Goal: Task Accomplishment & Management: Use online tool/utility

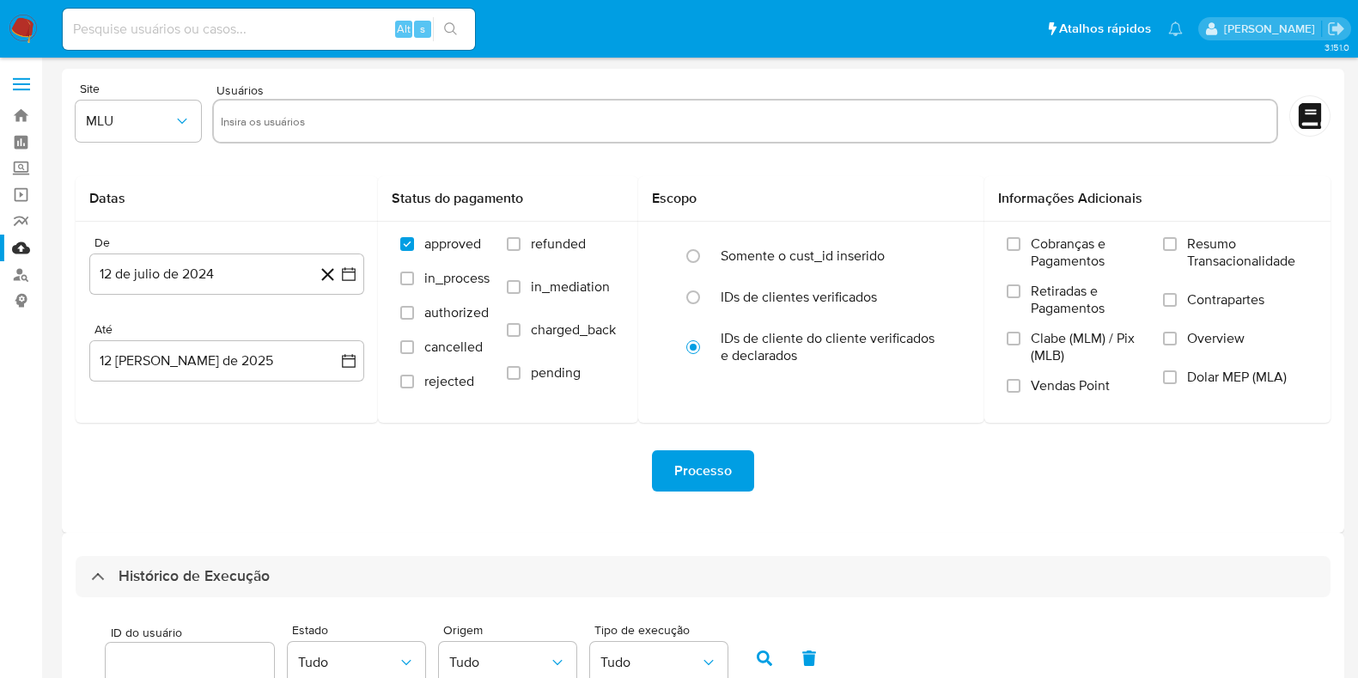
select select "10"
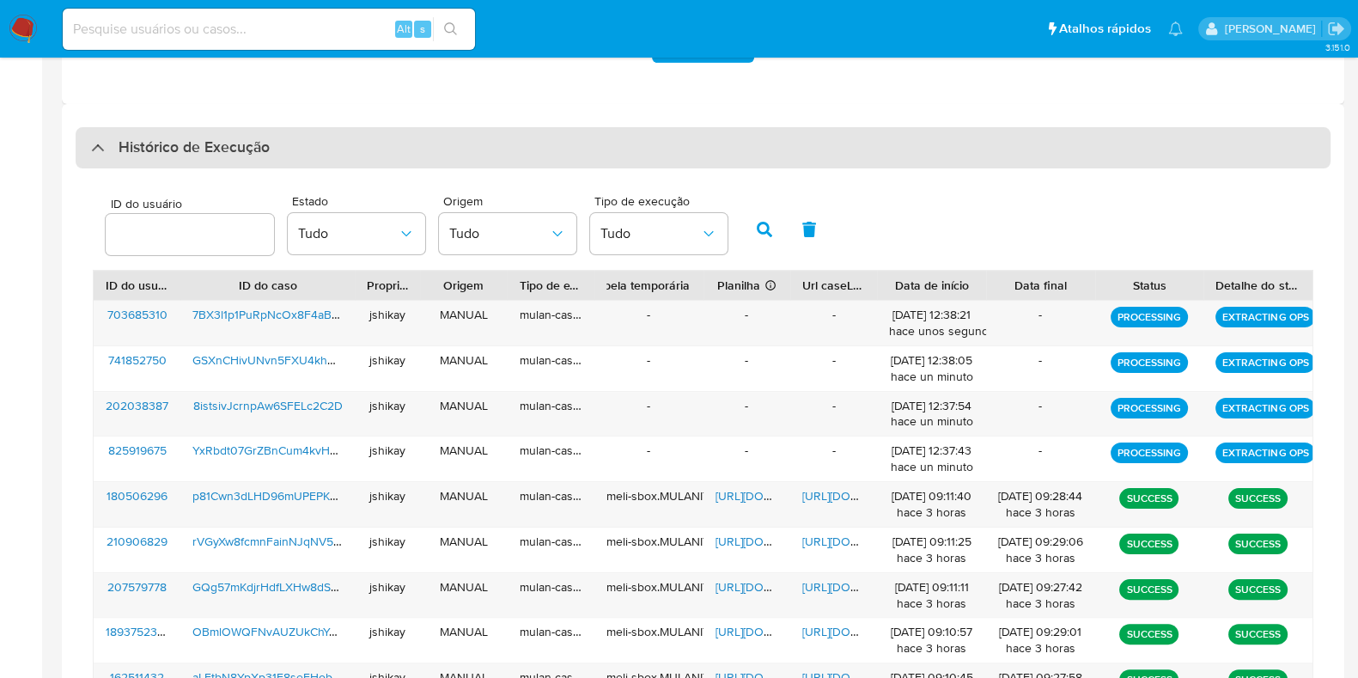
click at [211, 152] on h3 "Histórico de Execução" at bounding box center [194, 147] width 151 height 21
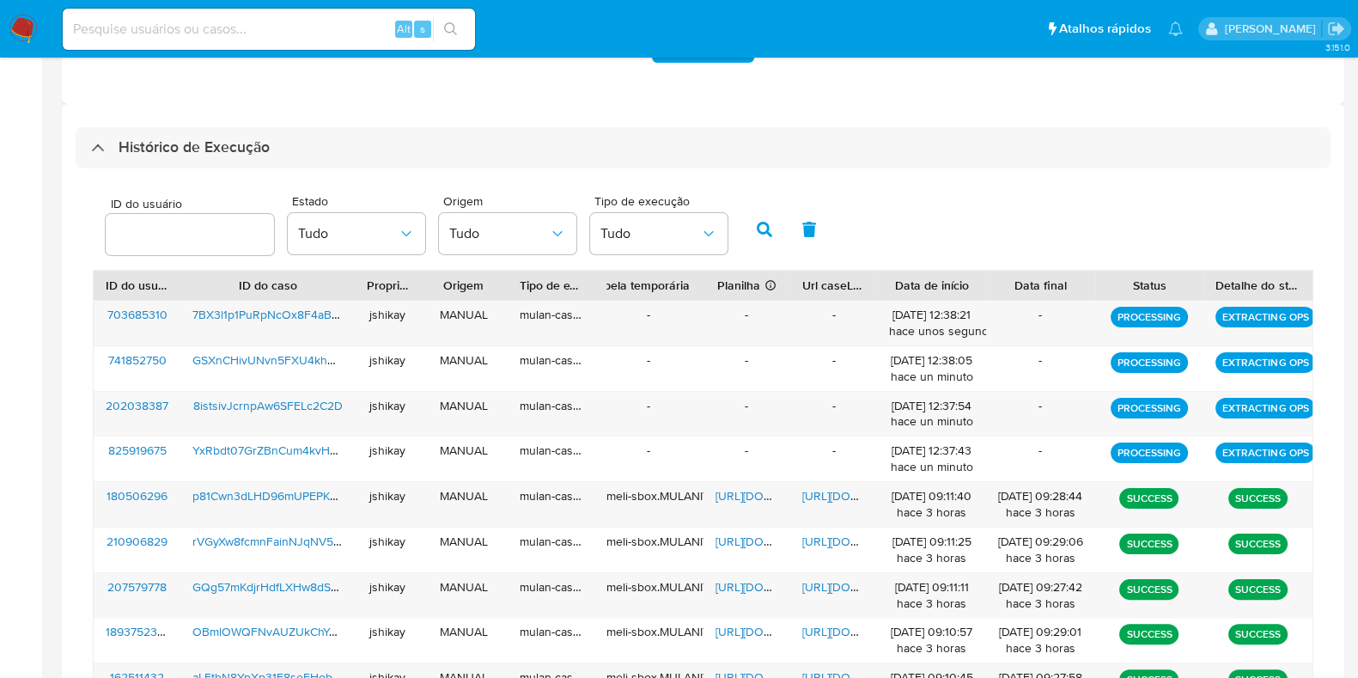
scroll to position [0, 0]
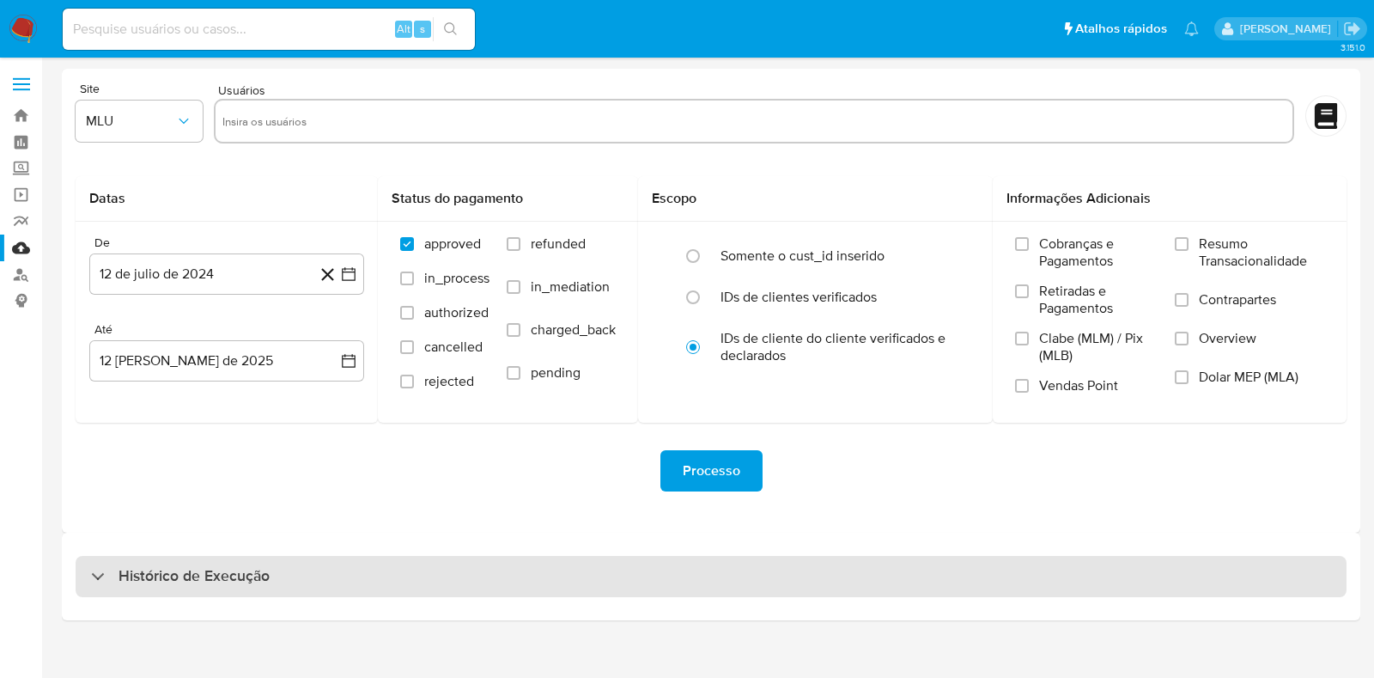
click at [207, 570] on h3 "Histórico de Execução" at bounding box center [194, 576] width 151 height 21
select select "10"
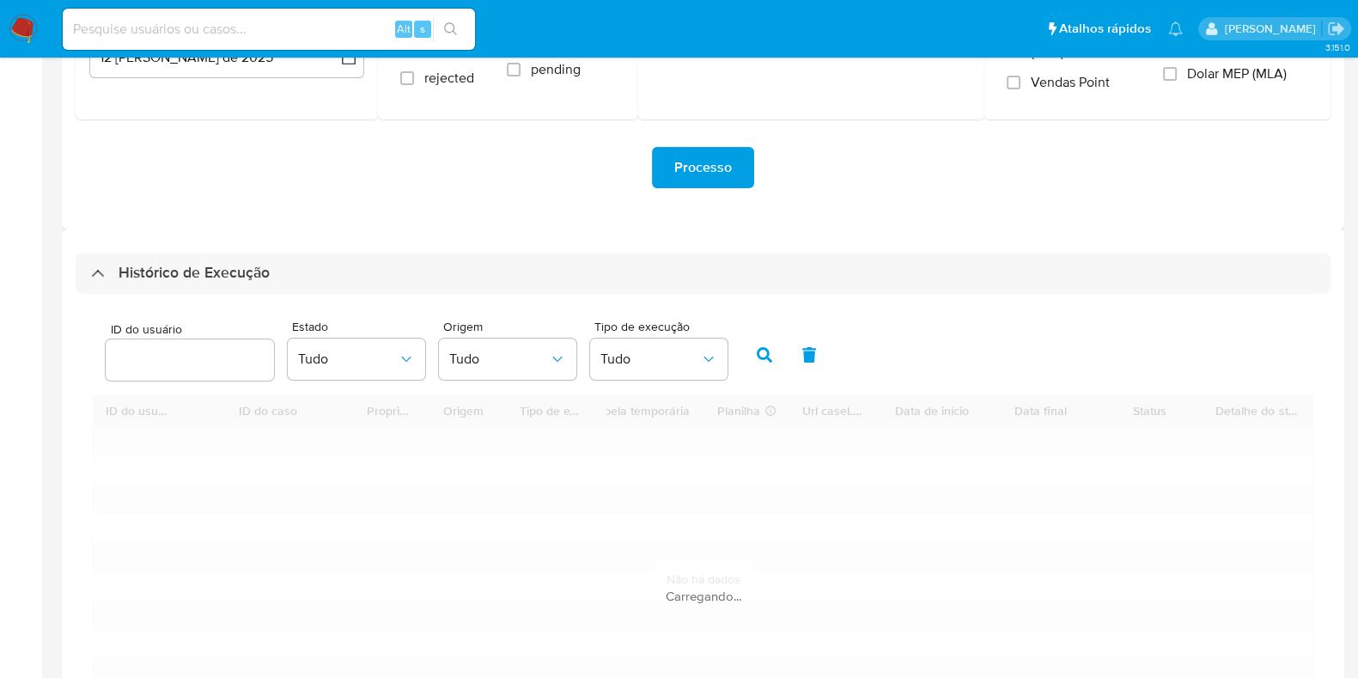
scroll to position [429, 0]
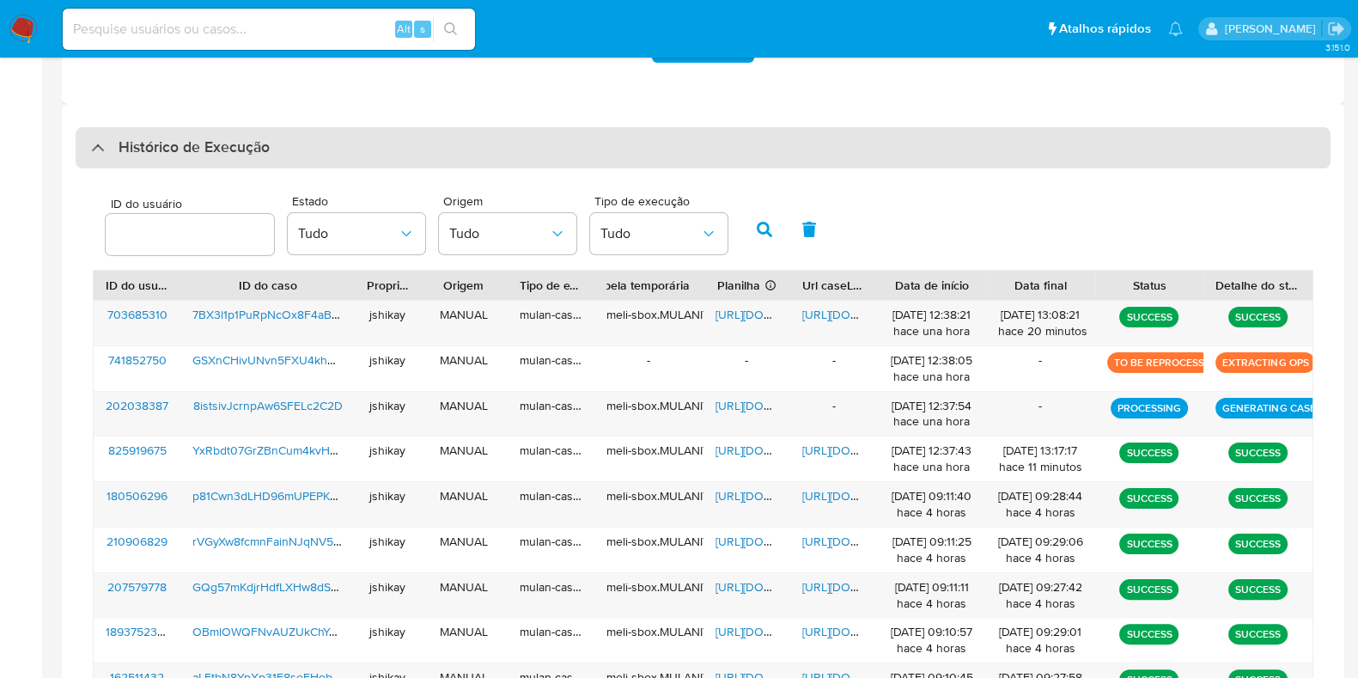
click at [175, 152] on h3 "Histórico de Execução" at bounding box center [194, 147] width 151 height 21
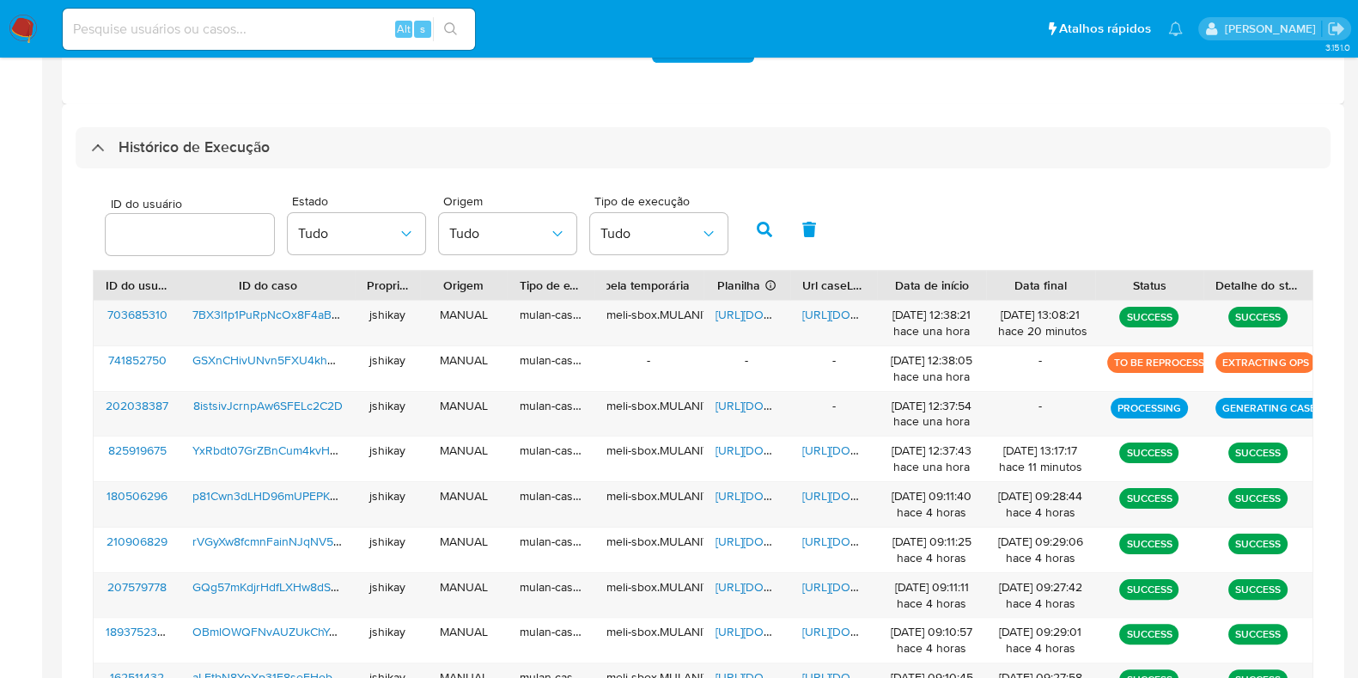
scroll to position [0, 0]
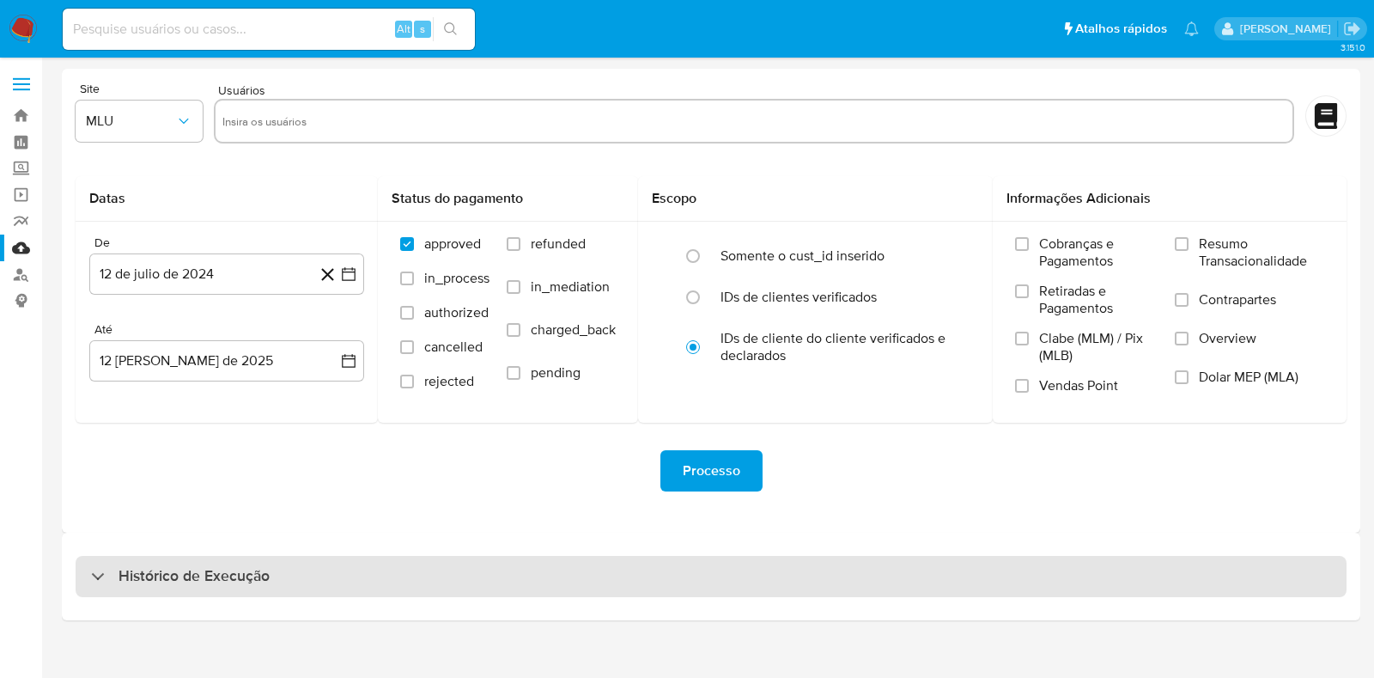
click at [161, 566] on h3 "Histórico de Execução" at bounding box center [194, 576] width 151 height 21
select select "10"
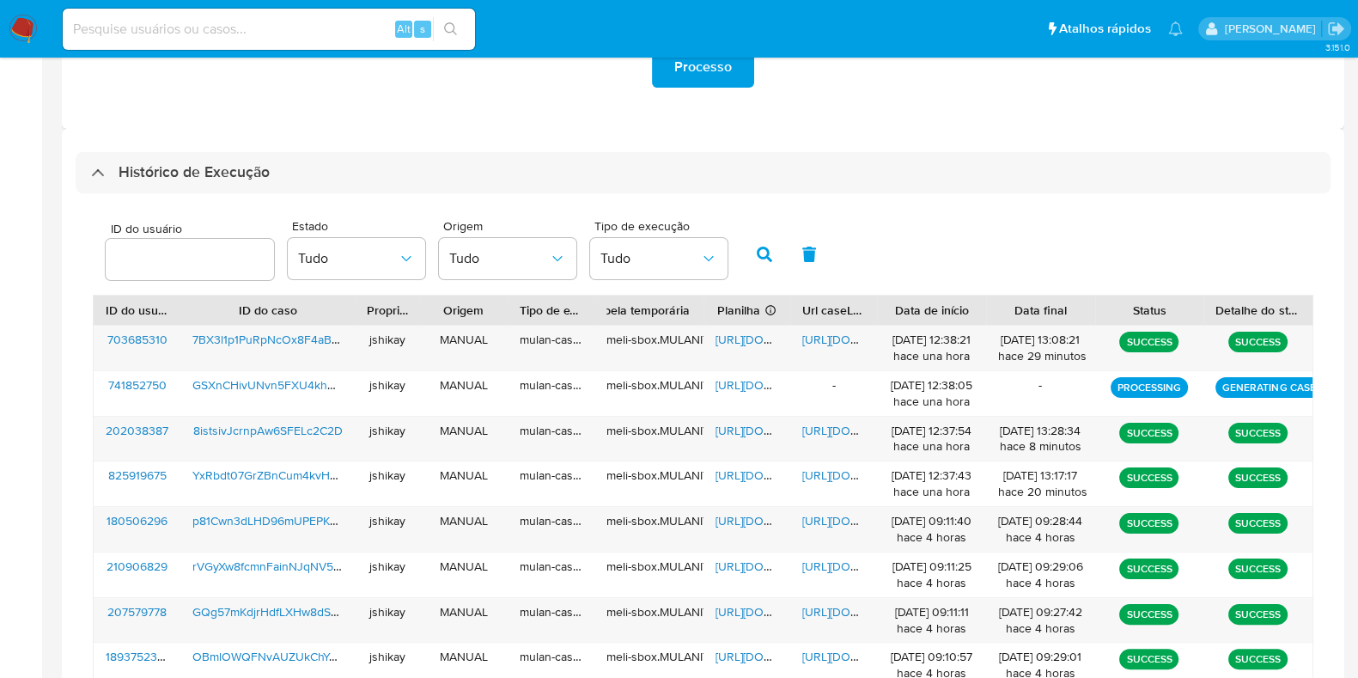
scroll to position [429, 0]
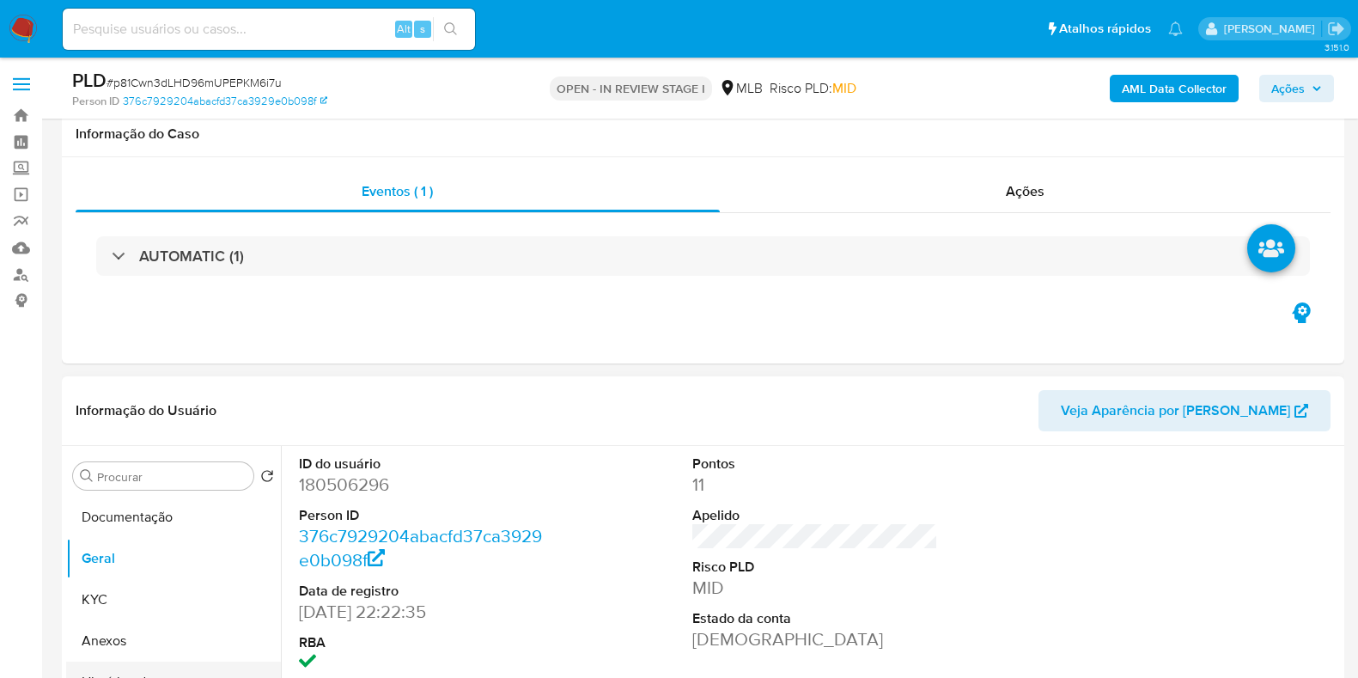
scroll to position [322, 0]
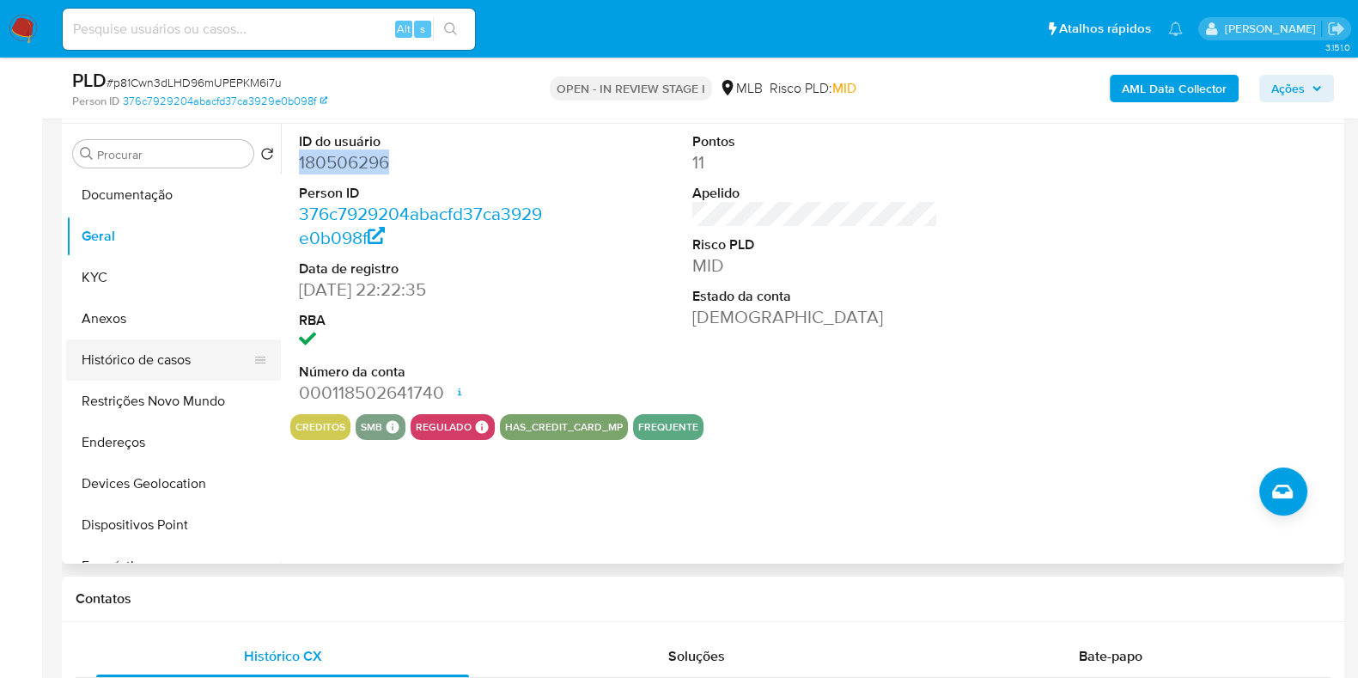
drag, startPoint x: 0, startPoint y: 0, endPoint x: 165, endPoint y: 363, distance: 399.0
click at [165, 363] on button "Histórico de casos" at bounding box center [166, 359] width 201 height 41
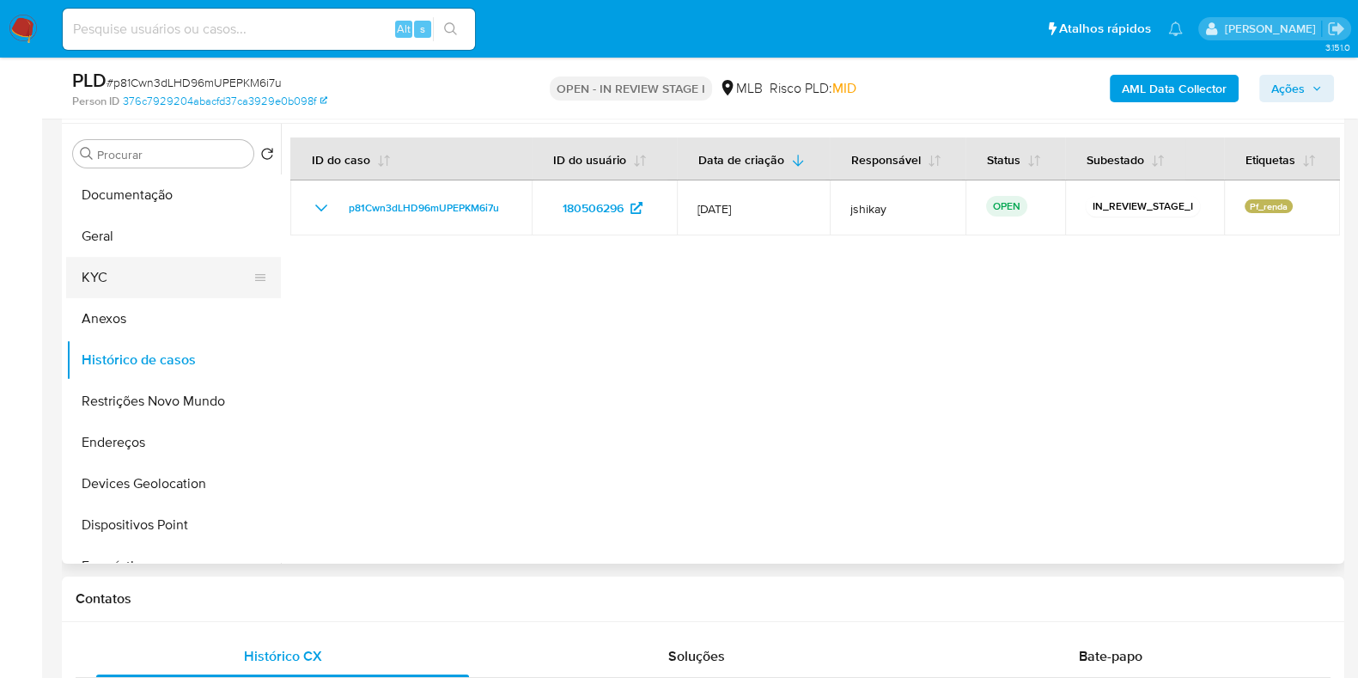
click at [187, 282] on button "KYC" at bounding box center [166, 277] width 201 height 41
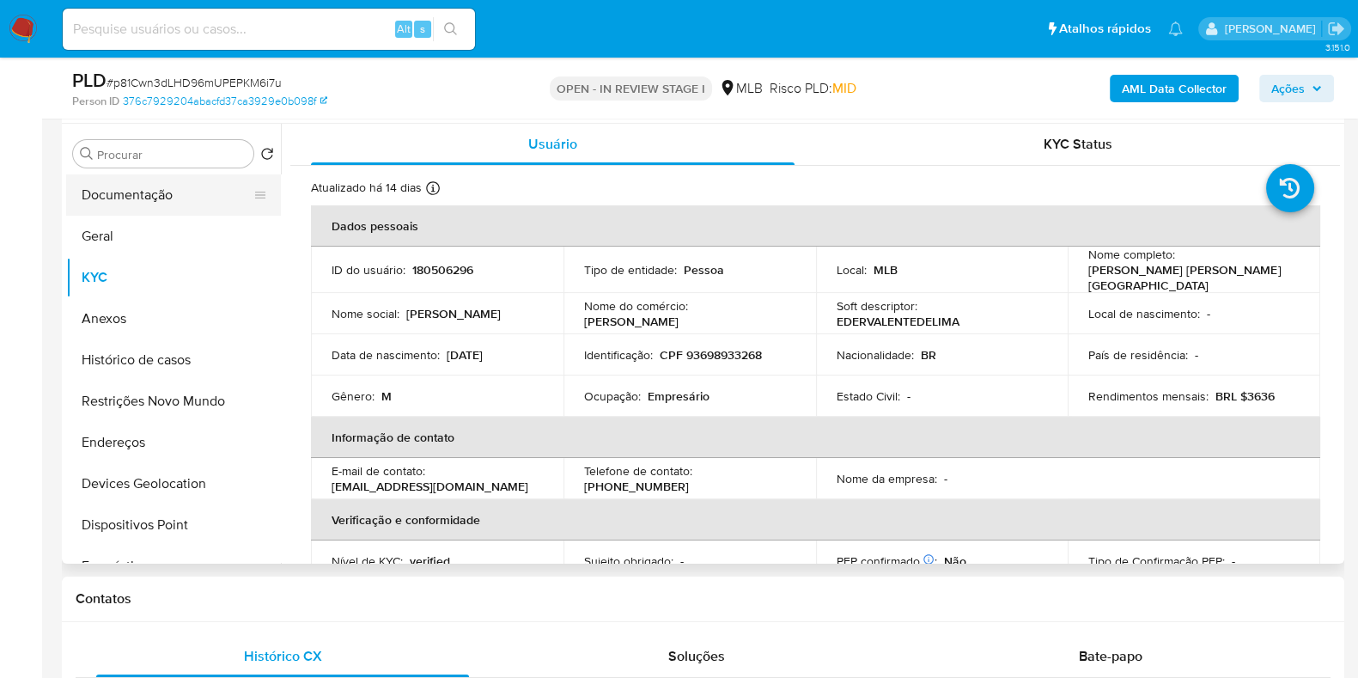
click at [133, 191] on button "Documentação" at bounding box center [166, 194] width 201 height 41
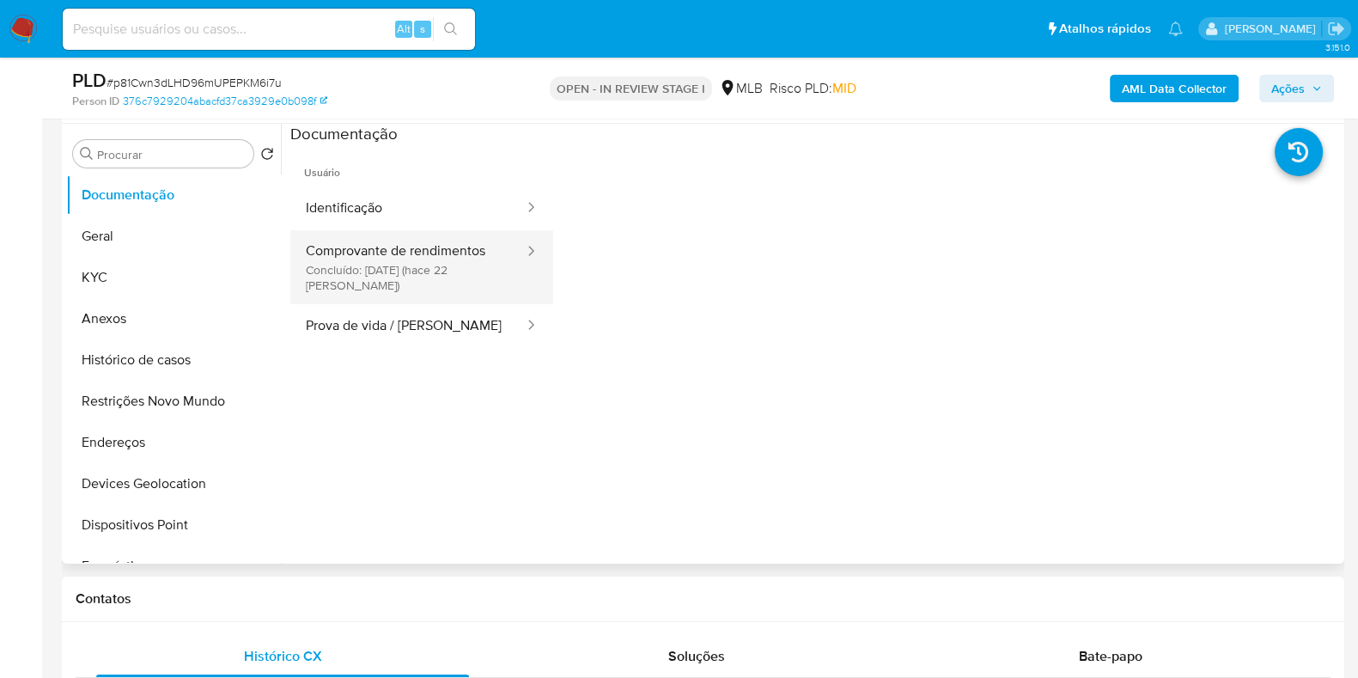
click at [411, 259] on button "Comprovante de rendimentos Concluído: 21/07/2025 (hace 22 días)" at bounding box center [407, 267] width 235 height 74
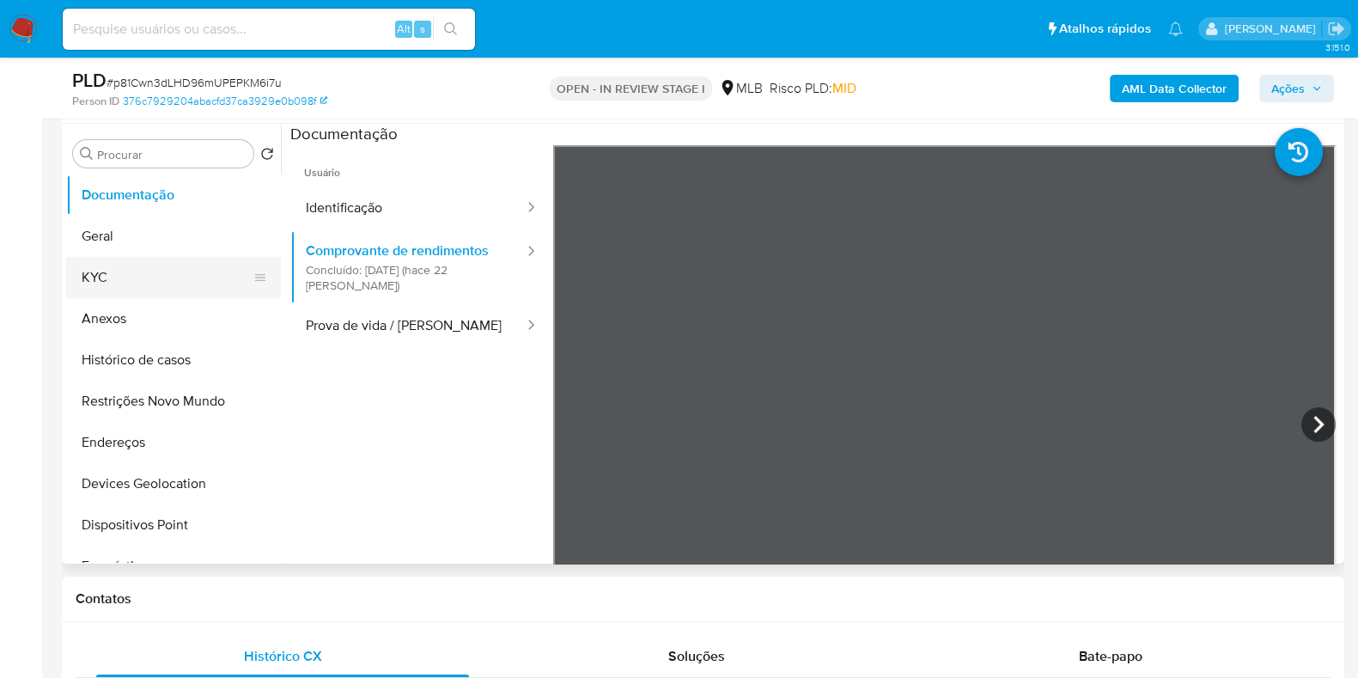
click at [131, 287] on button "KYC" at bounding box center [166, 277] width 201 height 41
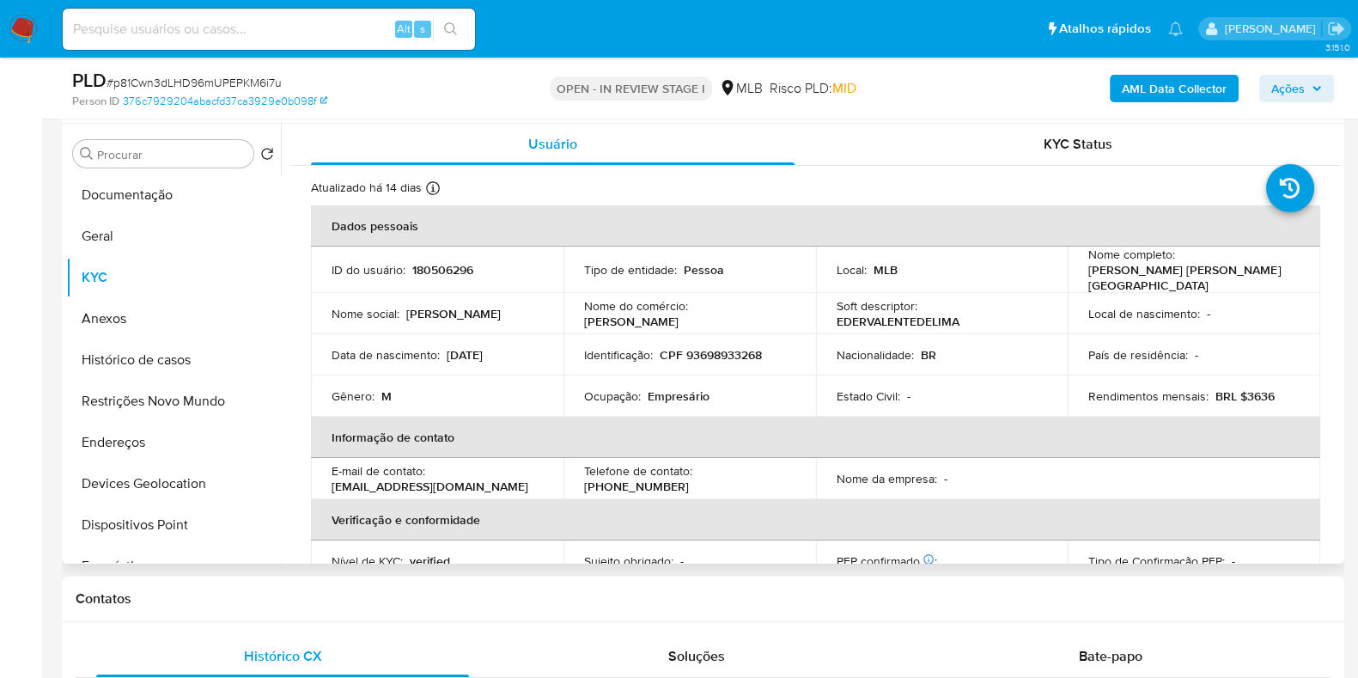
click at [679, 397] on p "Empresário" at bounding box center [679, 395] width 62 height 15
copy p "Empresário"
click at [120, 204] on button "Documentação" at bounding box center [166, 194] width 201 height 41
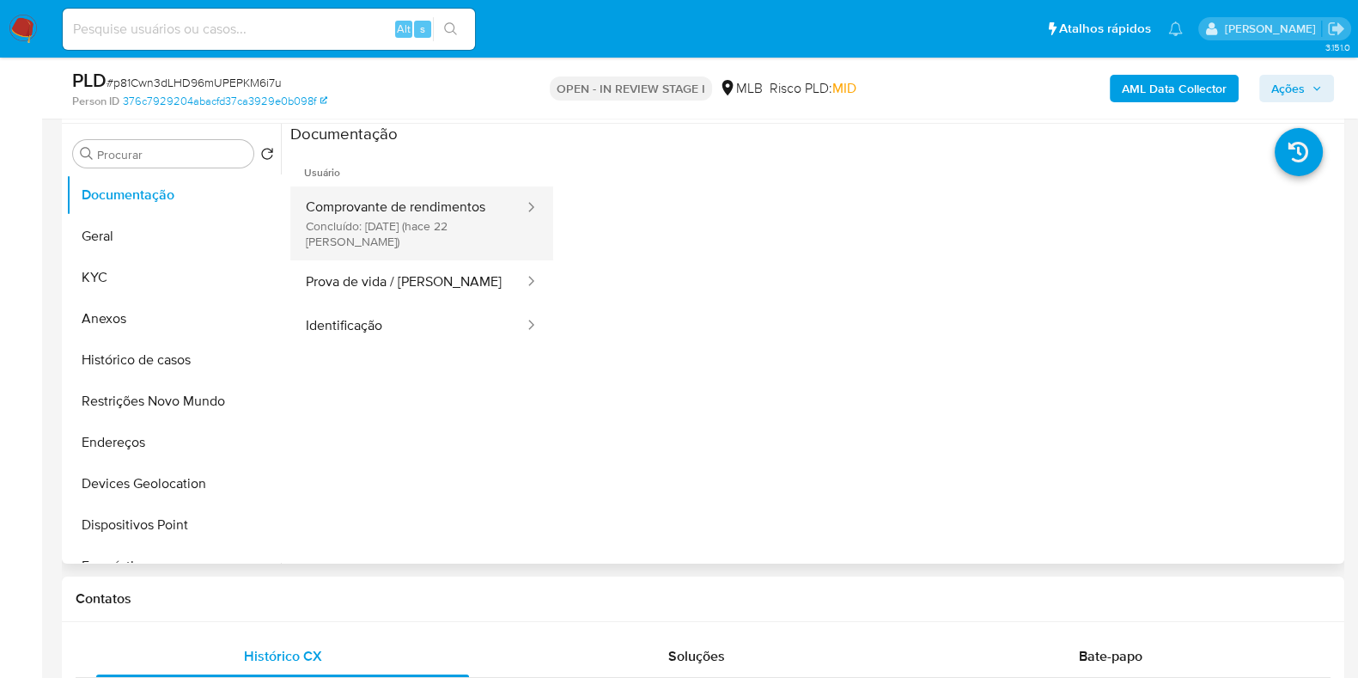
click at [451, 193] on button "Comprovante de rendimentos Concluído: 21/07/2025 (hace 22 días)" at bounding box center [407, 223] width 235 height 74
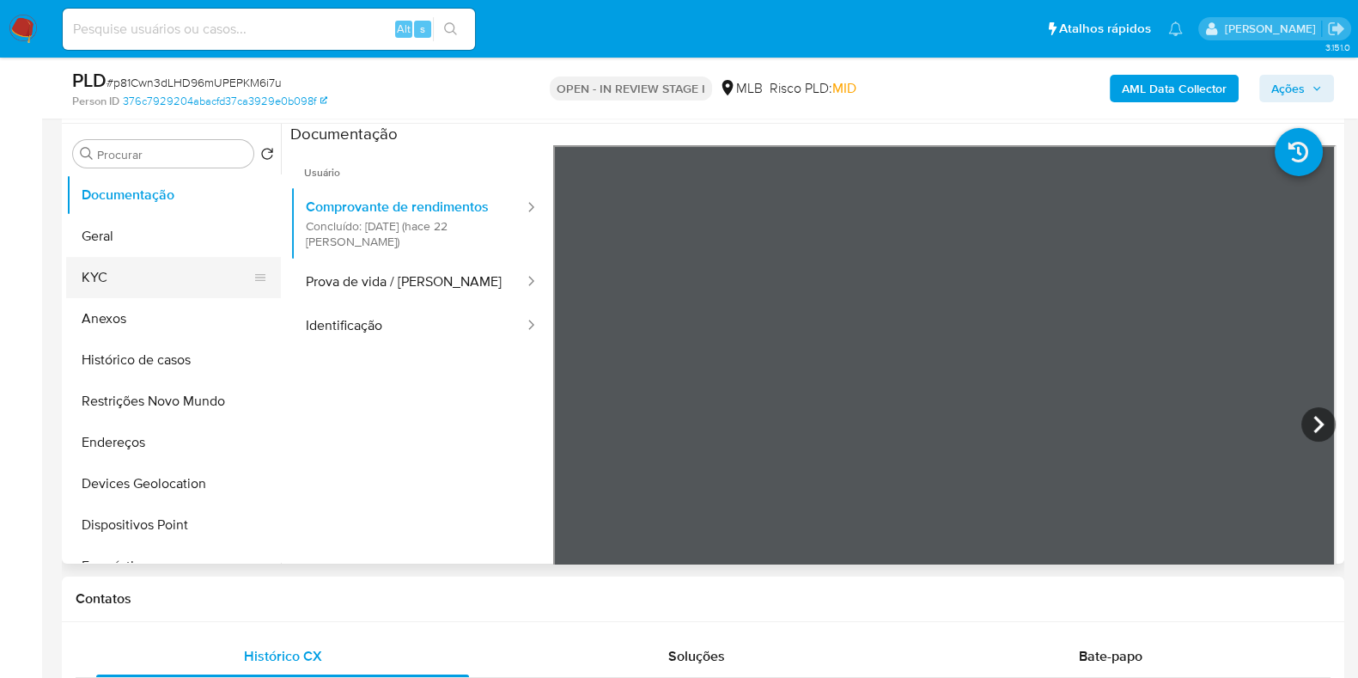
click at [131, 257] on button "KYC" at bounding box center [166, 277] width 201 height 41
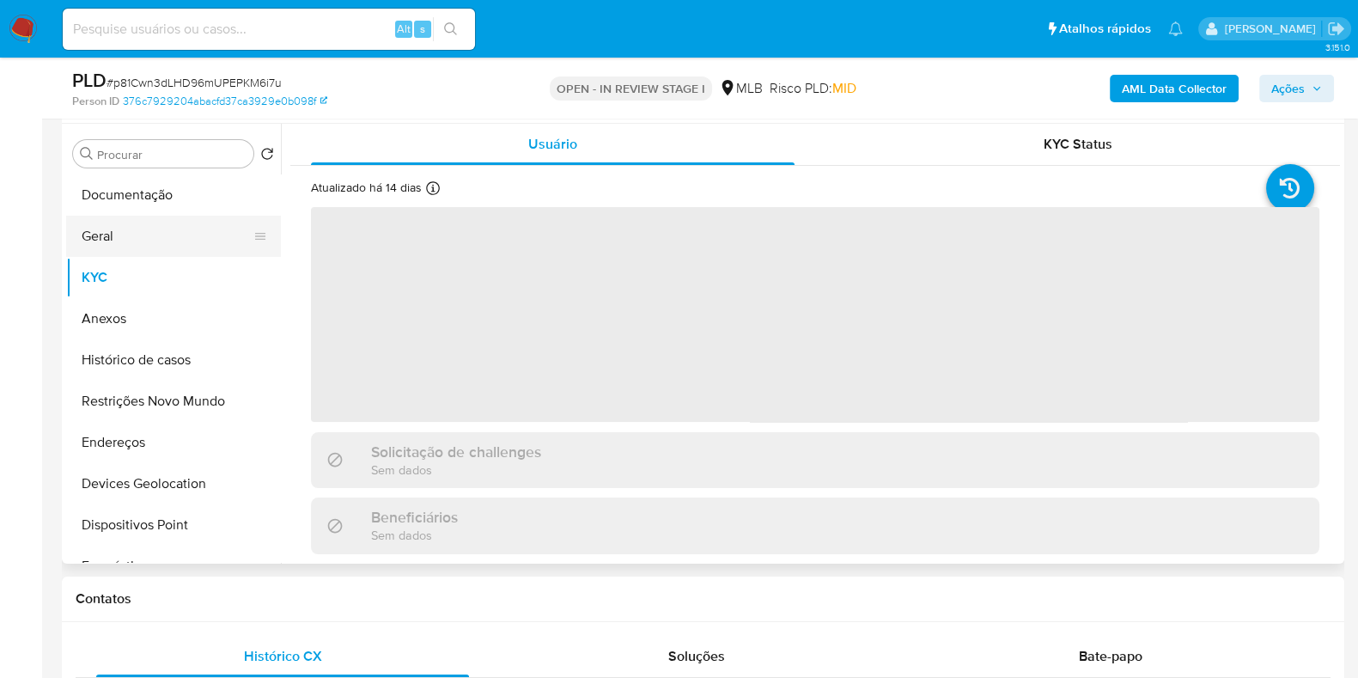
click at [142, 247] on button "Geral" at bounding box center [166, 236] width 201 height 41
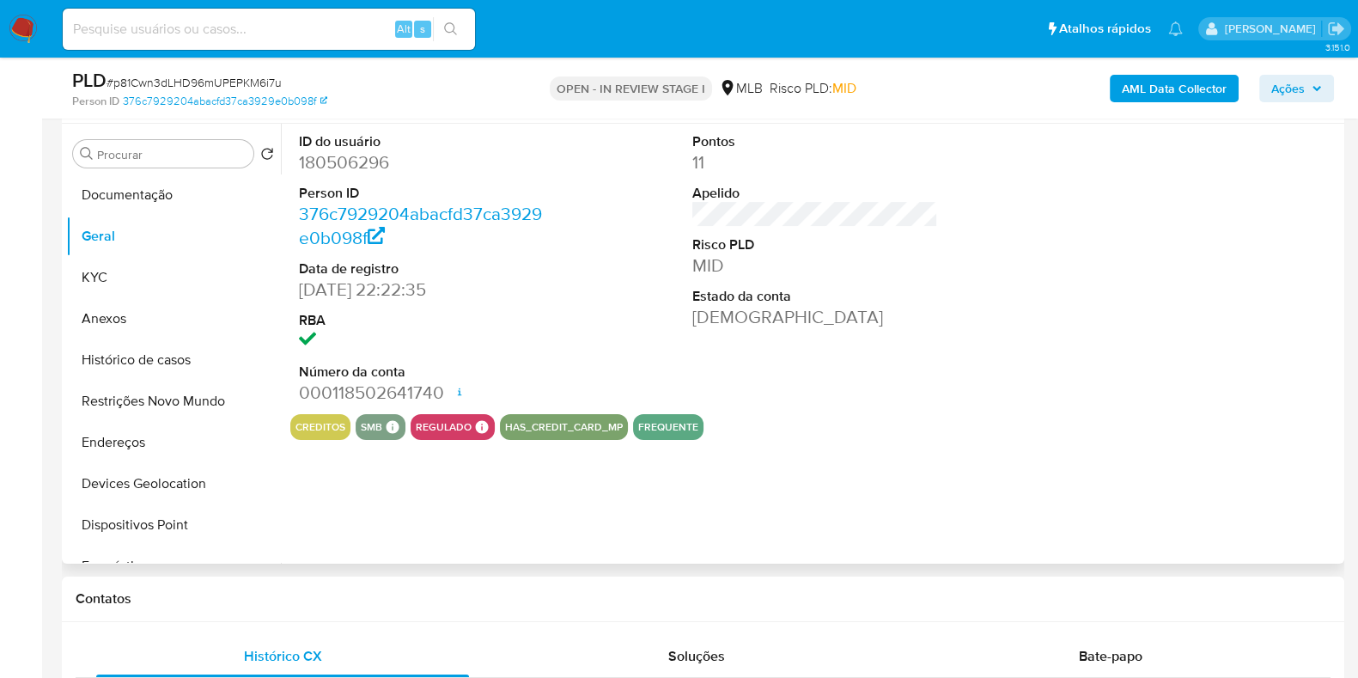
scroll to position [214, 0]
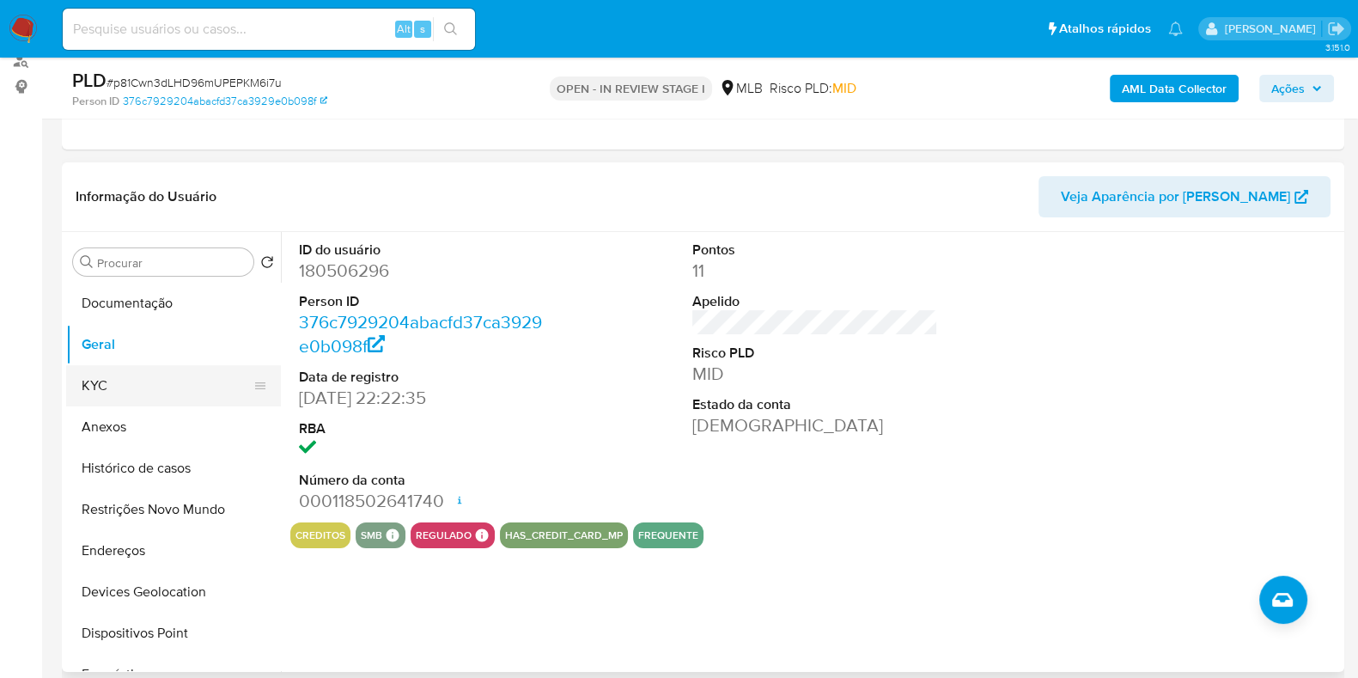
drag, startPoint x: 170, startPoint y: 385, endPoint x: 180, endPoint y: 387, distance: 10.5
click at [169, 386] on button "KYC" at bounding box center [166, 385] width 201 height 41
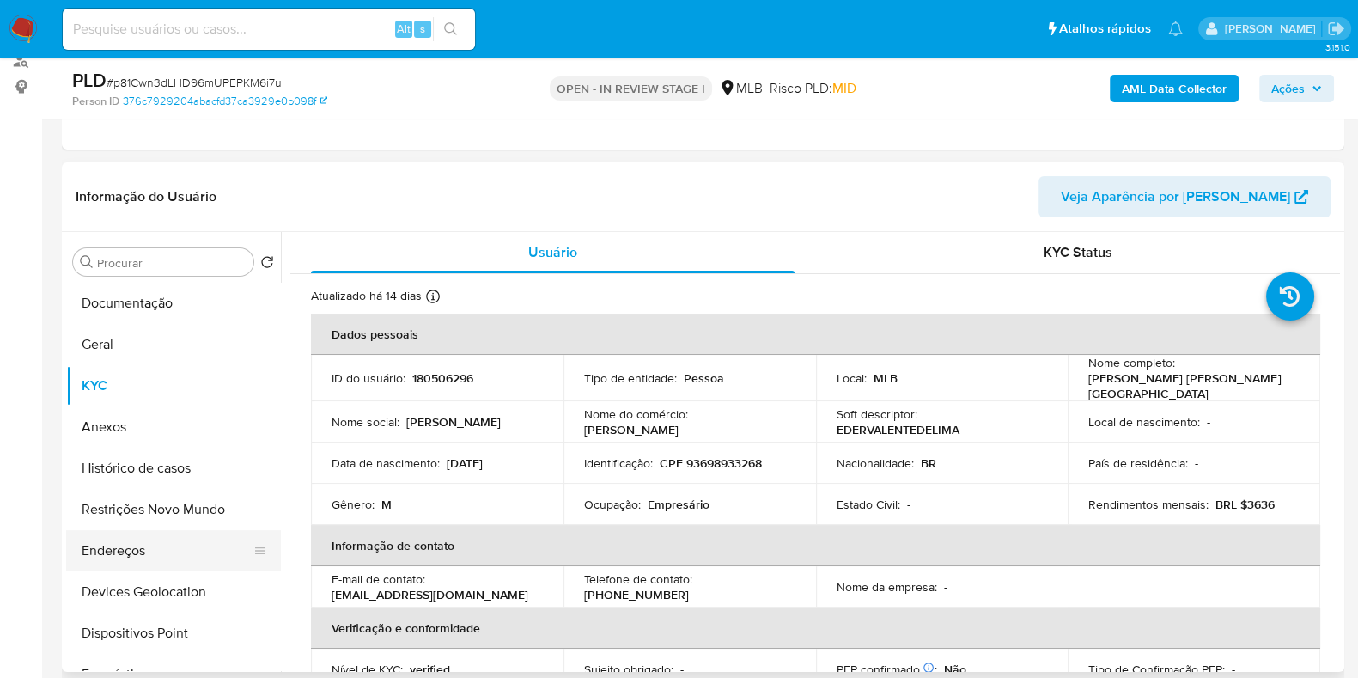
click at [161, 551] on button "Endereços" at bounding box center [166, 550] width 201 height 41
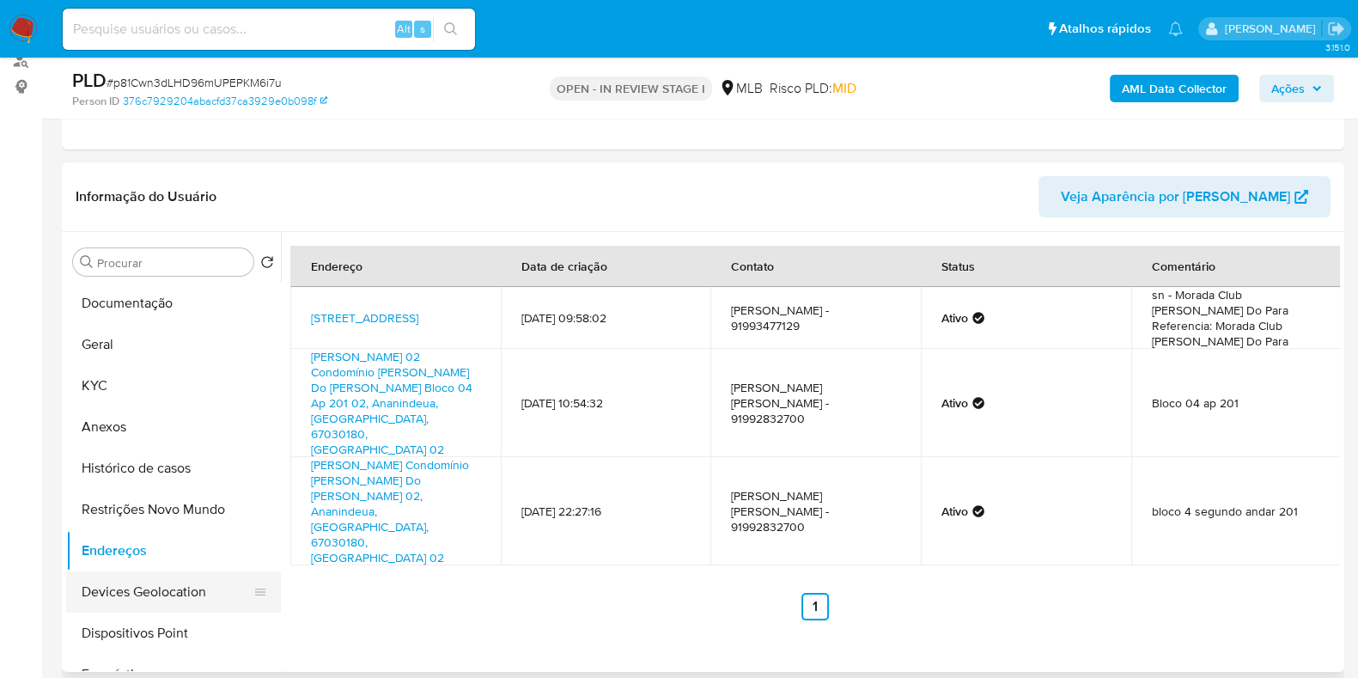
click at [110, 600] on button "Devices Geolocation" at bounding box center [166, 591] width 201 height 41
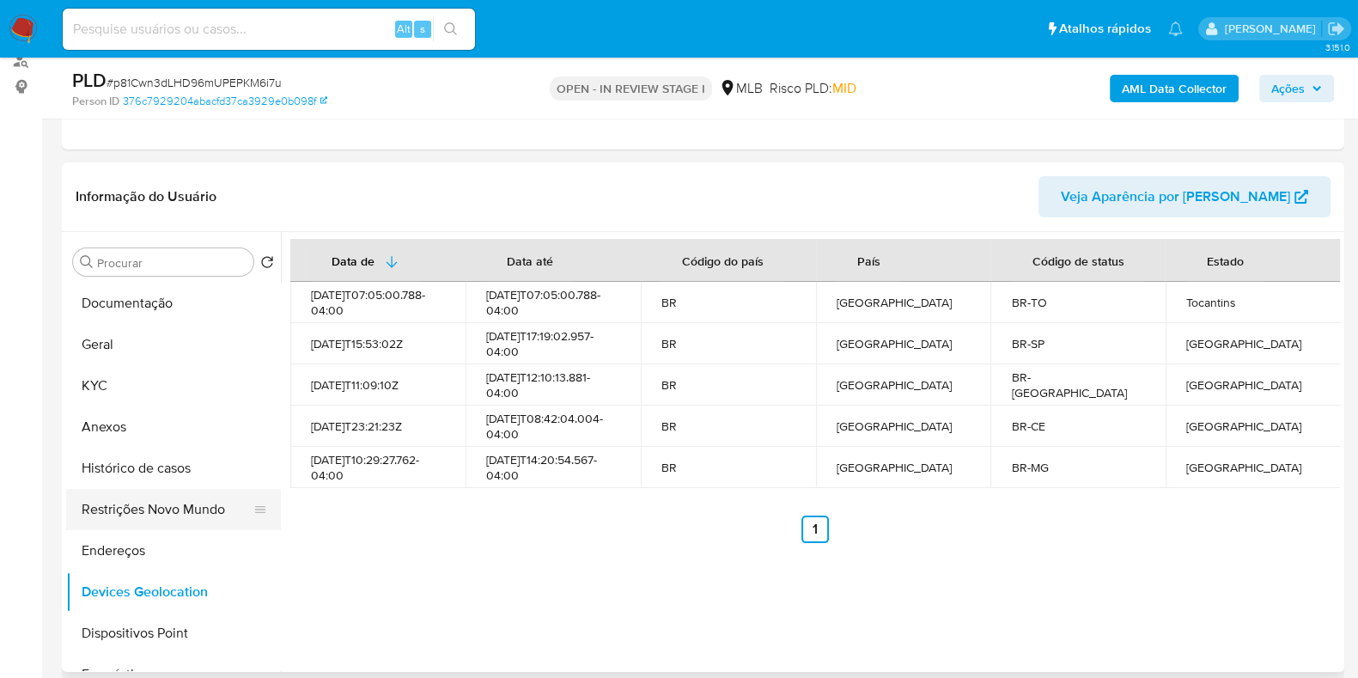
click at [163, 502] on button "Restrições Novo Mundo" at bounding box center [166, 509] width 201 height 41
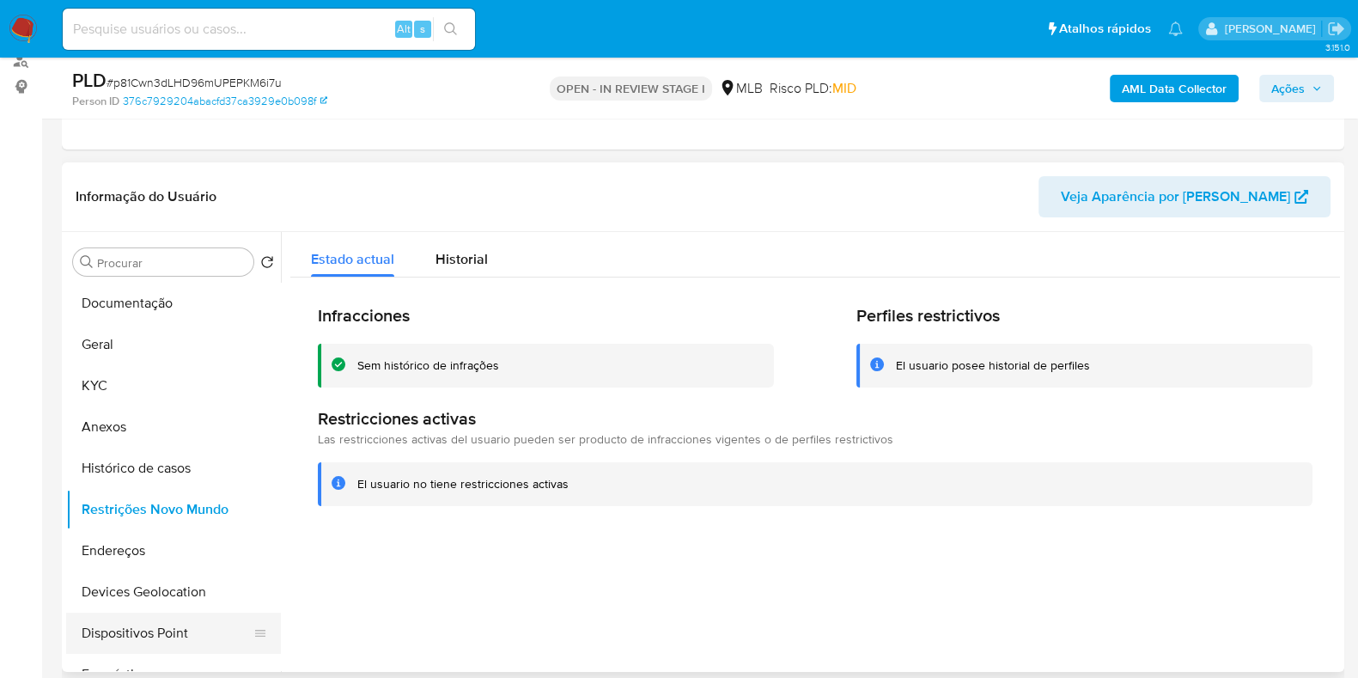
click at [160, 633] on button "Dispositivos Point" at bounding box center [166, 632] width 201 height 41
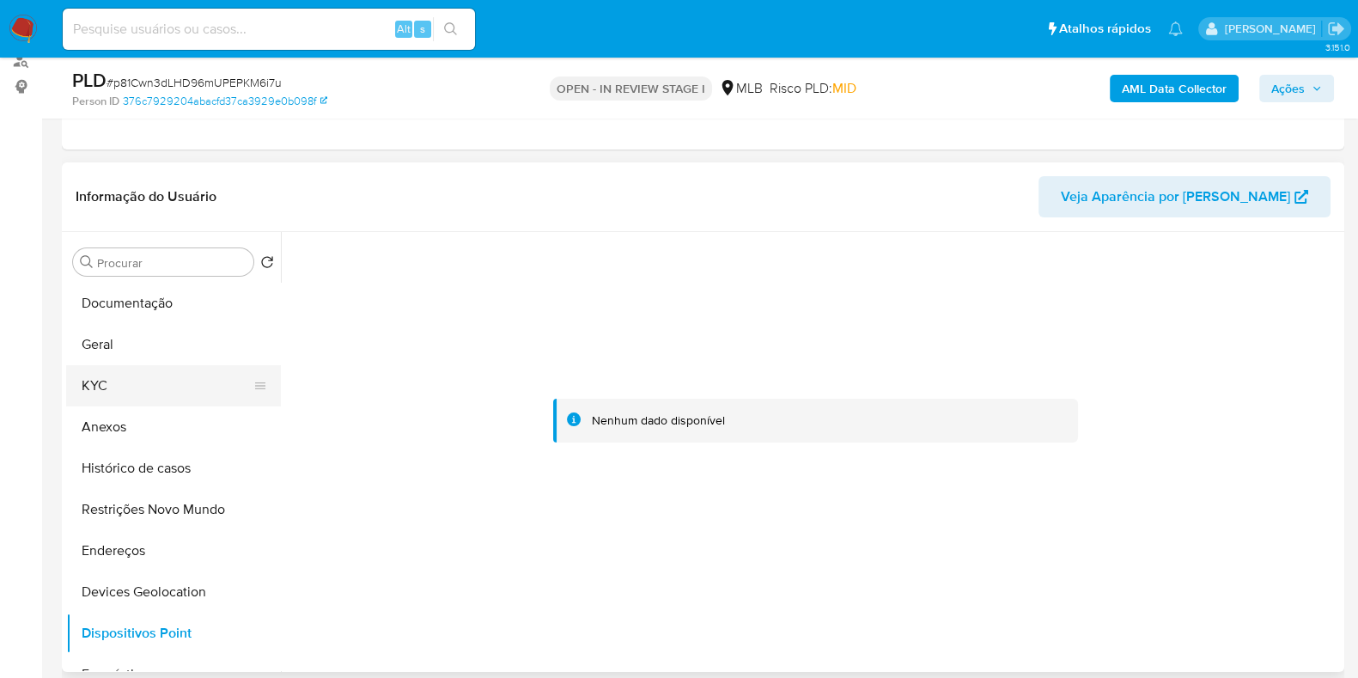
click at [104, 378] on button "KYC" at bounding box center [166, 385] width 201 height 41
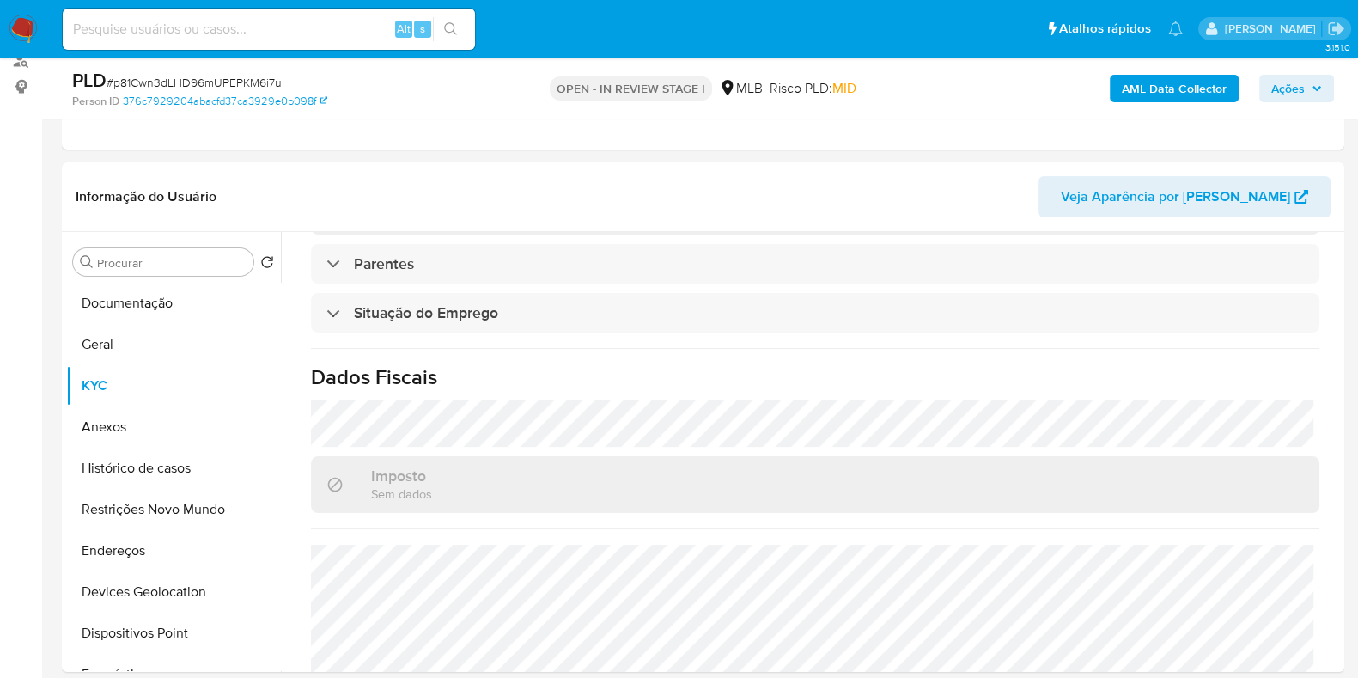
scroll to position [746, 0]
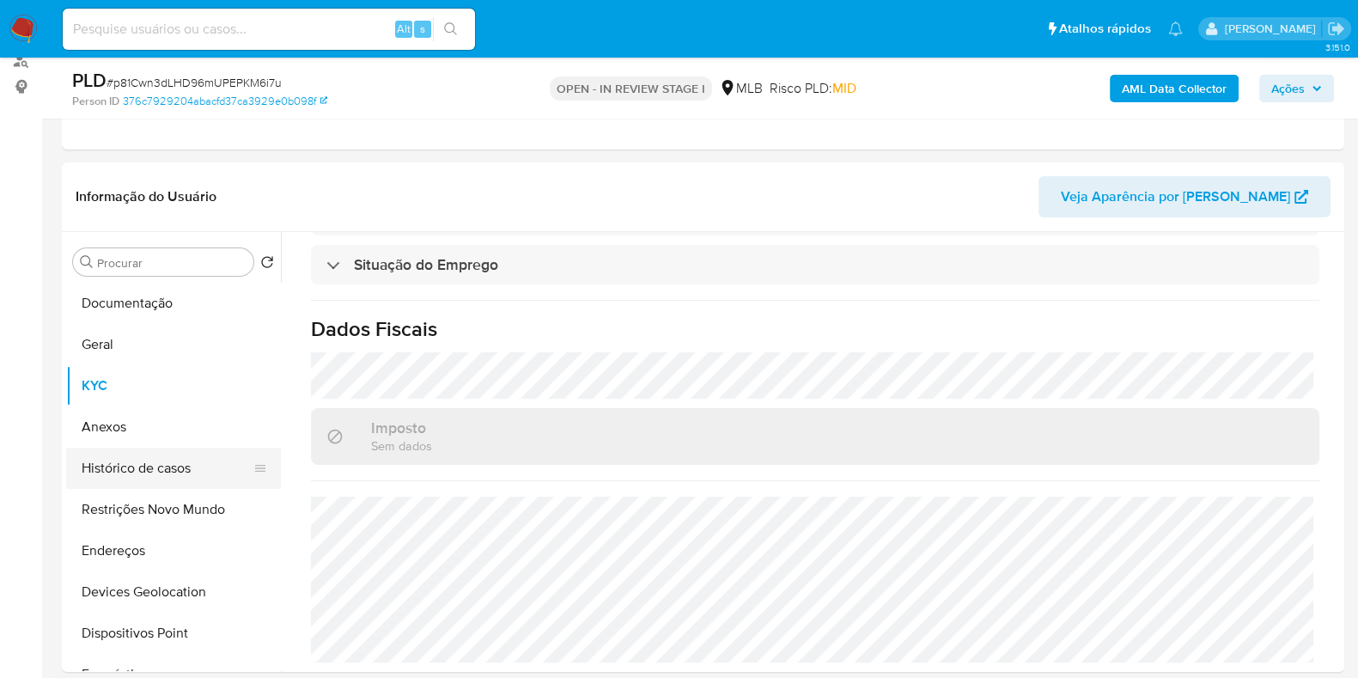
click at [122, 470] on button "Histórico de casos" at bounding box center [166, 468] width 201 height 41
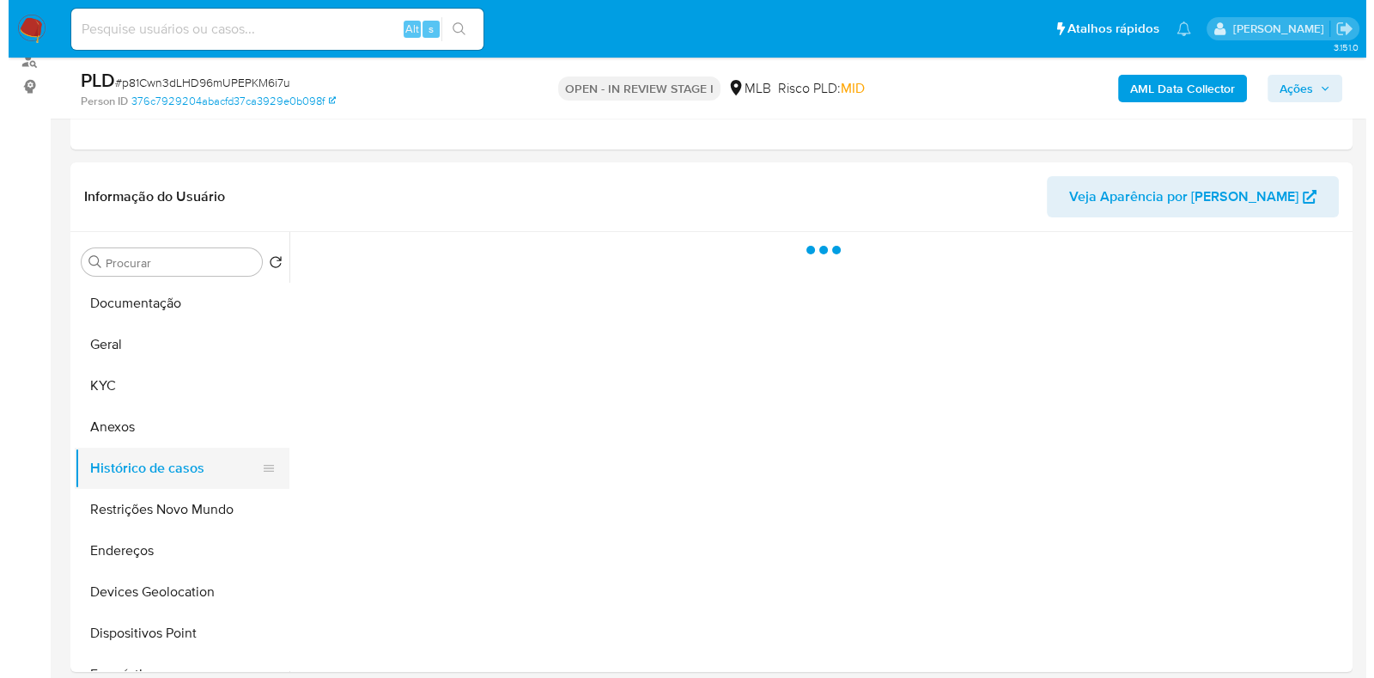
scroll to position [0, 0]
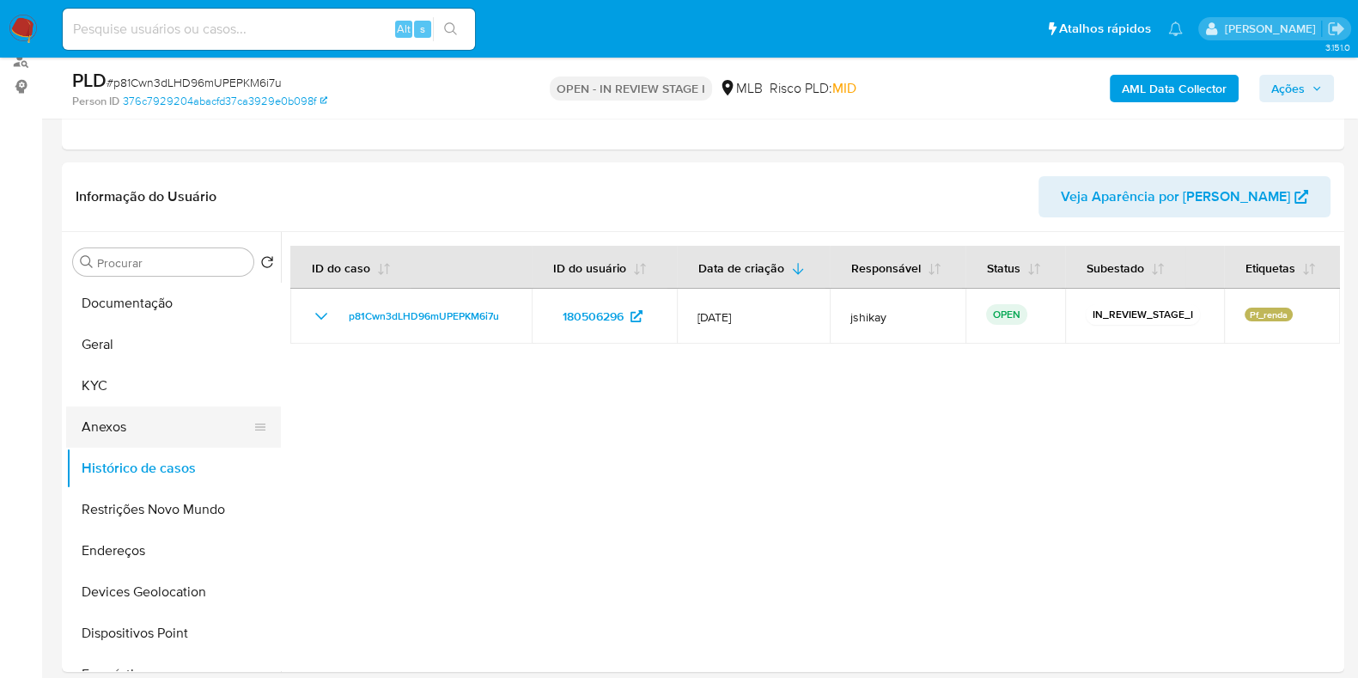
click at [101, 432] on button "Anexos" at bounding box center [166, 426] width 201 height 41
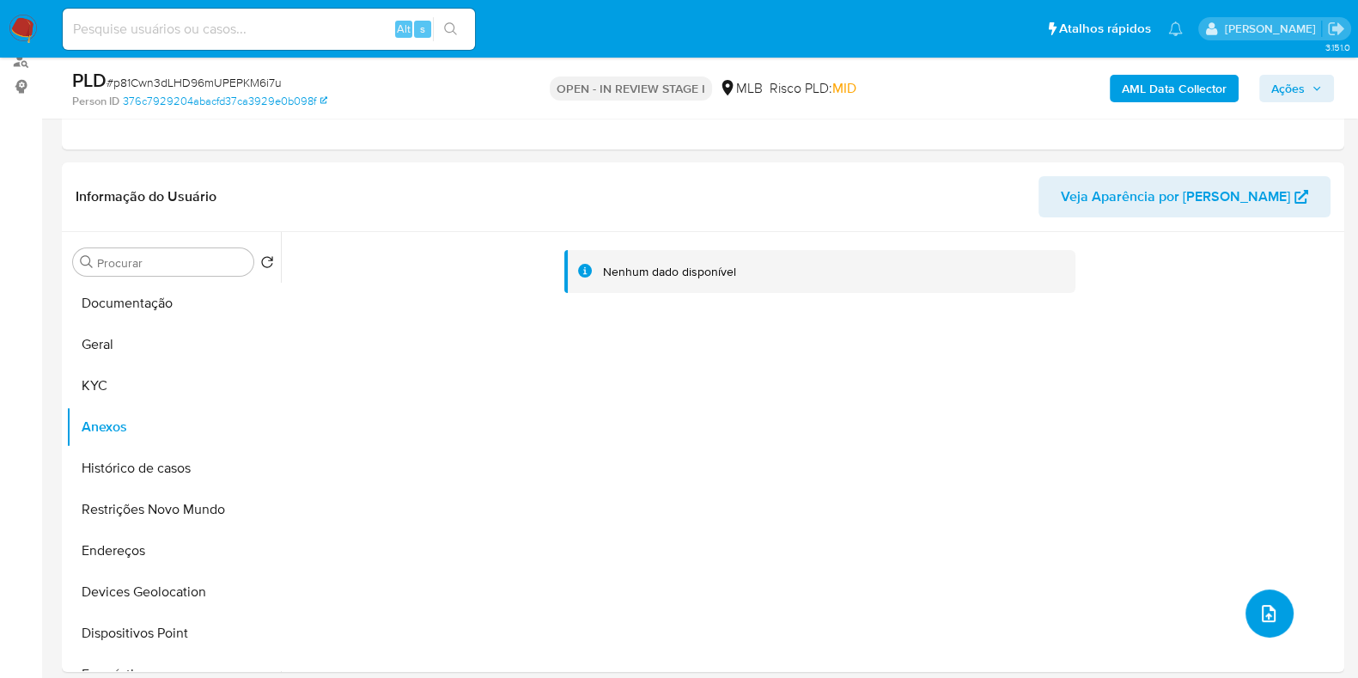
click at [1276, 606] on button "upload-file" at bounding box center [1270, 613] width 48 height 48
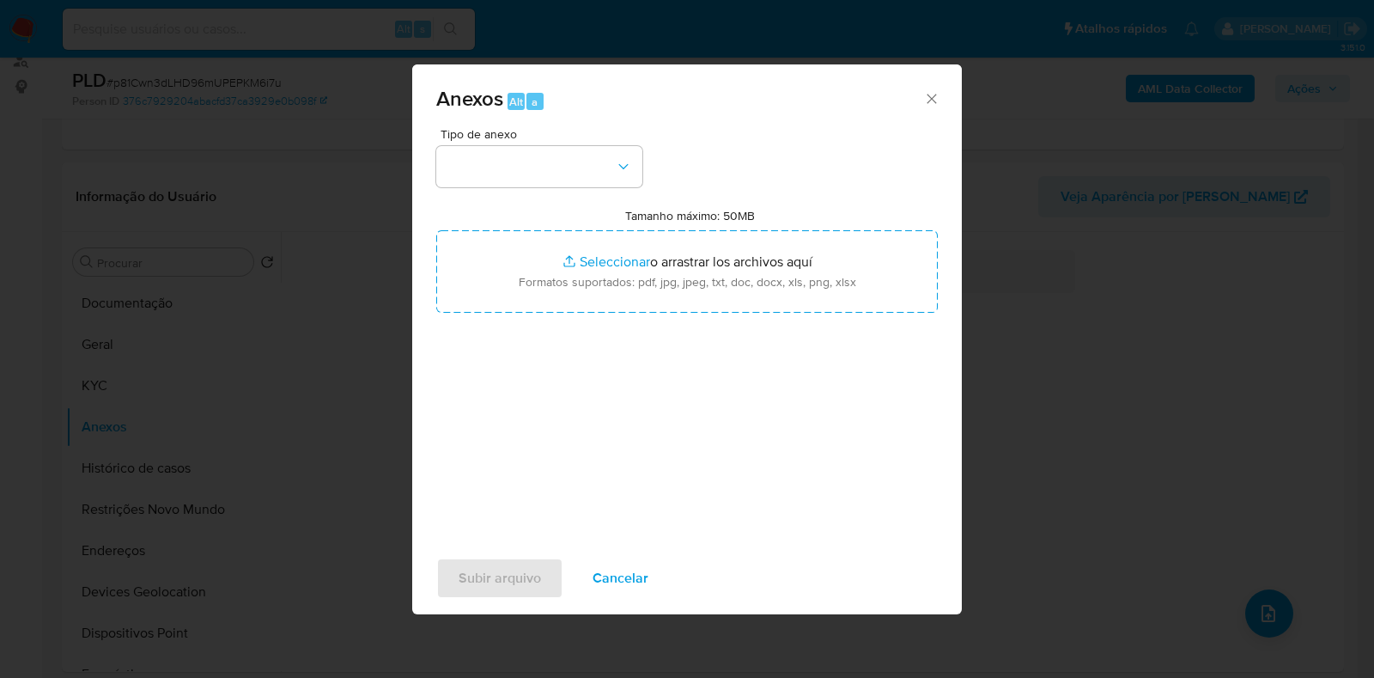
click at [537, 143] on div "Tipo de anexo" at bounding box center [539, 157] width 206 height 59
click at [536, 149] on button "button" at bounding box center [539, 166] width 206 height 41
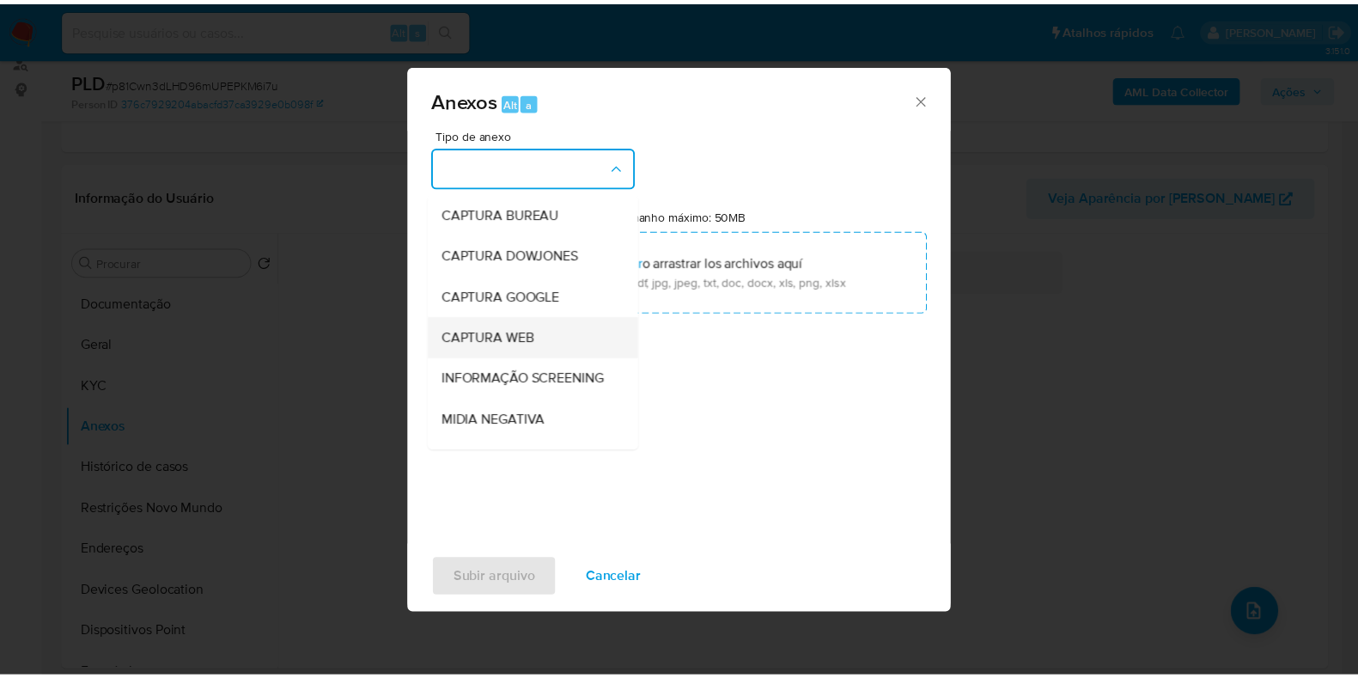
scroll to position [107, 0]
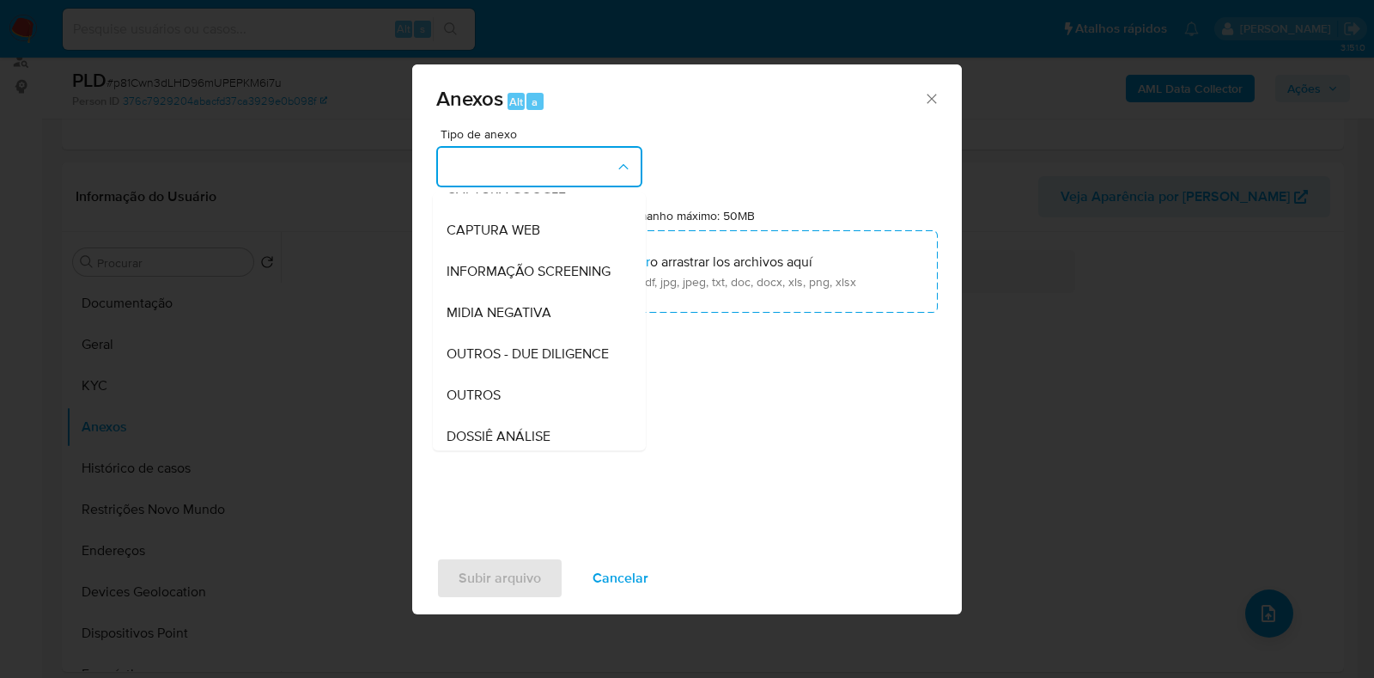
drag, startPoint x: 489, startPoint y: 426, endPoint x: 515, endPoint y: 377, distance: 55.7
click at [490, 404] on span "OUTROS" at bounding box center [474, 395] width 54 height 17
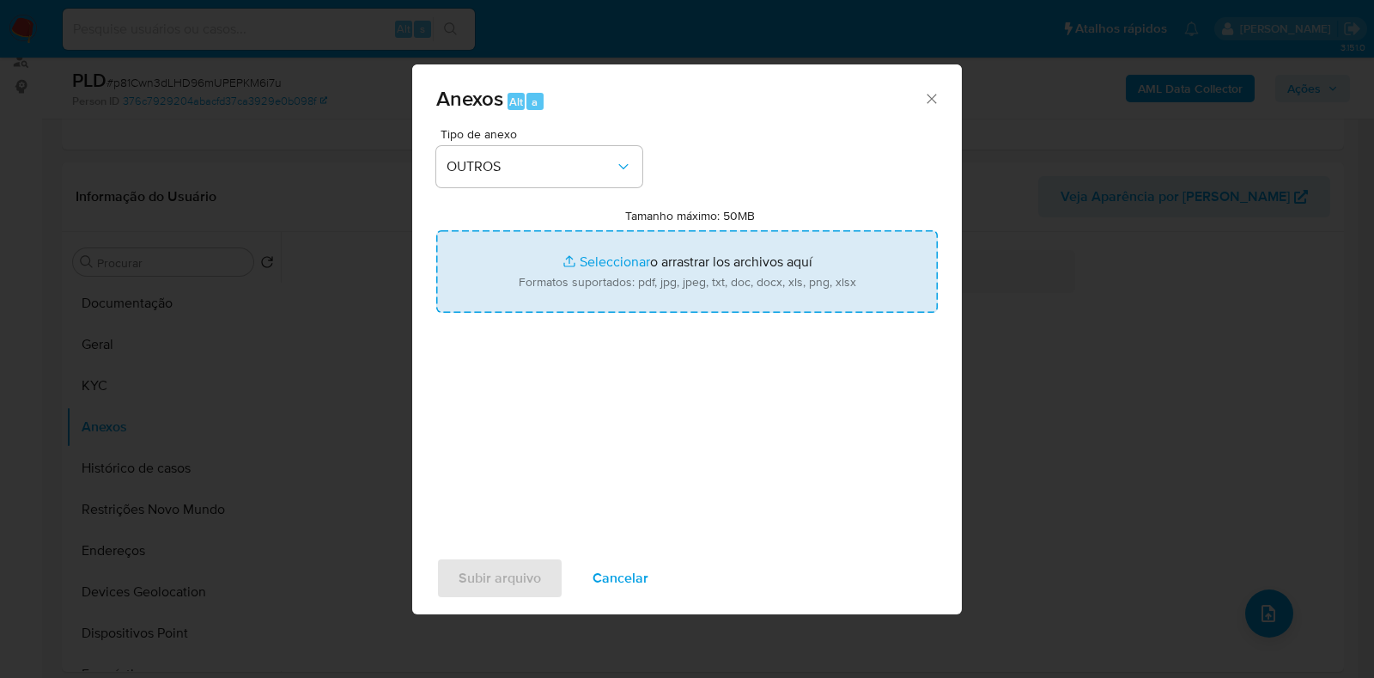
click at [605, 247] on input "Tamanho máximo: 50MB Seleccionar archivos" at bounding box center [687, 271] width 502 height 82
type input "C:\fakepath\Mulan 180506296_2025_08_12_08_24_45 - Resumen TX.pdf"
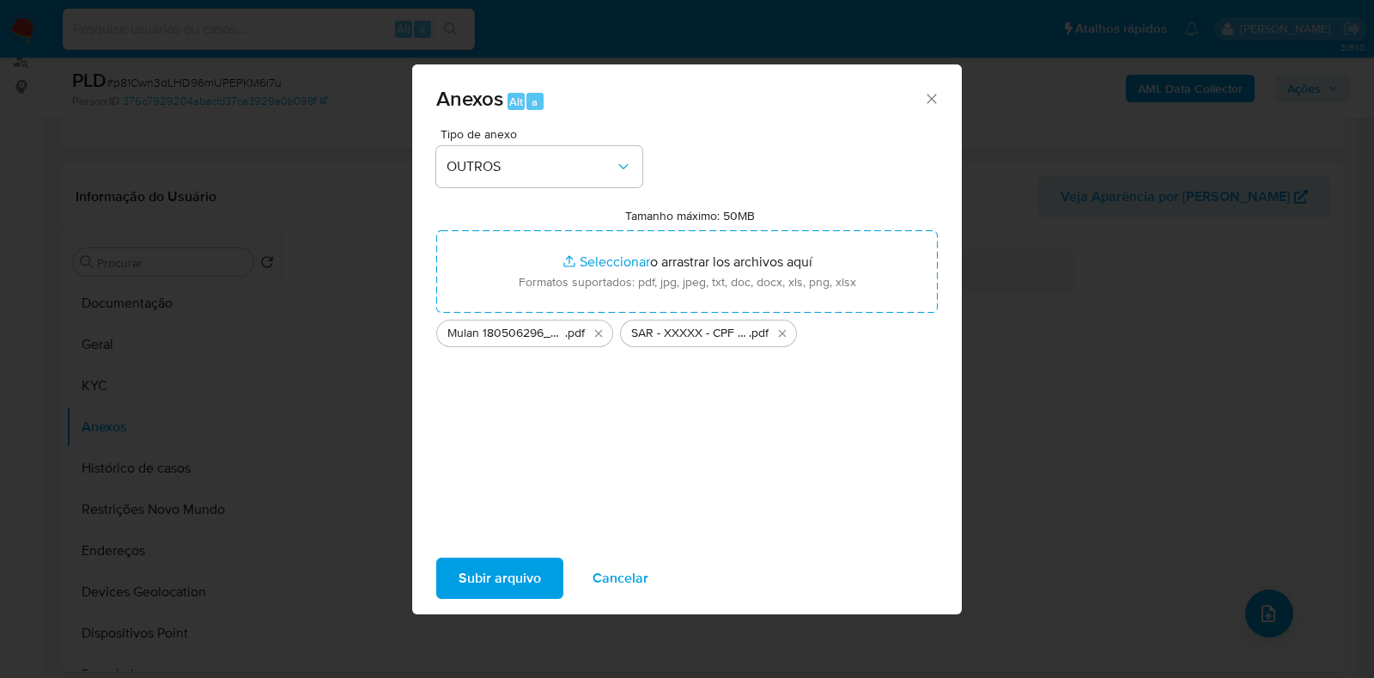
click at [505, 577] on span "Subir arquivo" at bounding box center [500, 578] width 82 height 38
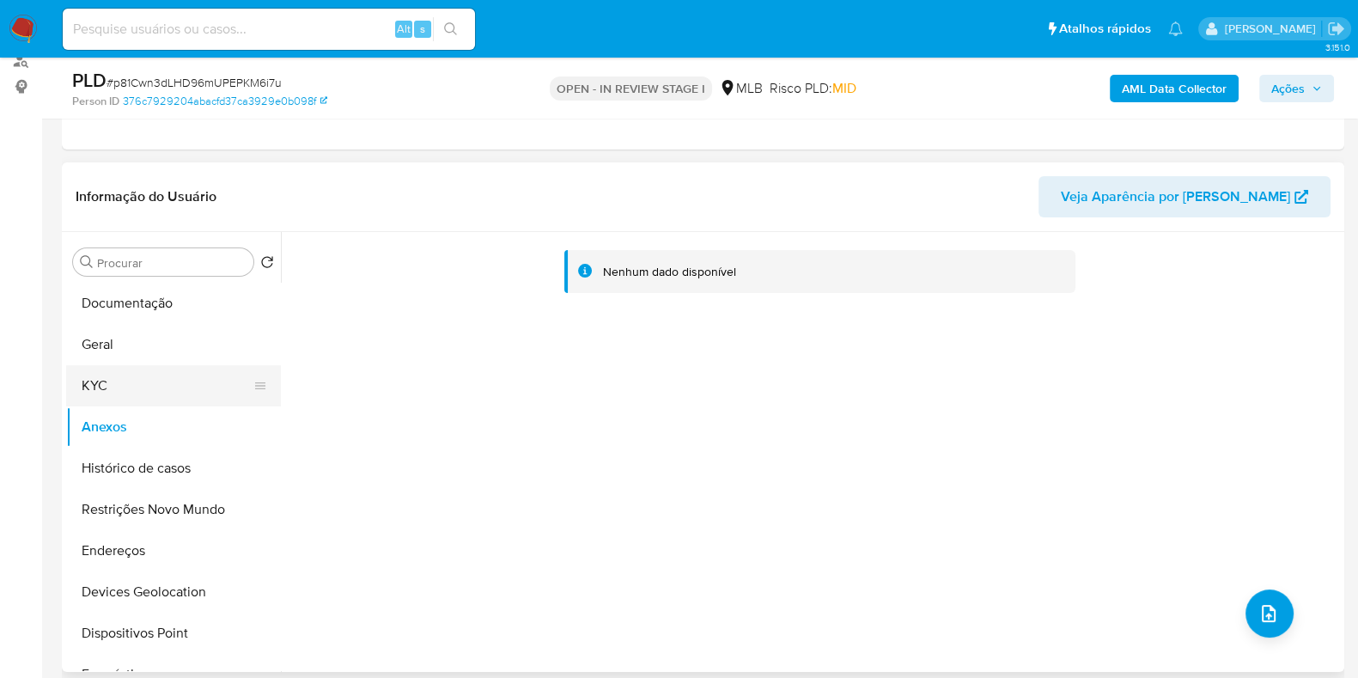
click at [116, 397] on button "KYC" at bounding box center [166, 385] width 201 height 41
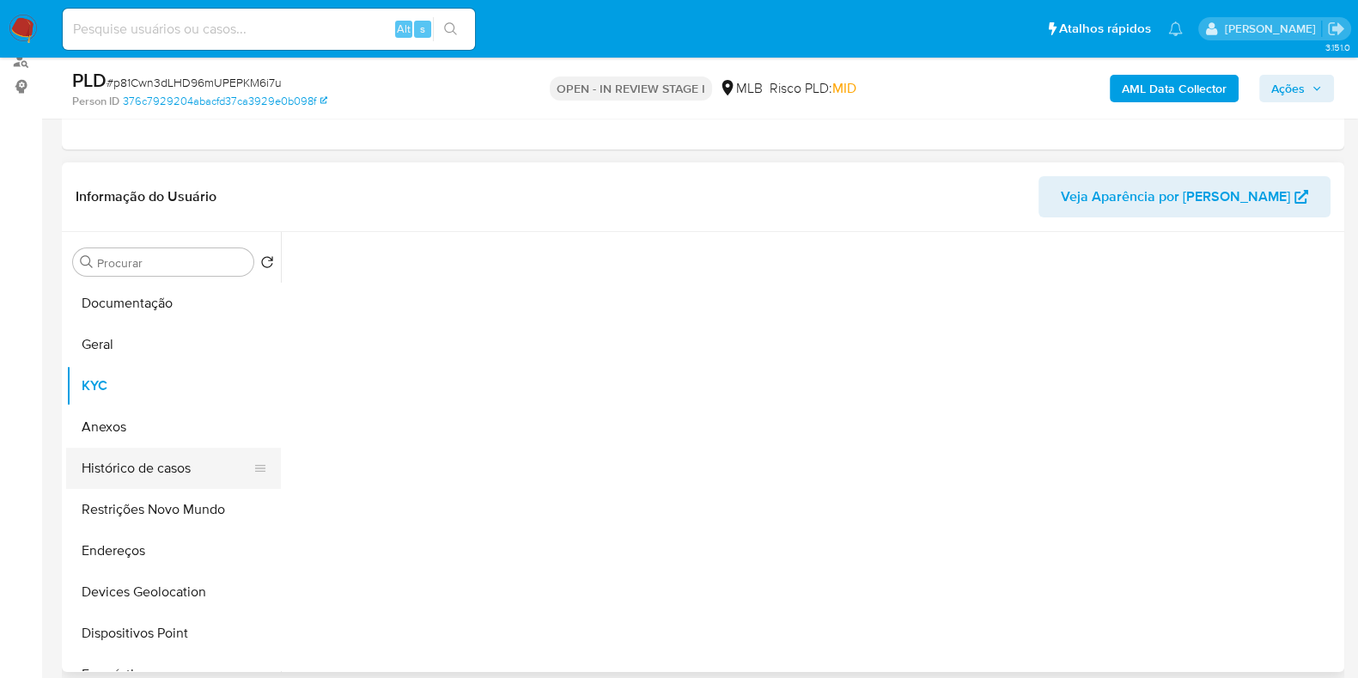
click at [123, 450] on button "Histórico de casos" at bounding box center [166, 468] width 201 height 41
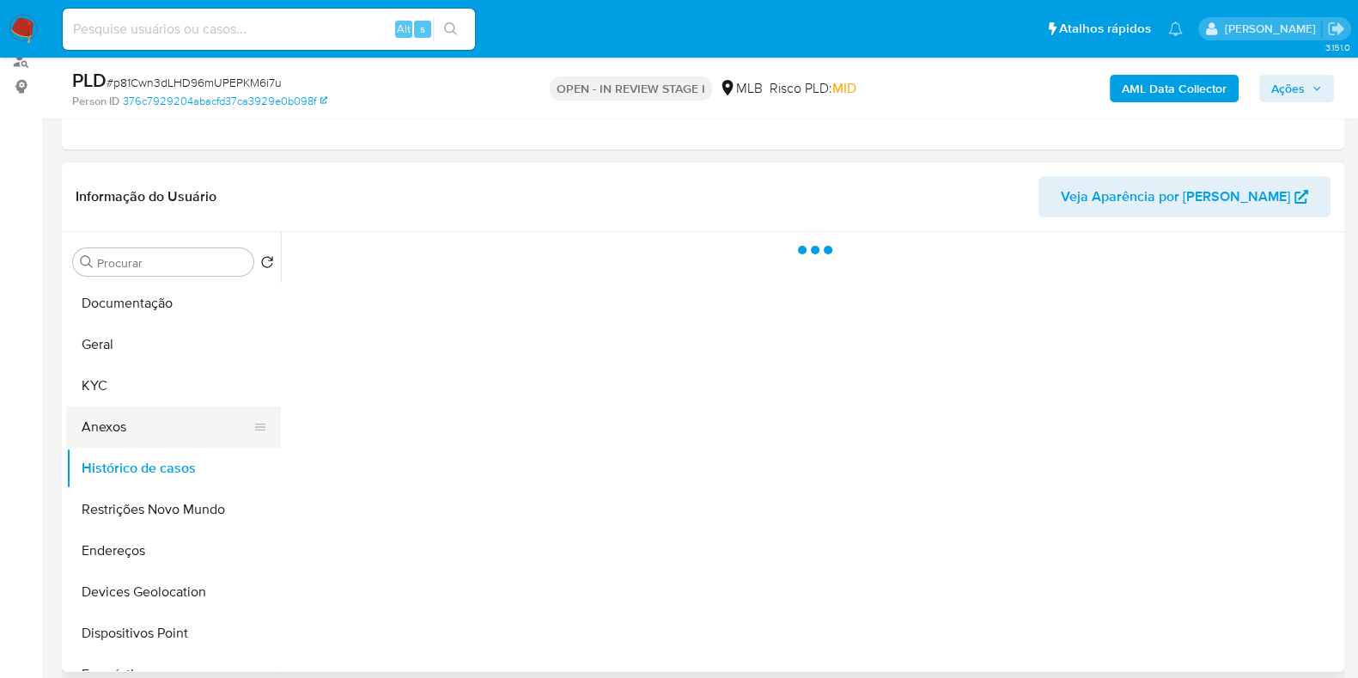
click at [123, 414] on button "Anexos" at bounding box center [166, 426] width 201 height 41
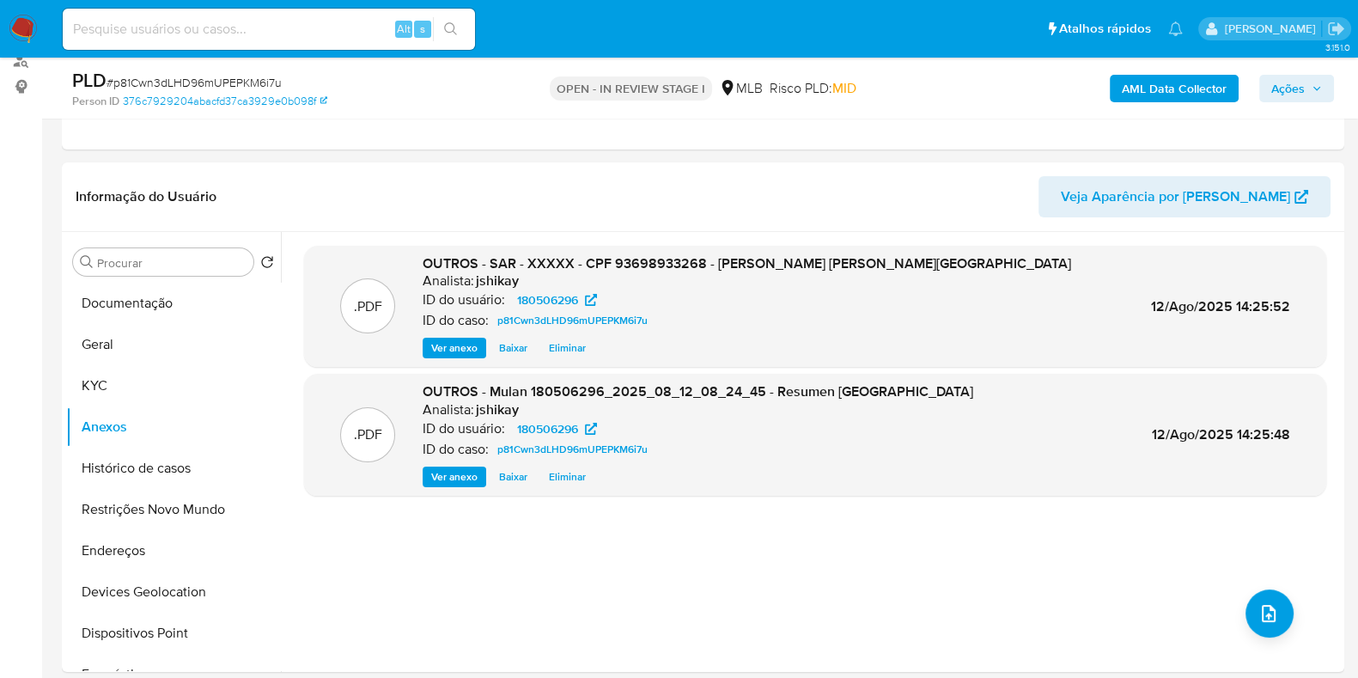
click at [1286, 85] on span "Ações" at bounding box center [1288, 88] width 34 height 27
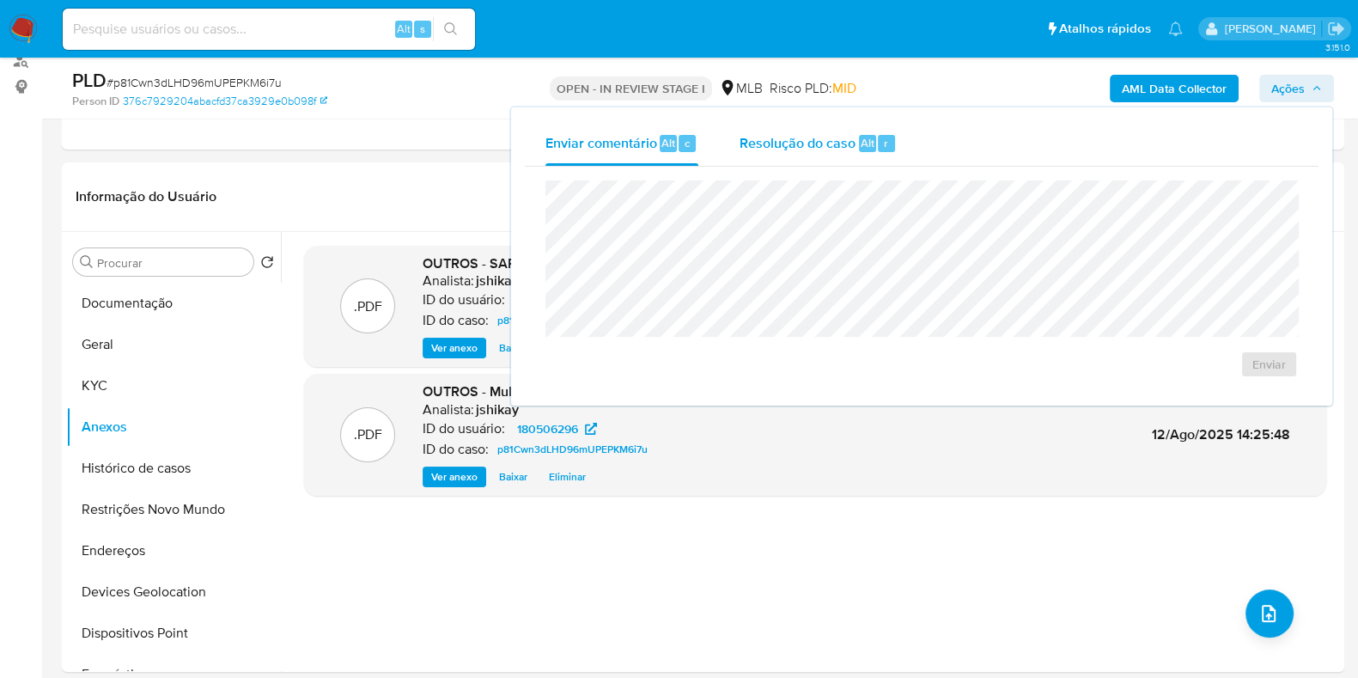
click at [845, 139] on span "Resolução do caso" at bounding box center [798, 142] width 116 height 20
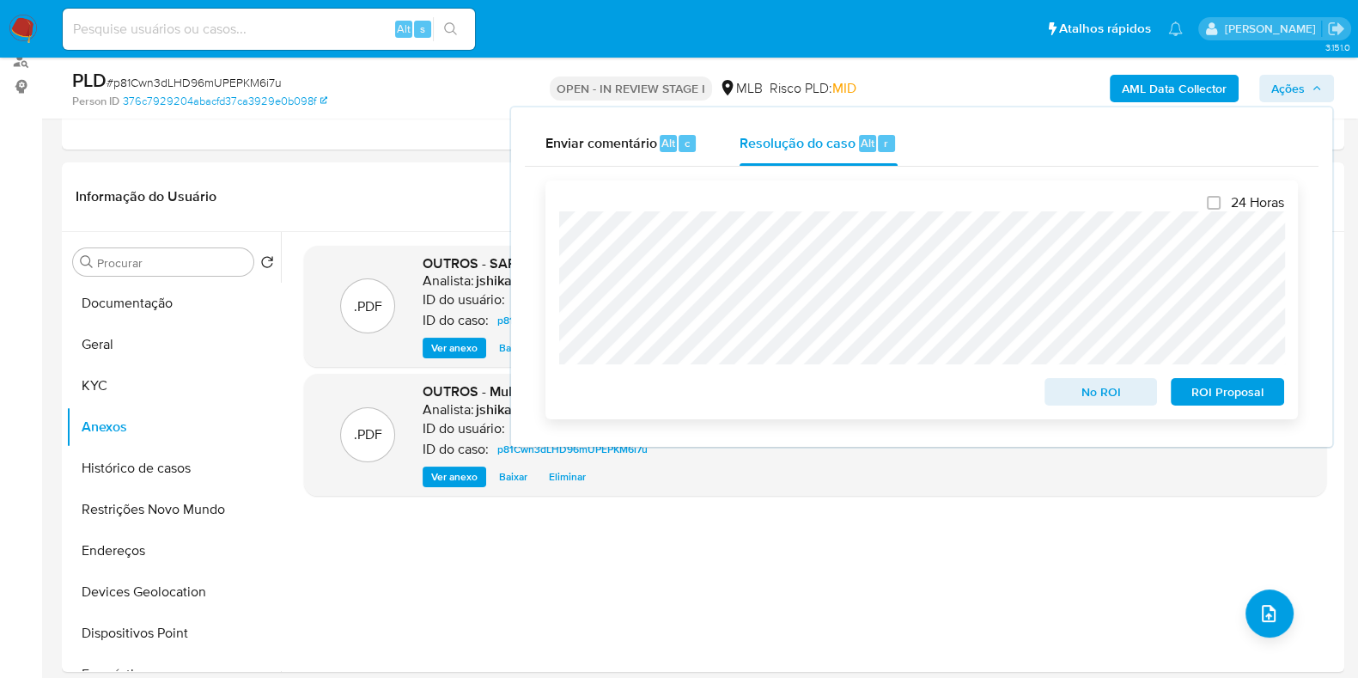
click at [1228, 404] on span "ROI Proposal" at bounding box center [1227, 392] width 89 height 24
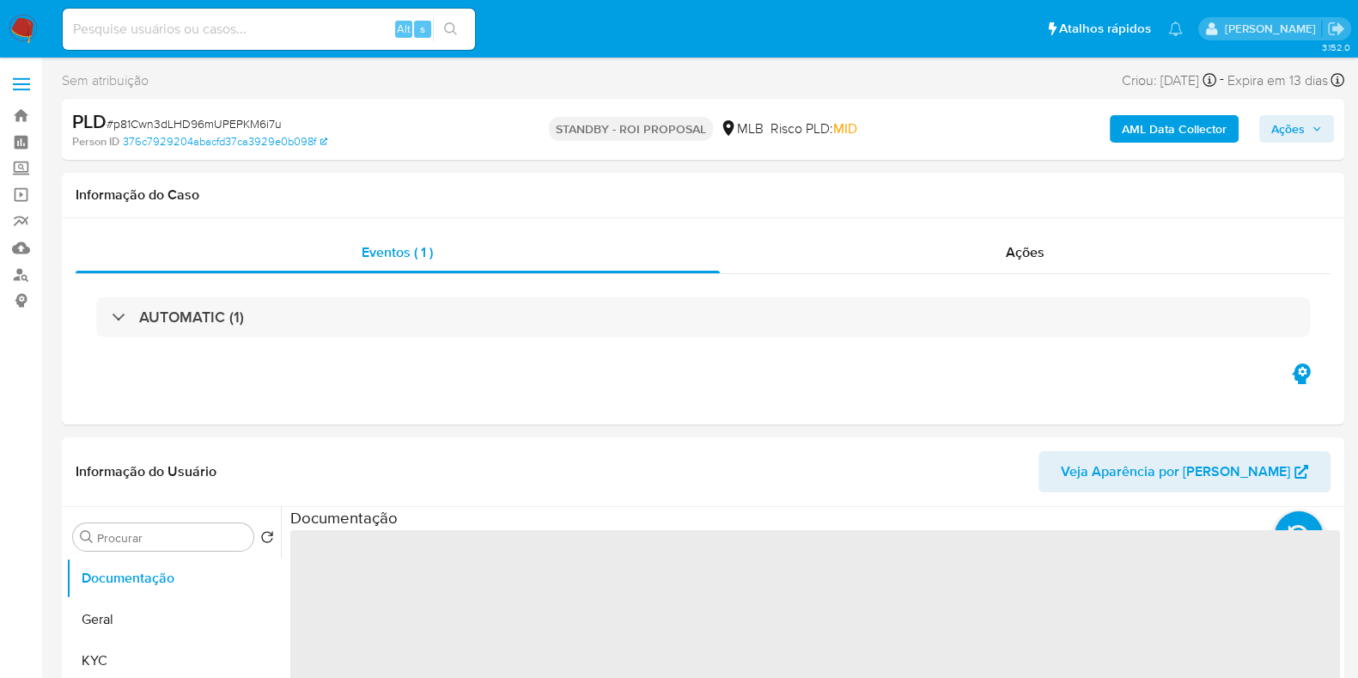
select select "10"
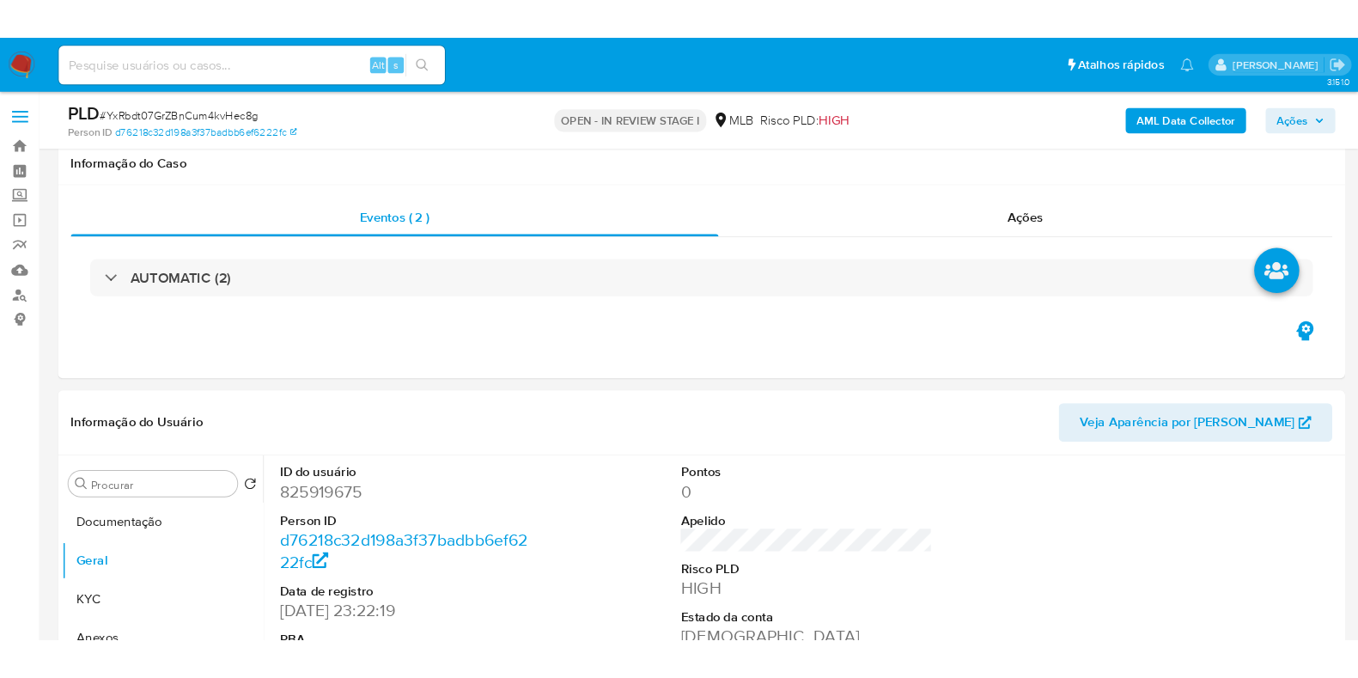
scroll to position [322, 0]
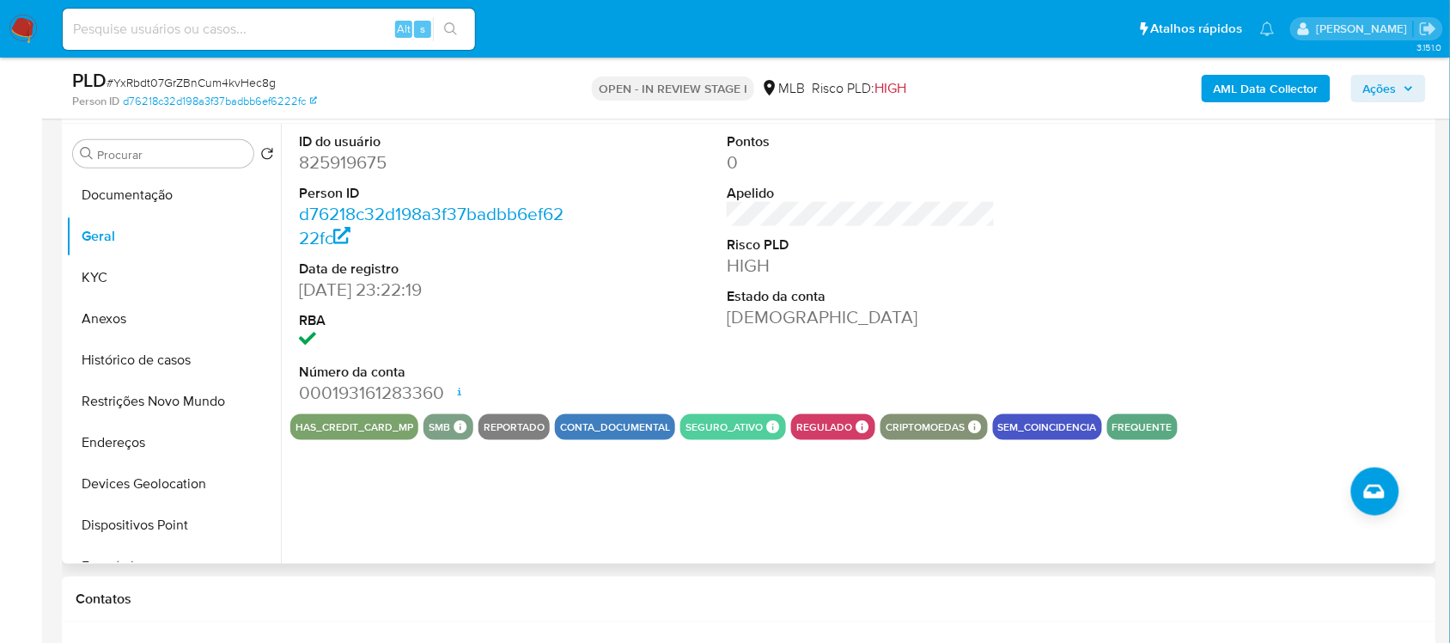
click at [338, 168] on dd "825919675" at bounding box center [433, 162] width 268 height 24
copy dd "825919675"
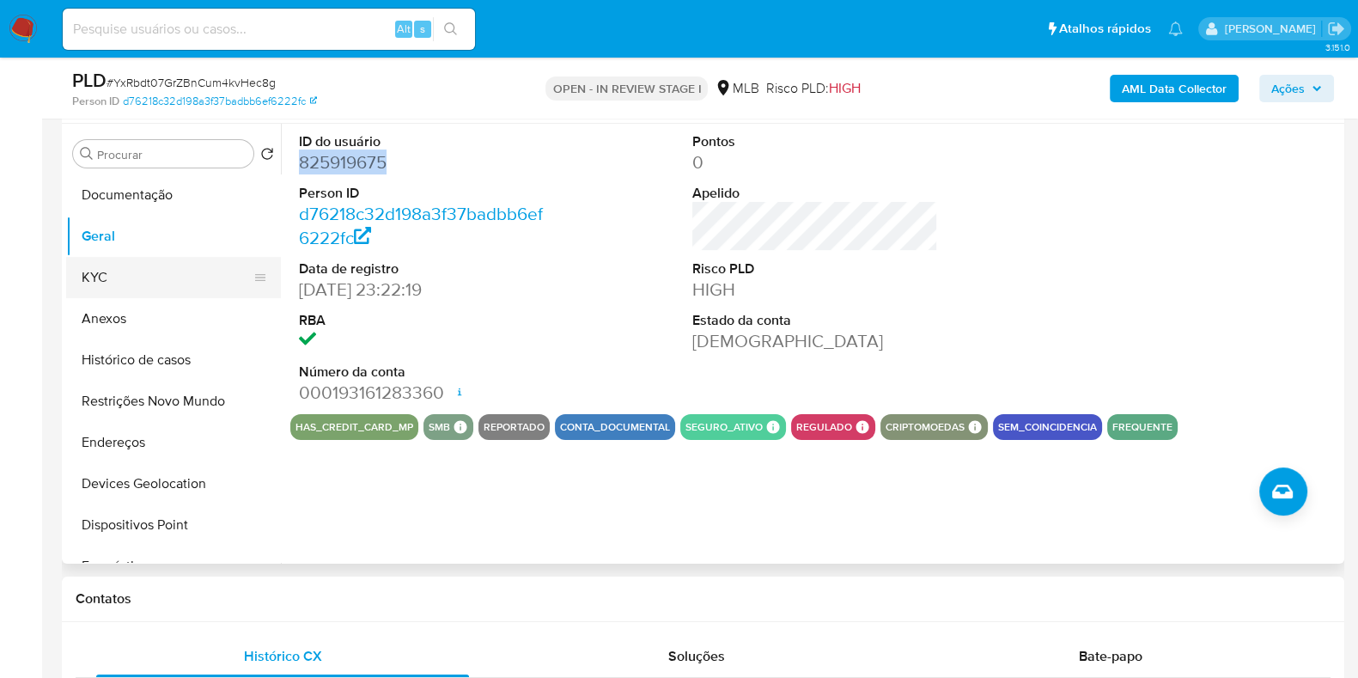
click at [139, 275] on button "KYC" at bounding box center [166, 277] width 201 height 41
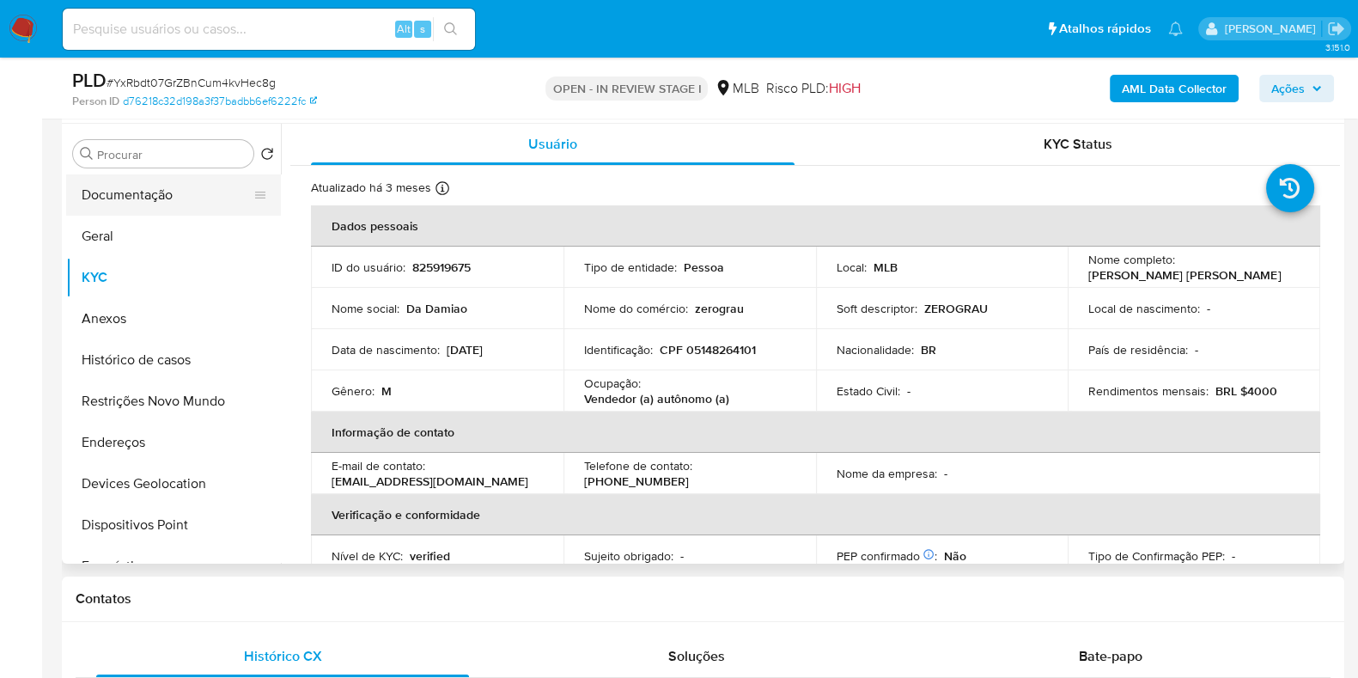
click at [126, 180] on button "Documentação" at bounding box center [166, 194] width 201 height 41
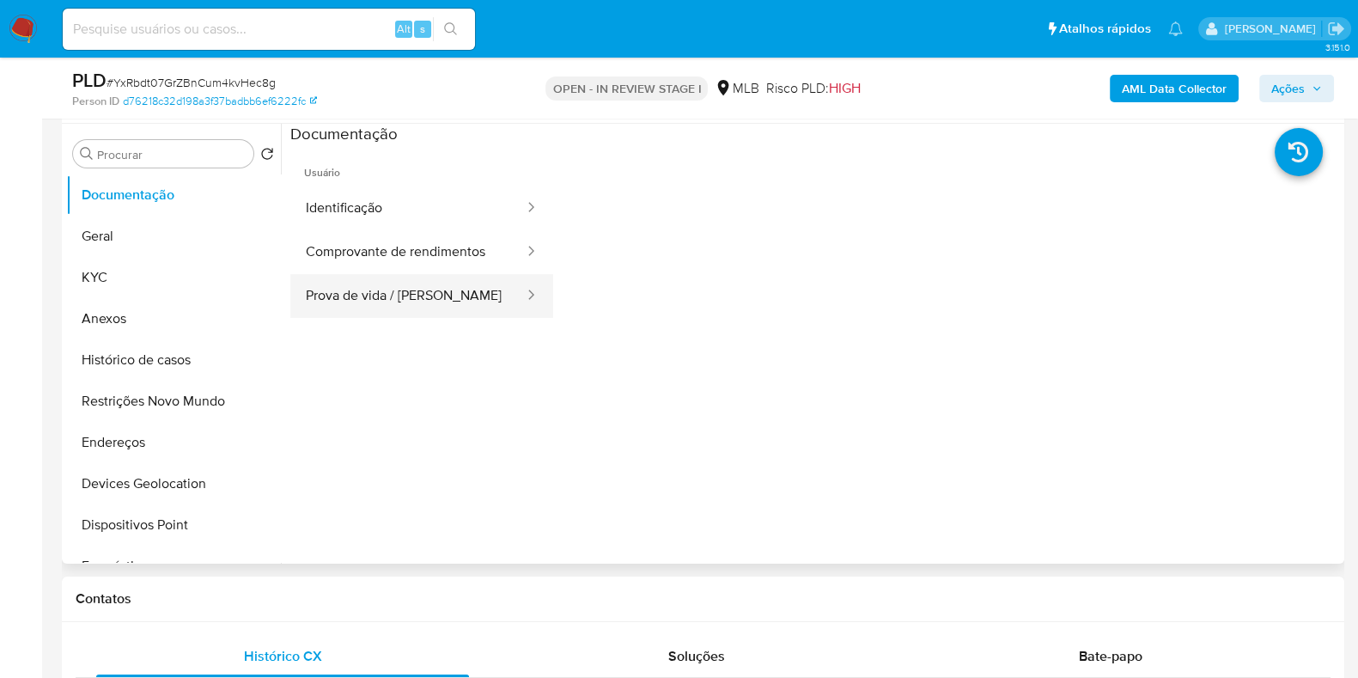
click at [385, 274] on button "Prova de vida / Selfie" at bounding box center [407, 296] width 235 height 44
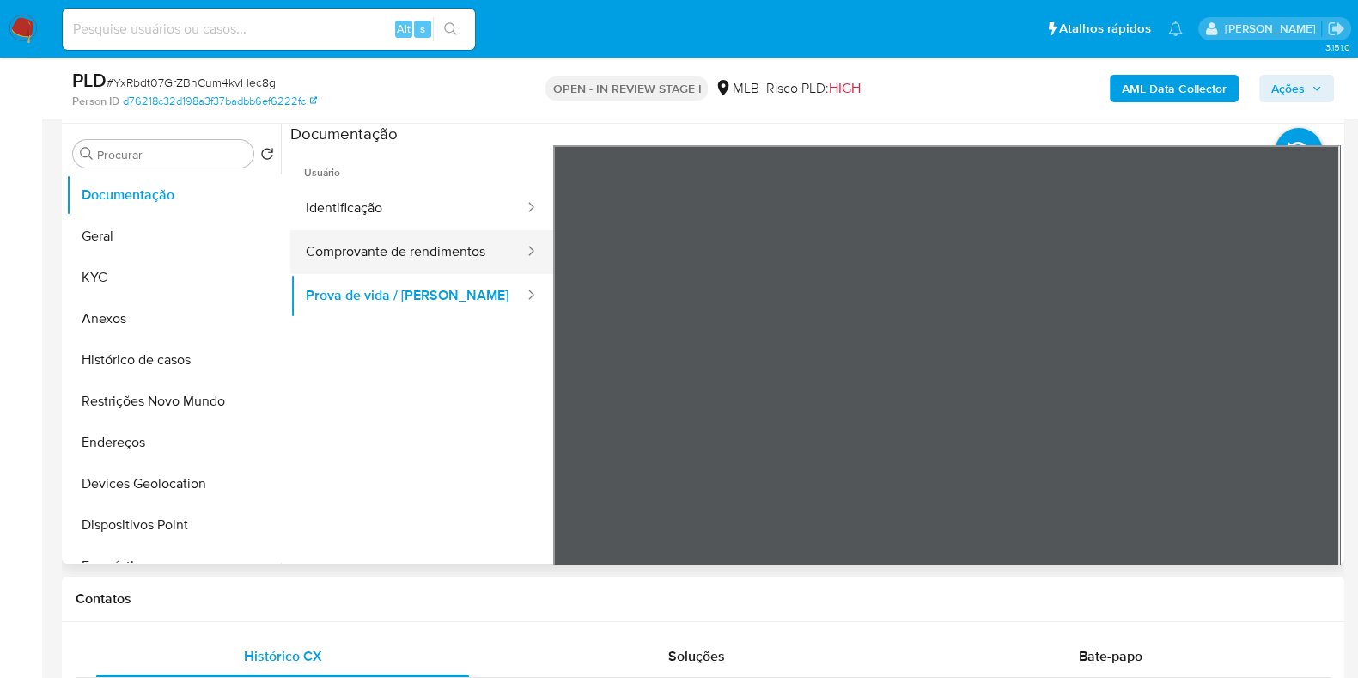
click at [398, 251] on button "Comprovante de rendimentos" at bounding box center [407, 252] width 235 height 44
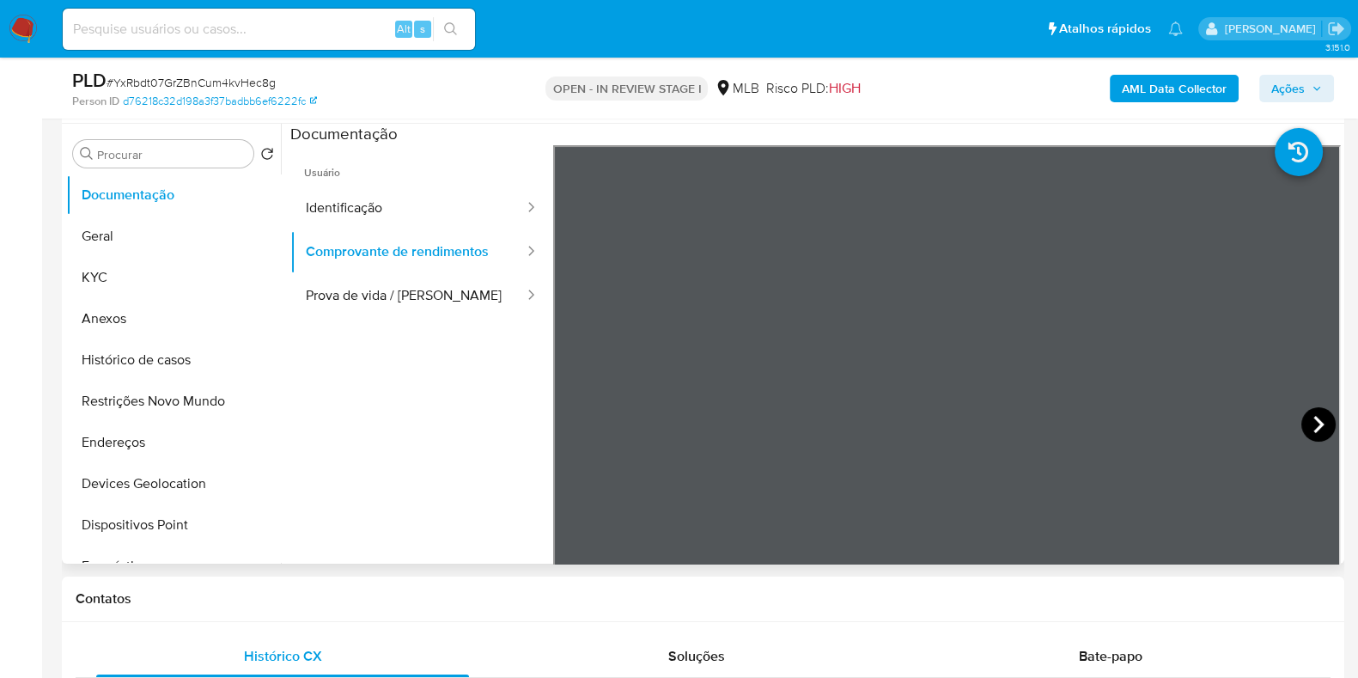
click at [1314, 440] on icon at bounding box center [1318, 424] width 34 height 34
click at [1304, 422] on icon at bounding box center [1318, 424] width 34 height 34
click at [1313, 429] on icon at bounding box center [1318, 424] width 10 height 17
click at [1307, 414] on icon at bounding box center [1318, 424] width 34 height 34
click at [1309, 423] on icon at bounding box center [1318, 424] width 34 height 34
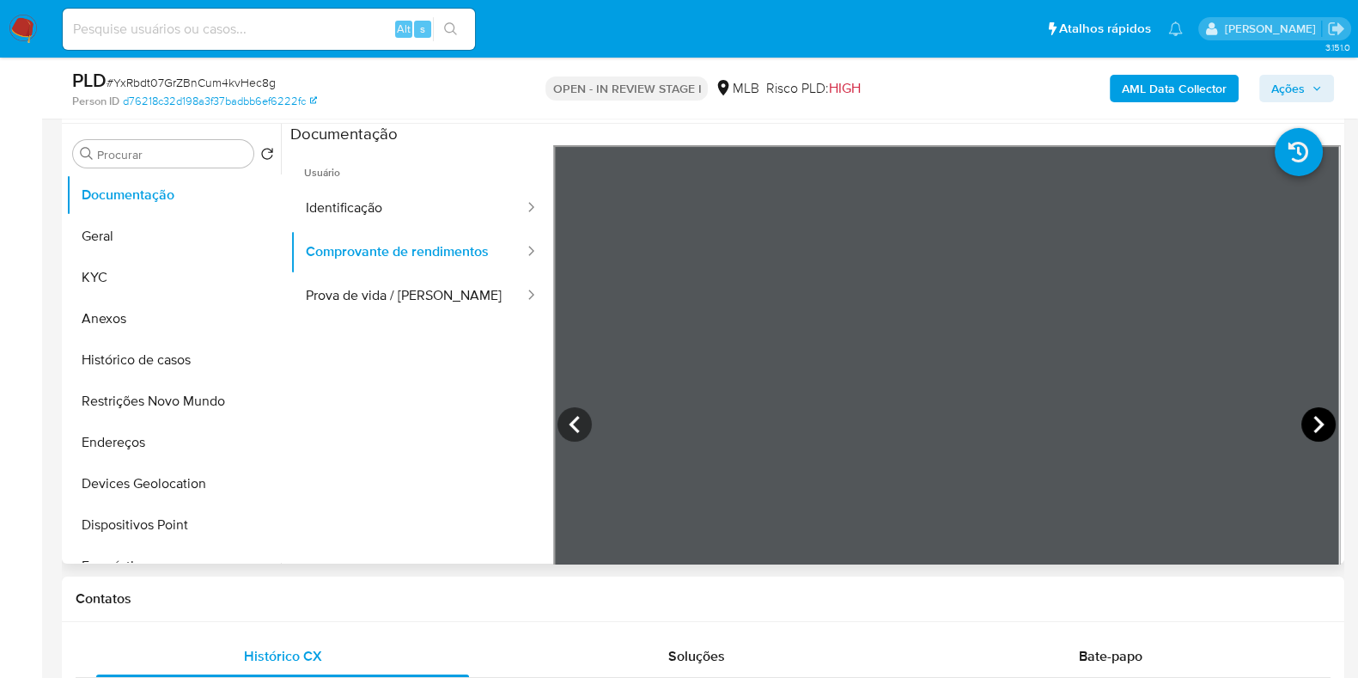
click at [1308, 418] on icon at bounding box center [1318, 424] width 34 height 34
click at [970, 125] on section at bounding box center [815, 409] width 1050 height 571
click at [1303, 417] on icon at bounding box center [1318, 424] width 34 height 34
click at [512, 240] on div at bounding box center [525, 252] width 27 height 44
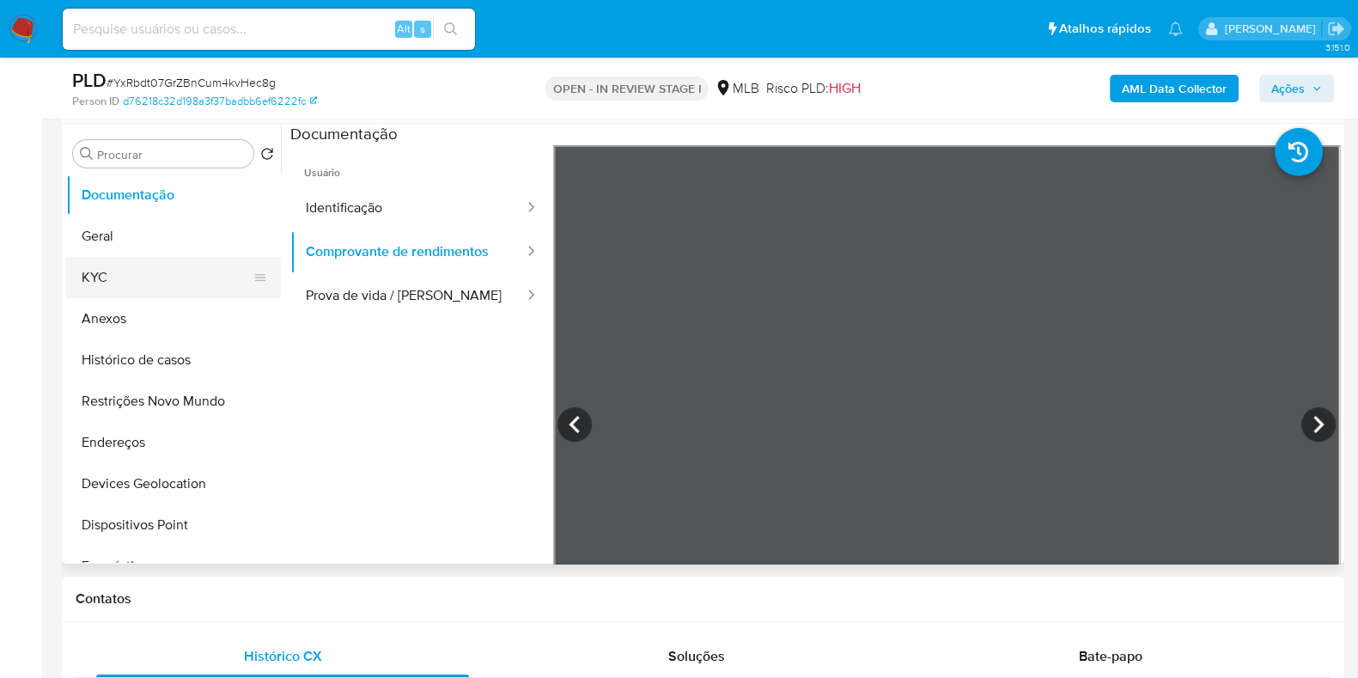
click at [167, 280] on button "KYC" at bounding box center [166, 277] width 201 height 41
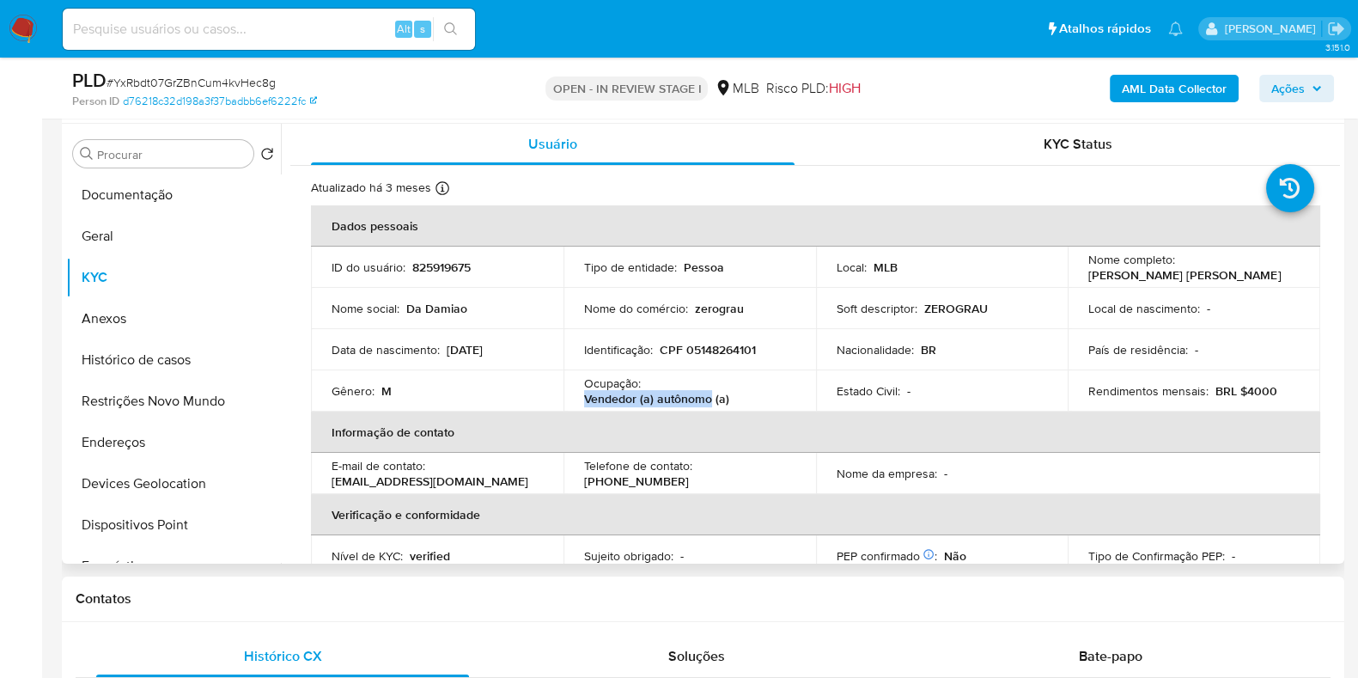
drag, startPoint x: 580, startPoint y: 399, endPoint x: 709, endPoint y: 401, distance: 128.9
click at [709, 401] on td "Ocupação : Vendedor (a) autônomo (a)" at bounding box center [689, 390] width 253 height 41
copy p "Vendedor (a) autônomo"
click at [138, 211] on button "Documentação" at bounding box center [166, 194] width 201 height 41
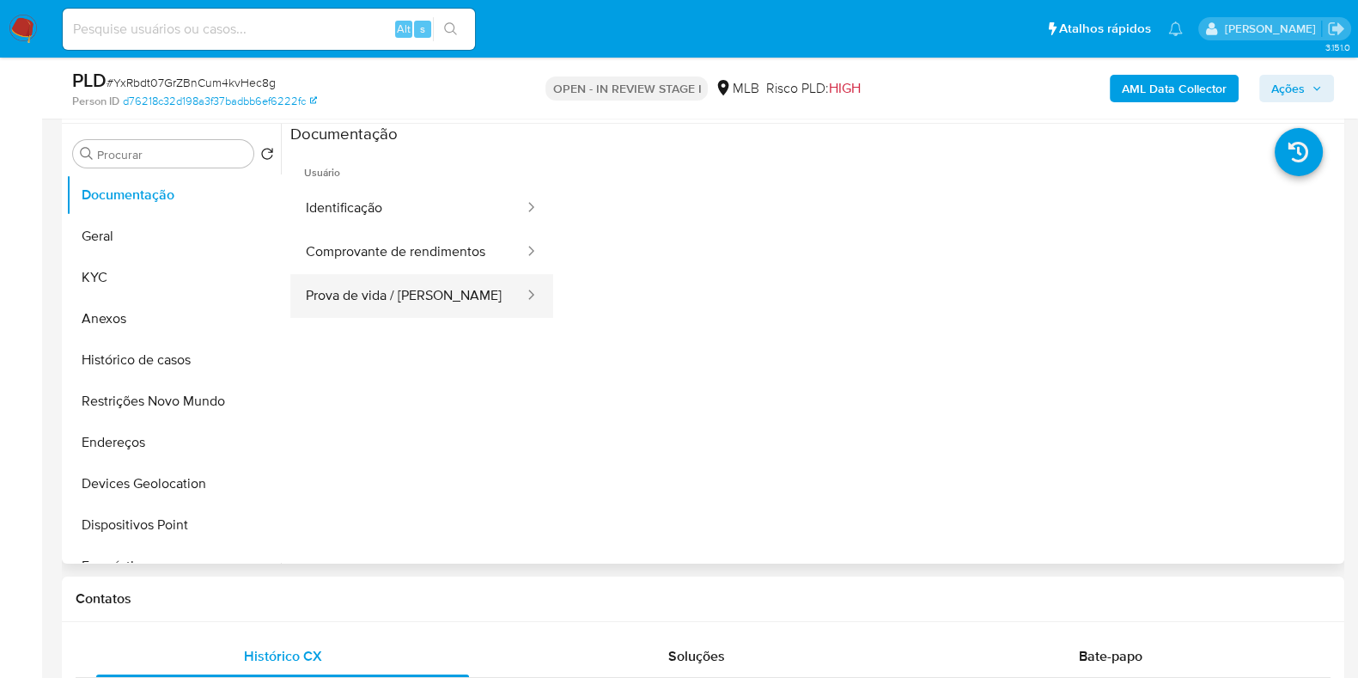
click at [446, 302] on button "Prova de vida / Selfie" at bounding box center [407, 296] width 235 height 44
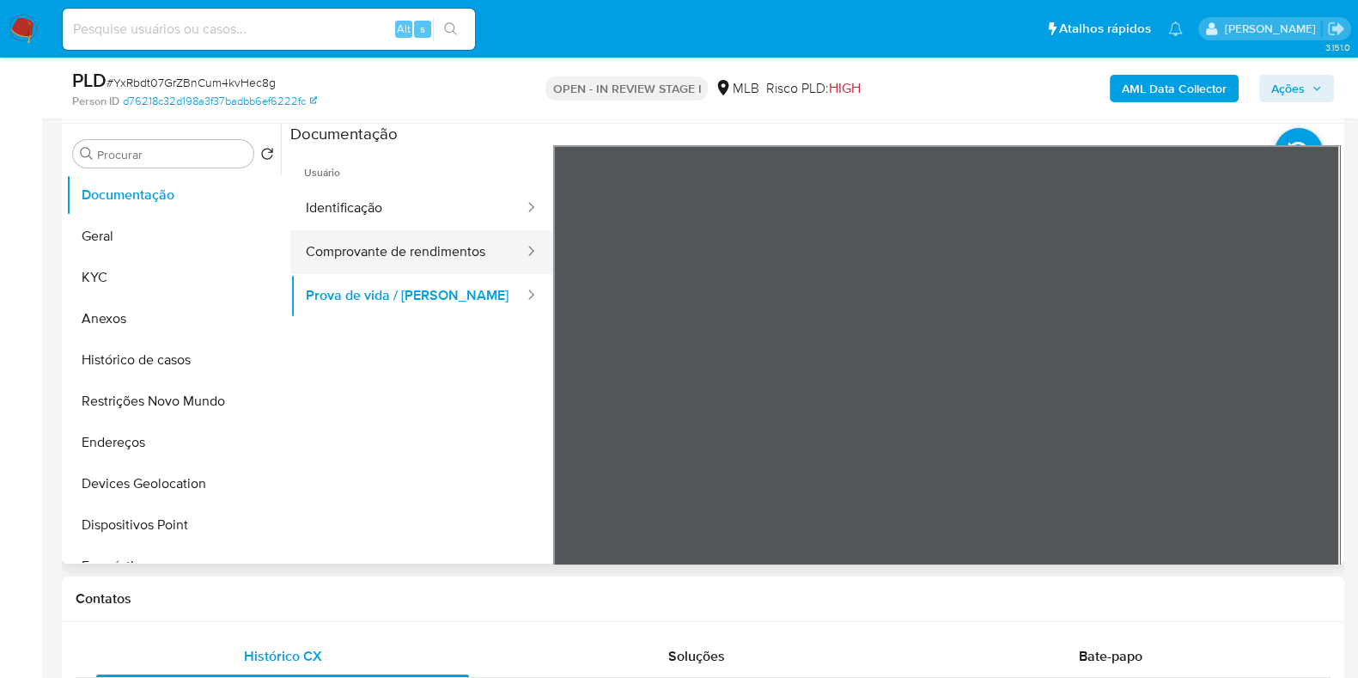
click at [444, 247] on button "Comprovante de rendimentos" at bounding box center [407, 252] width 235 height 44
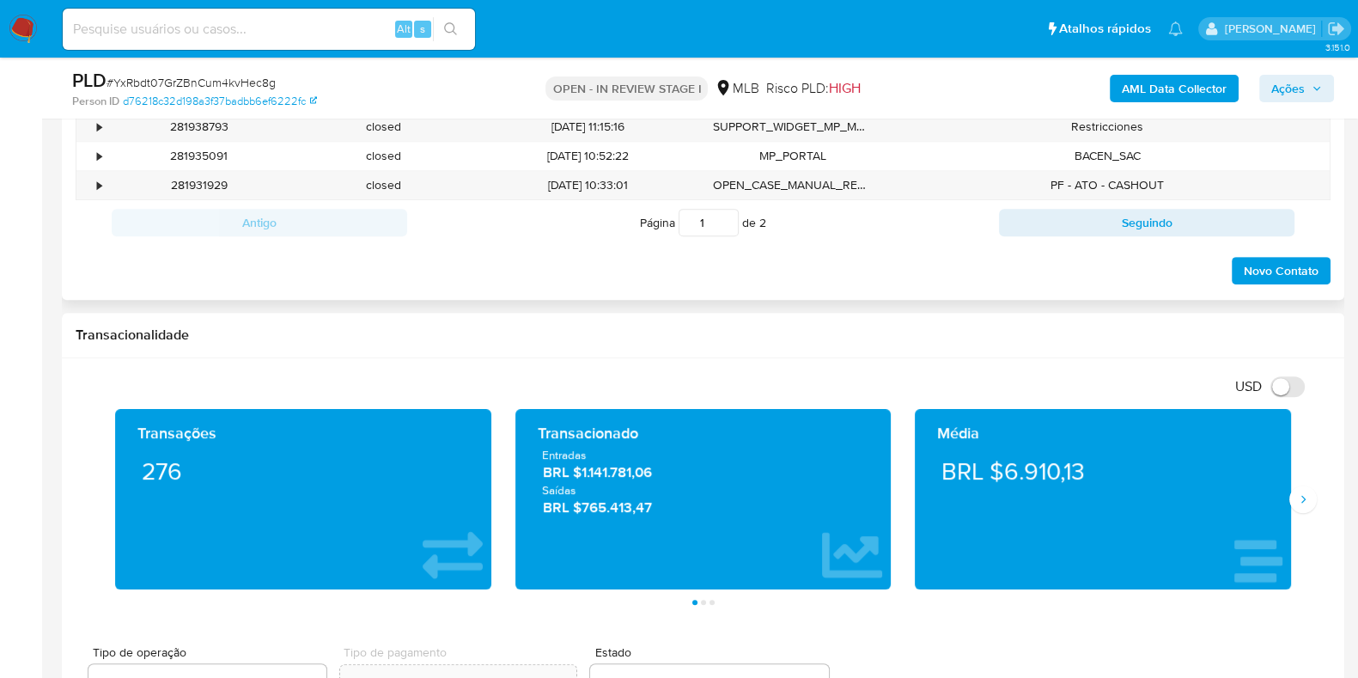
scroll to position [1181, 0]
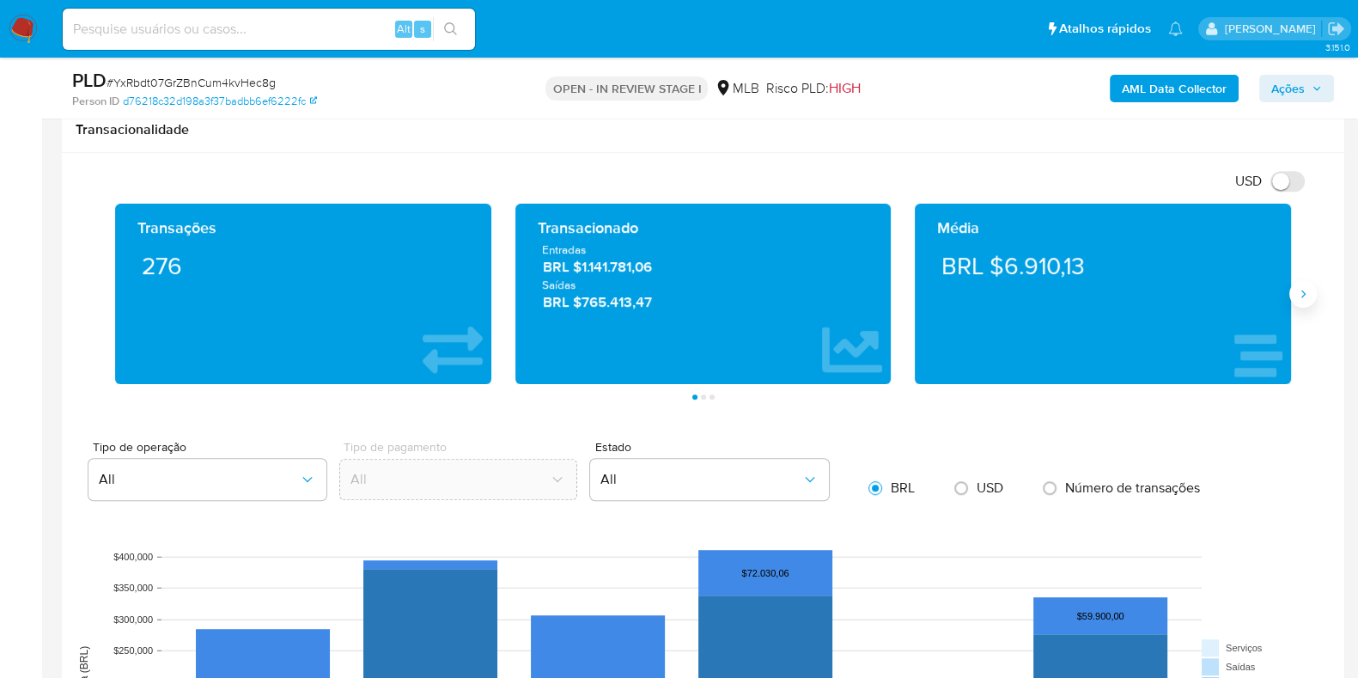
click at [1298, 297] on icon "Siguiente" at bounding box center [1303, 294] width 14 height 14
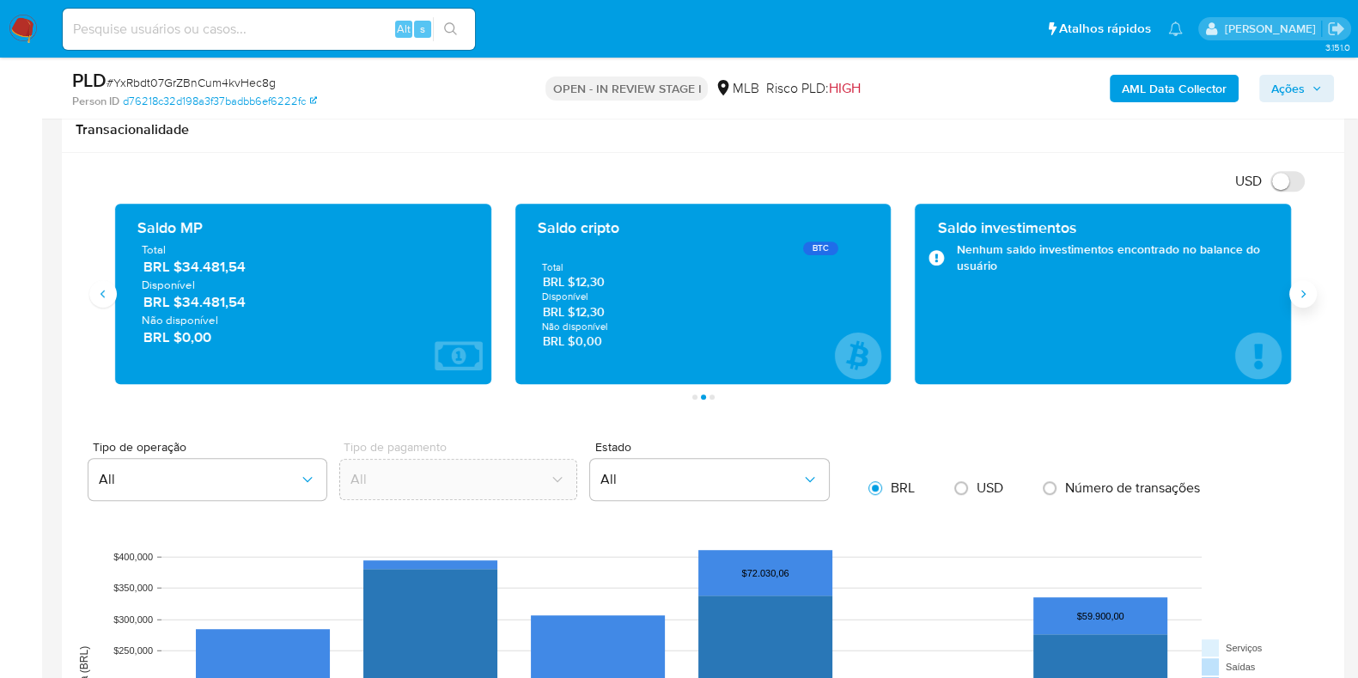
click at [1308, 293] on icon "Siguiente" at bounding box center [1303, 294] width 14 height 14
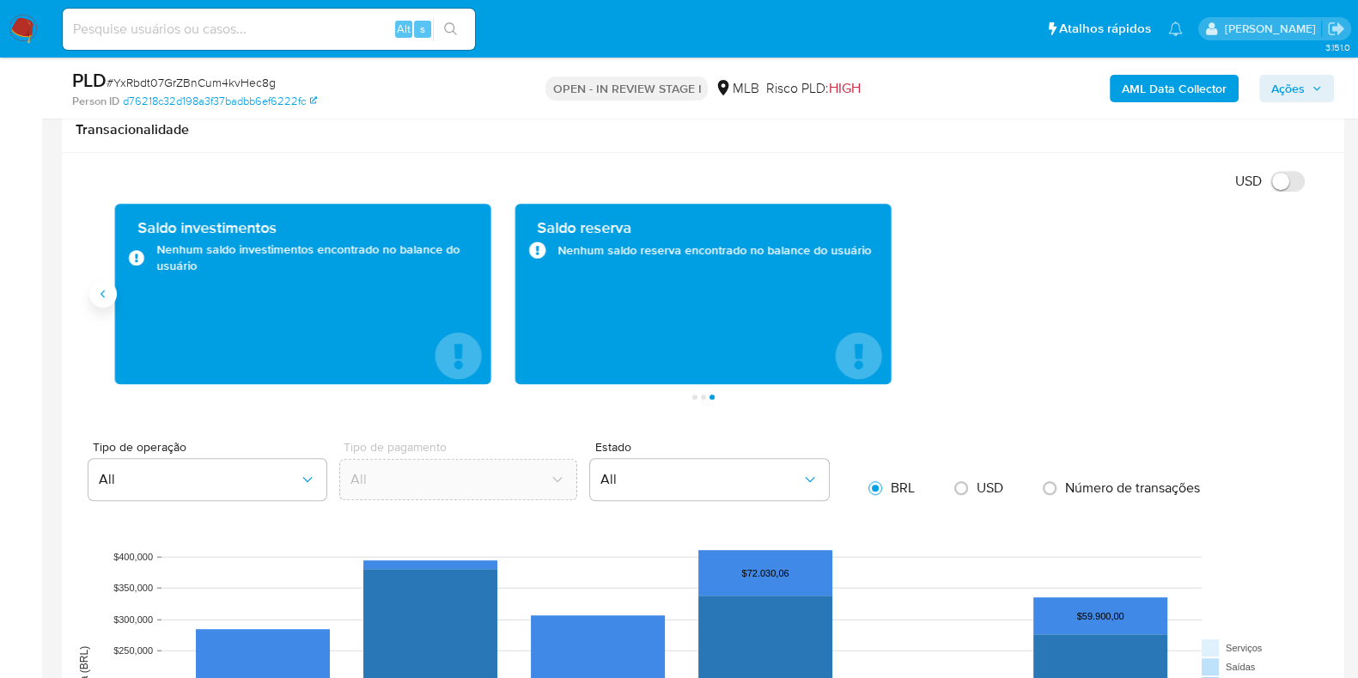
click at [107, 294] on icon "Anterior" at bounding box center [103, 294] width 14 height 14
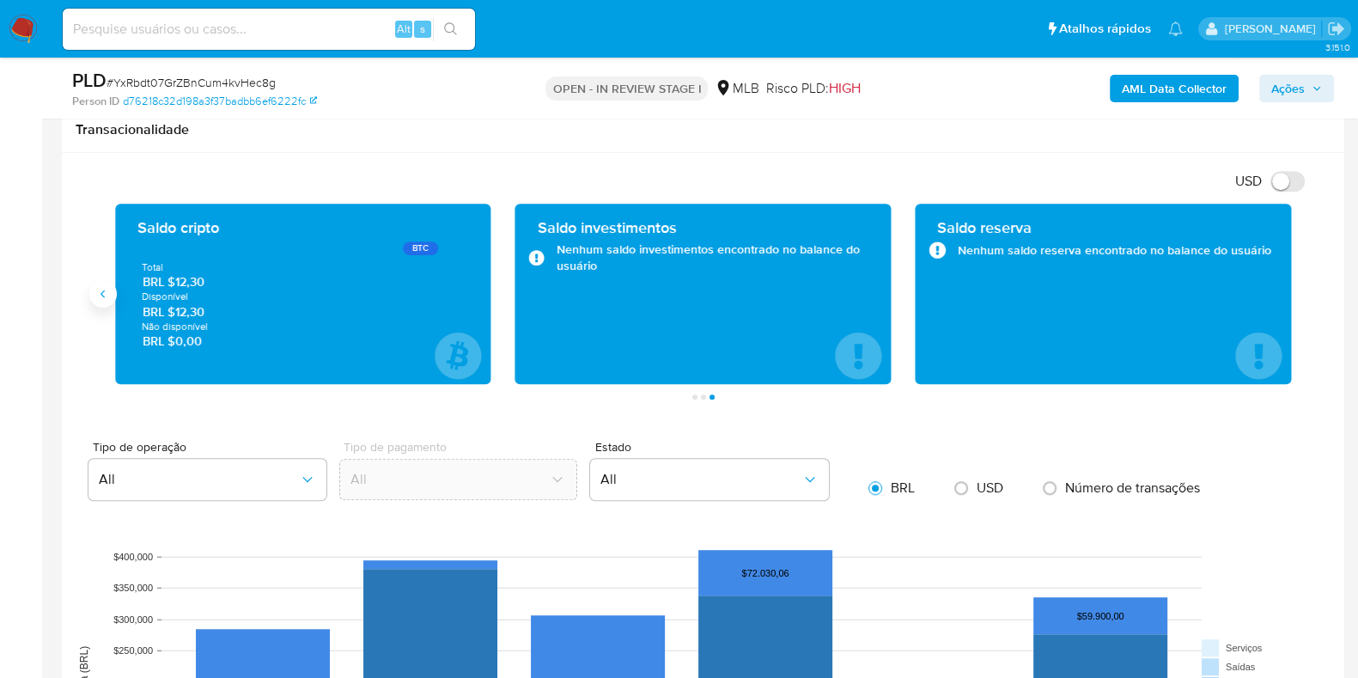
click at [108, 300] on button "Anterior" at bounding box center [102, 293] width 27 height 27
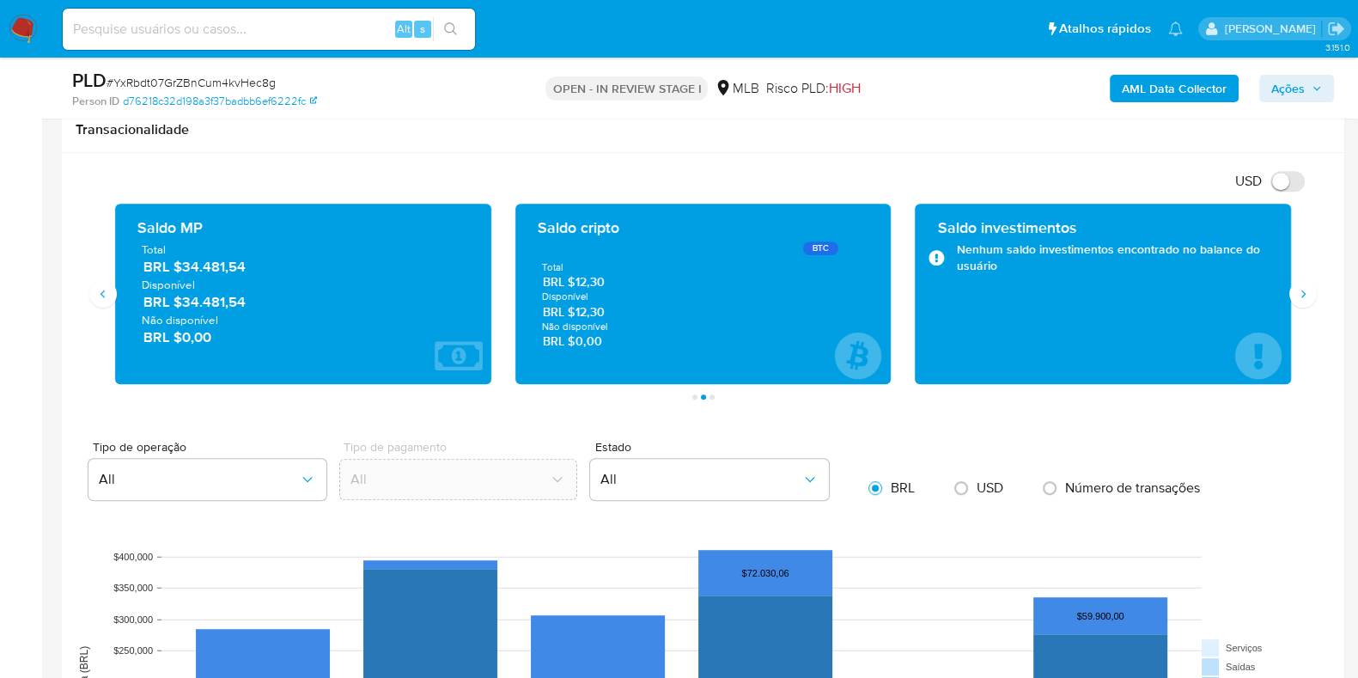
drag, startPoint x: 252, startPoint y: 307, endPoint x: 180, endPoint y: 305, distance: 71.3
click at [180, 305] on span "BRL $34.481,54" at bounding box center [303, 302] width 321 height 20
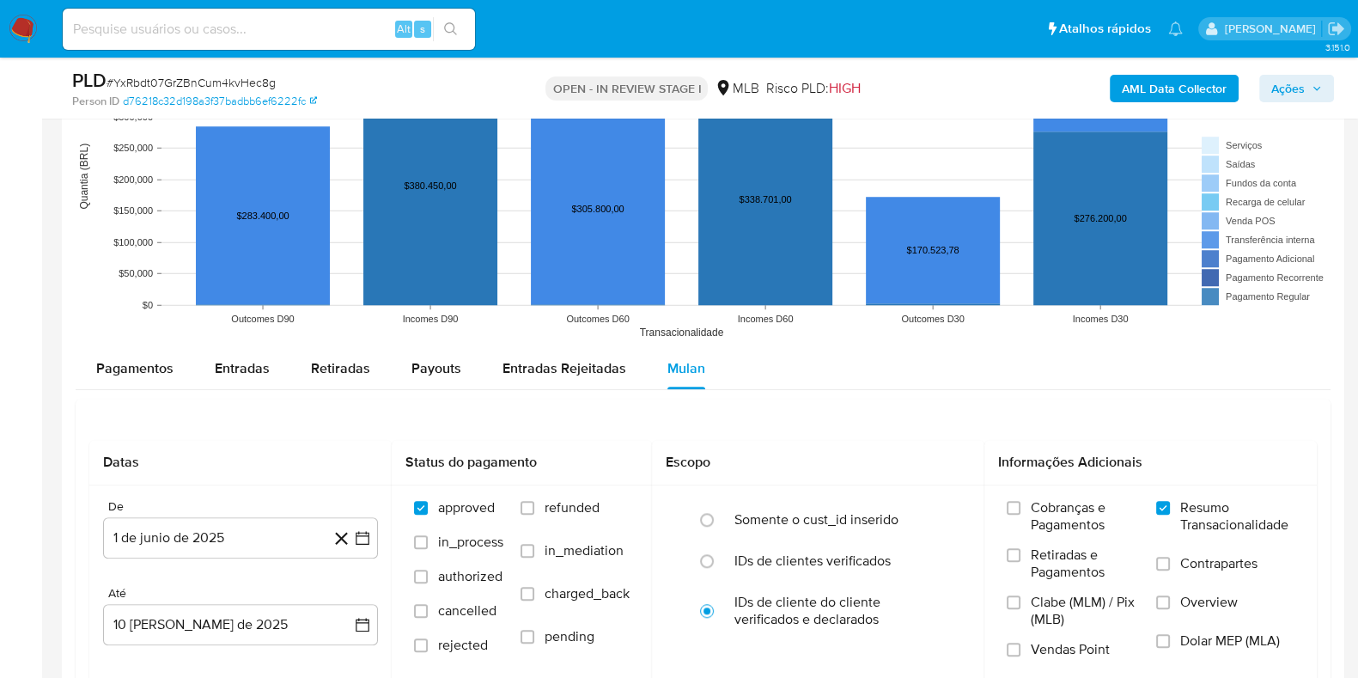
scroll to position [1717, 0]
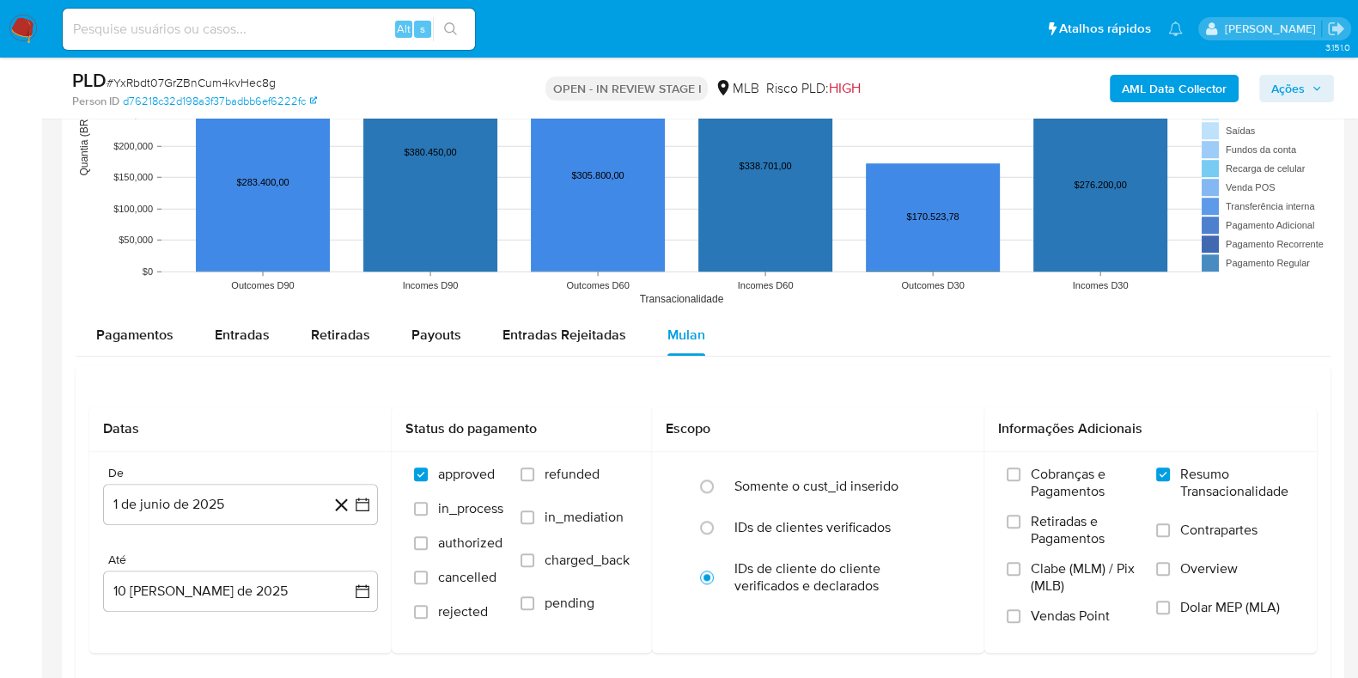
click at [131, 308] on rect at bounding box center [703, 143] width 1255 height 344
click at [245, 325] on span "Entradas" at bounding box center [242, 335] width 55 height 20
select select "10"
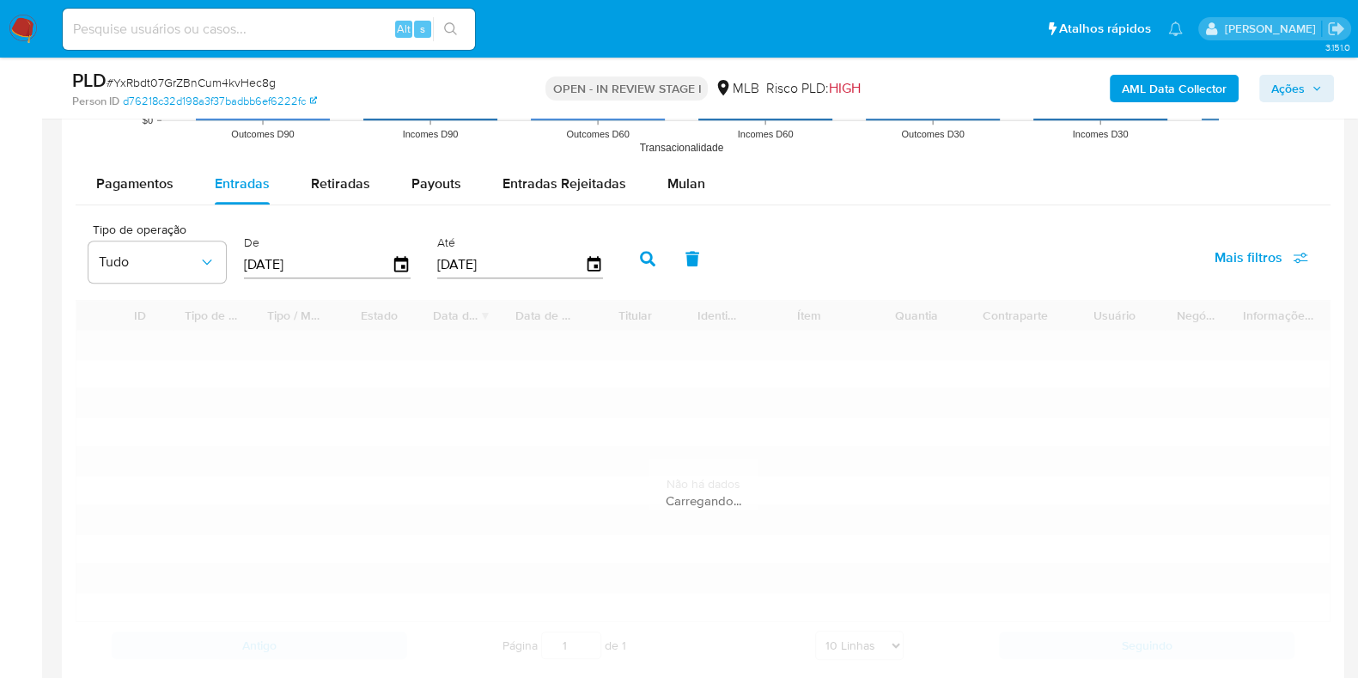
scroll to position [1933, 0]
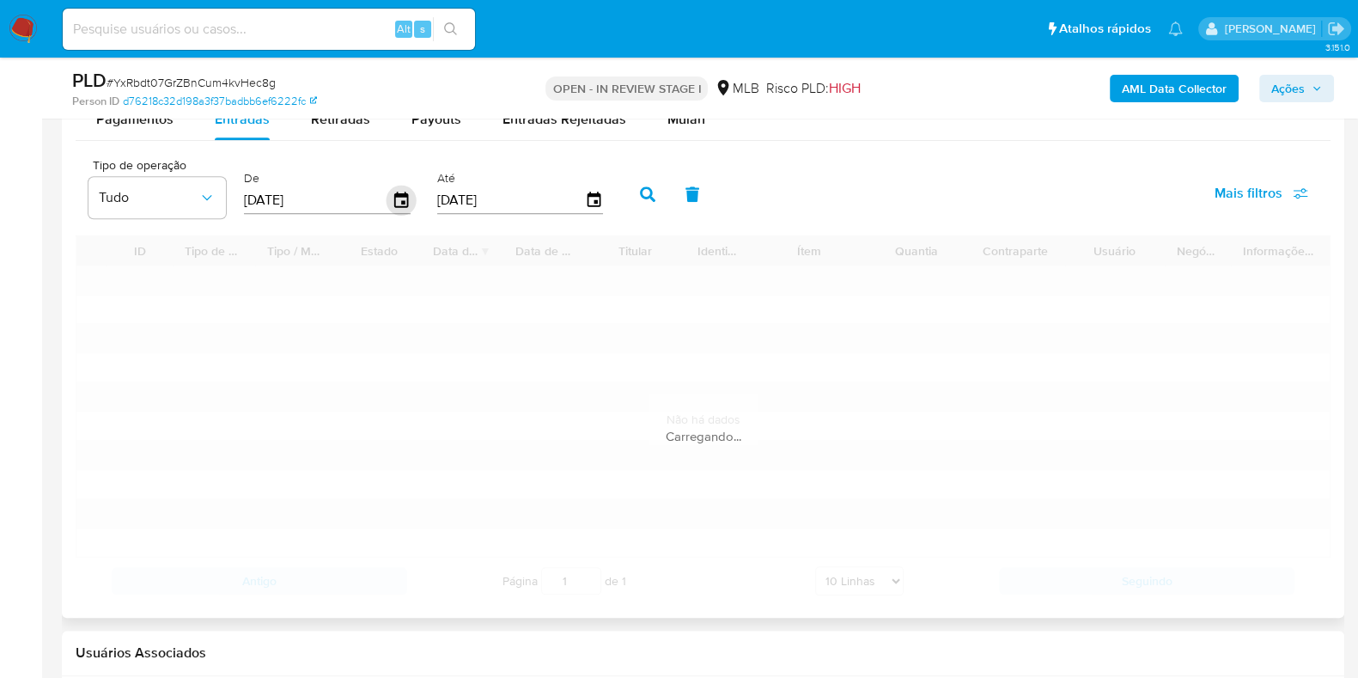
click at [400, 202] on icon "button" at bounding box center [401, 199] width 14 height 15
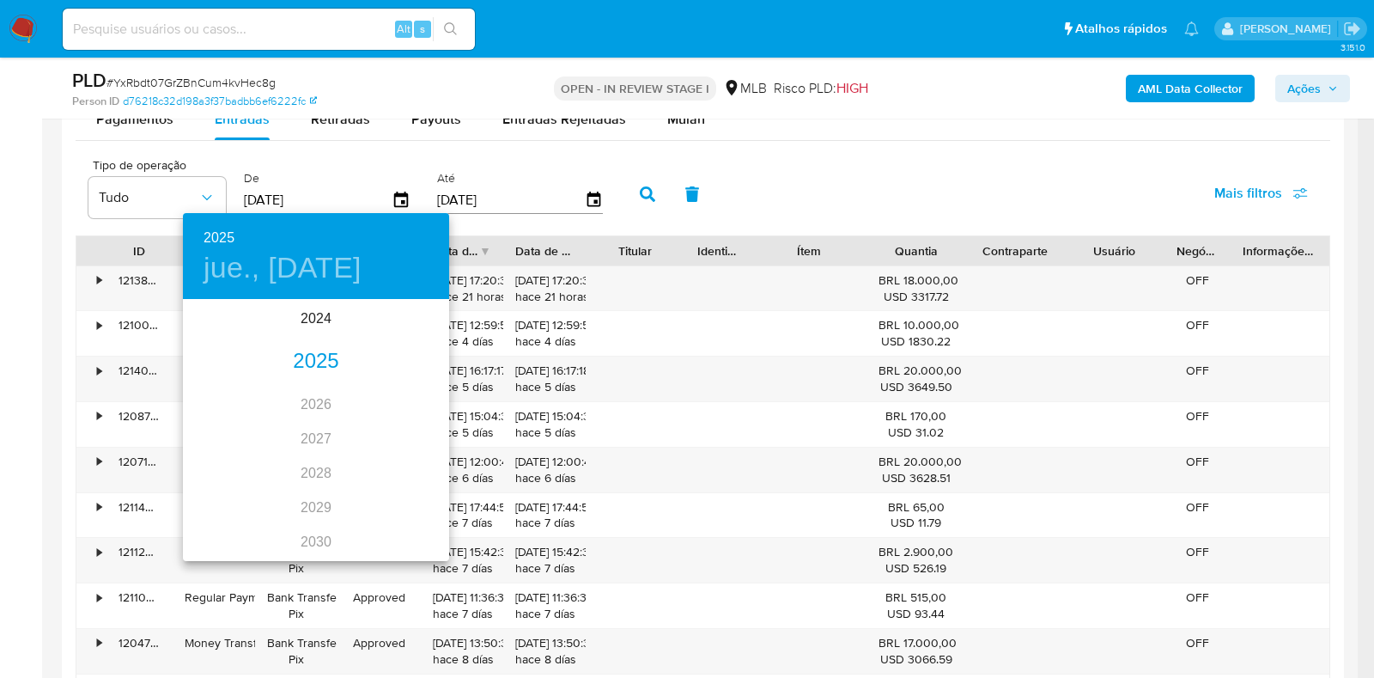
click at [317, 361] on div "2025" at bounding box center [316, 361] width 266 height 34
click at [319, 388] on div "may." at bounding box center [315, 398] width 88 height 64
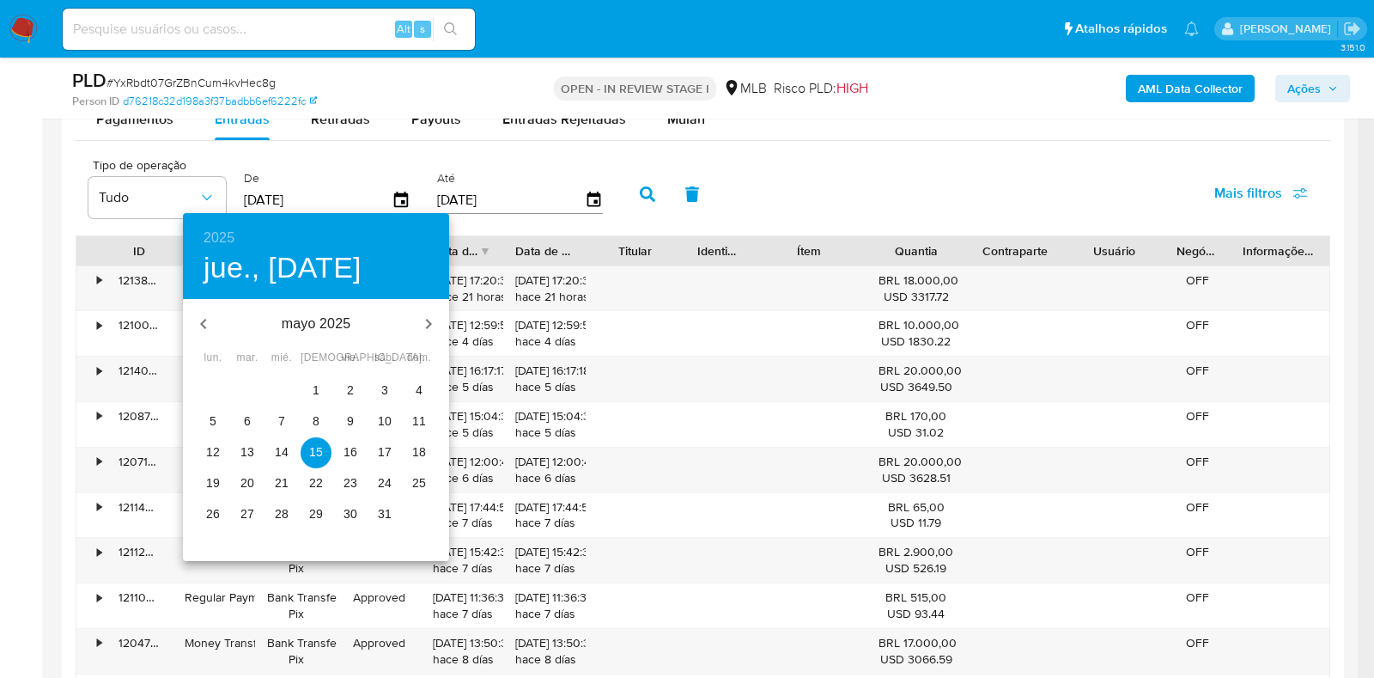
click at [318, 386] on p "1" at bounding box center [316, 389] width 7 height 17
type input "01/05/2025"
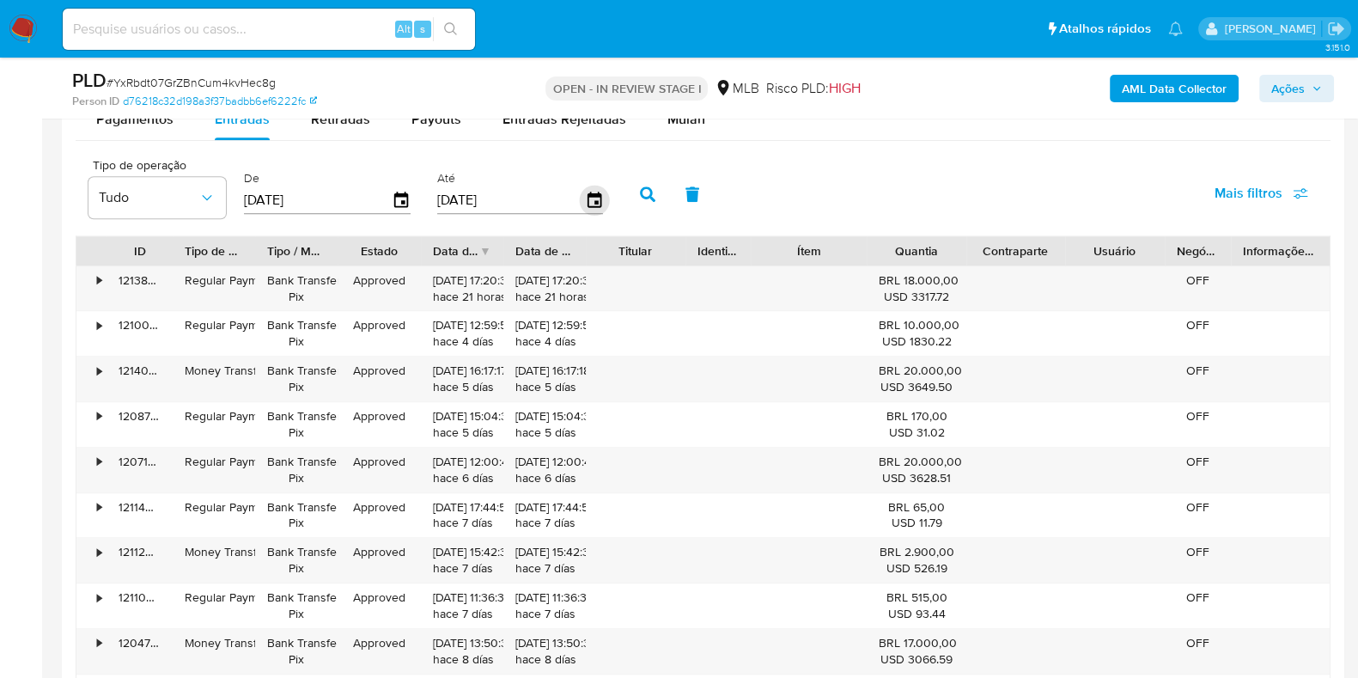
click at [582, 198] on icon "button" at bounding box center [594, 201] width 30 height 30
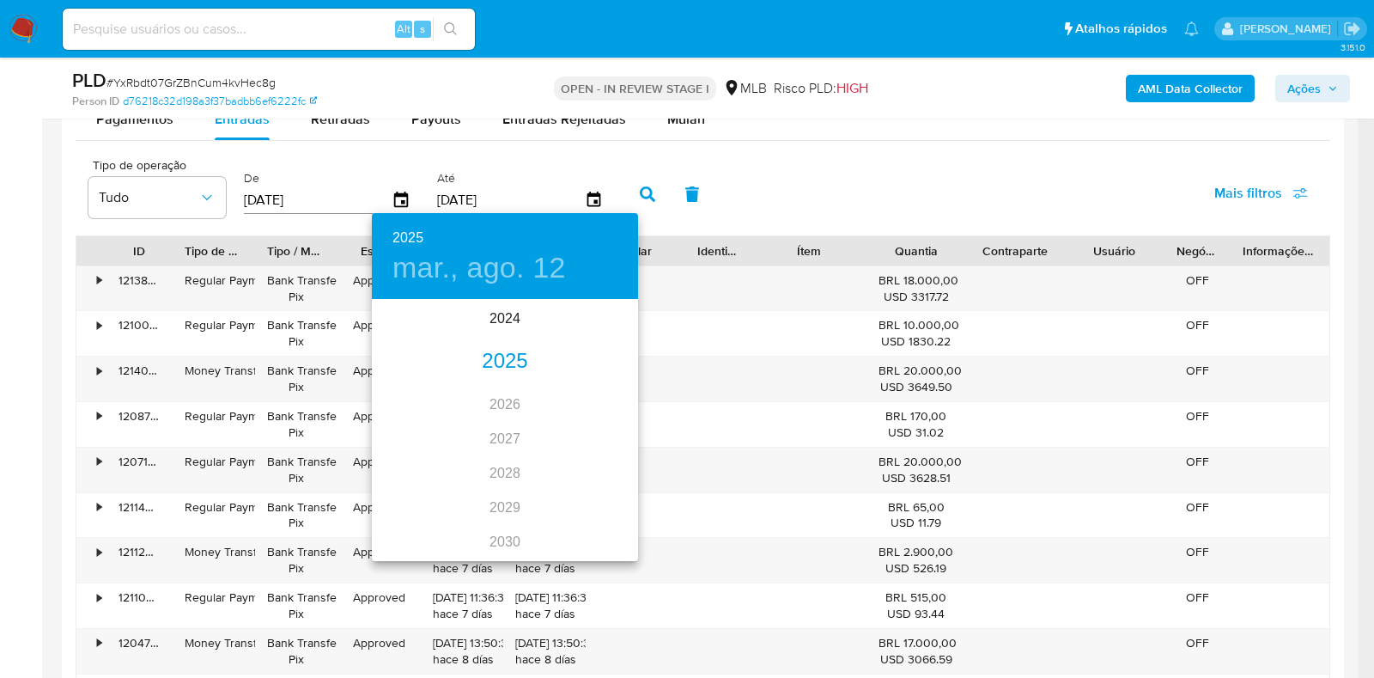
click at [491, 362] on div "2025" at bounding box center [505, 361] width 266 height 34
click at [496, 396] on div "may." at bounding box center [504, 398] width 88 height 64
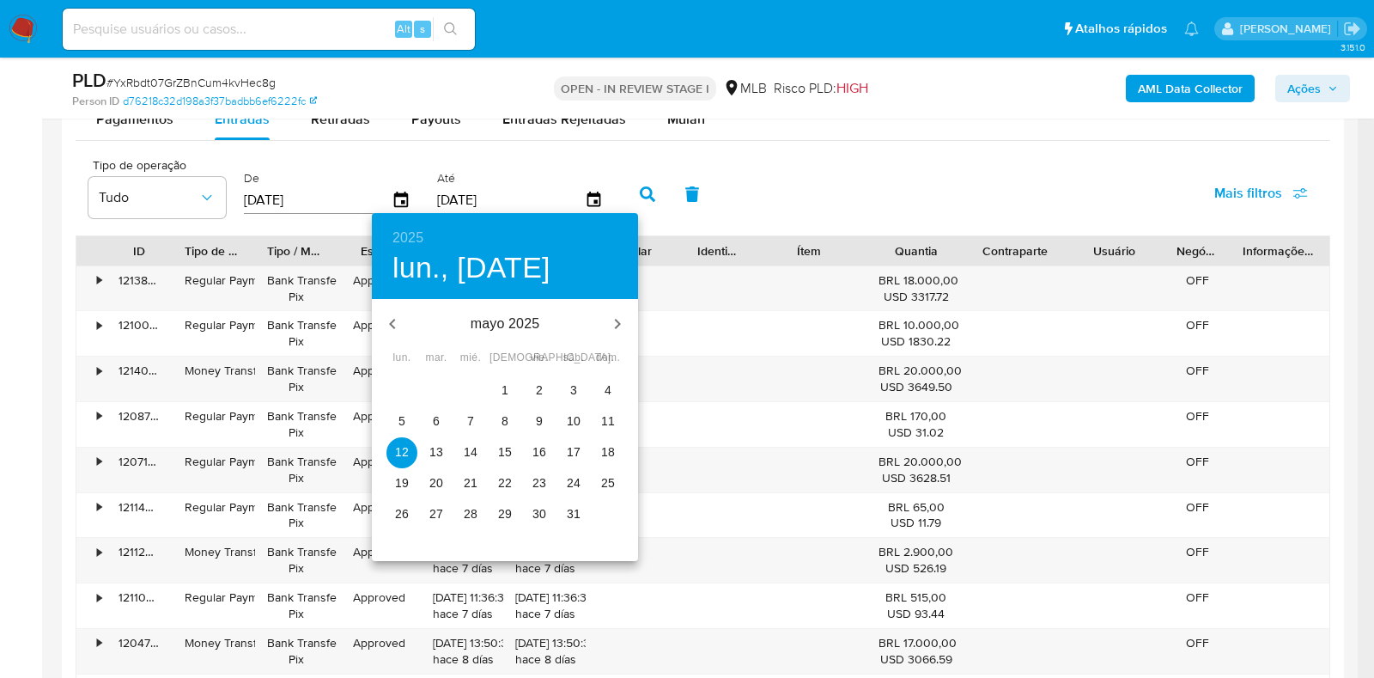
click at [579, 509] on span "31" at bounding box center [573, 513] width 31 height 17
type input "31/05/2025"
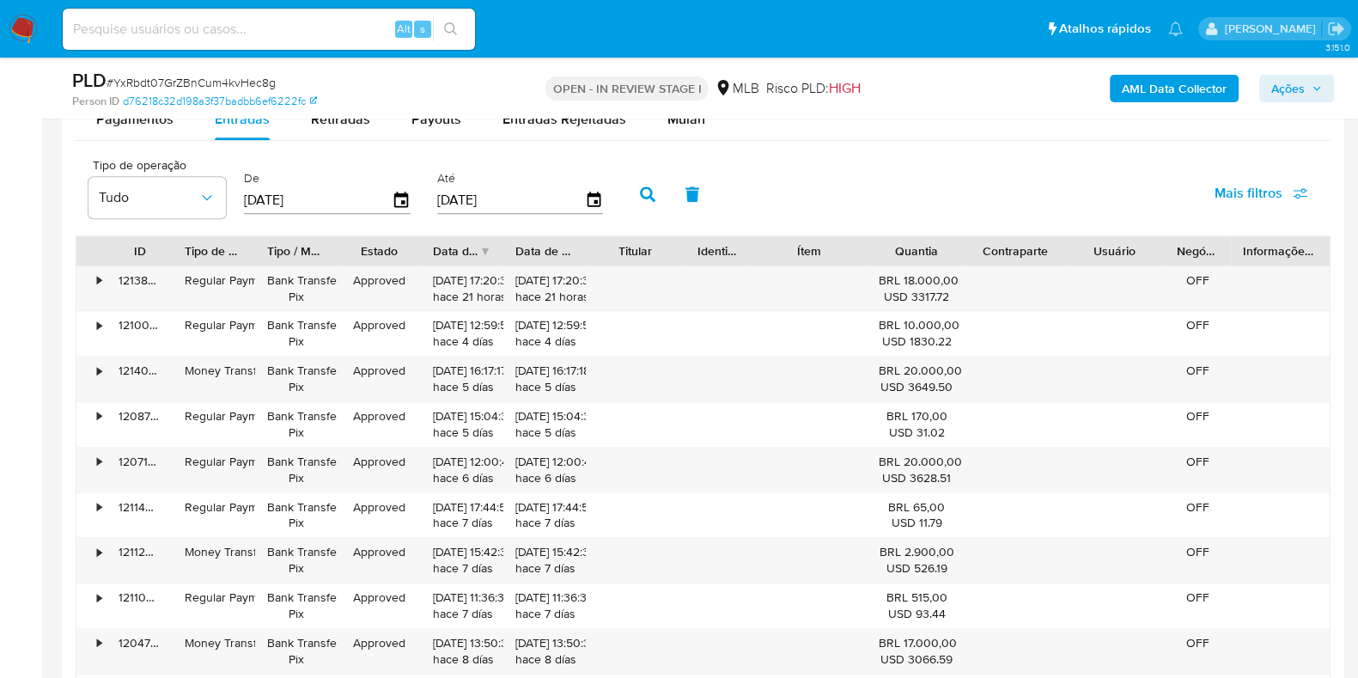
click at [643, 186] on icon "button" at bounding box center [647, 193] width 15 height 15
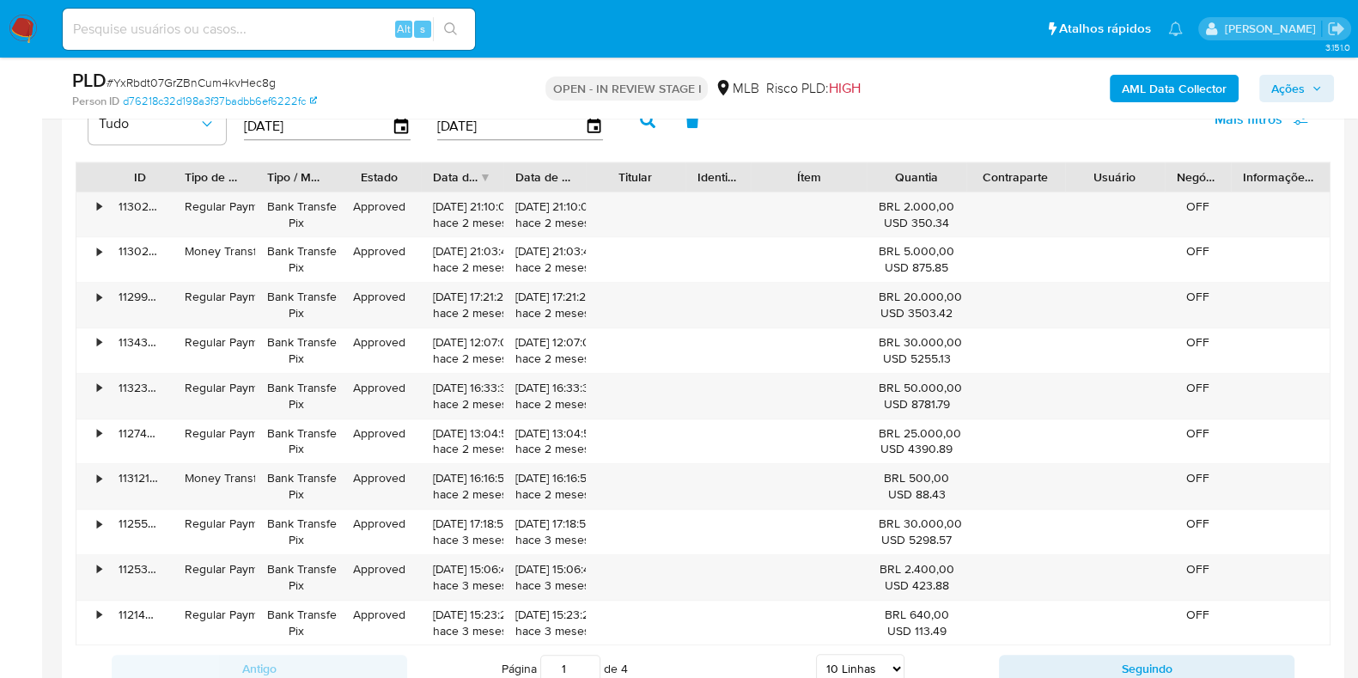
scroll to position [2040, 0]
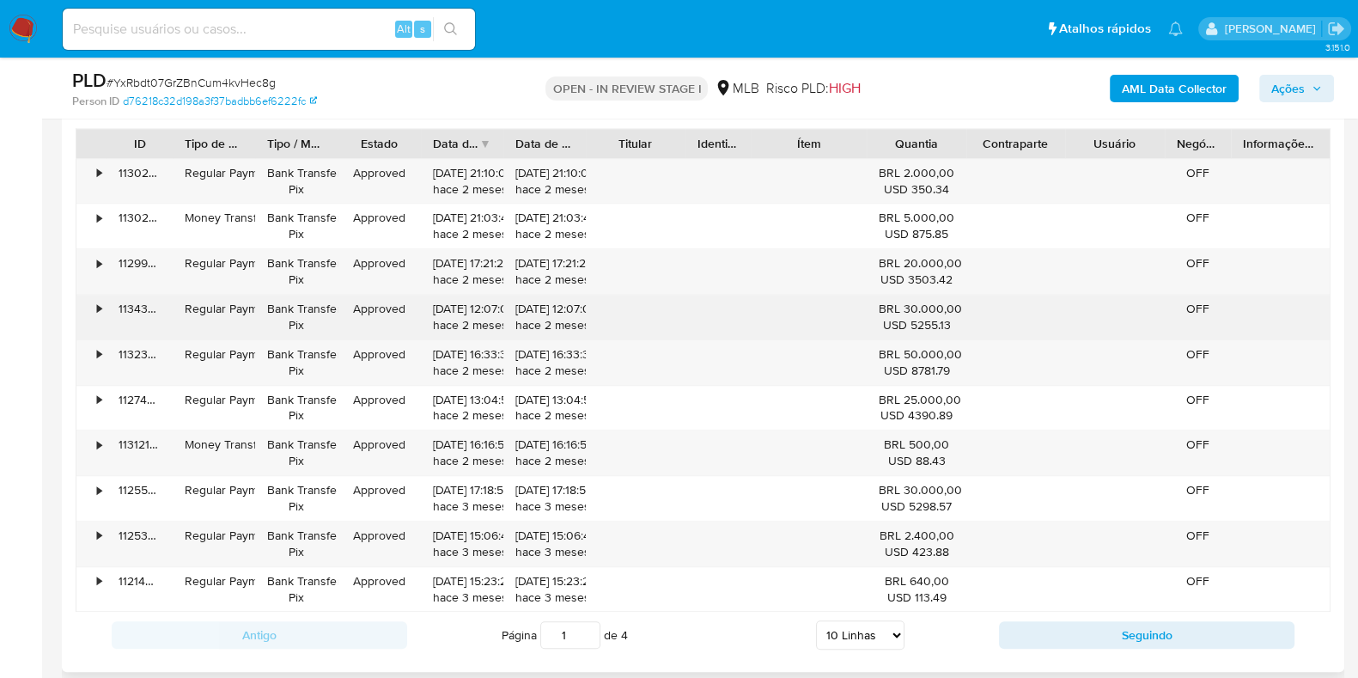
click at [101, 304] on div "•" at bounding box center [99, 309] width 4 height 16
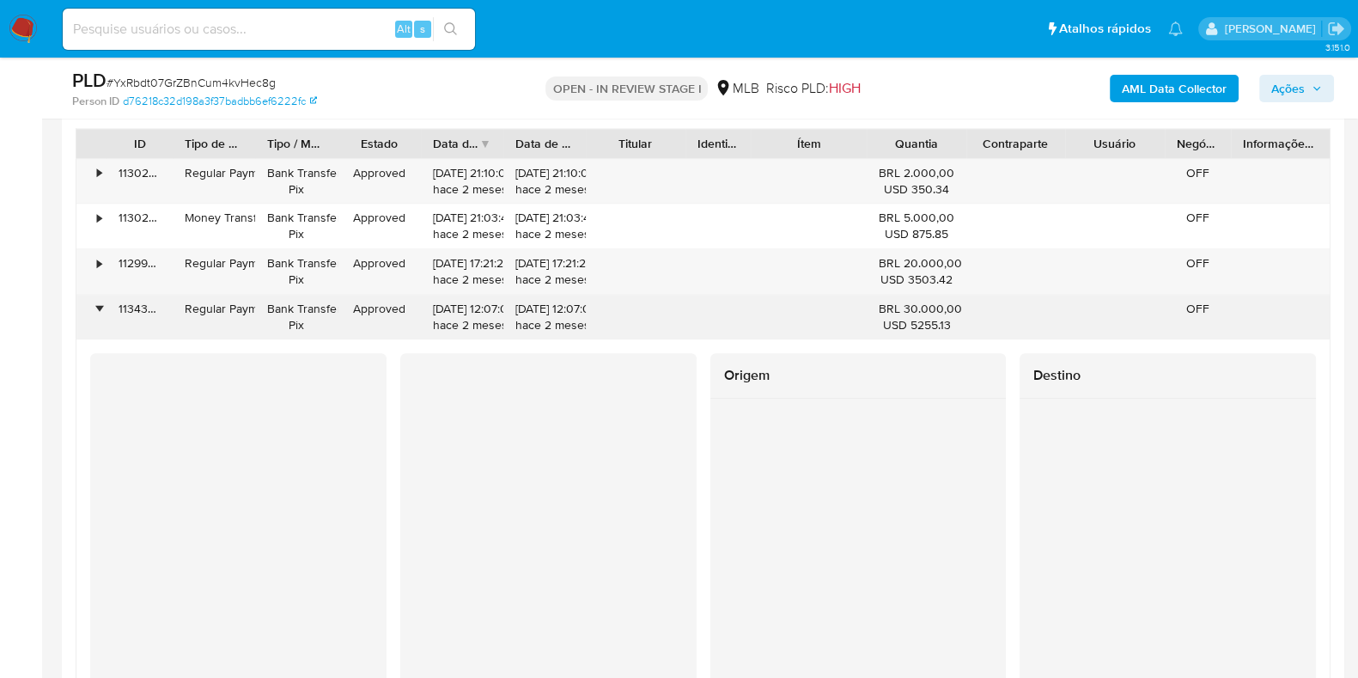
click at [101, 304] on div "•" at bounding box center [99, 309] width 4 height 16
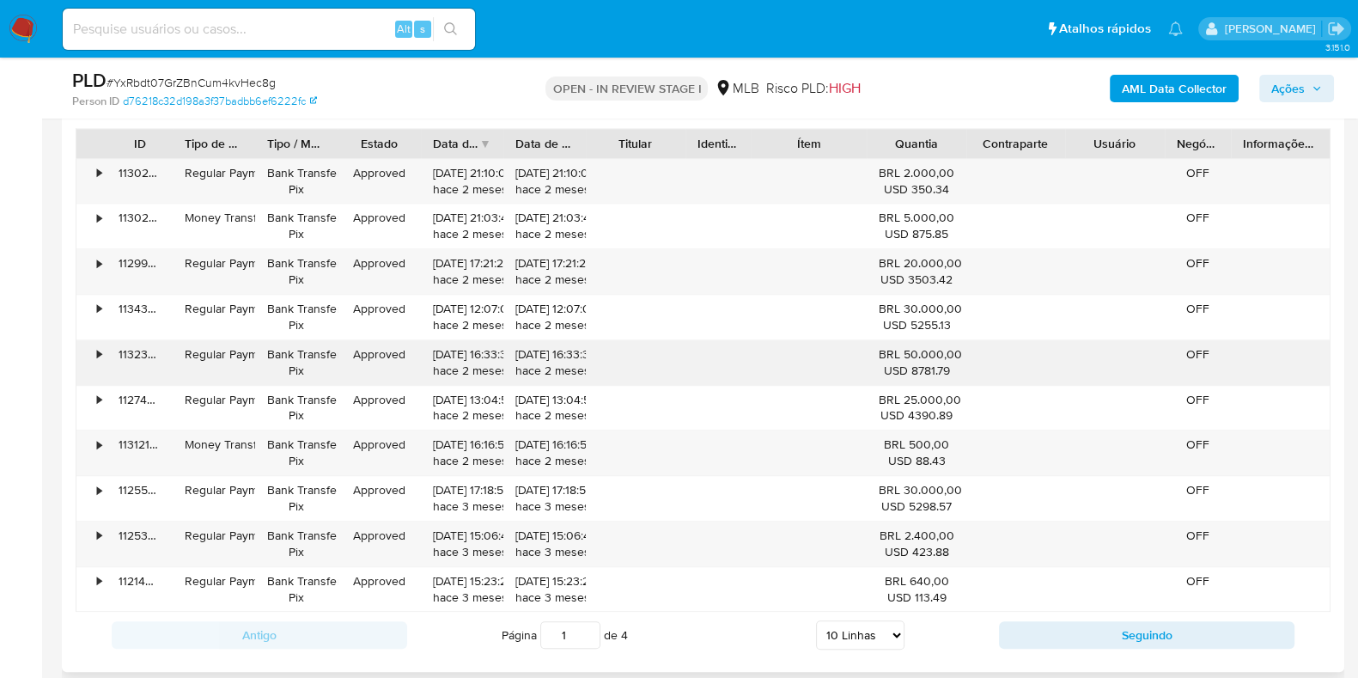
click at [97, 352] on div "•" at bounding box center [99, 354] width 4 height 16
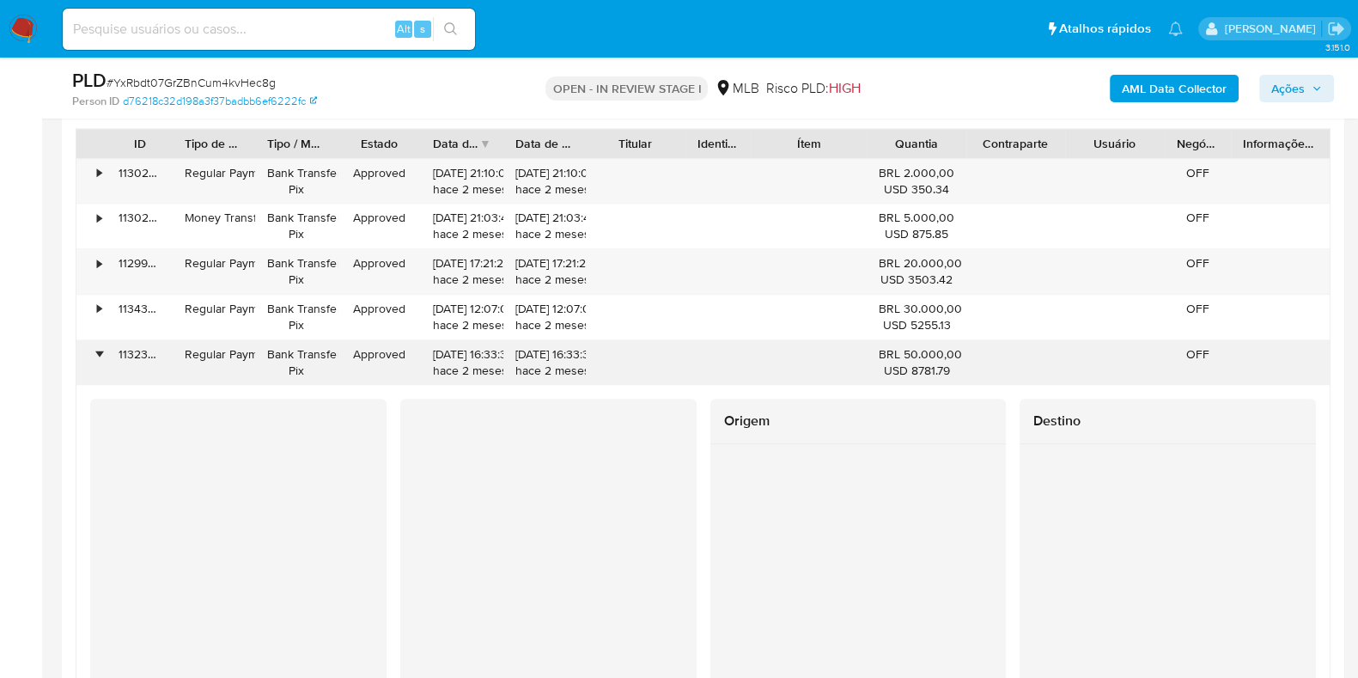
click at [97, 352] on div "•" at bounding box center [99, 354] width 4 height 16
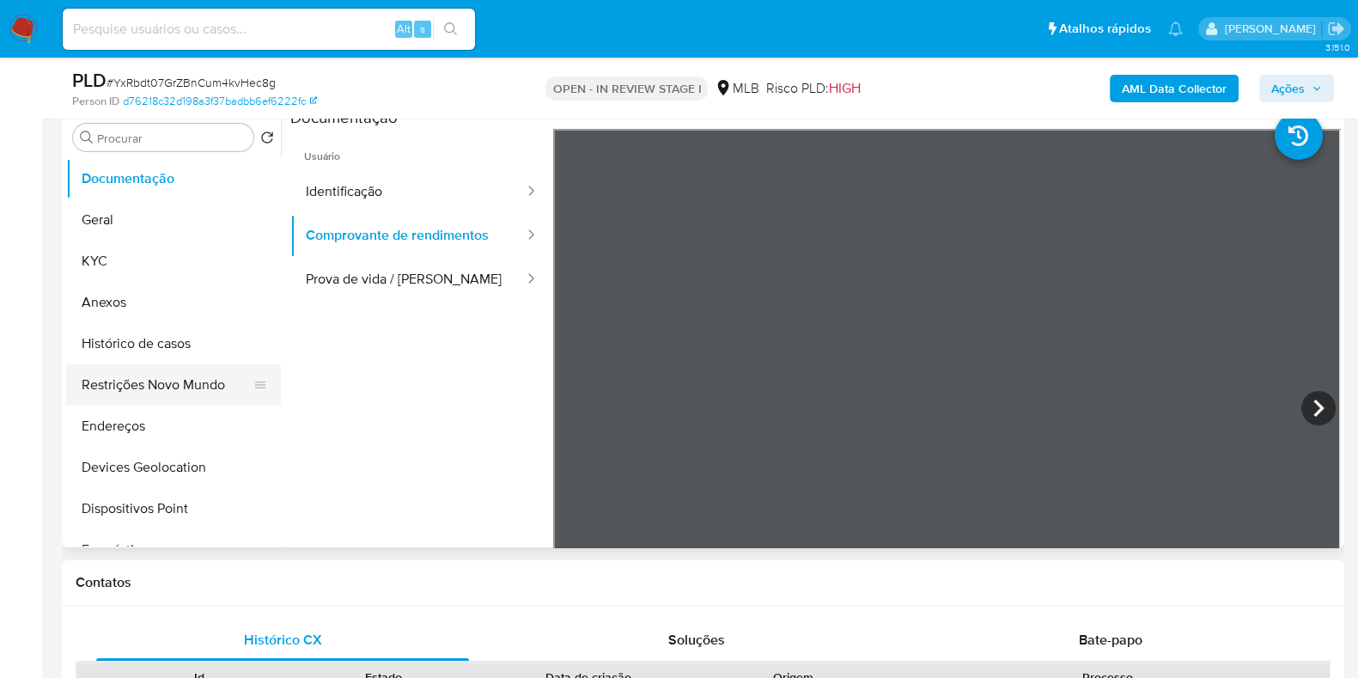
scroll to position [322, 0]
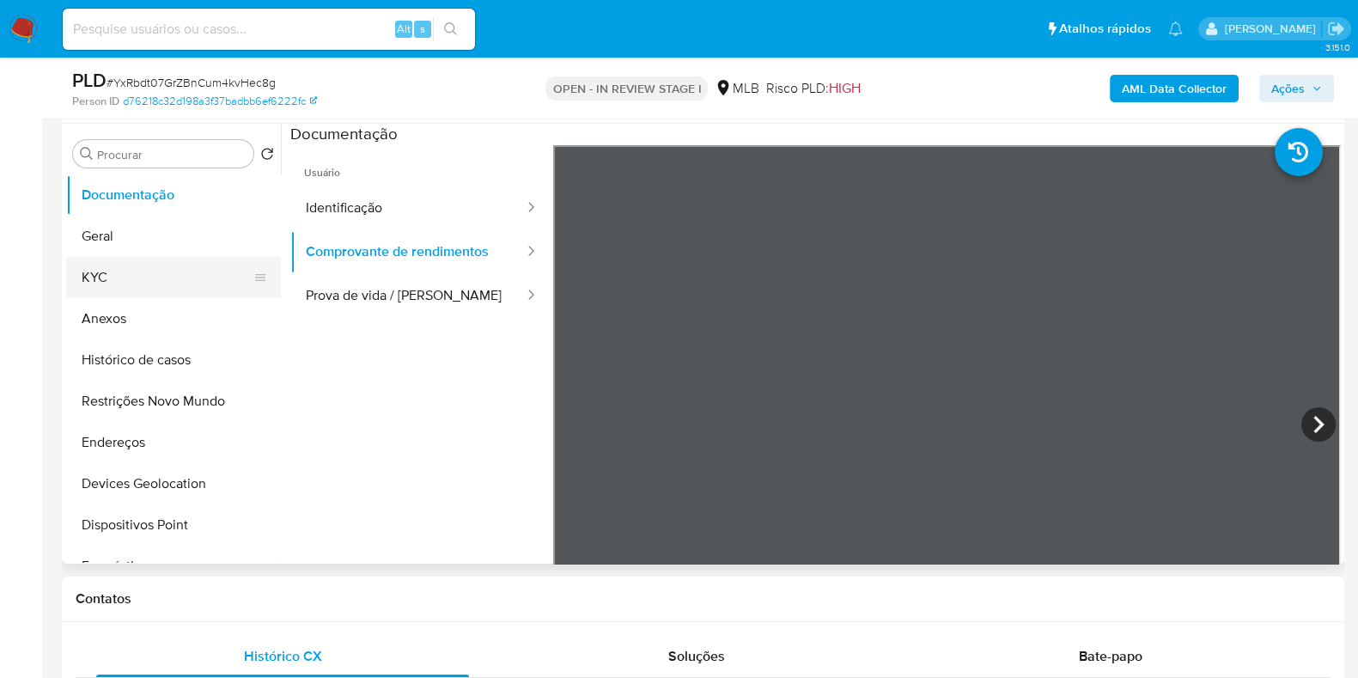
click at [151, 262] on button "KYC" at bounding box center [166, 277] width 201 height 41
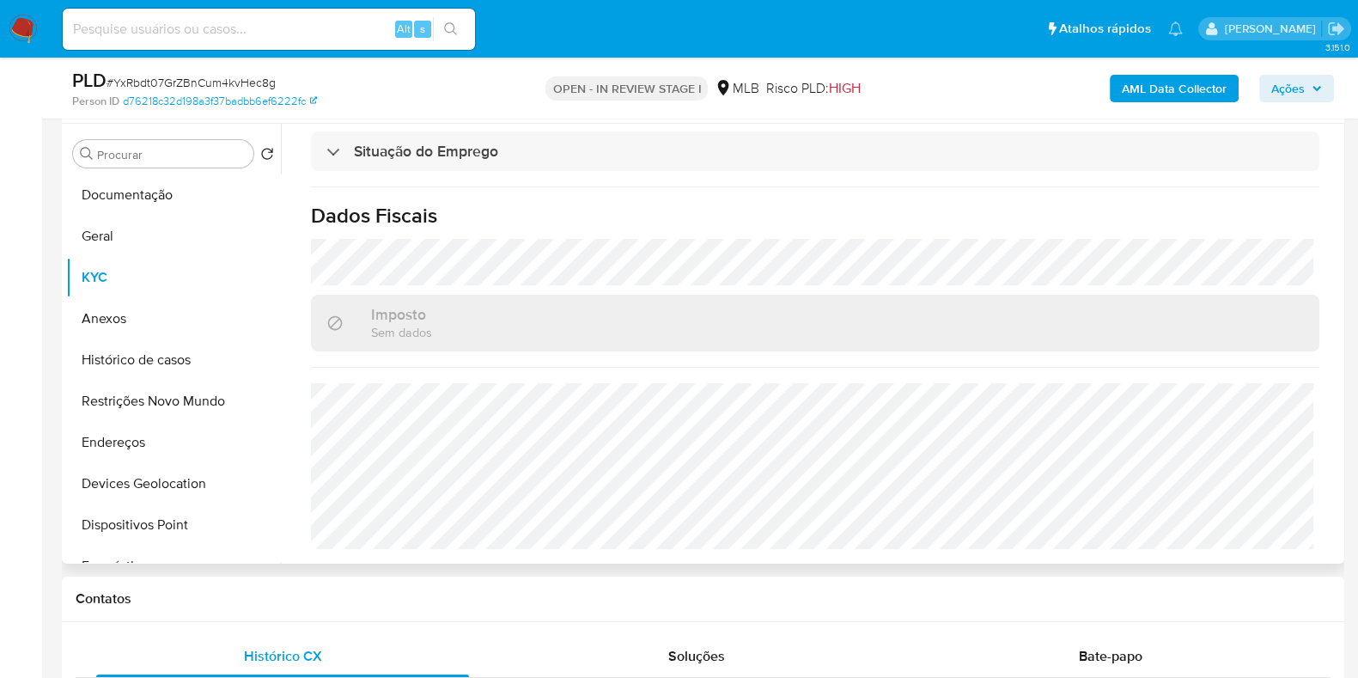
scroll to position [746, 0]
click at [118, 245] on button "Geral" at bounding box center [166, 236] width 201 height 41
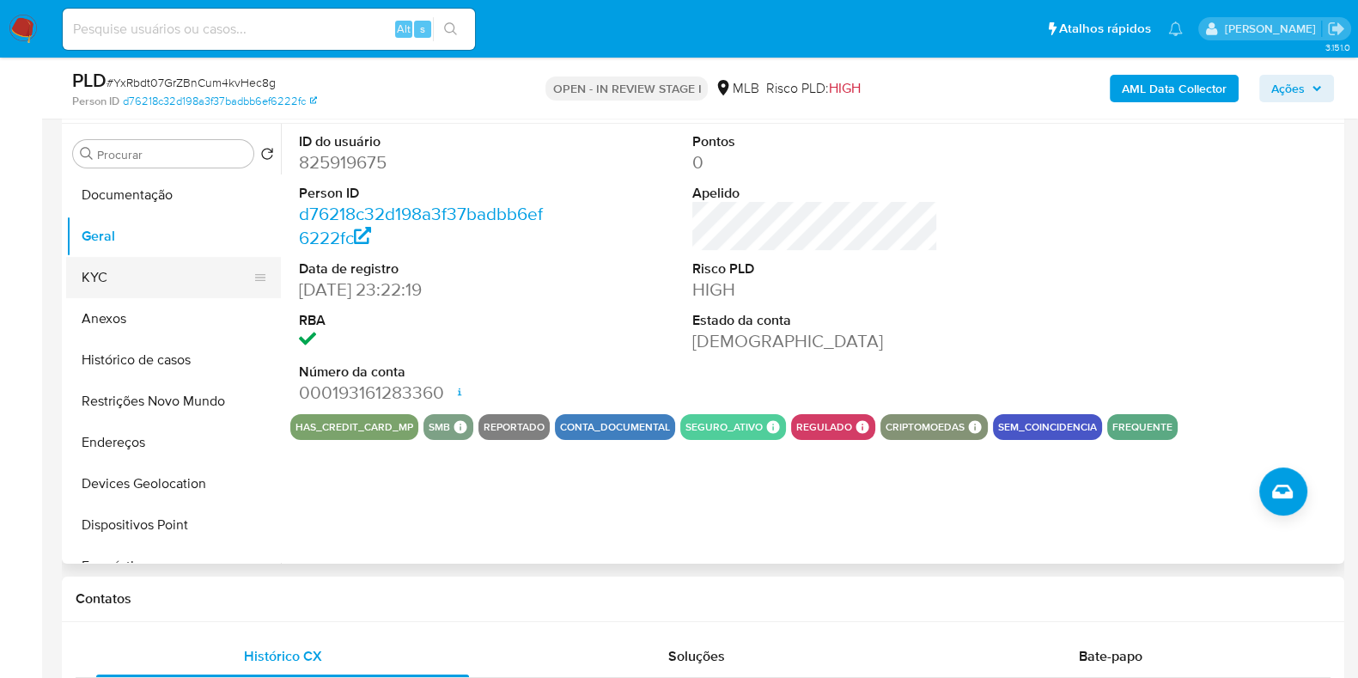
drag, startPoint x: 117, startPoint y: 281, endPoint x: 150, endPoint y: 282, distance: 33.5
click at [121, 282] on button "KYC" at bounding box center [166, 277] width 201 height 41
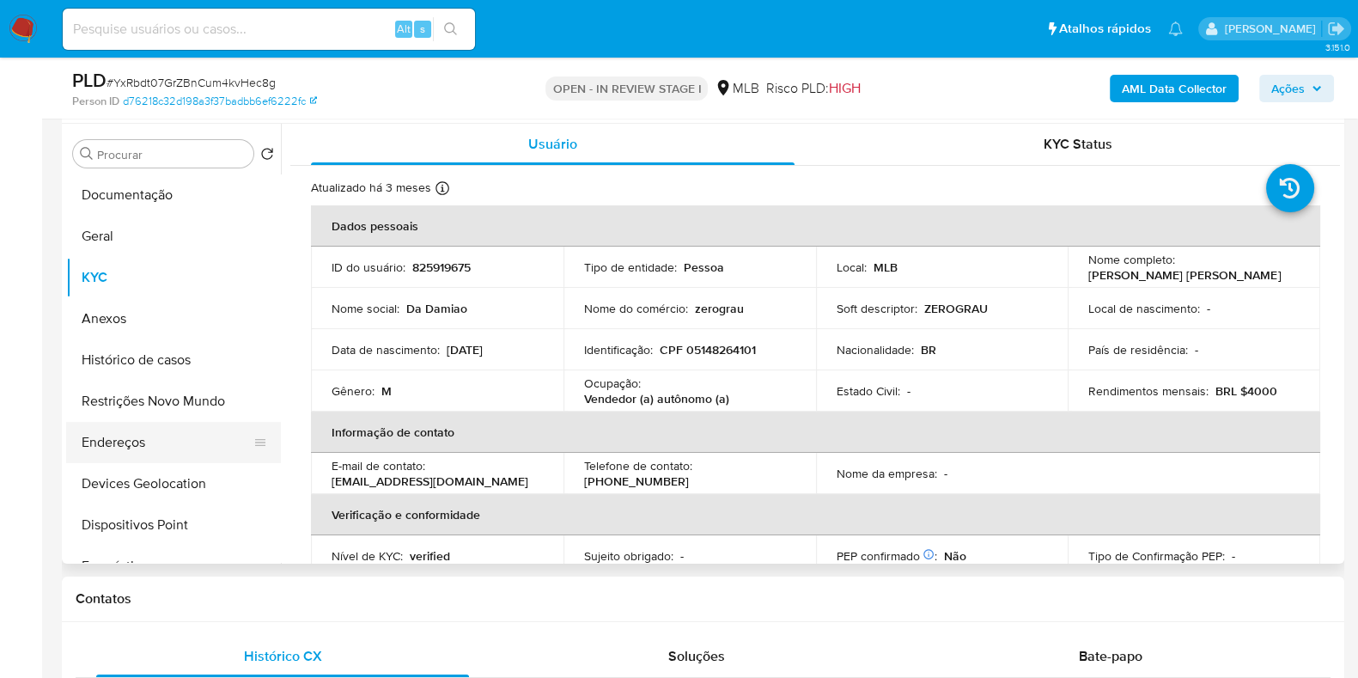
click at [94, 442] on button "Endereços" at bounding box center [166, 442] width 201 height 41
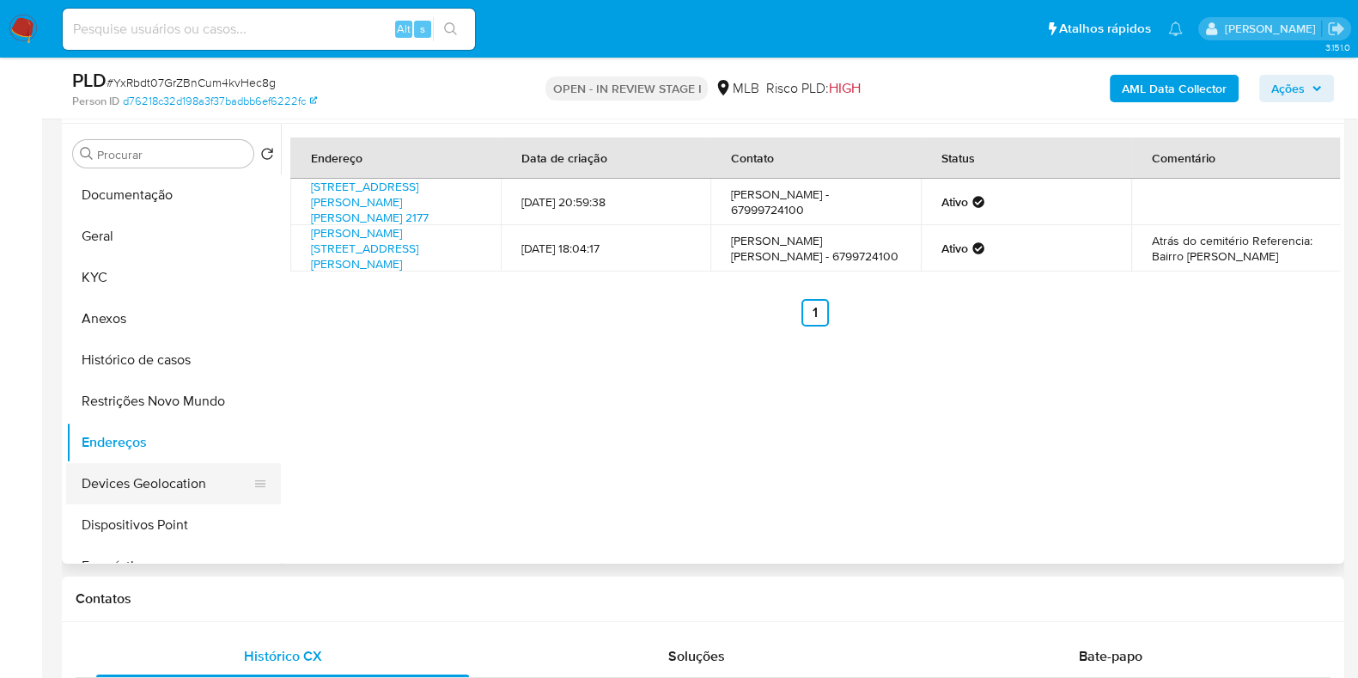
click at [181, 480] on button "Devices Geolocation" at bounding box center [166, 483] width 201 height 41
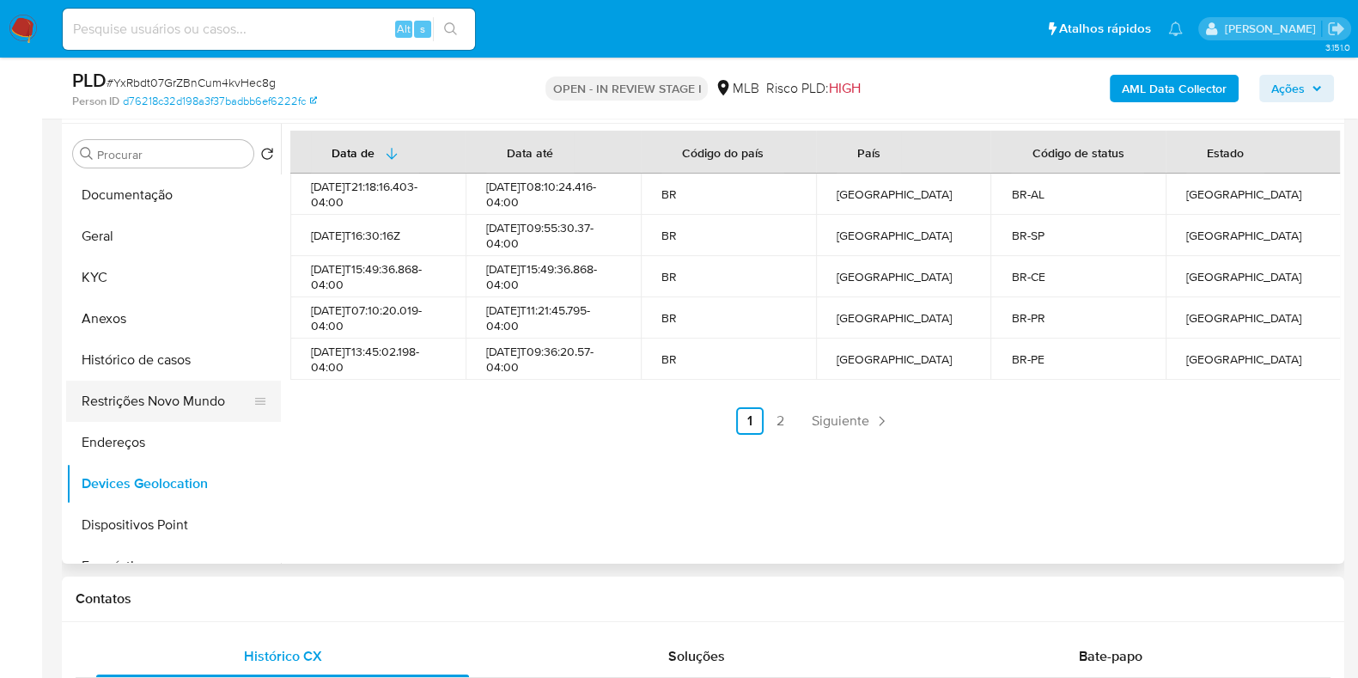
click at [165, 416] on button "Restrições Novo Mundo" at bounding box center [166, 401] width 201 height 41
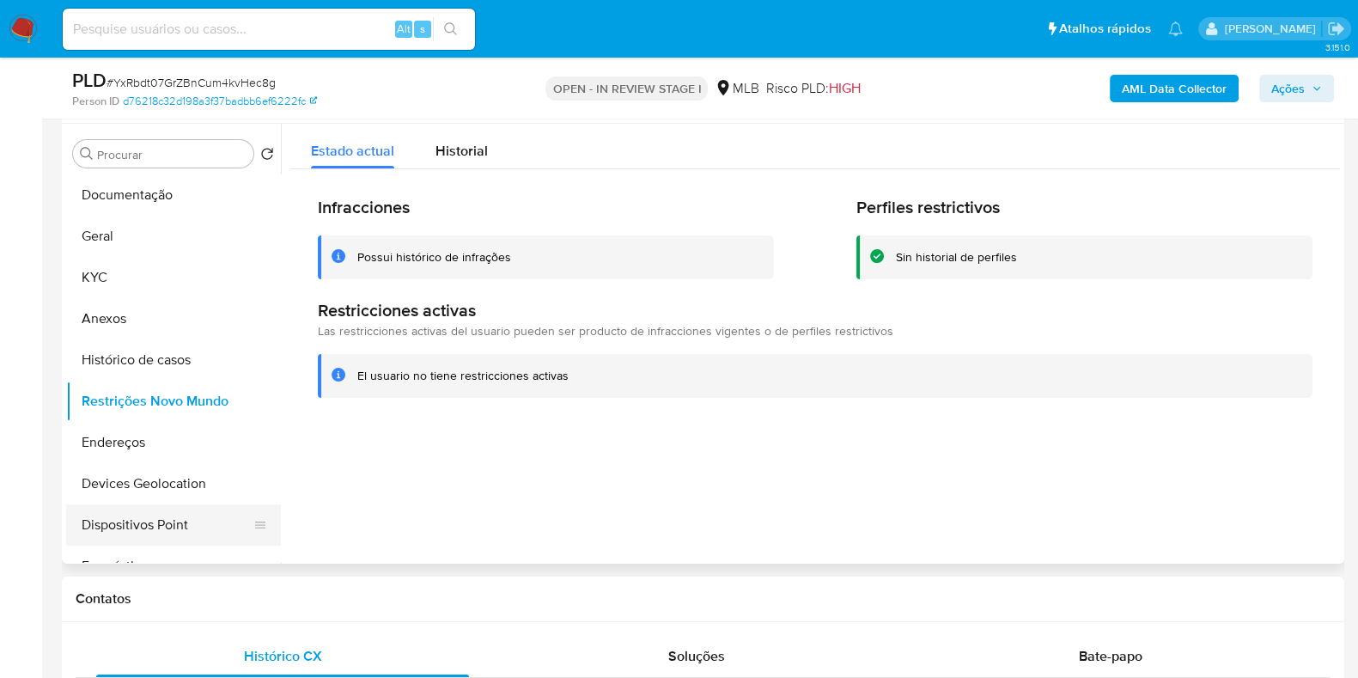
click at [132, 513] on button "Dispositivos Point" at bounding box center [166, 524] width 201 height 41
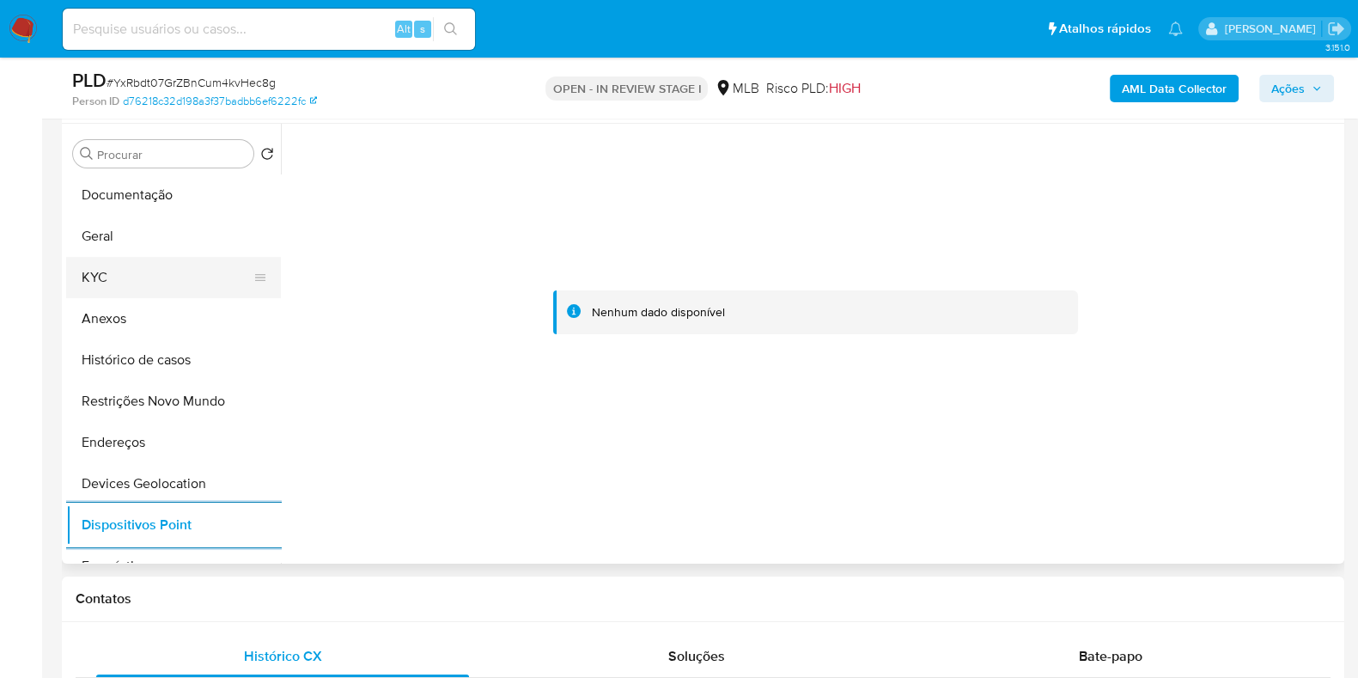
click at [109, 283] on button "KYC" at bounding box center [166, 277] width 201 height 41
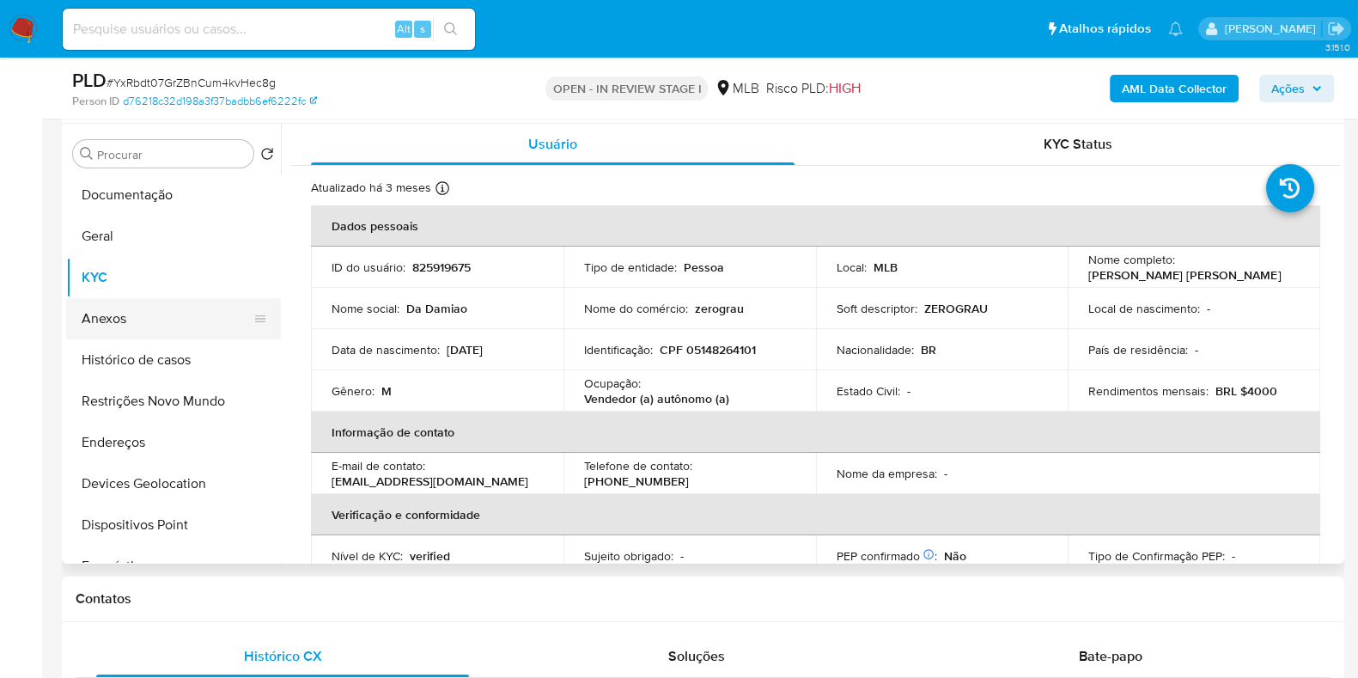
click at [119, 322] on button "Anexos" at bounding box center [166, 318] width 201 height 41
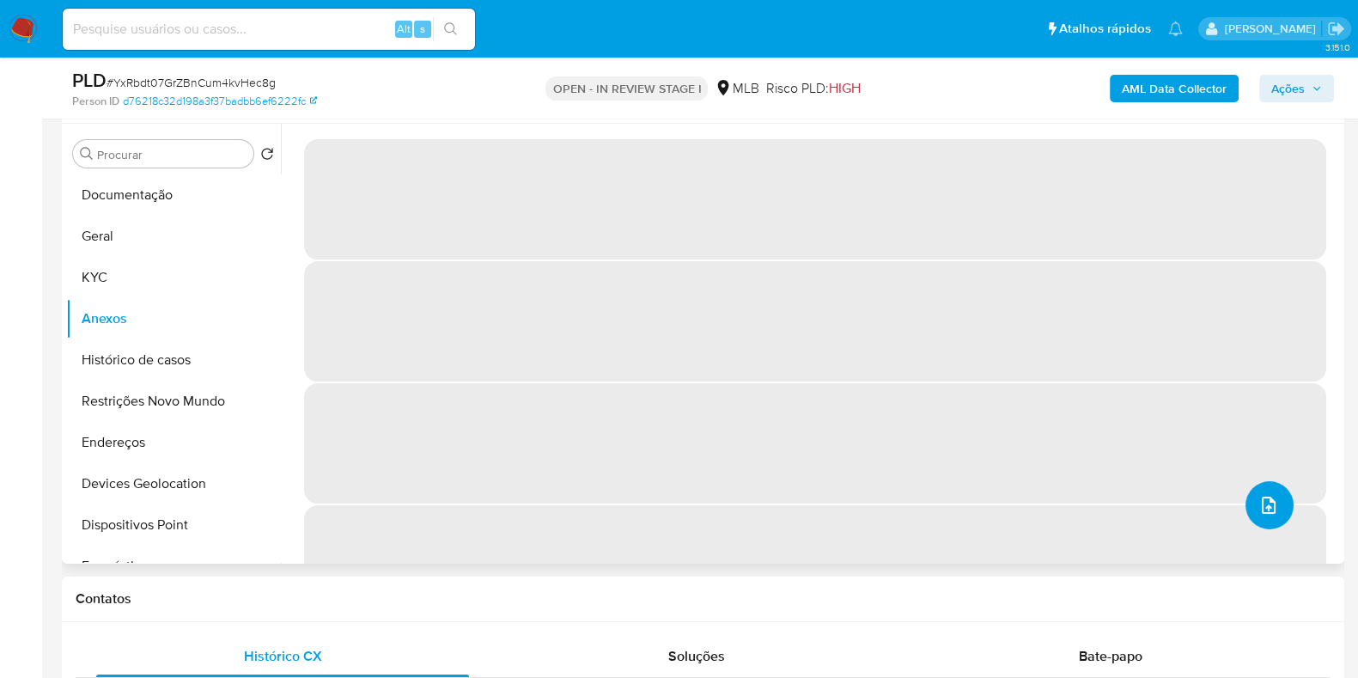
click at [1258, 504] on icon "upload-file" at bounding box center [1268, 505] width 21 height 21
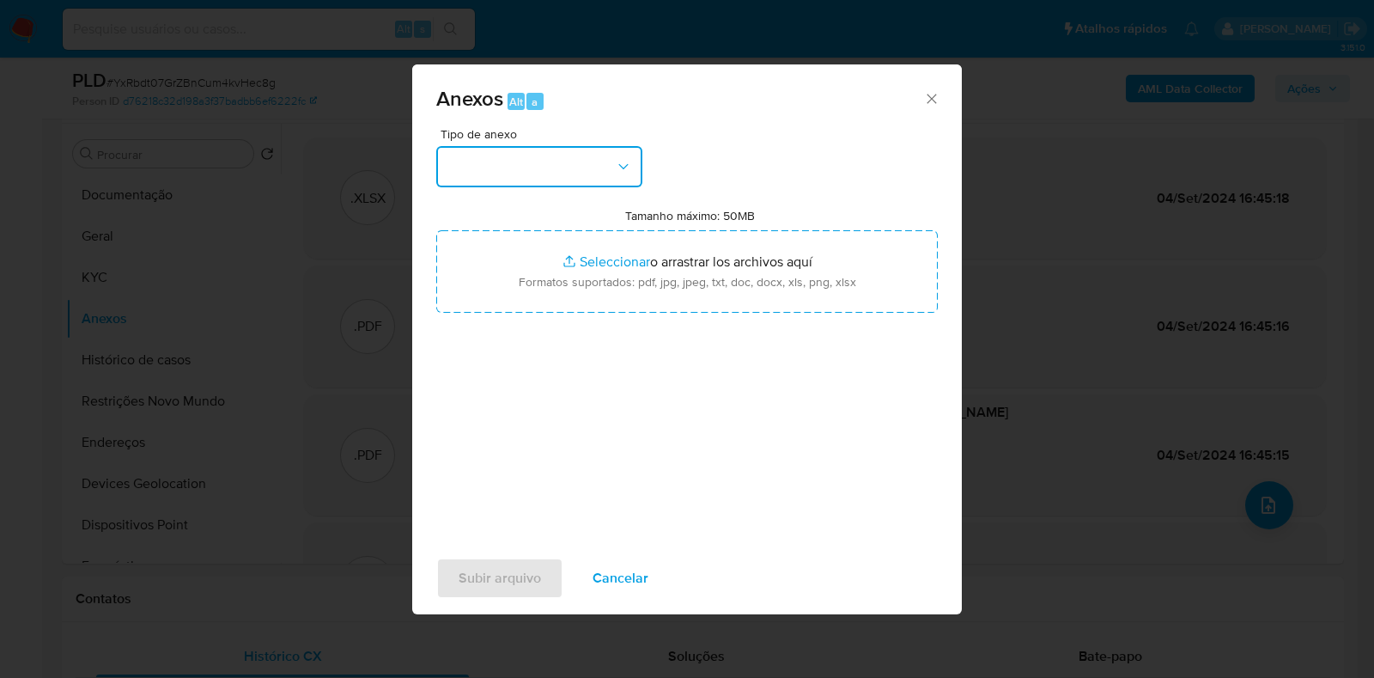
click at [480, 172] on button "button" at bounding box center [539, 166] width 206 height 41
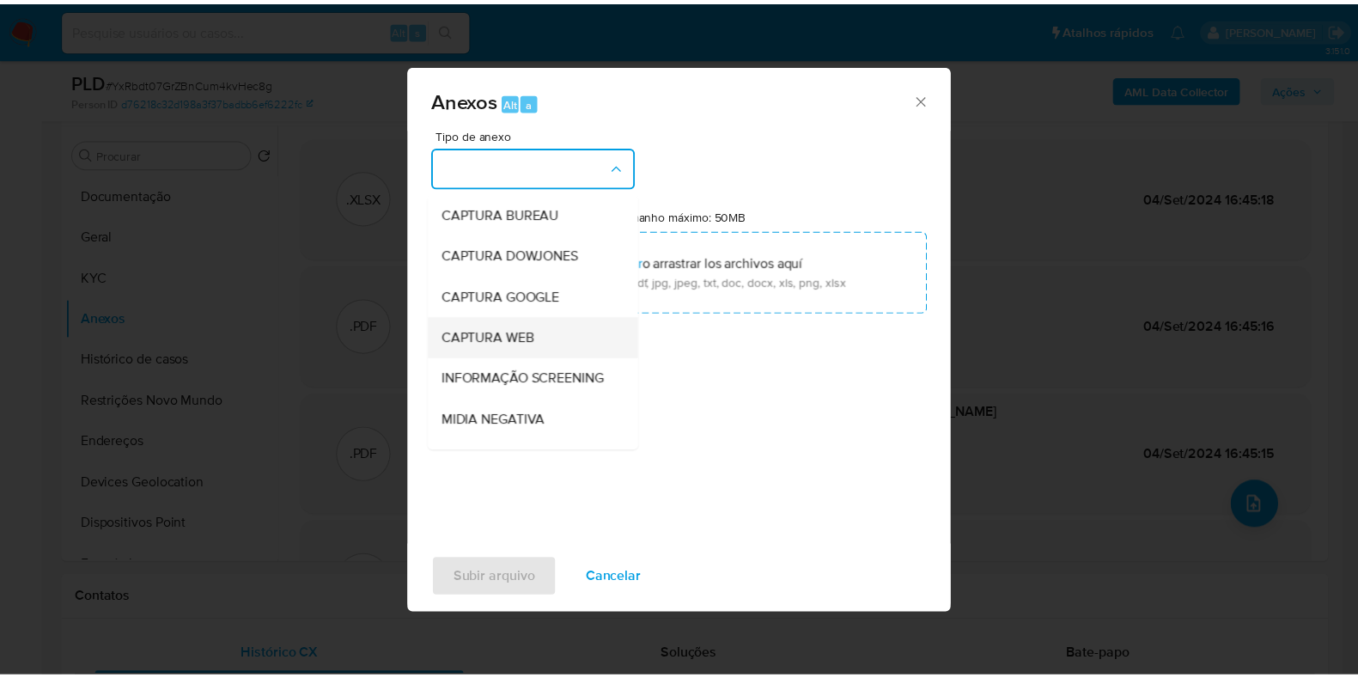
scroll to position [107, 0]
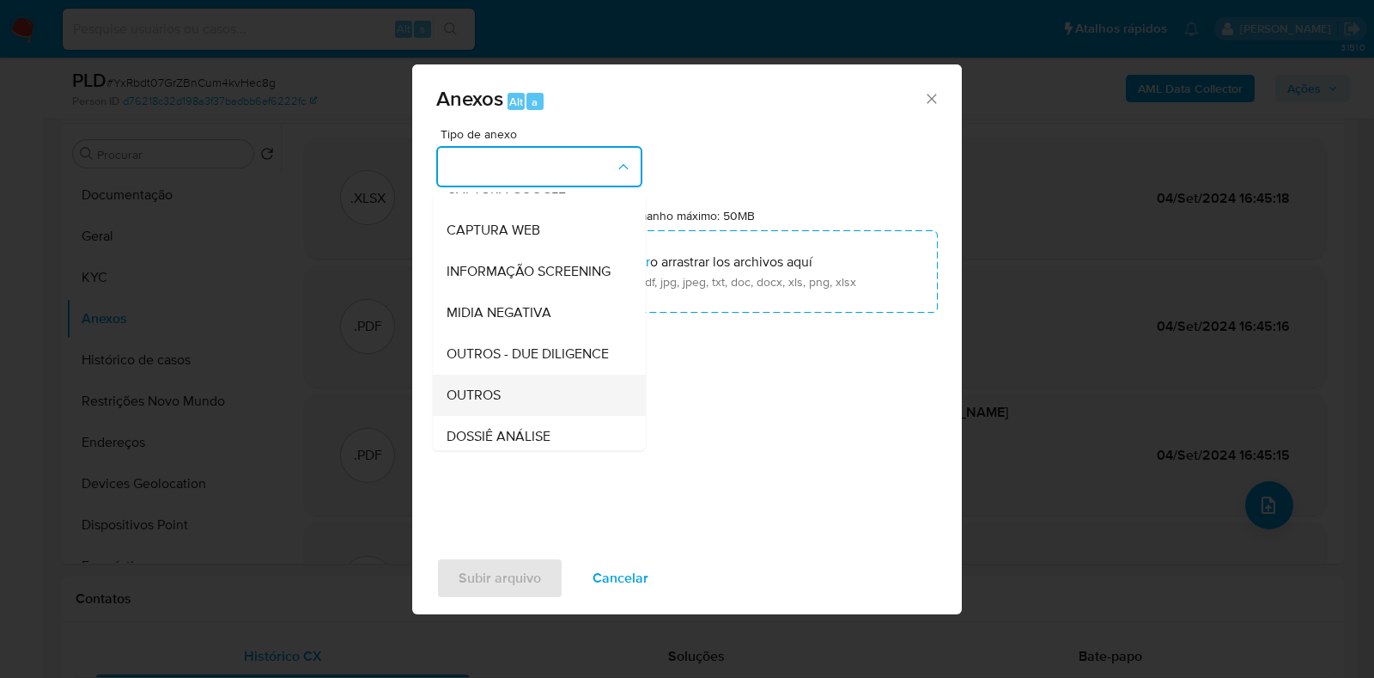
click at [507, 416] on div "OUTROS" at bounding box center [534, 395] width 175 height 41
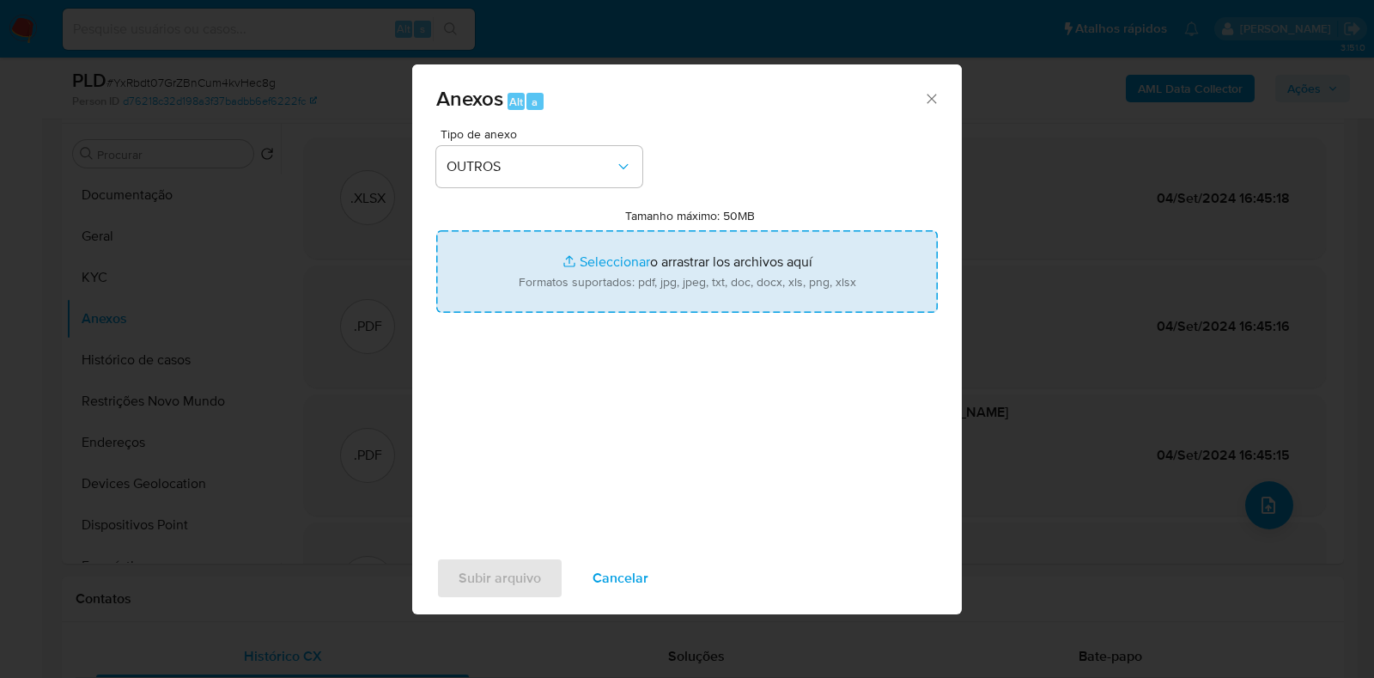
click at [641, 250] on input "Tamanho máximo: 50MB Seleccionar archivos" at bounding box center [687, 271] width 502 height 82
type input "C:\fakepath\Mulan 825919675_2025_08_12_12_12_43 - Resumen TX.pdf"
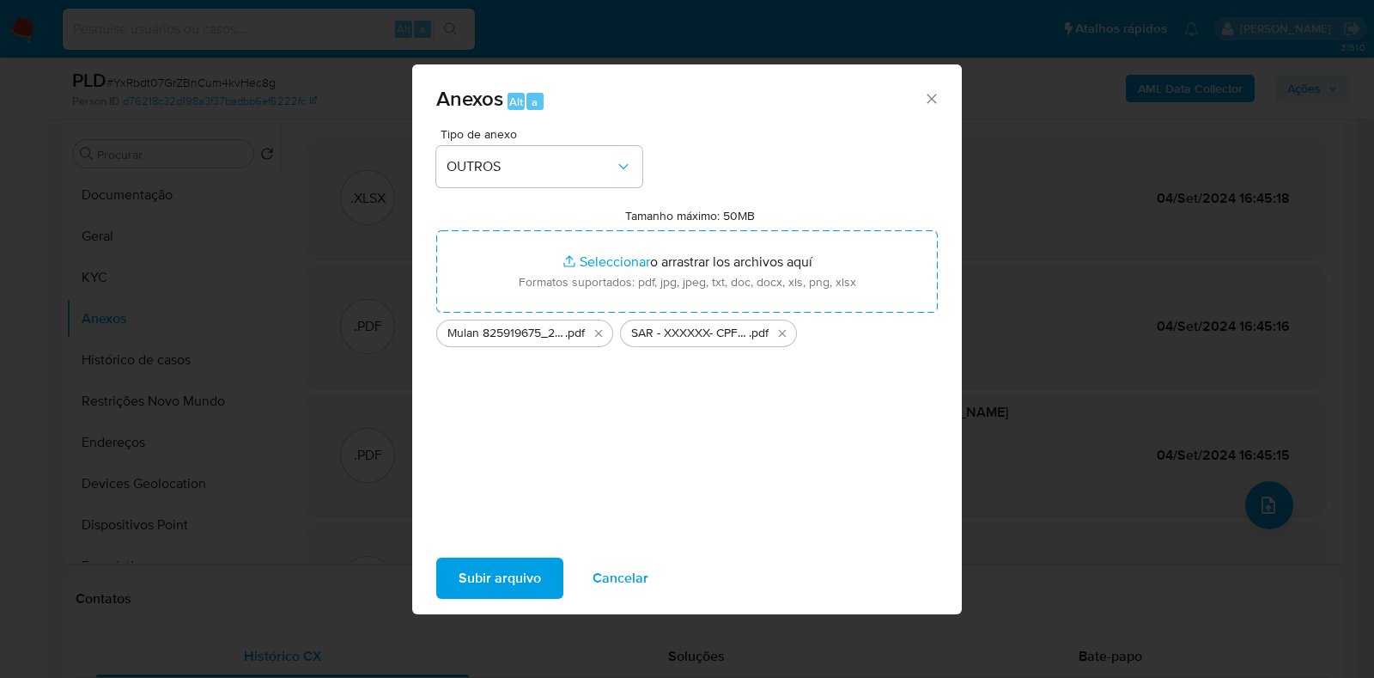
drag, startPoint x: 641, startPoint y: 251, endPoint x: 503, endPoint y: 570, distance: 347.8
click at [503, 570] on span "Subir arquivo" at bounding box center [500, 578] width 82 height 38
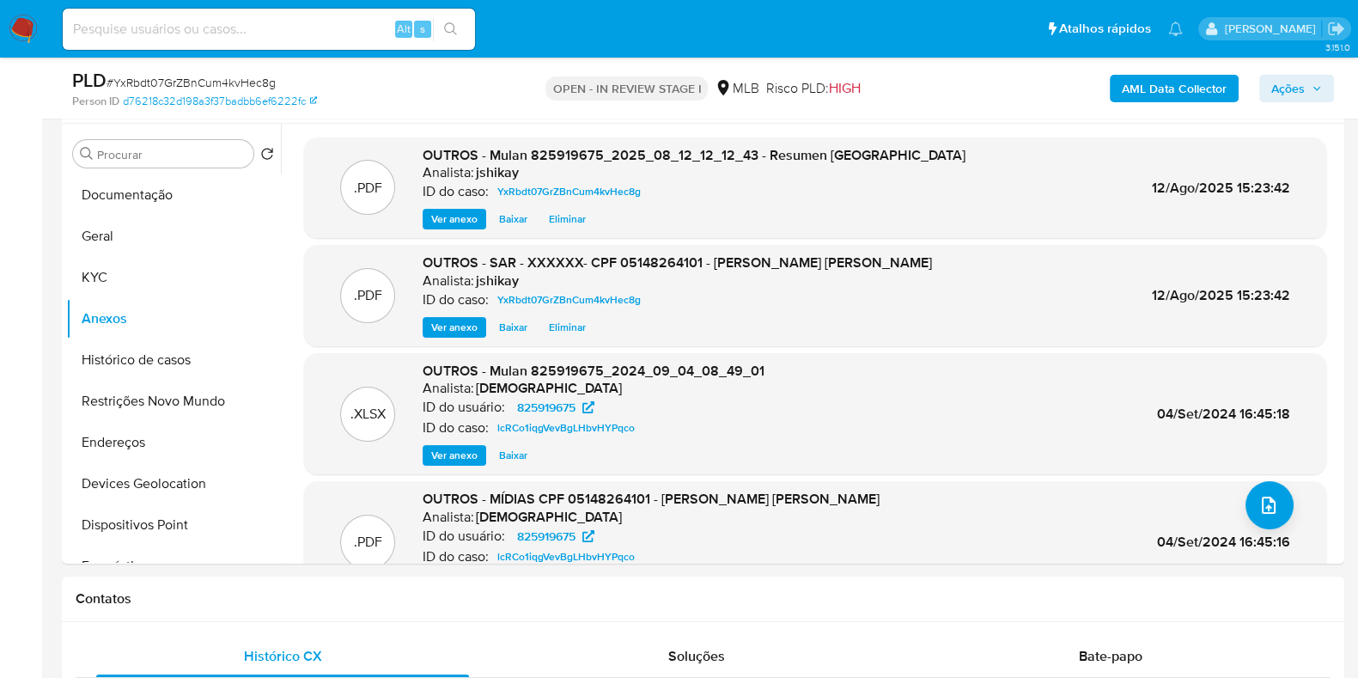
click at [1288, 89] on span "Ações" at bounding box center [1288, 88] width 34 height 27
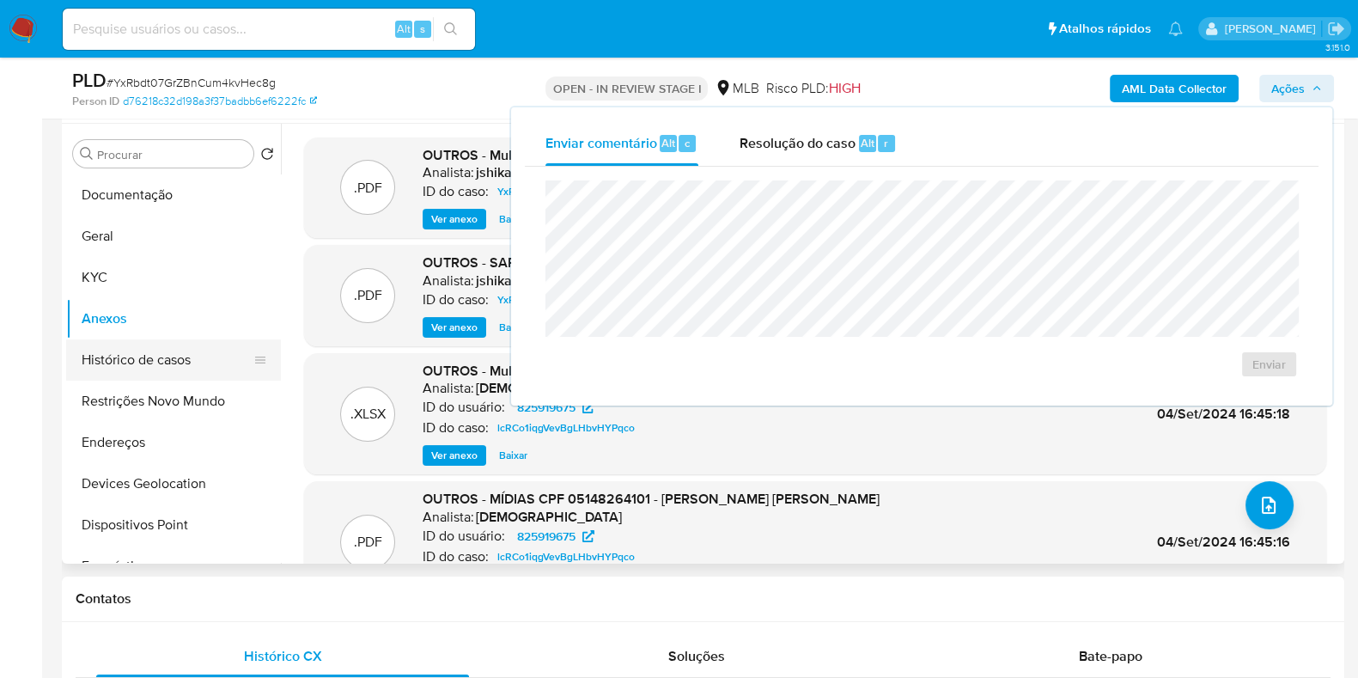
click at [146, 367] on button "Histórico de casos" at bounding box center [166, 359] width 201 height 41
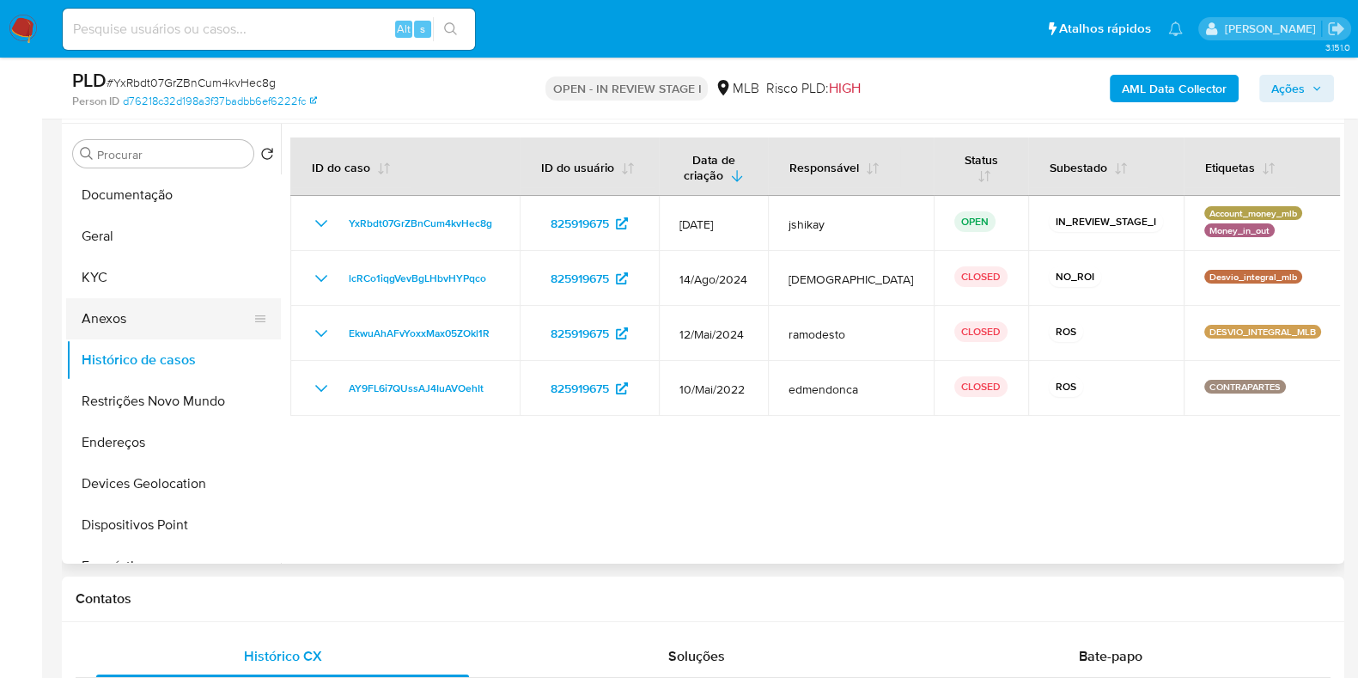
click at [129, 315] on button "Anexos" at bounding box center [166, 318] width 201 height 41
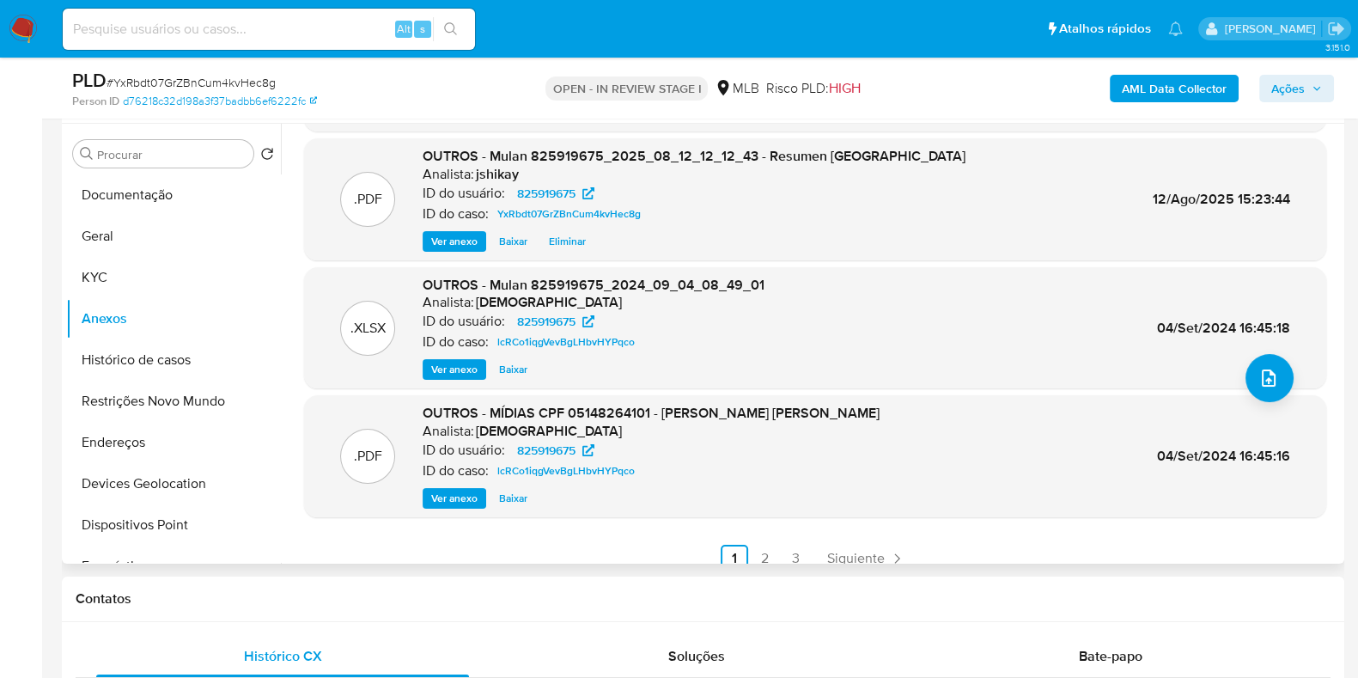
scroll to position [144, 0]
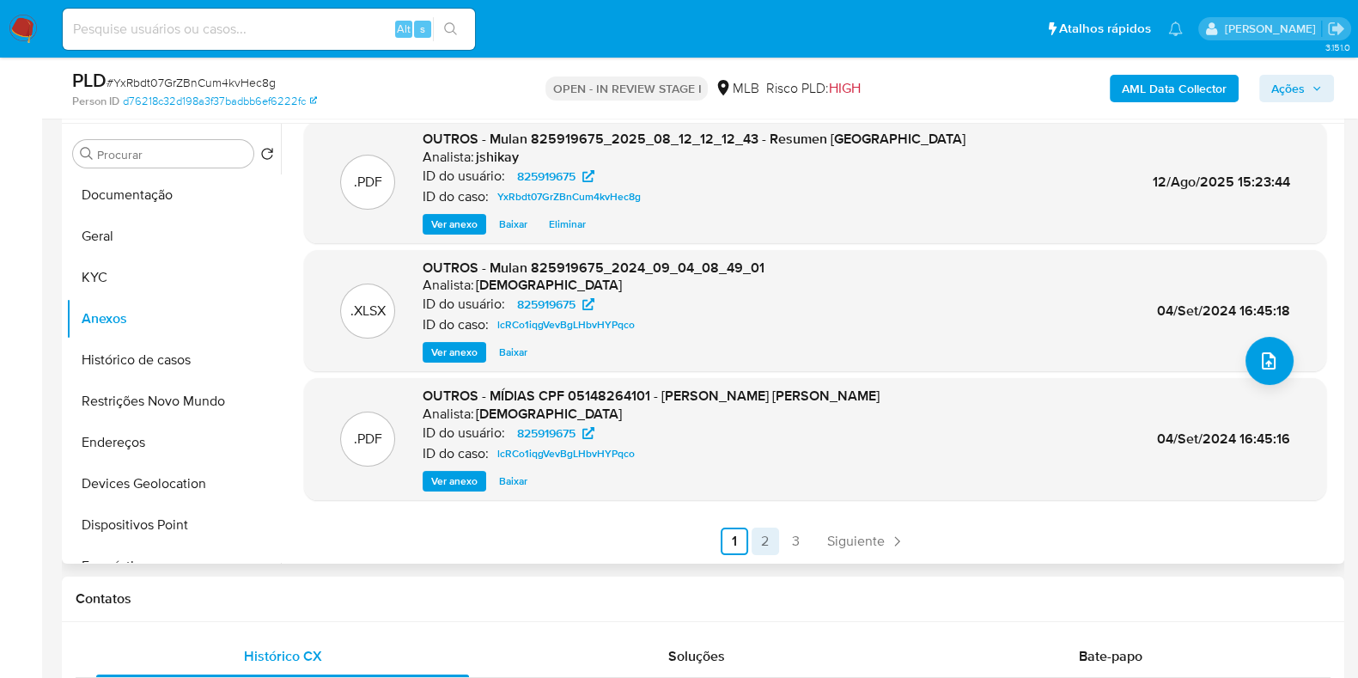
click at [765, 538] on link "2" at bounding box center [765, 540] width 27 height 27
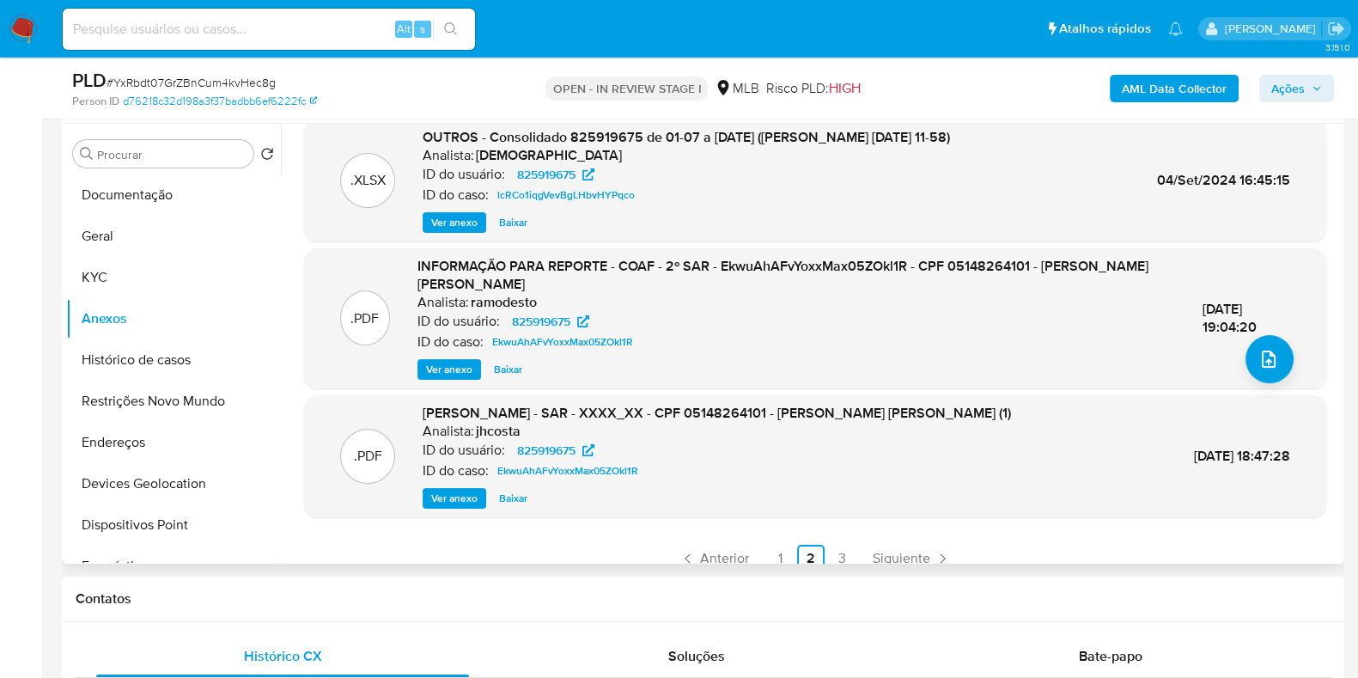
scroll to position [163, 0]
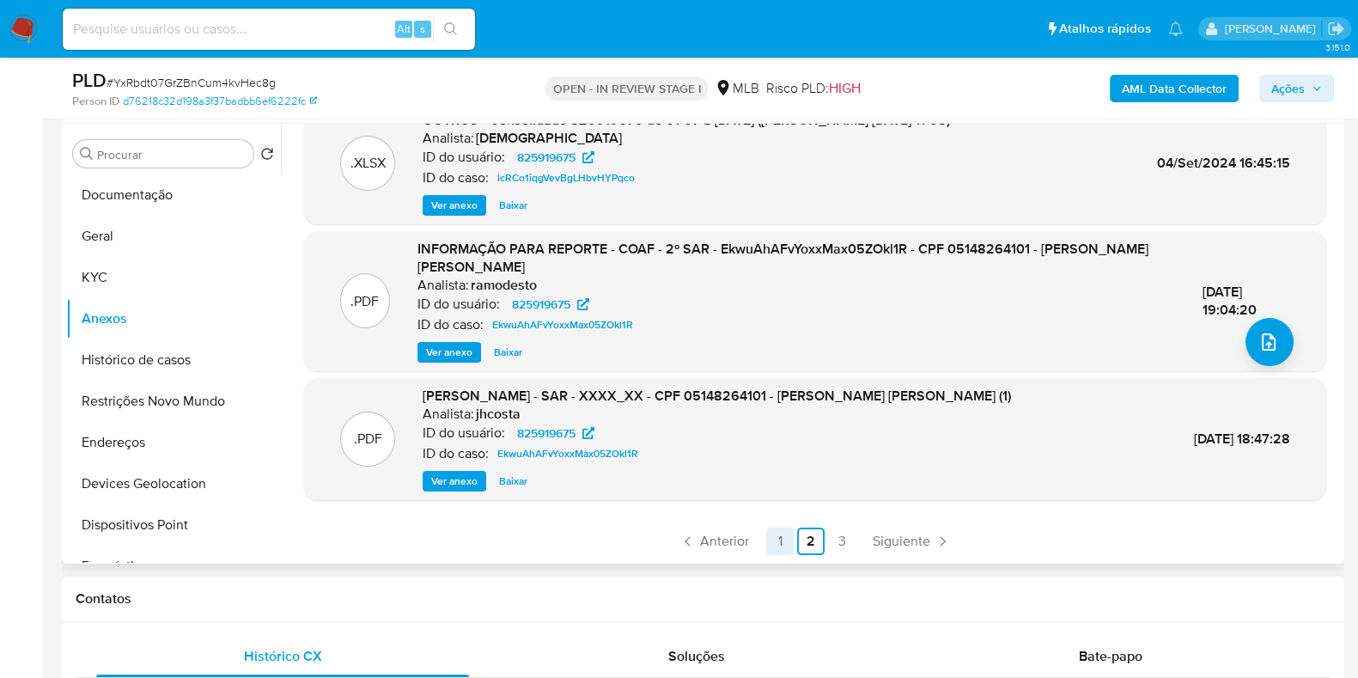
click at [775, 532] on link "1" at bounding box center [779, 540] width 27 height 27
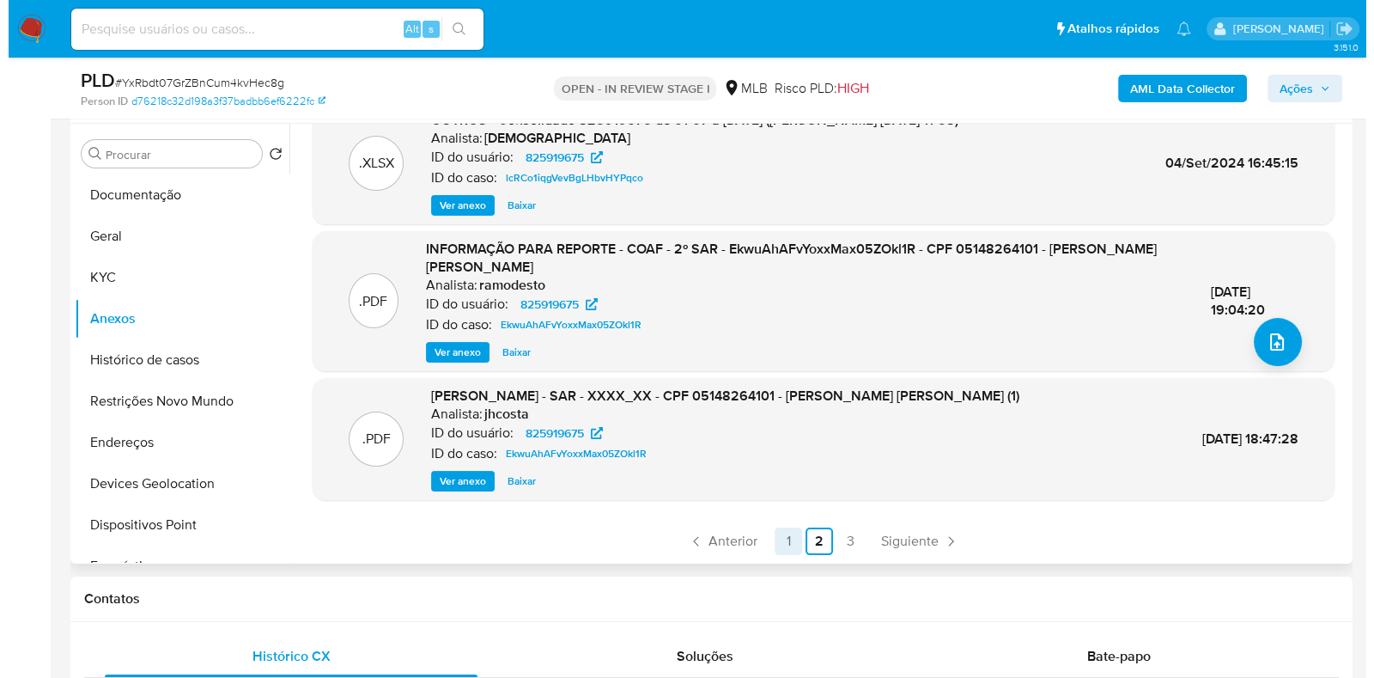
scroll to position [0, 0]
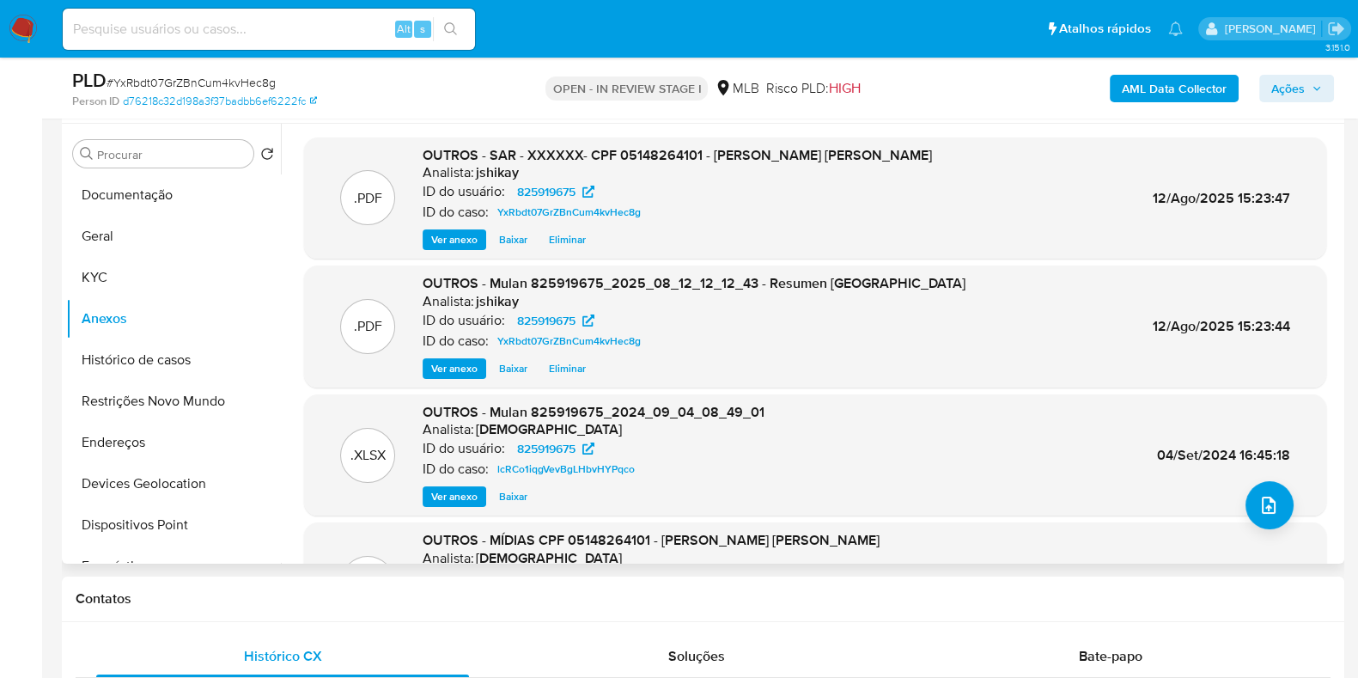
click at [556, 240] on span "Eliminar" at bounding box center [567, 239] width 37 height 17
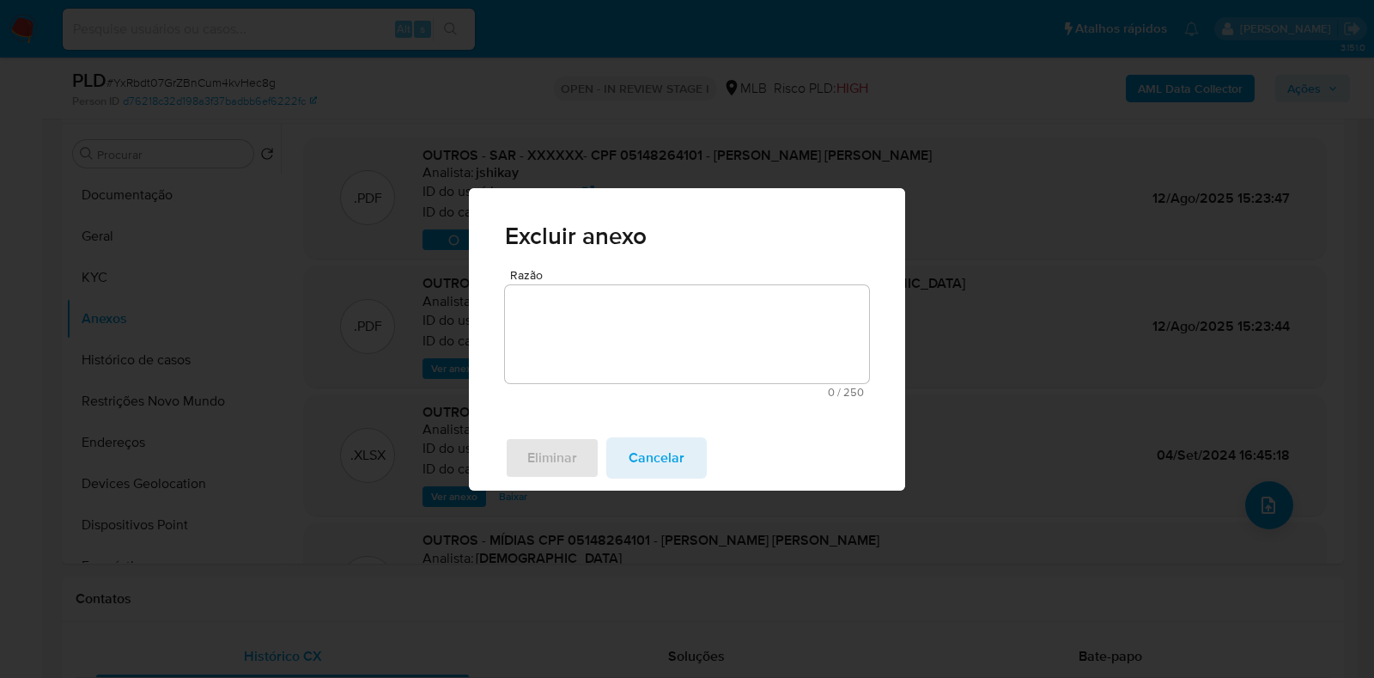
click at [553, 378] on textarea "Razão" at bounding box center [687, 334] width 364 height 98
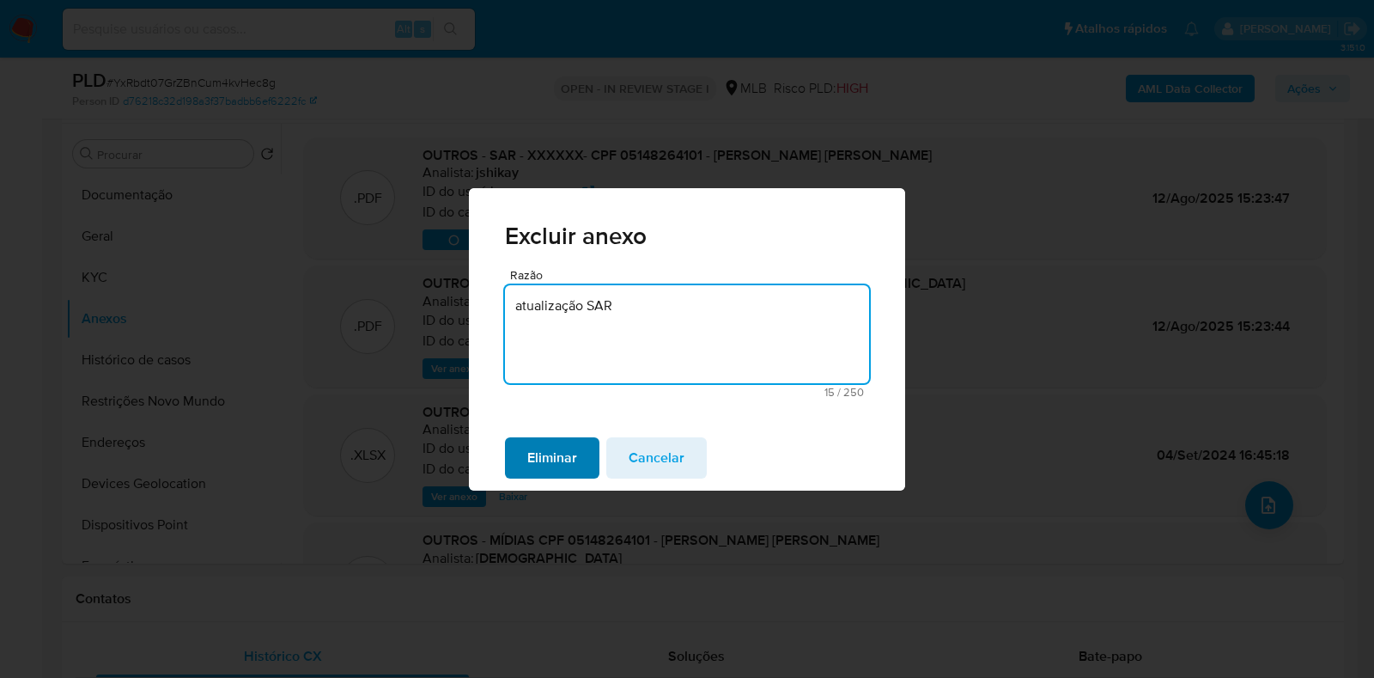
type textarea "atualização SAR"
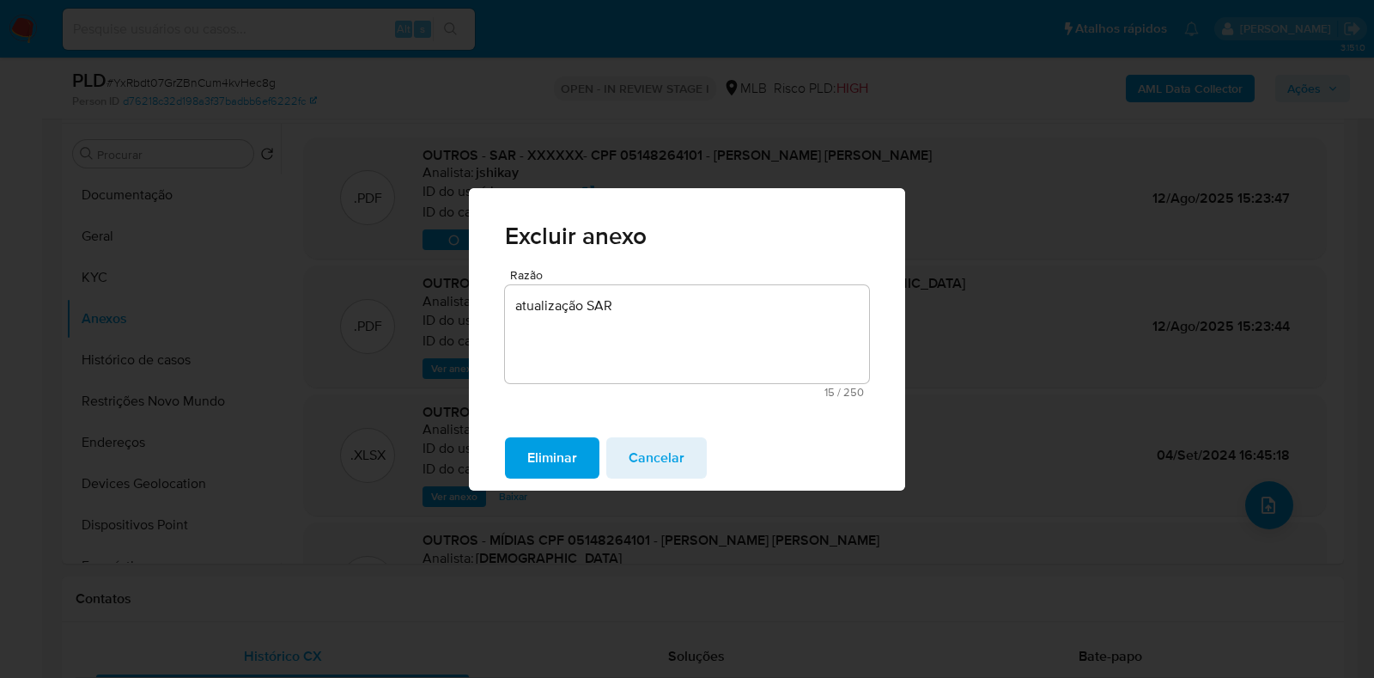
click at [551, 454] on span "Eliminar" at bounding box center [552, 458] width 50 height 38
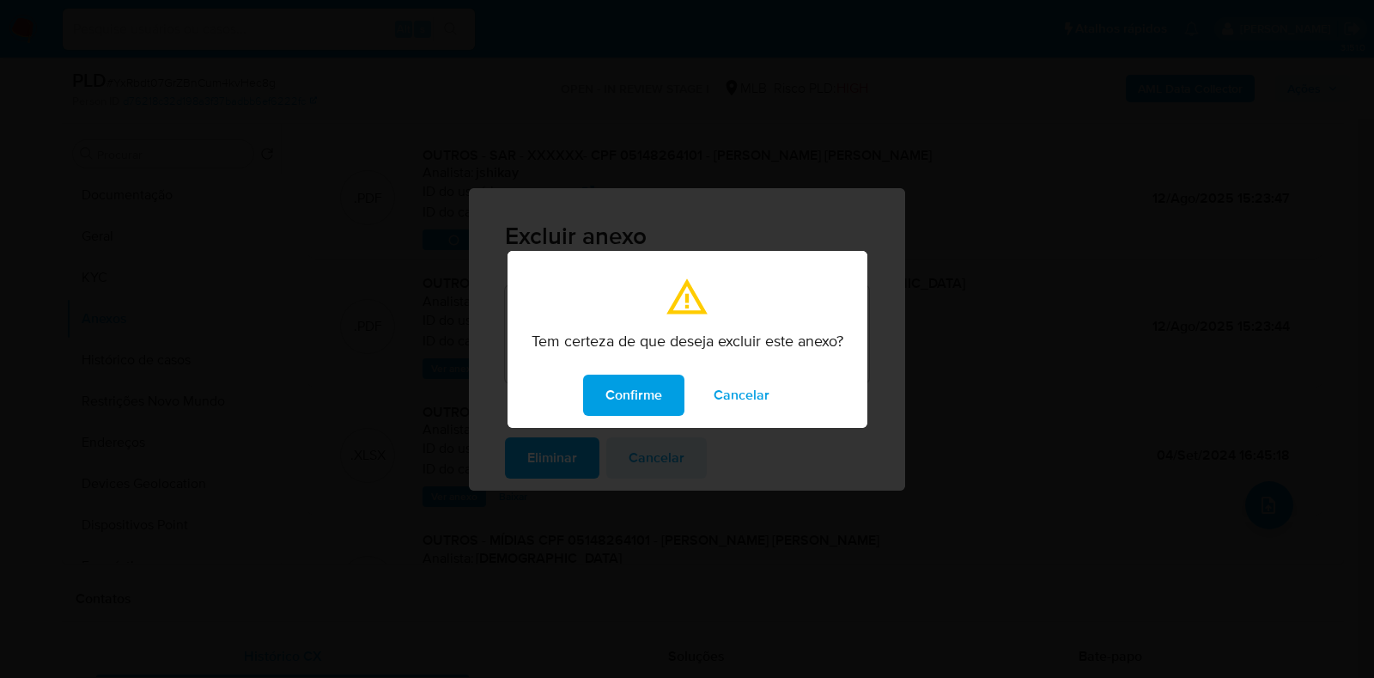
click at [640, 388] on span "Confirme" at bounding box center [634, 395] width 57 height 38
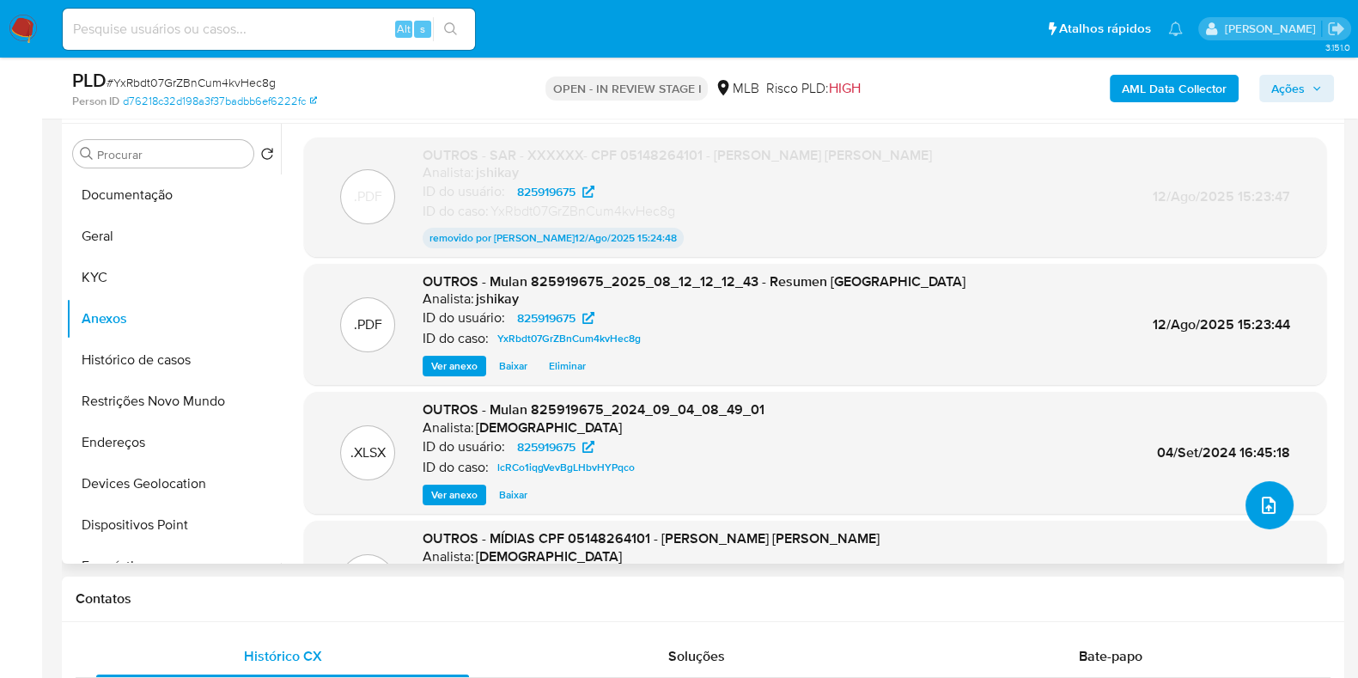
click at [1276, 504] on button "upload-file" at bounding box center [1270, 505] width 48 height 48
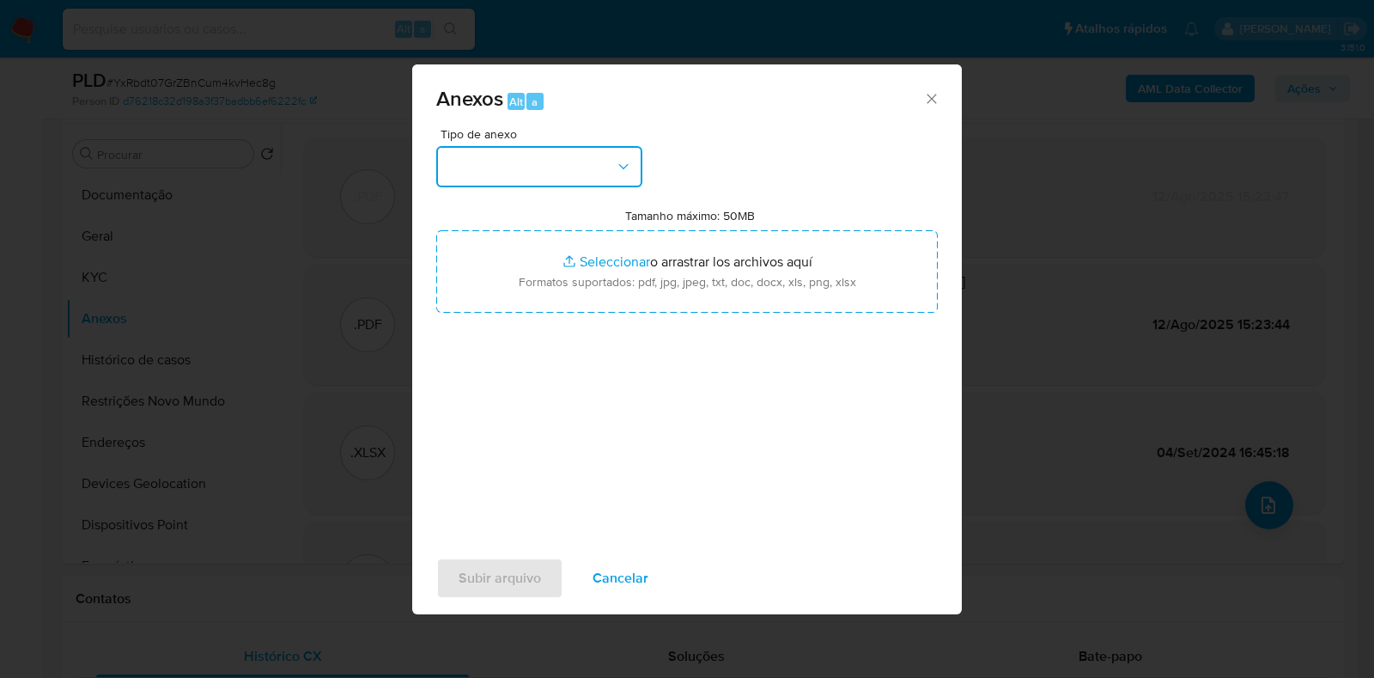
click at [497, 174] on button "button" at bounding box center [539, 166] width 206 height 41
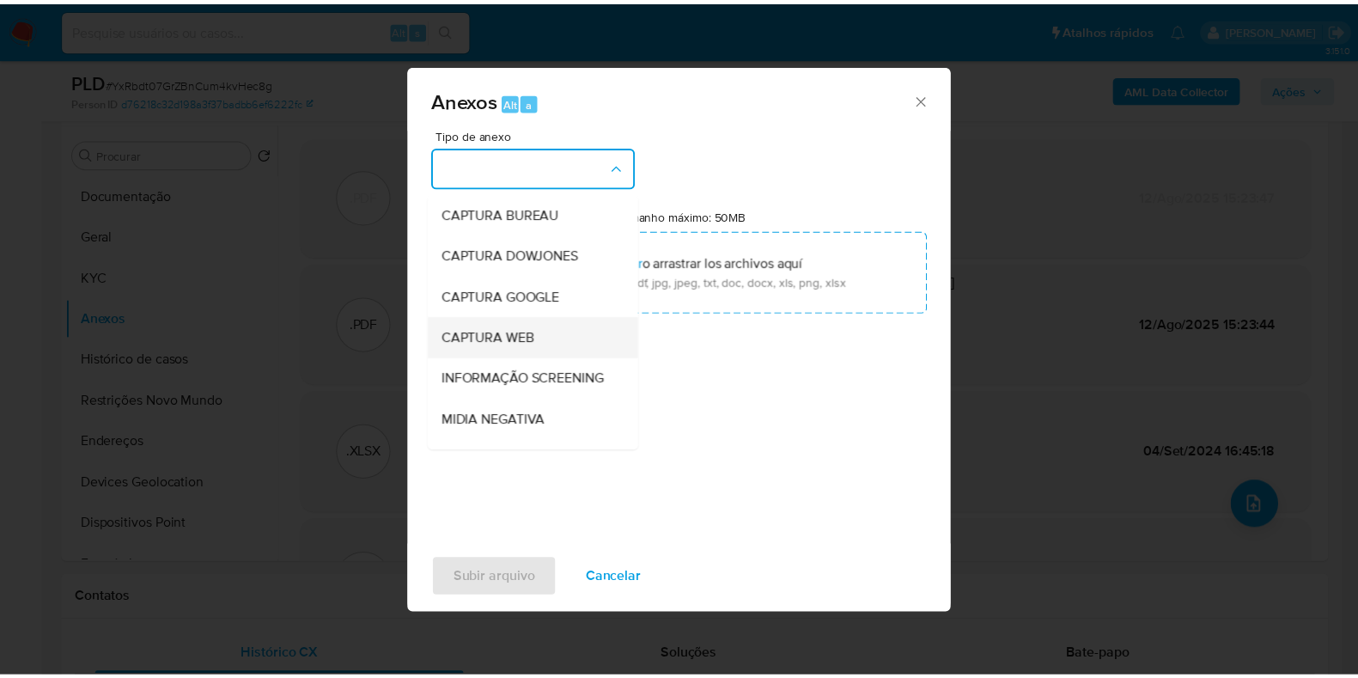
scroll to position [107, 0]
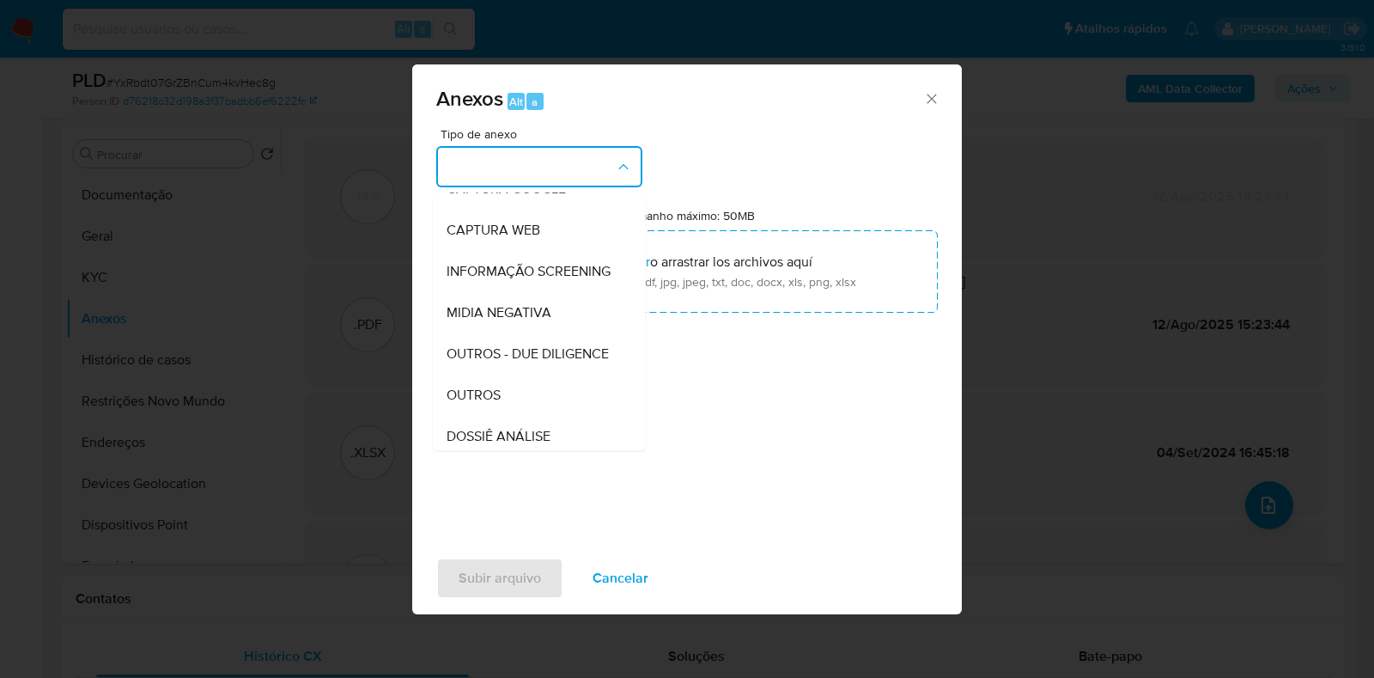
drag, startPoint x: 503, startPoint y: 422, endPoint x: 514, endPoint y: 409, distance: 17.1
click at [503, 416] on div "OUTROS" at bounding box center [534, 395] width 175 height 41
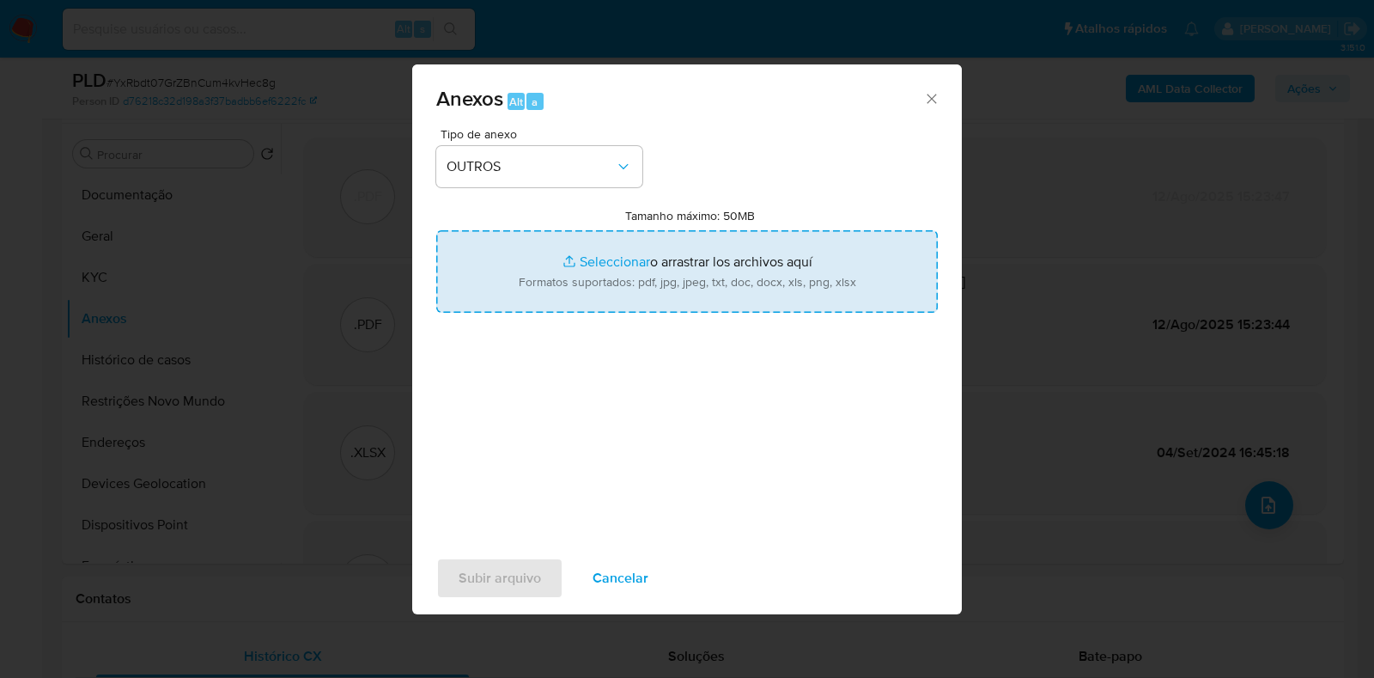
click at [627, 282] on input "Tamanho máximo: 50MB Seleccionar archivos" at bounding box center [687, 271] width 502 height 82
type input "C:\fakepath\3° SAR - XXXXXX- CPF 05148264101 - DAMIAO DA SILVA FERREIRA.pdf"
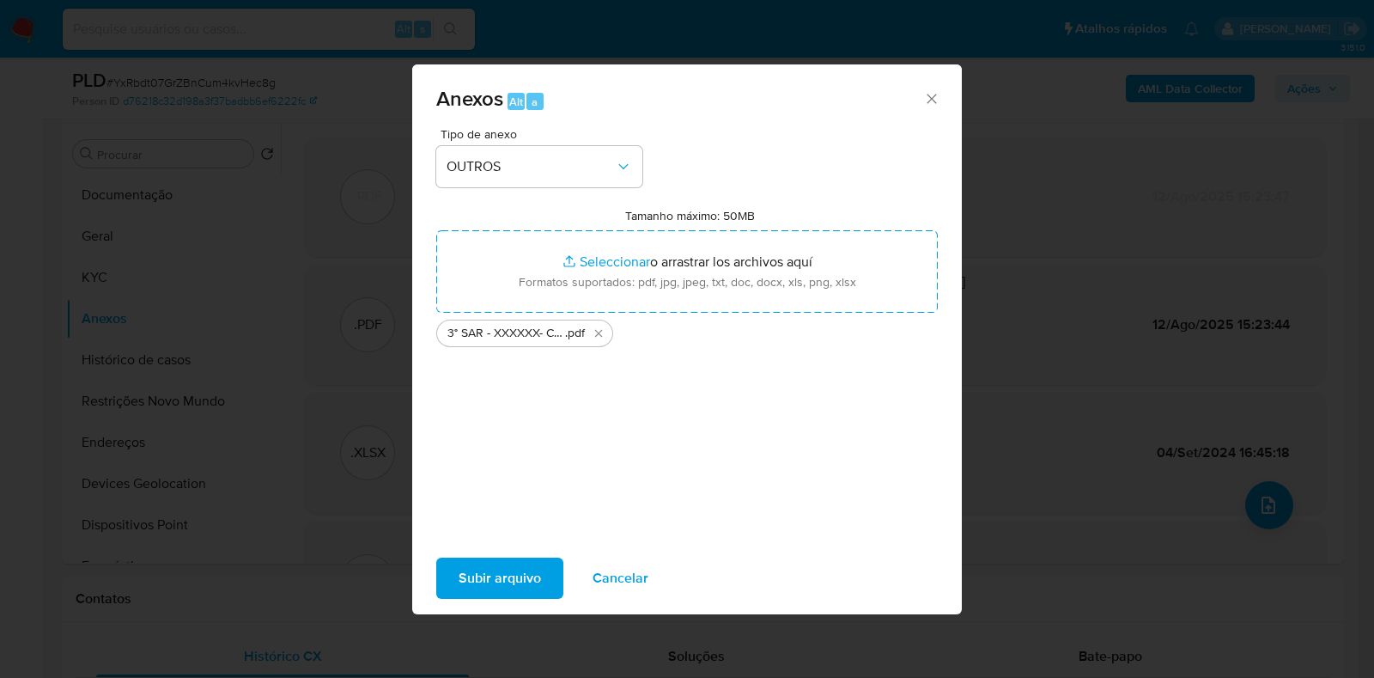
drag, startPoint x: 627, startPoint y: 282, endPoint x: 506, endPoint y: 579, distance: 320.9
click at [506, 579] on span "Subir arquivo" at bounding box center [500, 578] width 82 height 38
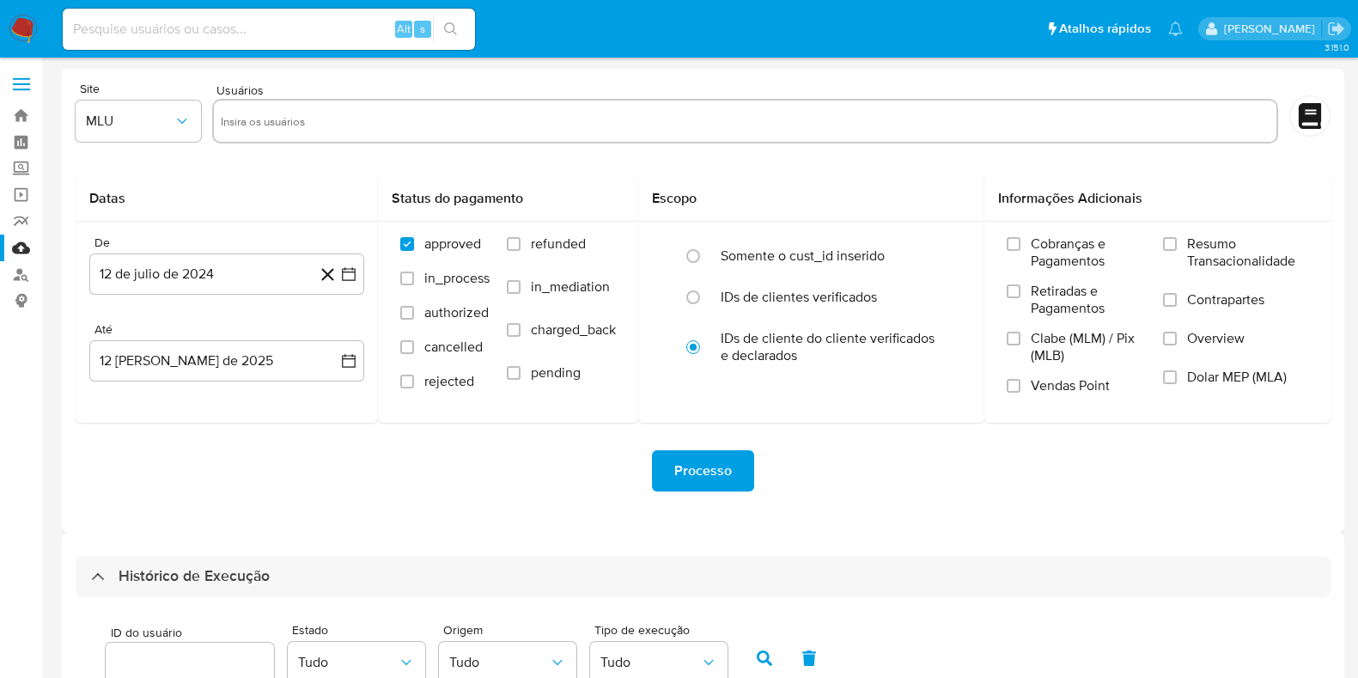
select select "10"
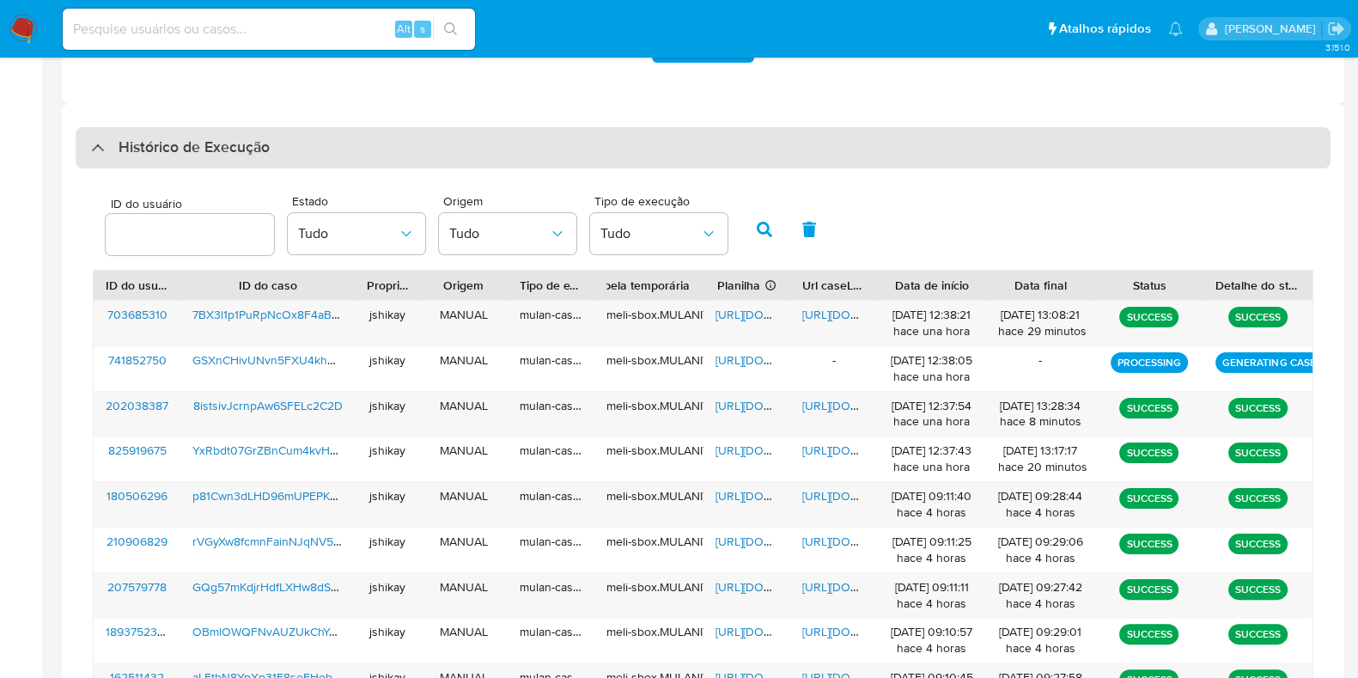
click at [121, 133] on div "Histórico de Execução" at bounding box center [703, 147] width 1255 height 41
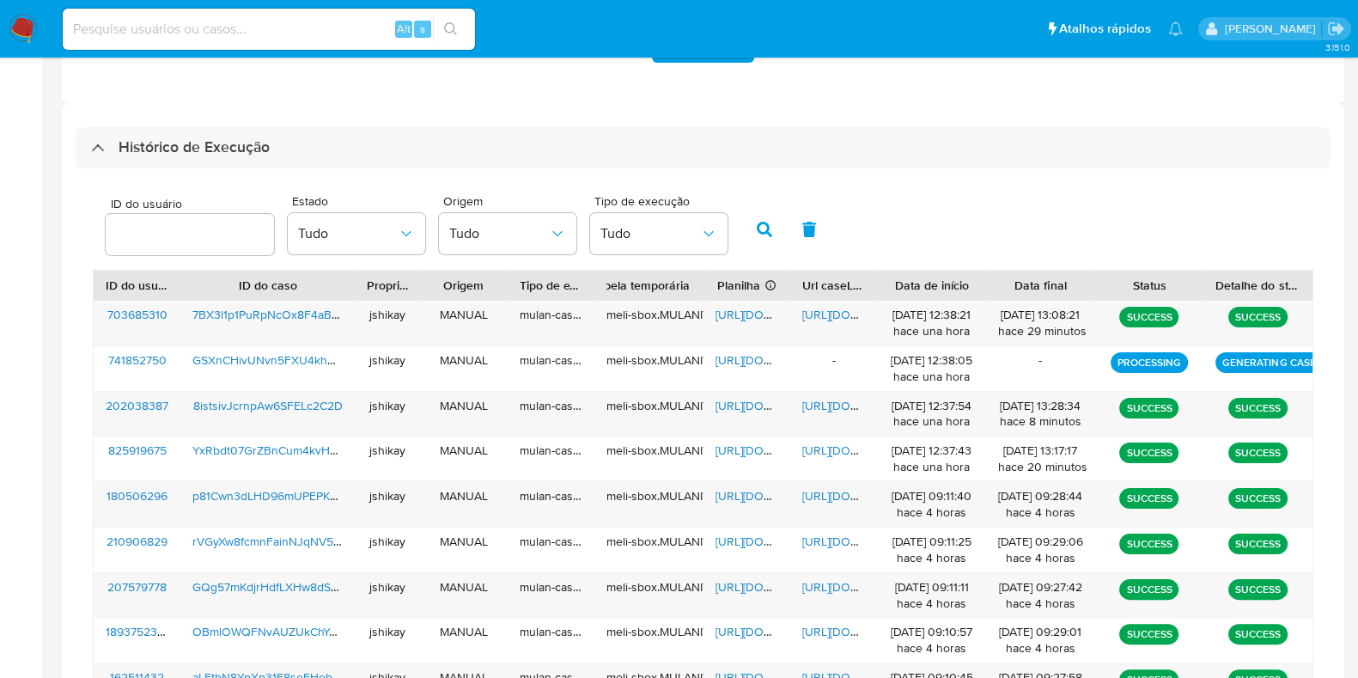
scroll to position [0, 0]
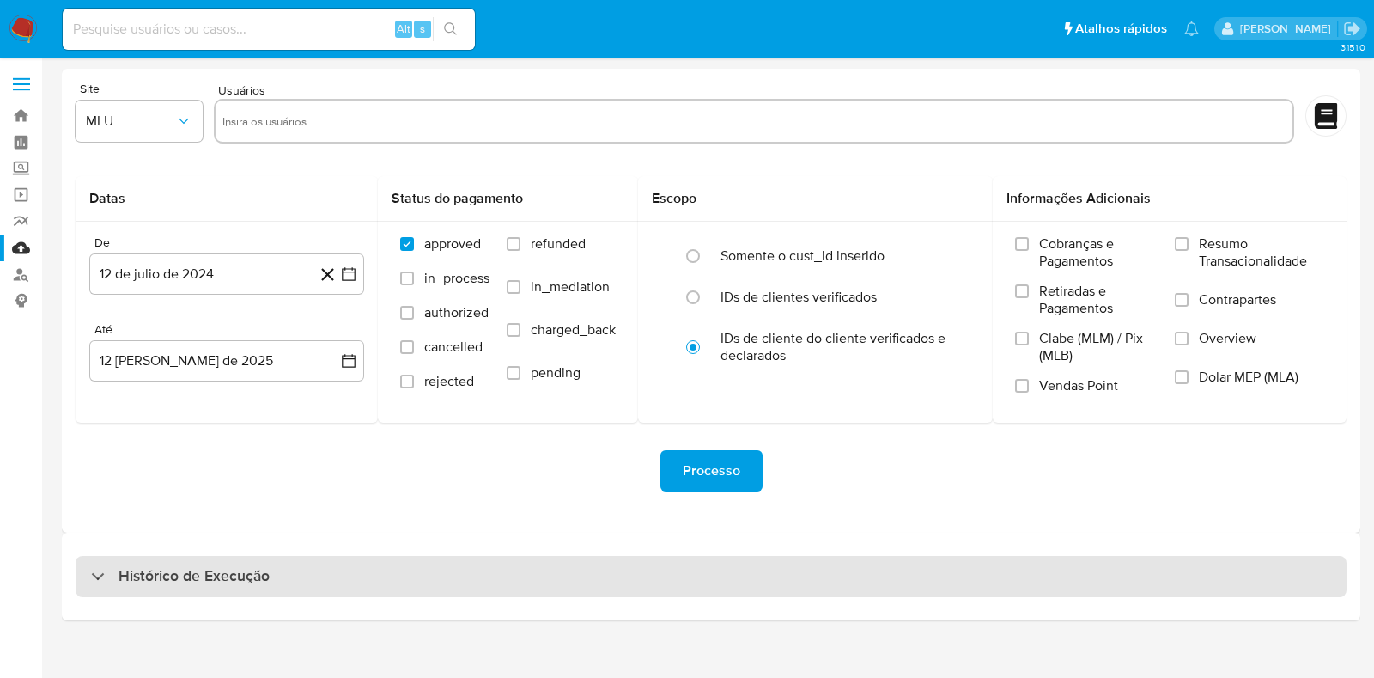
click at [221, 573] on h3 "Histórico de Execução" at bounding box center [194, 576] width 151 height 21
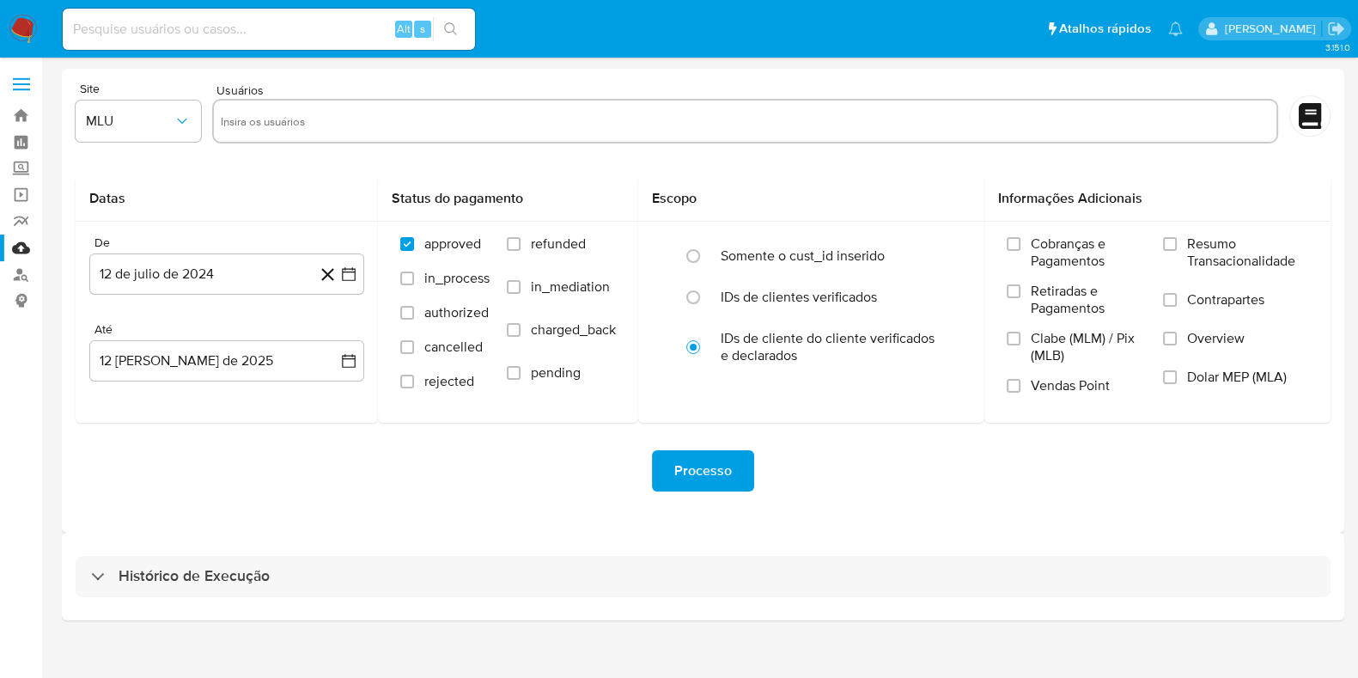
select select "10"
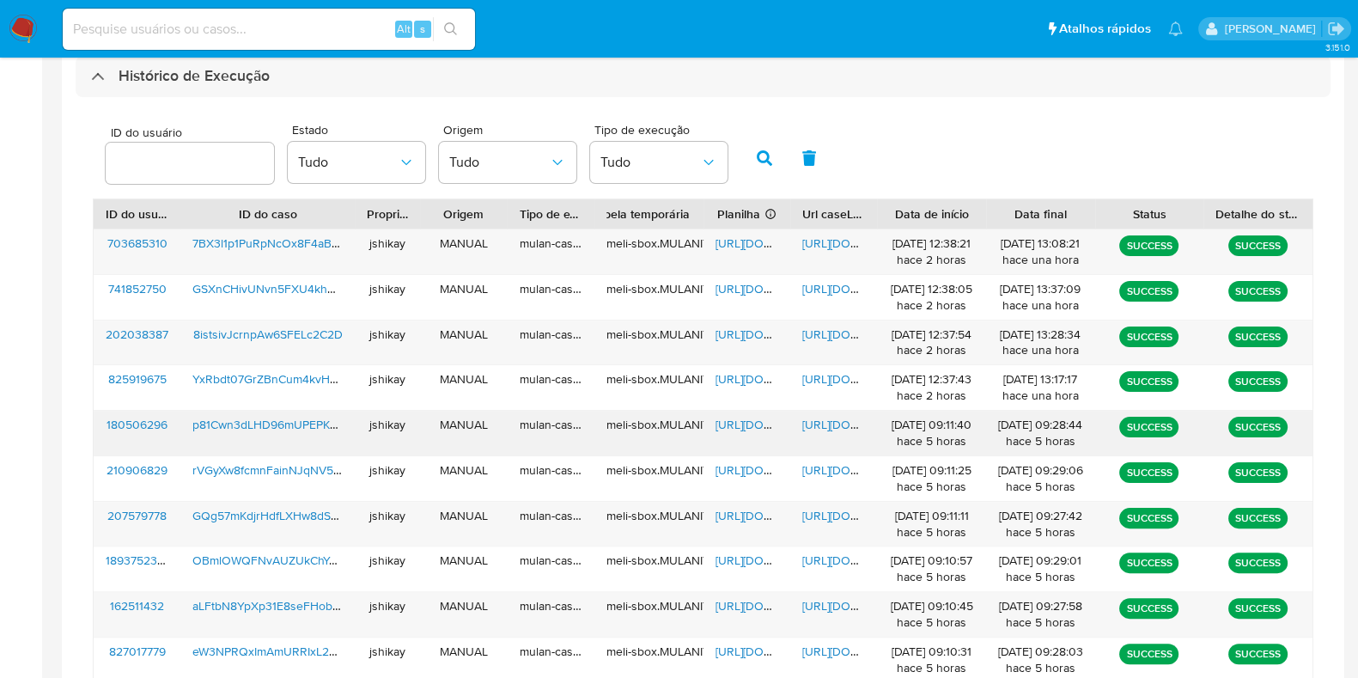
scroll to position [537, 0]
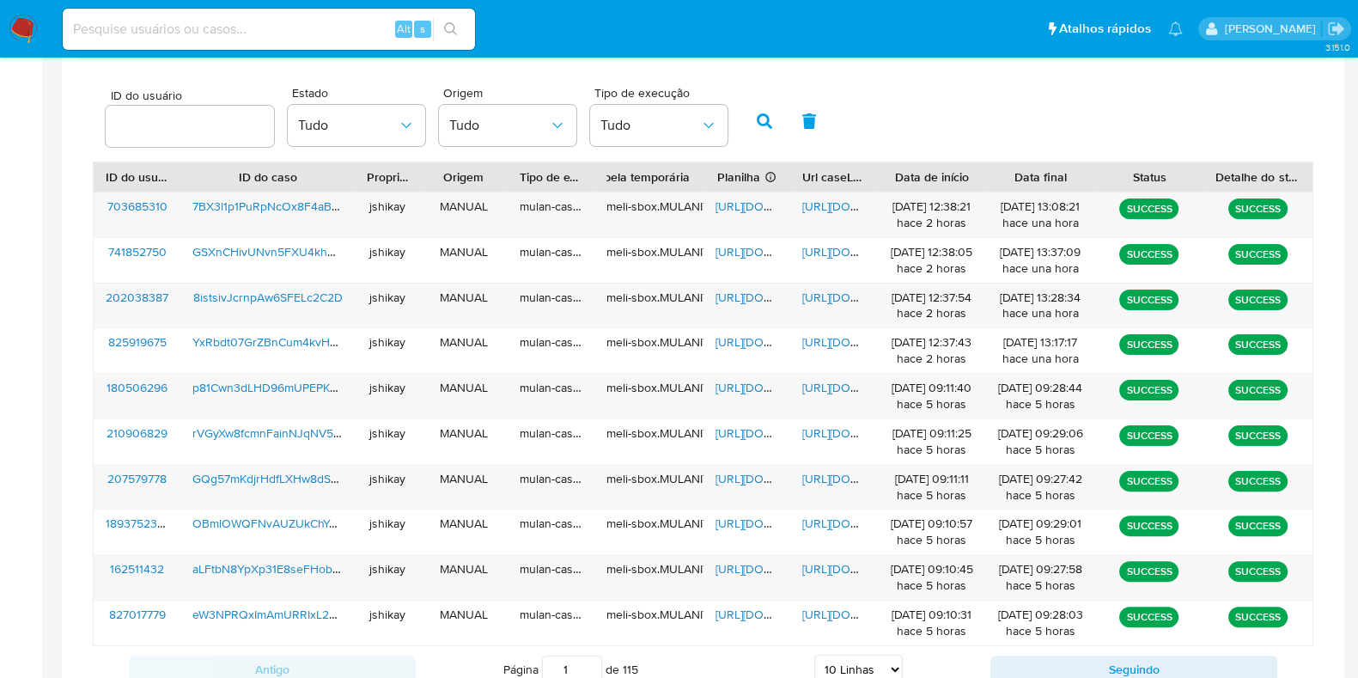
click at [990, 98] on div "ID do usuário Estado Tudo Origem Tudo Tipo de execução Tudo" at bounding box center [703, 119] width 1221 height 84
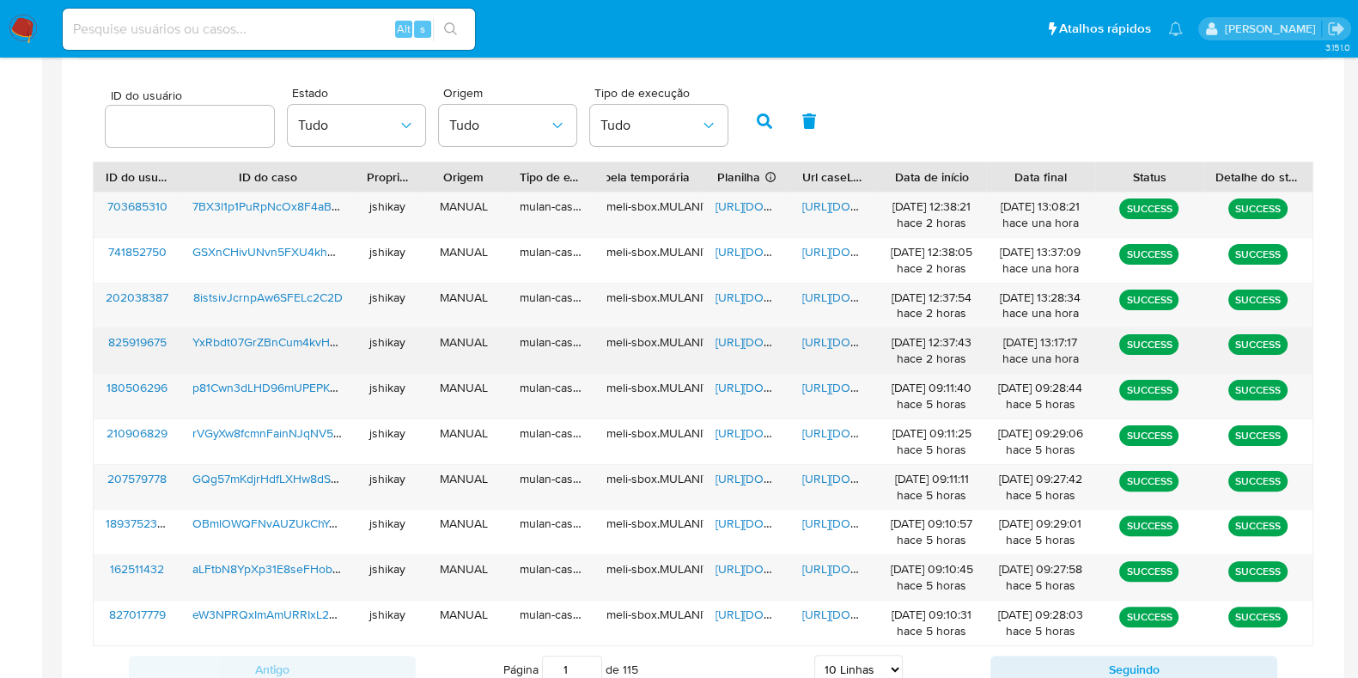
click at [741, 338] on span "[URL][DOMAIN_NAME]" at bounding box center [775, 341] width 119 height 17
click at [823, 337] on span "[URL][DOMAIN_NAME]" at bounding box center [861, 341] width 119 height 17
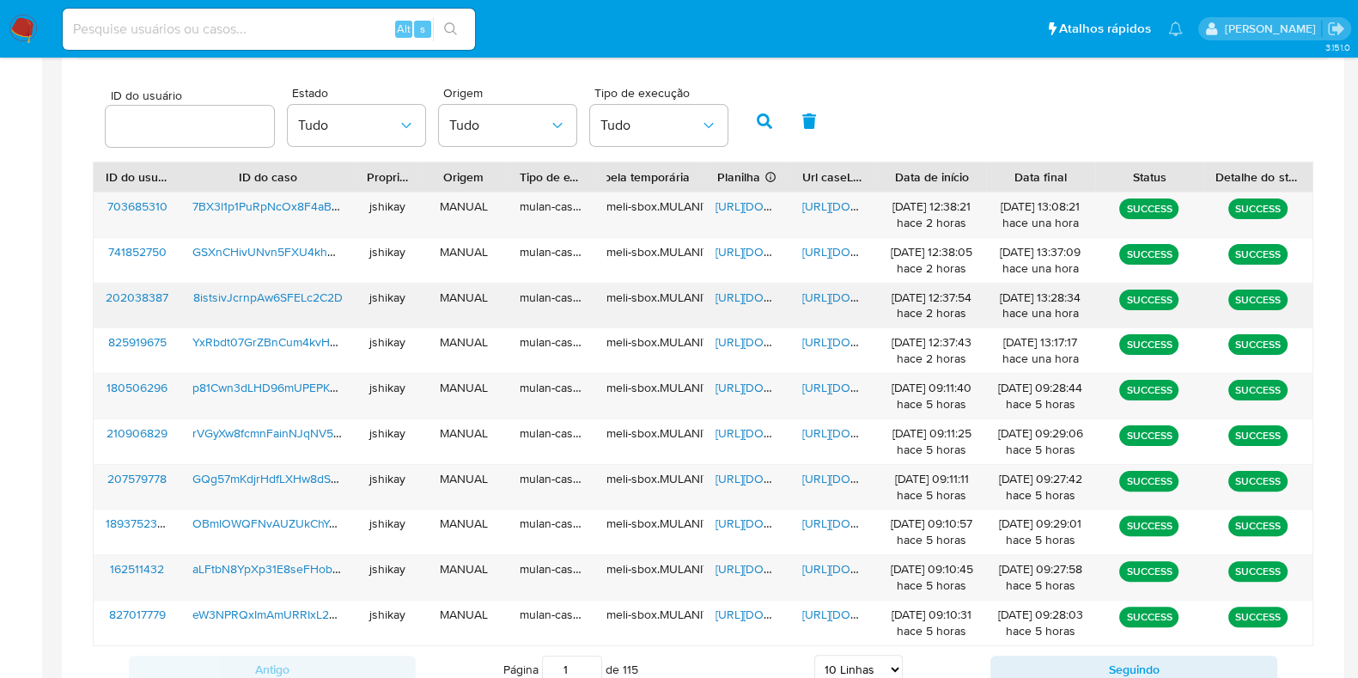
click at [736, 289] on span "[URL][DOMAIN_NAME]" at bounding box center [775, 297] width 119 height 17
click at [826, 289] on span "[URL][DOMAIN_NAME]" at bounding box center [861, 297] width 119 height 17
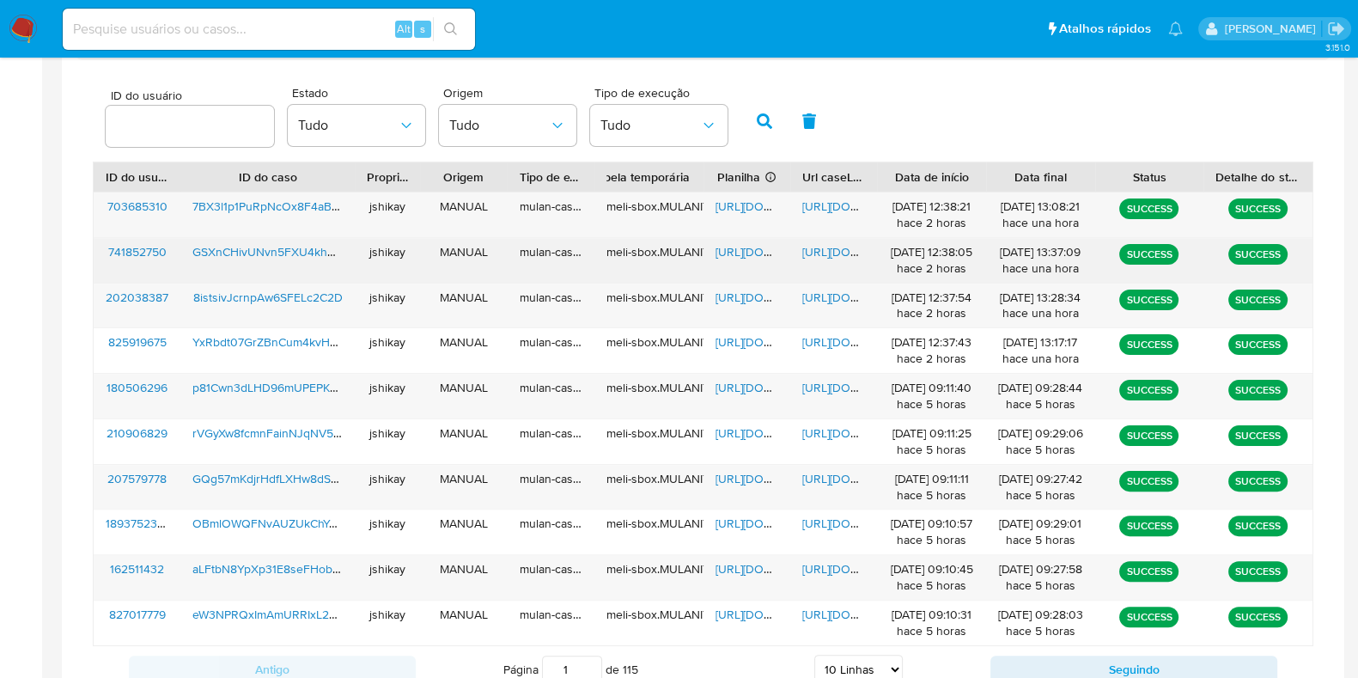
click at [726, 252] on span "[URL][DOMAIN_NAME]" at bounding box center [775, 251] width 119 height 17
click at [830, 248] on span "[URL][DOMAIN_NAME]" at bounding box center [861, 251] width 119 height 17
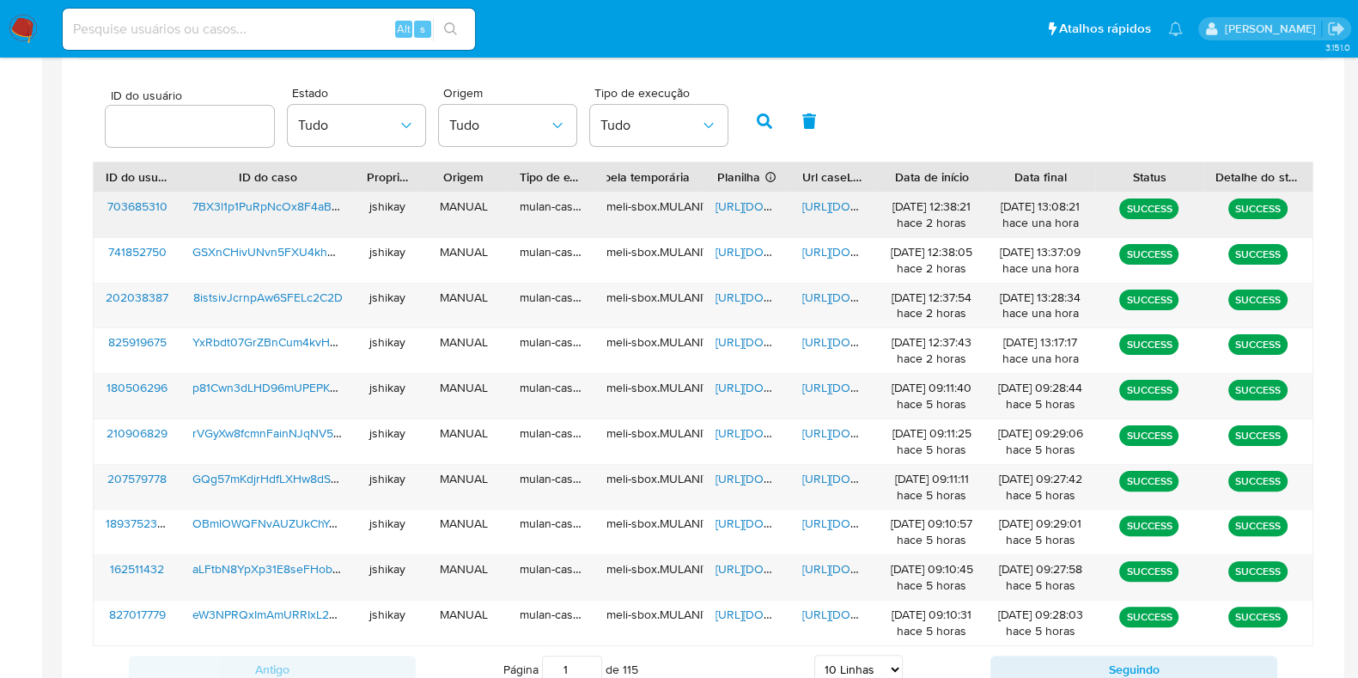
click at [734, 204] on span "[URL][DOMAIN_NAME]" at bounding box center [775, 206] width 119 height 17
click at [797, 205] on div "https://docs.google.com/document/d/18nKegNgbKTIR7kJJKBPjgPSjz8q4Ce2OAhDWNzF073M…" at bounding box center [833, 214] width 87 height 45
click at [819, 206] on span "https://docs.google.com/document/d/18nKegNgbKTIR7kJJKBPjgPSjz8q4Ce2OAhDWNzF073M…" at bounding box center [861, 206] width 119 height 17
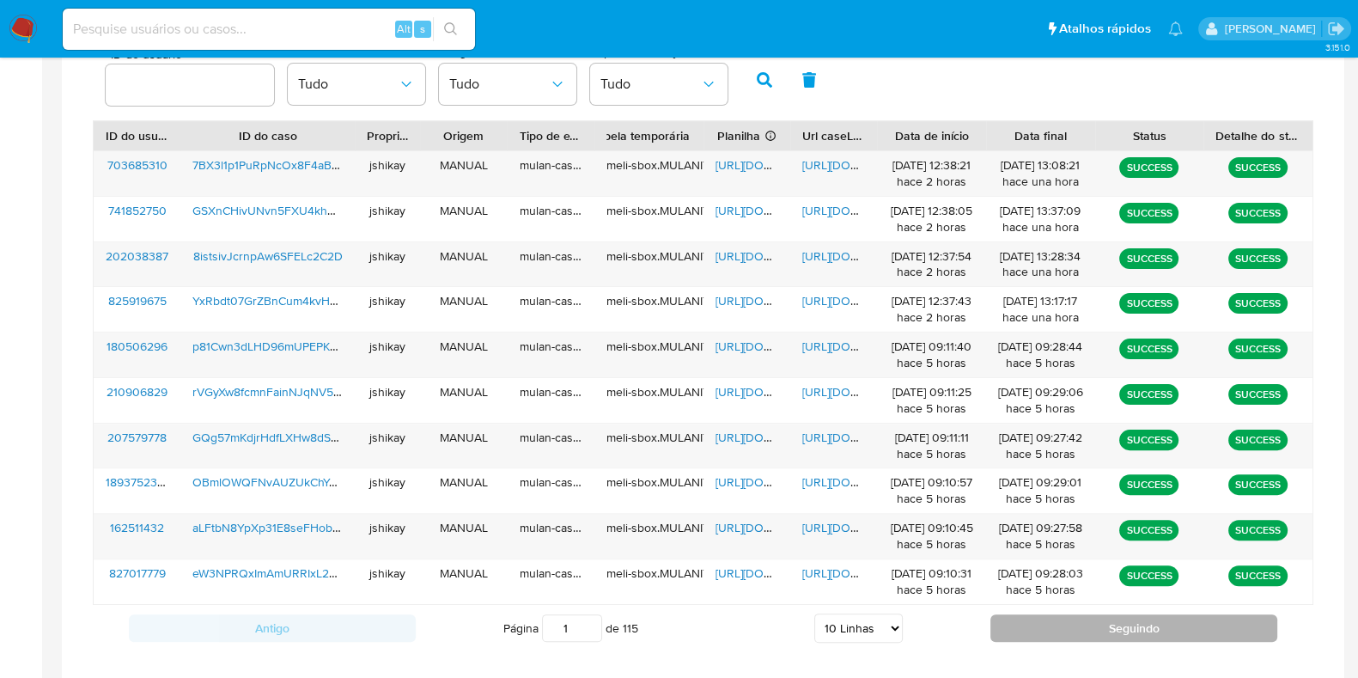
scroll to position [599, 0]
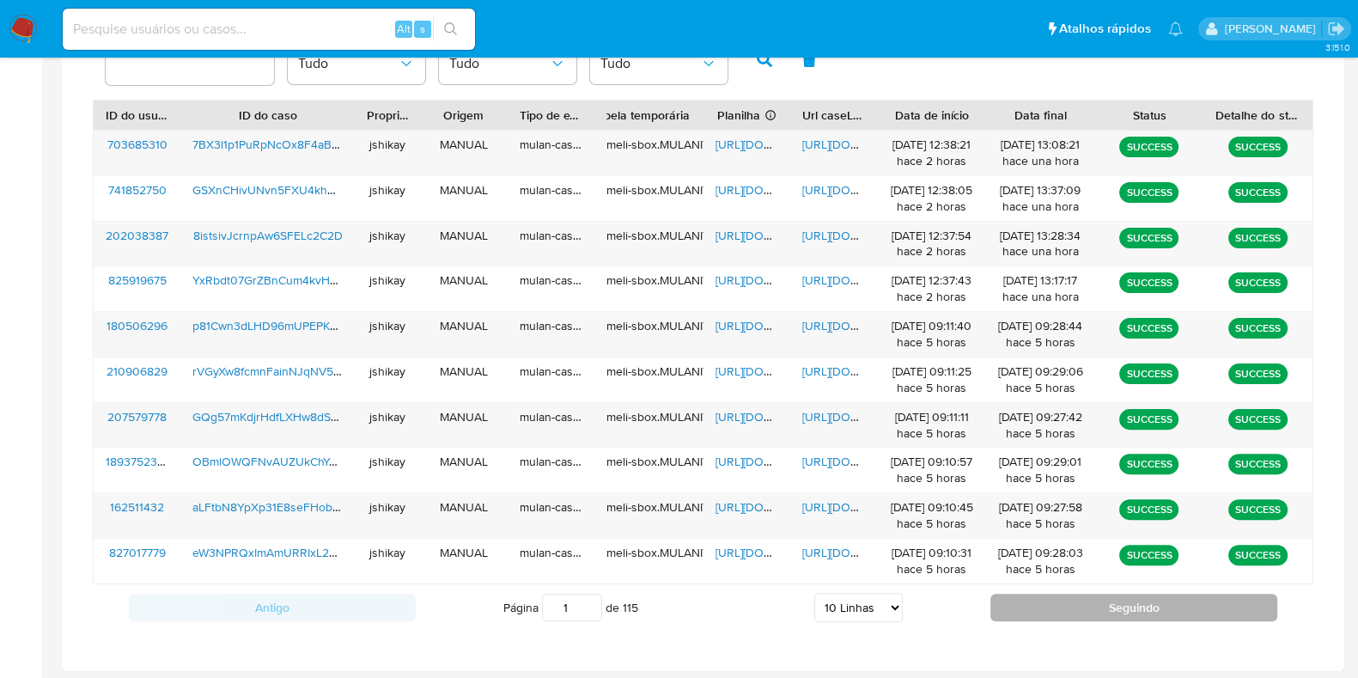
click at [1065, 608] on button "Seguindo" at bounding box center [1133, 607] width 287 height 27
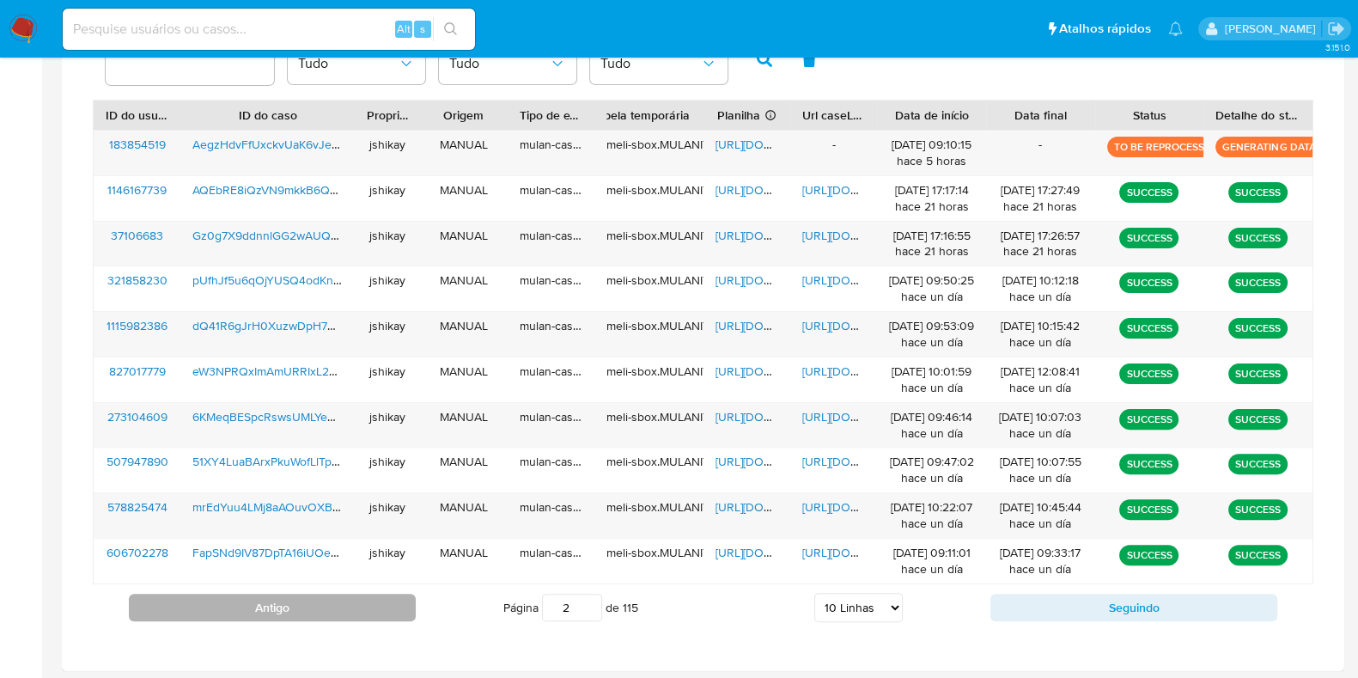
click at [302, 596] on button "Antigo" at bounding box center [272, 607] width 287 height 27
type input "1"
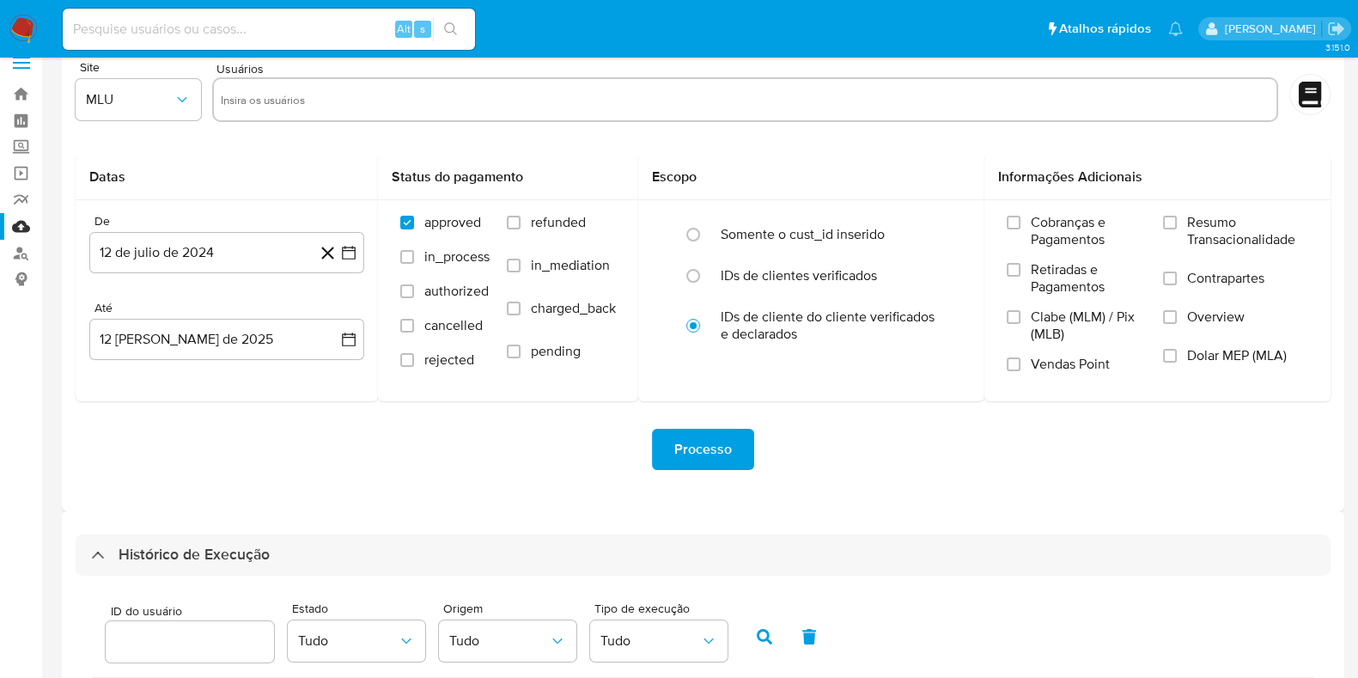
scroll to position [0, 0]
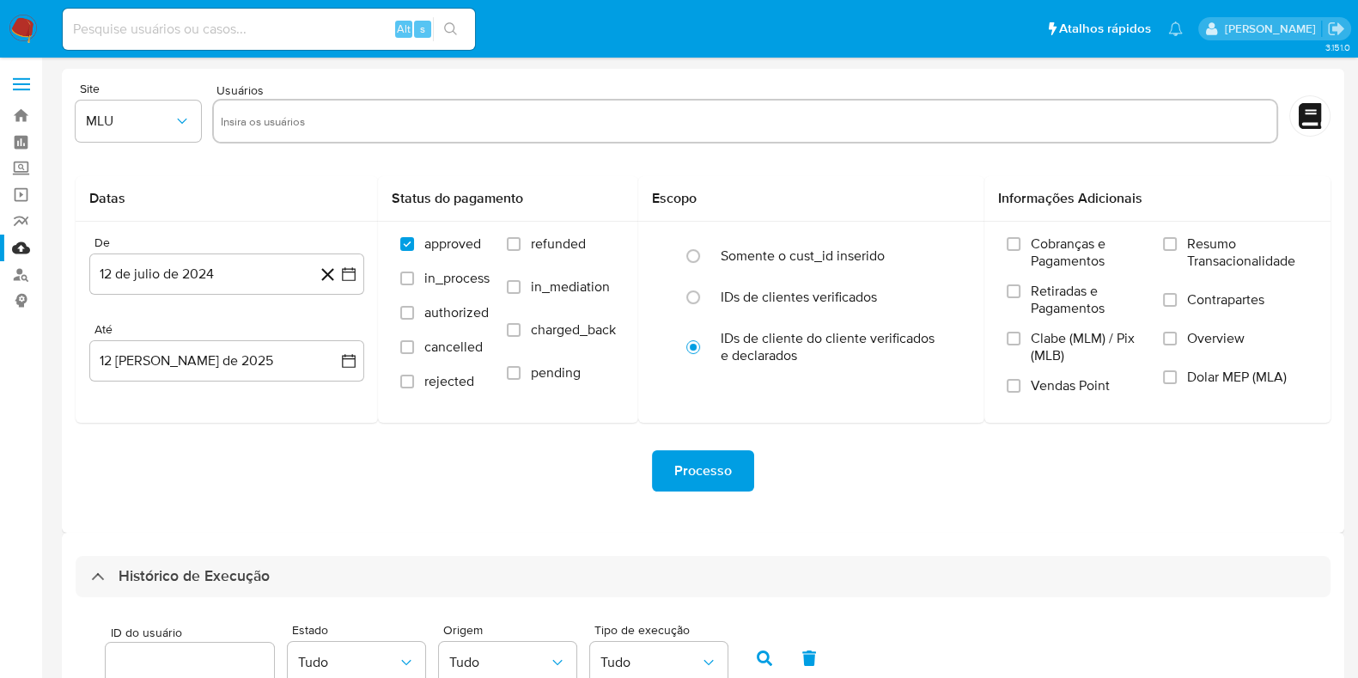
click at [20, 32] on img at bounding box center [23, 29] width 29 height 29
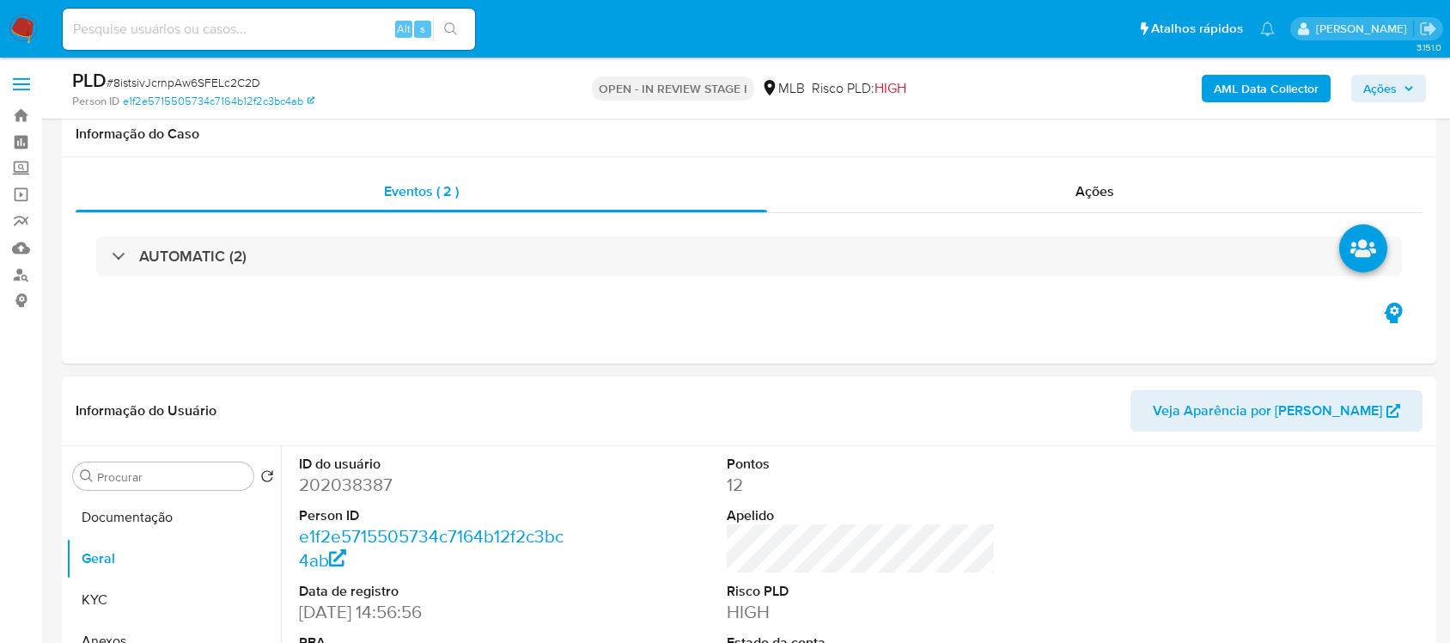
scroll to position [322, 0]
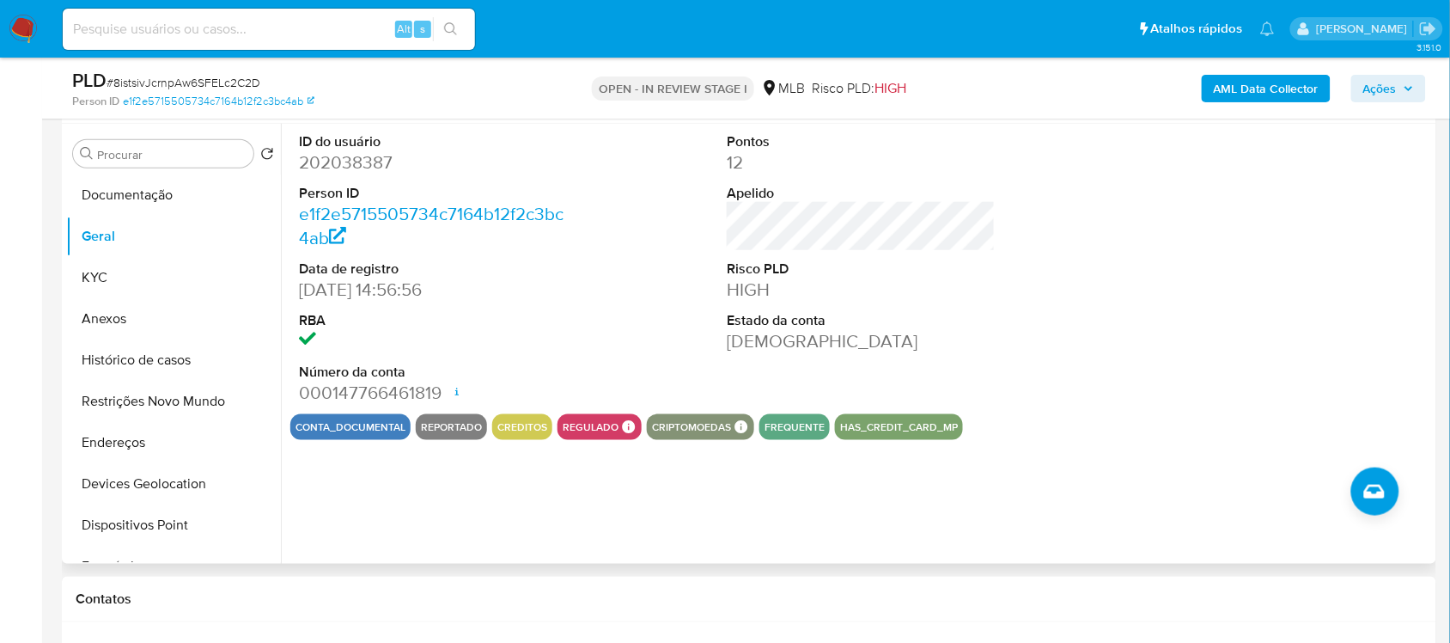
click at [365, 160] on dd "202038387" at bounding box center [433, 162] width 268 height 24
copy dd "202038387"
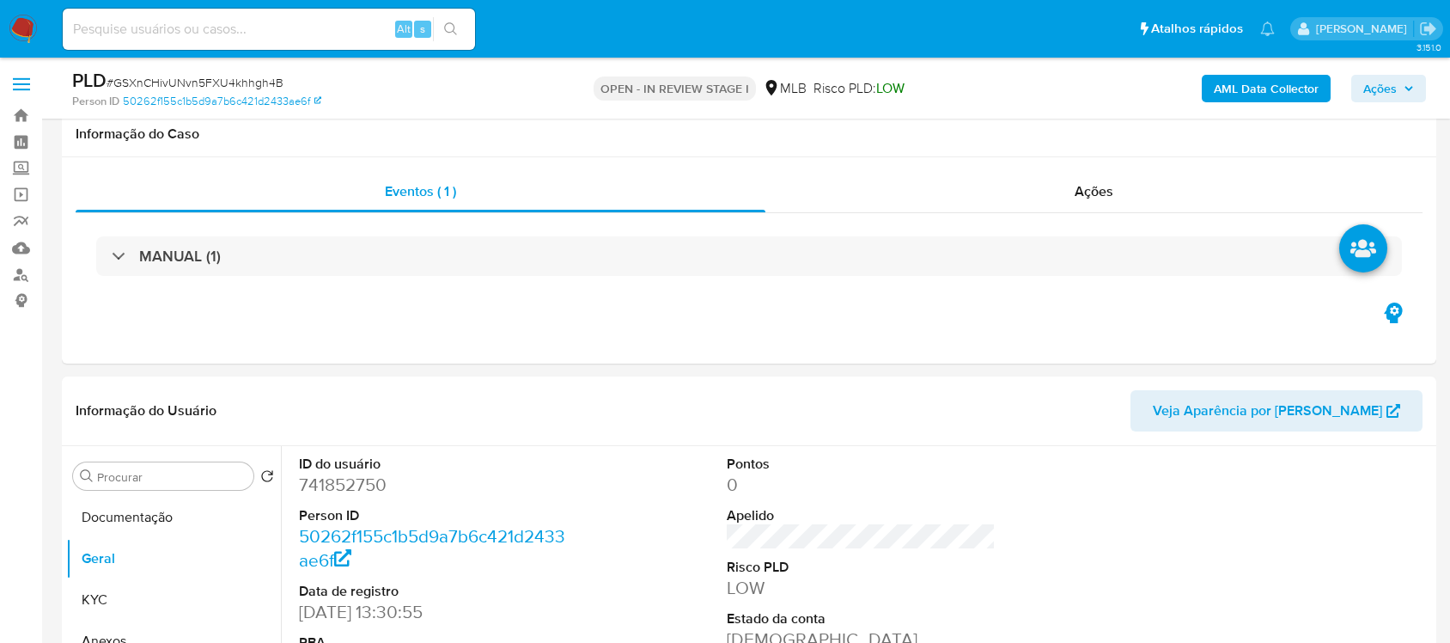
scroll to position [322, 0]
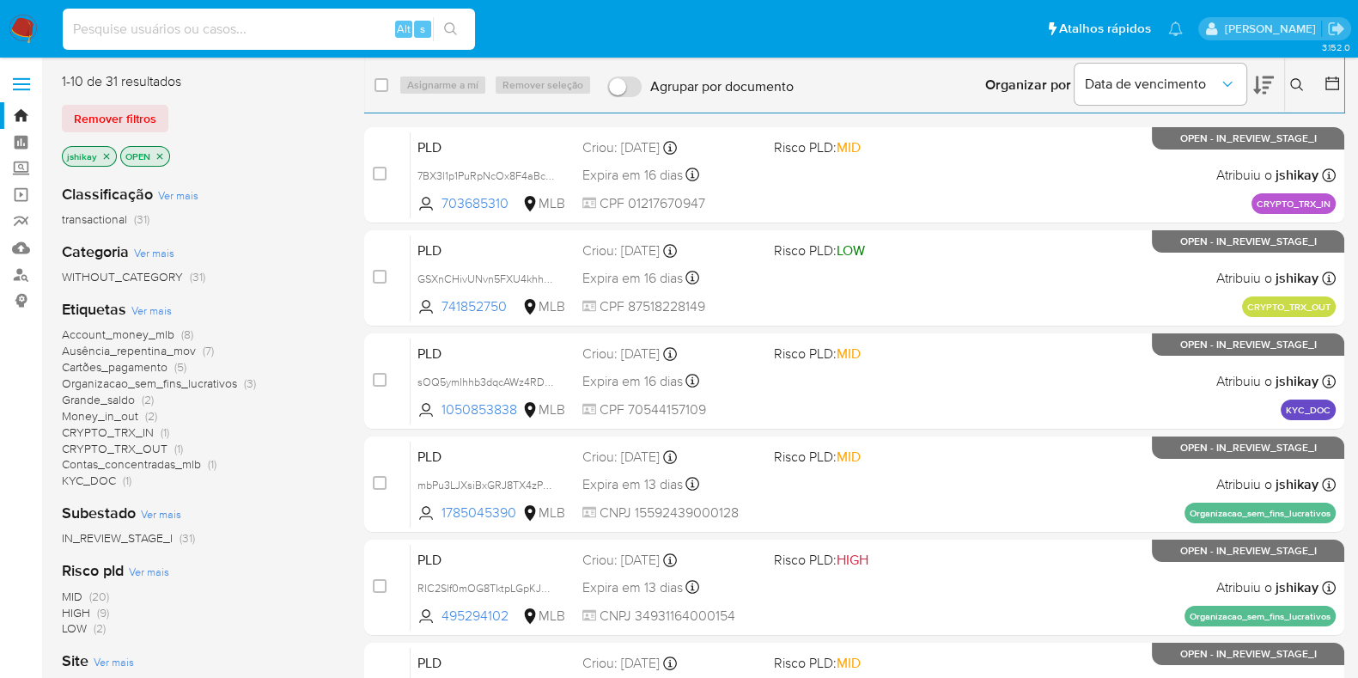
click at [265, 32] on input at bounding box center [269, 29] width 412 height 22
paste input "827017779"
type input "827017779"
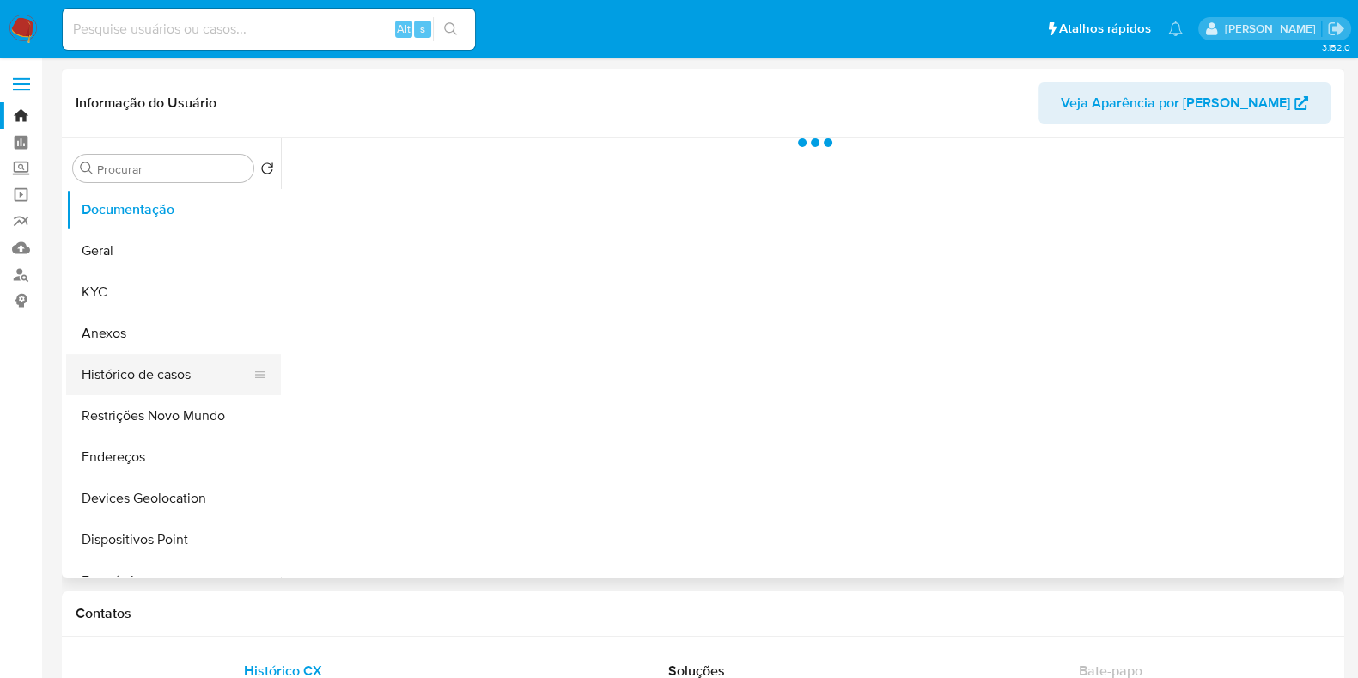
click at [143, 381] on button "Histórico de casos" at bounding box center [166, 374] width 201 height 41
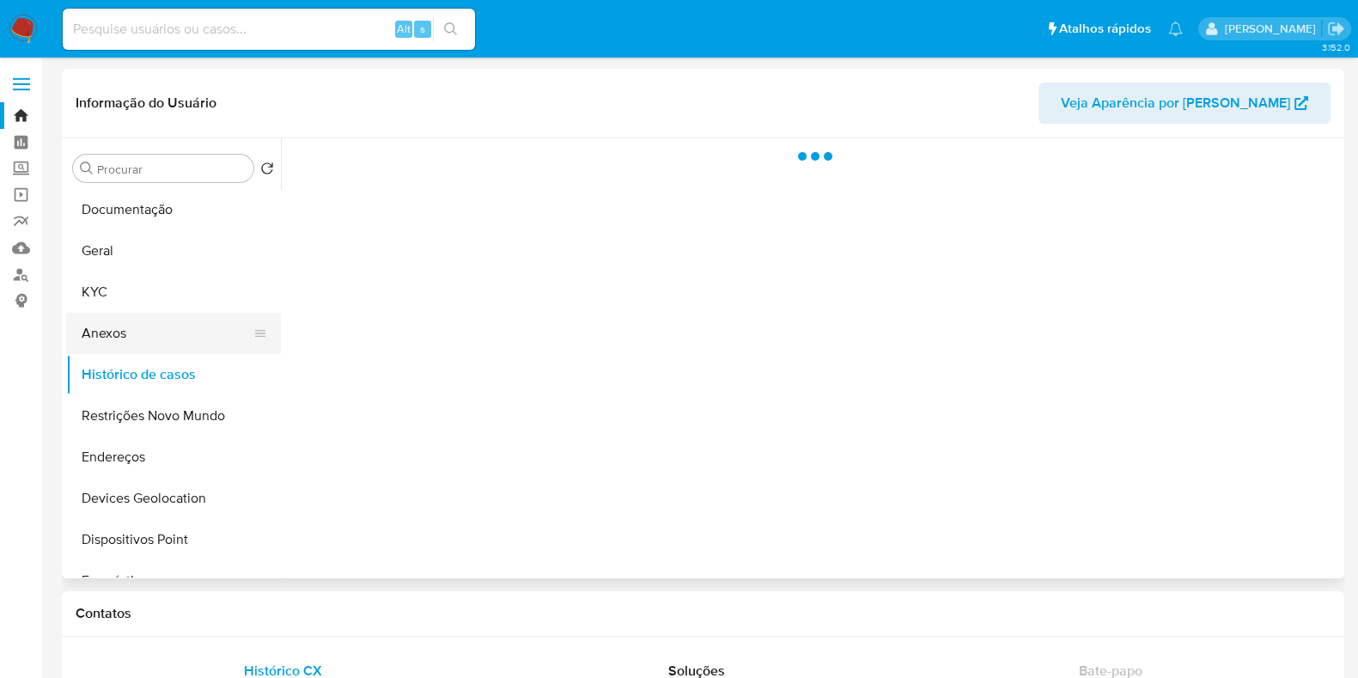
select select "10"
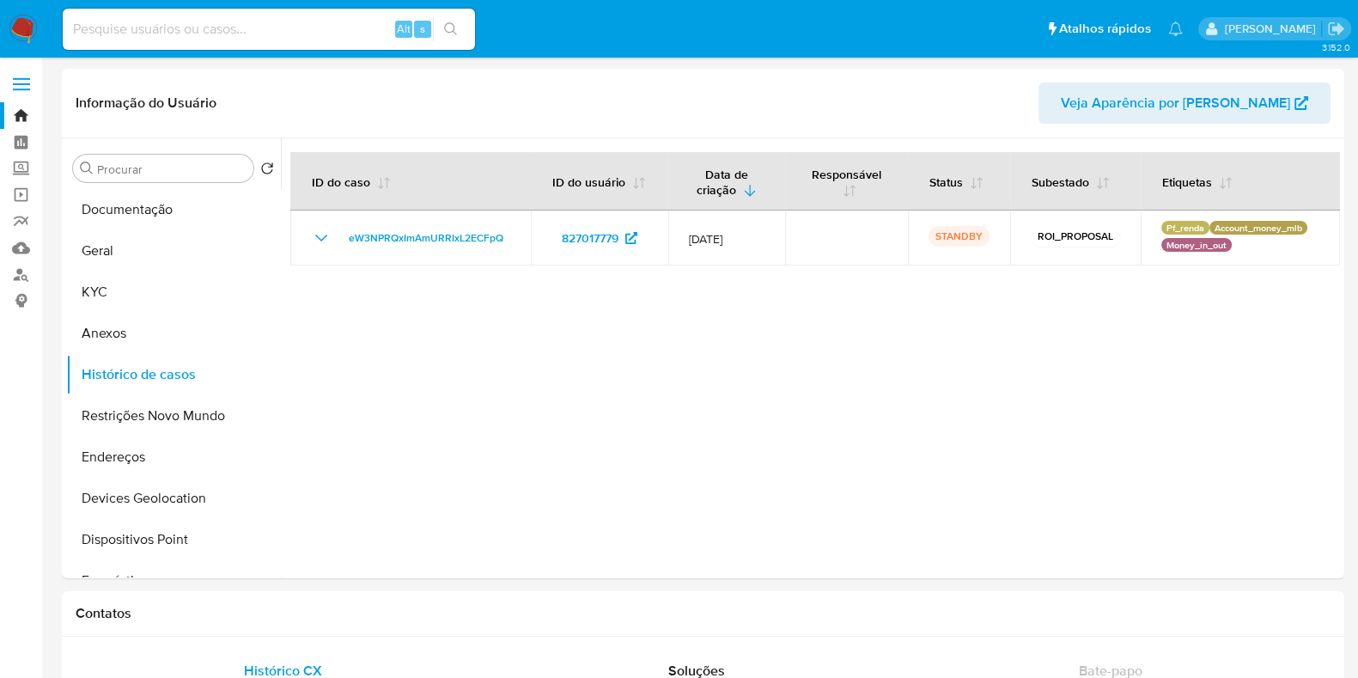
click at [262, 18] on input at bounding box center [269, 29] width 412 height 22
paste input "1754361682"
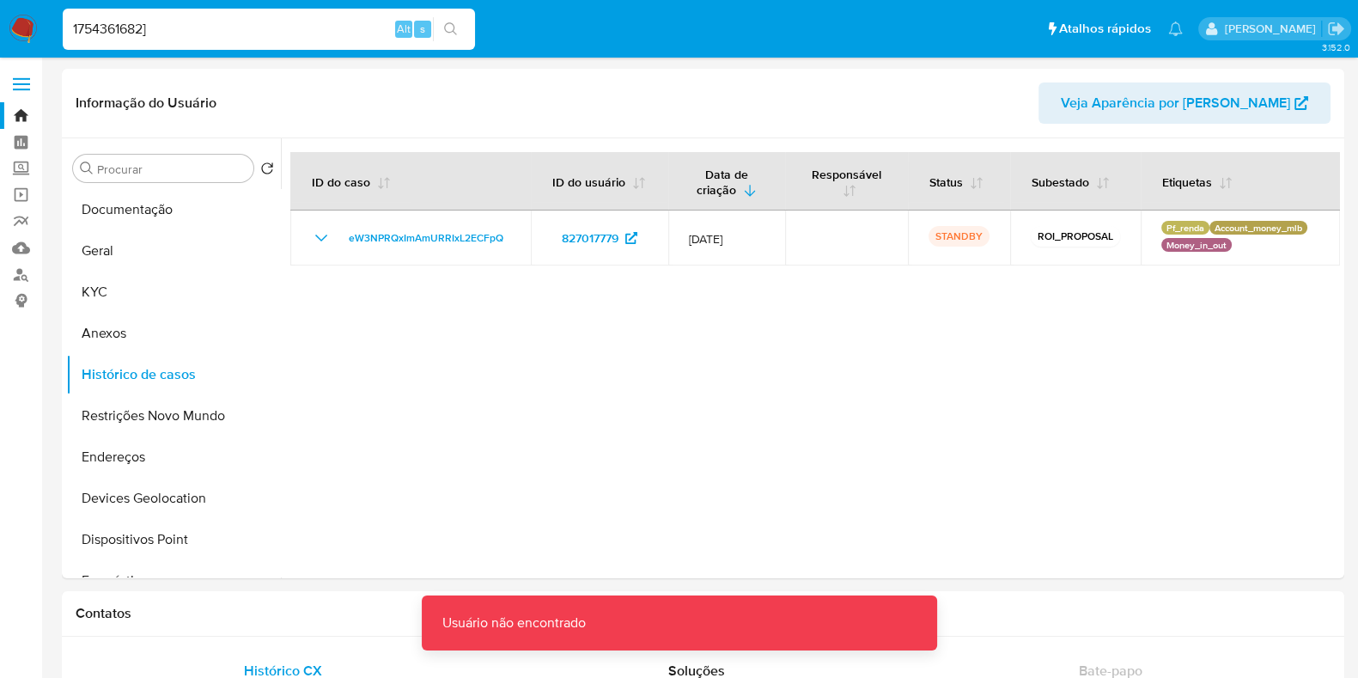
click at [185, 19] on input "1754361682]" at bounding box center [269, 29] width 412 height 22
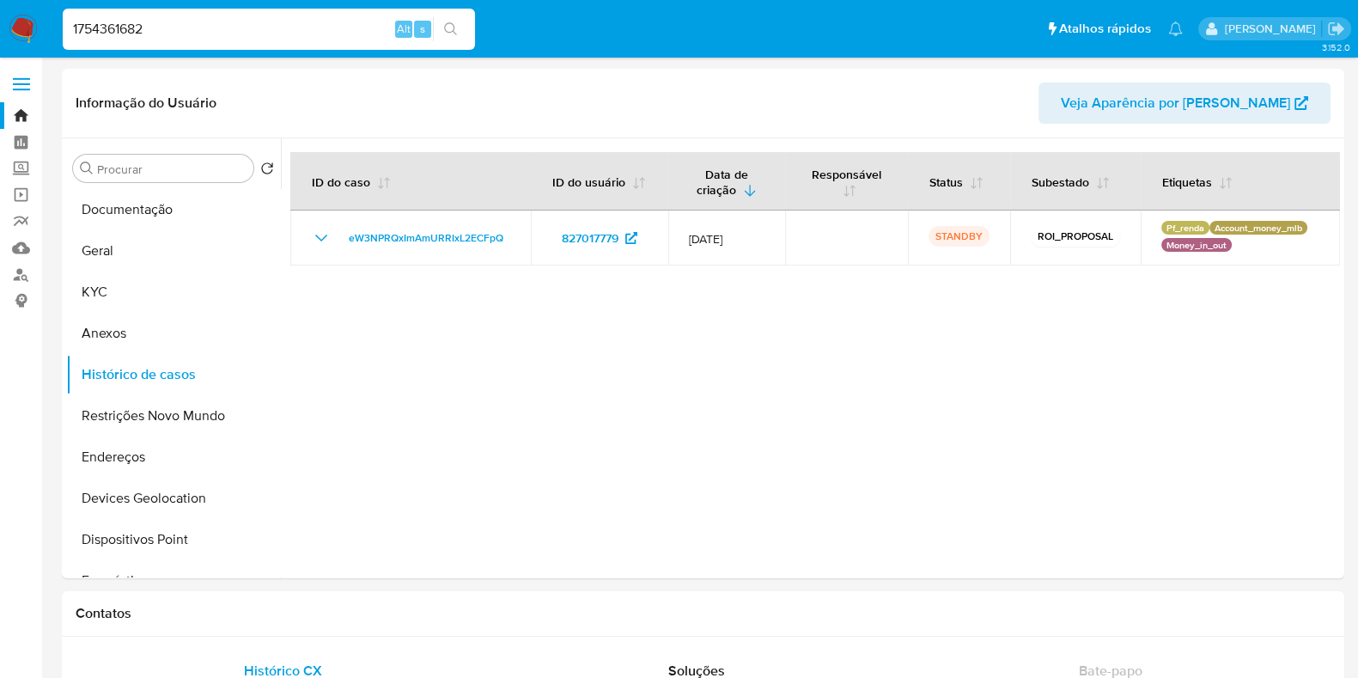
type input "1754361682"
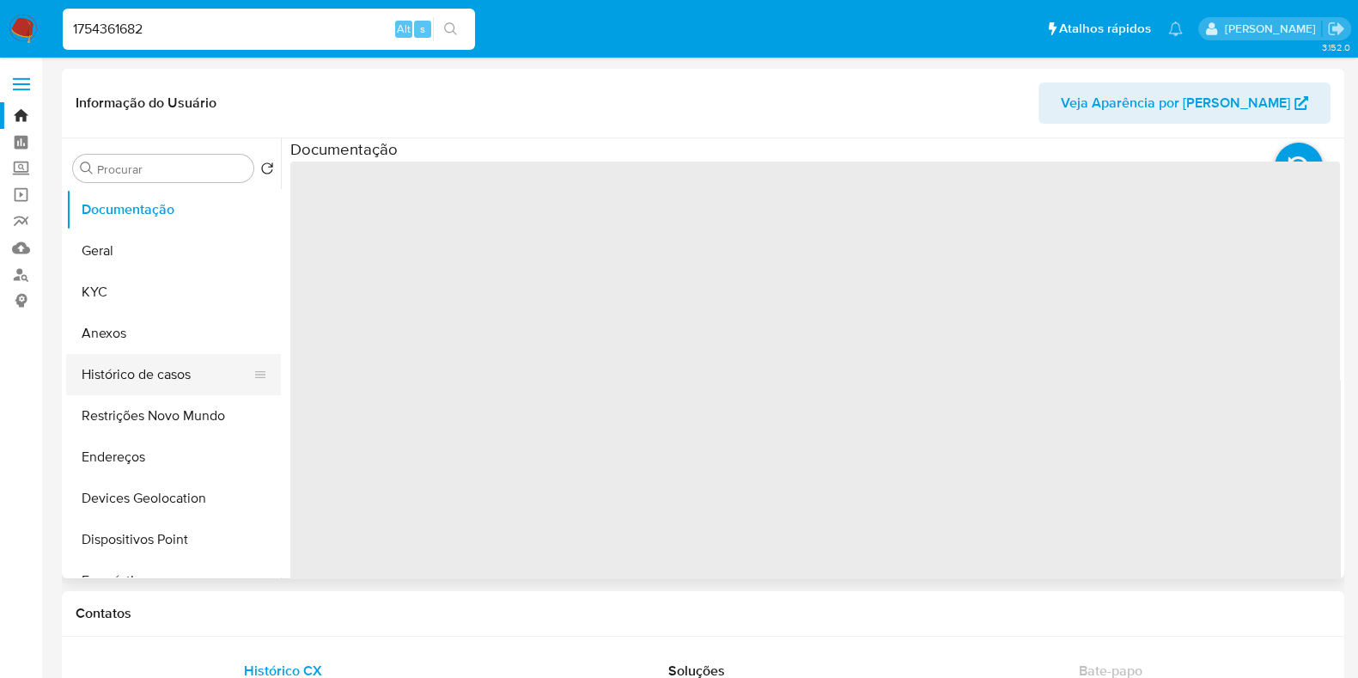
click at [164, 367] on button "Histórico de casos" at bounding box center [166, 374] width 201 height 41
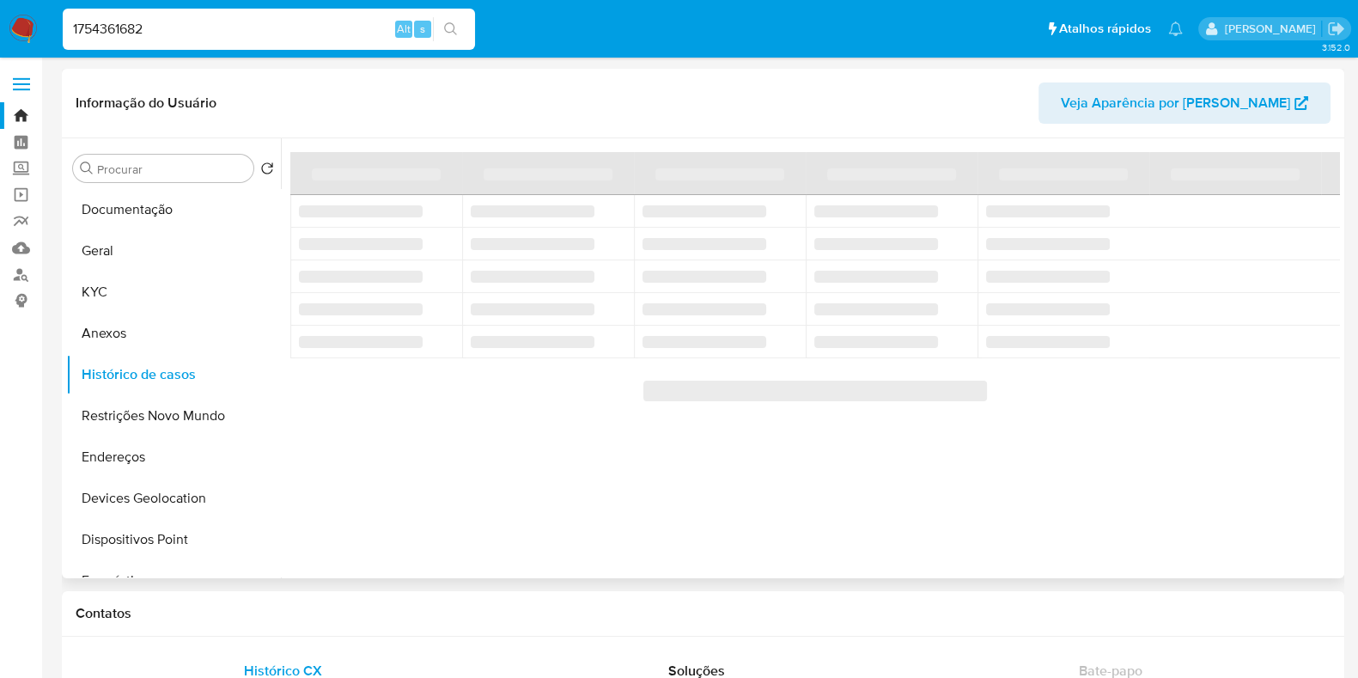
select select "10"
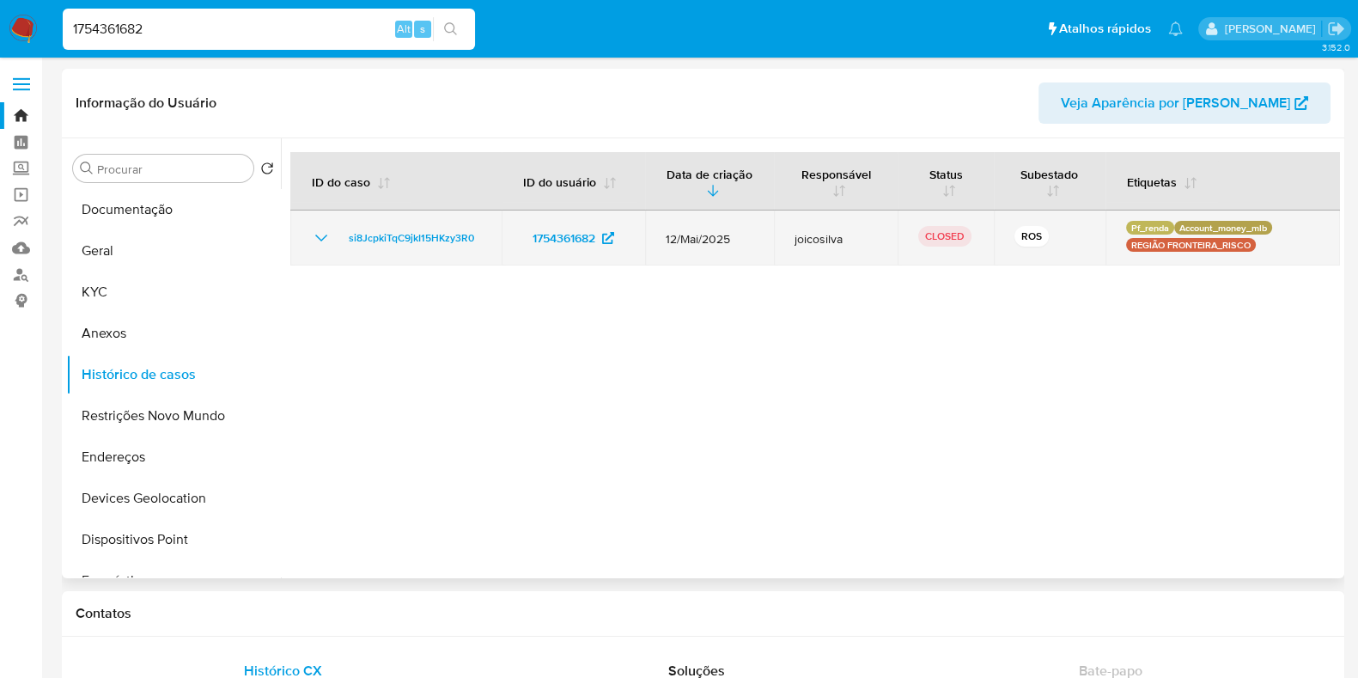
click at [327, 237] on icon "Mostrar/Ocultar" at bounding box center [321, 238] width 21 height 21
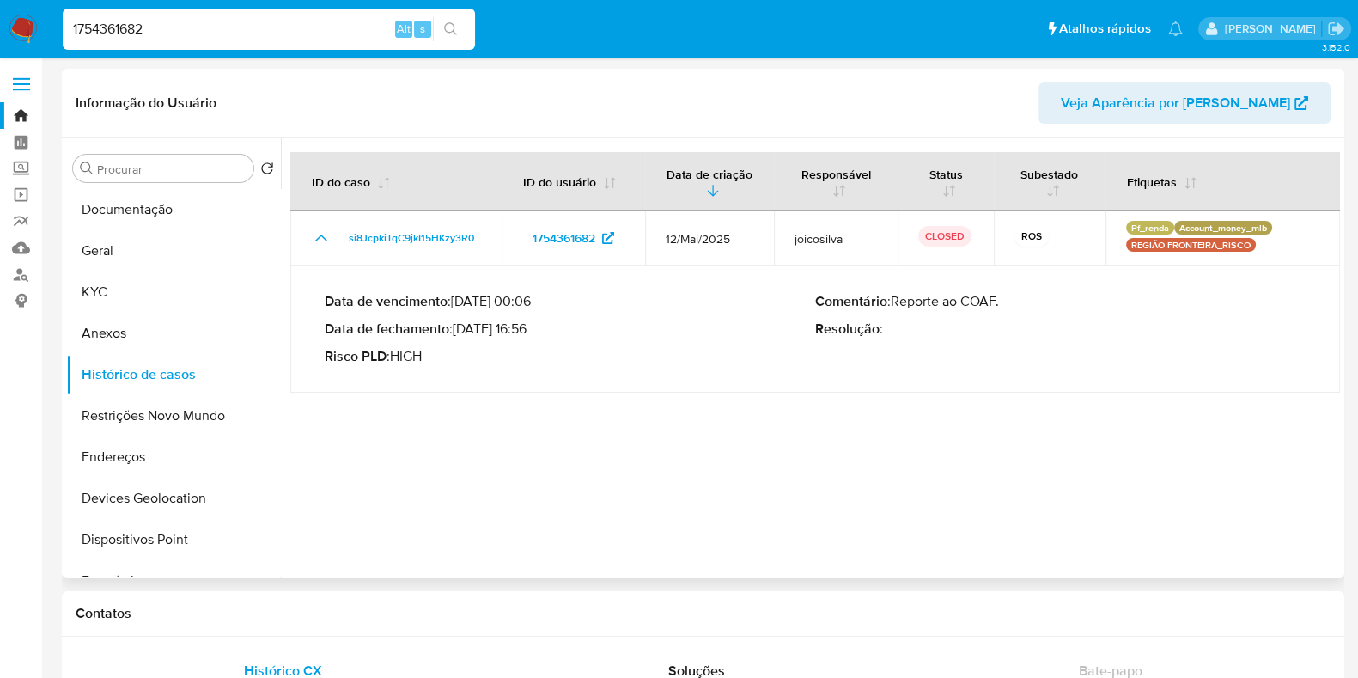
drag, startPoint x: 461, startPoint y: 332, endPoint x: 528, endPoint y: 328, distance: 67.1
click at [528, 328] on p "Data de fechamento : 03/06/2025 16:56" at bounding box center [570, 328] width 490 height 17
click at [19, 39] on img at bounding box center [23, 29] width 29 height 29
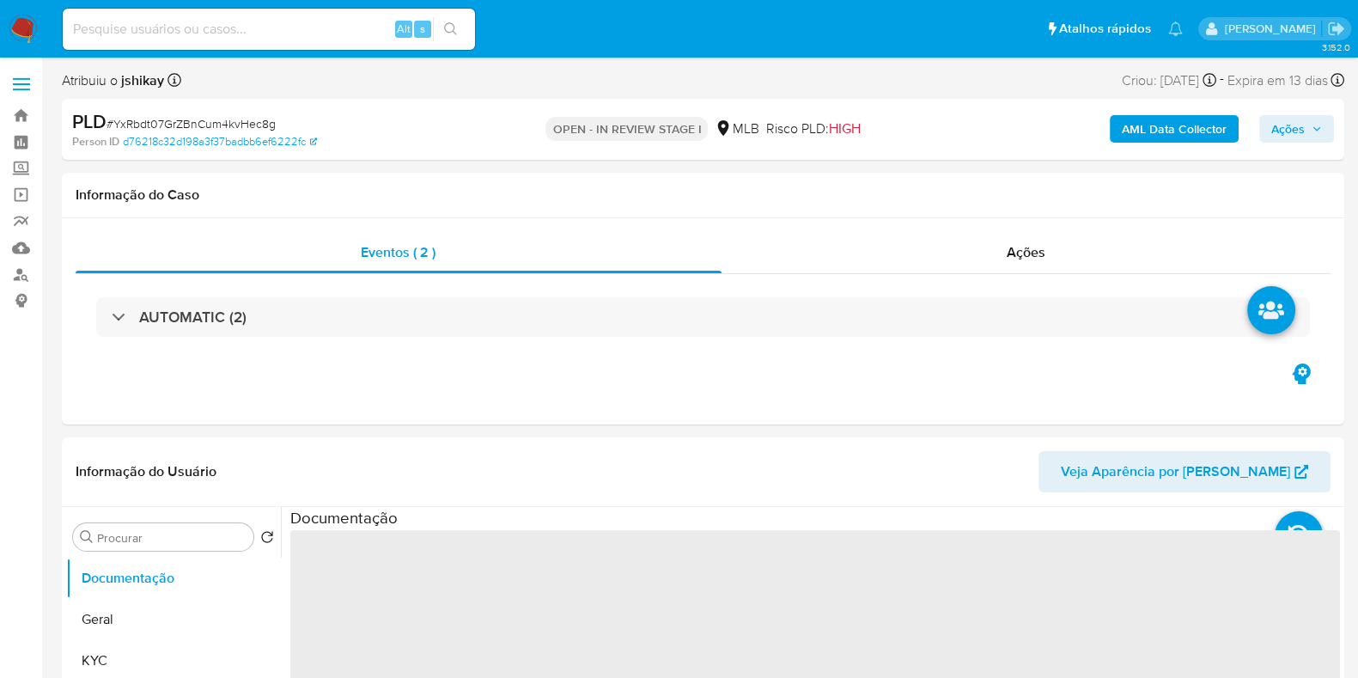
select select "10"
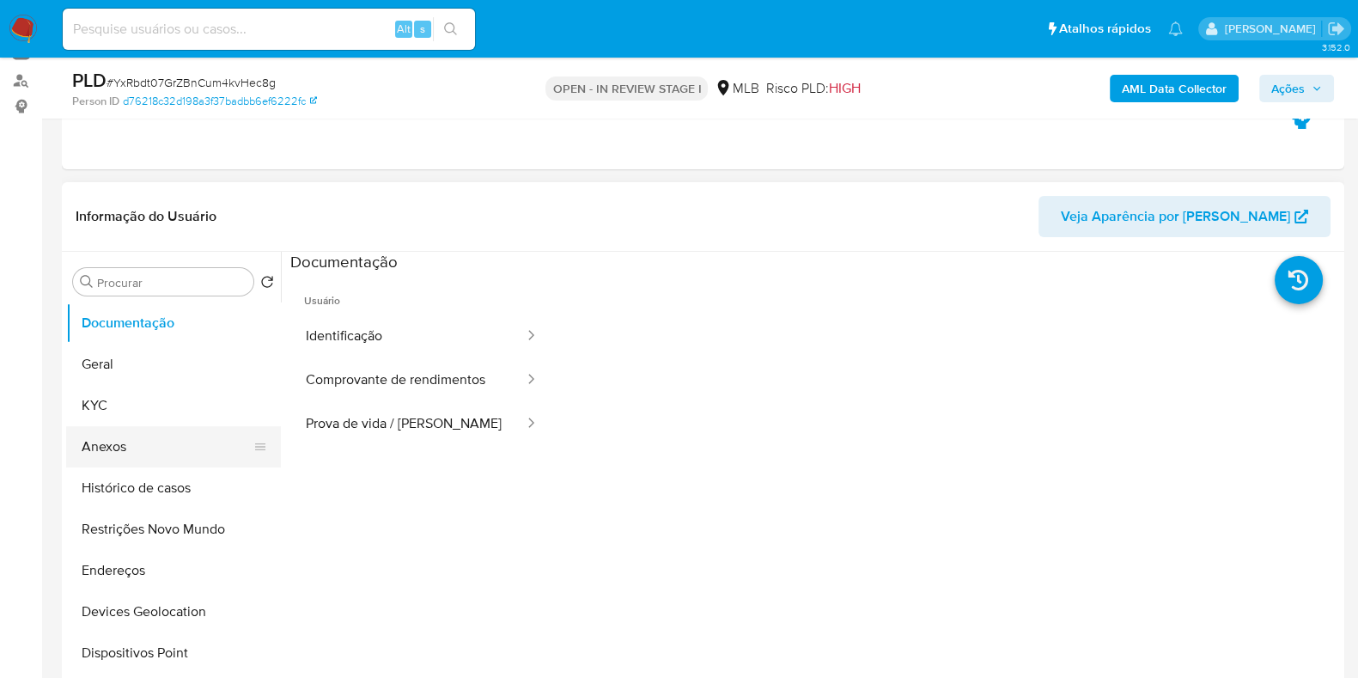
scroll to position [214, 0]
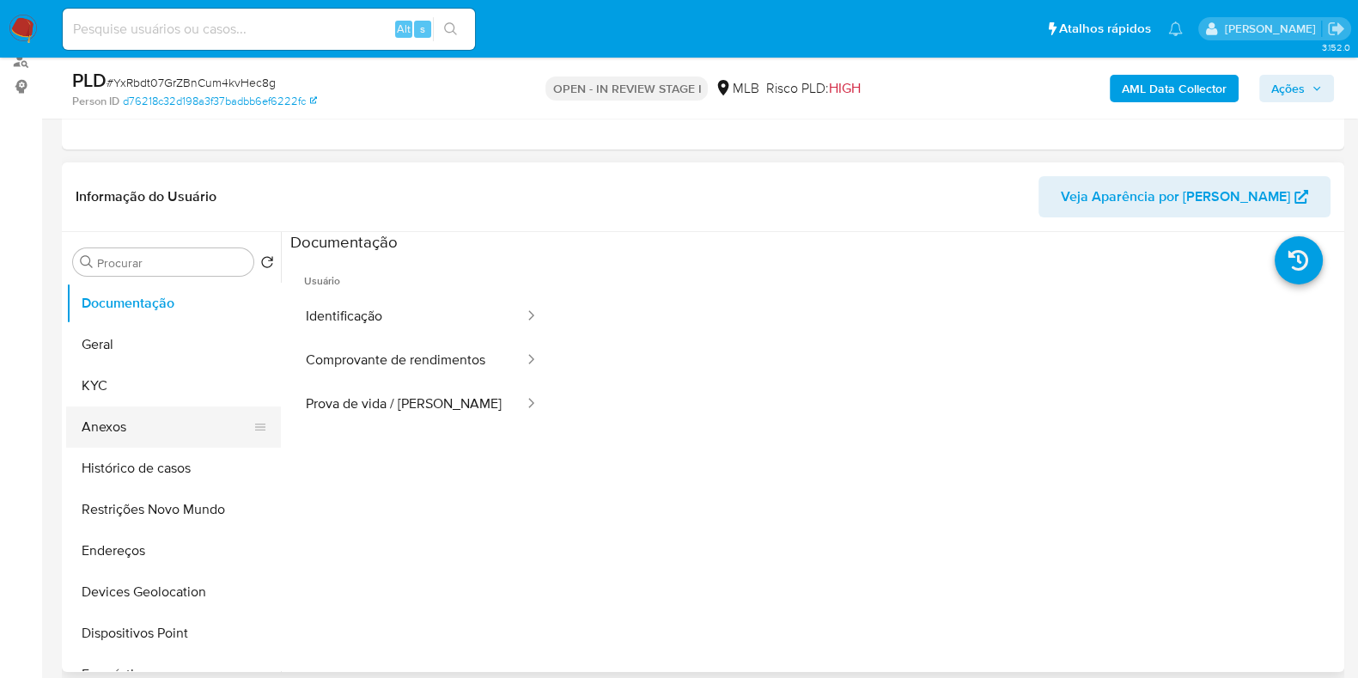
click at [155, 423] on button "Anexos" at bounding box center [166, 426] width 201 height 41
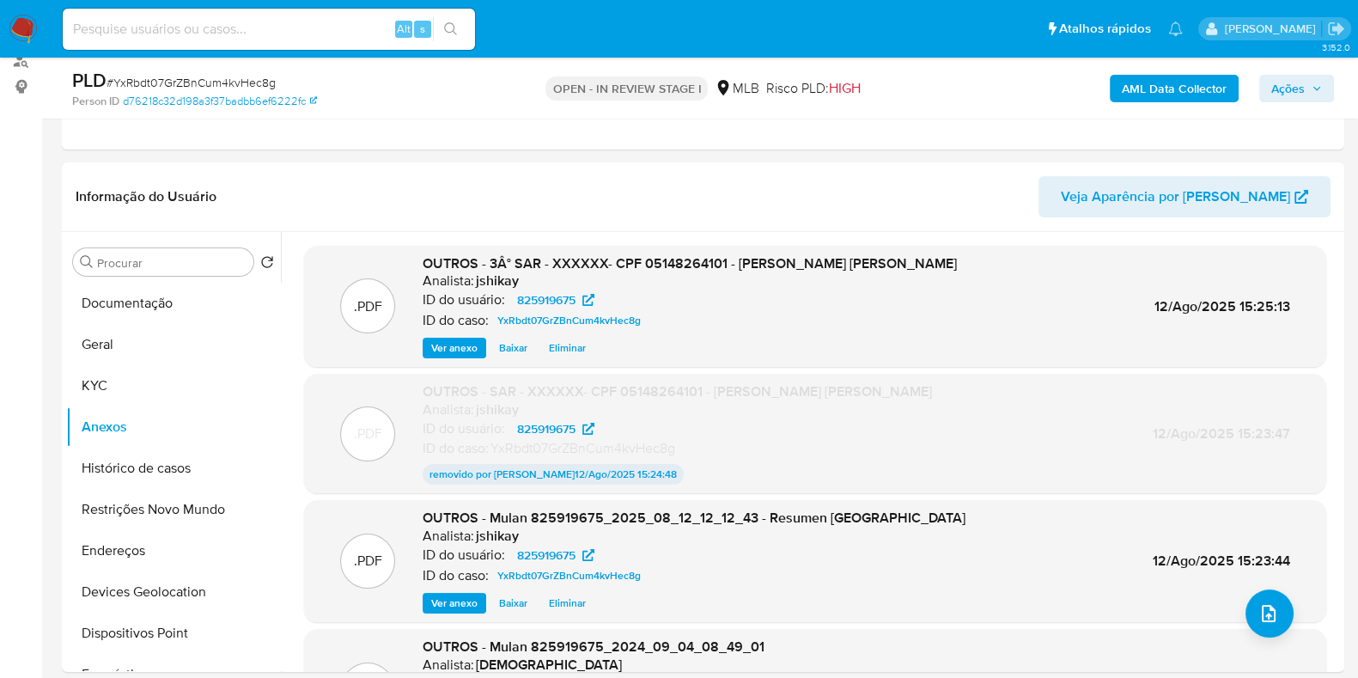
click at [1310, 92] on span "Ações" at bounding box center [1296, 88] width 51 height 24
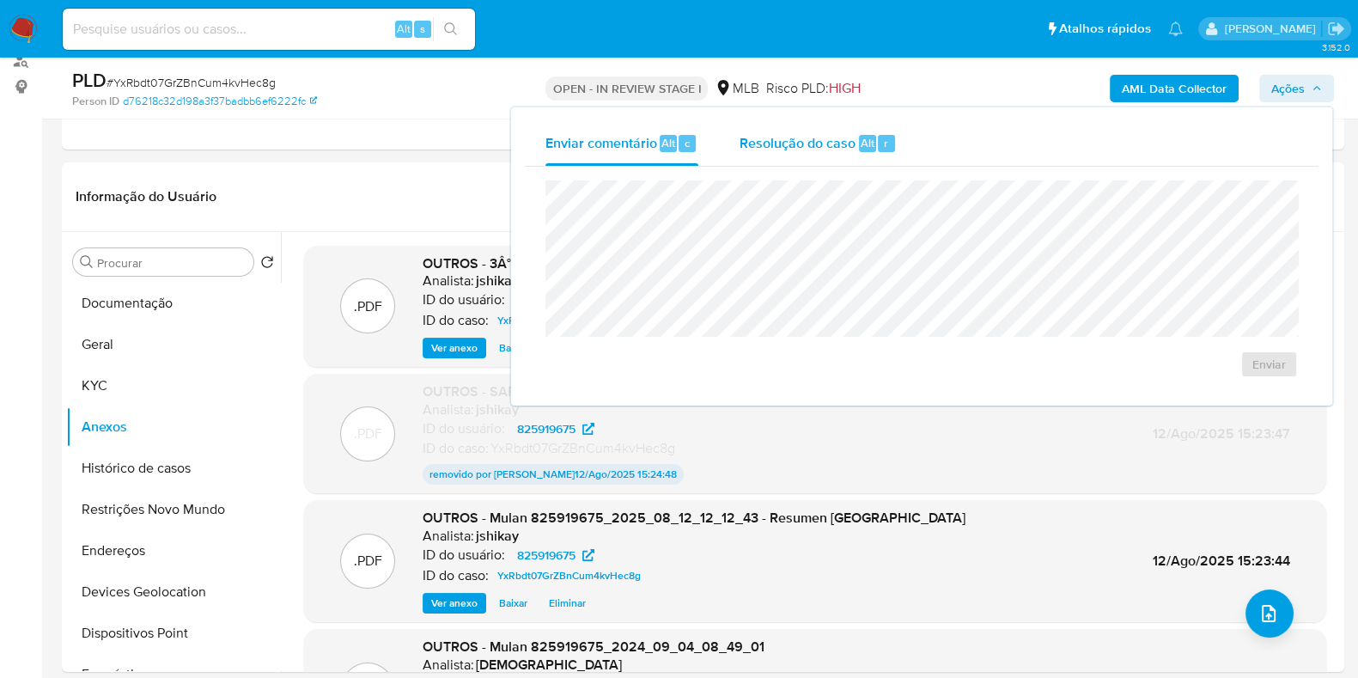
click at [761, 149] on span "Resolução do caso" at bounding box center [798, 142] width 116 height 20
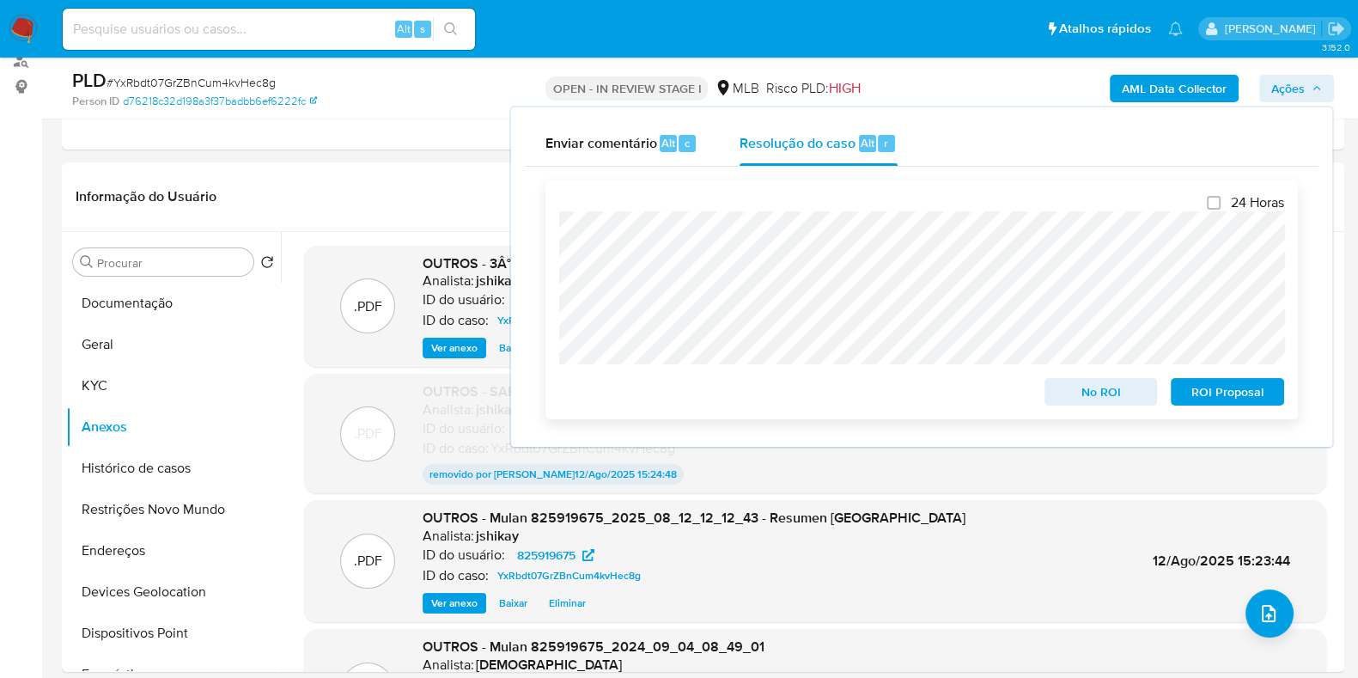
click at [1207, 396] on span "ROI Proposal" at bounding box center [1227, 392] width 89 height 24
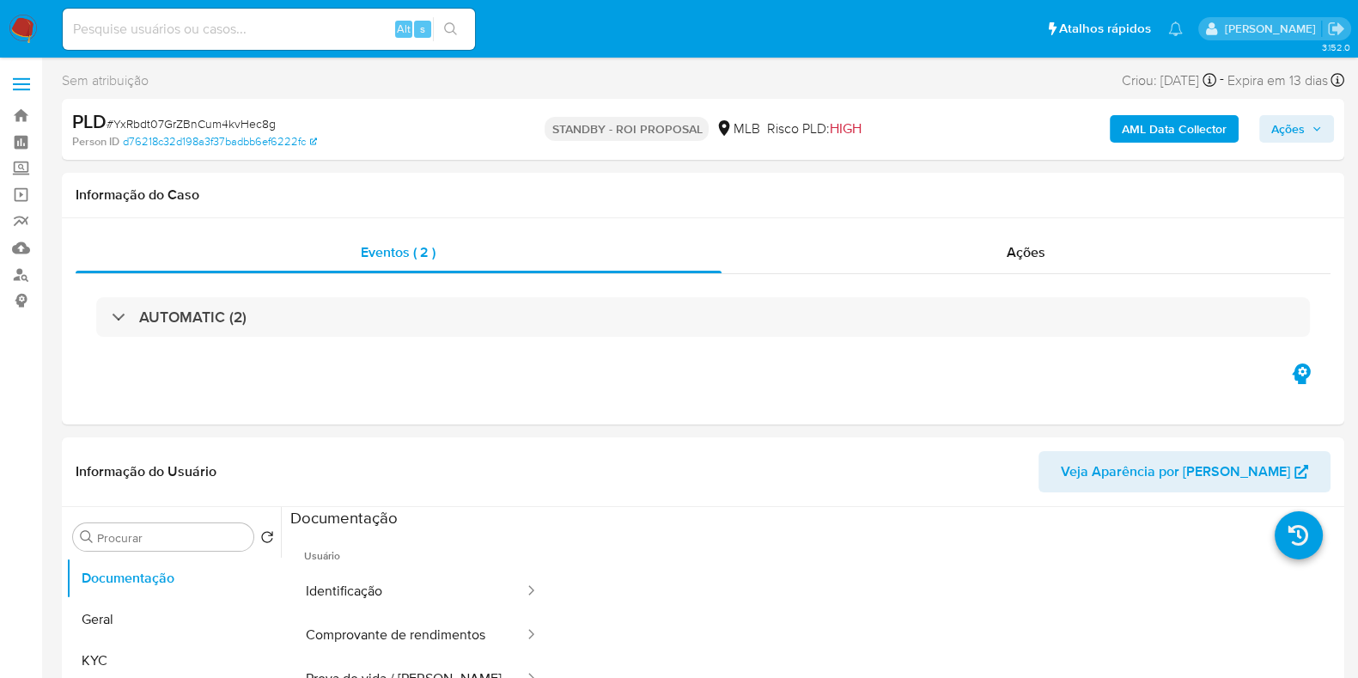
select select "10"
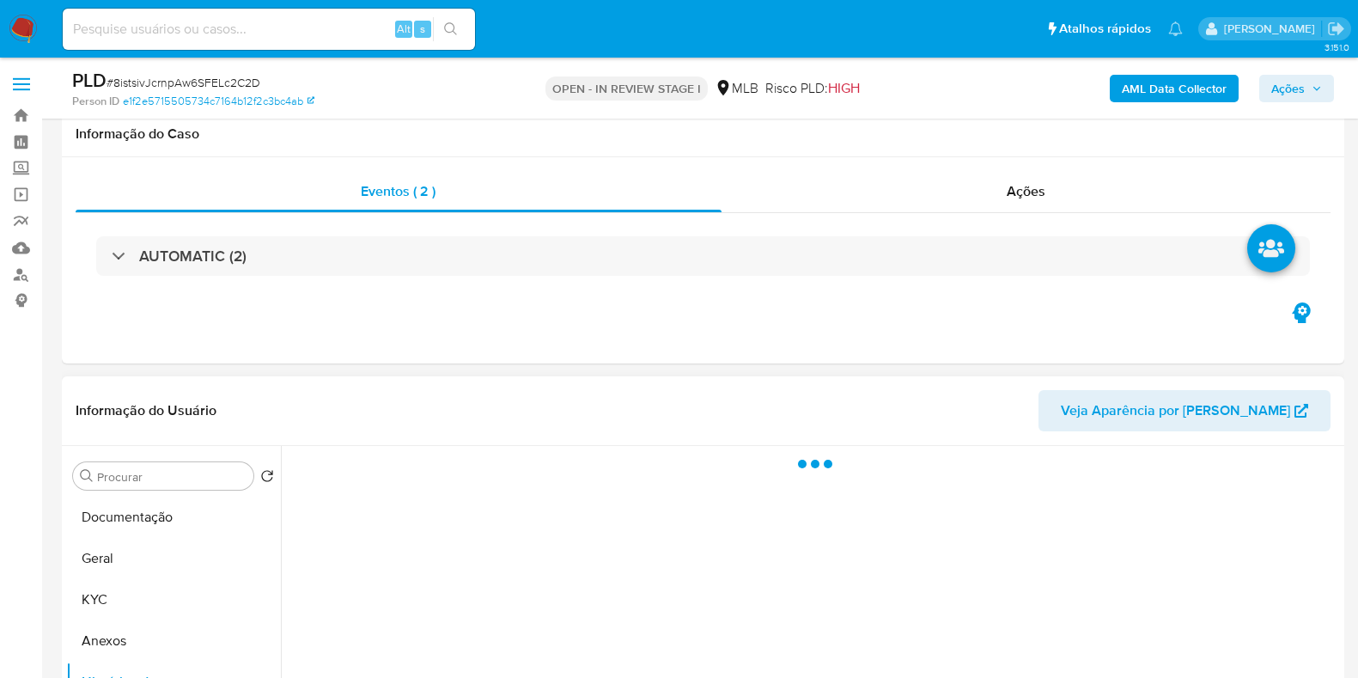
scroll to position [322, 0]
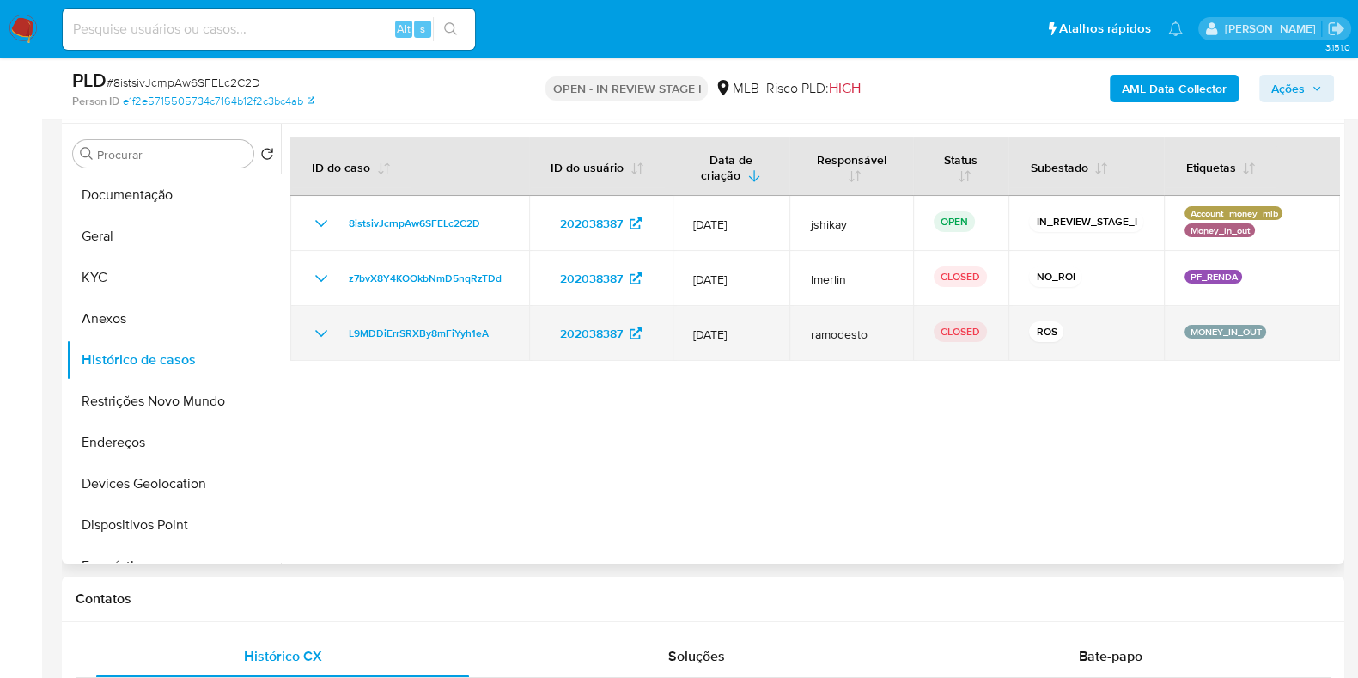
click at [315, 326] on icon "Mostrar/Ocultar" at bounding box center [321, 333] width 21 height 21
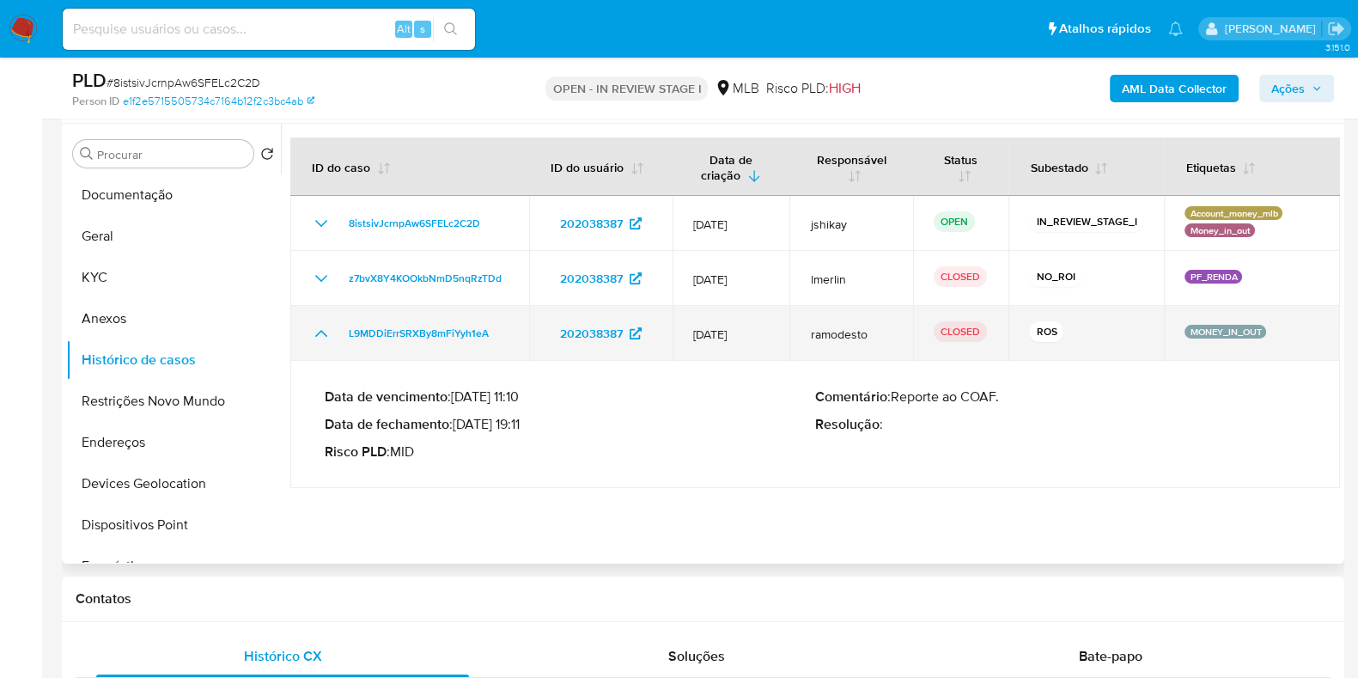
click at [315, 326] on icon "Mostrar/Ocultar" at bounding box center [321, 333] width 21 height 21
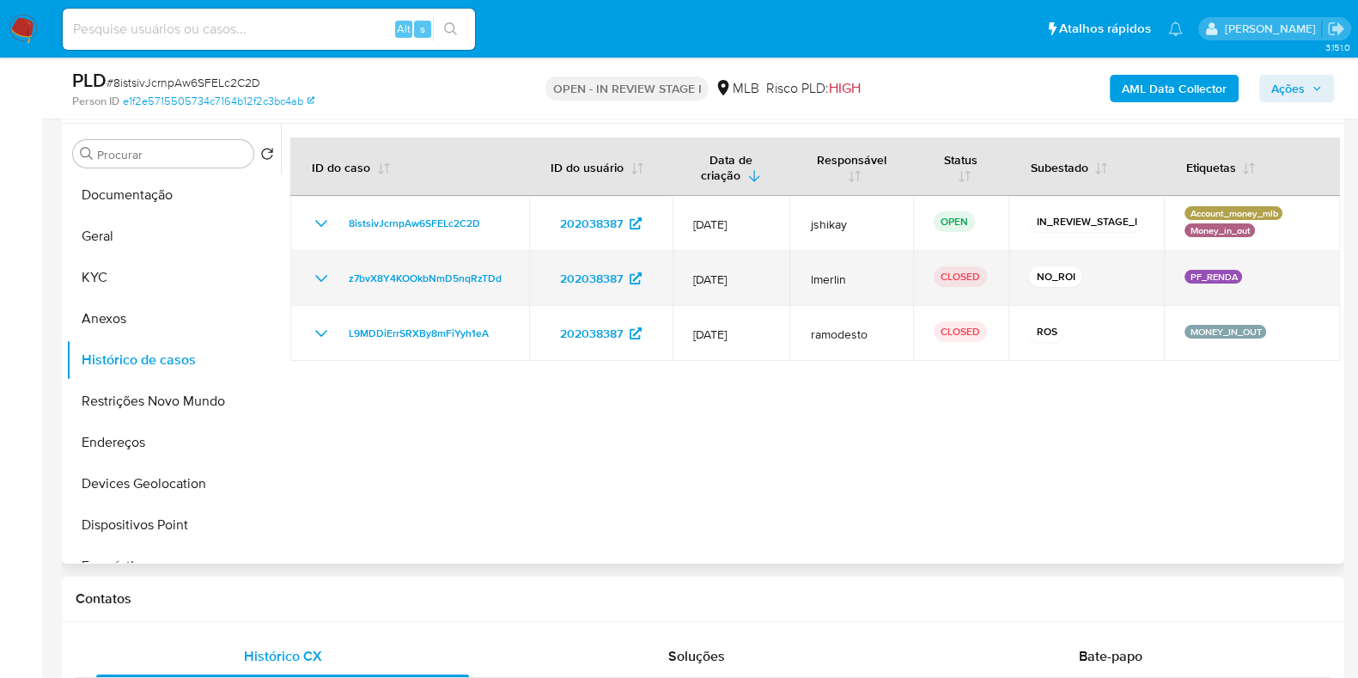
click at [314, 265] on td "z7bvX8Y4KOOkbNmD5nqRzTDd" at bounding box center [409, 278] width 239 height 55
click at [314, 279] on icon "Mostrar/Ocultar" at bounding box center [321, 278] width 21 height 21
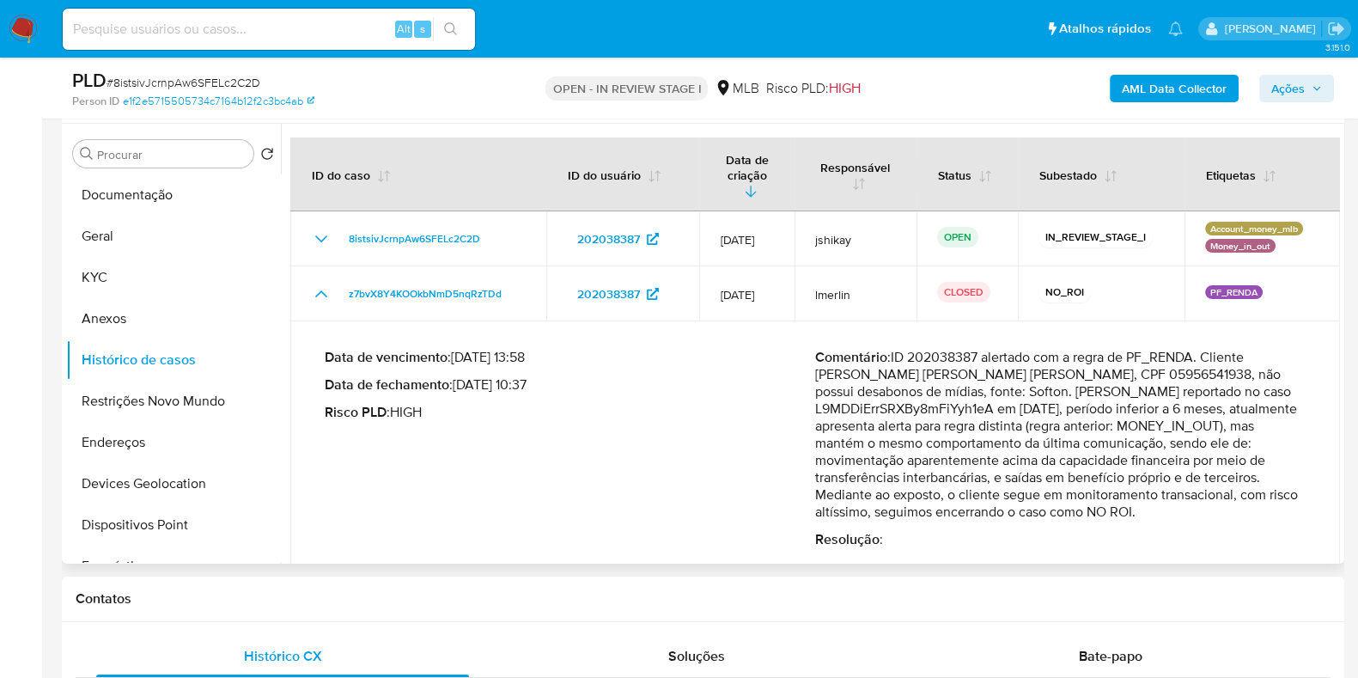
drag, startPoint x: 318, startPoint y: 279, endPoint x: 319, endPoint y: 304, distance: 24.9
click at [319, 304] on tbody "8istsivJcrnpAw6SFELc2C2D 202038387 12/Jul/2025 jshikay OPEN IN_REVIEW_STAGE_I A…" at bounding box center [815, 420] width 1050 height 419
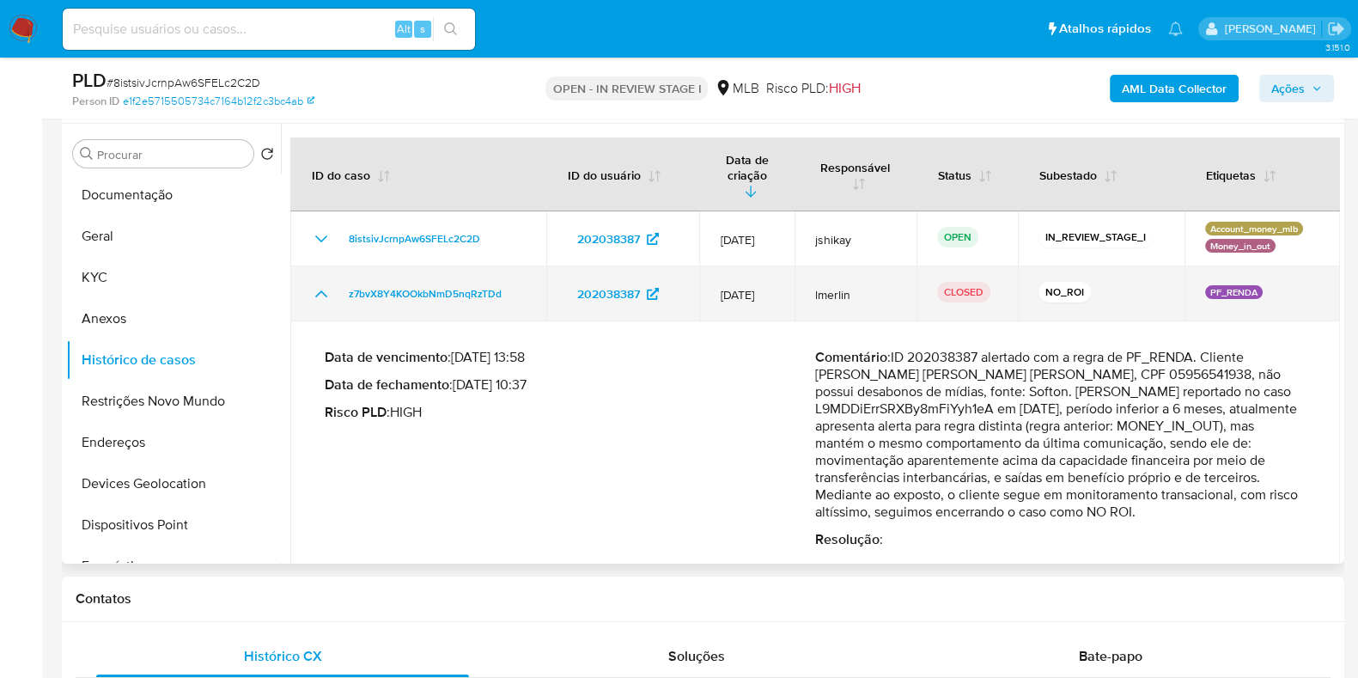
click at [314, 283] on icon "Mostrar/Ocultar" at bounding box center [321, 293] width 21 height 21
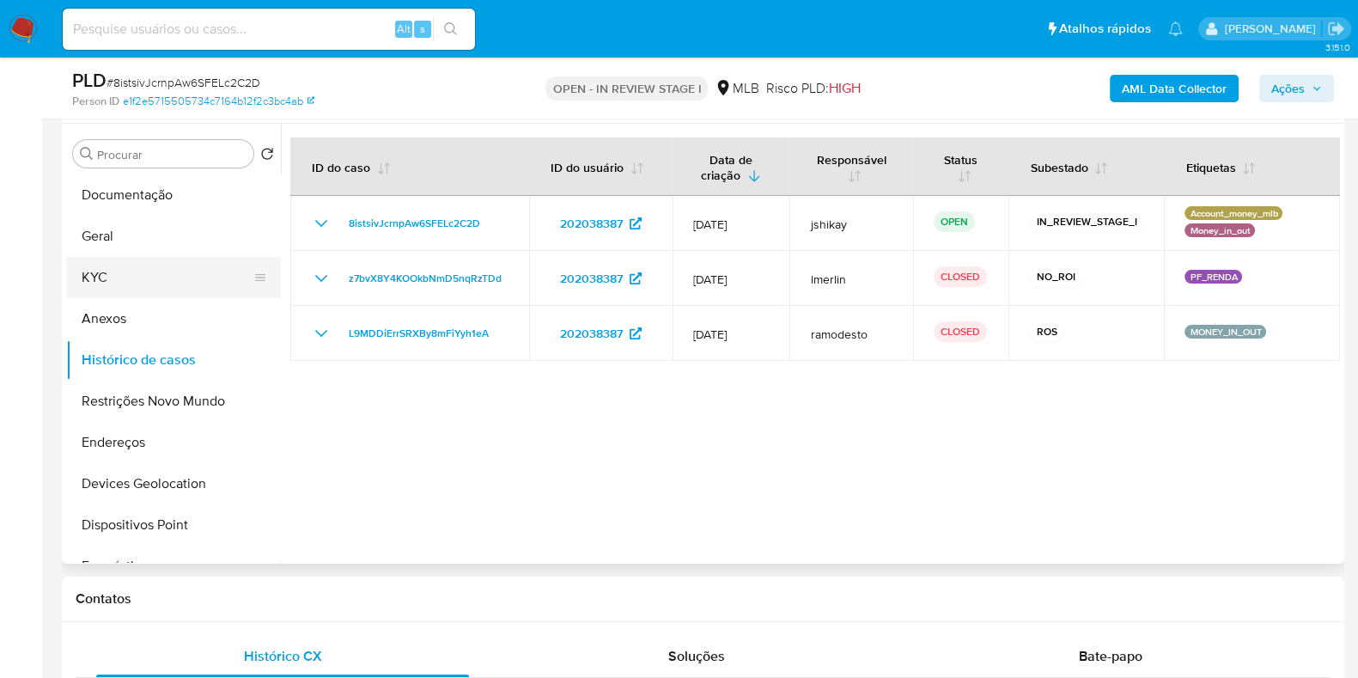
click at [125, 277] on button "KYC" at bounding box center [166, 277] width 201 height 41
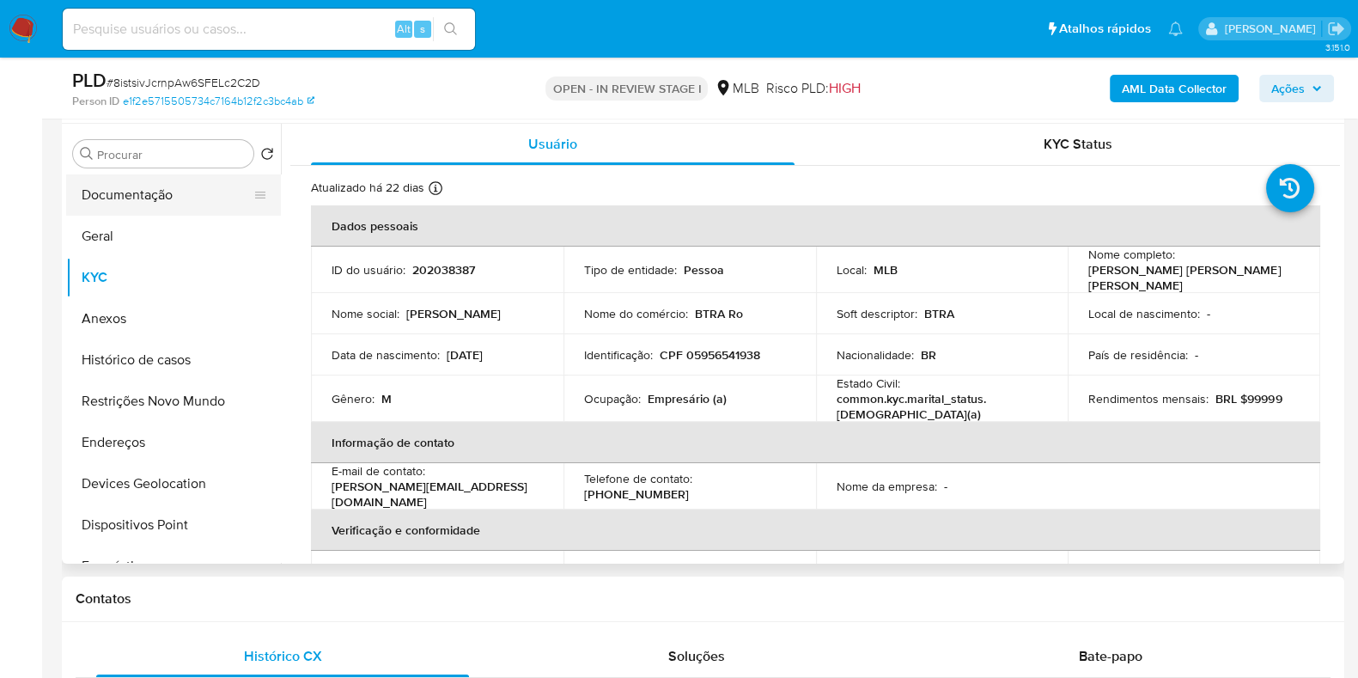
click at [87, 195] on button "Documentação" at bounding box center [166, 194] width 201 height 41
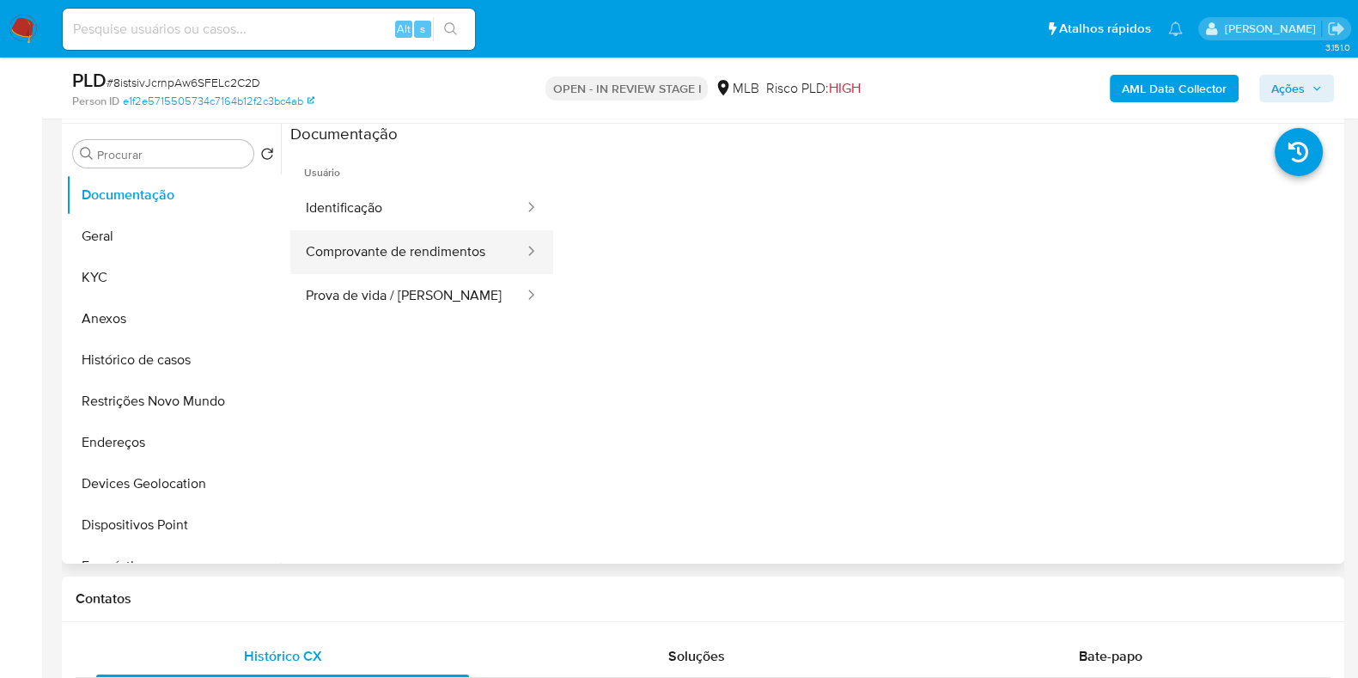
click at [484, 245] on button "Comprovante de rendimentos" at bounding box center [407, 252] width 235 height 44
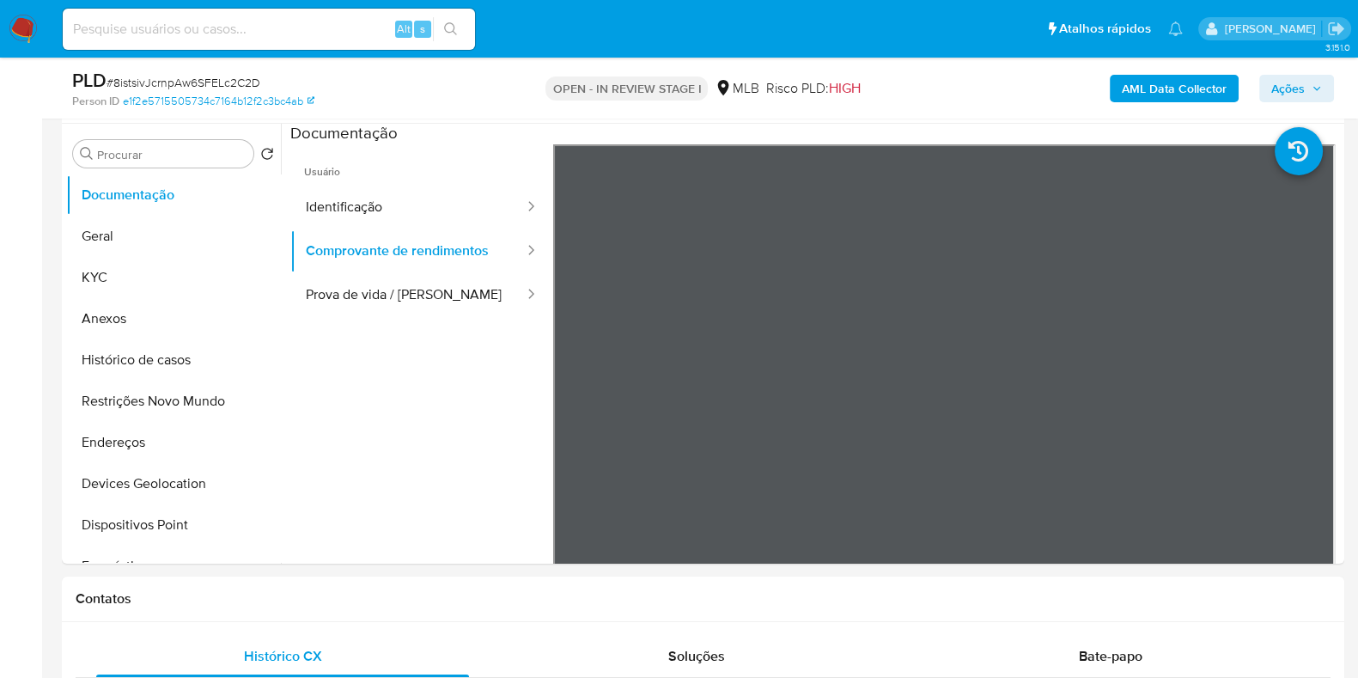
scroll to position [0, 0]
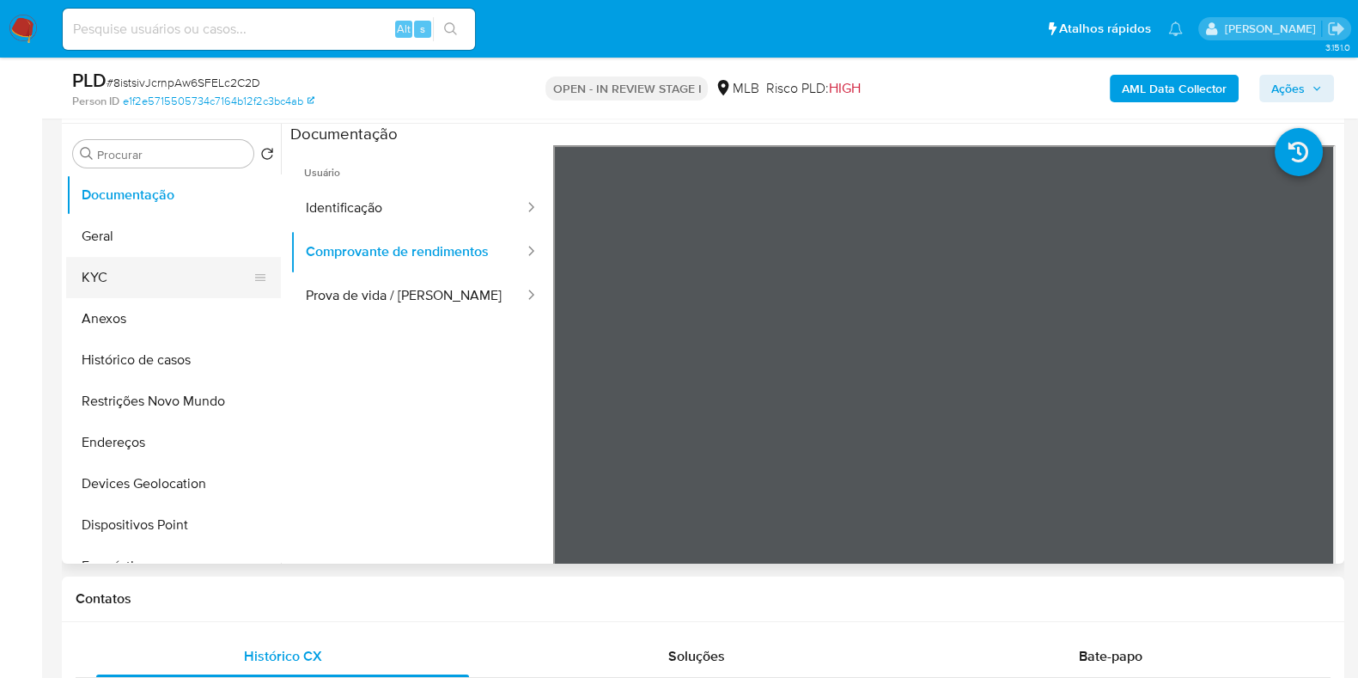
click at [120, 272] on button "KYC" at bounding box center [166, 277] width 201 height 41
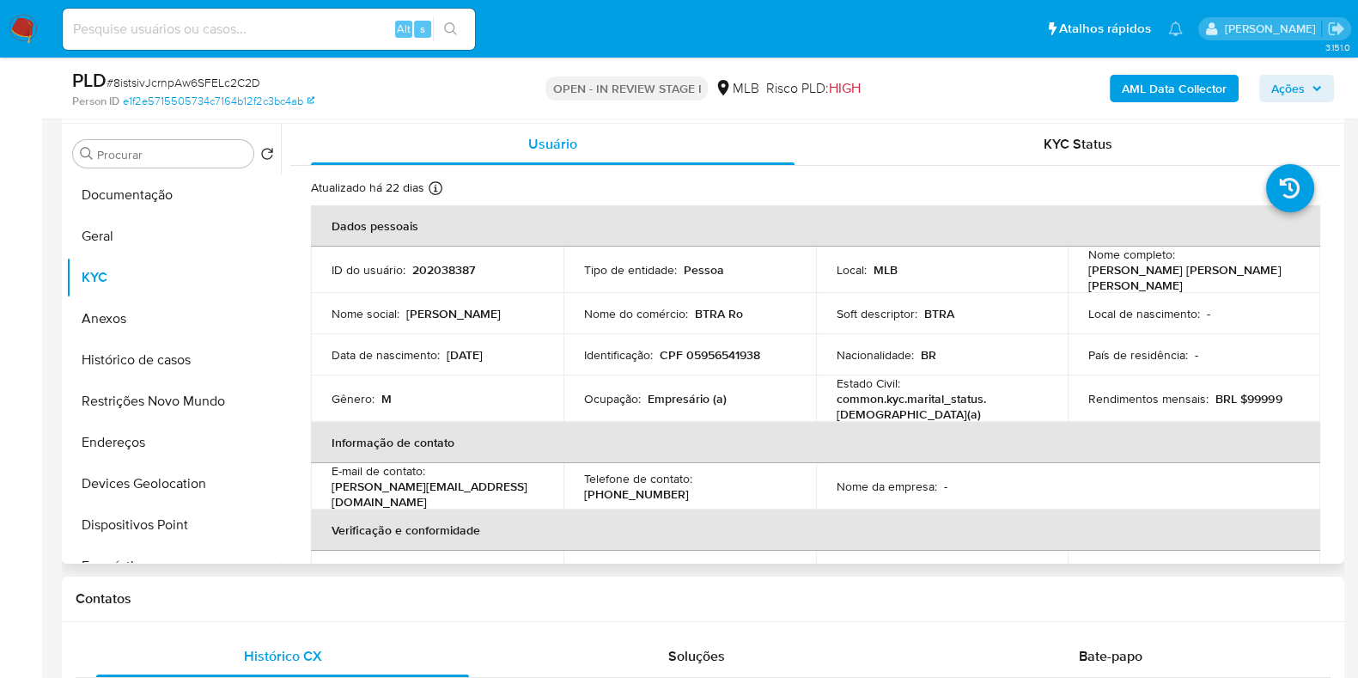
click at [673, 393] on p "Empresário (a)" at bounding box center [687, 398] width 79 height 15
copy p "Empresário"
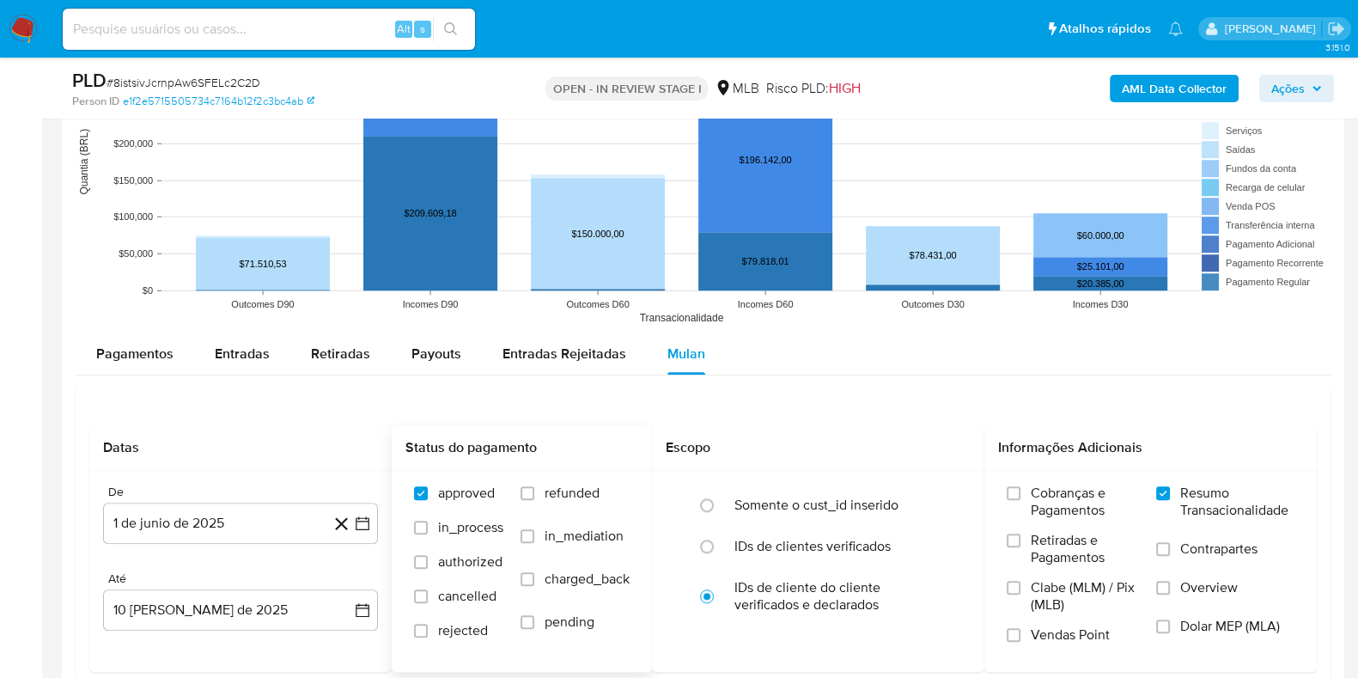
scroll to position [1825, 0]
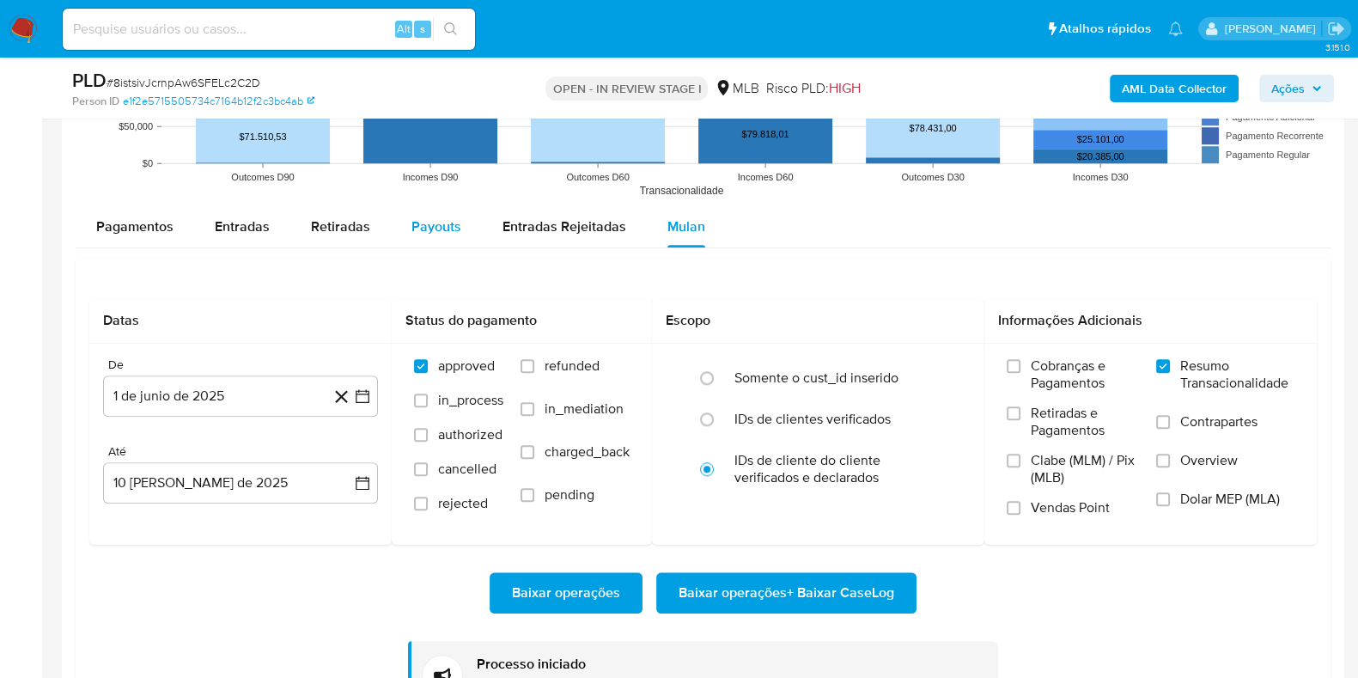
click at [435, 221] on span "Payouts" at bounding box center [436, 226] width 50 height 20
select select "10"
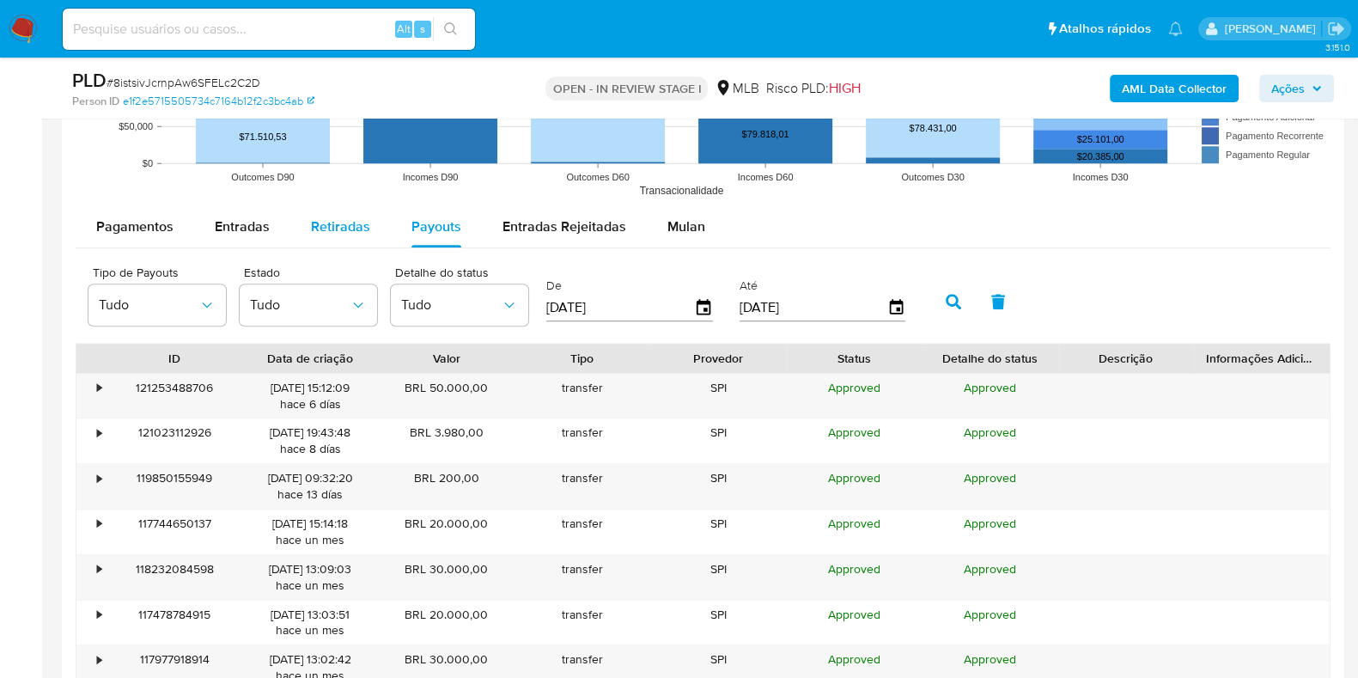
click at [349, 228] on span "Retiradas" at bounding box center [340, 226] width 59 height 20
select select "10"
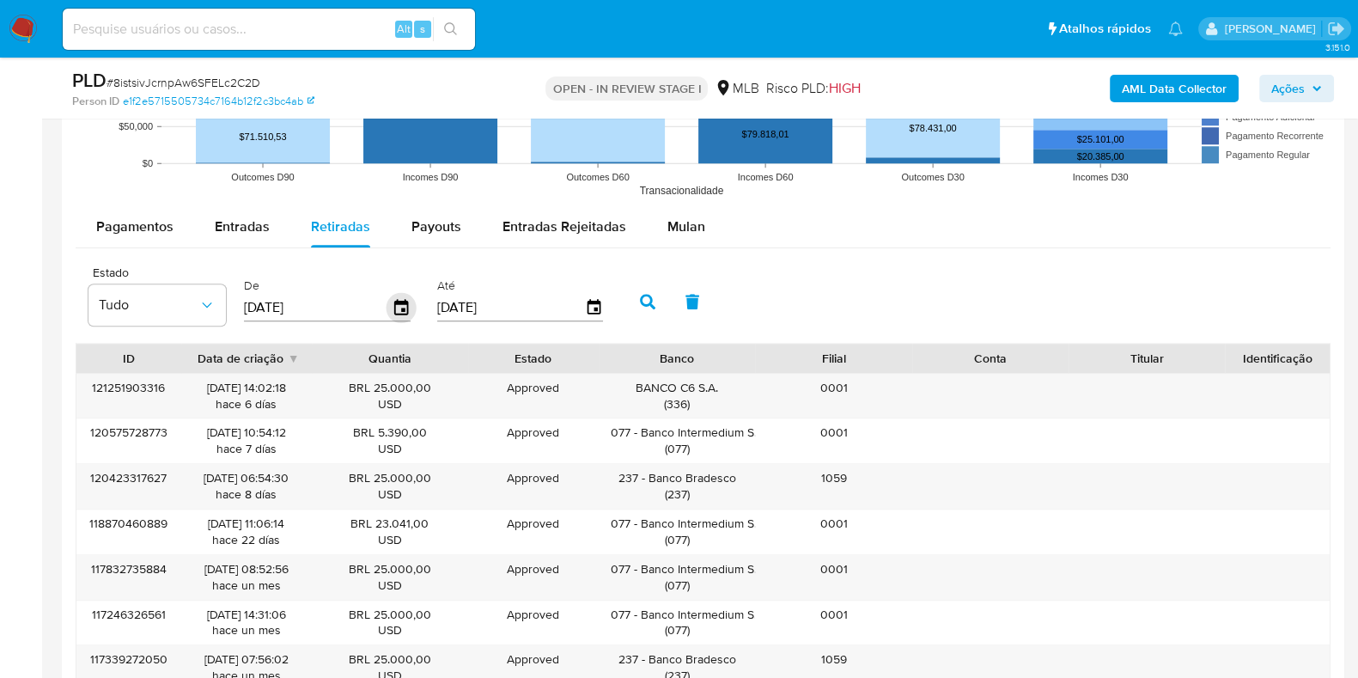
click at [404, 307] on icon "button" at bounding box center [401, 306] width 14 height 15
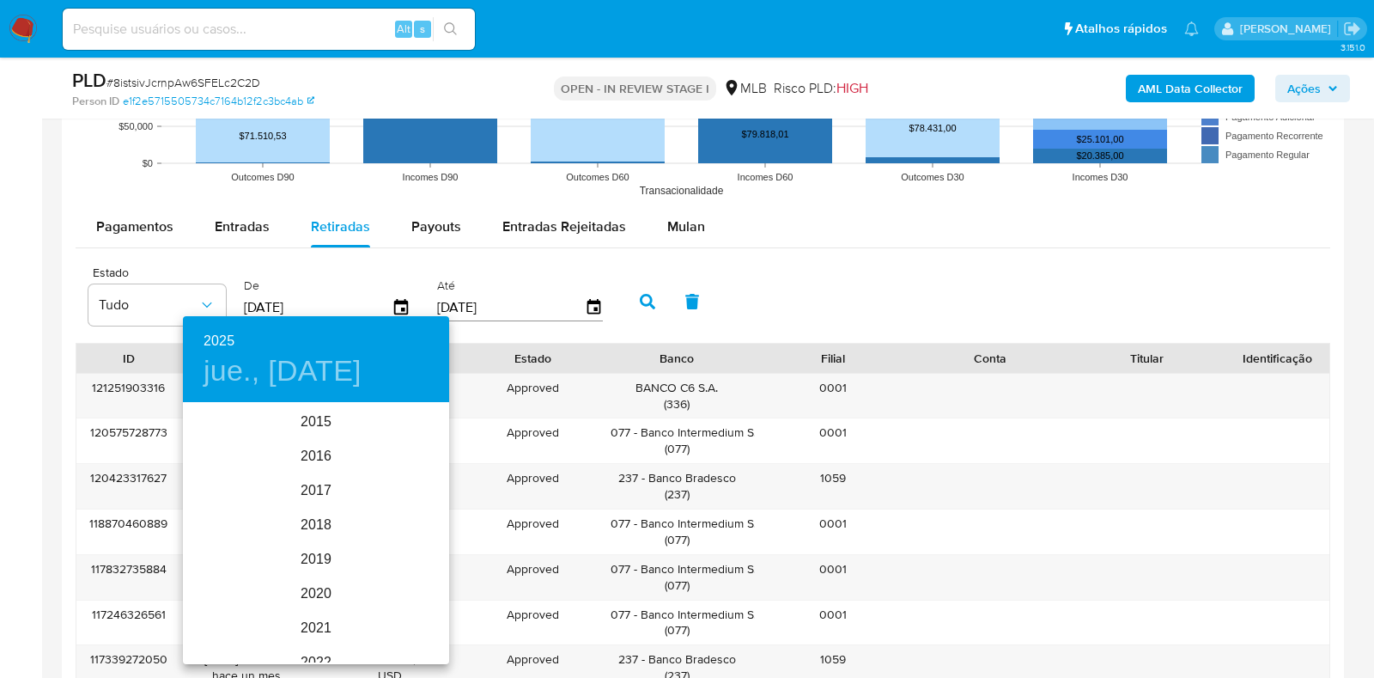
scroll to position [241, 0]
click at [300, 529] on div "2025" at bounding box center [316, 533] width 266 height 34
click at [410, 494] on div "jun." at bounding box center [405, 501] width 88 height 64
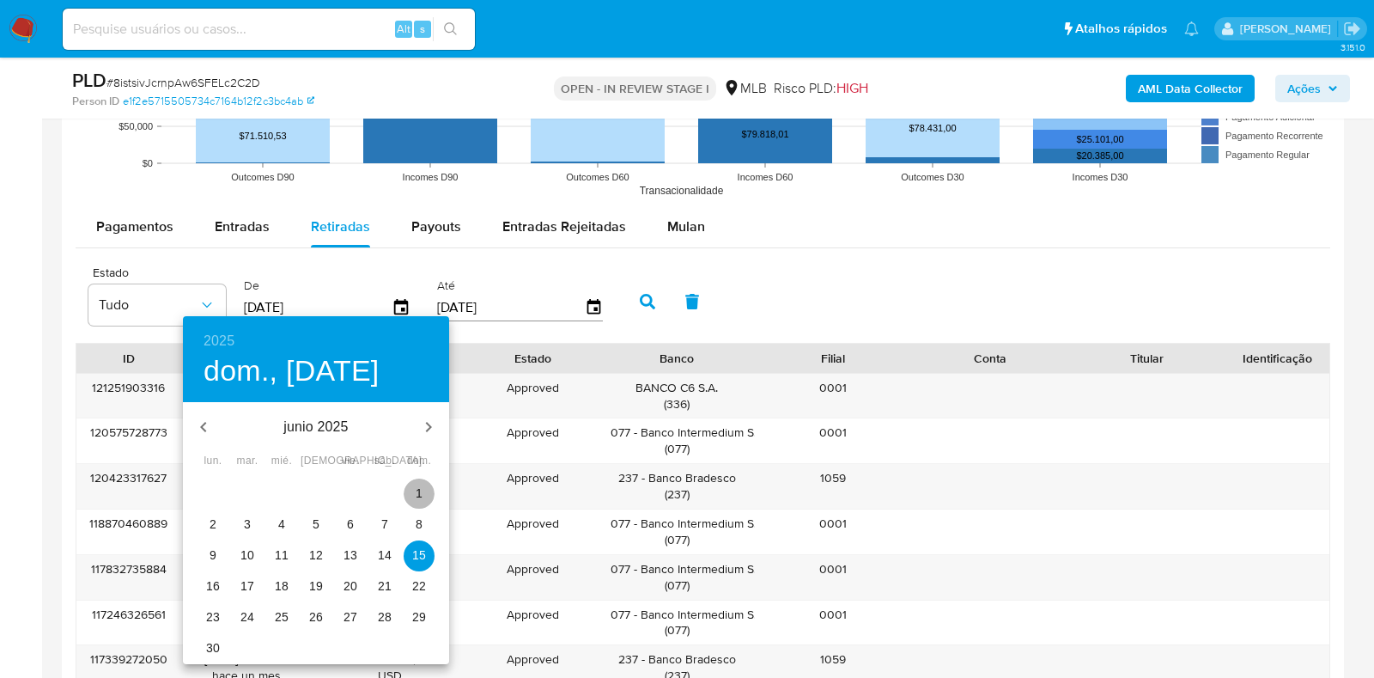
click at [422, 487] on p "1" at bounding box center [419, 492] width 7 height 17
type input "01/06/2025"
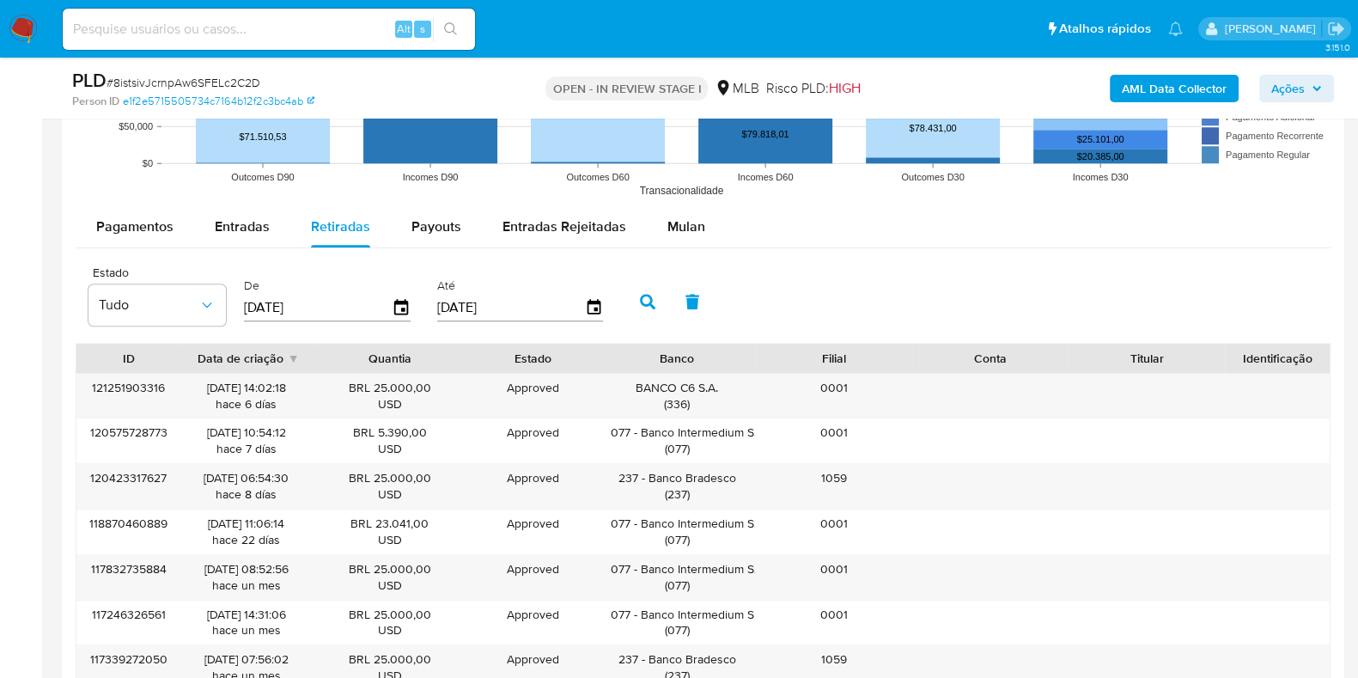
click at [571, 309] on input "12/08/2025" at bounding box center [511, 307] width 148 height 27
click at [585, 308] on icon "button" at bounding box center [594, 307] width 19 height 19
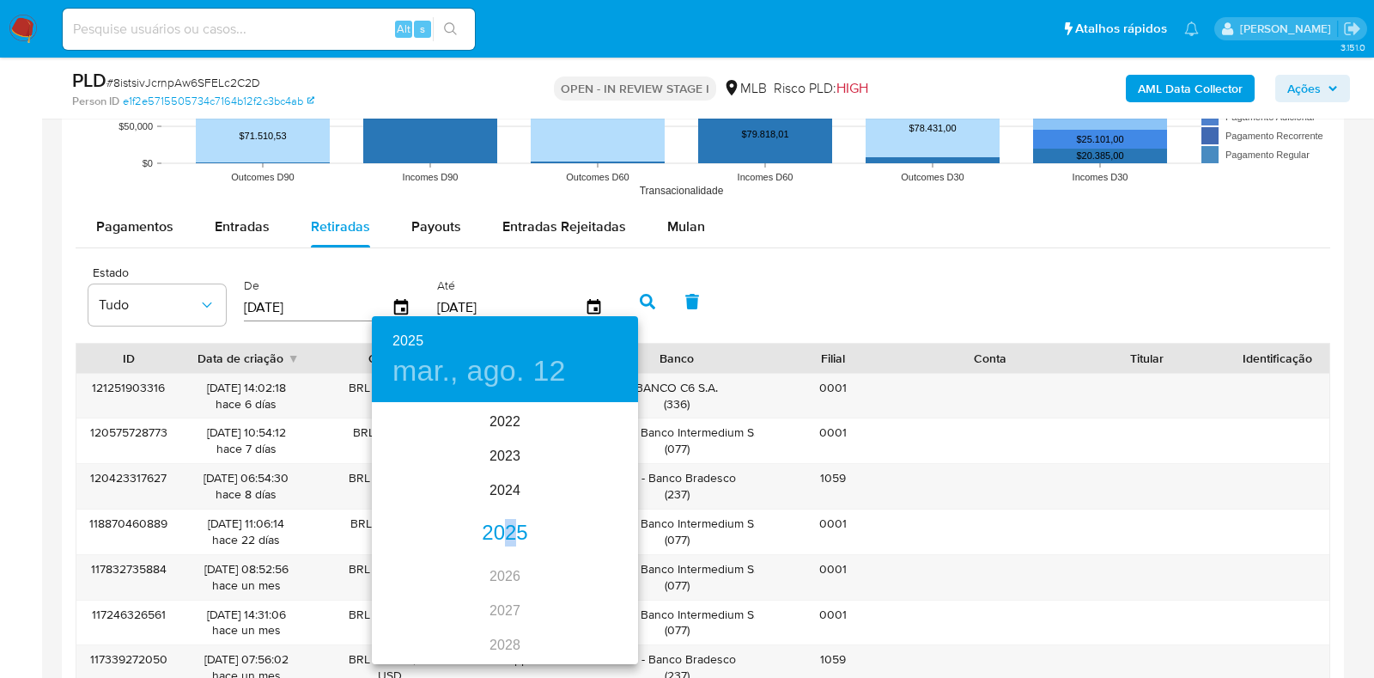
click at [503, 534] on div "2025" at bounding box center [505, 533] width 266 height 34
click at [488, 564] on div "ago." at bounding box center [504, 565] width 88 height 64
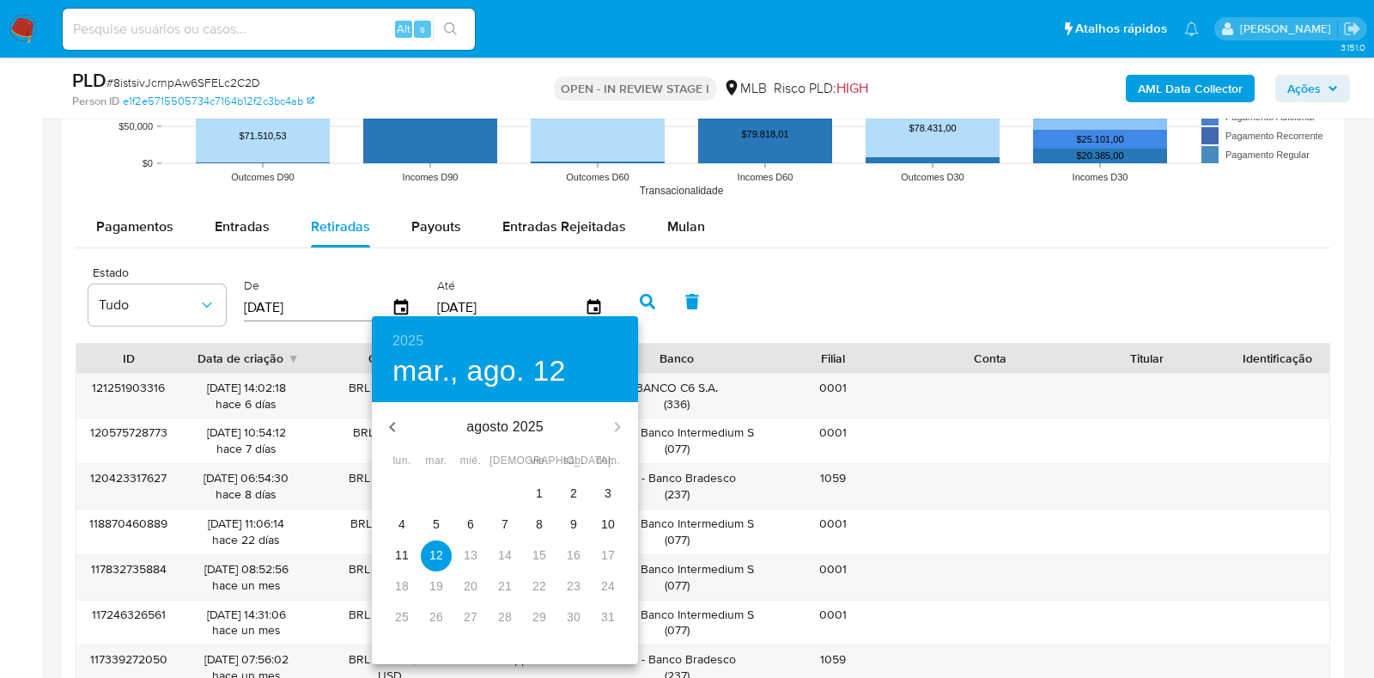
click at [605, 524] on p "10" at bounding box center [608, 523] width 14 height 17
type input "10/08/2025"
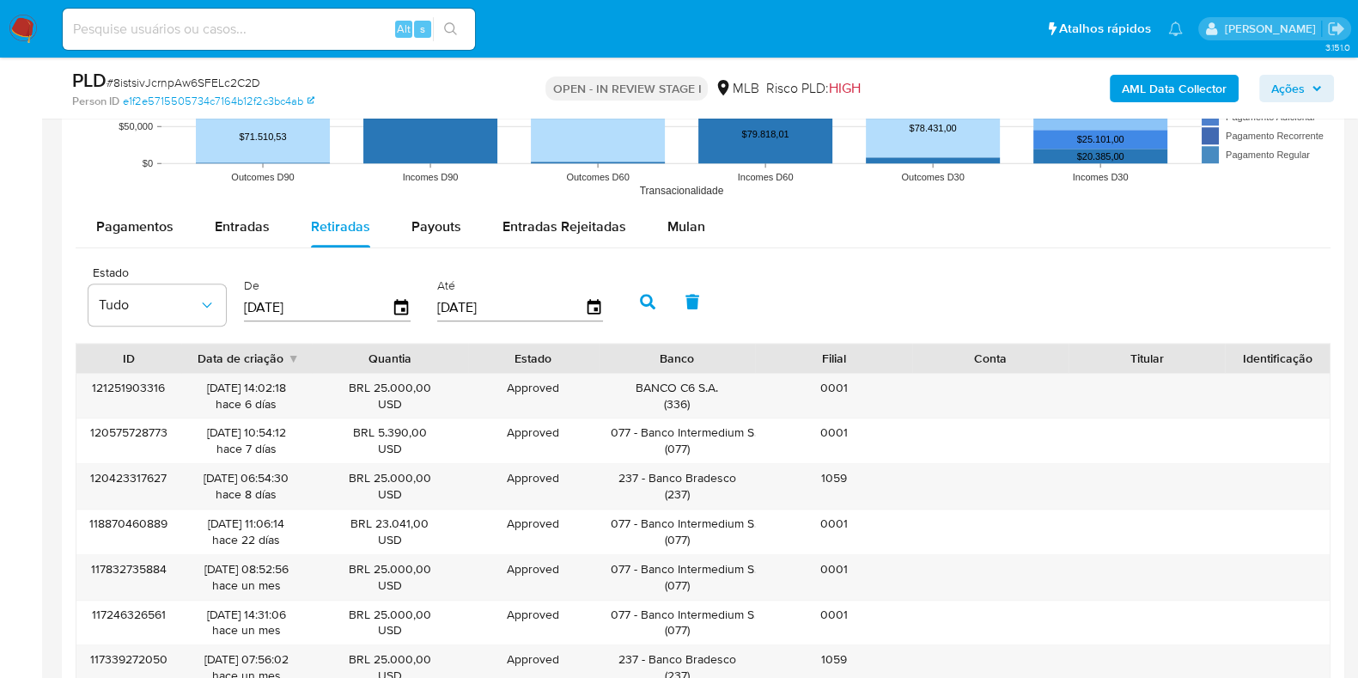
click at [645, 277] on div "Estado Tudo De 01/06/2025 Até 10/08/2025" at bounding box center [703, 300] width 1255 height 86
click at [645, 295] on icon "button" at bounding box center [647, 301] width 15 height 15
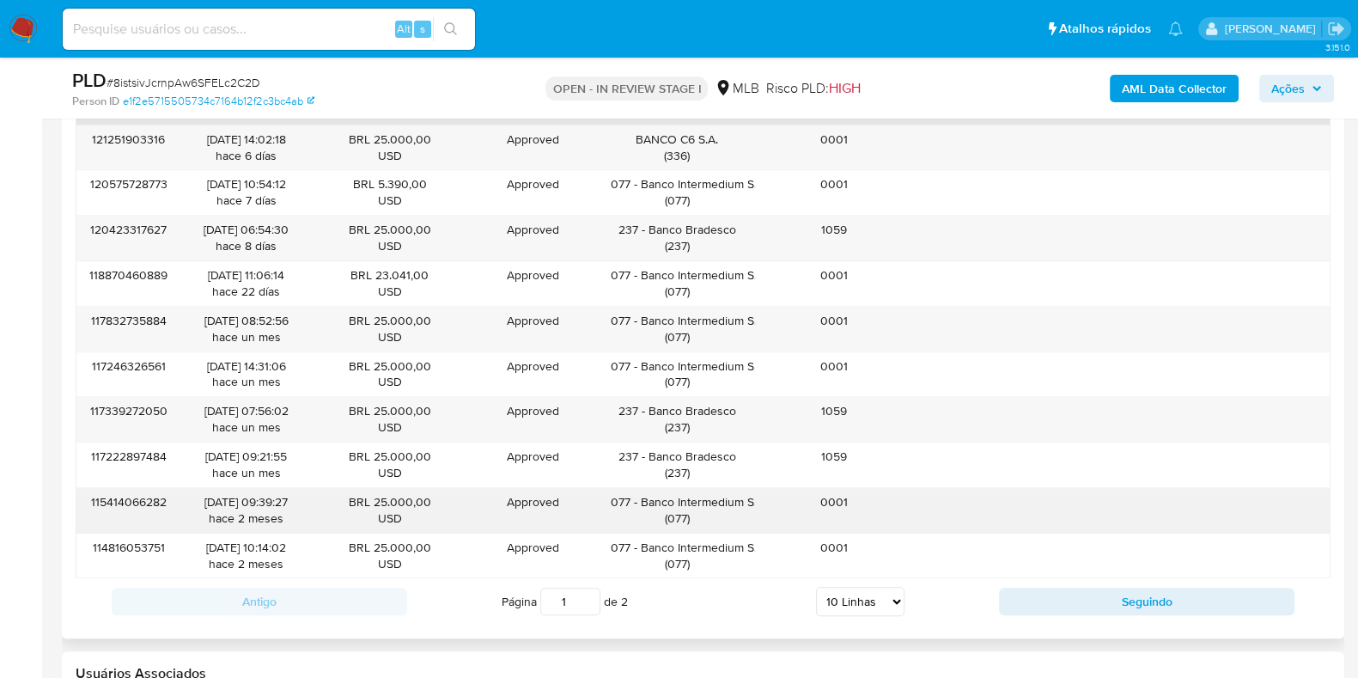
scroll to position [2040, 0]
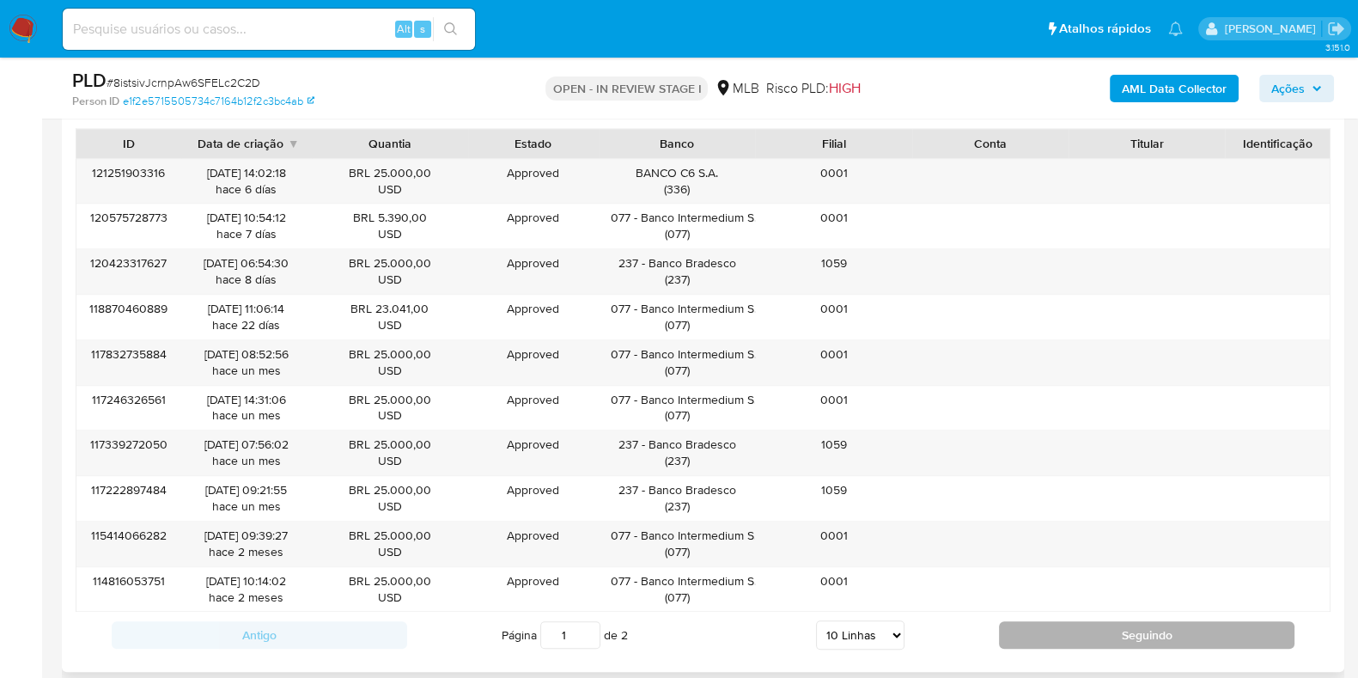
click at [1050, 621] on button "Seguindo" at bounding box center [1146, 634] width 295 height 27
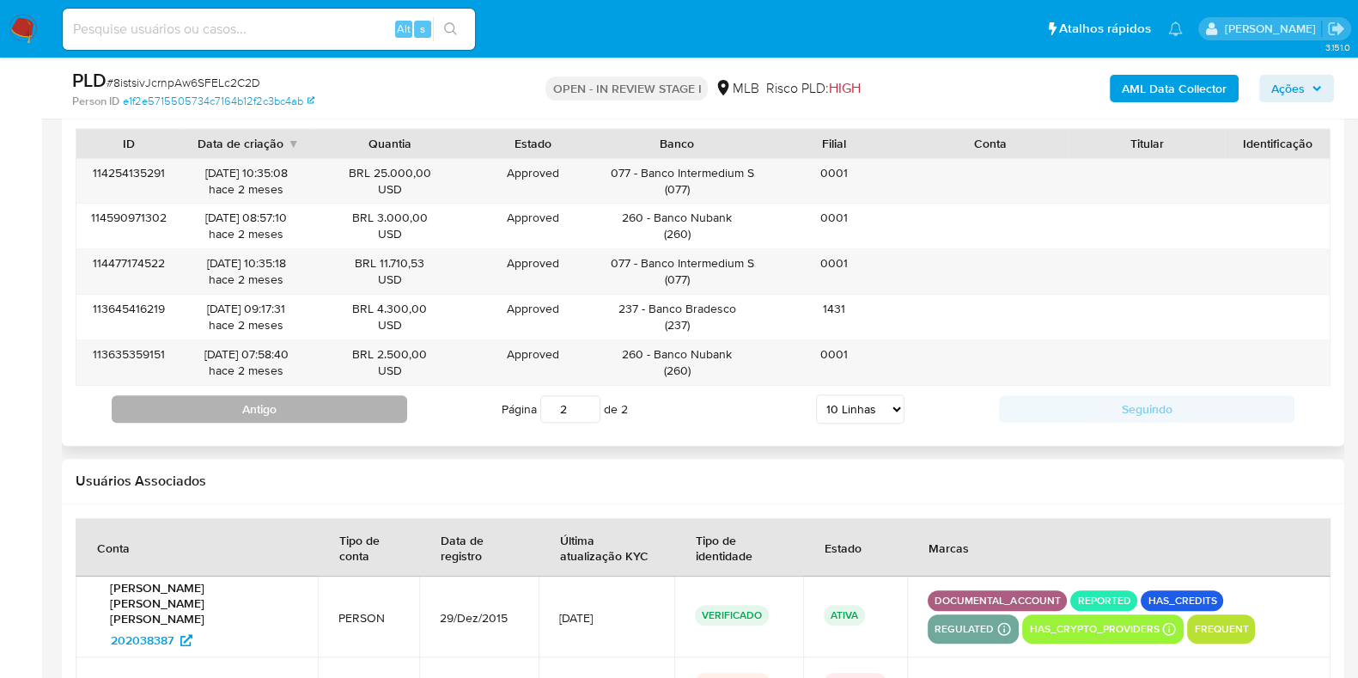
click at [366, 405] on button "Antigo" at bounding box center [259, 408] width 295 height 27
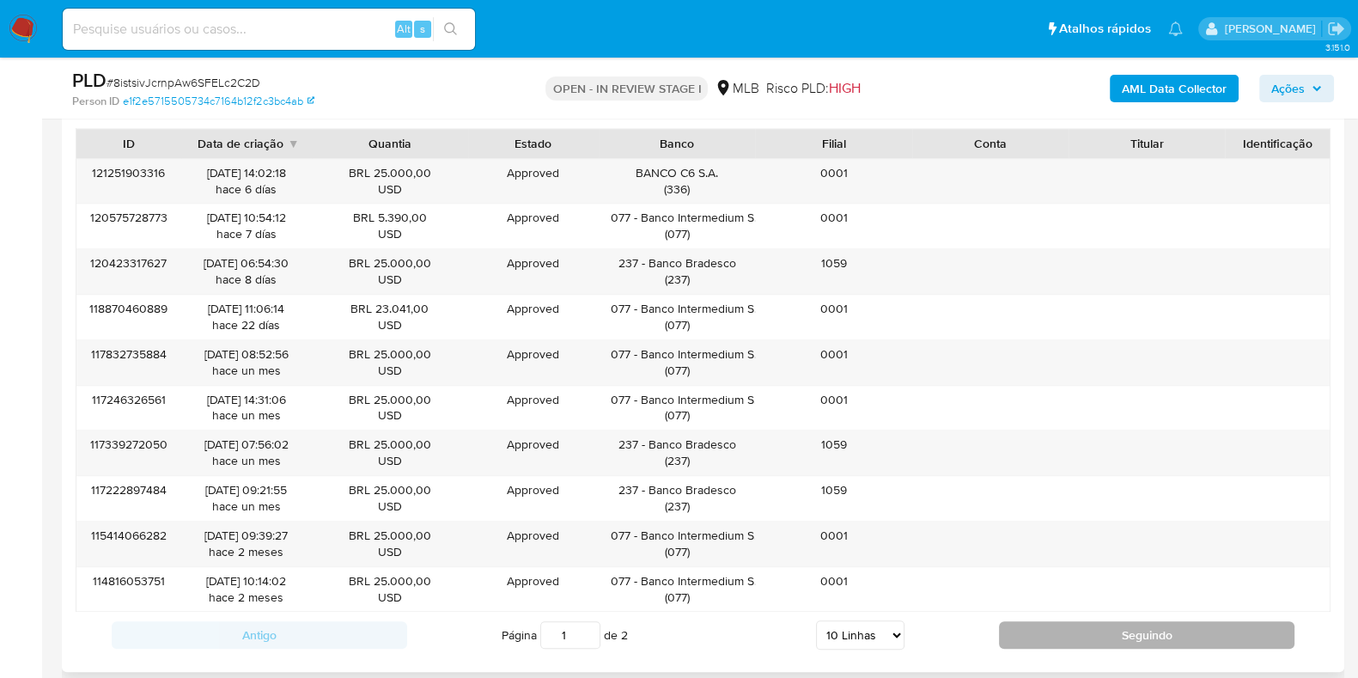
click at [1151, 629] on button "Seguindo" at bounding box center [1146, 634] width 295 height 27
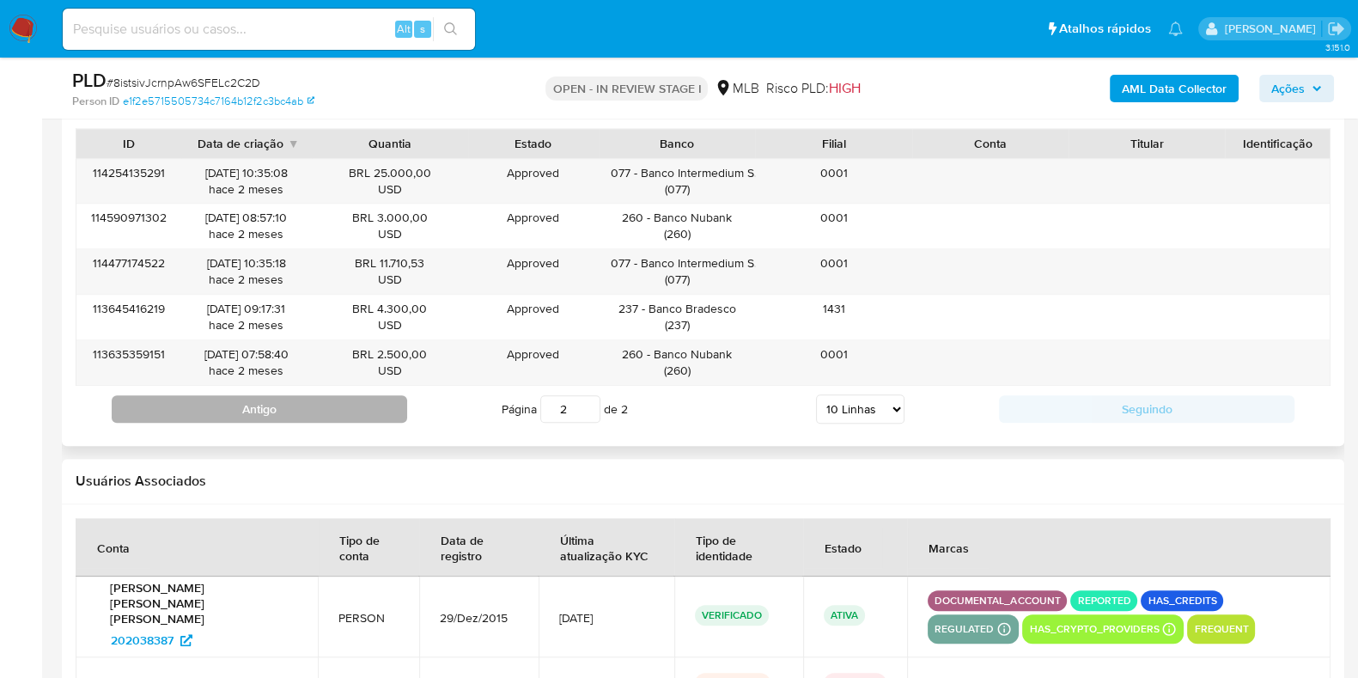
click at [393, 410] on button "Antigo" at bounding box center [259, 408] width 295 height 27
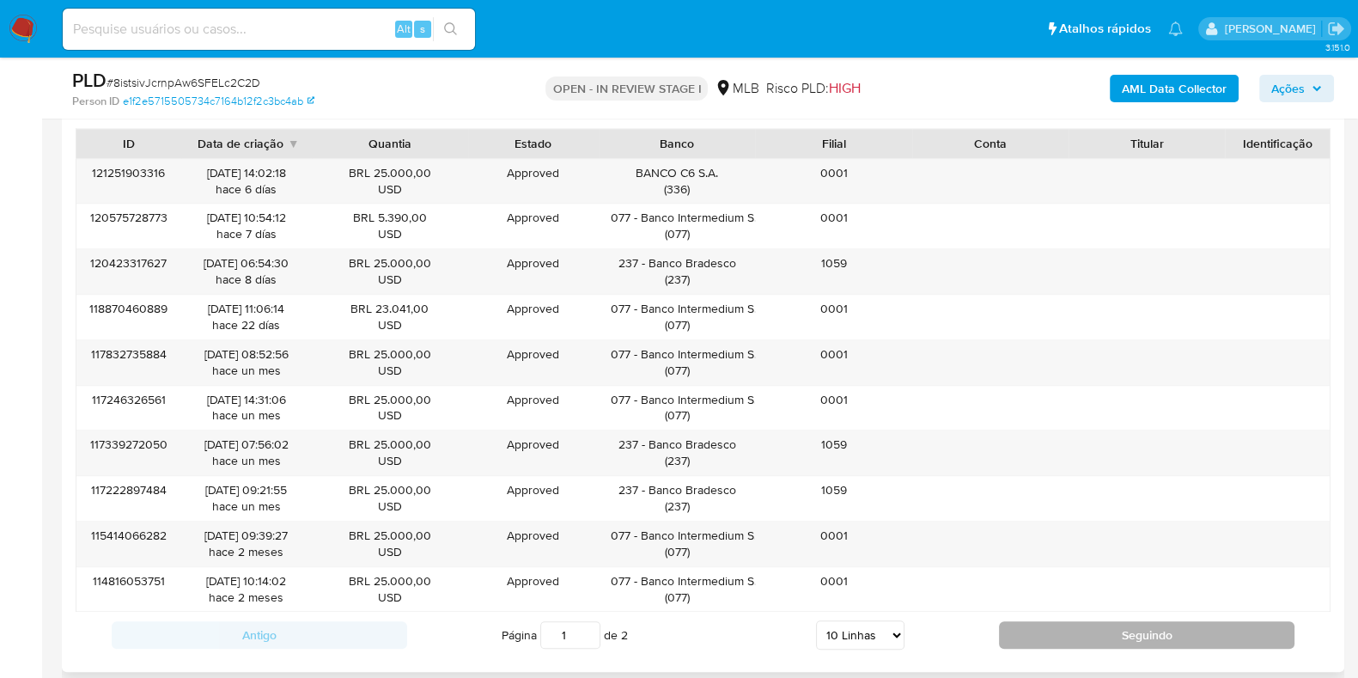
click at [1148, 643] on button "Seguindo" at bounding box center [1146, 634] width 295 height 27
type input "2"
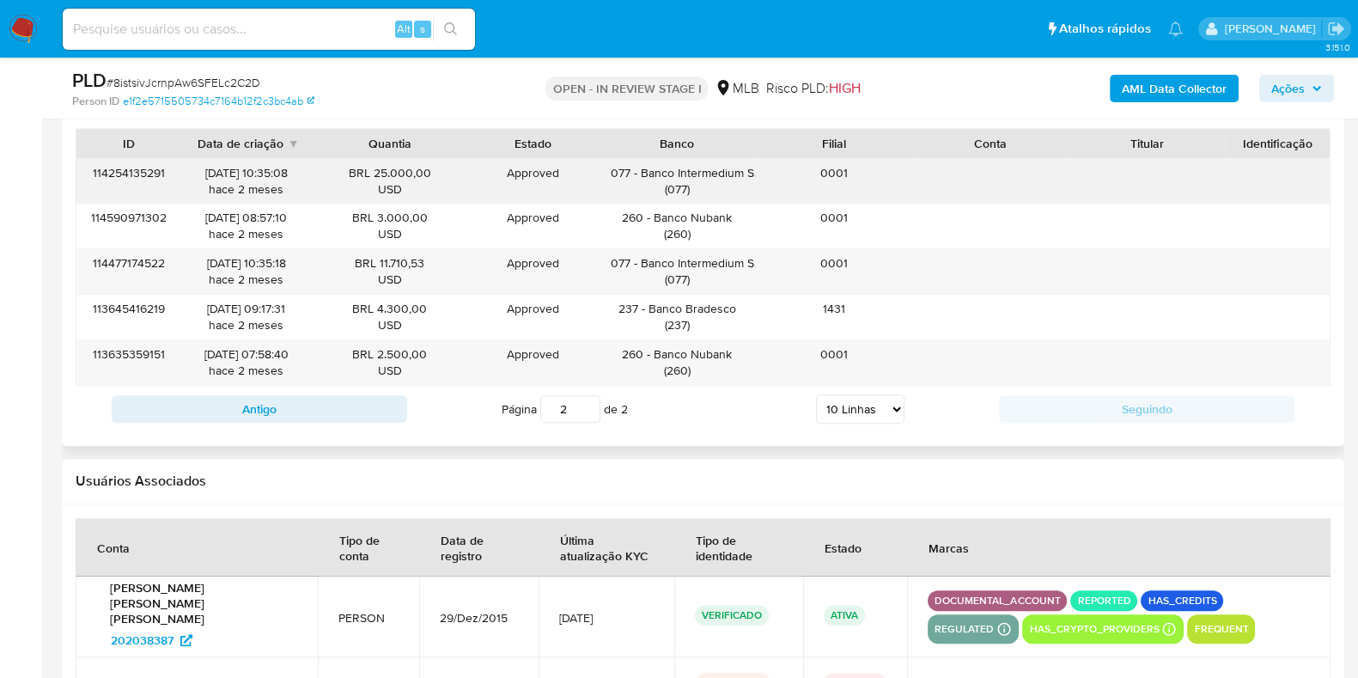
drag, startPoint x: 374, startPoint y: 168, endPoint x: 433, endPoint y: 174, distance: 59.6
click at [433, 174] on div "BRL 25.000,00 USD" at bounding box center [390, 181] width 132 height 33
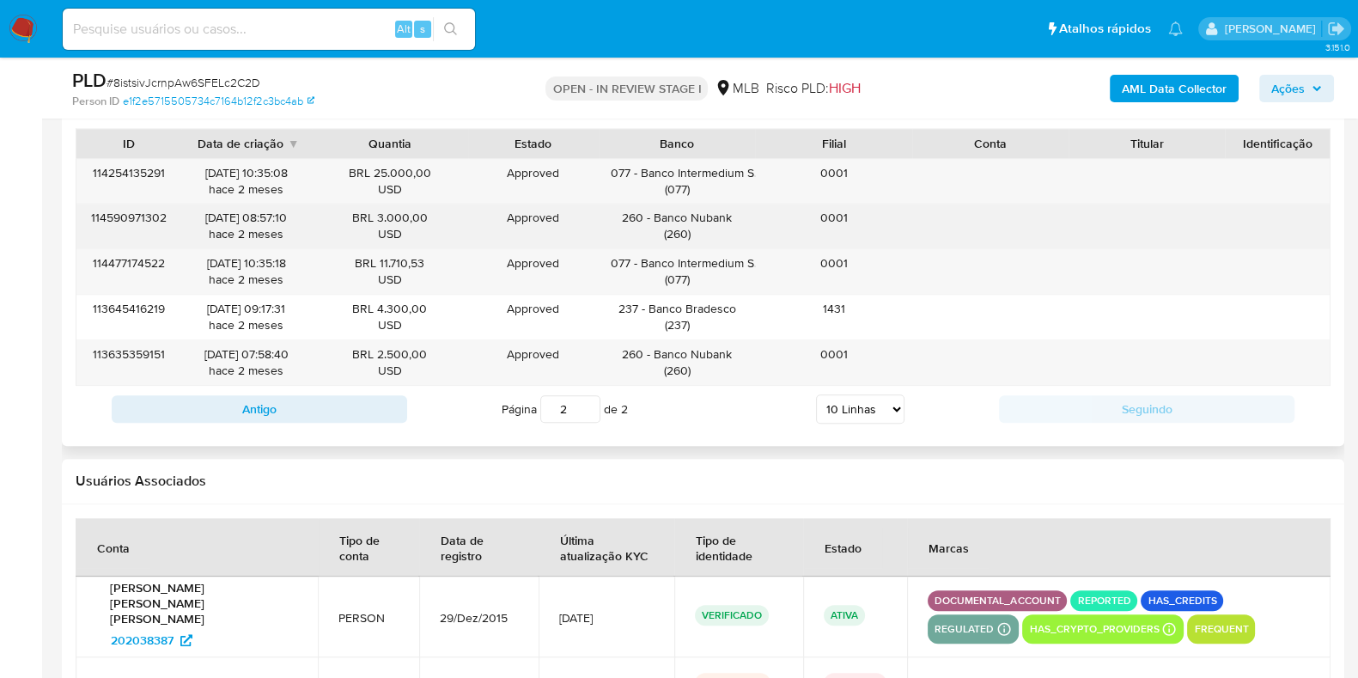
drag, startPoint x: 376, startPoint y: 214, endPoint x: 423, endPoint y: 217, distance: 47.4
click at [423, 217] on div "BRL 3.000,00 USD" at bounding box center [390, 226] width 132 height 33
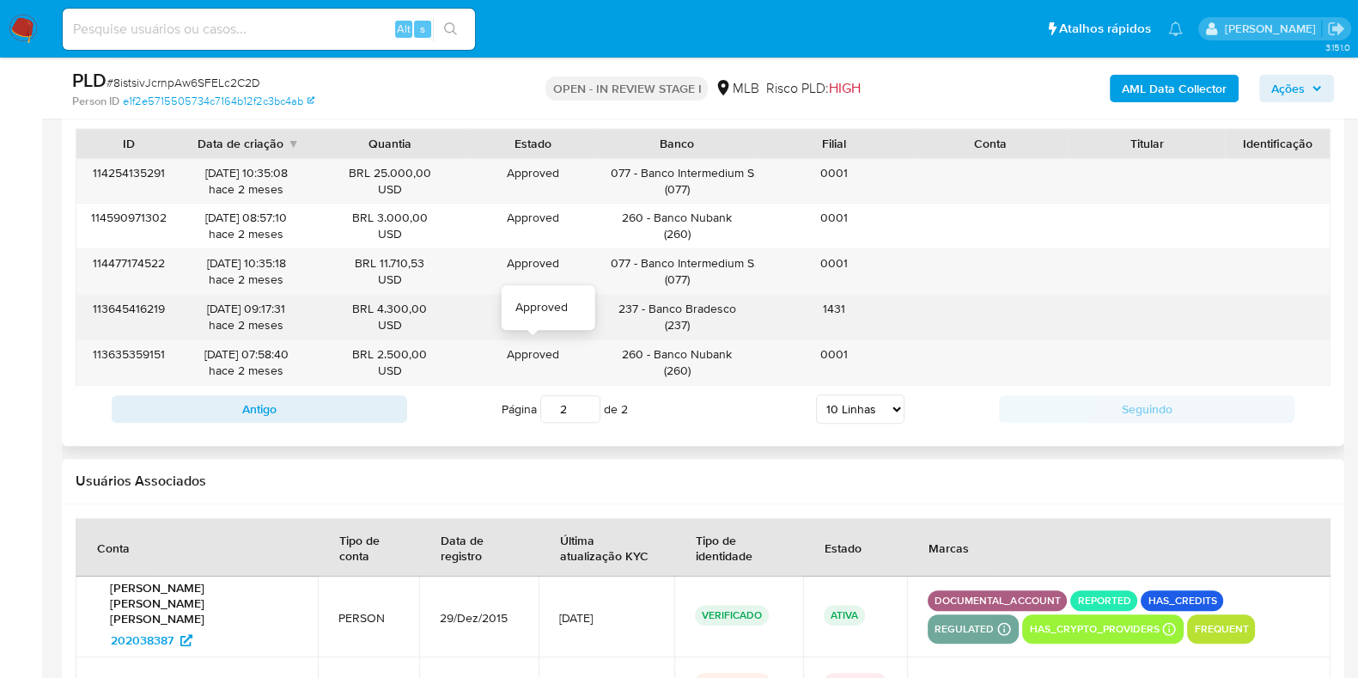
click at [511, 333] on div "Approved Approved" at bounding box center [533, 317] width 131 height 45
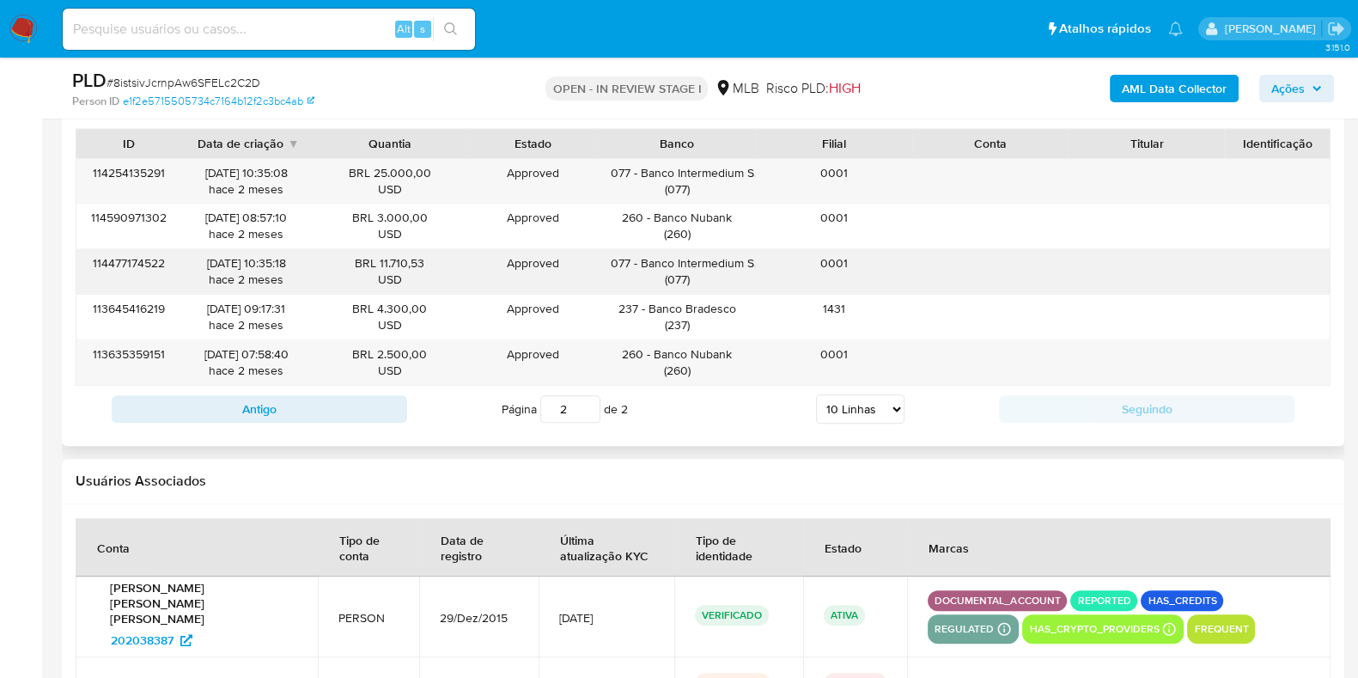
drag, startPoint x: 385, startPoint y: 268, endPoint x: 421, endPoint y: 264, distance: 36.3
click at [421, 264] on div "BRL 11.710,53 USD" at bounding box center [390, 271] width 132 height 33
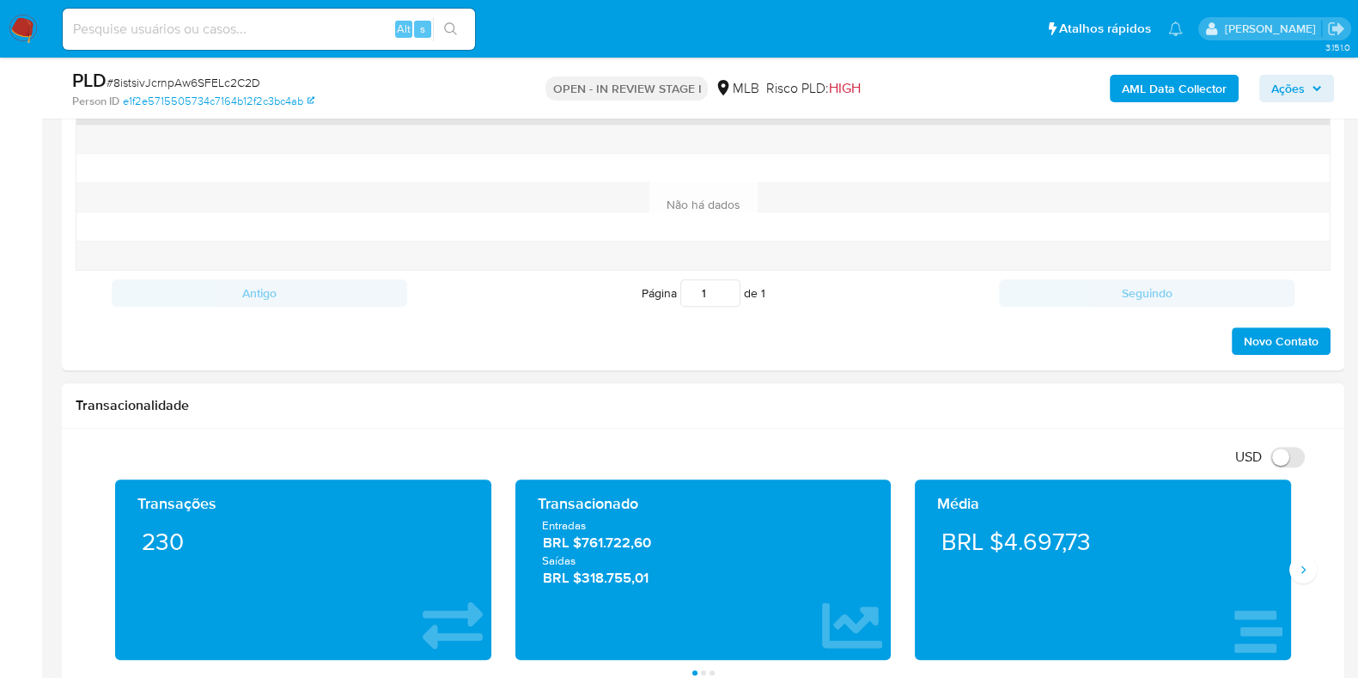
scroll to position [1054, 0]
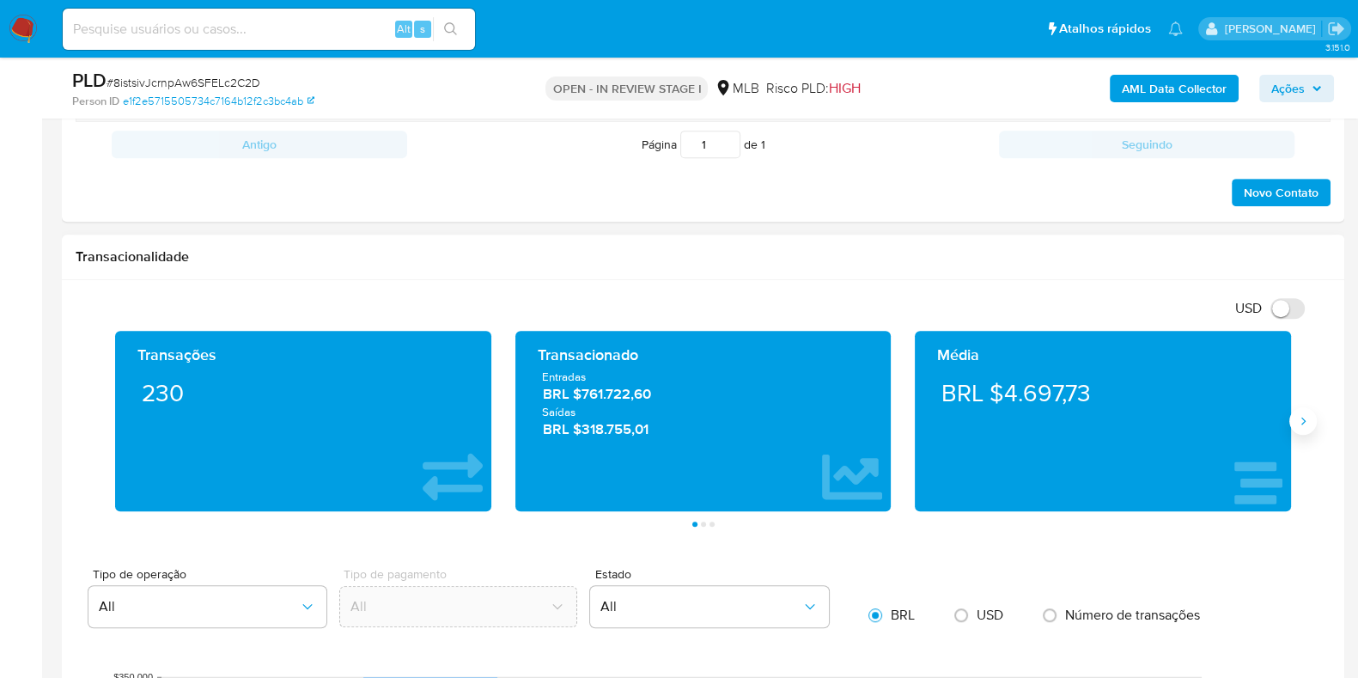
click at [1304, 416] on icon "Siguiente" at bounding box center [1303, 421] width 14 height 14
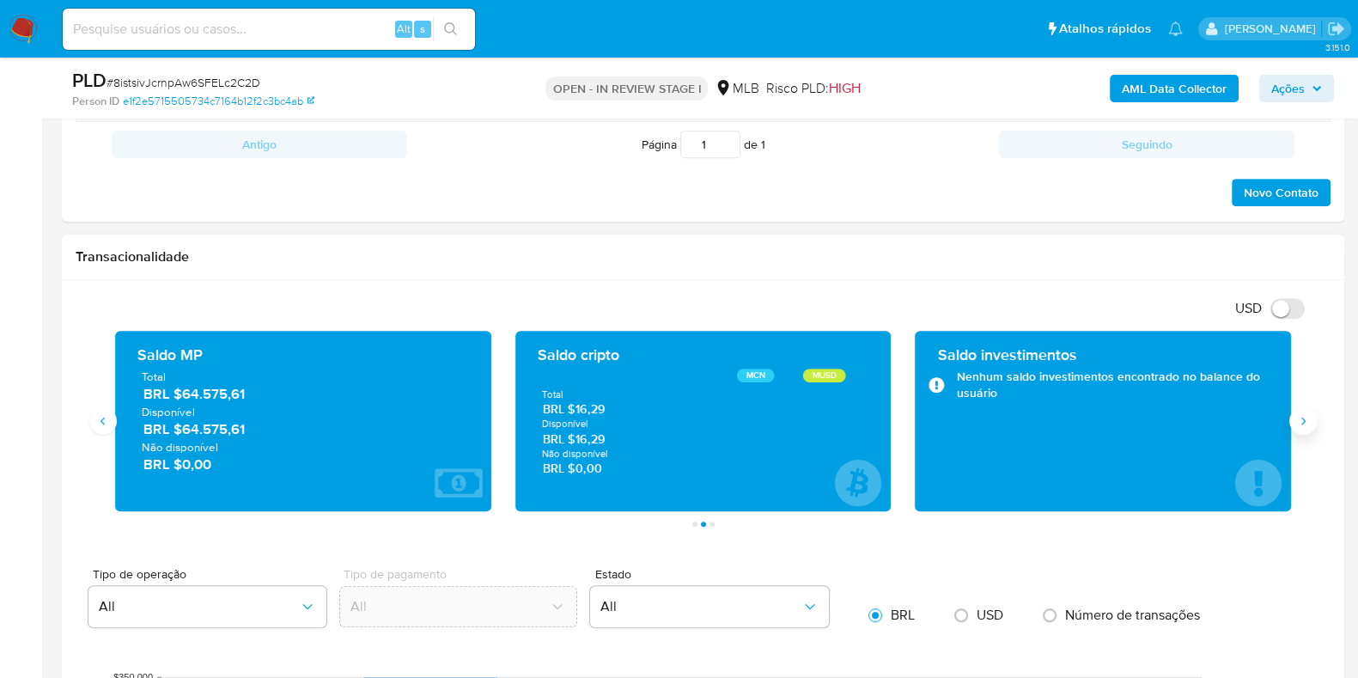
click at [1304, 416] on icon "Siguiente" at bounding box center [1303, 421] width 14 height 14
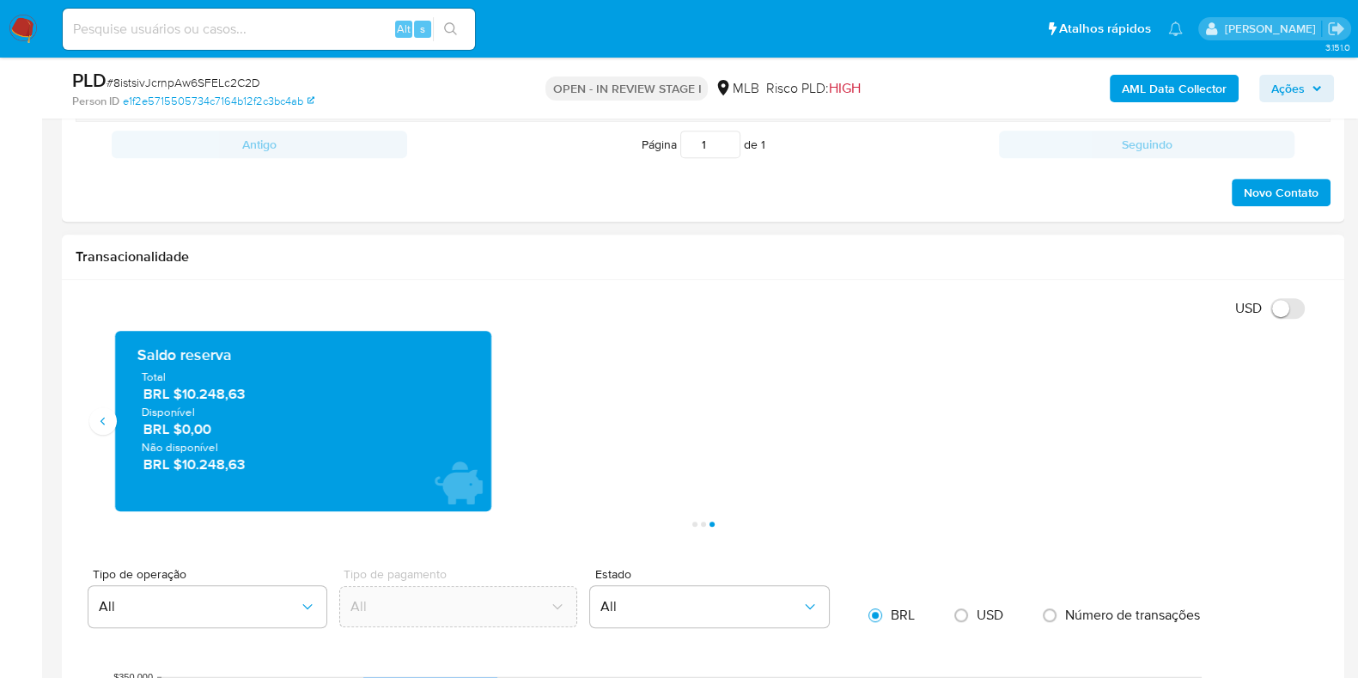
drag, startPoint x: 263, startPoint y: 392, endPoint x: 185, endPoint y: 395, distance: 78.2
click at [185, 395] on span "BRL $10.248,63" at bounding box center [303, 394] width 321 height 20
click at [222, 427] on span "BRL $0,00" at bounding box center [303, 429] width 321 height 20
drag, startPoint x: 258, startPoint y: 394, endPoint x: 184, endPoint y: 386, distance: 74.4
click at [184, 386] on span "BRL $10.248,63" at bounding box center [303, 394] width 321 height 20
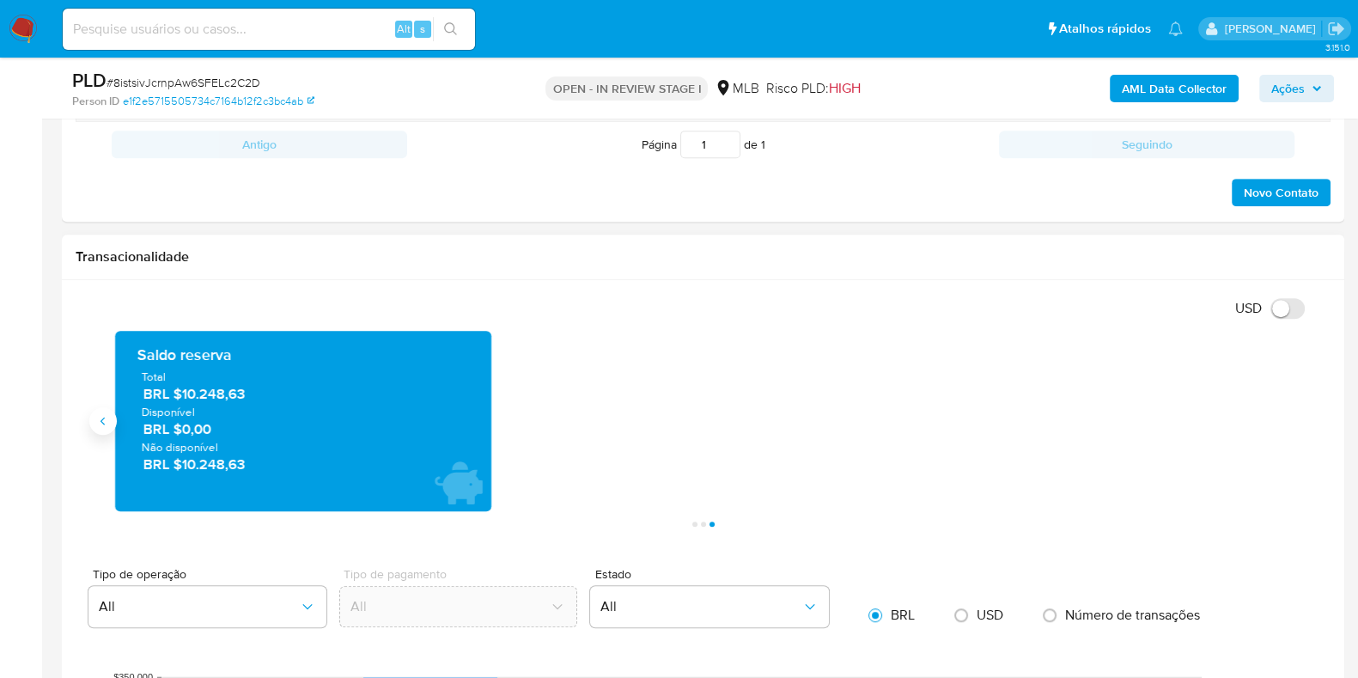
click at [103, 415] on icon "Anterior" at bounding box center [103, 421] width 14 height 14
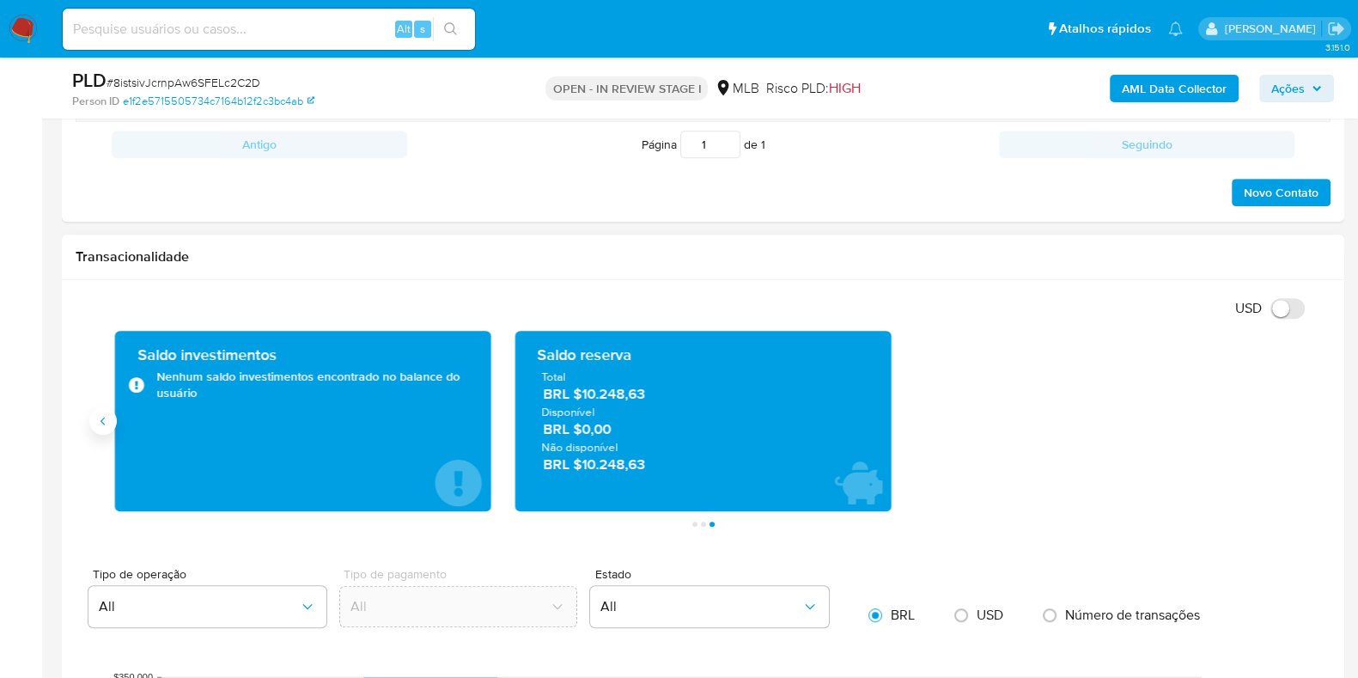
click at [94, 420] on button "Anterior" at bounding box center [102, 420] width 27 height 27
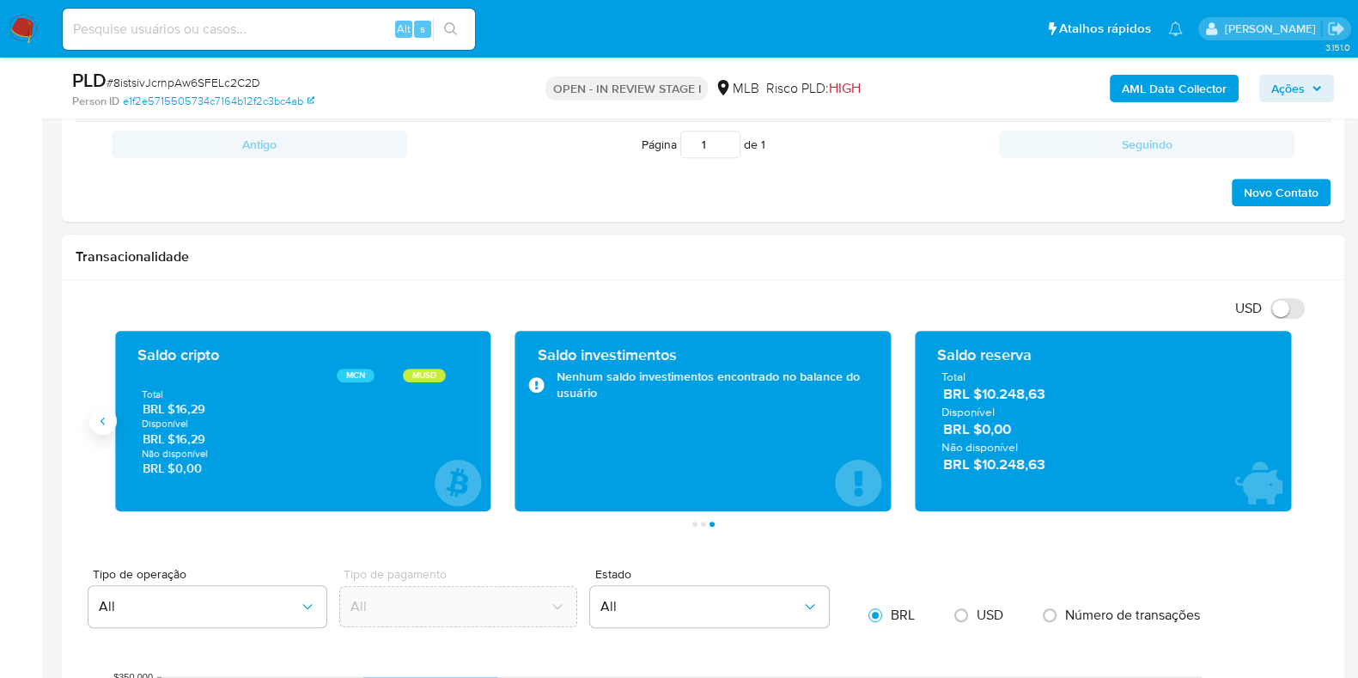
click at [107, 419] on icon "Anterior" at bounding box center [103, 421] width 14 height 14
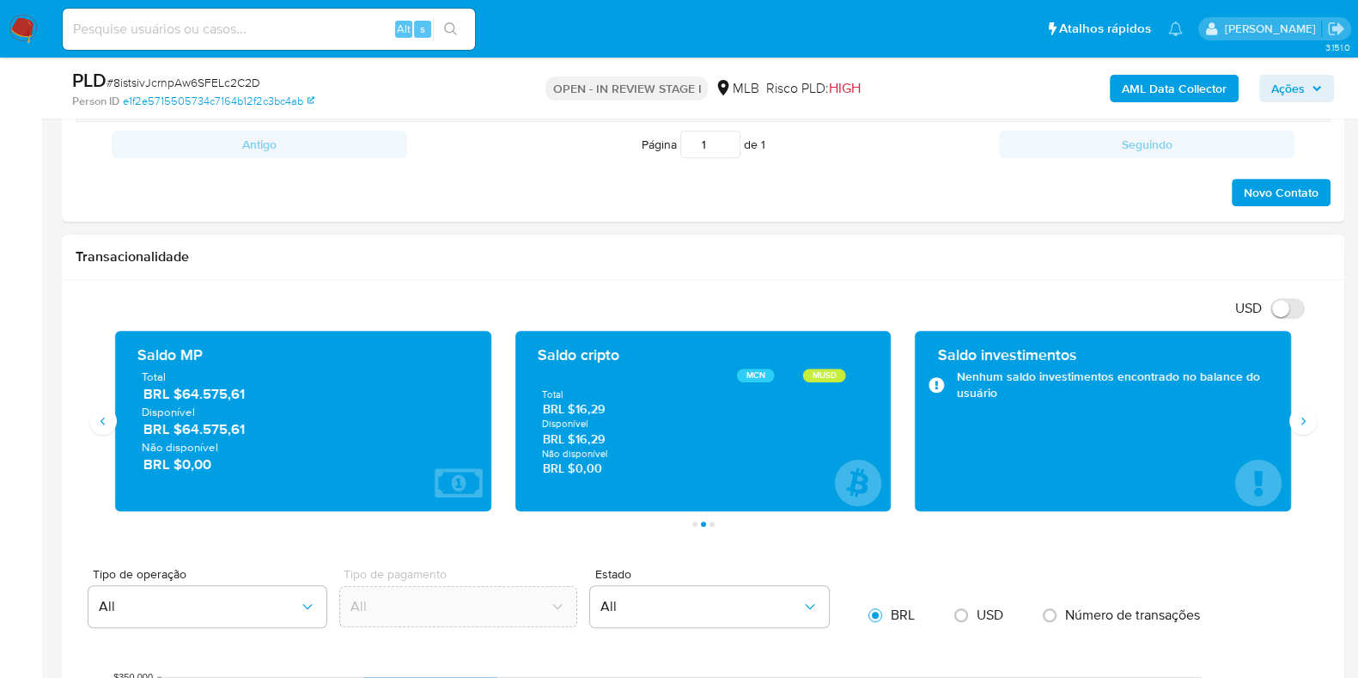
drag, startPoint x: 253, startPoint y: 429, endPoint x: 183, endPoint y: 430, distance: 69.6
click at [183, 430] on span "BRL $64.575,61" at bounding box center [303, 429] width 321 height 20
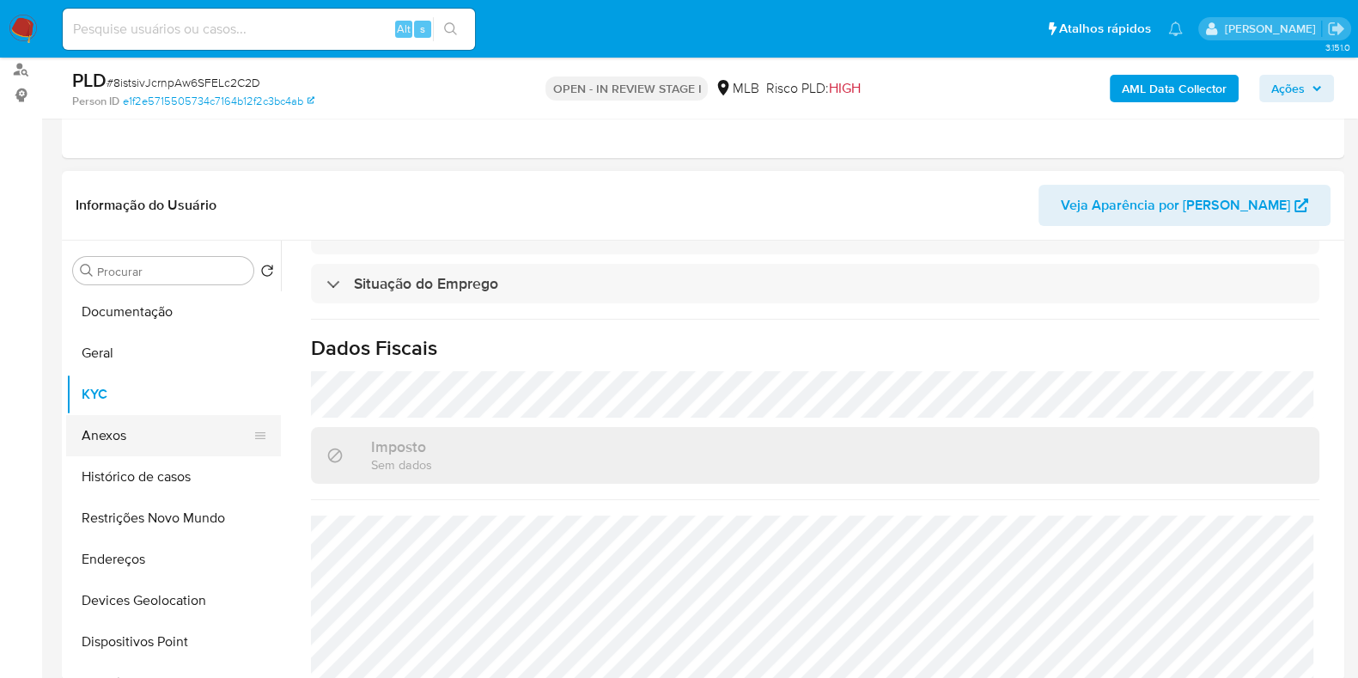
scroll to position [195, 0]
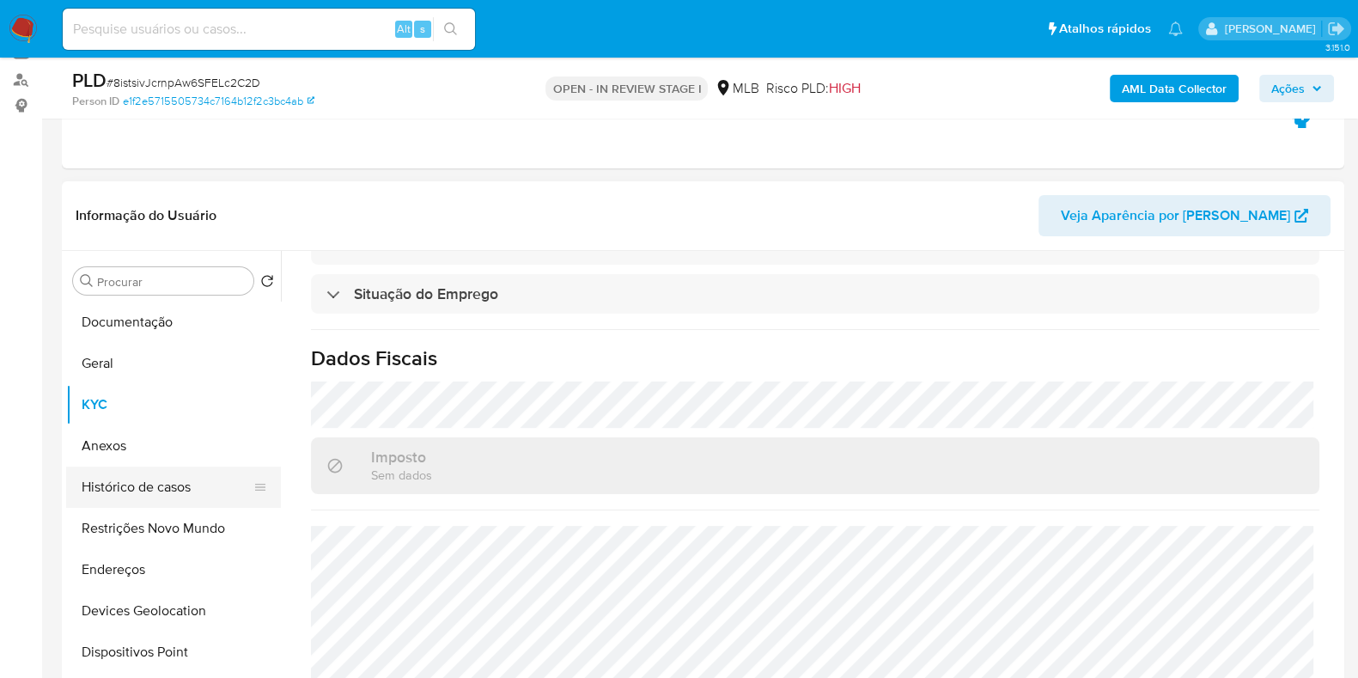
click at [174, 483] on button "Histórico de casos" at bounding box center [166, 486] width 201 height 41
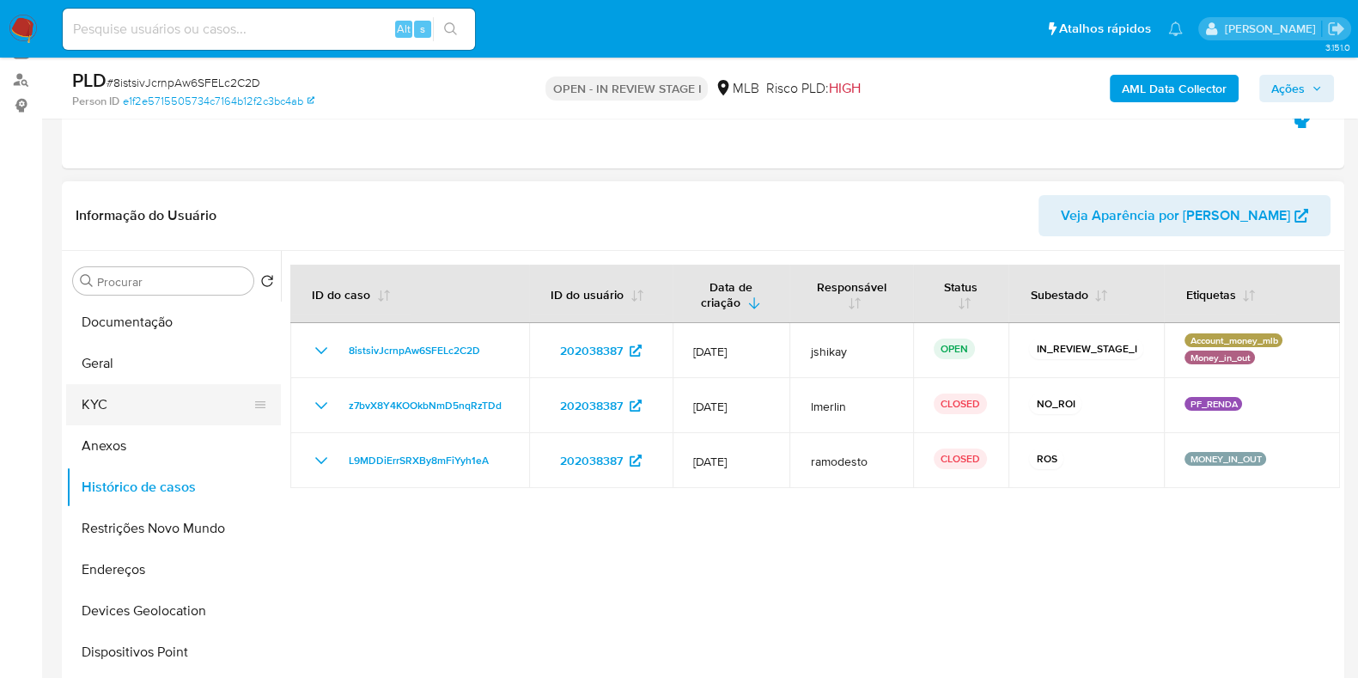
click at [155, 387] on button "KYC" at bounding box center [166, 404] width 201 height 41
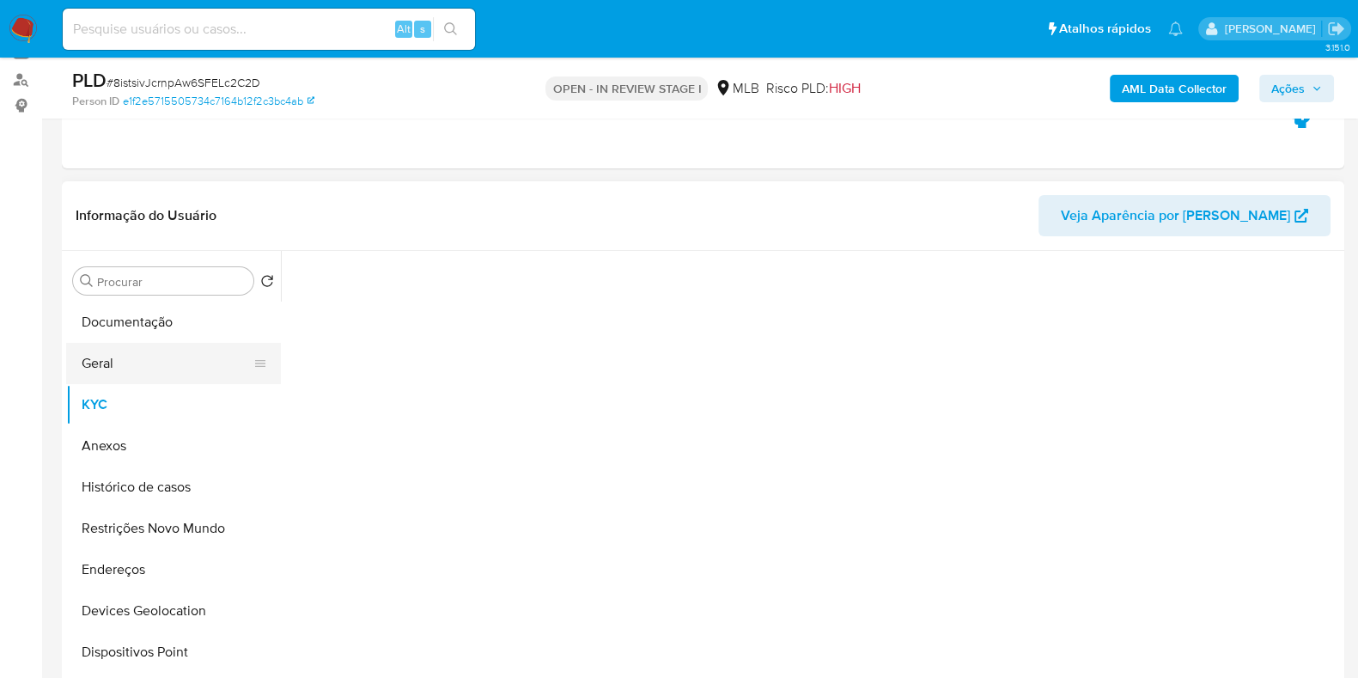
click at [143, 356] on button "Geral" at bounding box center [166, 363] width 201 height 41
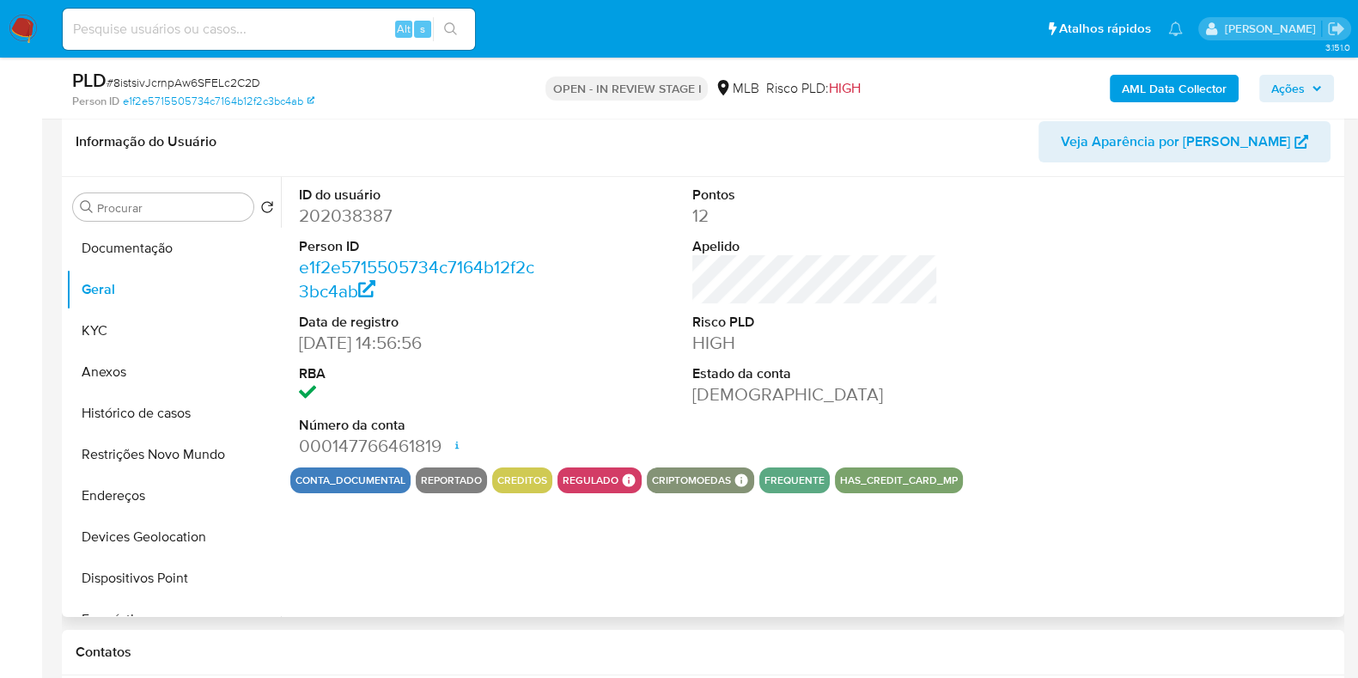
scroll to position [302, 0]
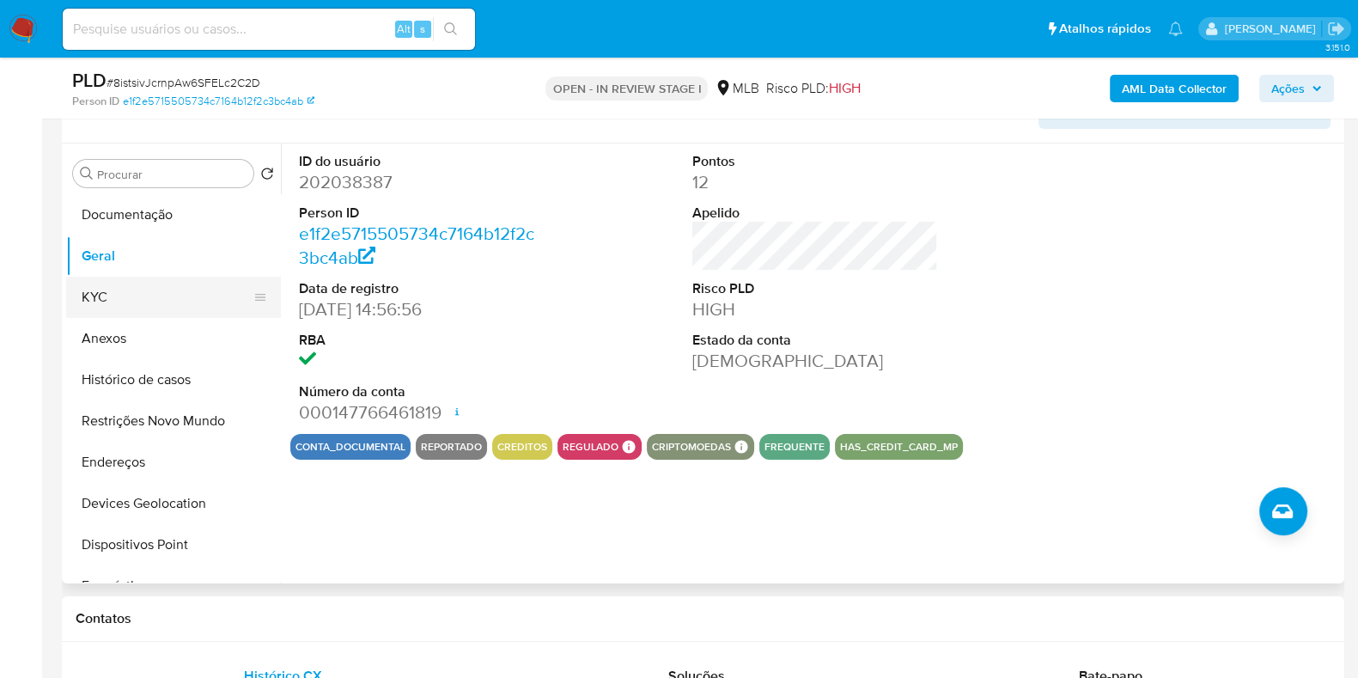
click at [112, 294] on button "KYC" at bounding box center [166, 297] width 201 height 41
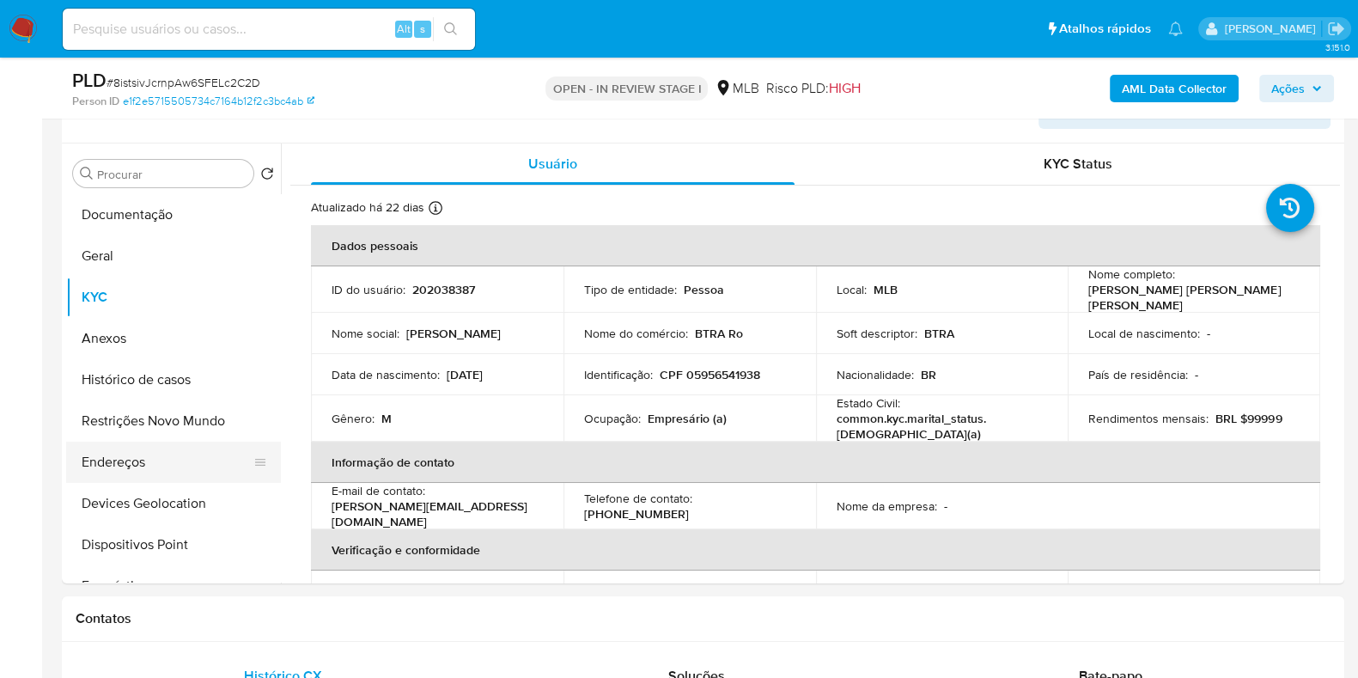
click at [126, 475] on button "Endereços" at bounding box center [166, 462] width 201 height 41
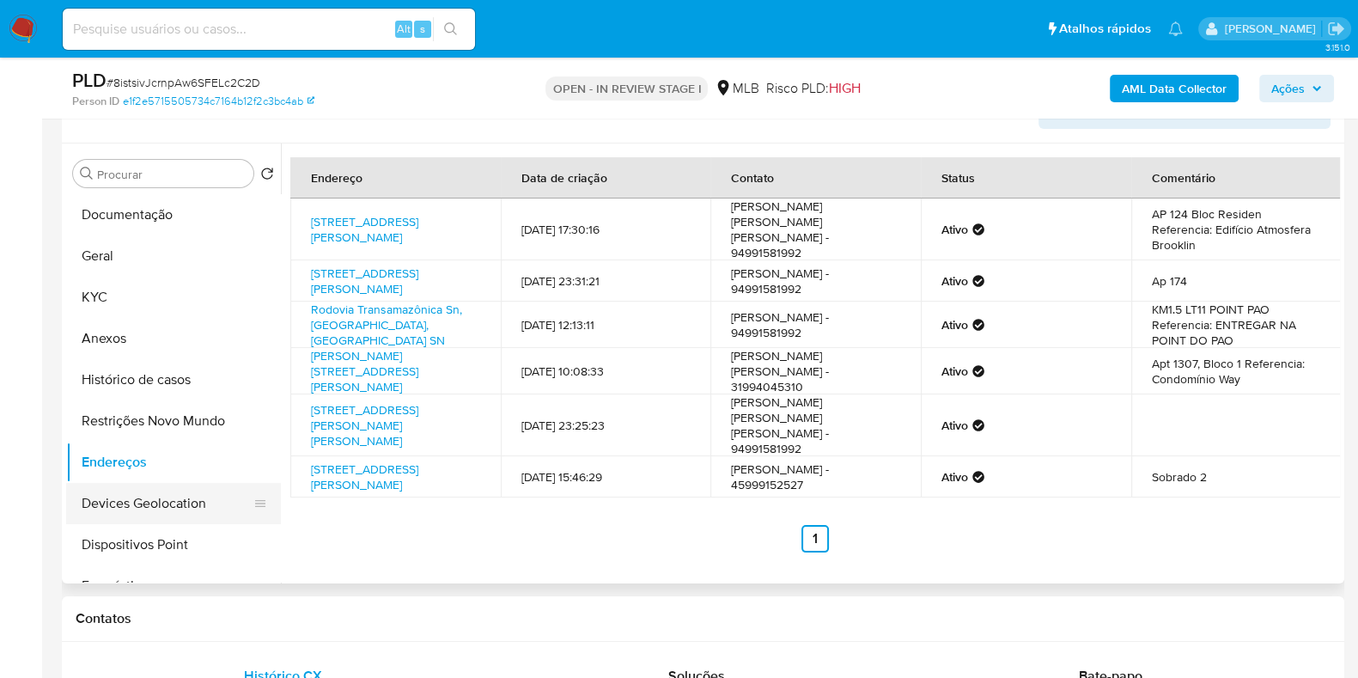
click at [168, 502] on button "Devices Geolocation" at bounding box center [166, 503] width 201 height 41
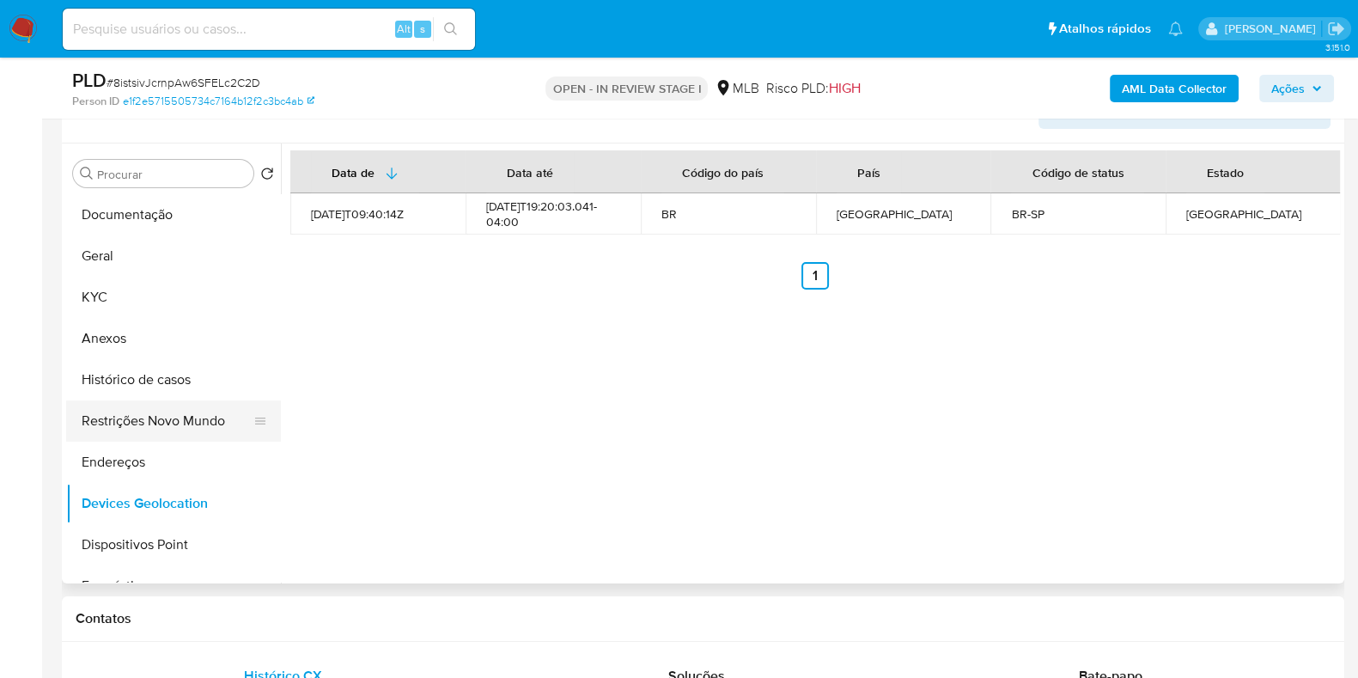
click at [150, 420] on button "Restrições Novo Mundo" at bounding box center [166, 420] width 201 height 41
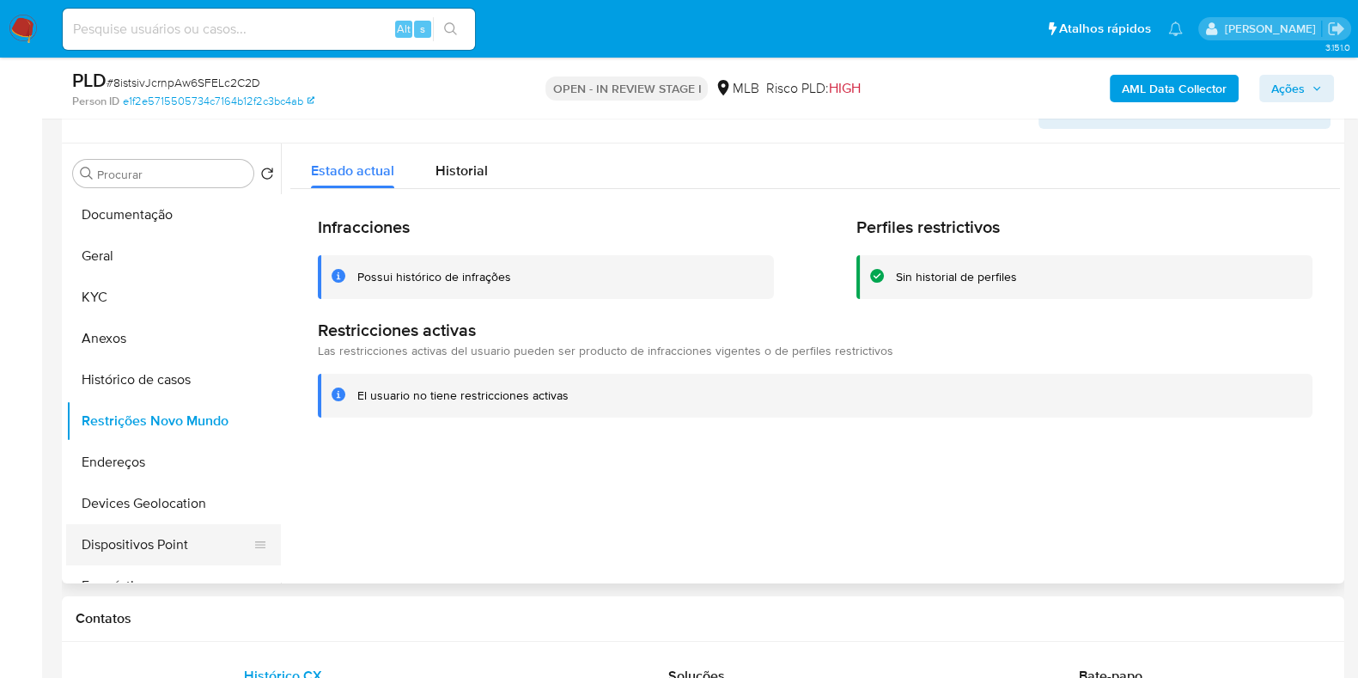
click at [186, 536] on button "Dispositivos Point" at bounding box center [166, 544] width 201 height 41
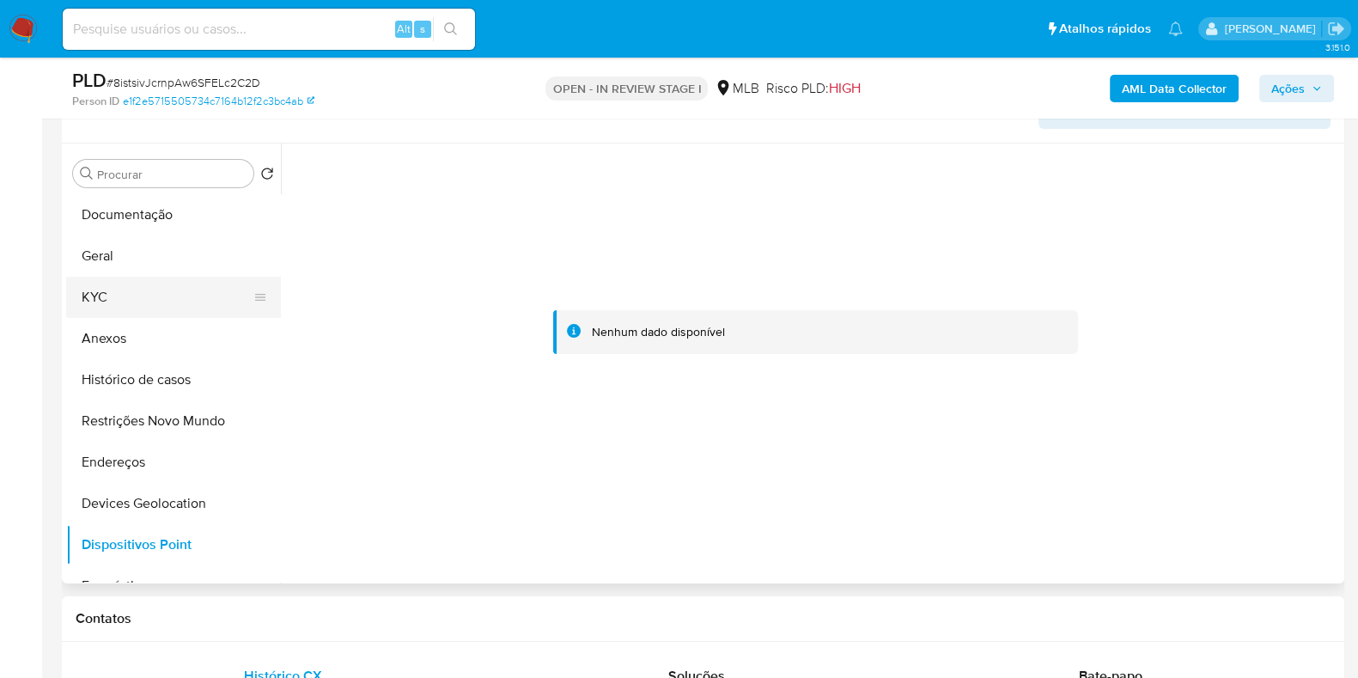
click at [94, 296] on button "KYC" at bounding box center [166, 297] width 201 height 41
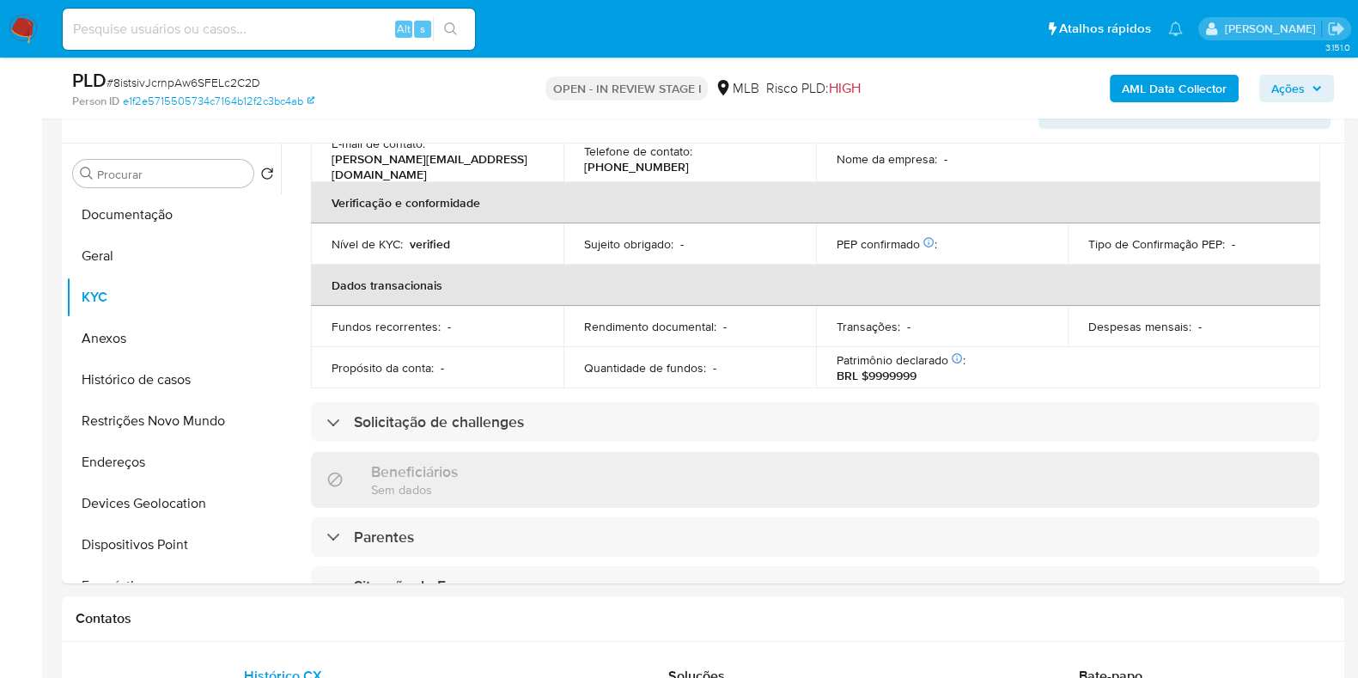
scroll to position [746, 0]
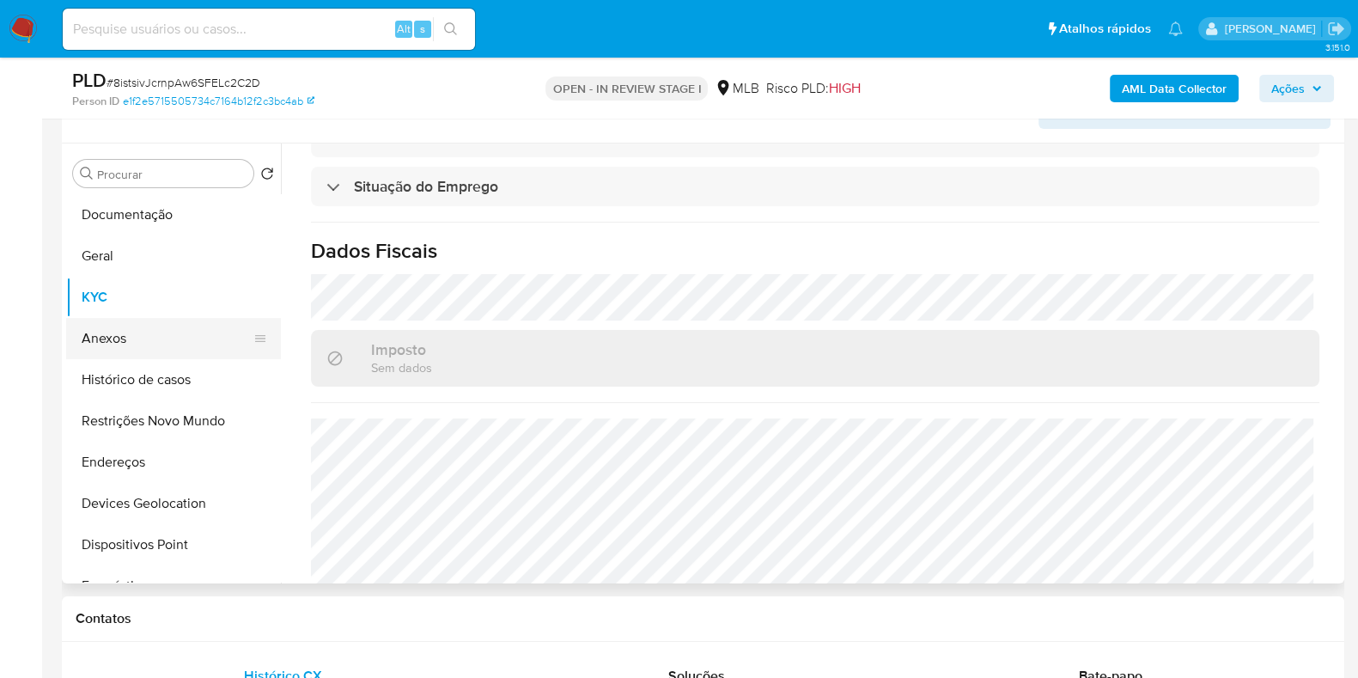
click at [159, 340] on button "Anexos" at bounding box center [166, 338] width 201 height 41
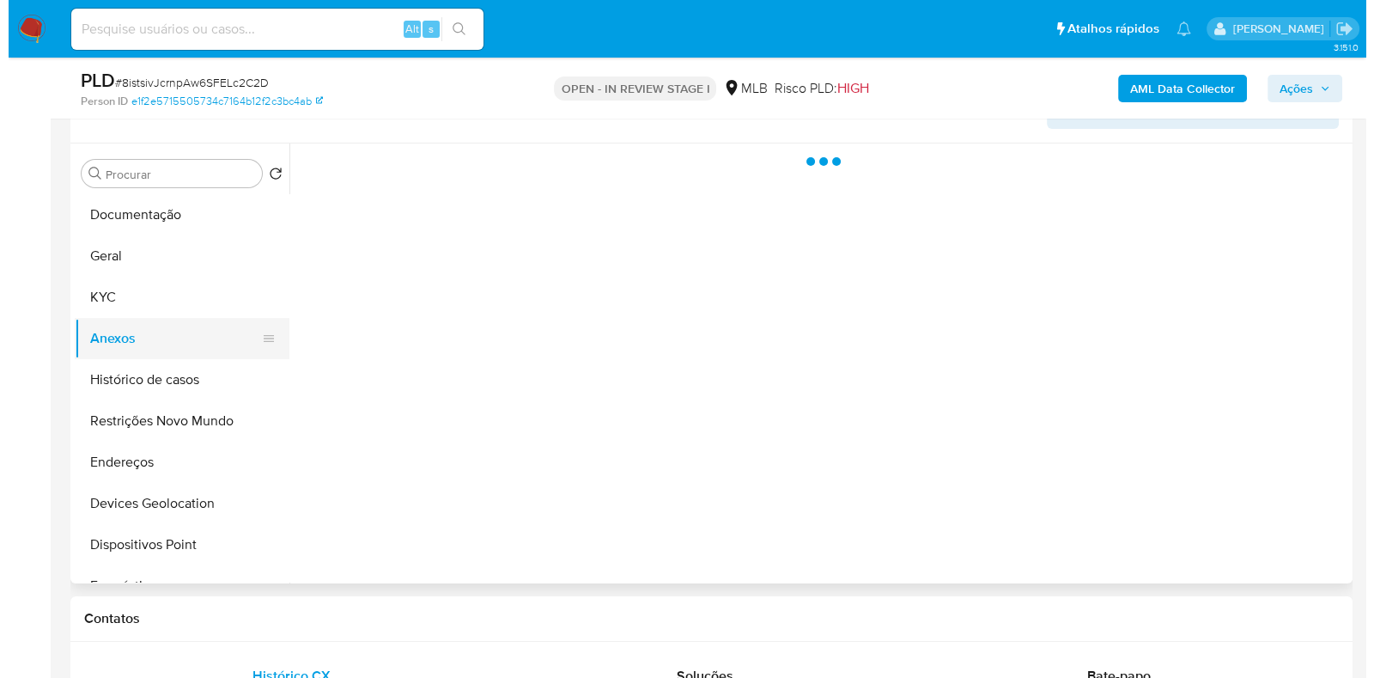
scroll to position [0, 0]
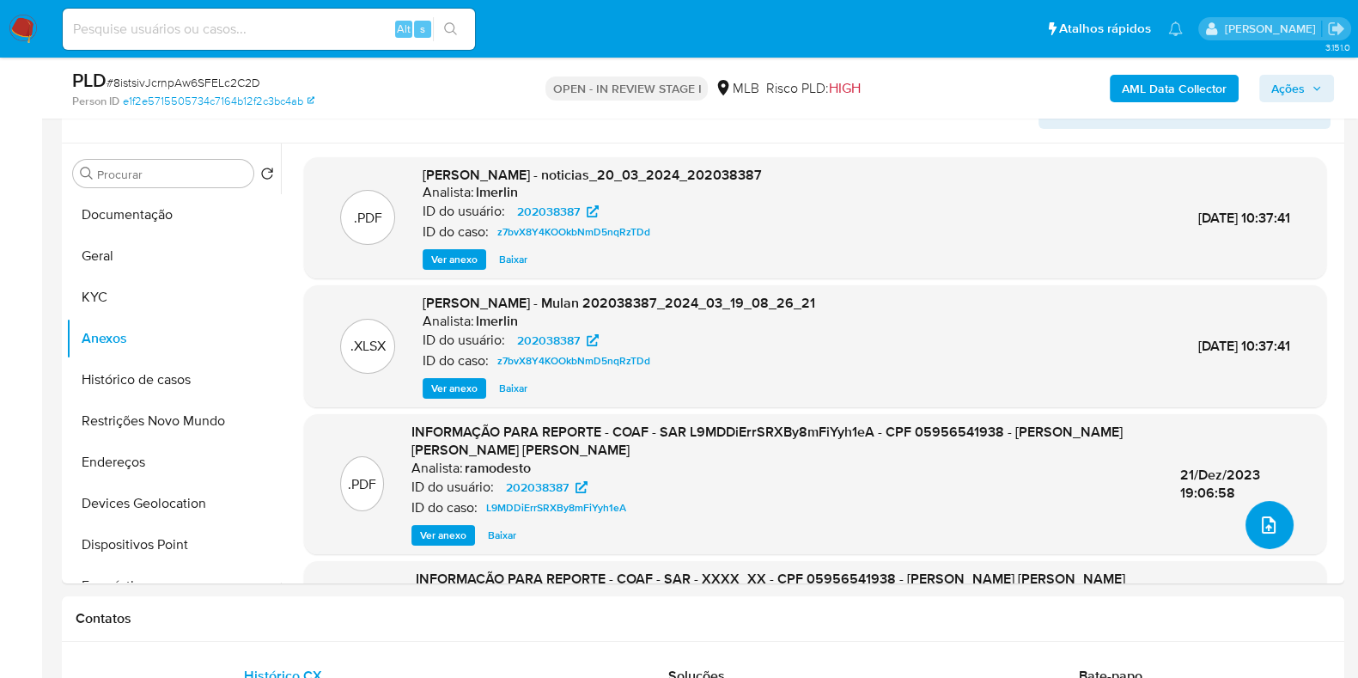
click at [1264, 532] on icon "upload-file" at bounding box center [1269, 524] width 14 height 17
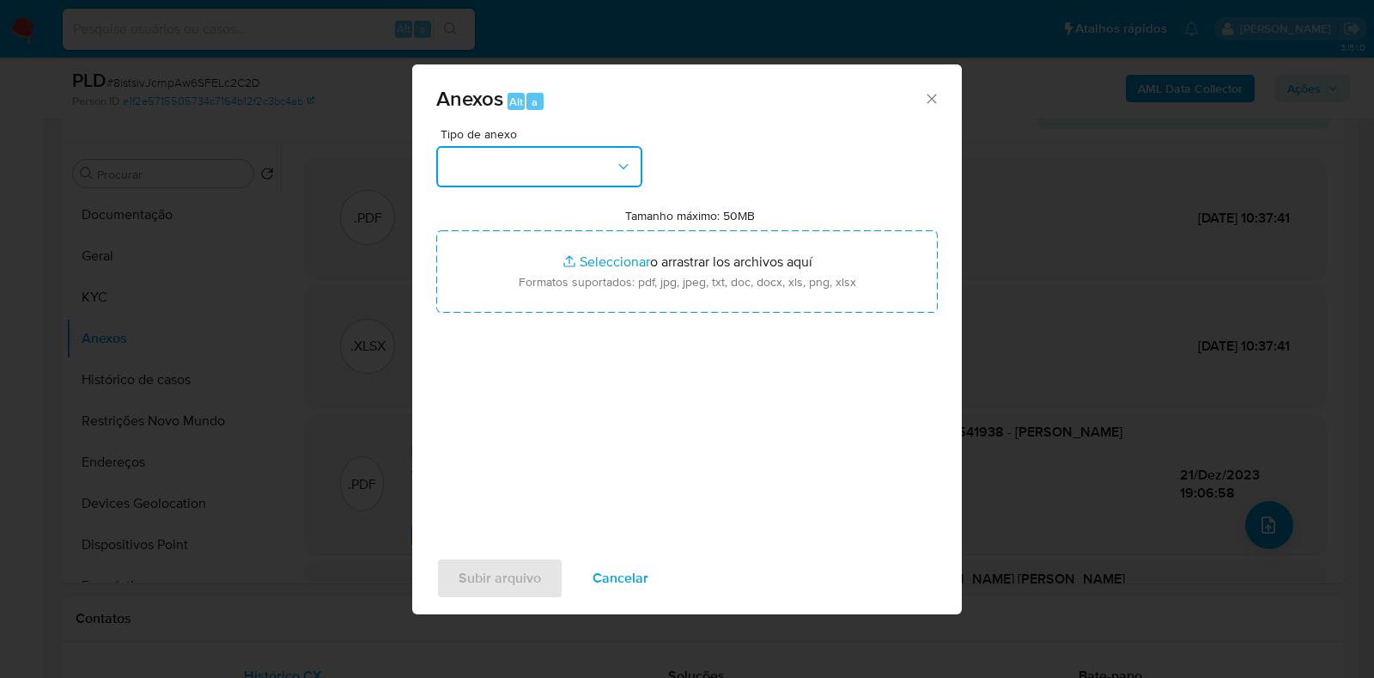
click at [550, 150] on button "button" at bounding box center [539, 166] width 206 height 41
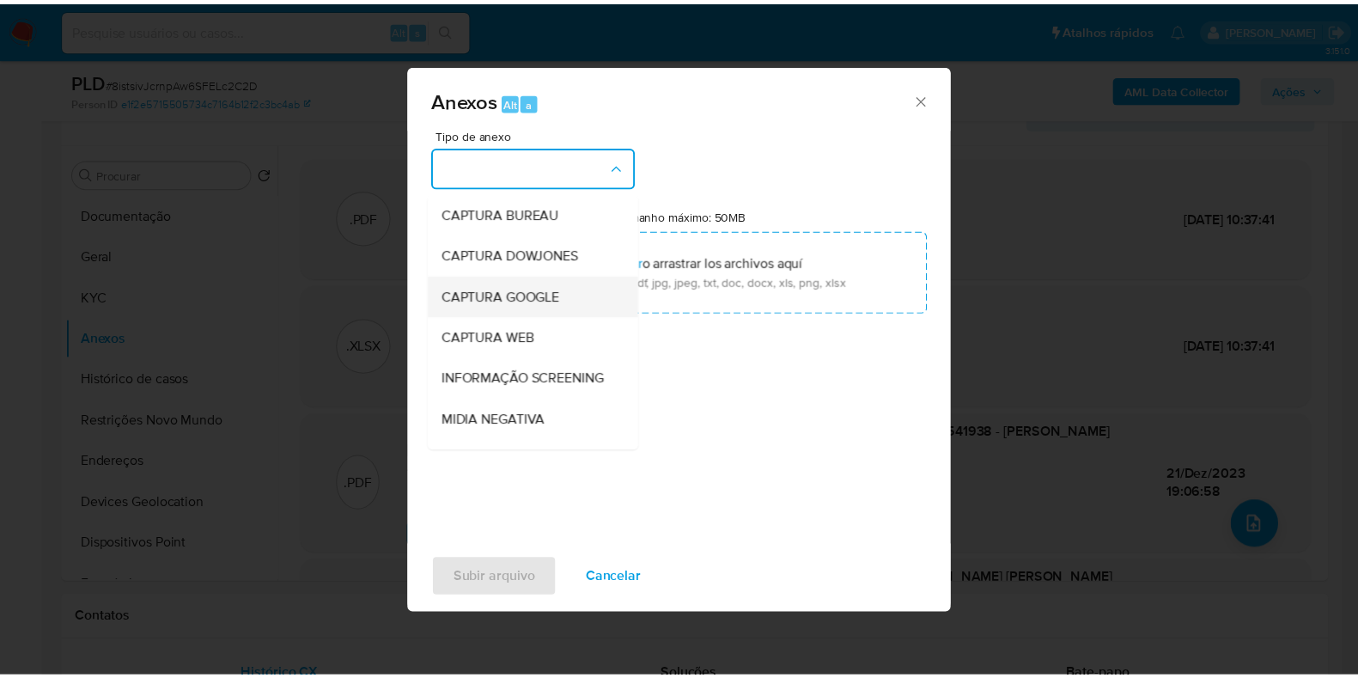
scroll to position [107, 0]
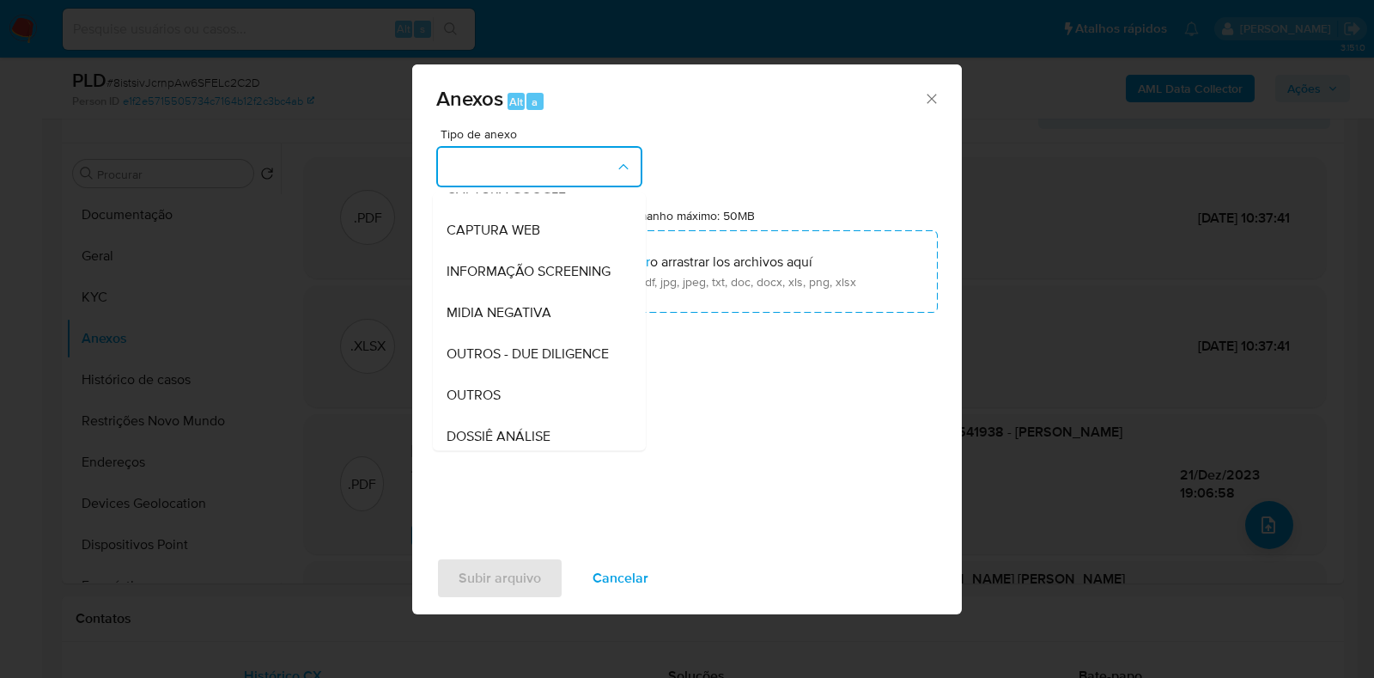
drag, startPoint x: 496, startPoint y: 423, endPoint x: 509, endPoint y: 417, distance: 15.0
click at [496, 404] on span "OUTROS" at bounding box center [474, 395] width 54 height 17
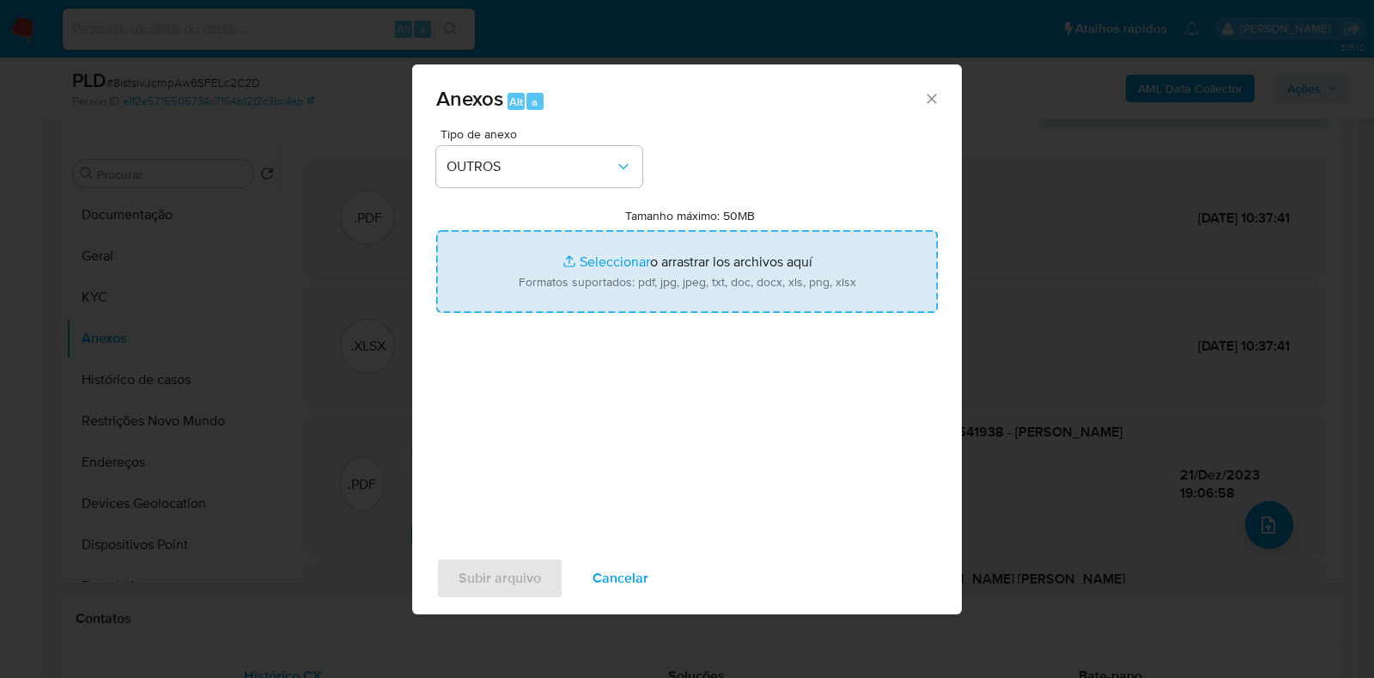
click at [594, 262] on input "Tamanho máximo: 50MB Seleccionar archivos" at bounding box center [687, 271] width 502 height 82
type input "C:\fakepath\2° SAR - XXXXX- CPF 05956541938 - BRUNO THIAGO RODRIGUES ALVES.pdf"
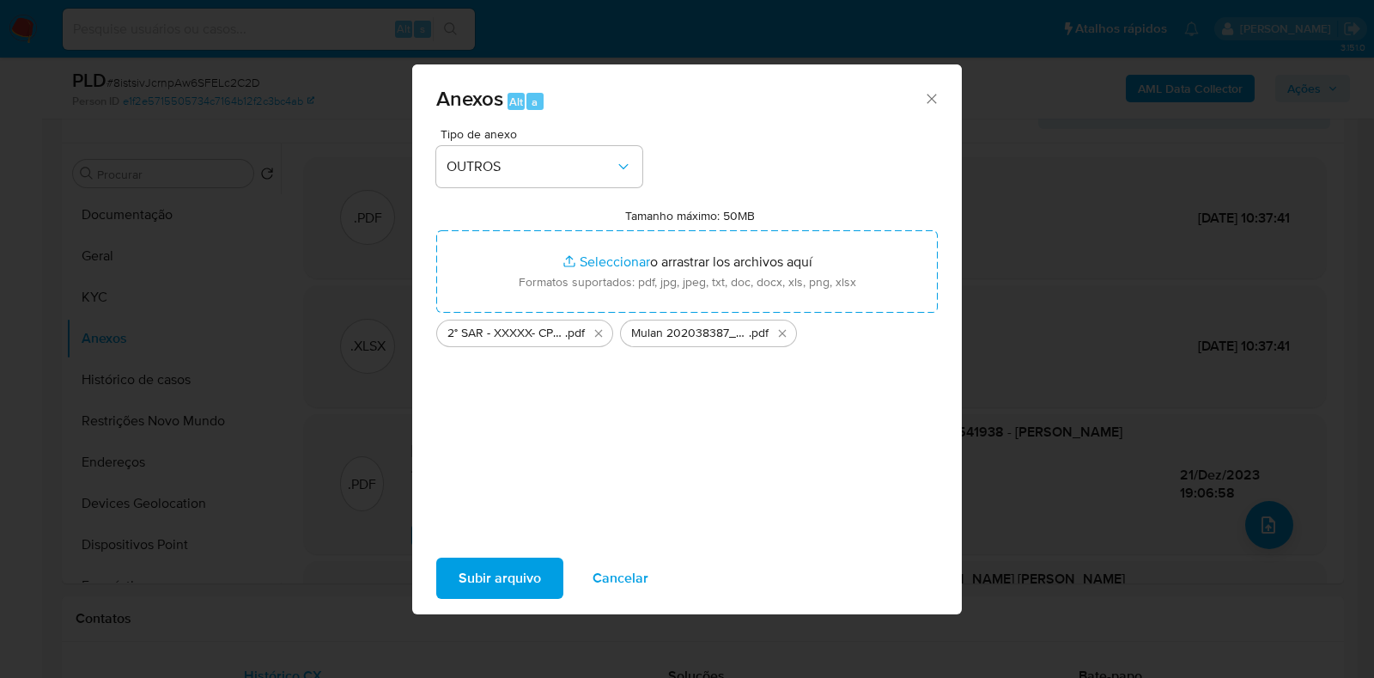
drag, startPoint x: 594, startPoint y: 262, endPoint x: 478, endPoint y: 568, distance: 327.0
click at [478, 568] on span "Subir arquivo" at bounding box center [500, 578] width 82 height 38
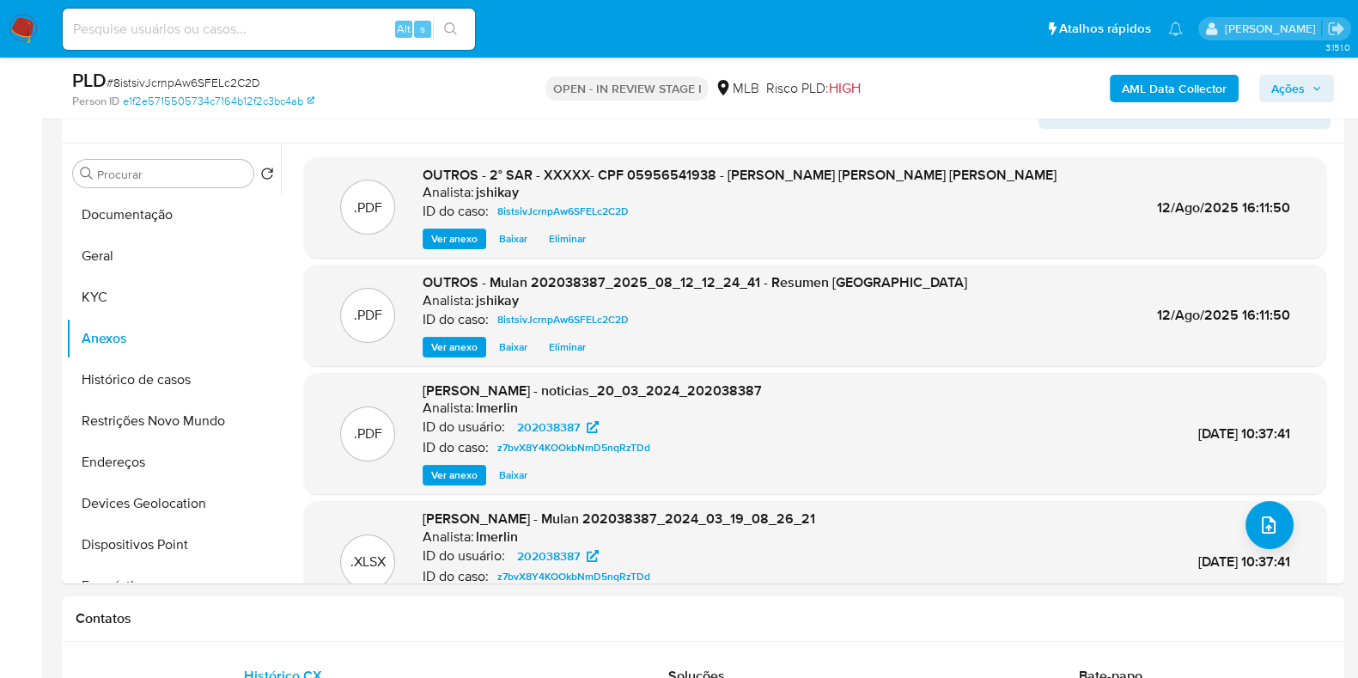
click at [1270, 82] on button "Ações" at bounding box center [1296, 88] width 75 height 27
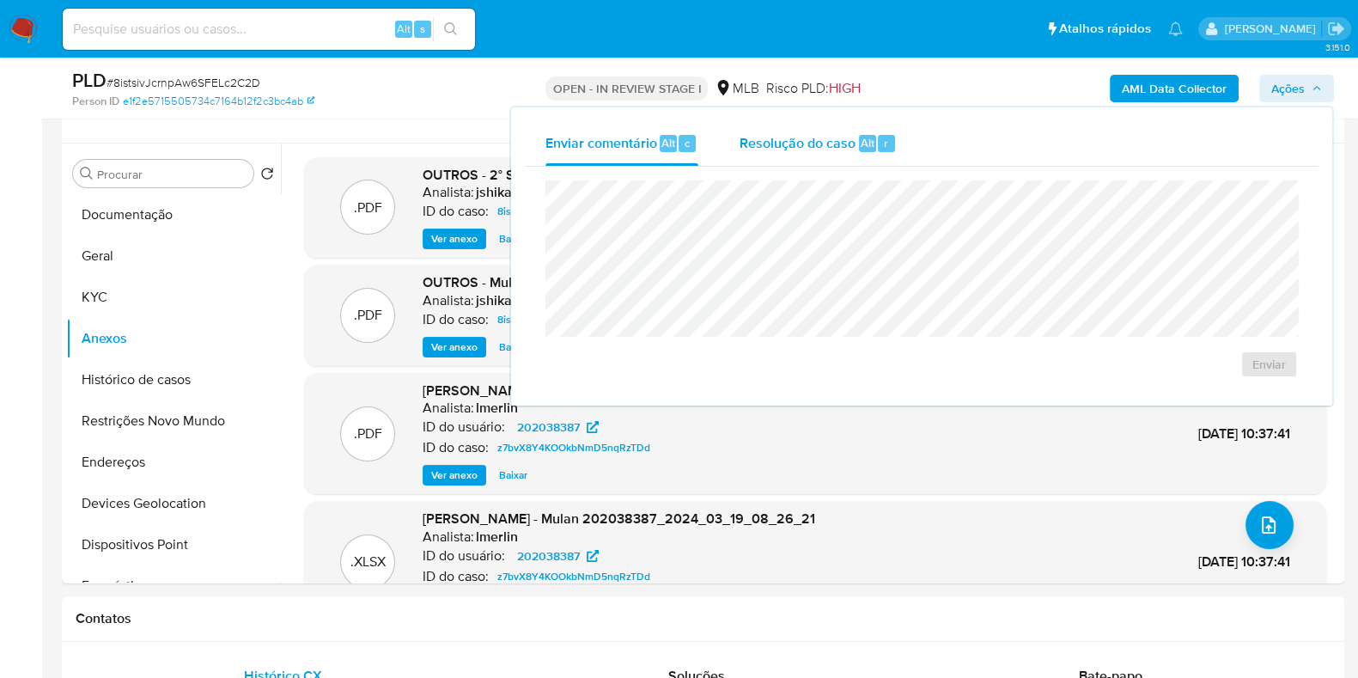
click at [806, 148] on span "Resolução do caso" at bounding box center [798, 142] width 116 height 20
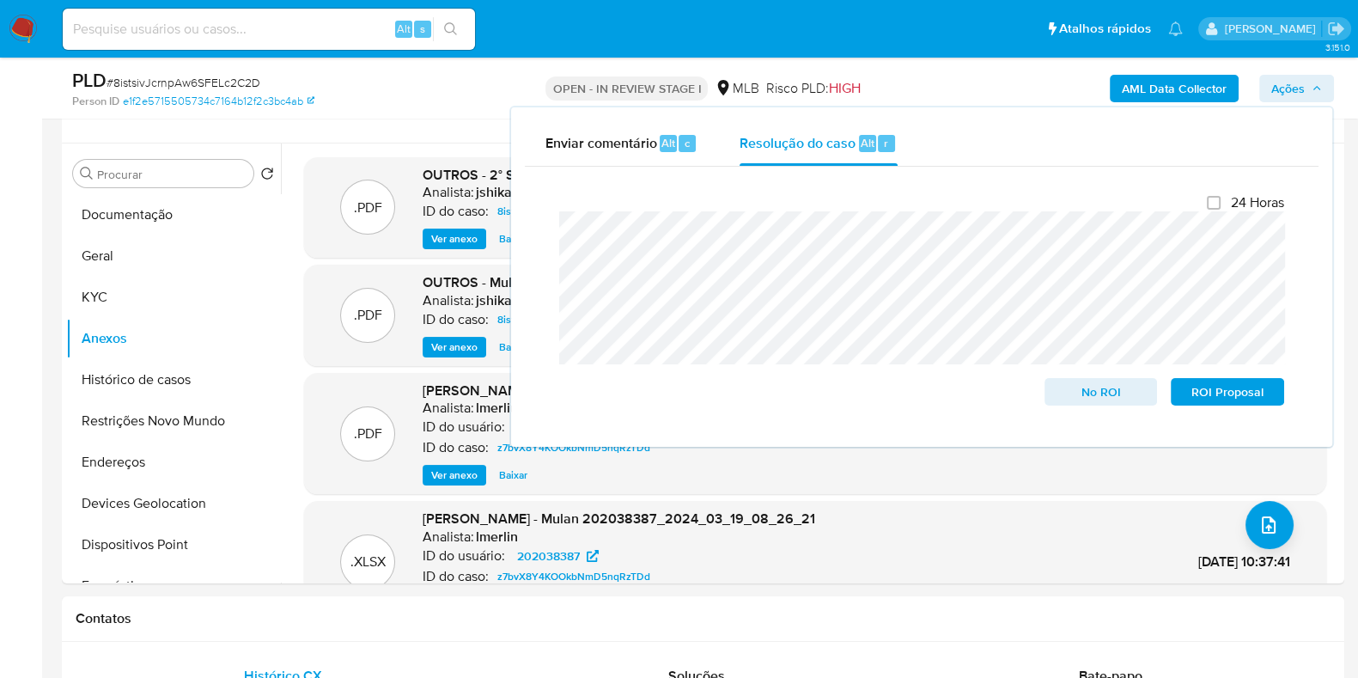
scroll to position [0, 0]
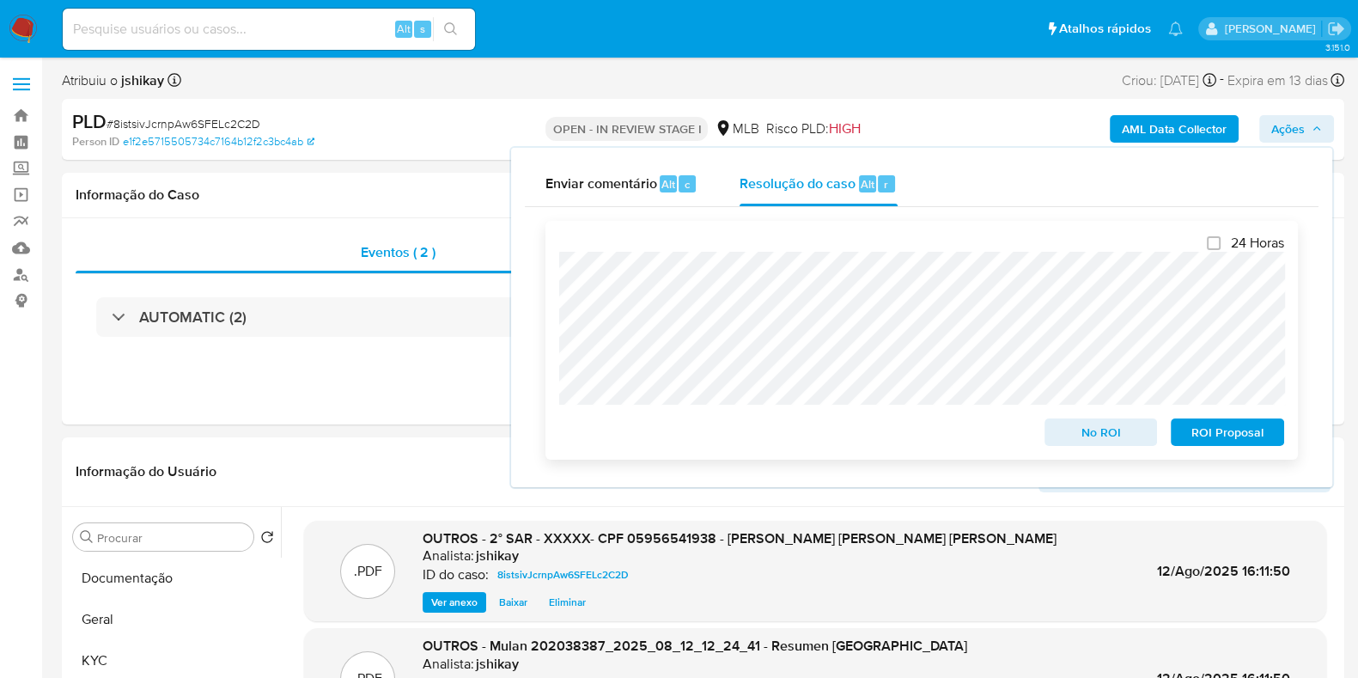
click at [1234, 433] on span "ROI Proposal" at bounding box center [1227, 432] width 89 height 24
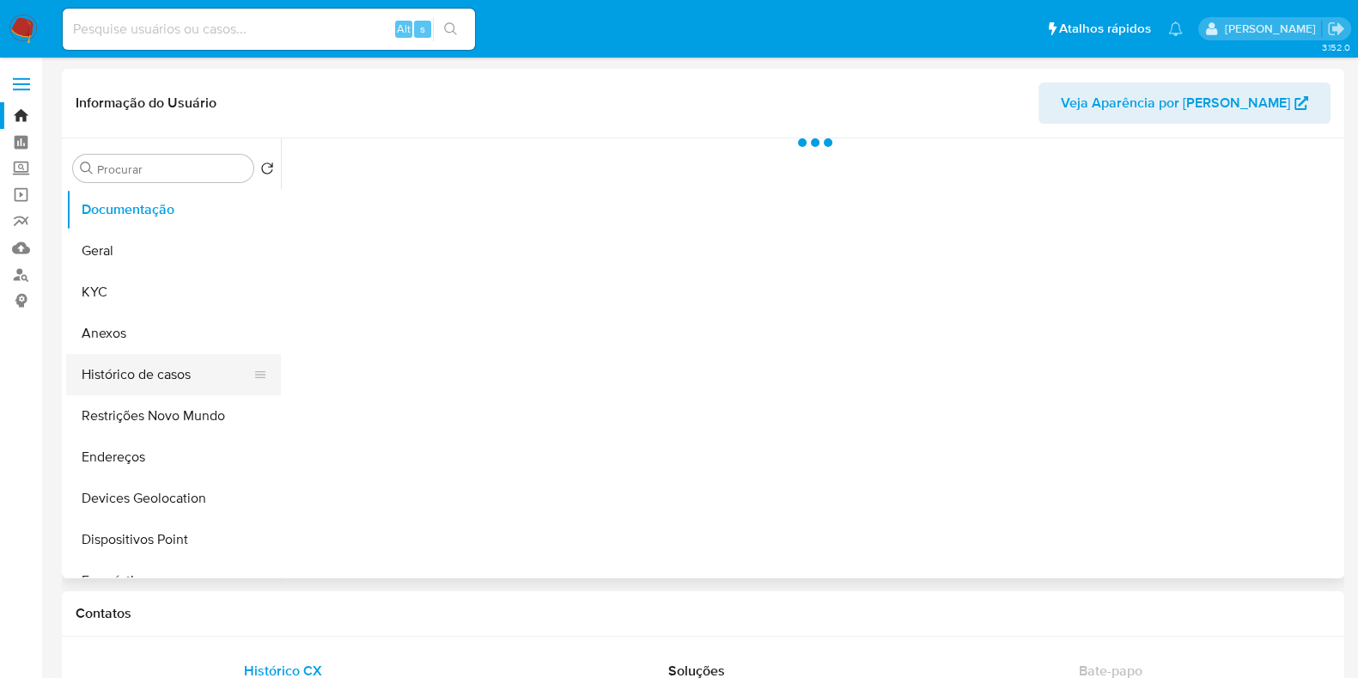
click at [131, 386] on button "Histórico de casos" at bounding box center [166, 374] width 201 height 41
select select "10"
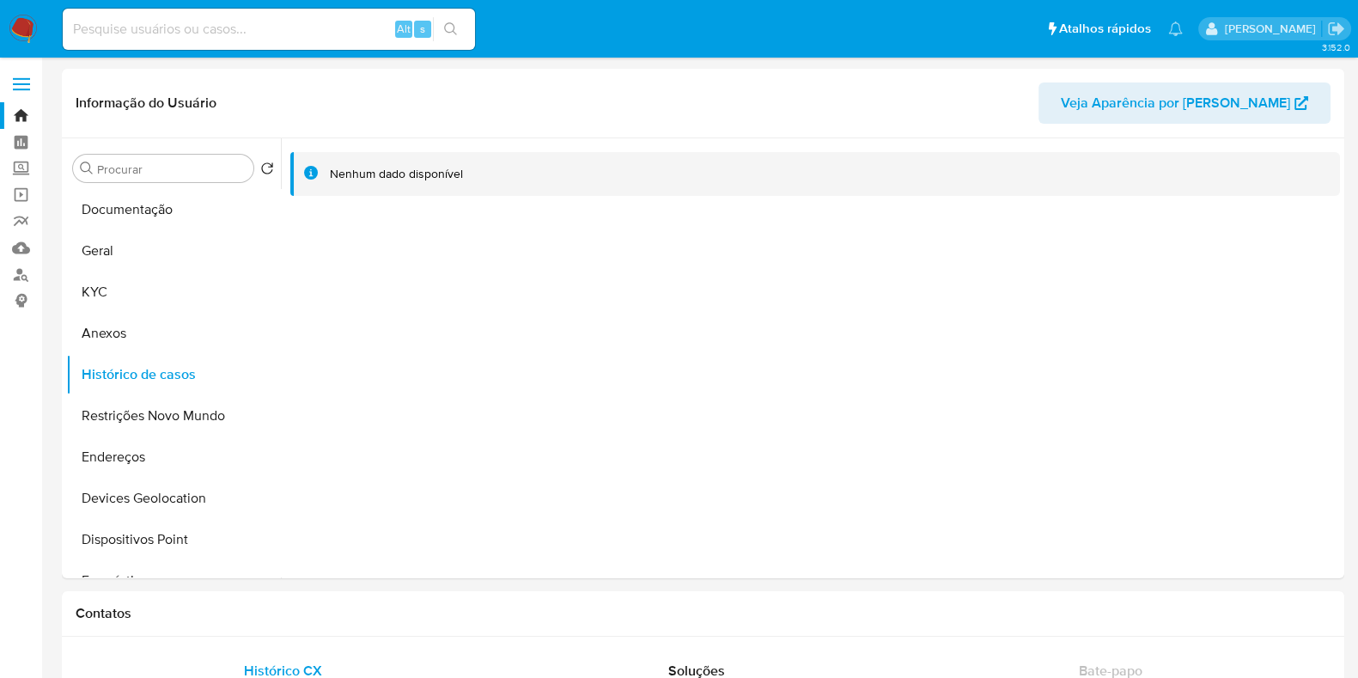
click at [235, 27] on input at bounding box center [269, 29] width 412 height 22
paste input "306459798"
type input "306459798"
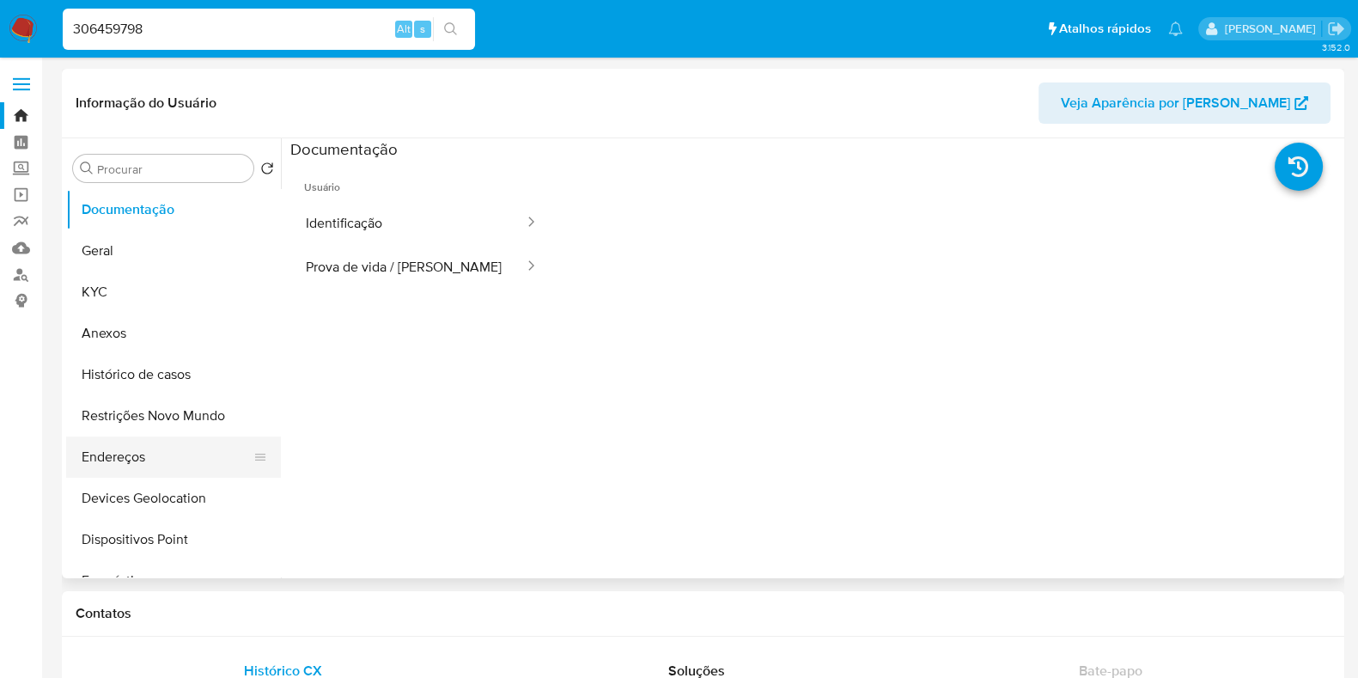
select select "10"
click at [129, 393] on button "Histórico de casos" at bounding box center [166, 374] width 201 height 41
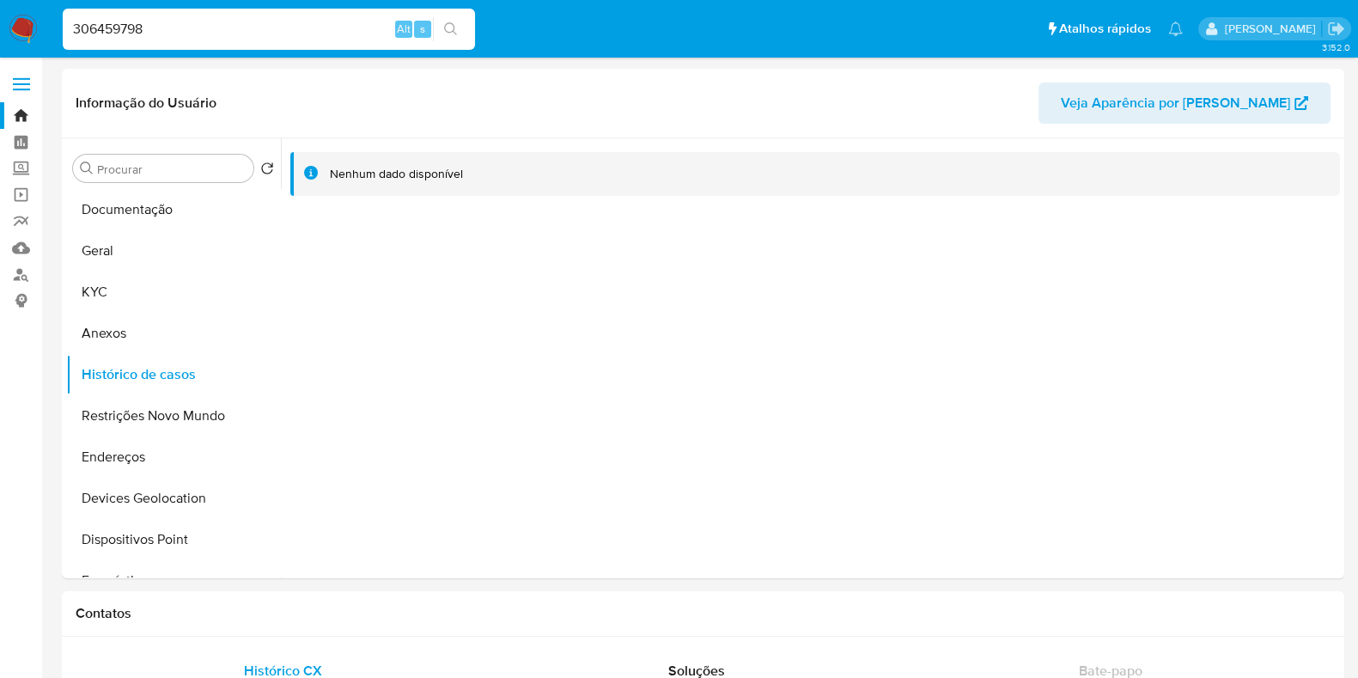
click at [241, 30] on input "306459798" at bounding box center [269, 29] width 412 height 22
paste input "570555450"
type input "570555450"
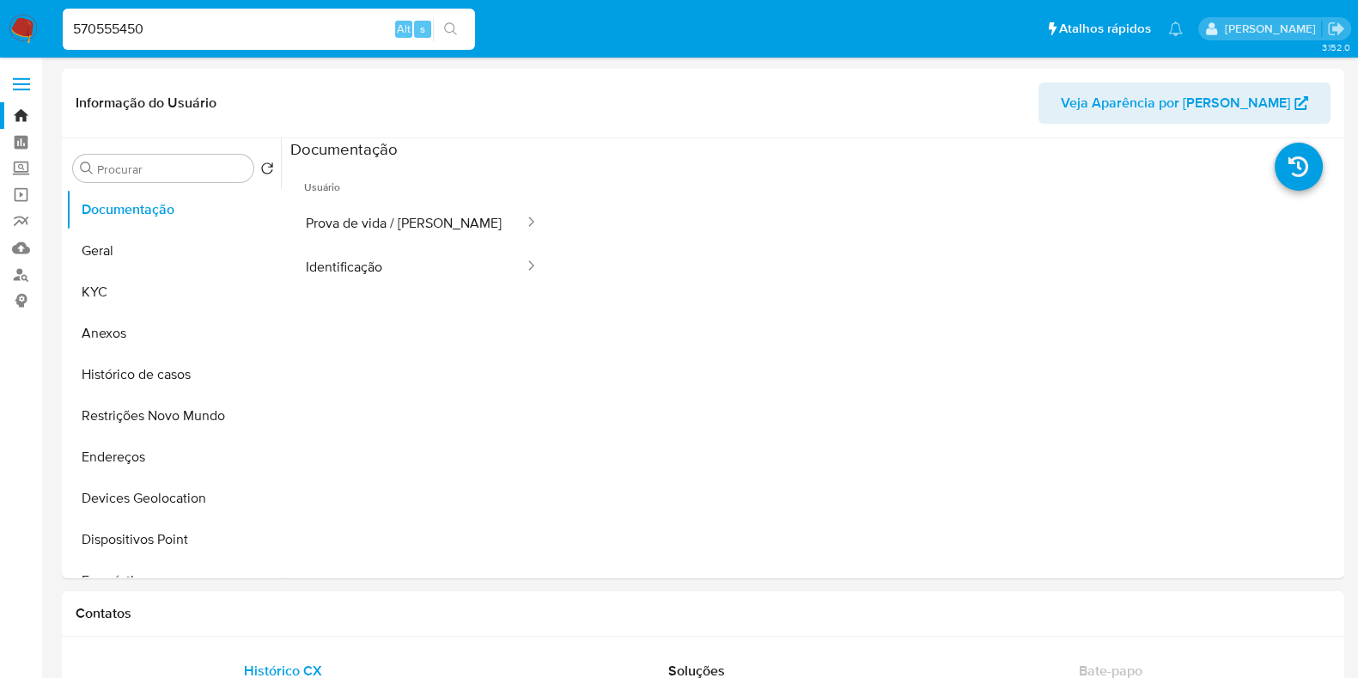
select select "10"
click at [149, 381] on button "Histórico de casos" at bounding box center [166, 374] width 201 height 41
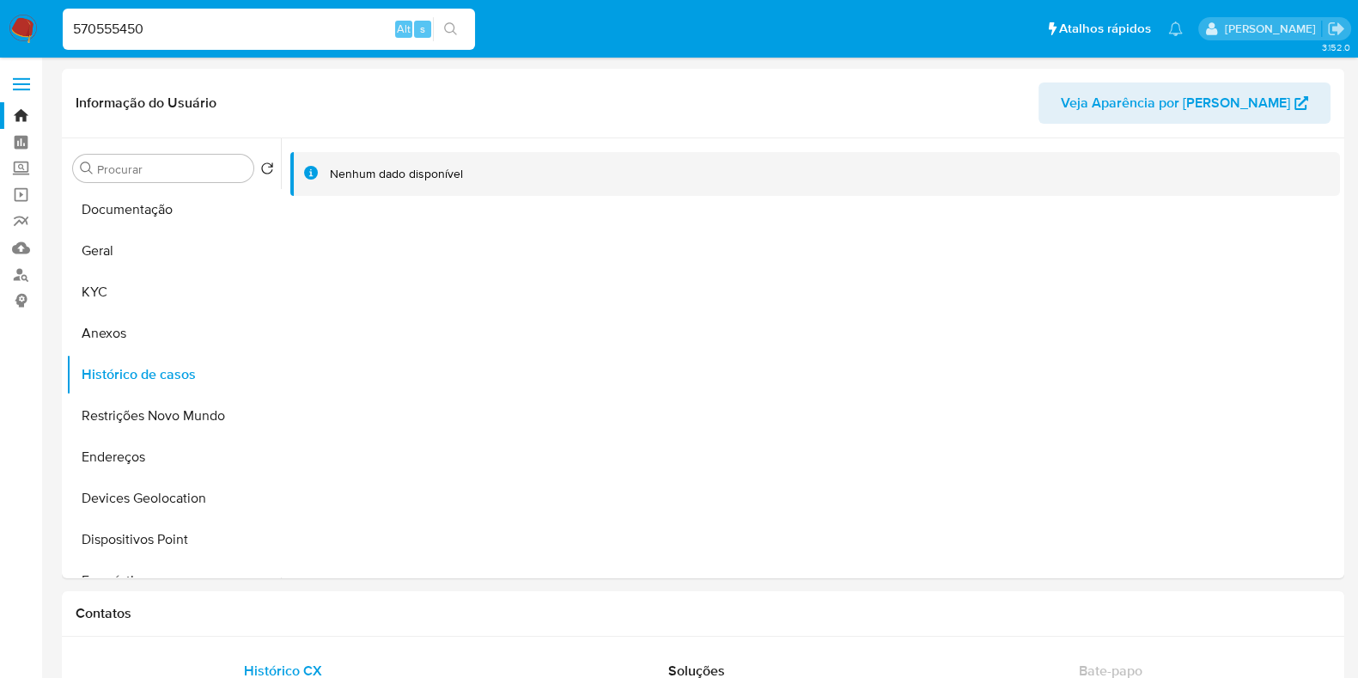
click at [22, 27] on img at bounding box center [23, 29] width 29 height 29
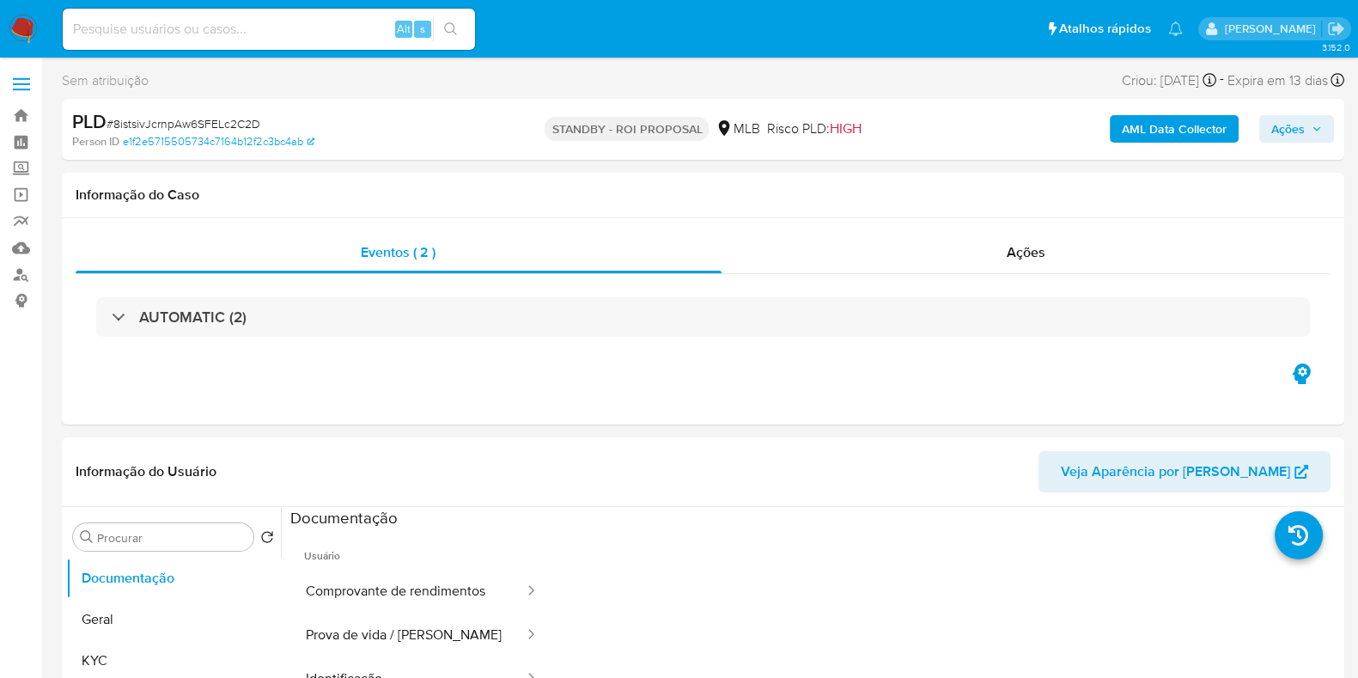
select select "10"
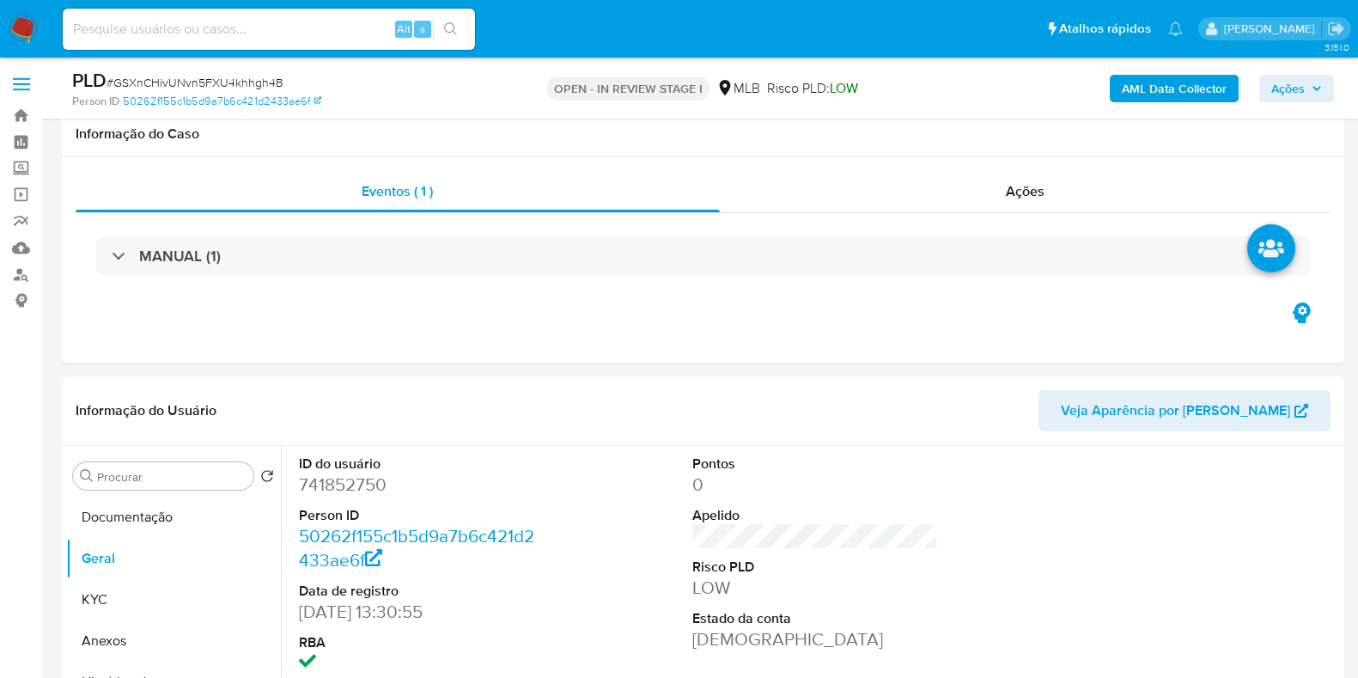
scroll to position [322, 0]
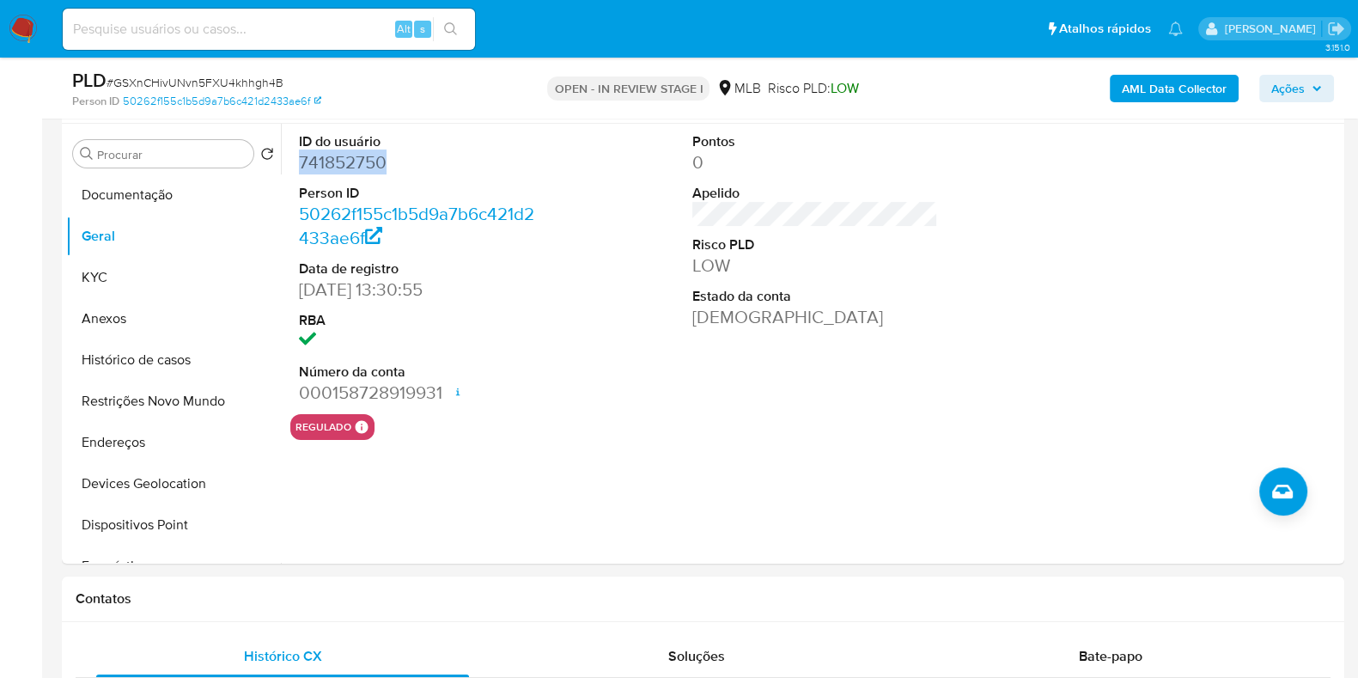
click at [121, 369] on button "Histórico de casos" at bounding box center [173, 359] width 215 height 41
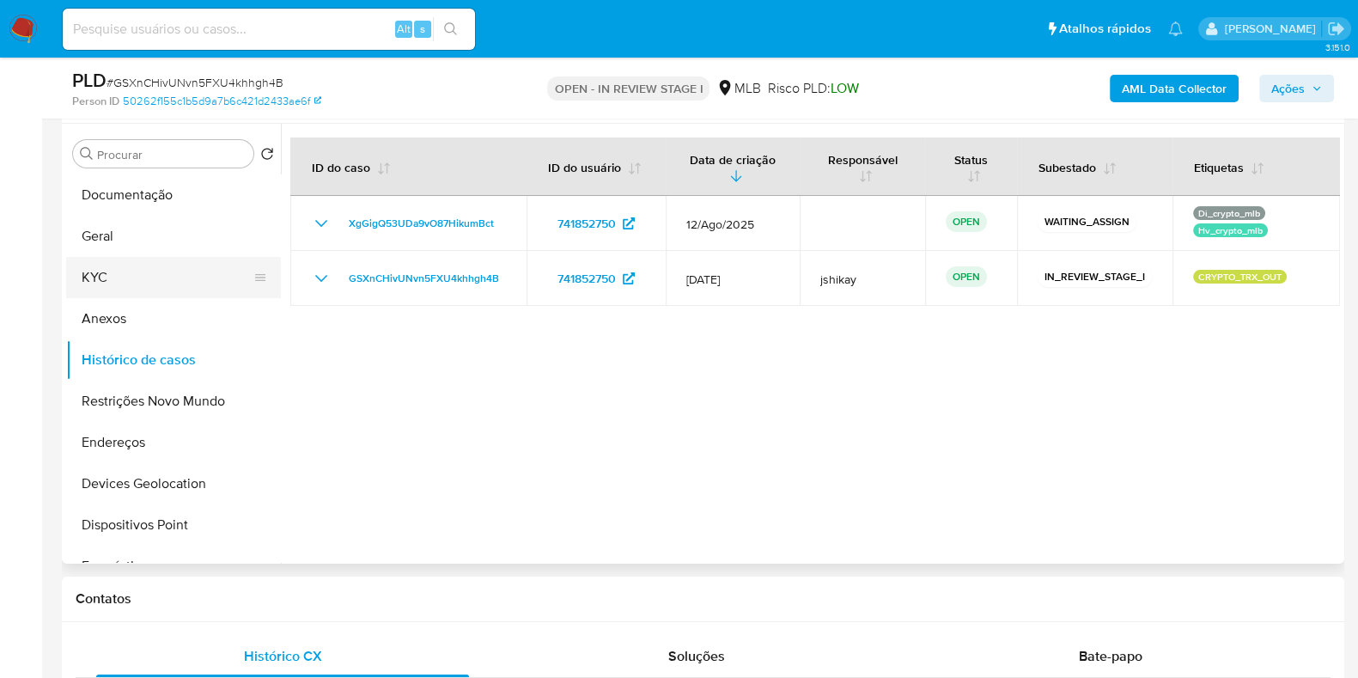
click at [117, 274] on button "KYC" at bounding box center [166, 277] width 201 height 41
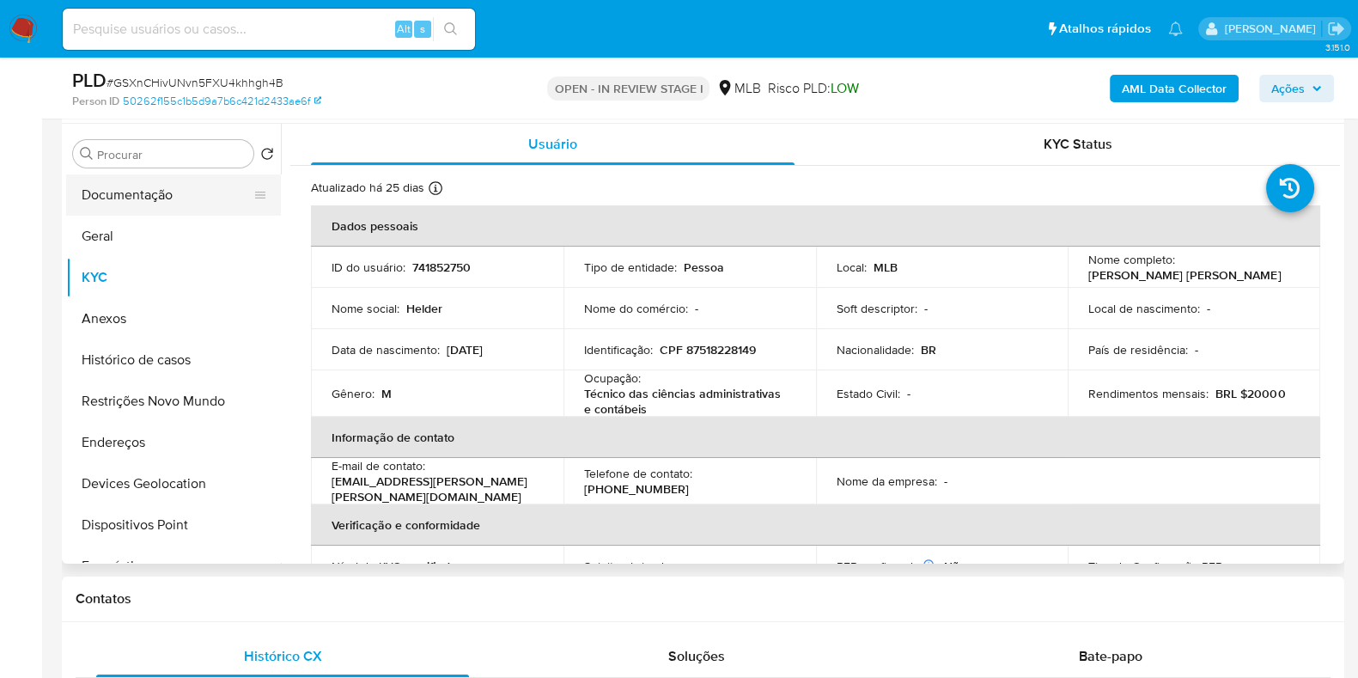
click at [99, 204] on button "Documentação" at bounding box center [166, 194] width 201 height 41
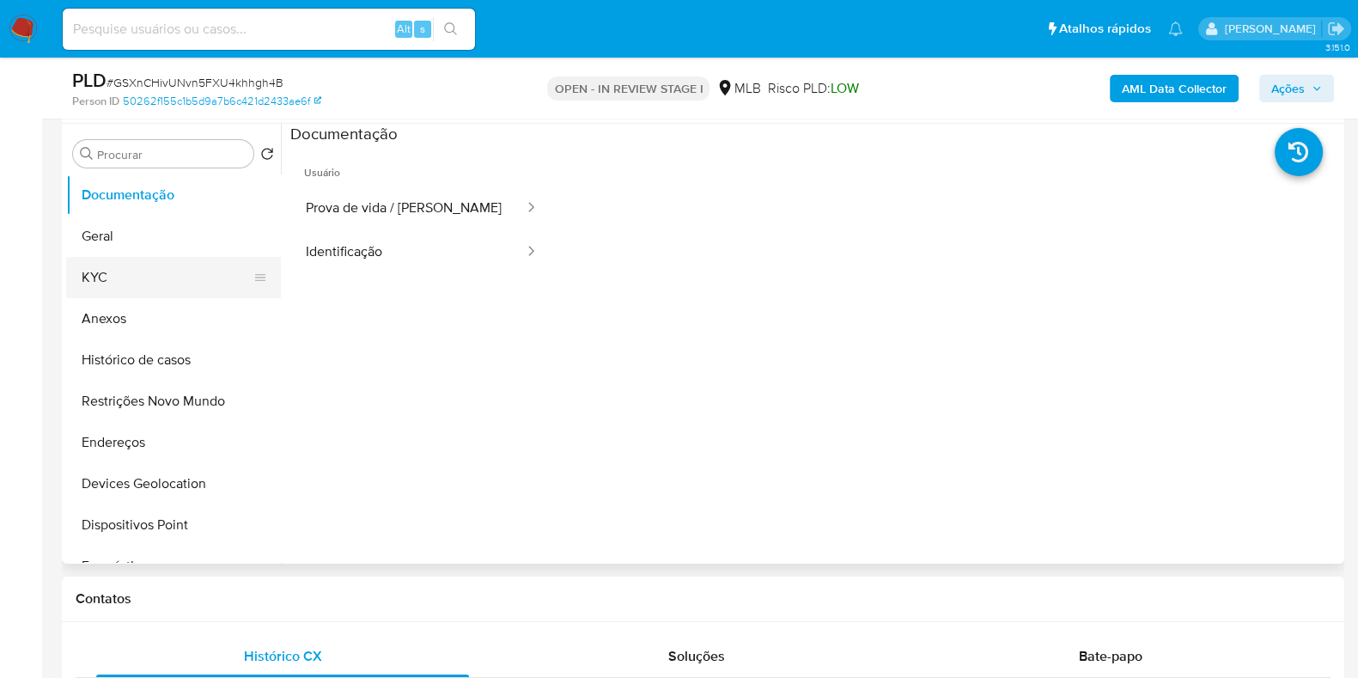
click at [184, 266] on button "KYC" at bounding box center [166, 277] width 201 height 41
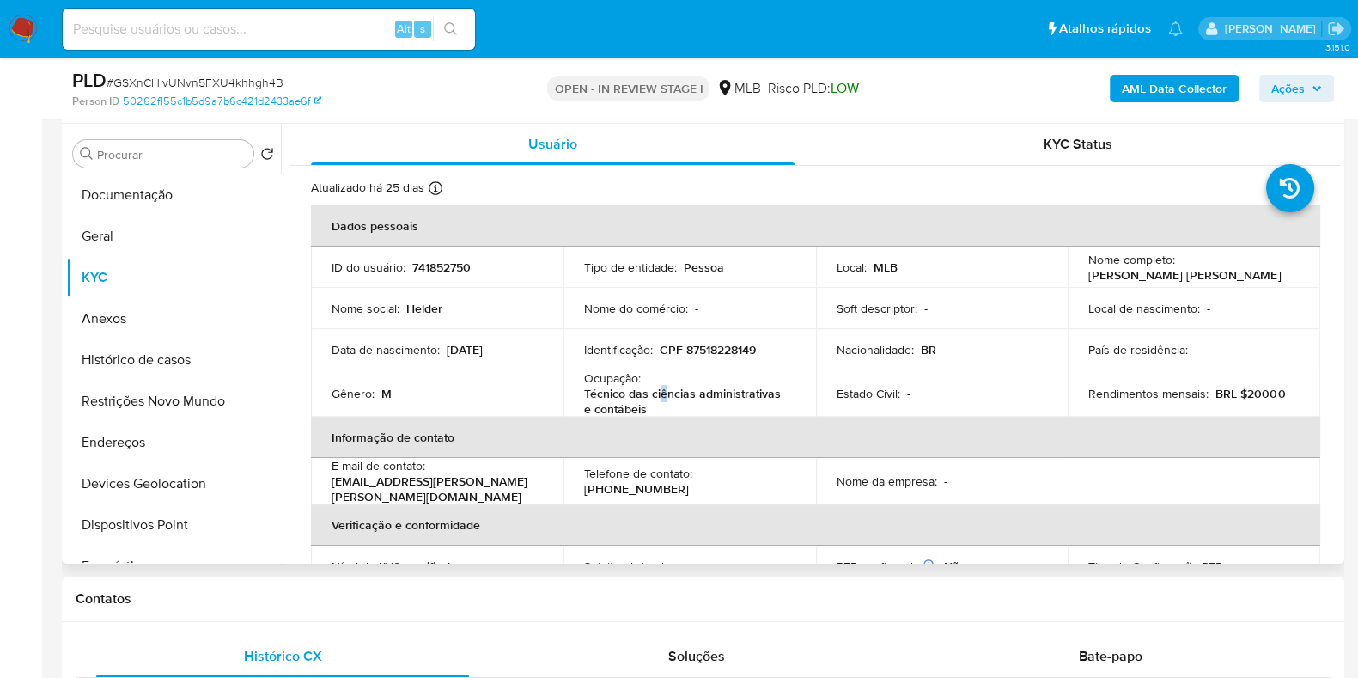
click at [659, 399] on p "Técnico das ciências administrativas e contábeis" at bounding box center [686, 401] width 204 height 31
drag, startPoint x: 651, startPoint y: 408, endPoint x: 580, endPoint y: 395, distance: 72.5
click at [575, 395] on td "Ocupação : Técnico das ciências administrativas e contábeis" at bounding box center [689, 393] width 253 height 46
copy p "Técnico das ciências administrativas e contábeis"
click at [143, 227] on button "Geral" at bounding box center [166, 236] width 201 height 41
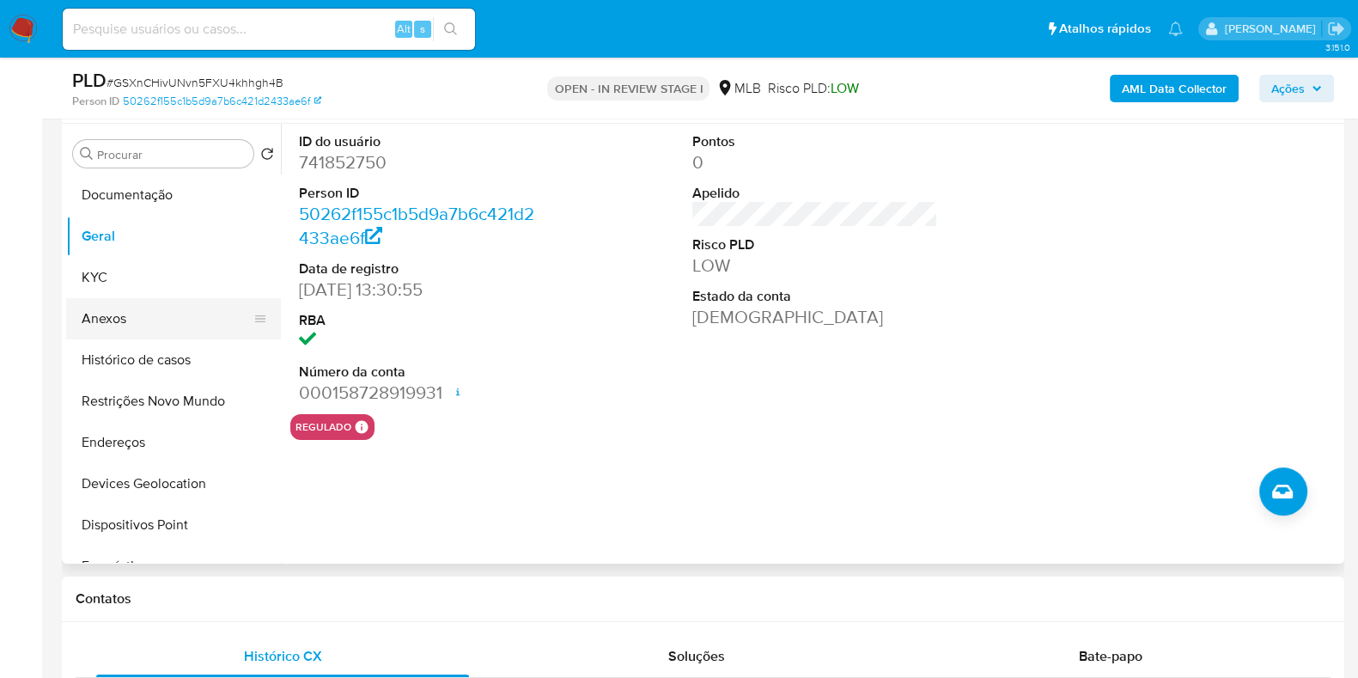
click at [127, 298] on button "Anexos" at bounding box center [166, 318] width 201 height 41
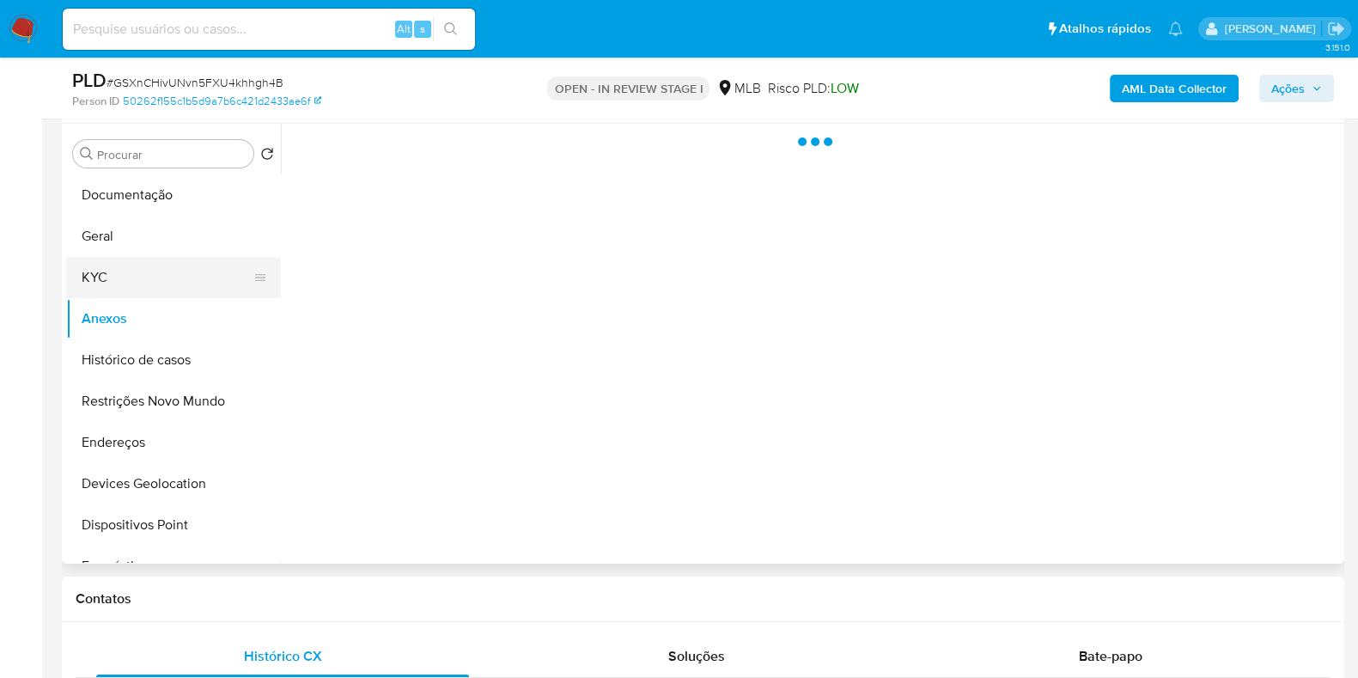
click at [116, 279] on button "KYC" at bounding box center [166, 277] width 201 height 41
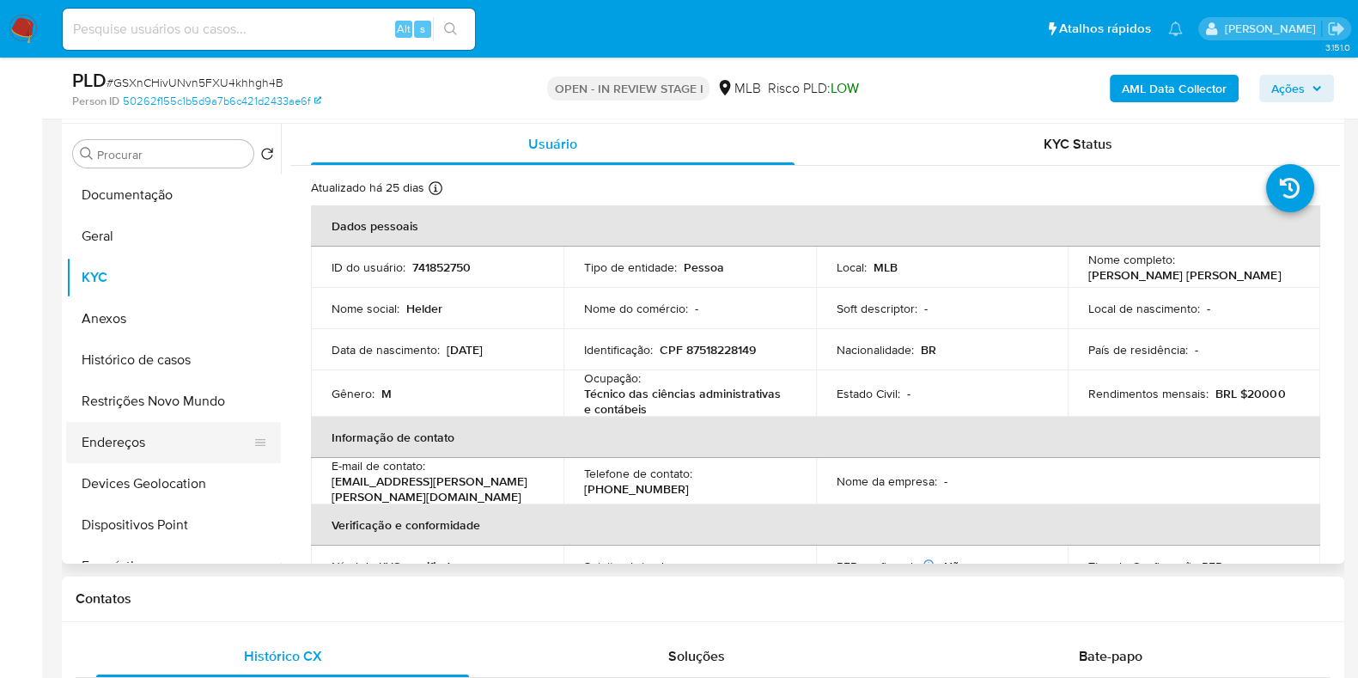
click at [112, 429] on button "Endereços" at bounding box center [166, 442] width 201 height 41
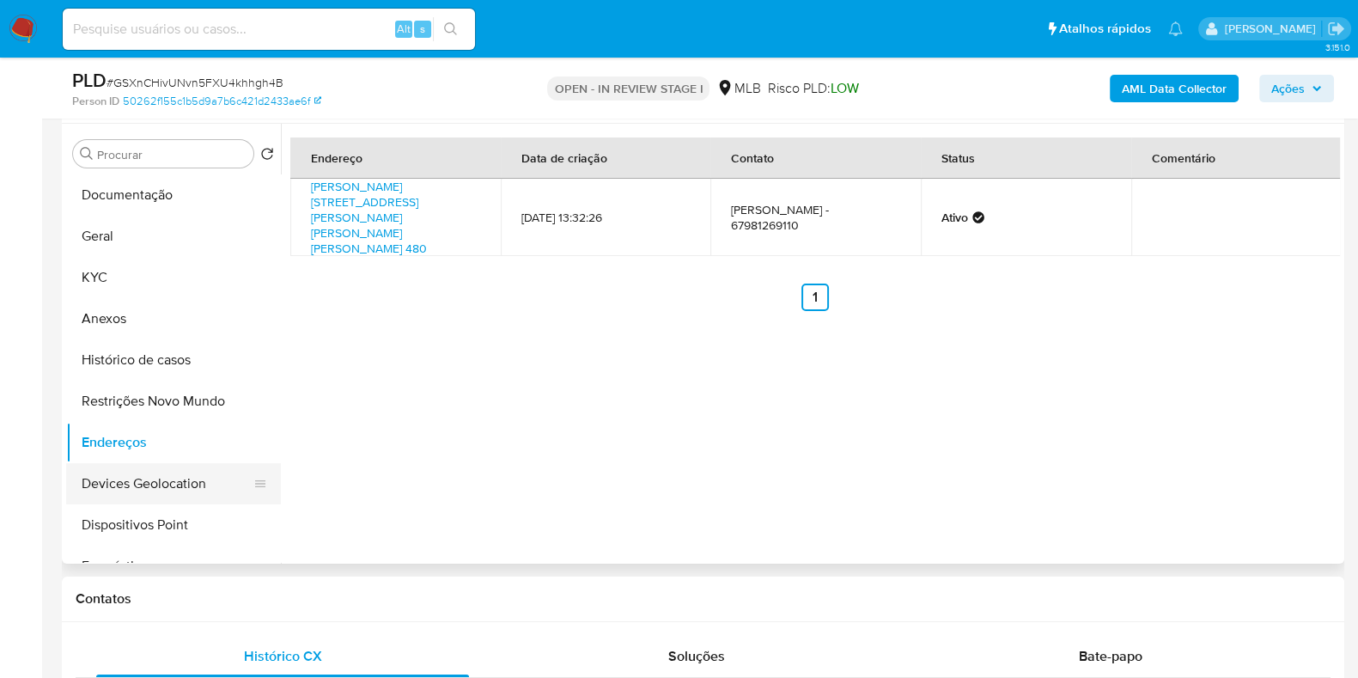
click at [172, 500] on button "Devices Geolocation" at bounding box center [166, 483] width 201 height 41
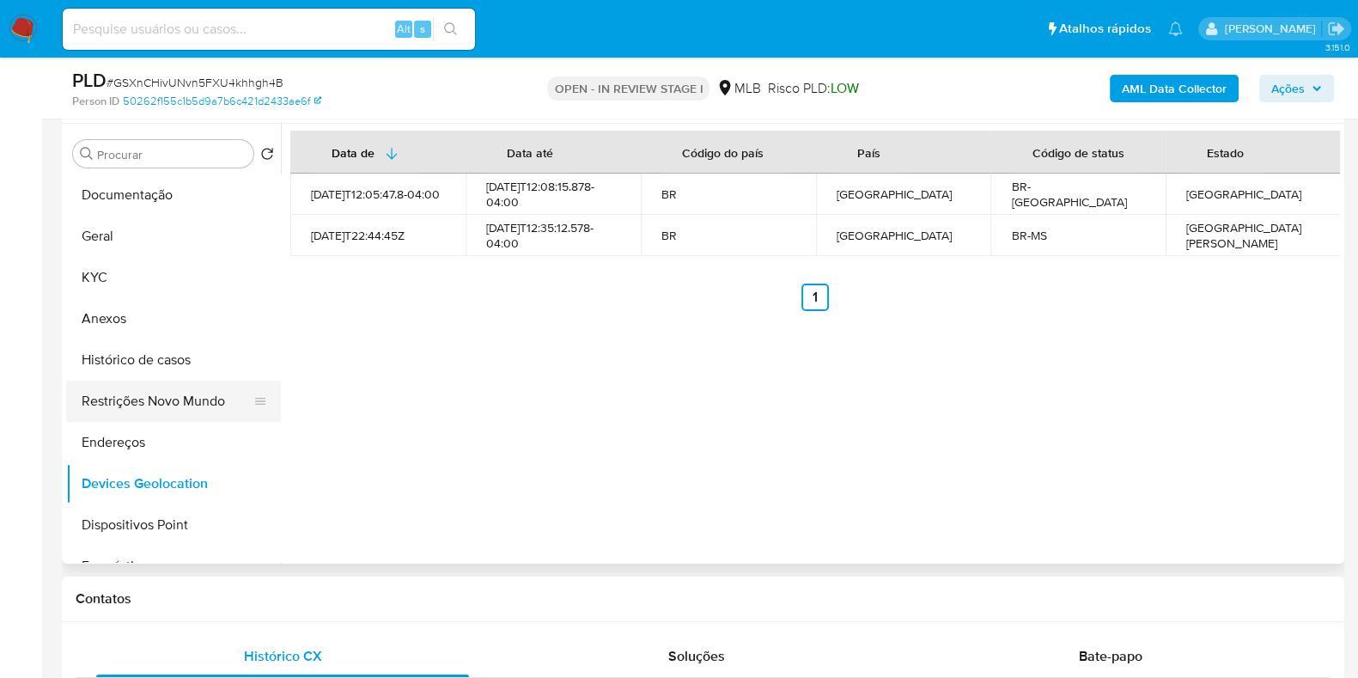
click at [143, 393] on button "Restrições Novo Mundo" at bounding box center [166, 401] width 201 height 41
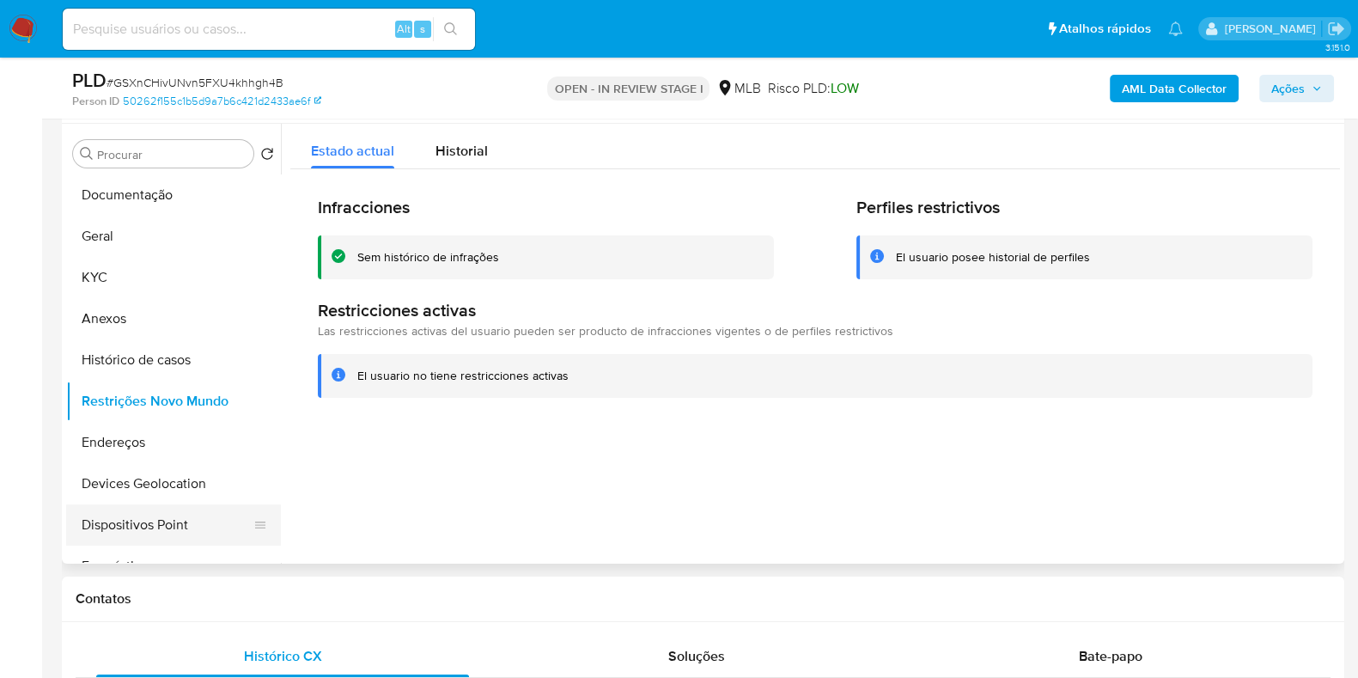
drag, startPoint x: 172, startPoint y: 522, endPoint x: 198, endPoint y: 509, distance: 28.8
click at [172, 523] on button "Dispositivos Point" at bounding box center [166, 524] width 201 height 41
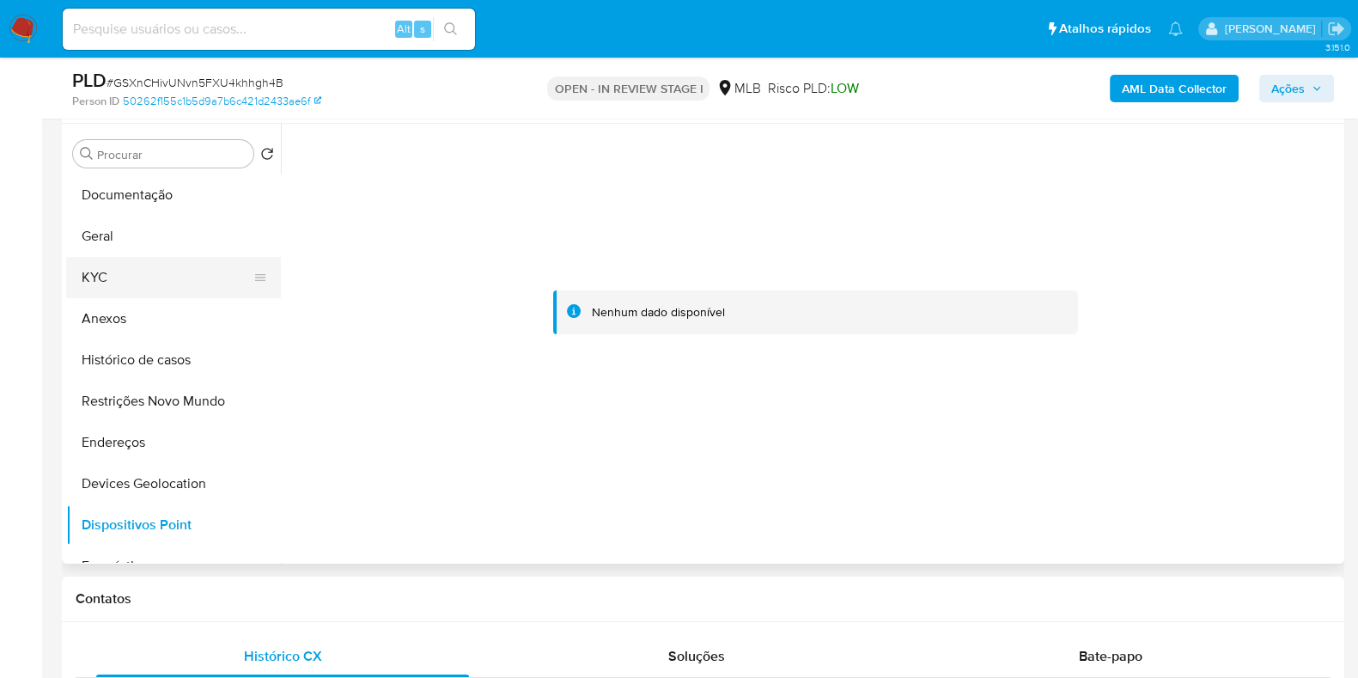
click at [163, 276] on button "KYC" at bounding box center [166, 277] width 201 height 41
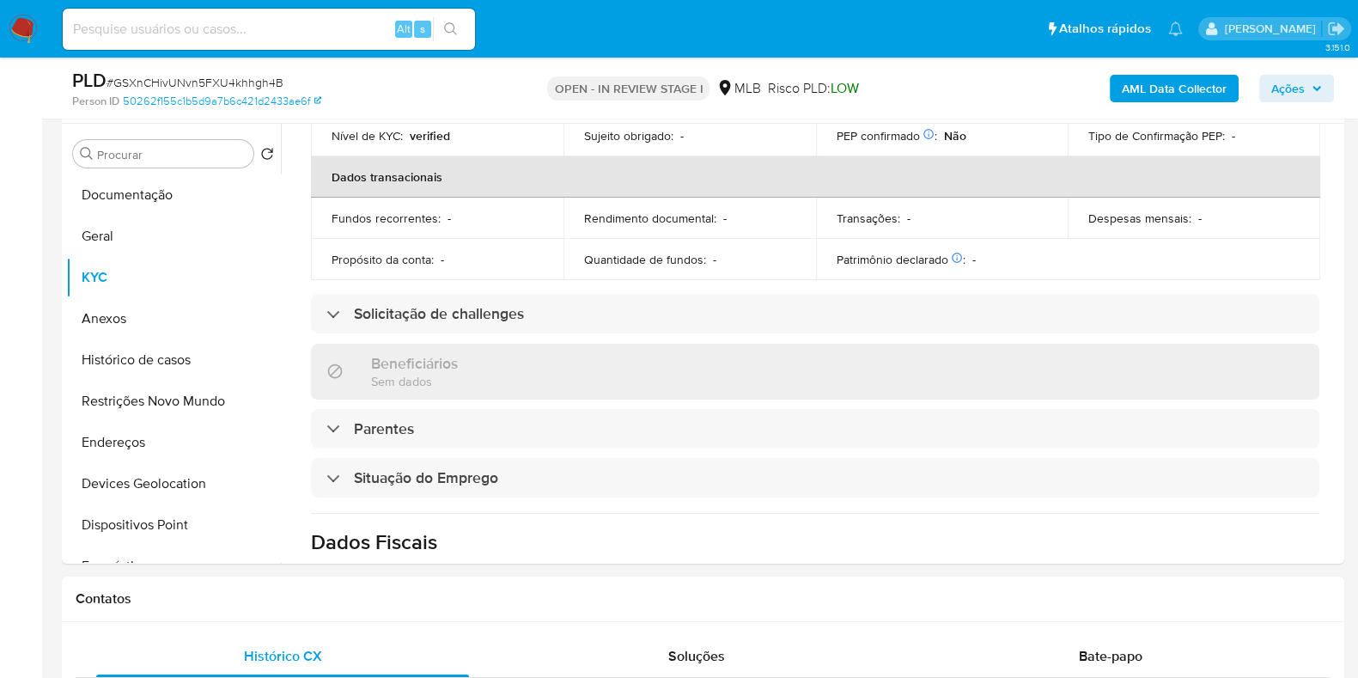
scroll to position [107, 0]
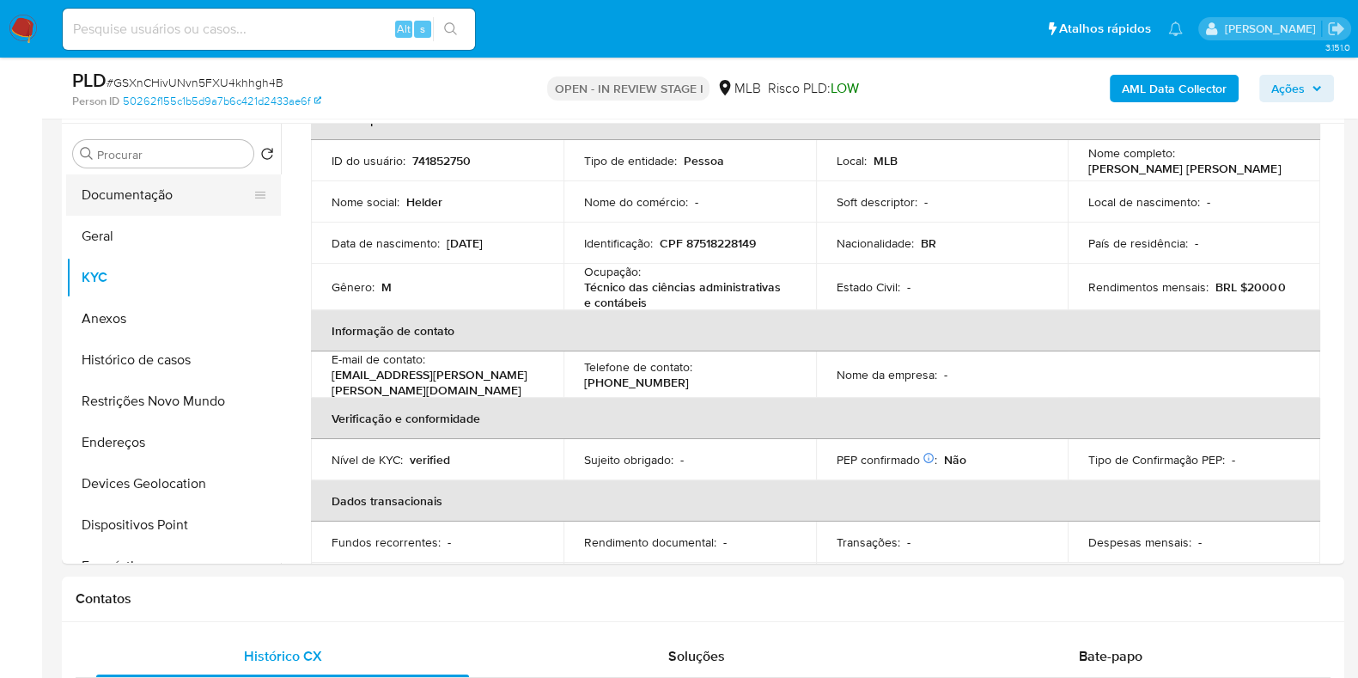
click at [101, 197] on button "Documentação" at bounding box center [166, 194] width 201 height 41
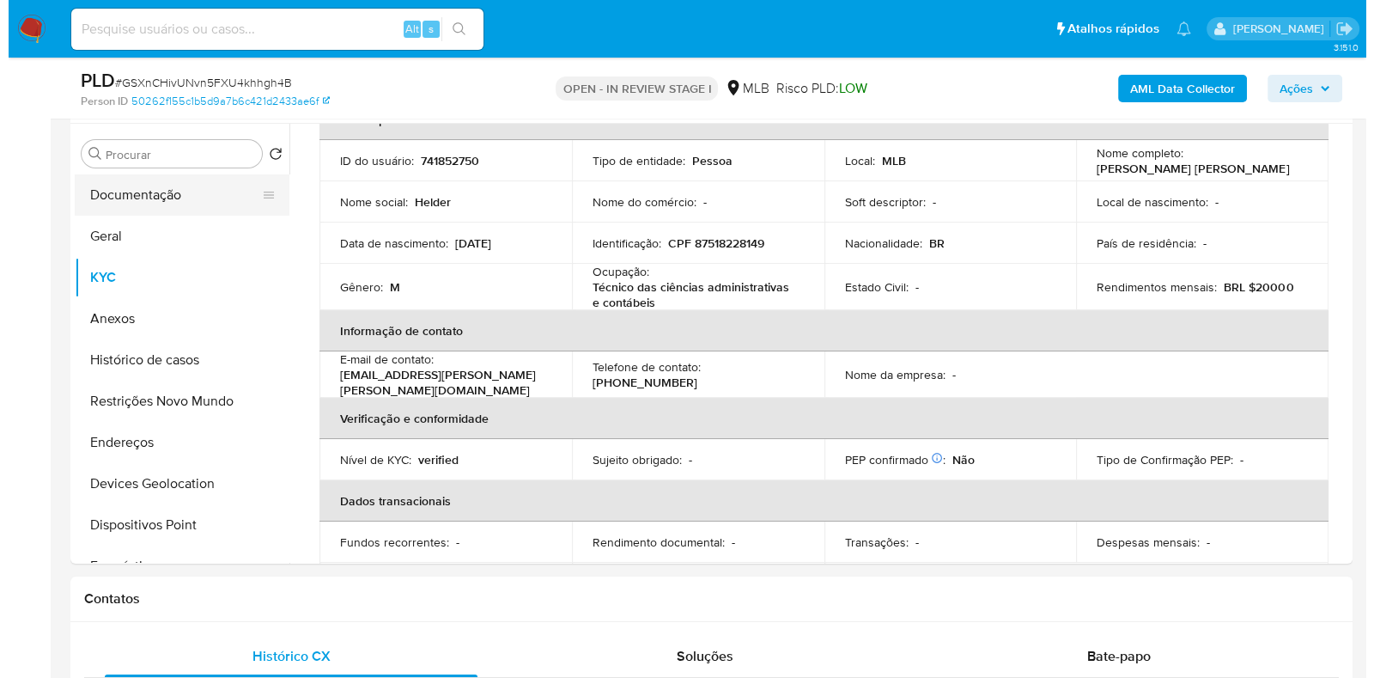
scroll to position [0, 0]
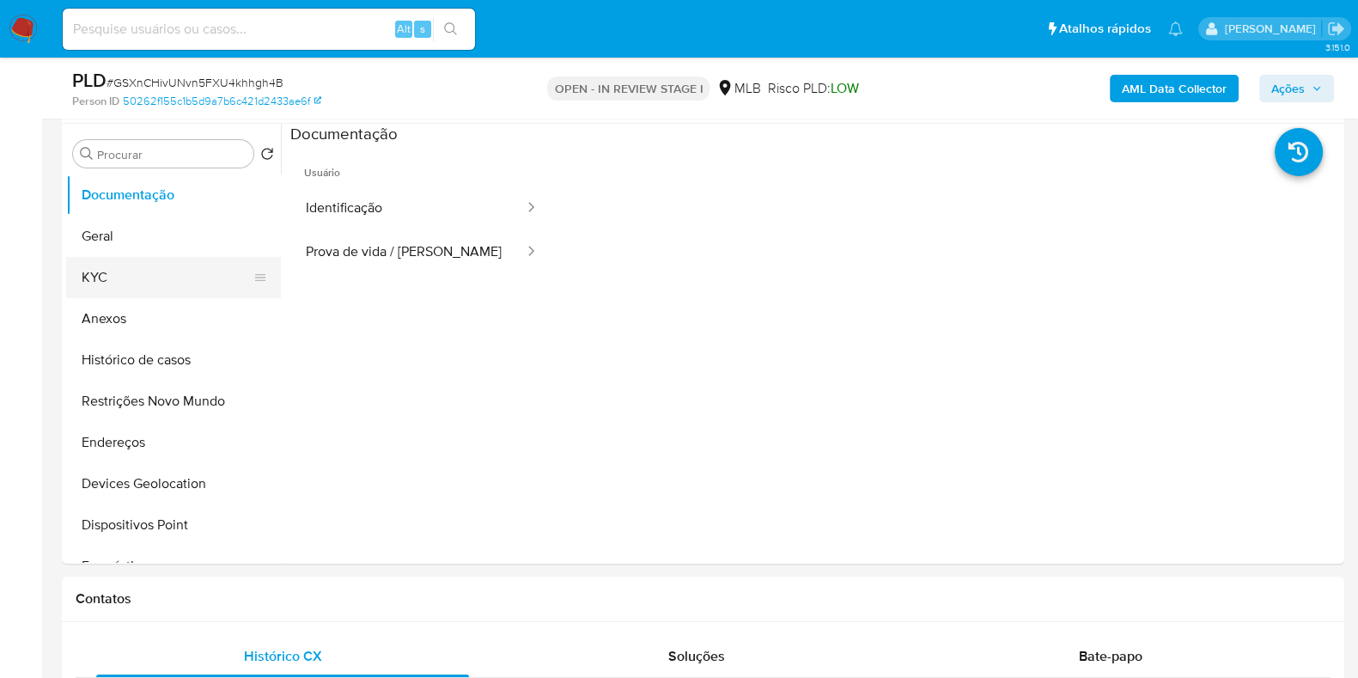
click at [82, 285] on button "KYC" at bounding box center [166, 277] width 201 height 41
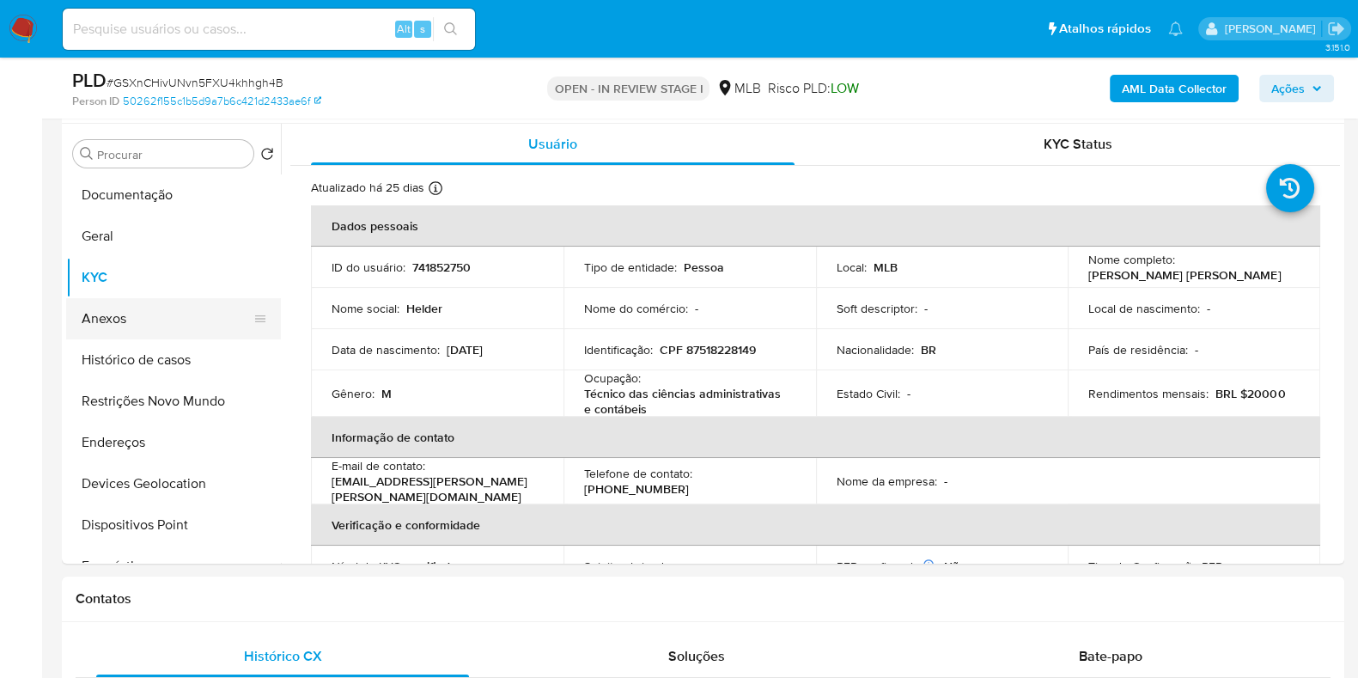
click at [158, 315] on button "Anexos" at bounding box center [166, 318] width 201 height 41
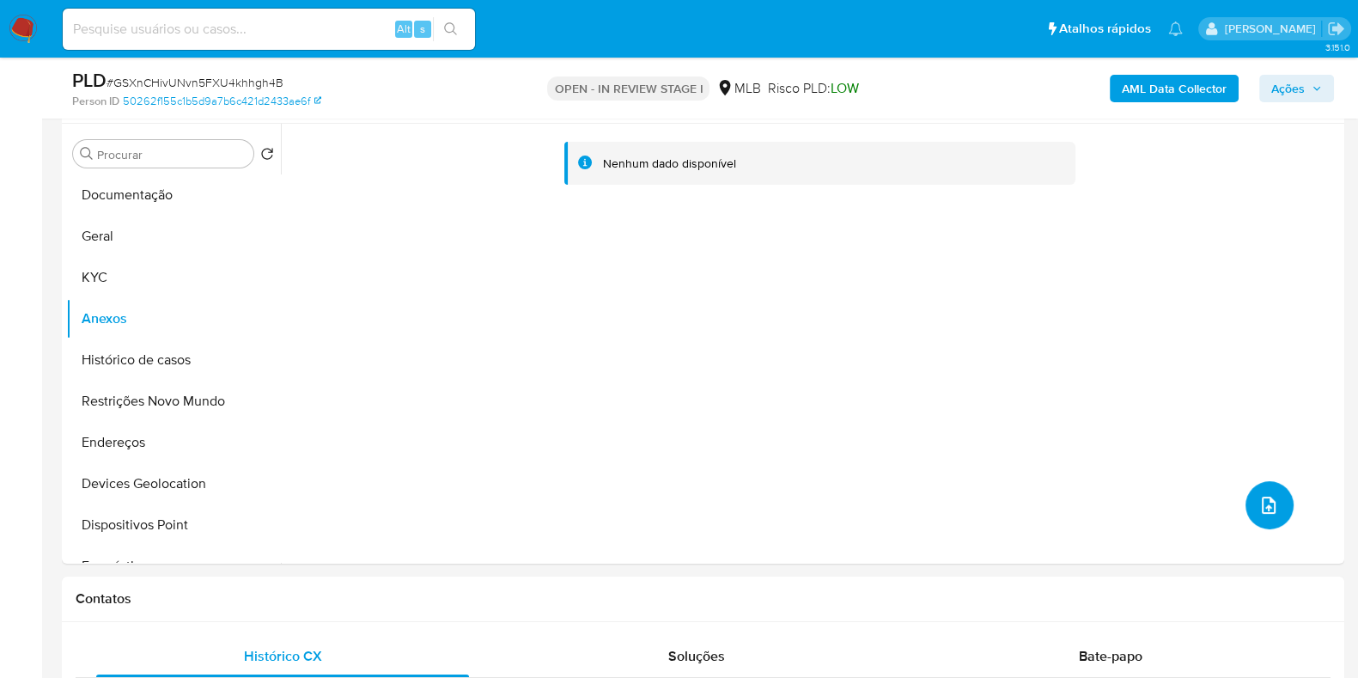
click at [1263, 514] on icon "upload-file" at bounding box center [1268, 505] width 21 height 21
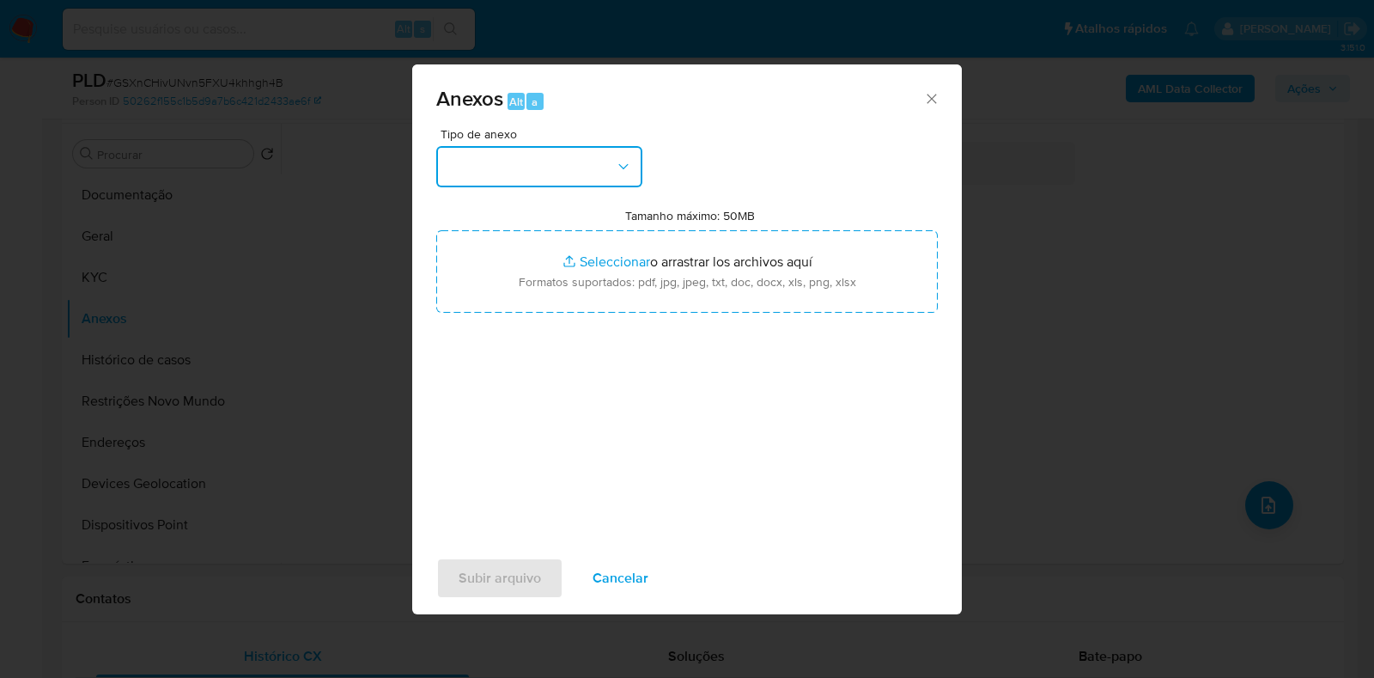
click at [521, 161] on button "button" at bounding box center [539, 166] width 206 height 41
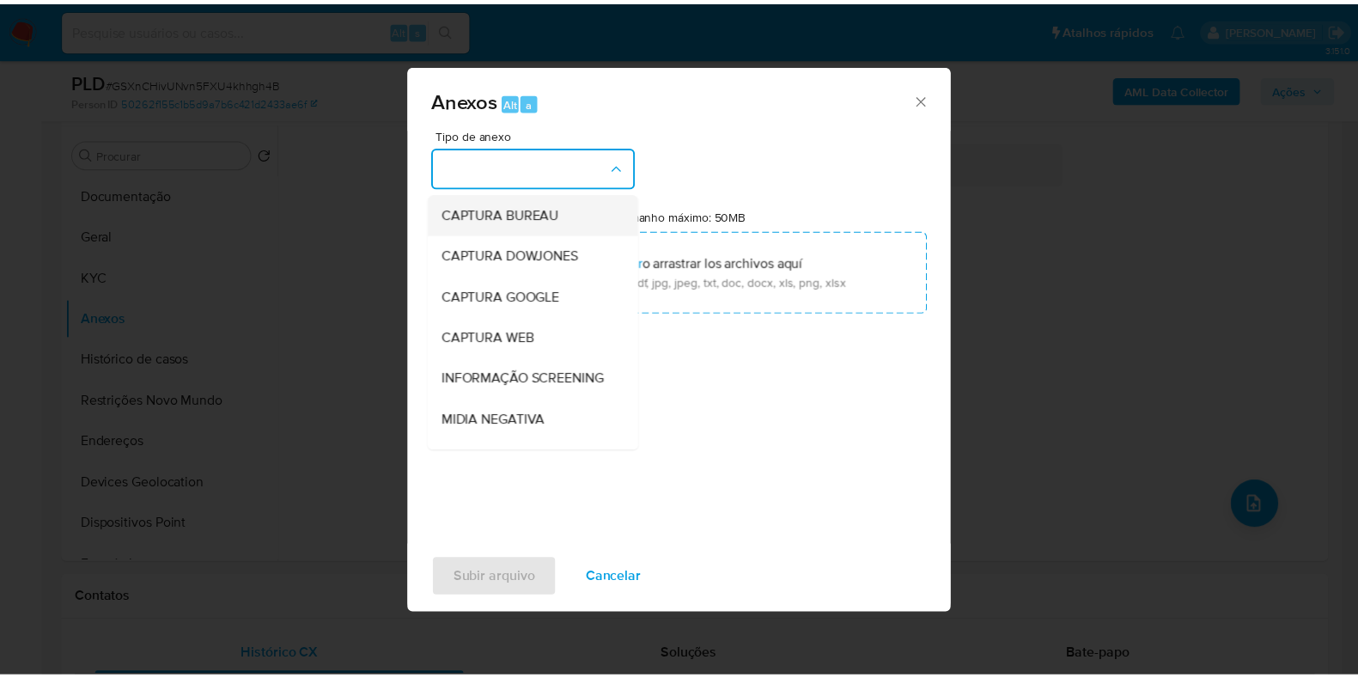
scroll to position [107, 0]
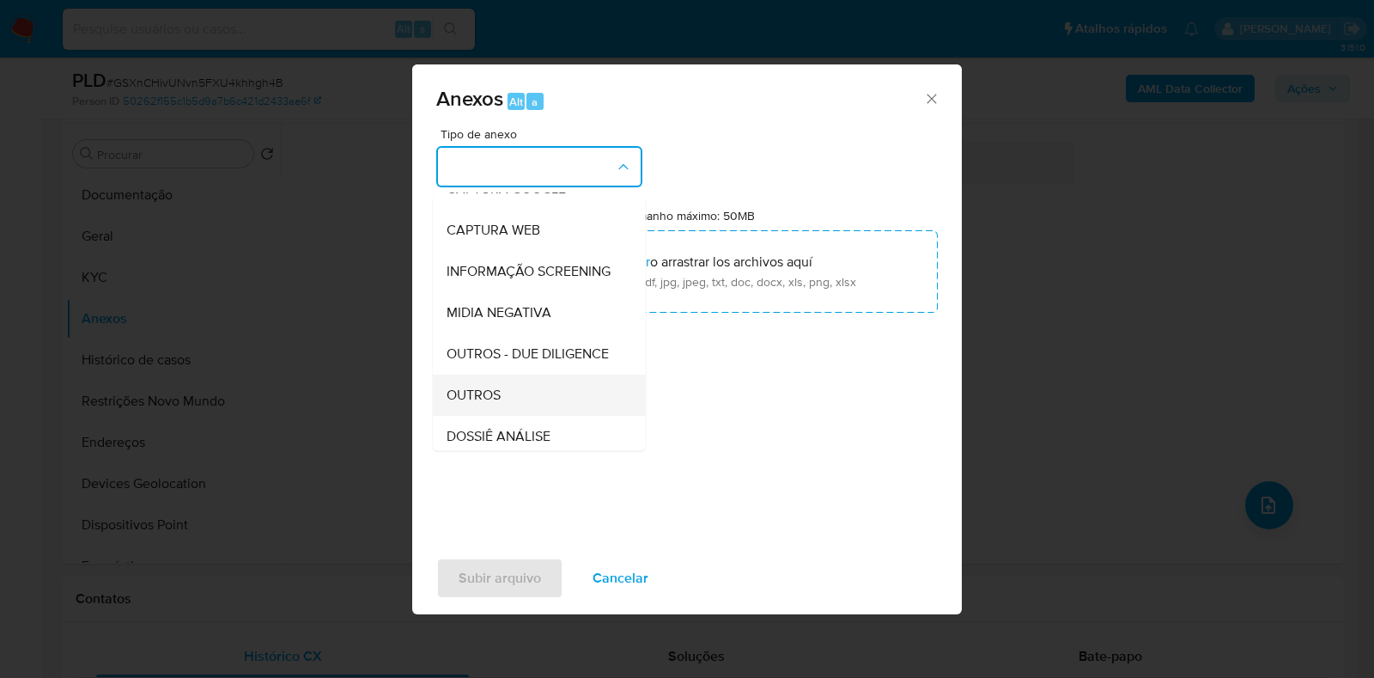
click at [489, 404] on span "OUTROS" at bounding box center [474, 395] width 54 height 17
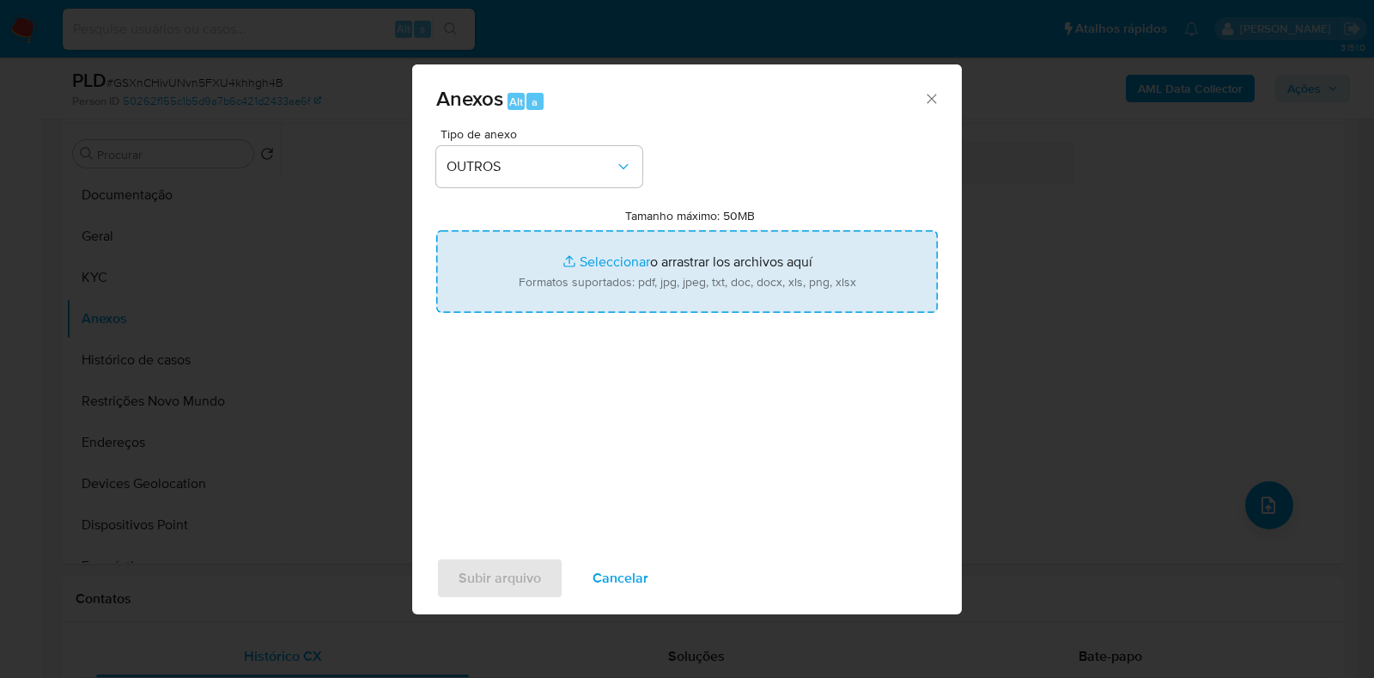
click at [526, 258] on input "Tamanho máximo: 50MB Seleccionar archivos" at bounding box center [687, 271] width 502 height 82
type input "C:\fakepath\Mulan 741852750_2025_08_12_12_33_39 - Resumen TX.pdf"
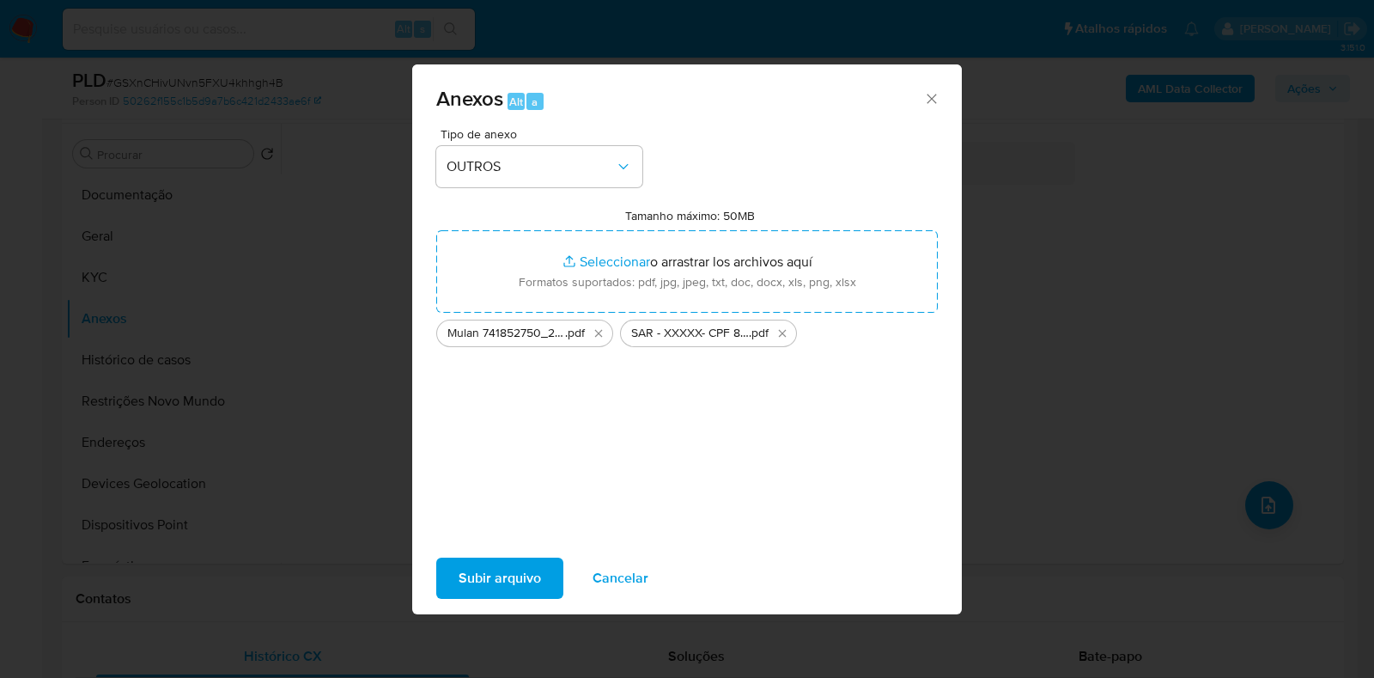
click at [511, 572] on span "Subir arquivo" at bounding box center [500, 578] width 82 height 38
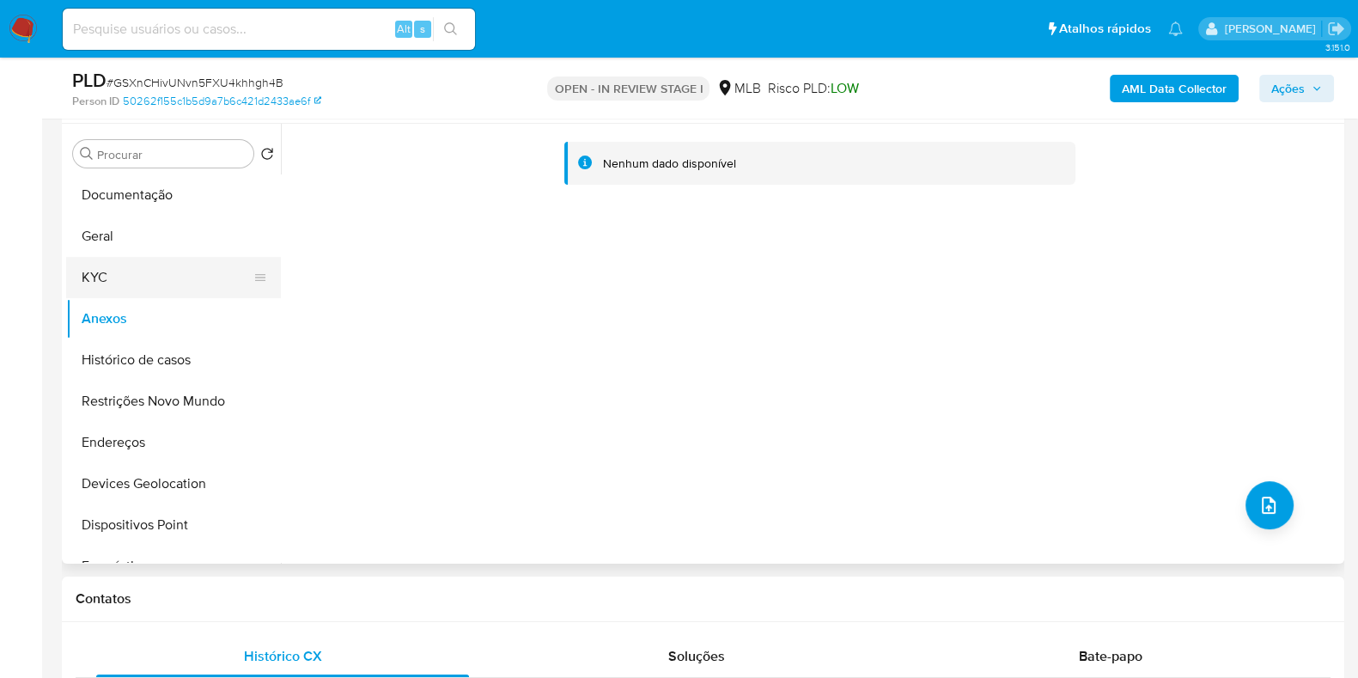
click at [117, 283] on button "KYC" at bounding box center [166, 277] width 201 height 41
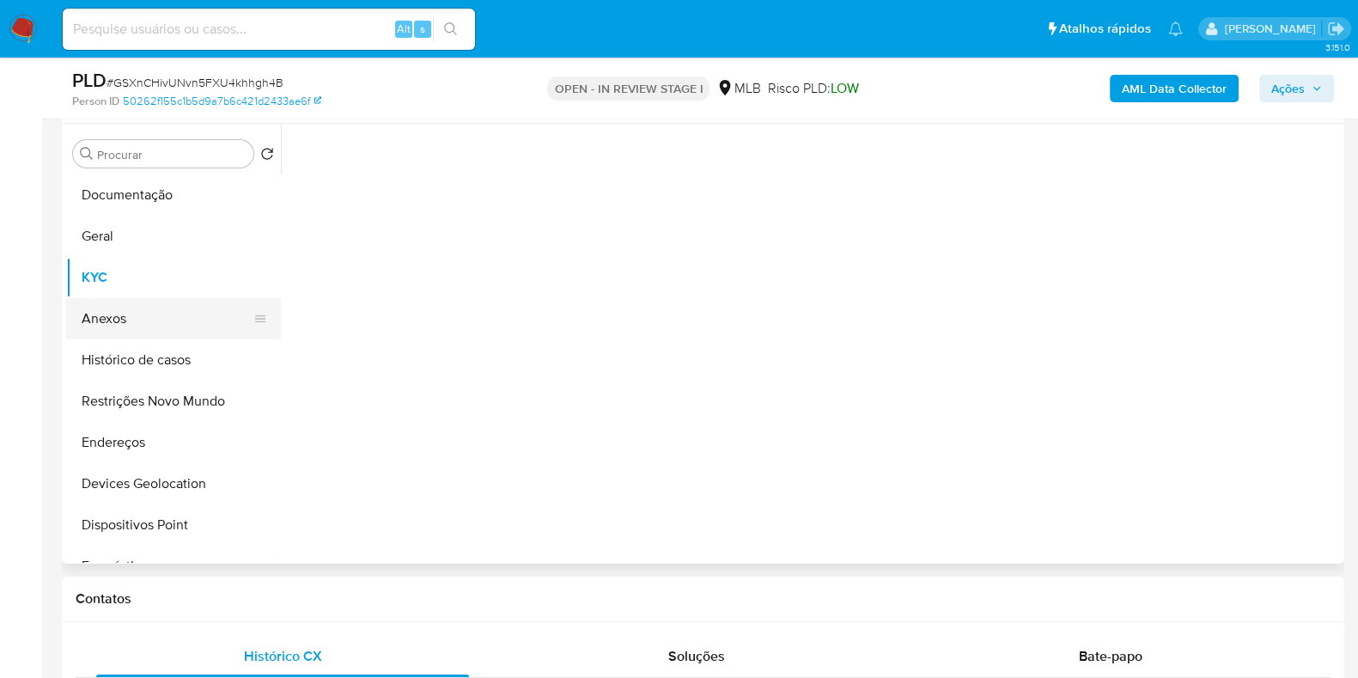
click at [110, 322] on button "Anexos" at bounding box center [166, 318] width 201 height 41
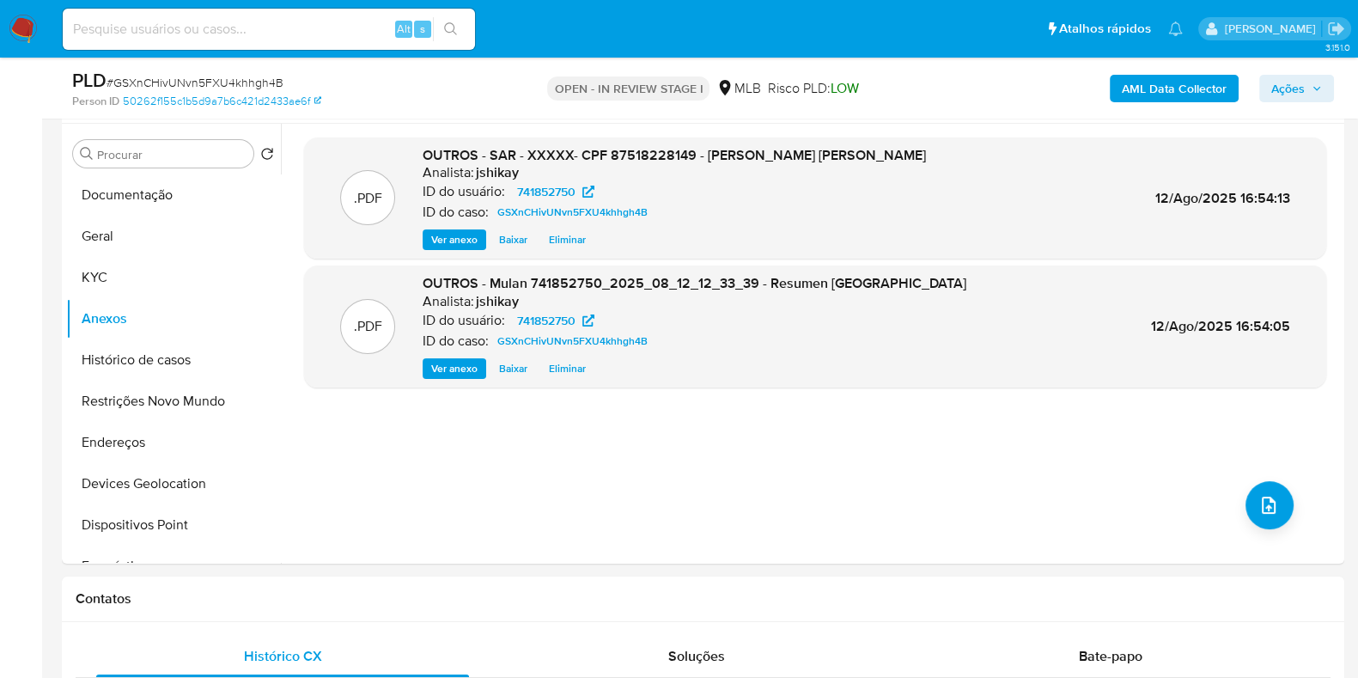
click at [1288, 83] on span "Ações" at bounding box center [1288, 88] width 34 height 27
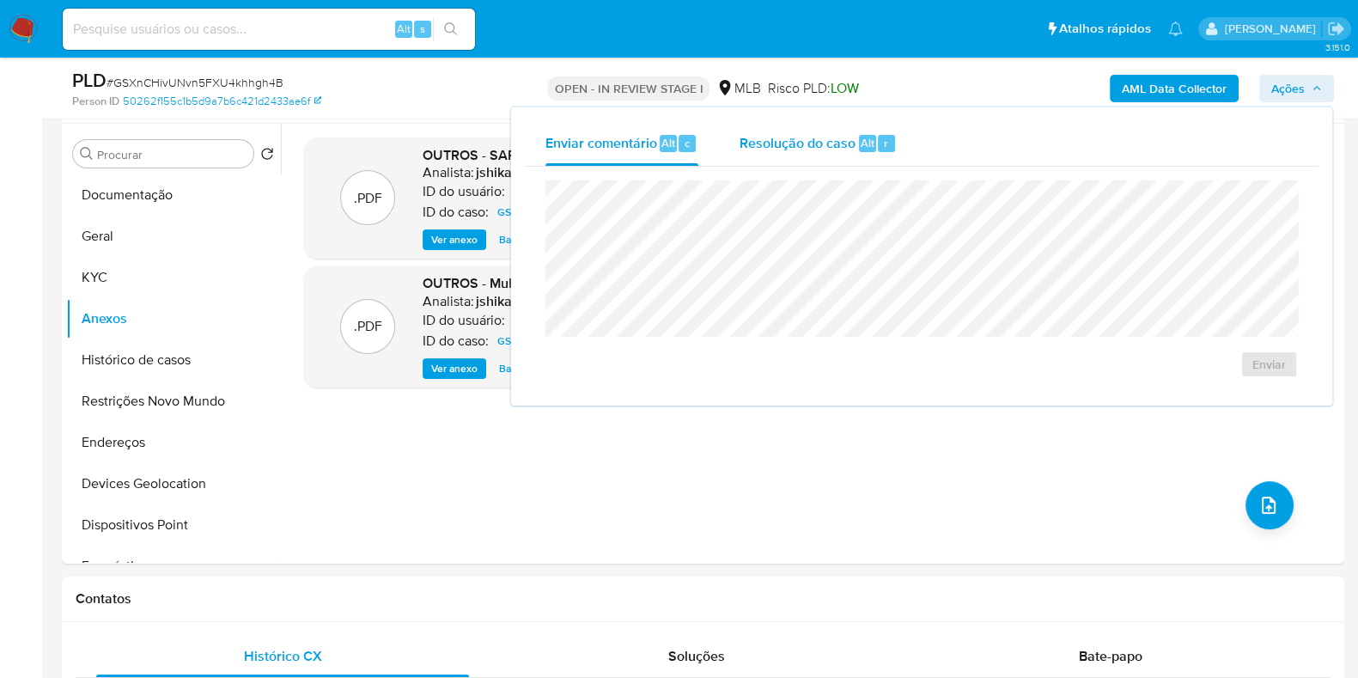
click at [722, 165] on button "Resolução do caso Alt r" at bounding box center [818, 143] width 198 height 45
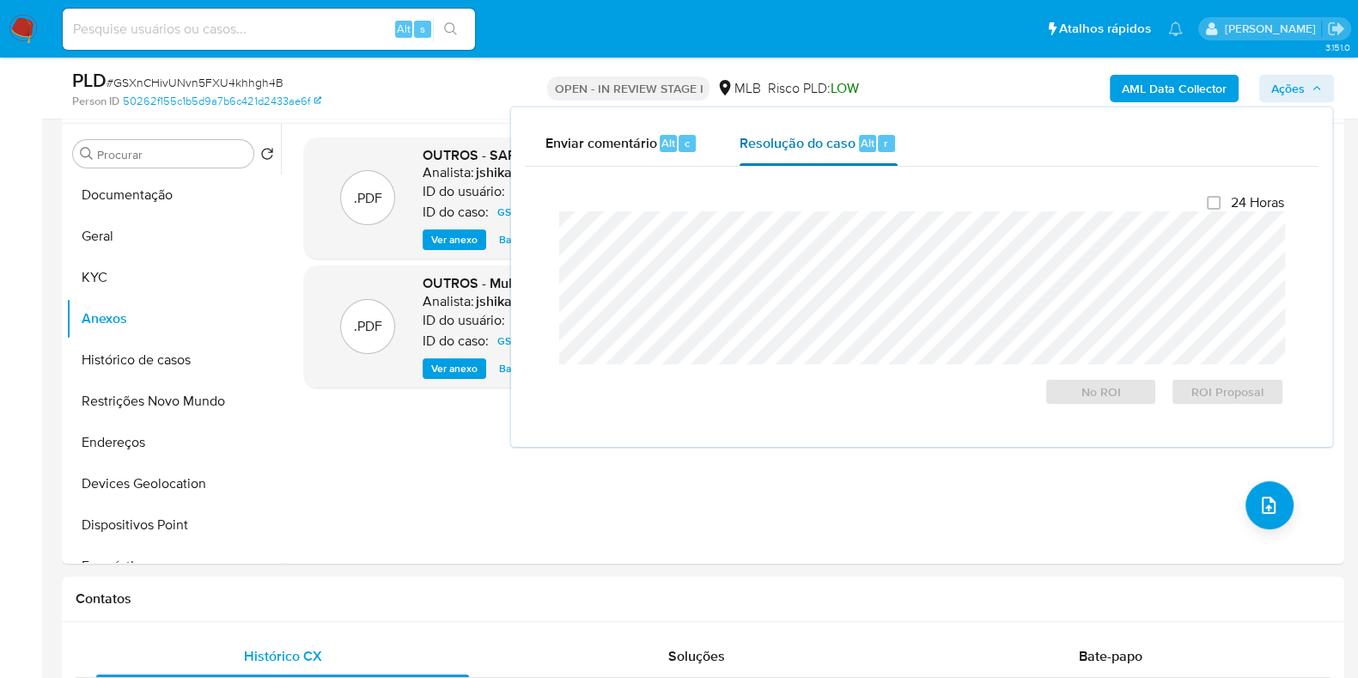
click at [765, 139] on span "Resolução do caso" at bounding box center [798, 142] width 116 height 20
click at [1215, 387] on span "ROI Proposal" at bounding box center [1227, 392] width 89 height 24
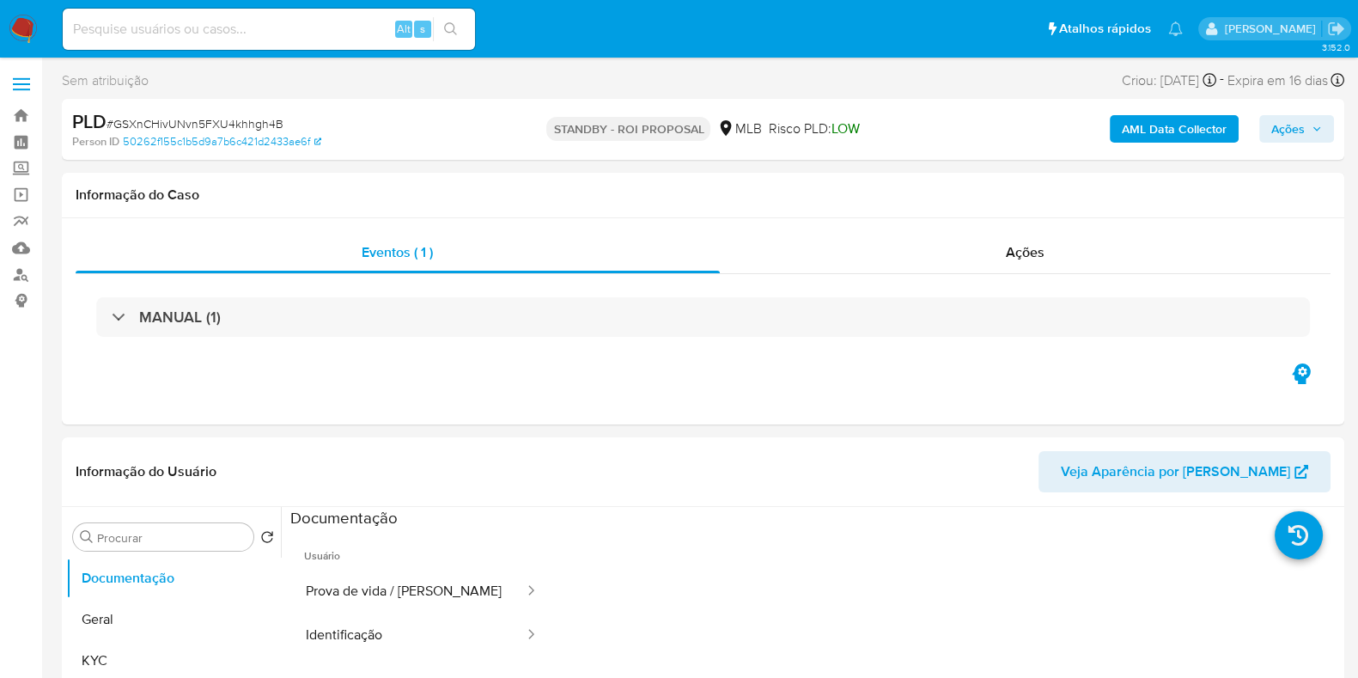
select select "10"
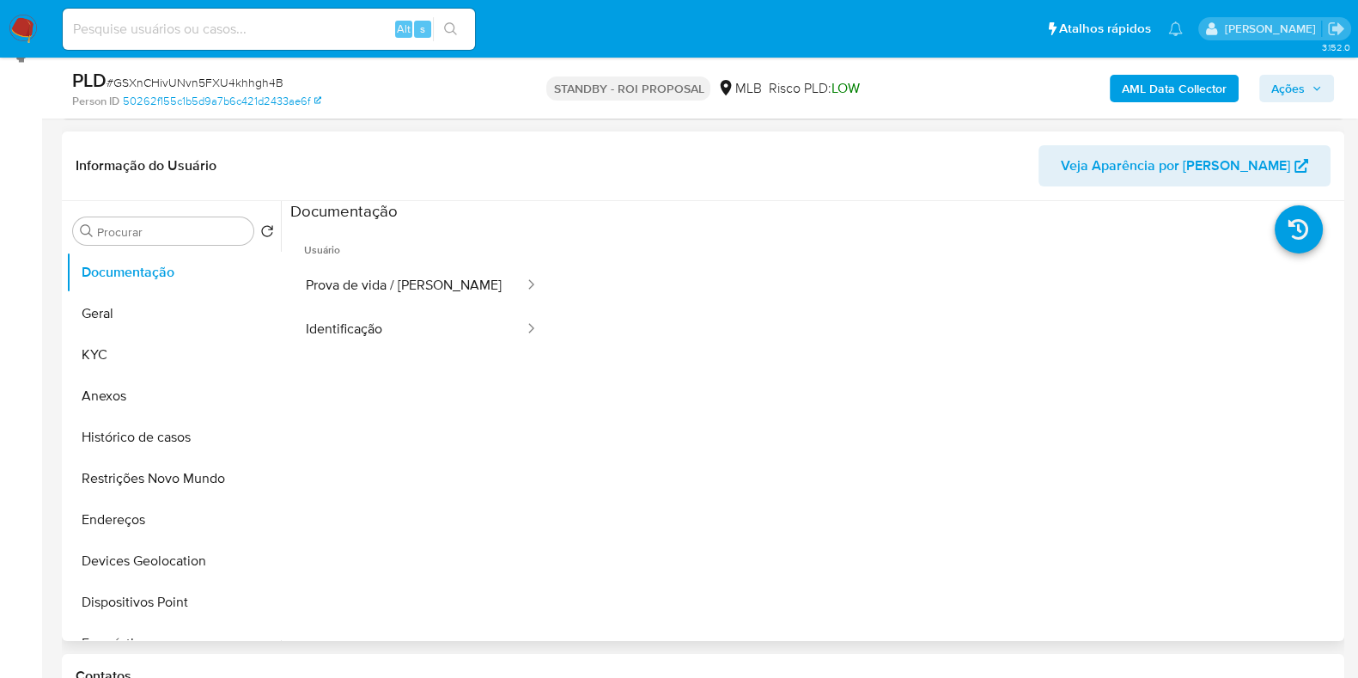
scroll to position [322, 0]
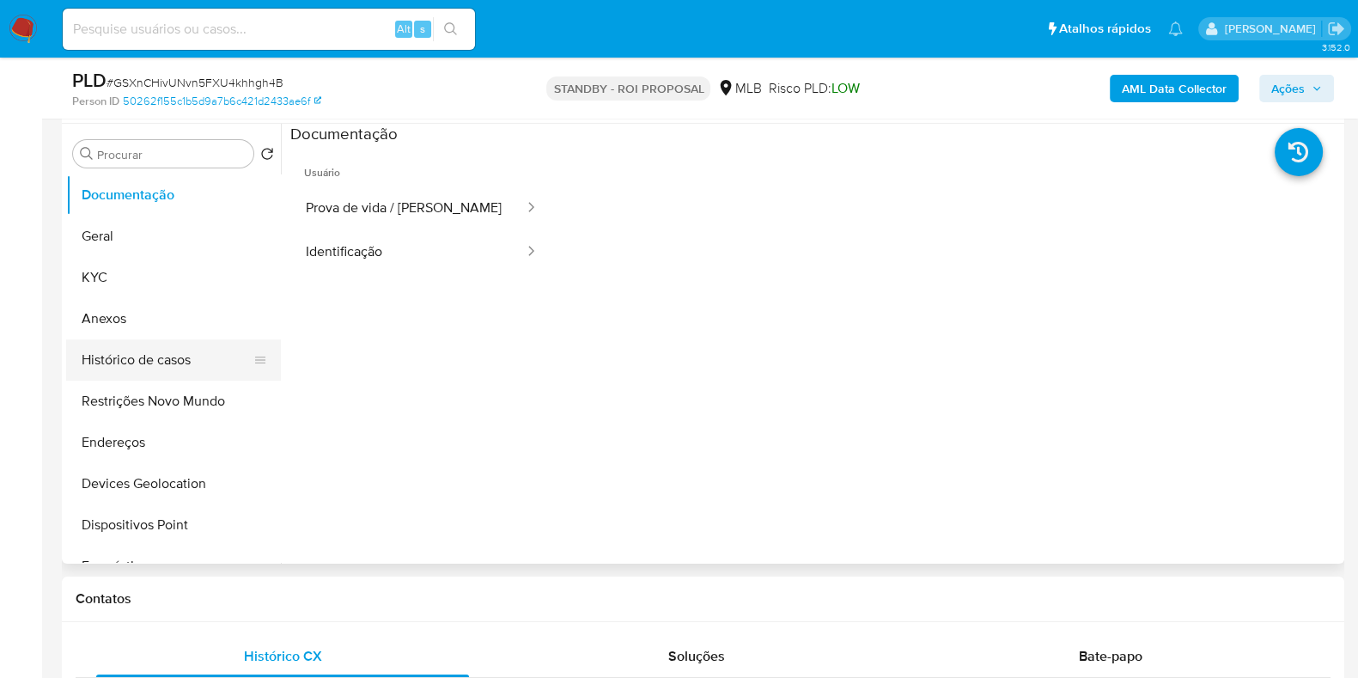
click at [179, 356] on button "Histórico de casos" at bounding box center [166, 359] width 201 height 41
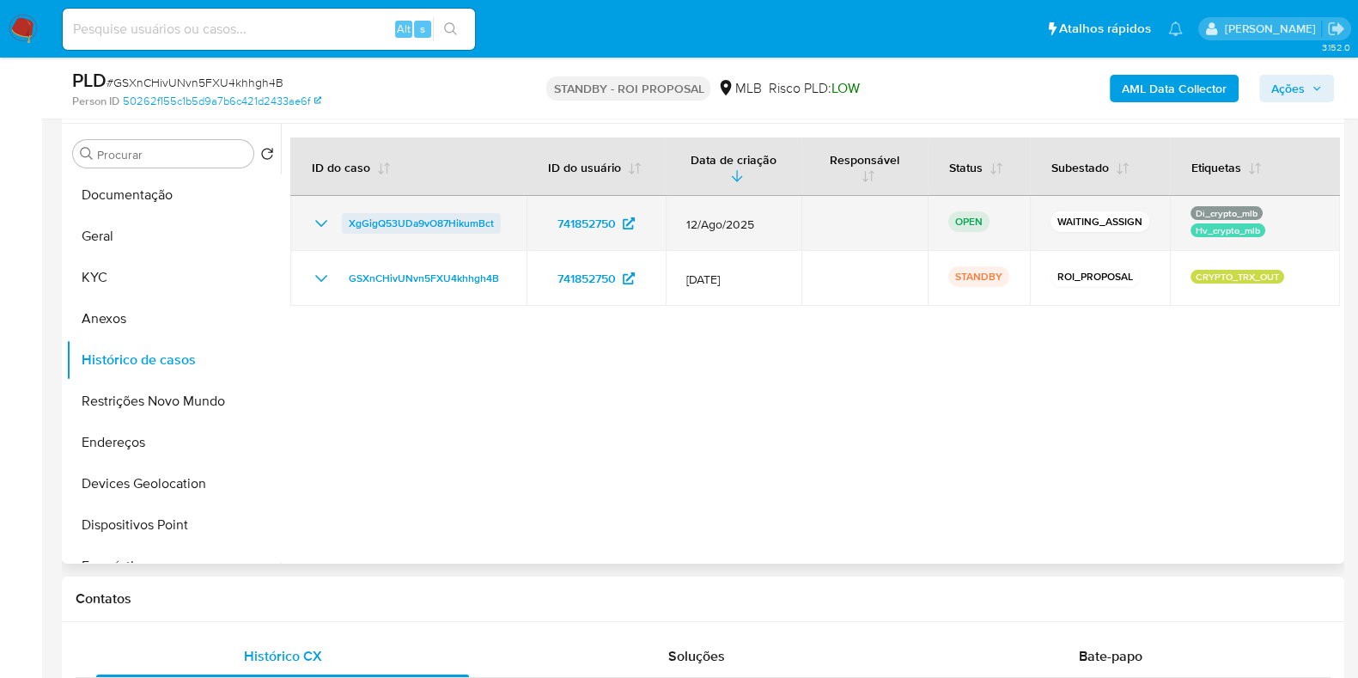
drag, startPoint x: 503, startPoint y: 224, endPoint x: 346, endPoint y: 227, distance: 156.4
click at [346, 227] on div "XgGigQ53UDa9vO87HikumBct" at bounding box center [408, 223] width 195 height 21
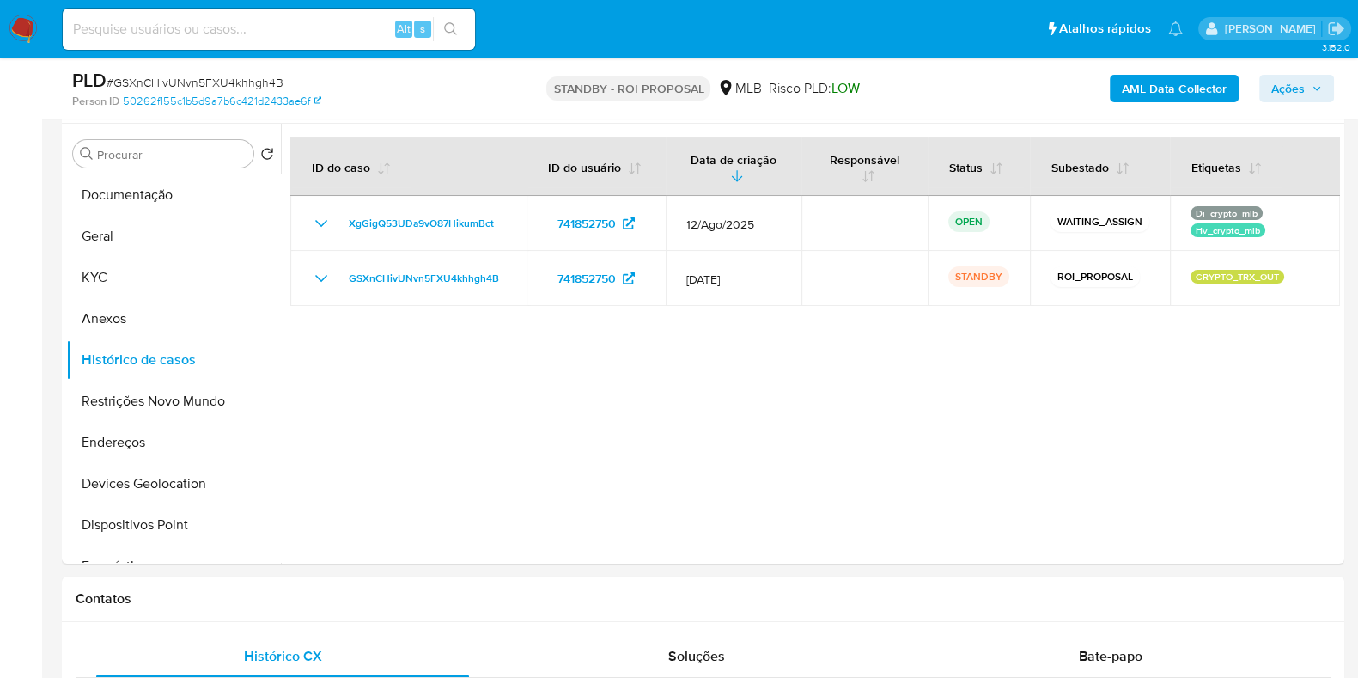
click at [184, 75] on span "# GSXnCHivUNvn5FXU4khhgh4B" at bounding box center [195, 82] width 177 height 17
copy span "GSXnCHivUNvn5FXU4khhgh4B"
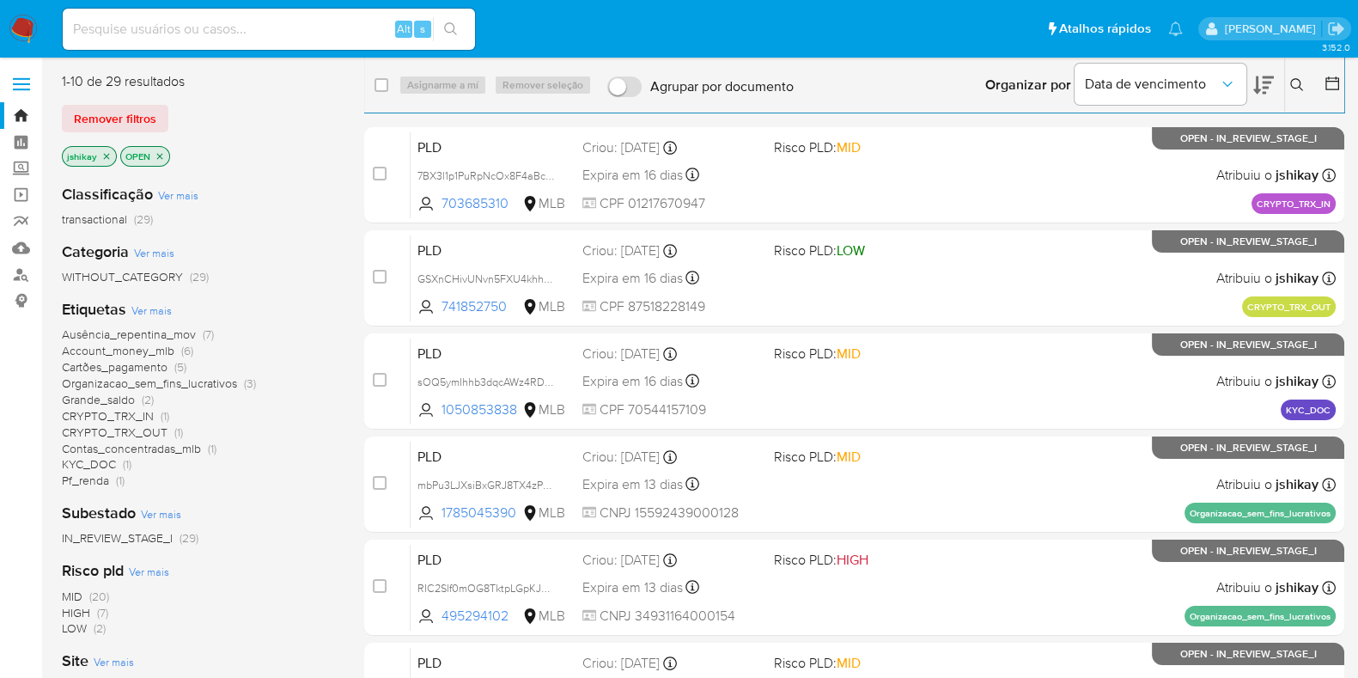
click at [1299, 71] on div "Insira a ID do usuário ou caso Procurar Remover filtros" at bounding box center [1298, 84] width 29 height 53
click at [1293, 78] on icon at bounding box center [1297, 85] width 14 height 14
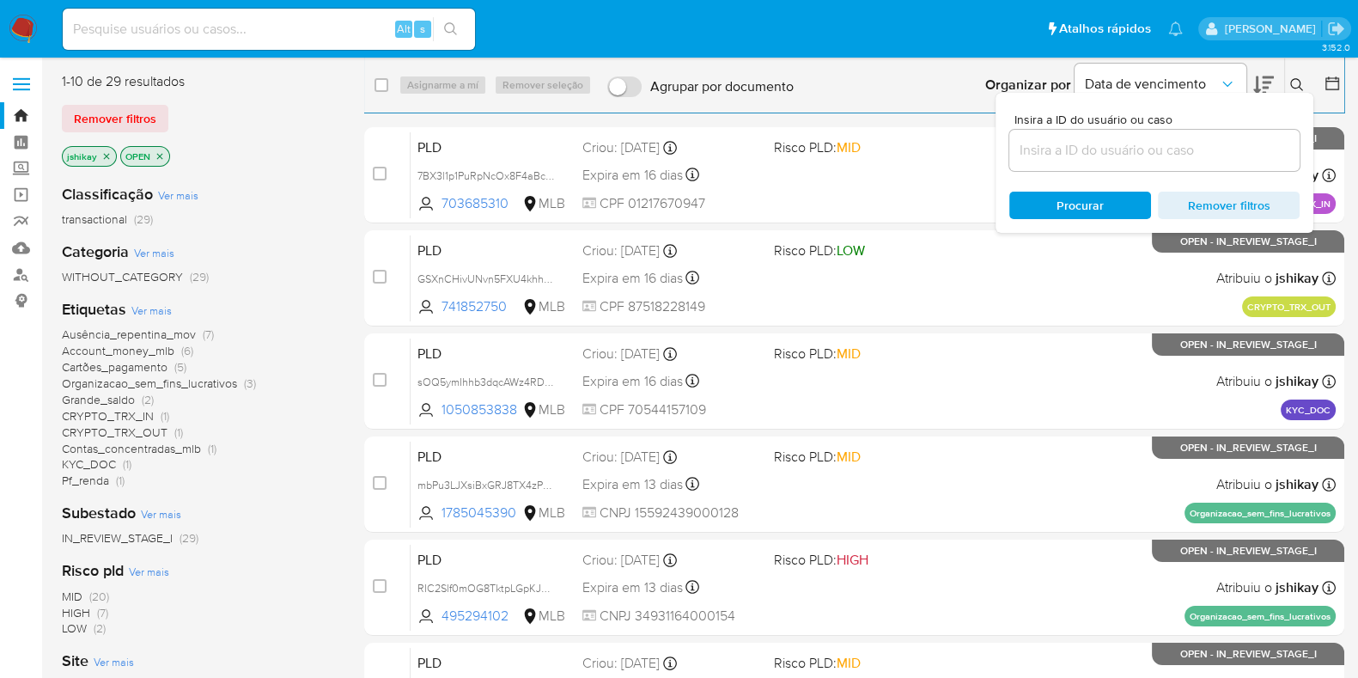
click at [1068, 144] on input at bounding box center [1154, 150] width 290 height 22
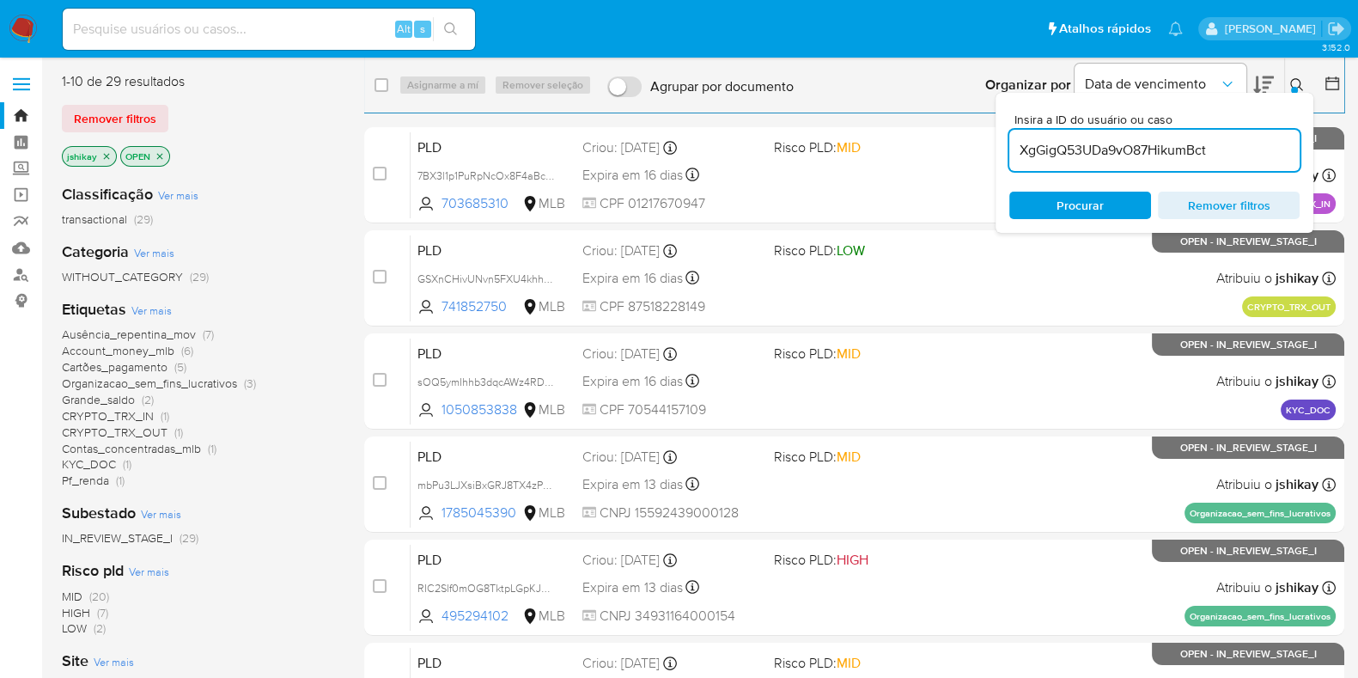
type input "XgGigQ53UDa9vO87HikumBct"
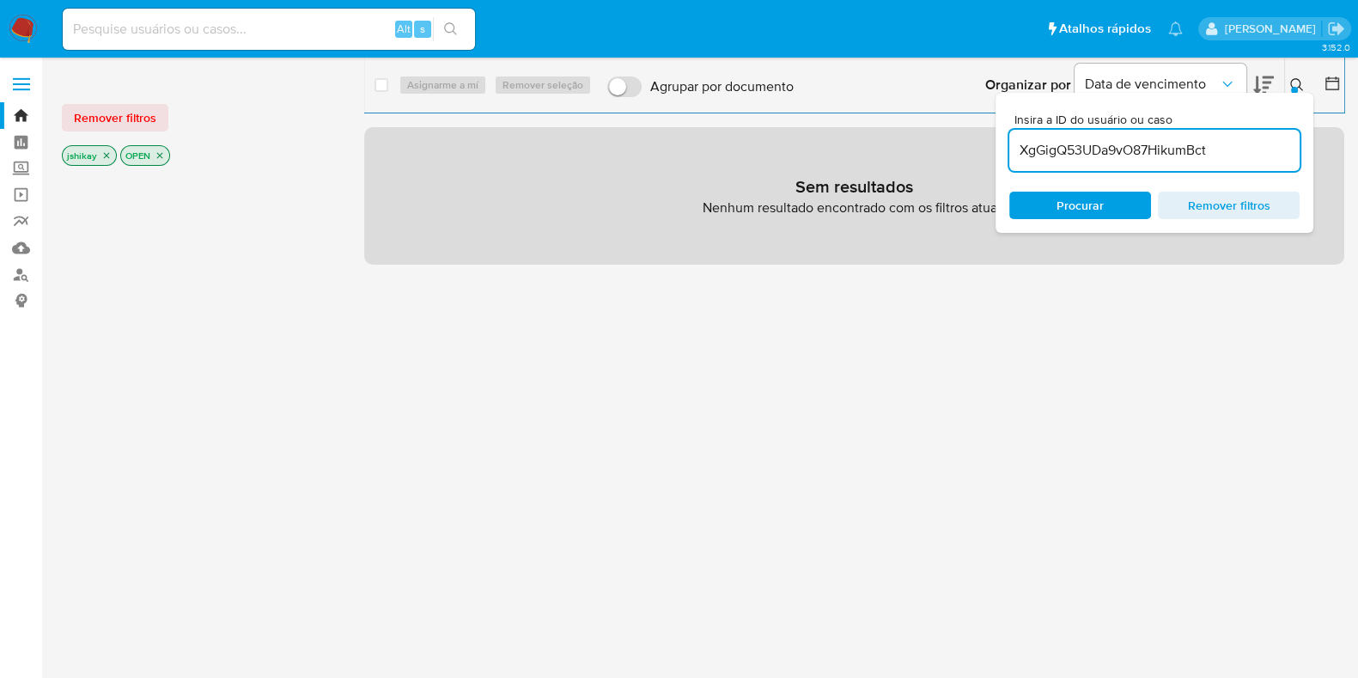
click at [103, 152] on icon "close-filter" at bounding box center [106, 155] width 10 height 10
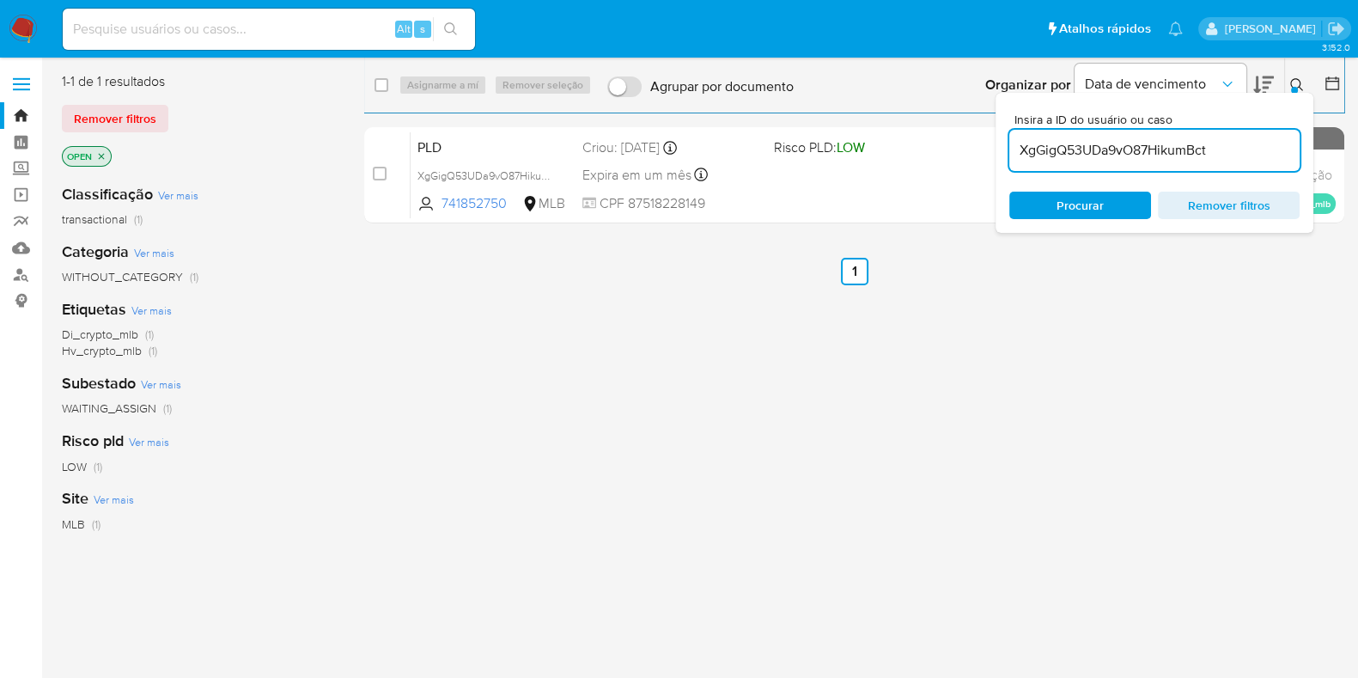
click at [378, 94] on div "select-all-cases-checkbox" at bounding box center [385, 85] width 21 height 21
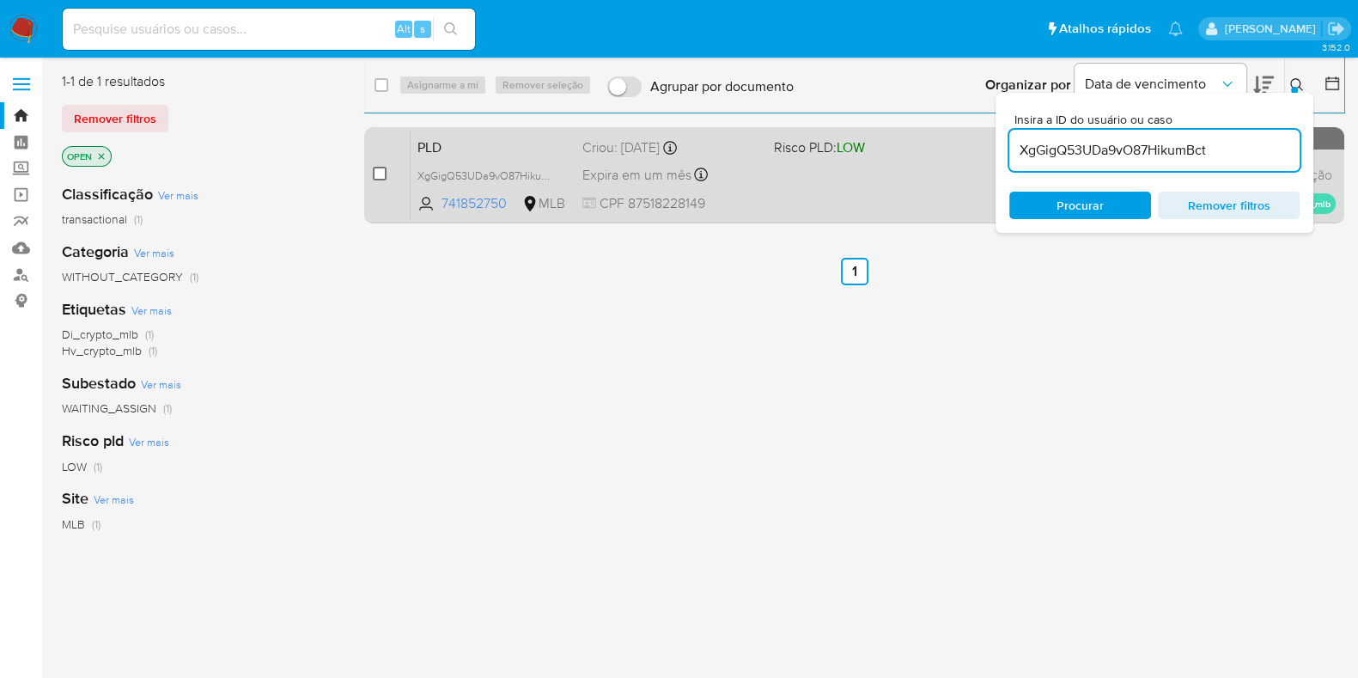
click at [382, 174] on input "checkbox" at bounding box center [380, 174] width 14 height 14
checkbox input "true"
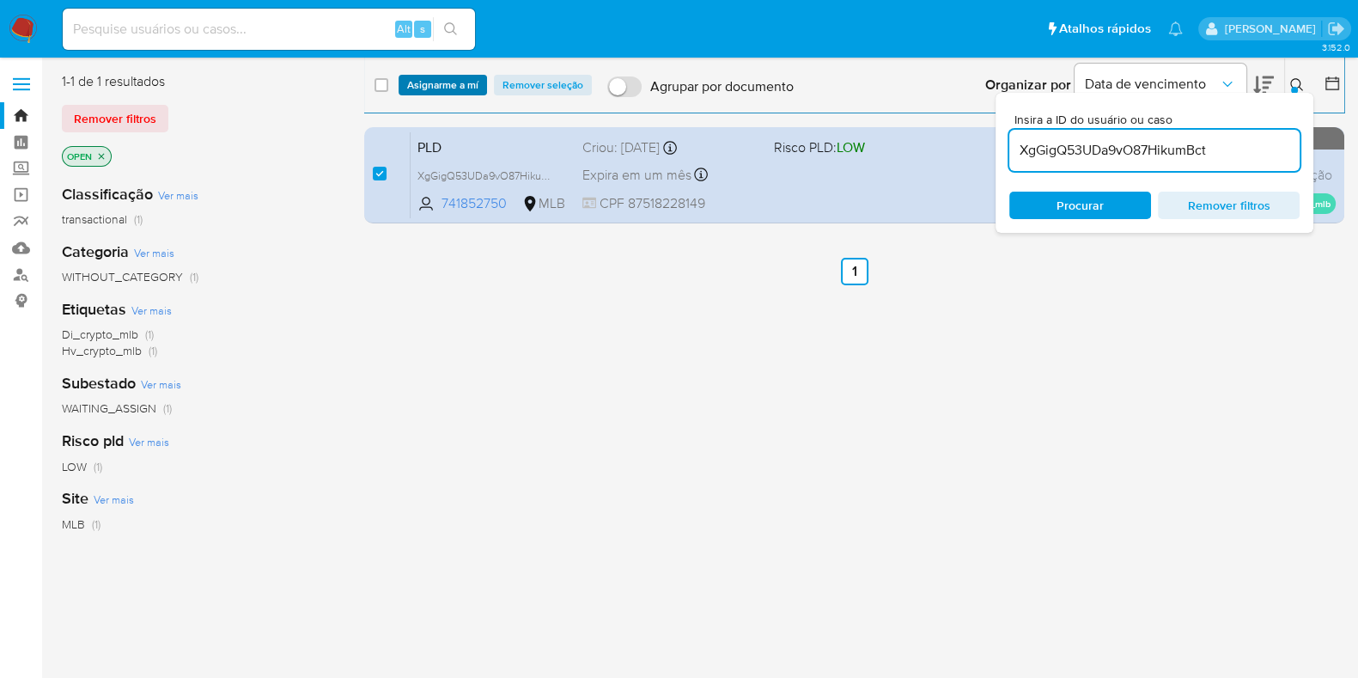
click at [423, 82] on span "Asignarme a mí" at bounding box center [442, 84] width 71 height 17
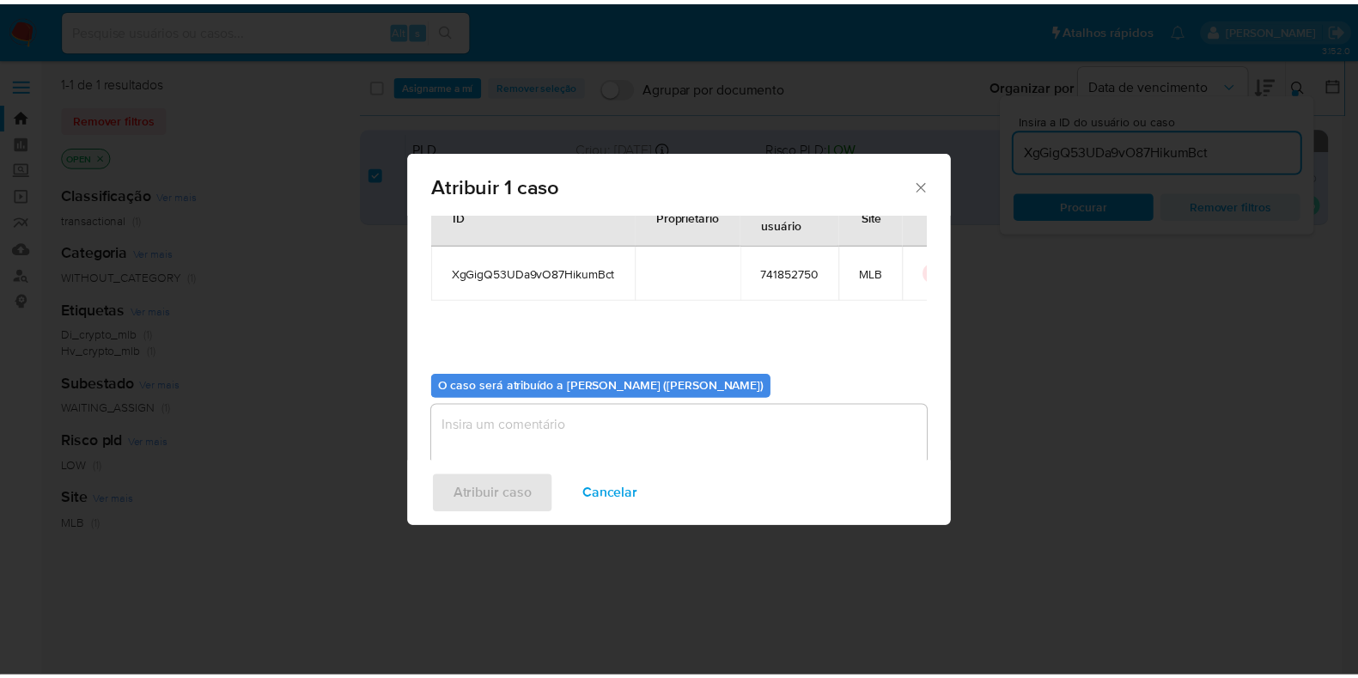
scroll to position [88, 0]
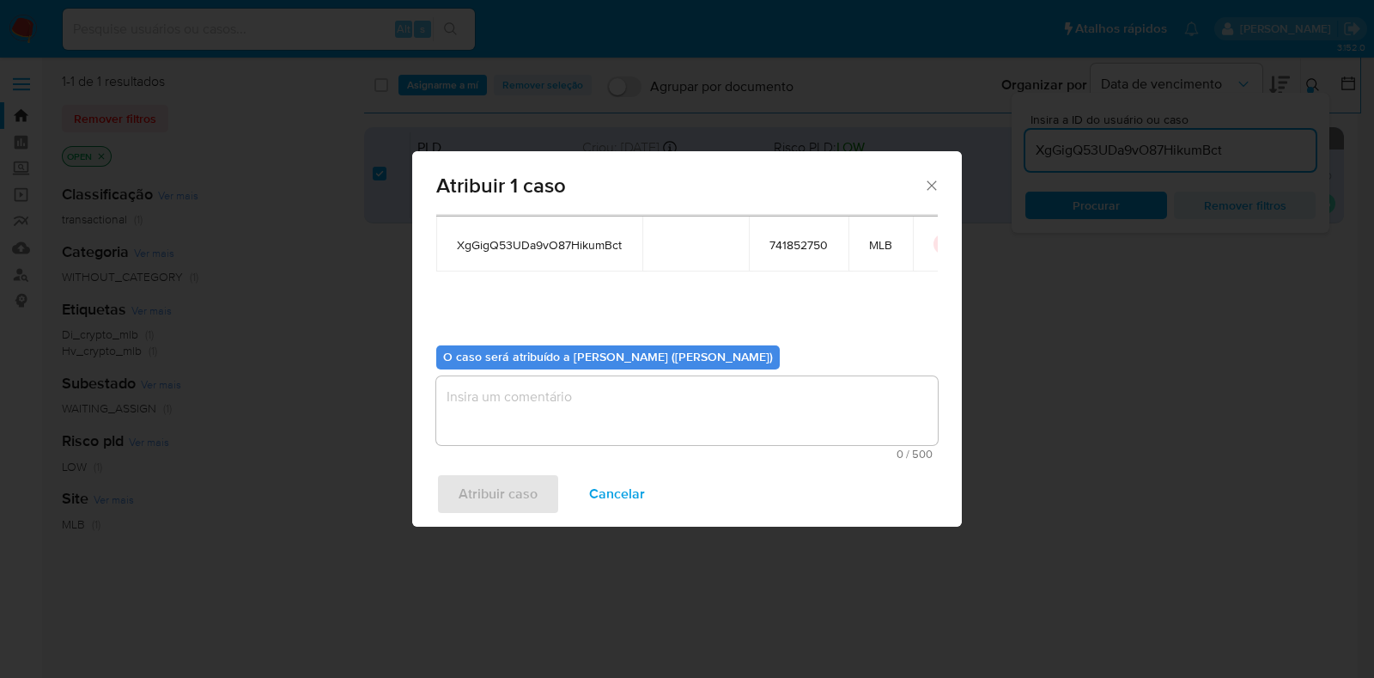
click at [536, 393] on textarea "assign-modal" at bounding box center [687, 410] width 502 height 69
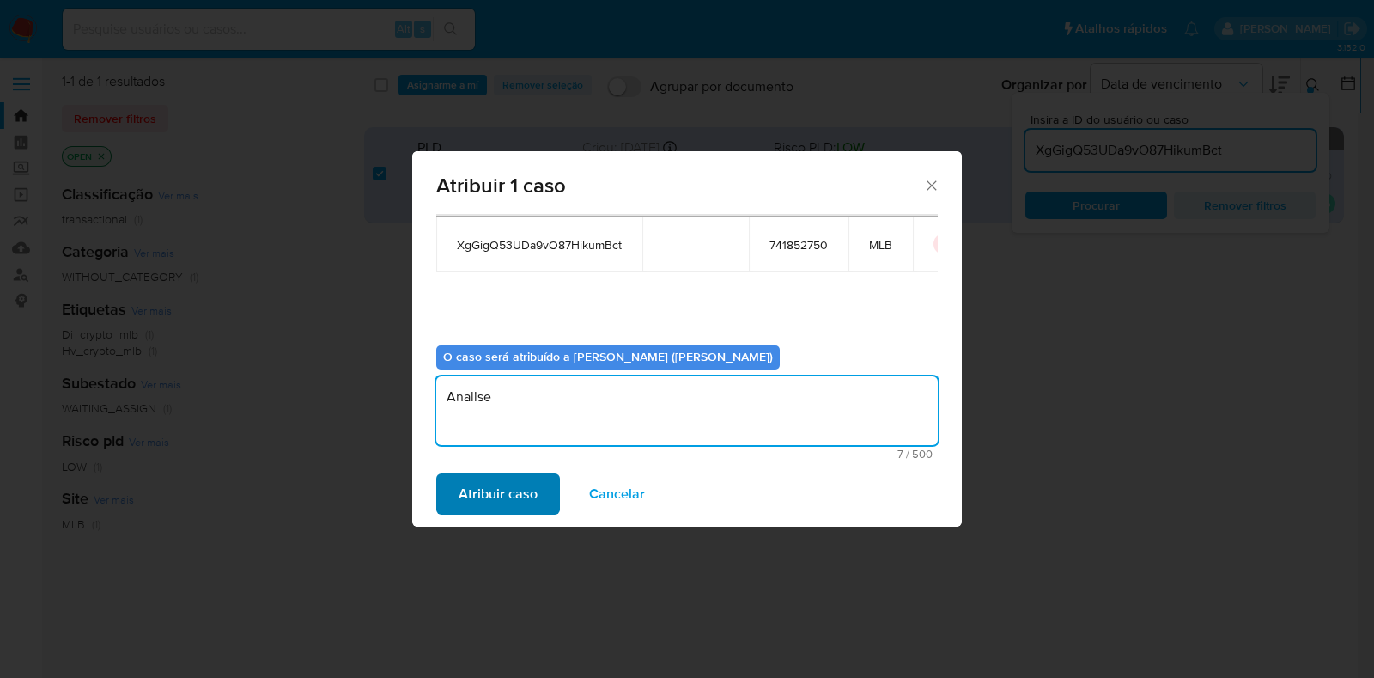
type textarea "Analise"
click at [509, 503] on span "Atribuir caso" at bounding box center [498, 494] width 79 height 38
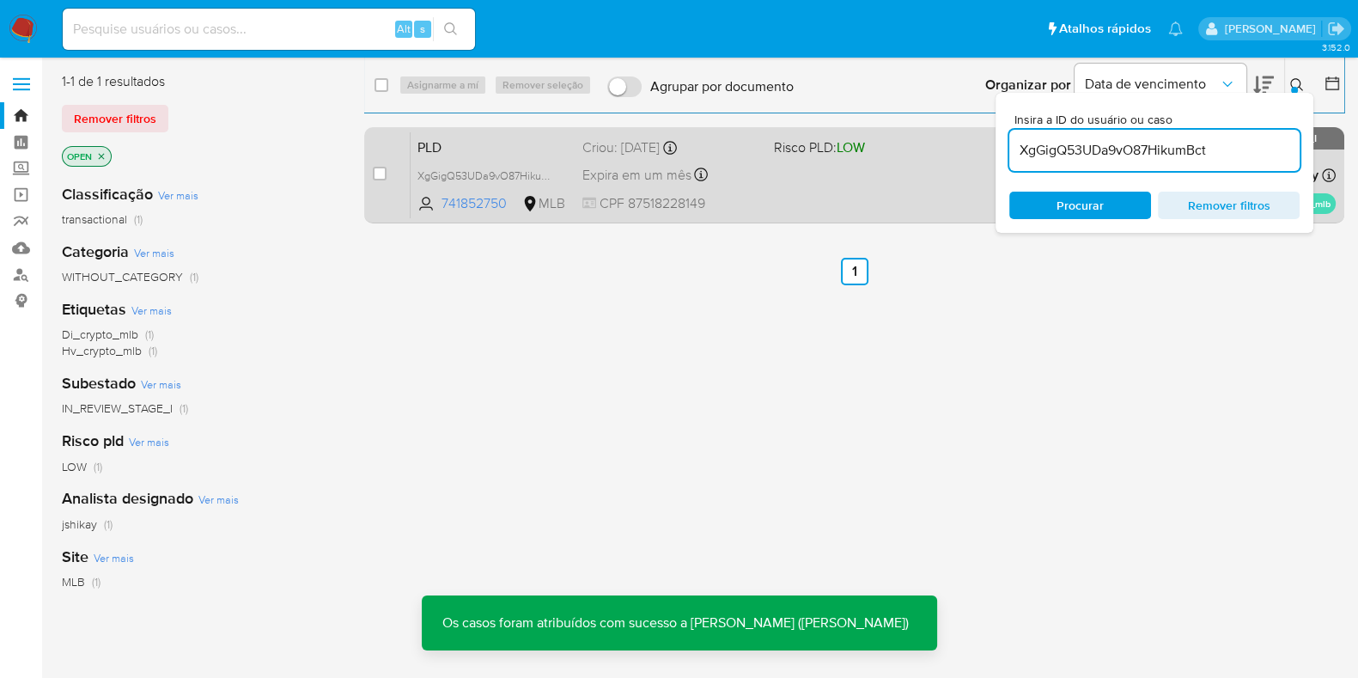
click at [776, 184] on div "PLD XgGigQ53UDa9vO87HikumBct 741852750 MLB Risco PLD: LOW Criou: 12/08/2025 Cri…" at bounding box center [873, 174] width 925 height 87
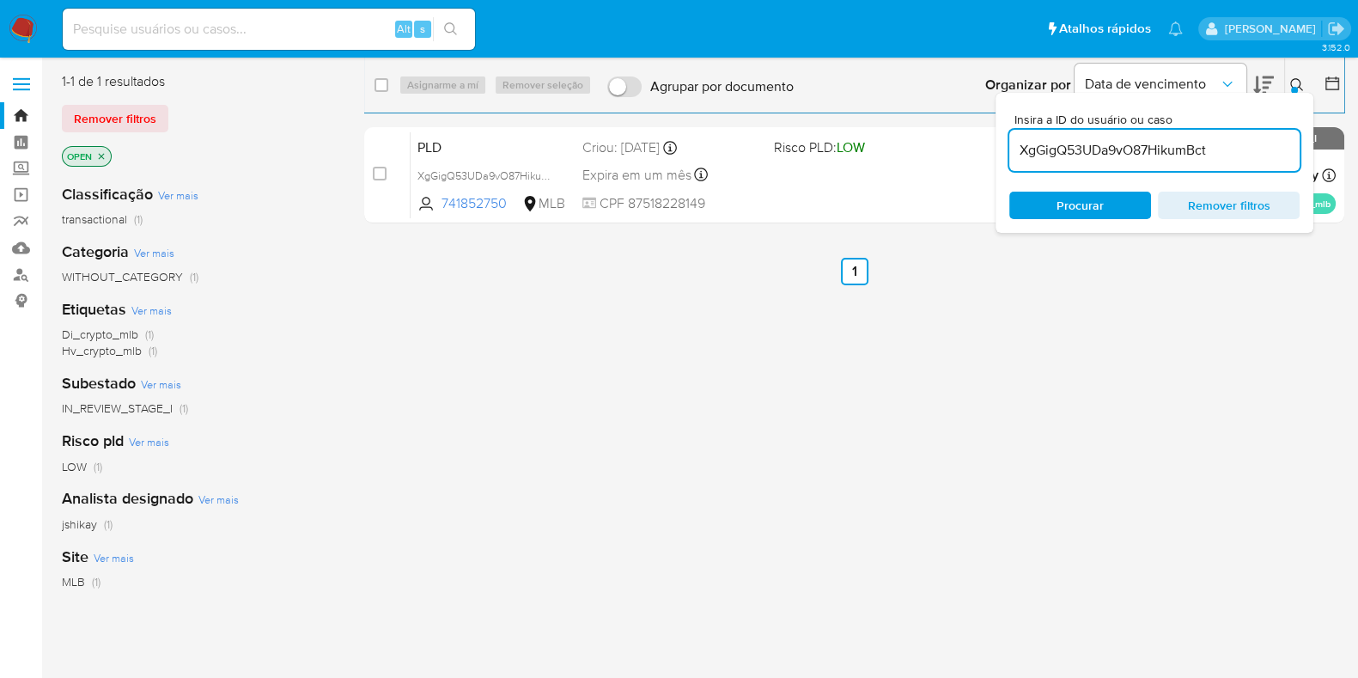
click at [1067, 135] on div "XgGigQ53UDa9vO87HikumBct" at bounding box center [1154, 150] width 290 height 41
click at [1070, 151] on input "XgGigQ53UDa9vO87HikumBct" at bounding box center [1154, 150] width 290 height 22
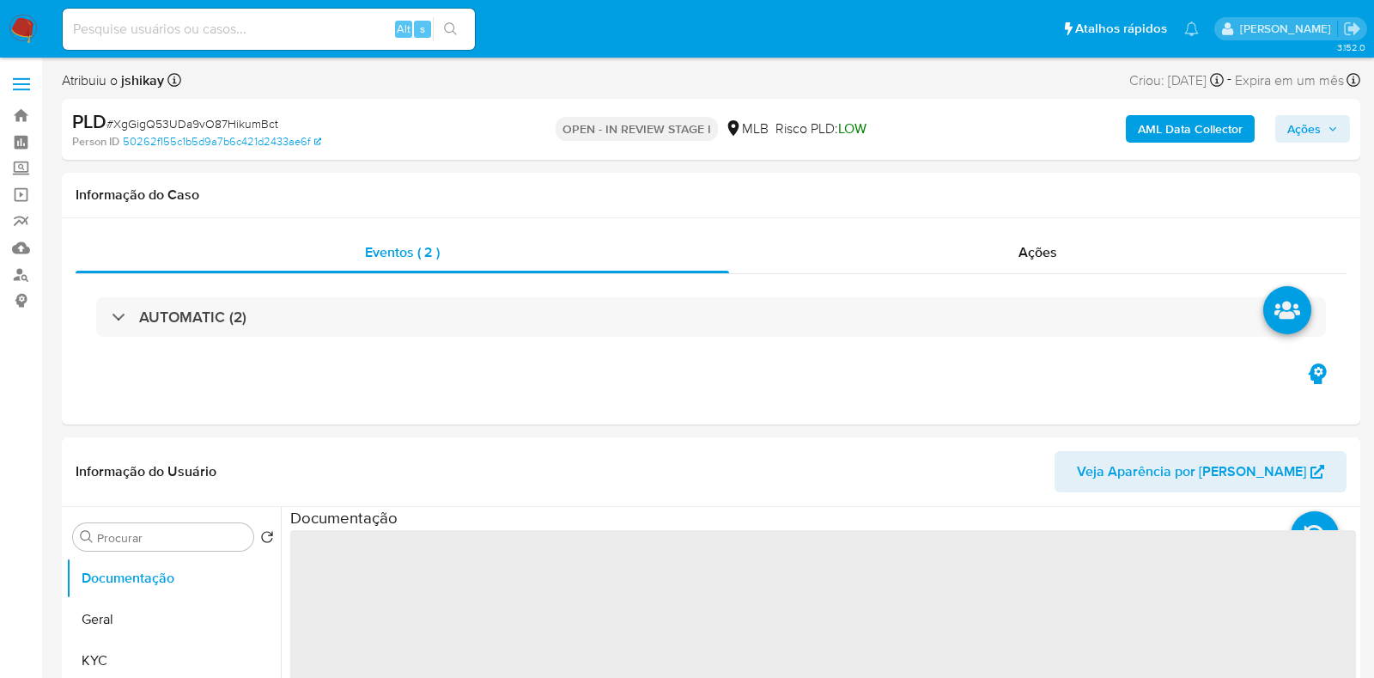
select select "10"
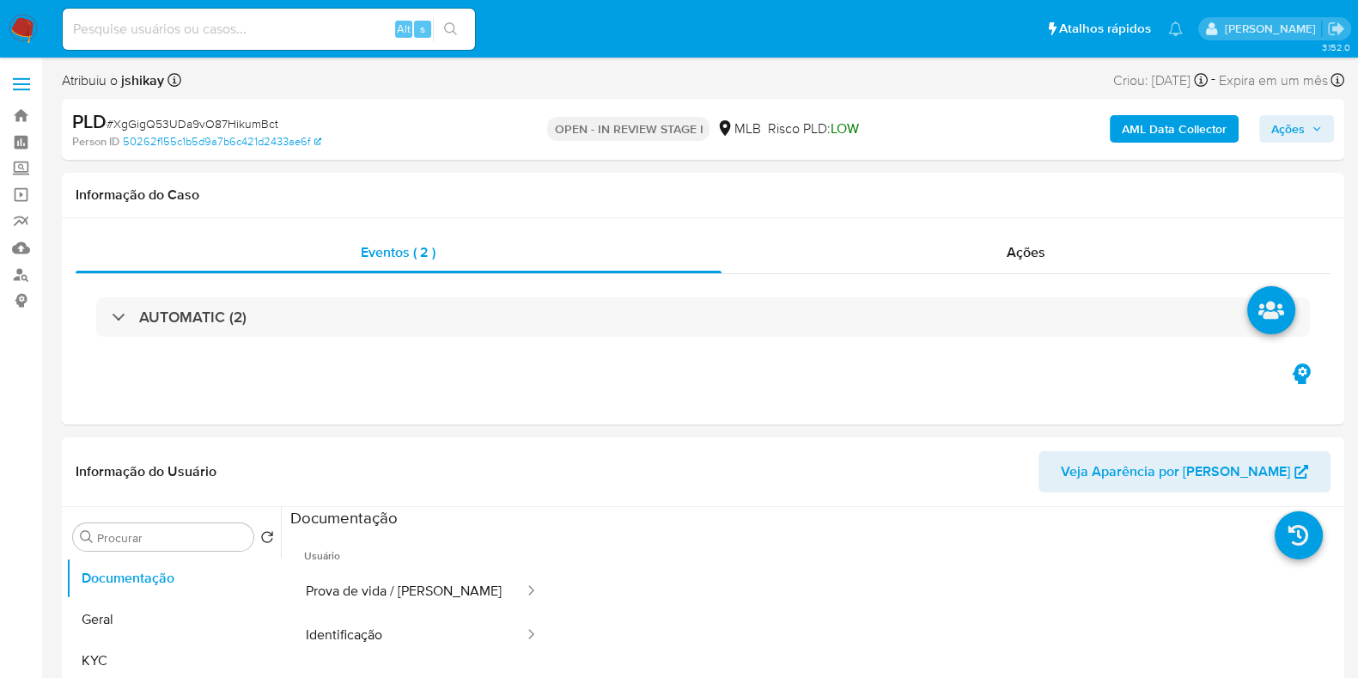
click at [1308, 130] on span "Ações" at bounding box center [1296, 129] width 51 height 24
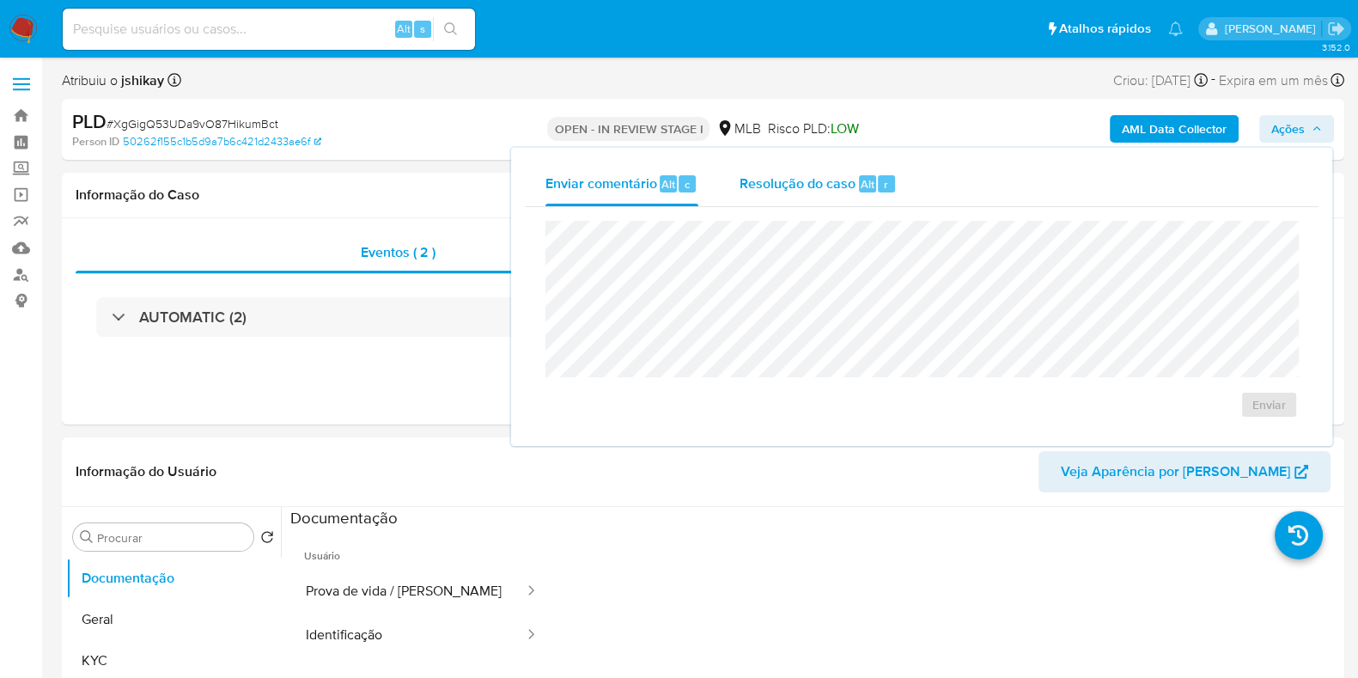
click at [823, 203] on div "Resolução do caso Alt r" at bounding box center [818, 183] width 157 height 45
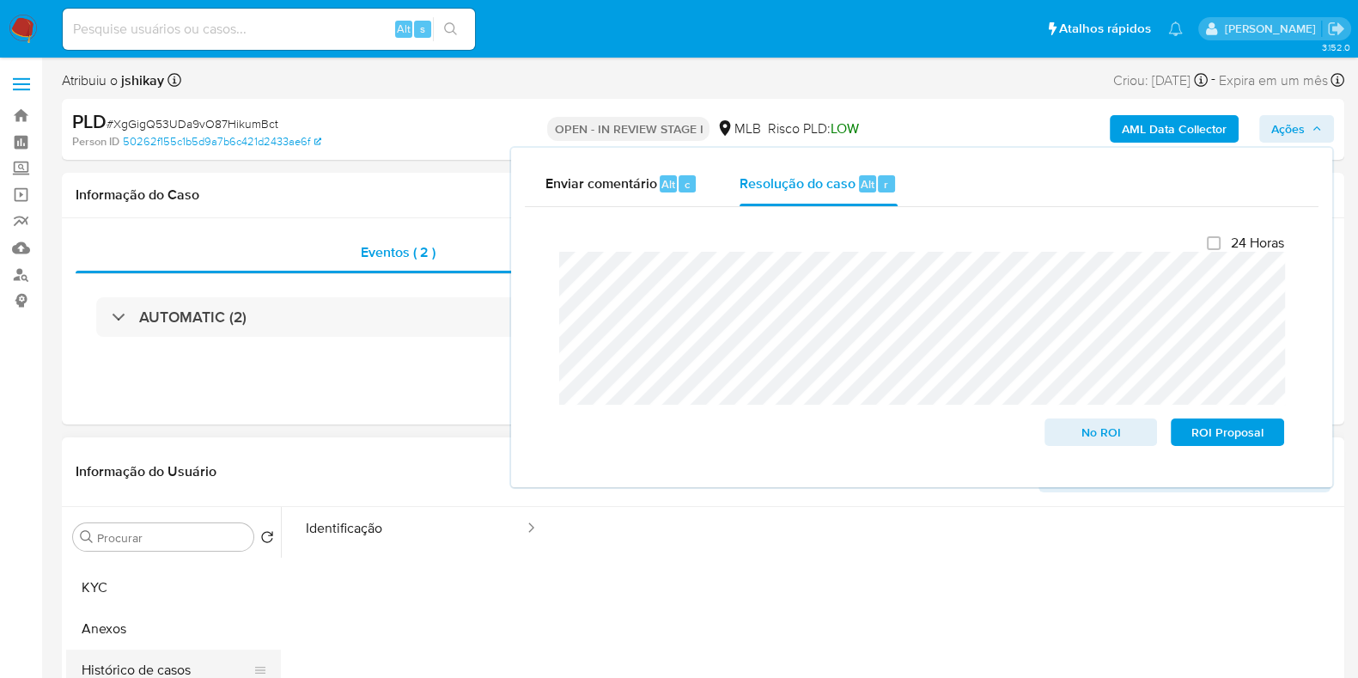
scroll to position [107, 0]
click at [183, 633] on button "Histórico de casos" at bounding box center [166, 636] width 201 height 41
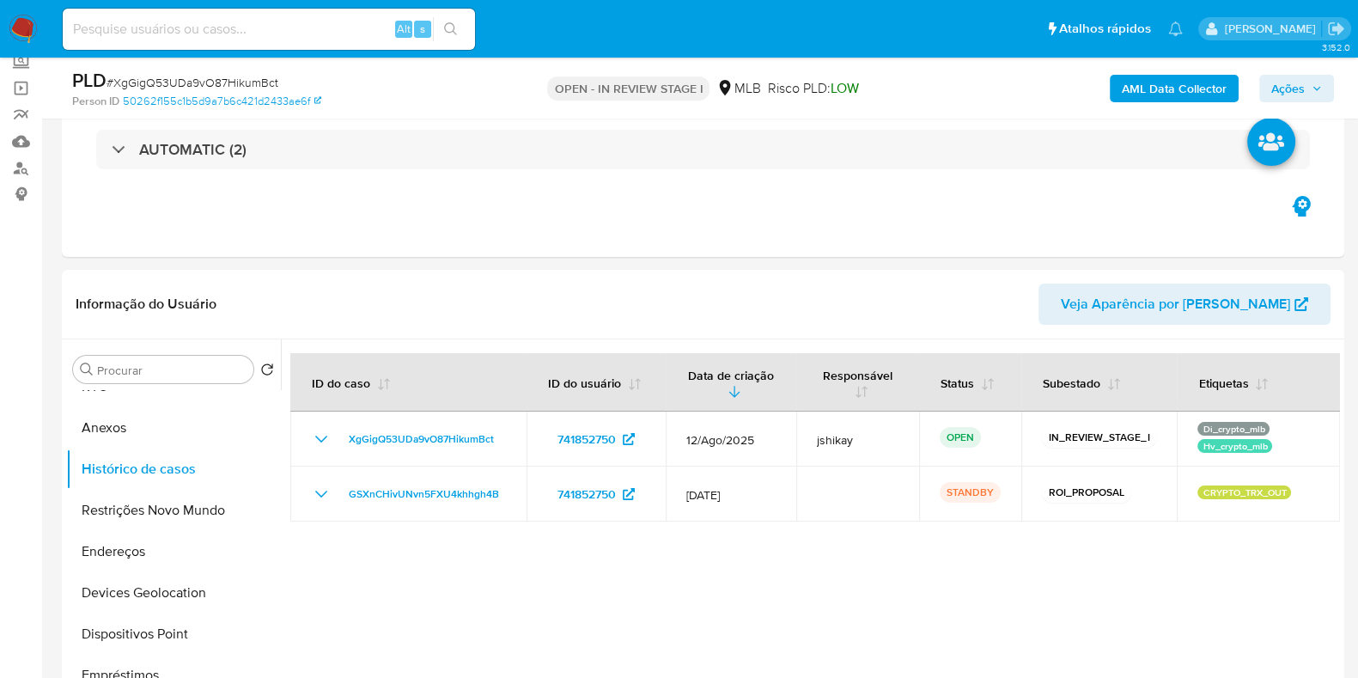
click at [1290, 94] on span "Ações" at bounding box center [1288, 88] width 34 height 27
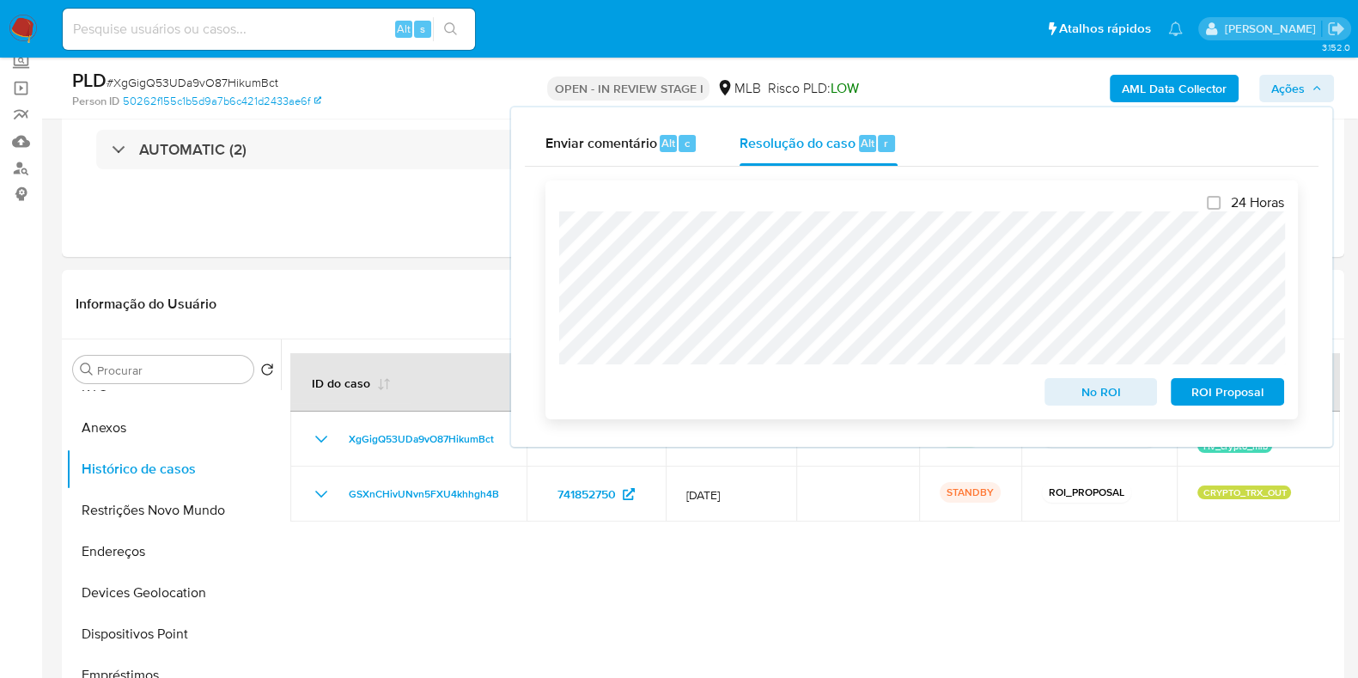
click at [1124, 398] on span "No ROI" at bounding box center [1101, 392] width 89 height 24
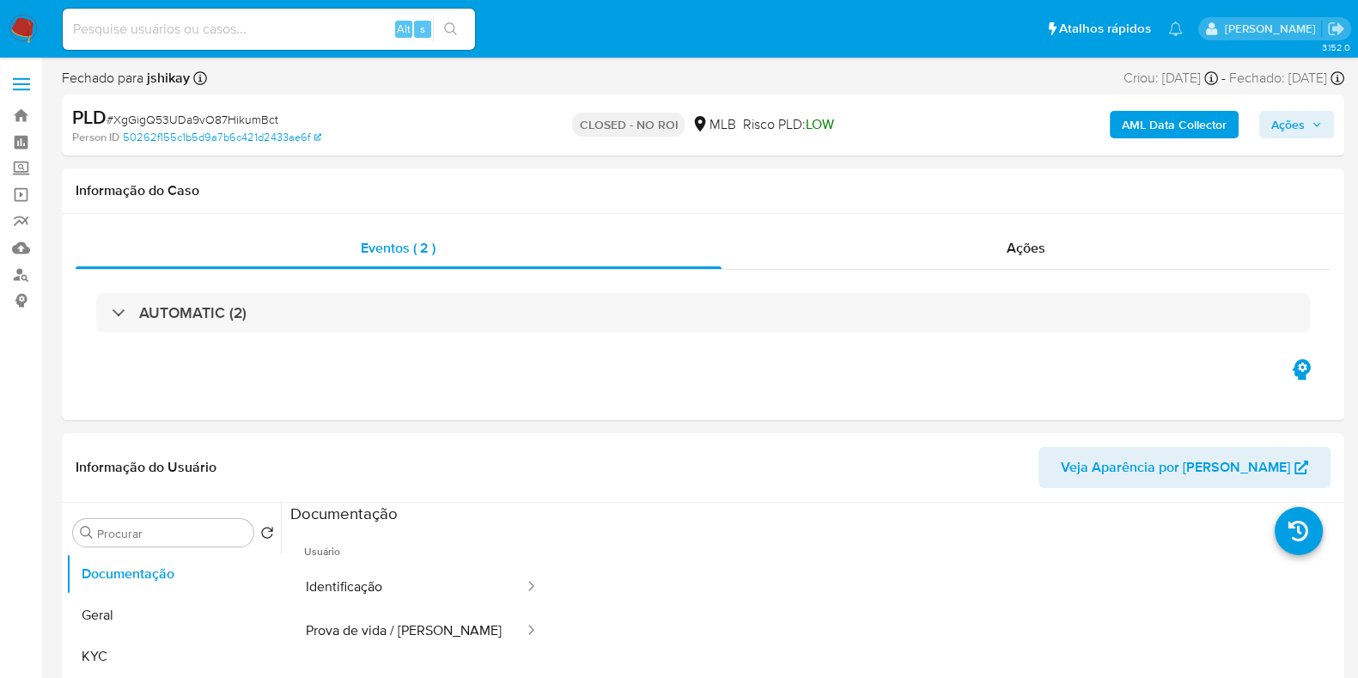
select select "10"
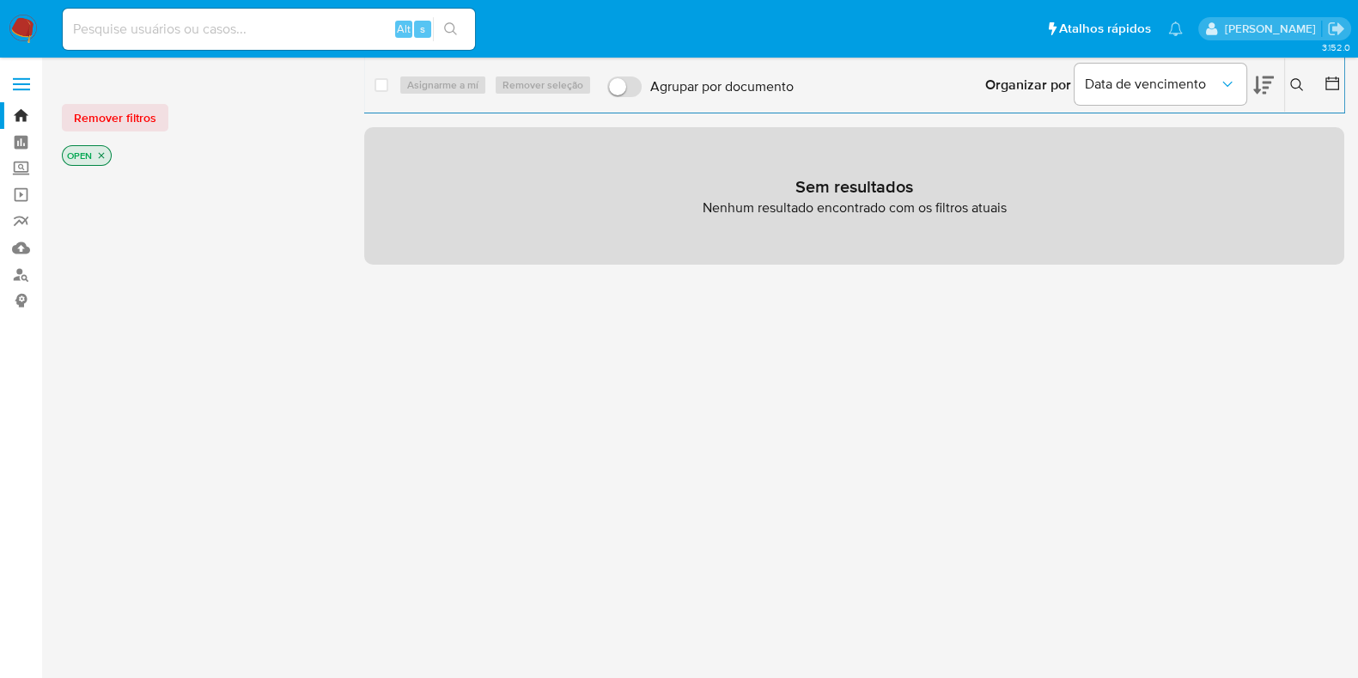
click at [1302, 83] on icon at bounding box center [1297, 85] width 14 height 14
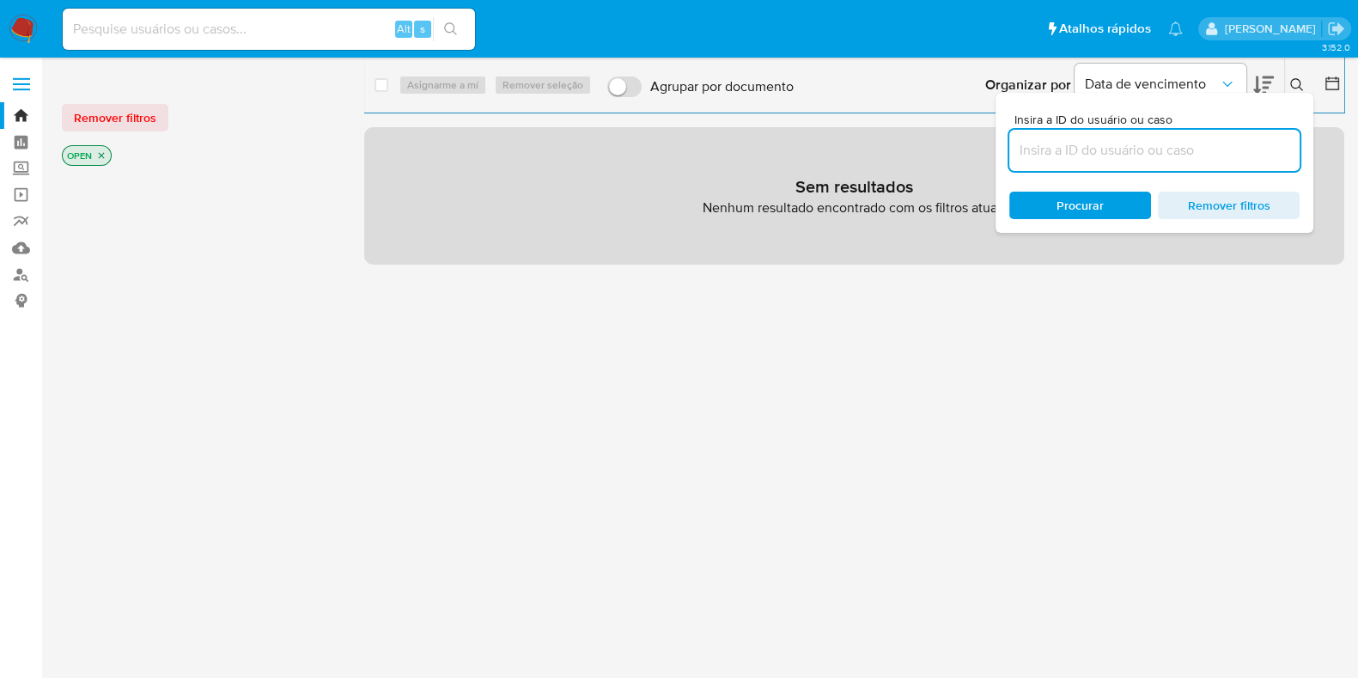
click at [1081, 154] on input at bounding box center [1154, 150] width 290 height 22
type input "XgGigQ53UDa9vO87HikumBct"
click at [23, 23] on img at bounding box center [23, 29] width 29 height 29
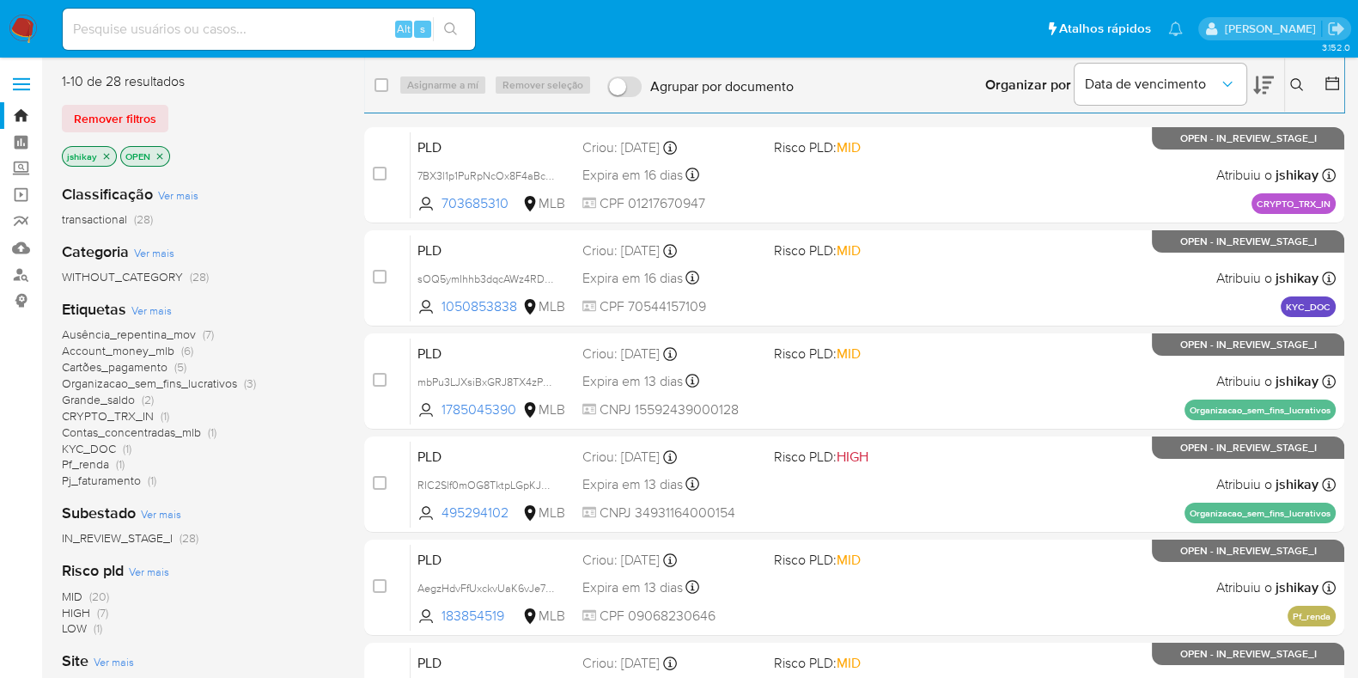
click at [152, 311] on span "Ver mais" at bounding box center [151, 309] width 40 height 15
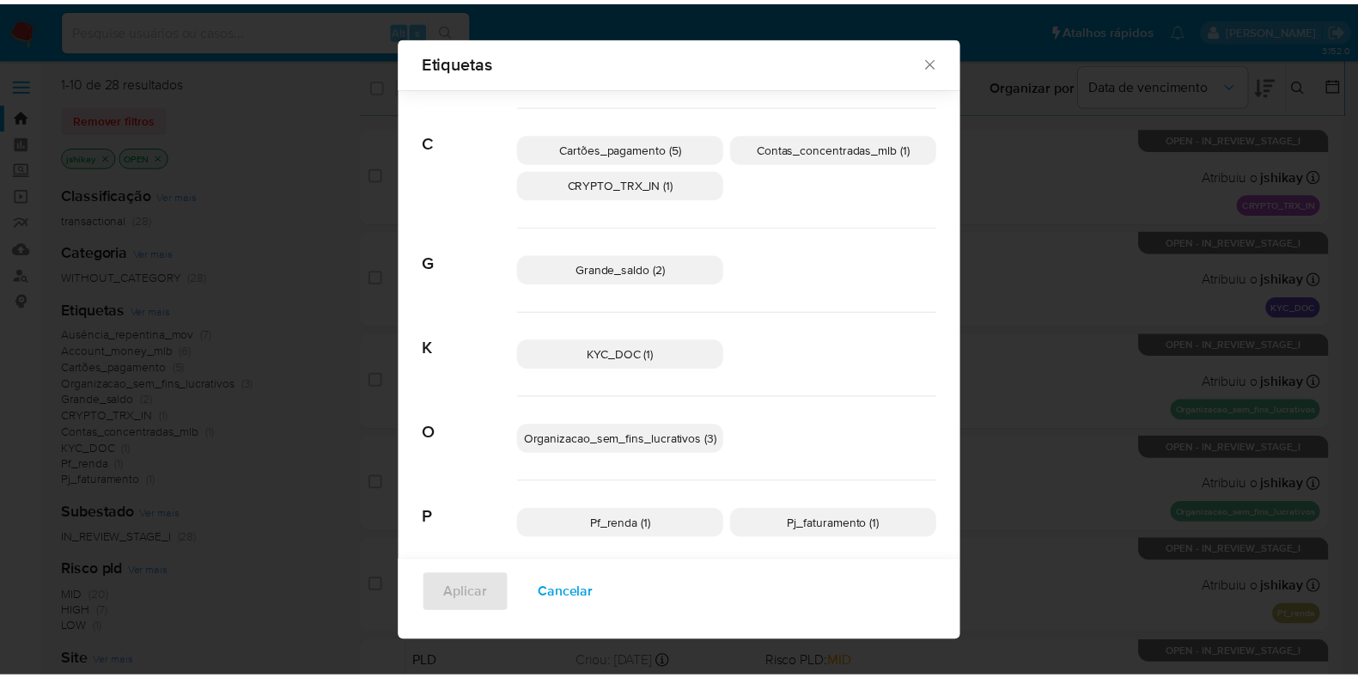
scroll to position [96, 0]
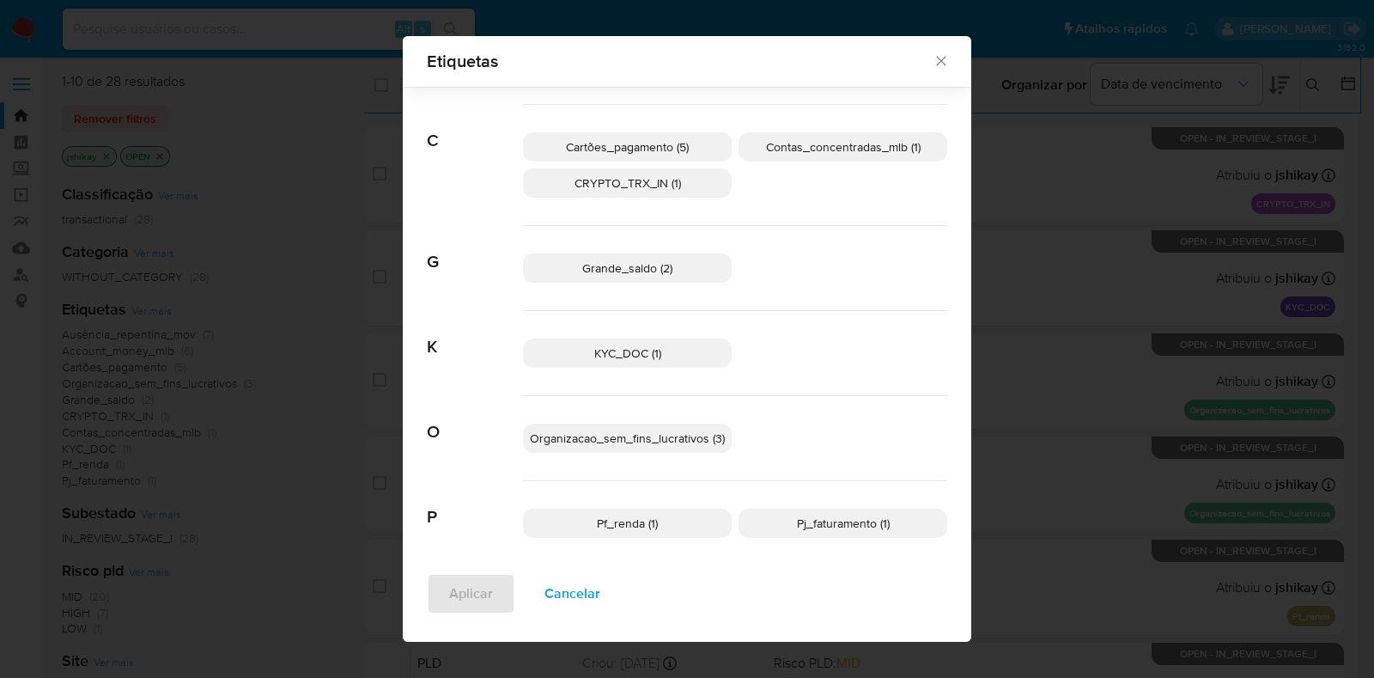
click at [850, 521] on span "Pj_faturamento (1)" at bounding box center [843, 523] width 93 height 17
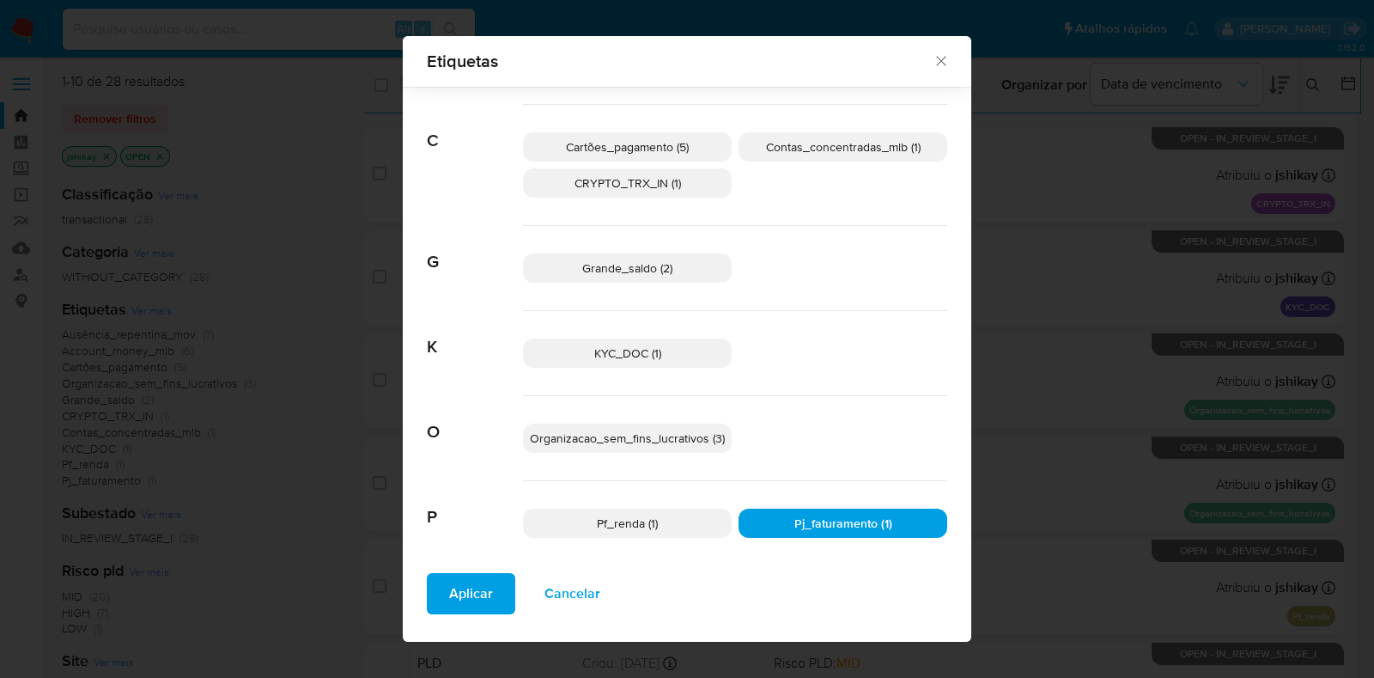
click at [433, 583] on button "Aplicar" at bounding box center [471, 593] width 88 height 41
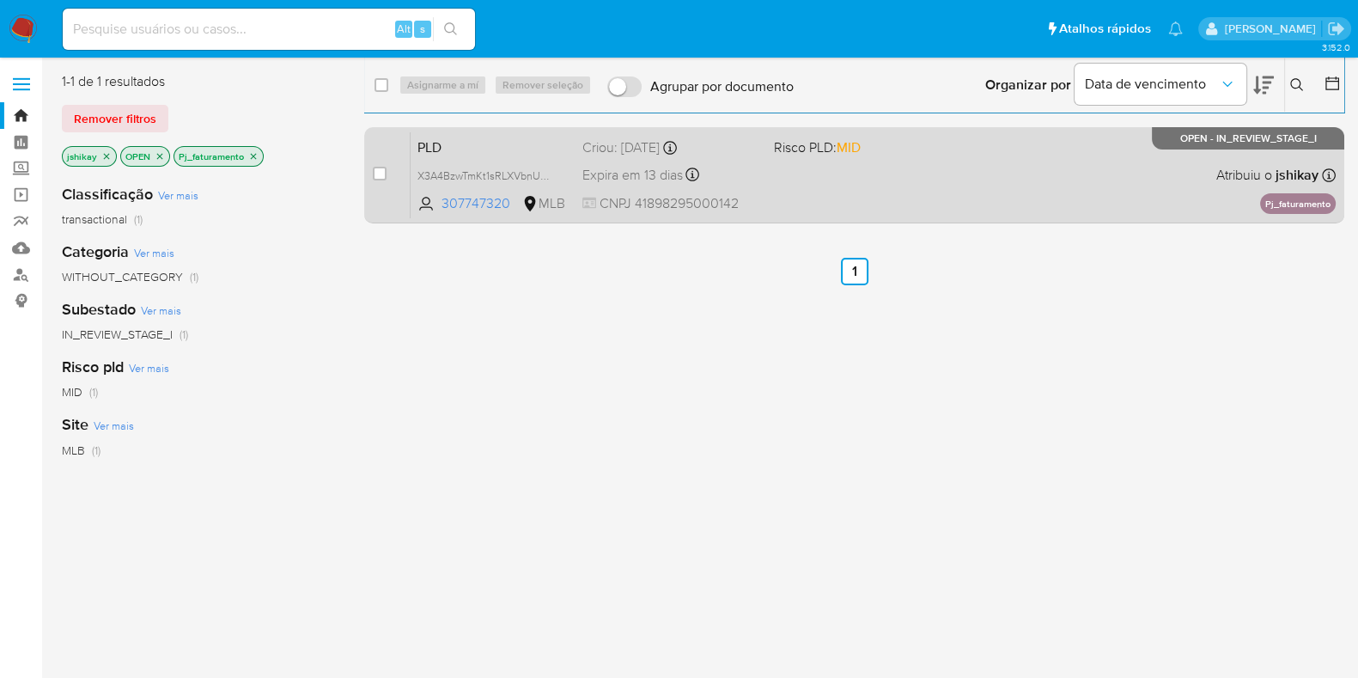
click at [887, 177] on div "PLD X3A4BzwTmKt1sRLXVbnUVu0R 307747320 MLB Risco PLD: MID Criou: [DATE] Criou: …" at bounding box center [873, 174] width 925 height 87
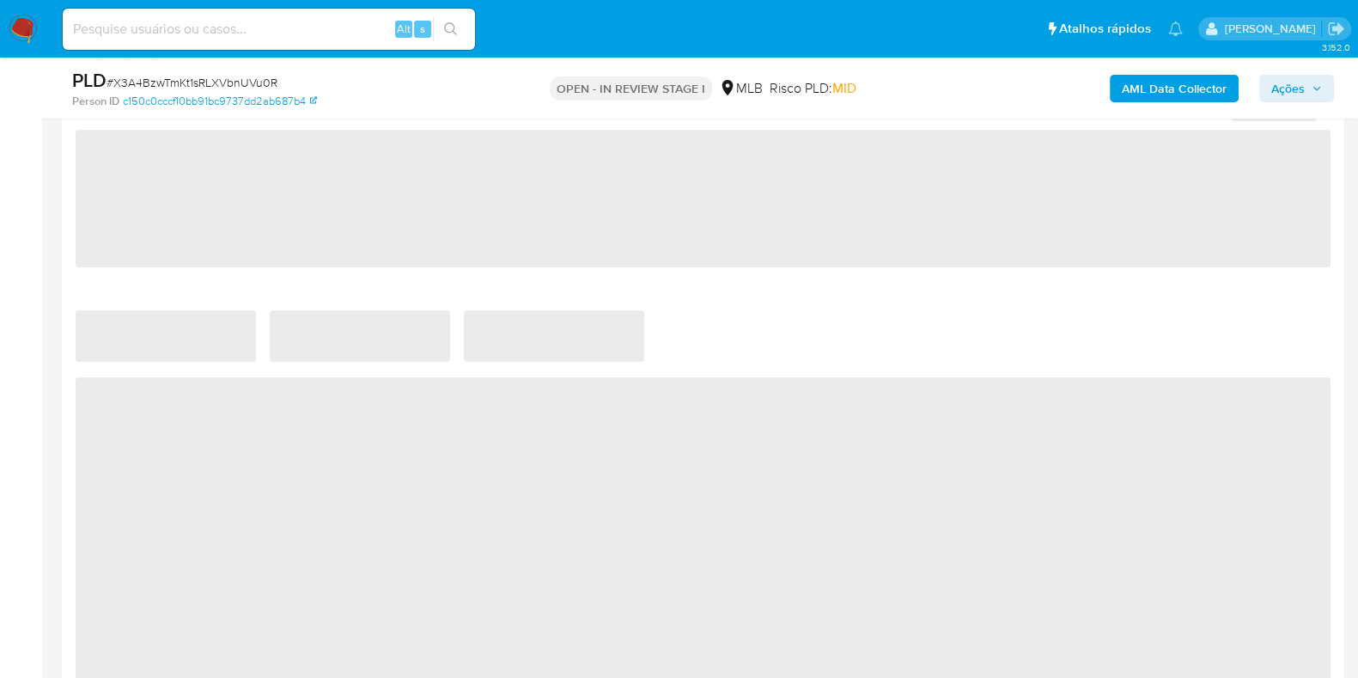
scroll to position [1395, 0]
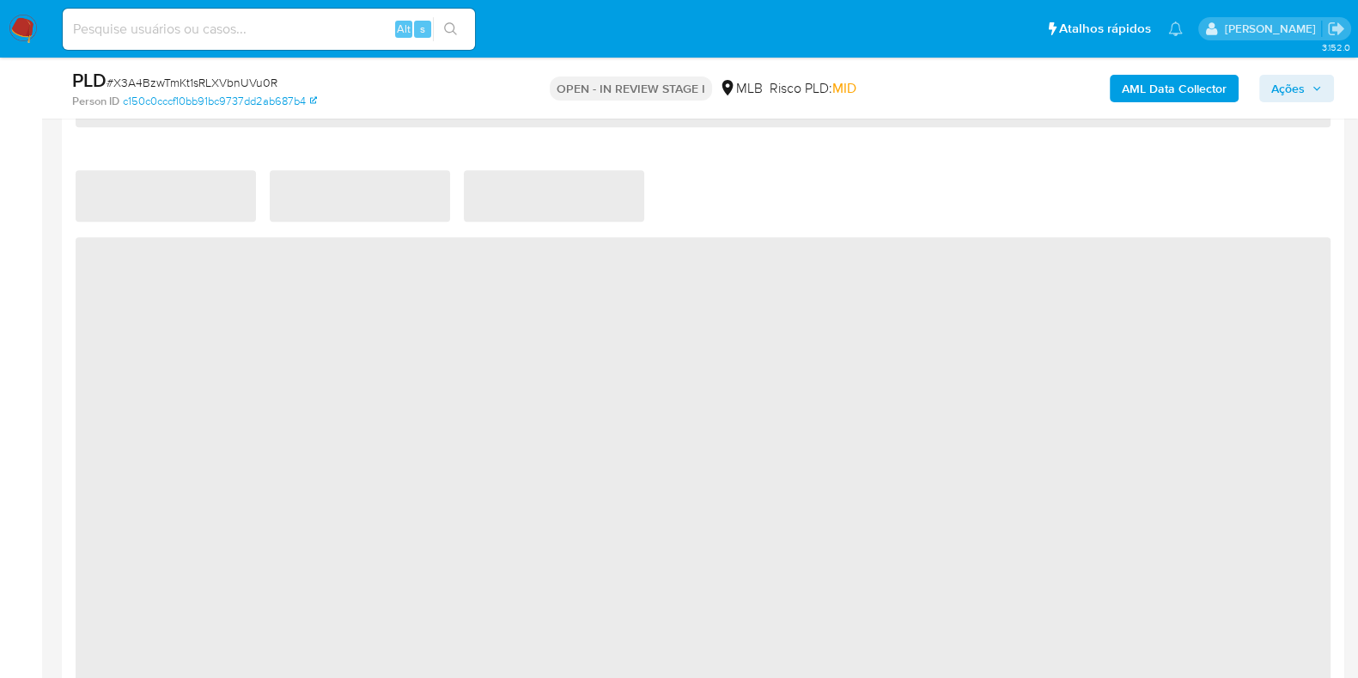
select select "10"
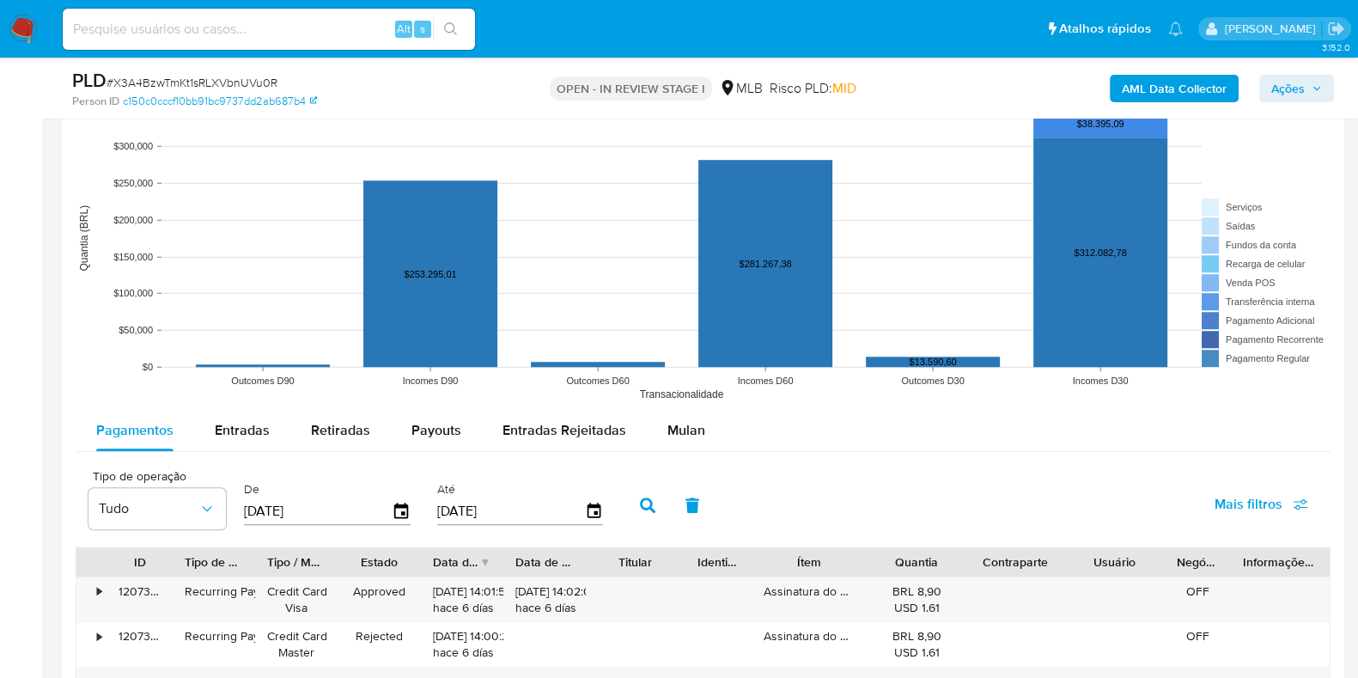
scroll to position [1717, 0]
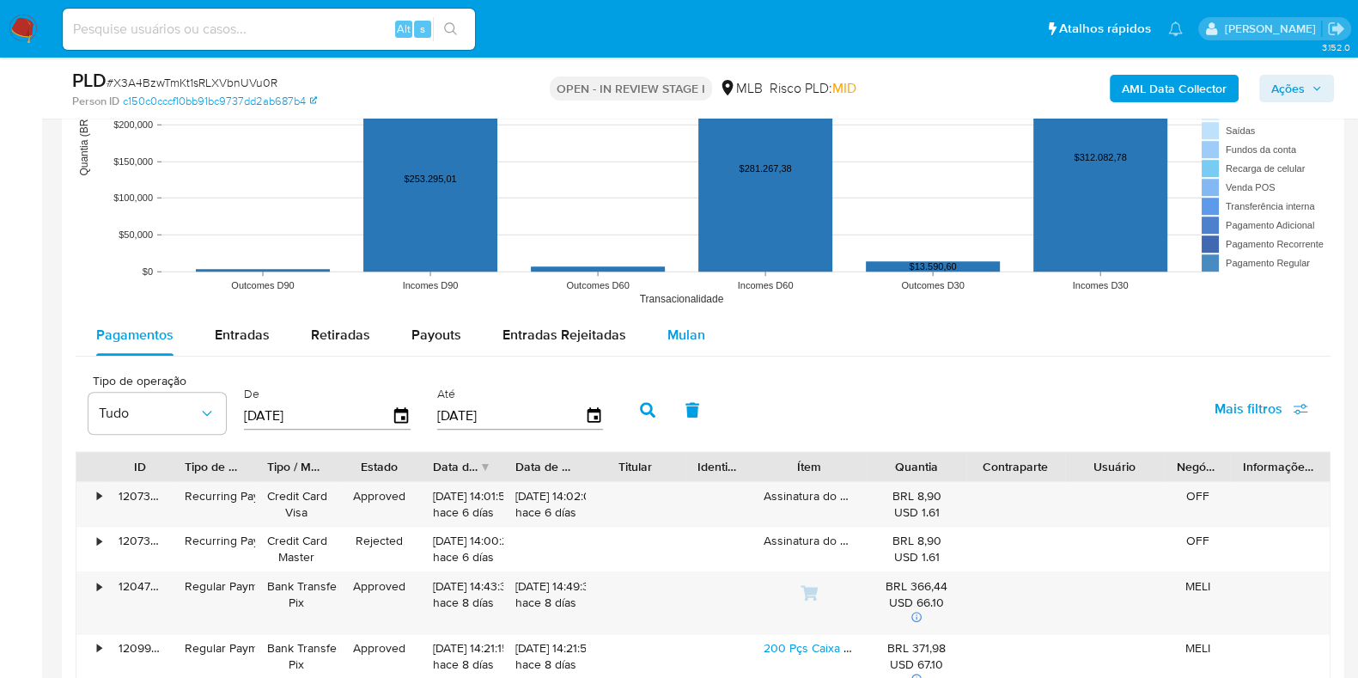
click at [680, 331] on span "Mulan" at bounding box center [686, 335] width 38 height 20
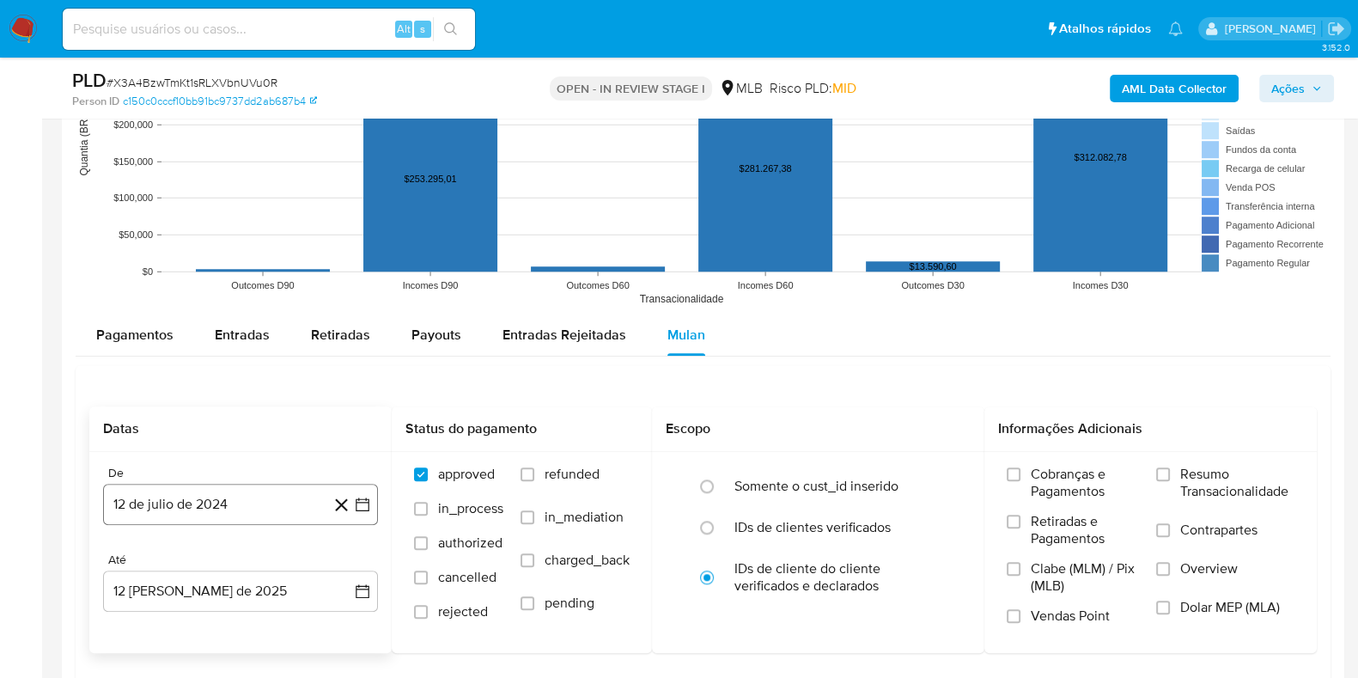
click at [369, 495] on button "12 de julio de 2024" at bounding box center [240, 504] width 275 height 41
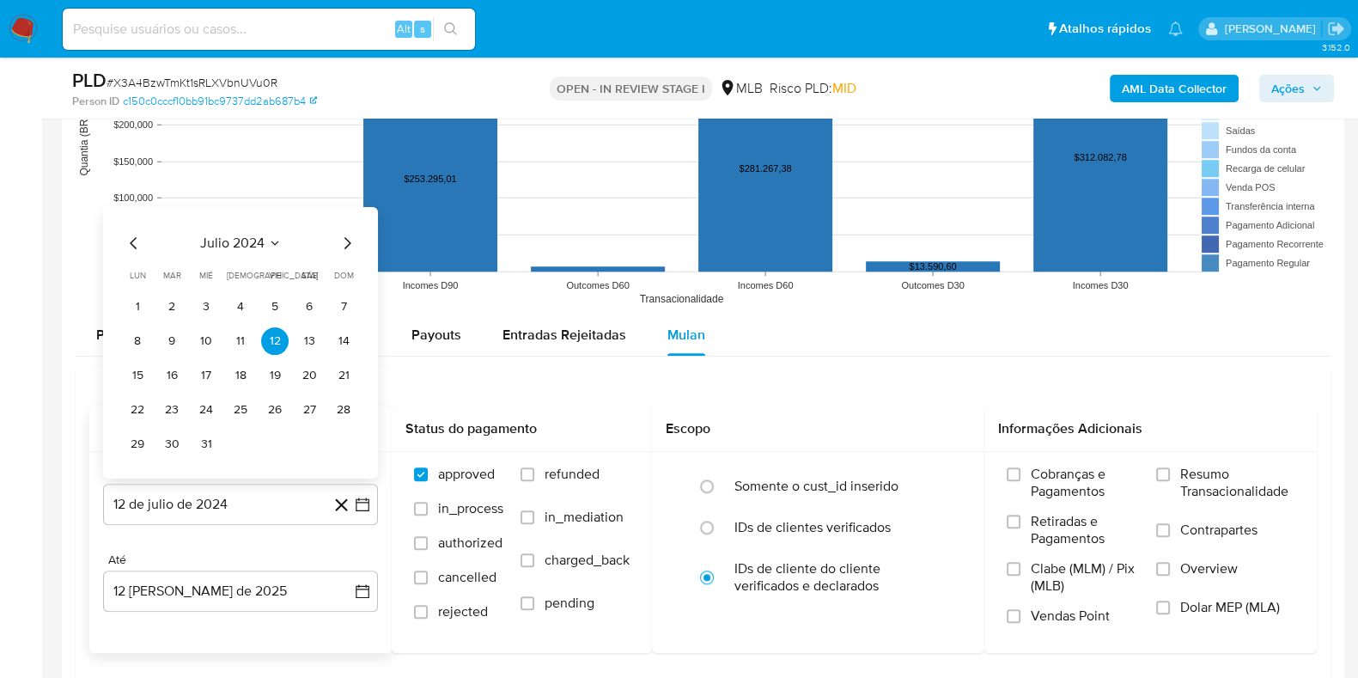
click at [250, 235] on span "julio 2024" at bounding box center [232, 242] width 64 height 17
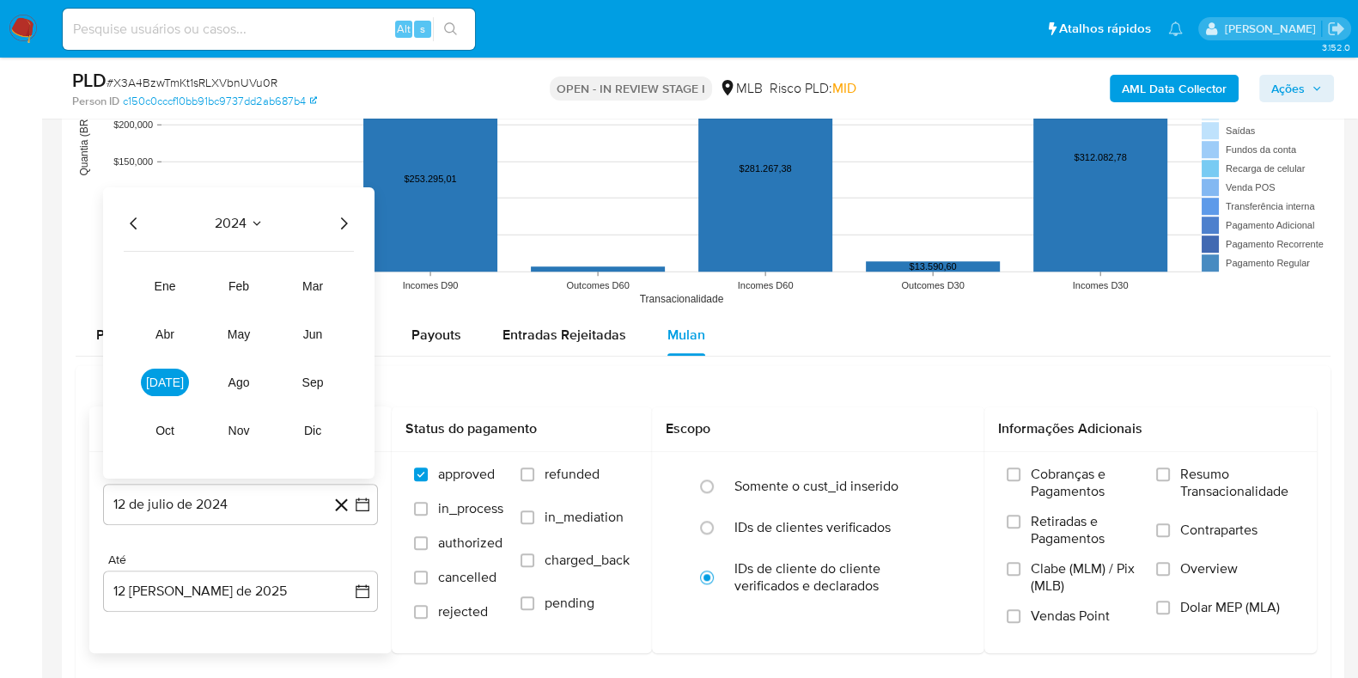
click at [347, 219] on icon "Año siguiente" at bounding box center [343, 222] width 21 height 21
click at [320, 331] on span "jun" at bounding box center [313, 333] width 20 height 14
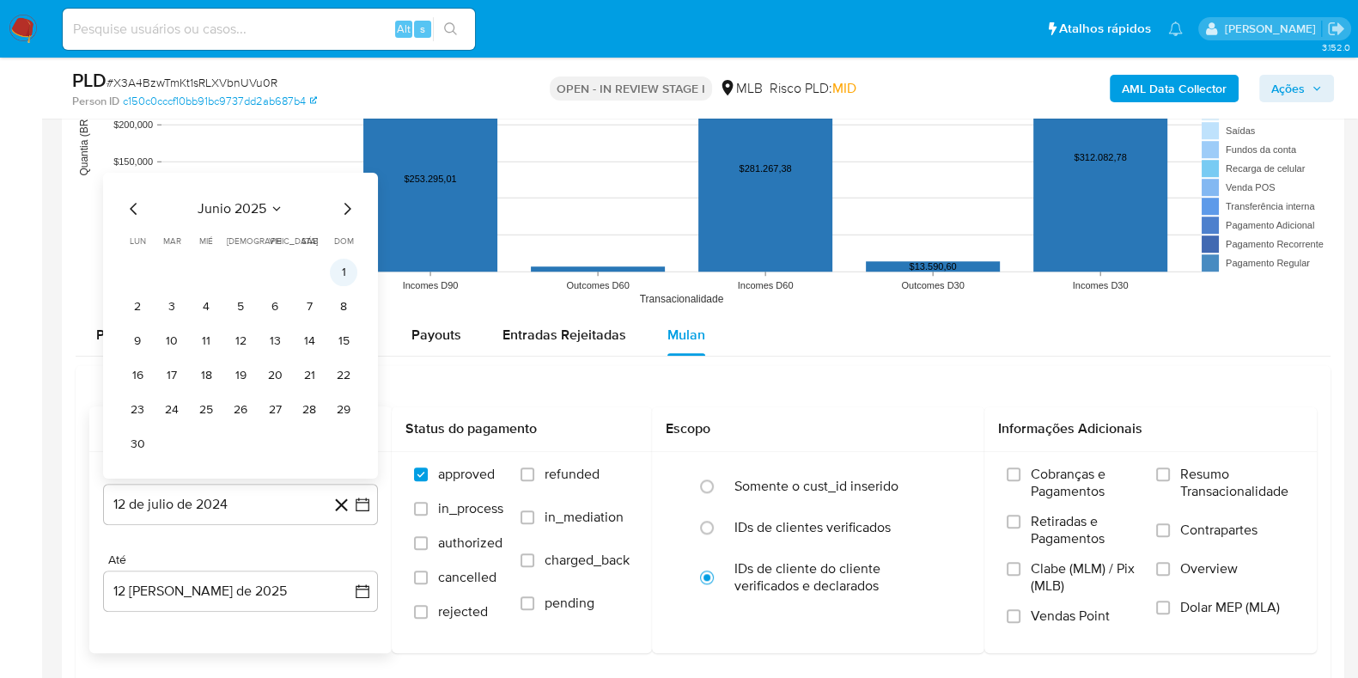
click at [343, 271] on button "1" at bounding box center [343, 271] width 27 height 27
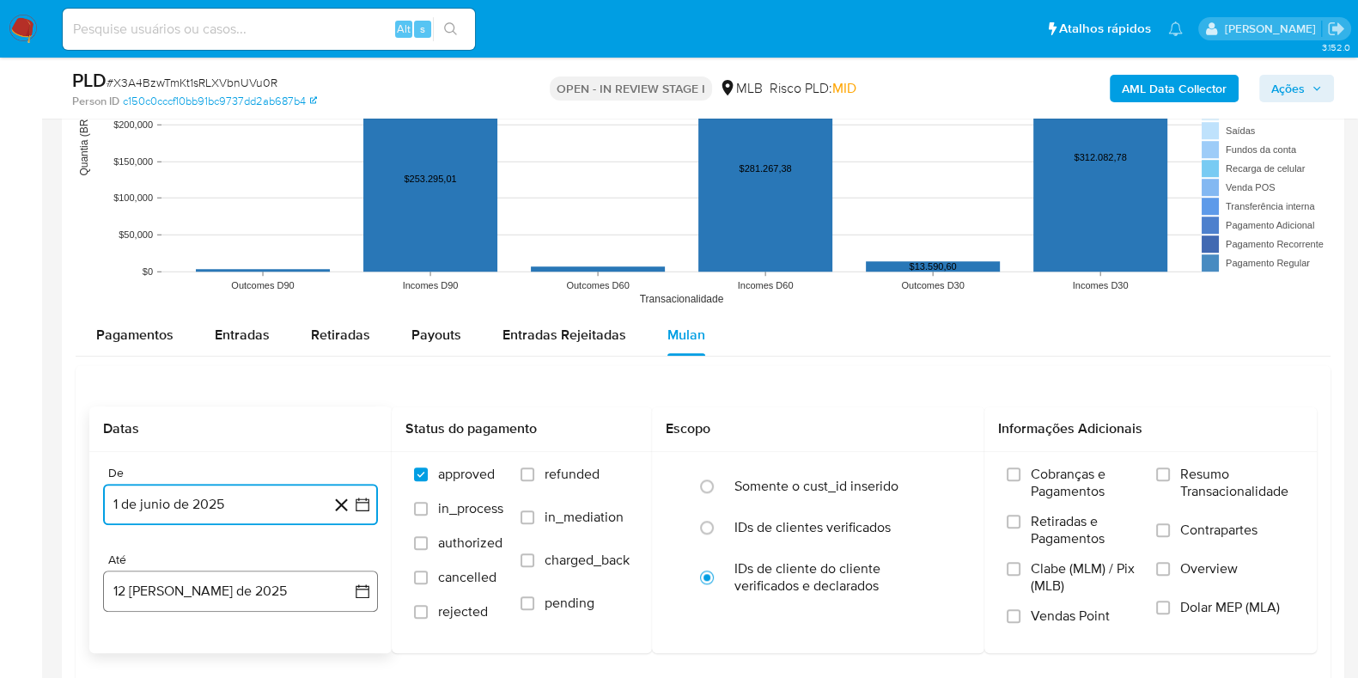
click at [350, 594] on button "12 de agosto de 2025" at bounding box center [240, 590] width 275 height 41
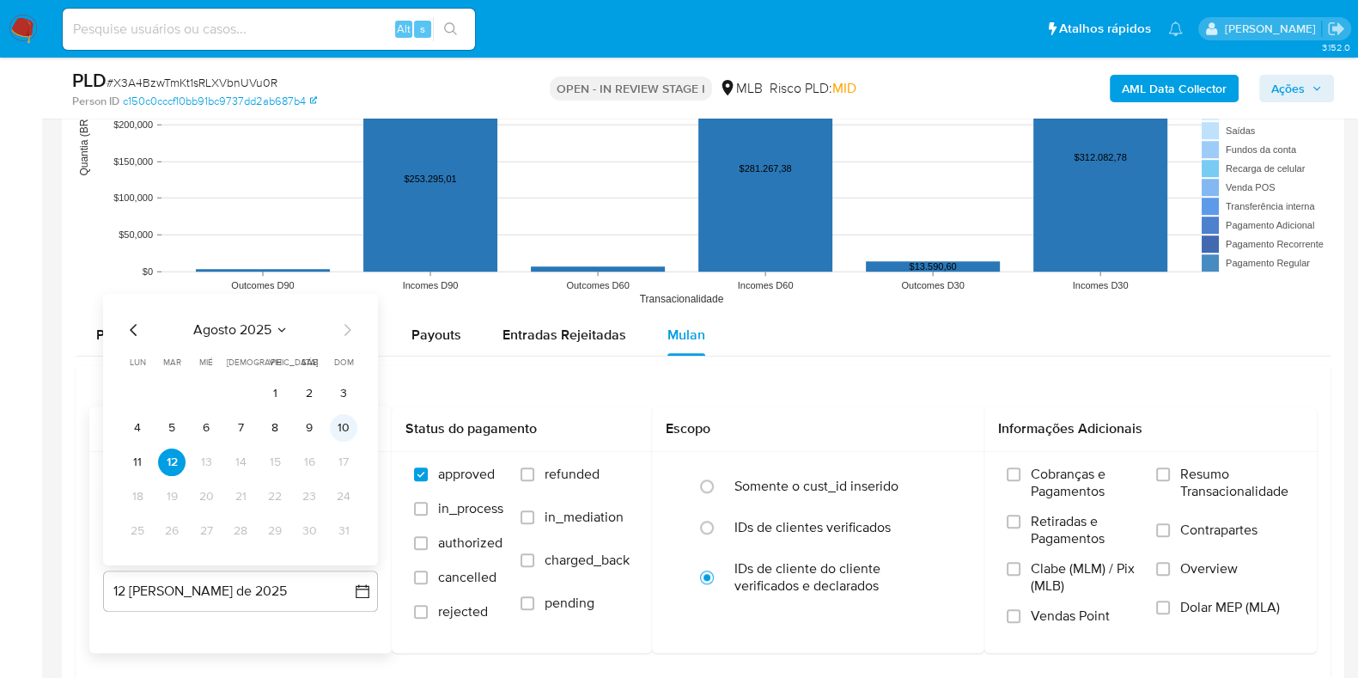
click at [344, 419] on button "10" at bounding box center [343, 426] width 27 height 27
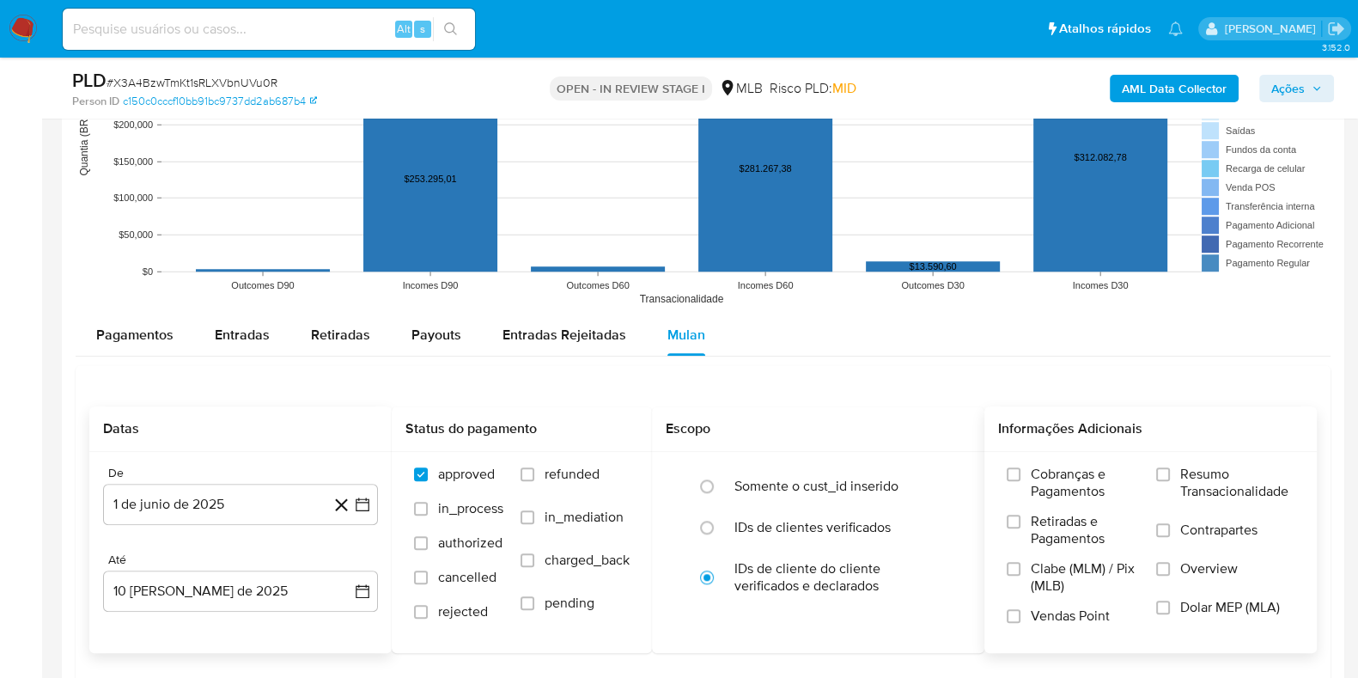
click at [1200, 495] on span "Resumo Transacionalidade" at bounding box center [1237, 483] width 114 height 34
click at [1170, 481] on input "Resumo Transacionalidade" at bounding box center [1163, 474] width 14 height 14
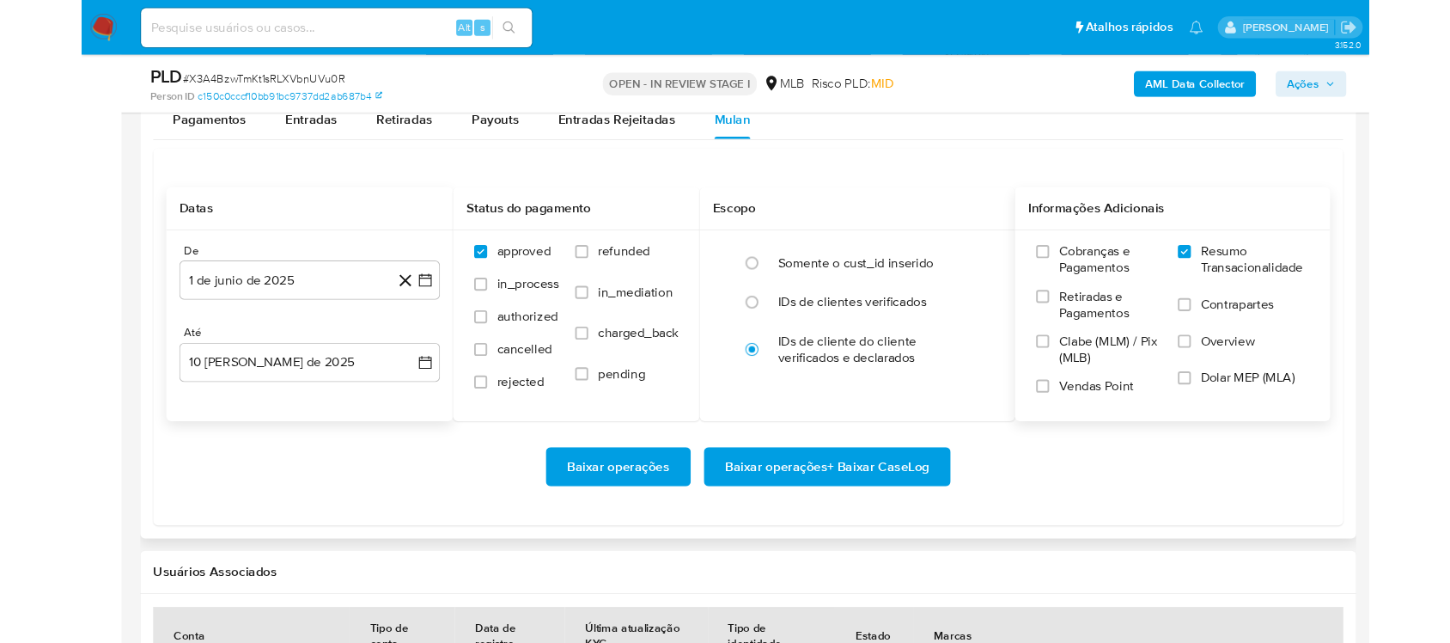
scroll to position [1933, 0]
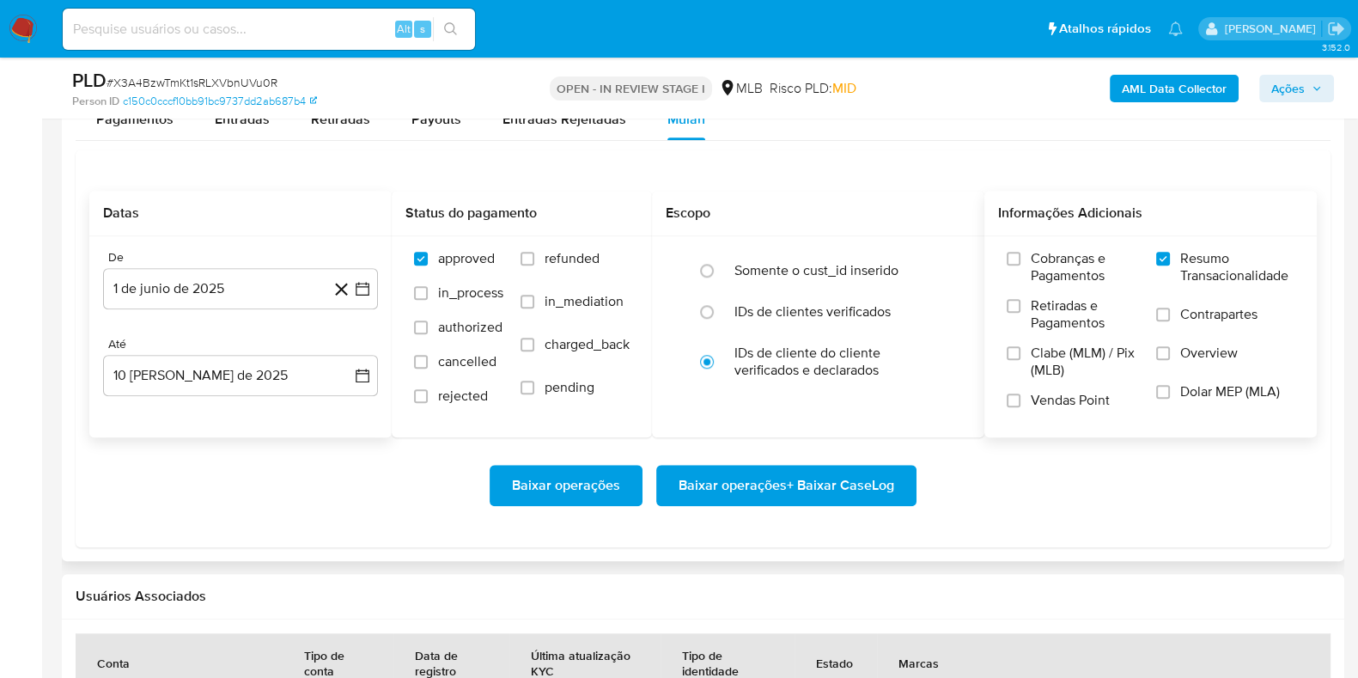
click at [769, 480] on span "Baixar operações + Baixar CaseLog" at bounding box center [787, 485] width 216 height 38
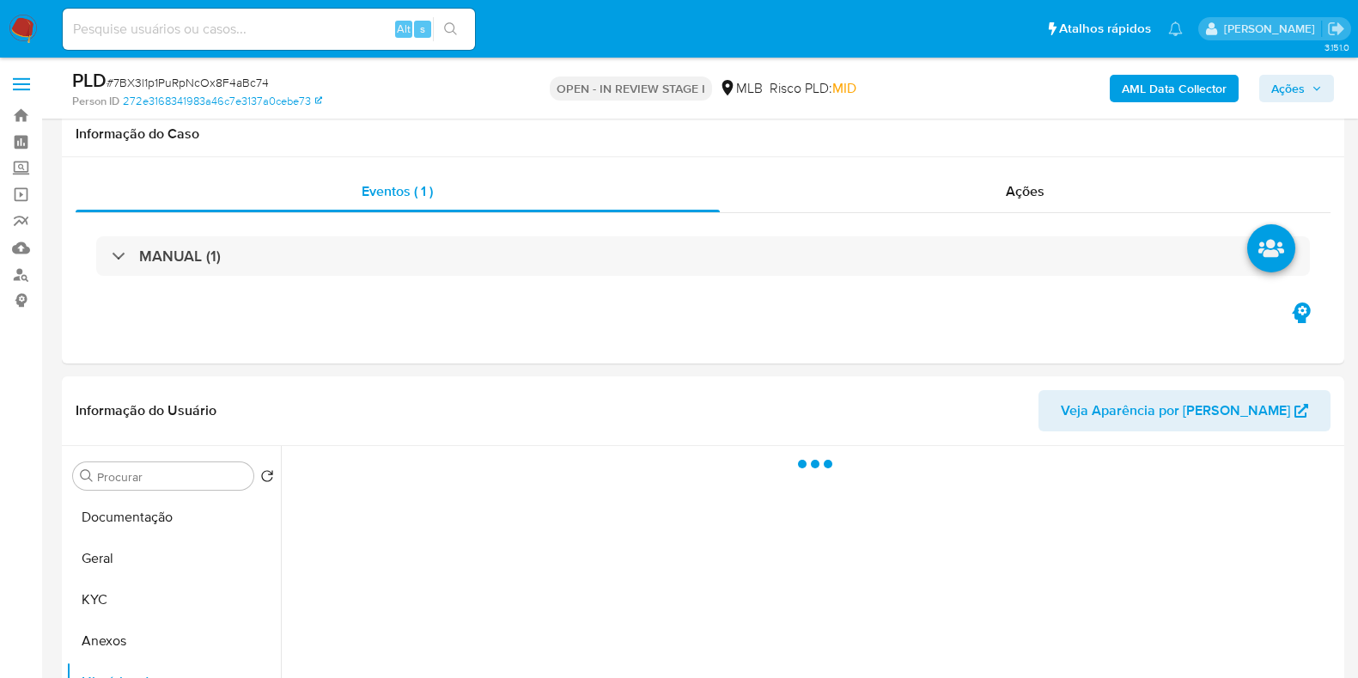
scroll to position [322, 0]
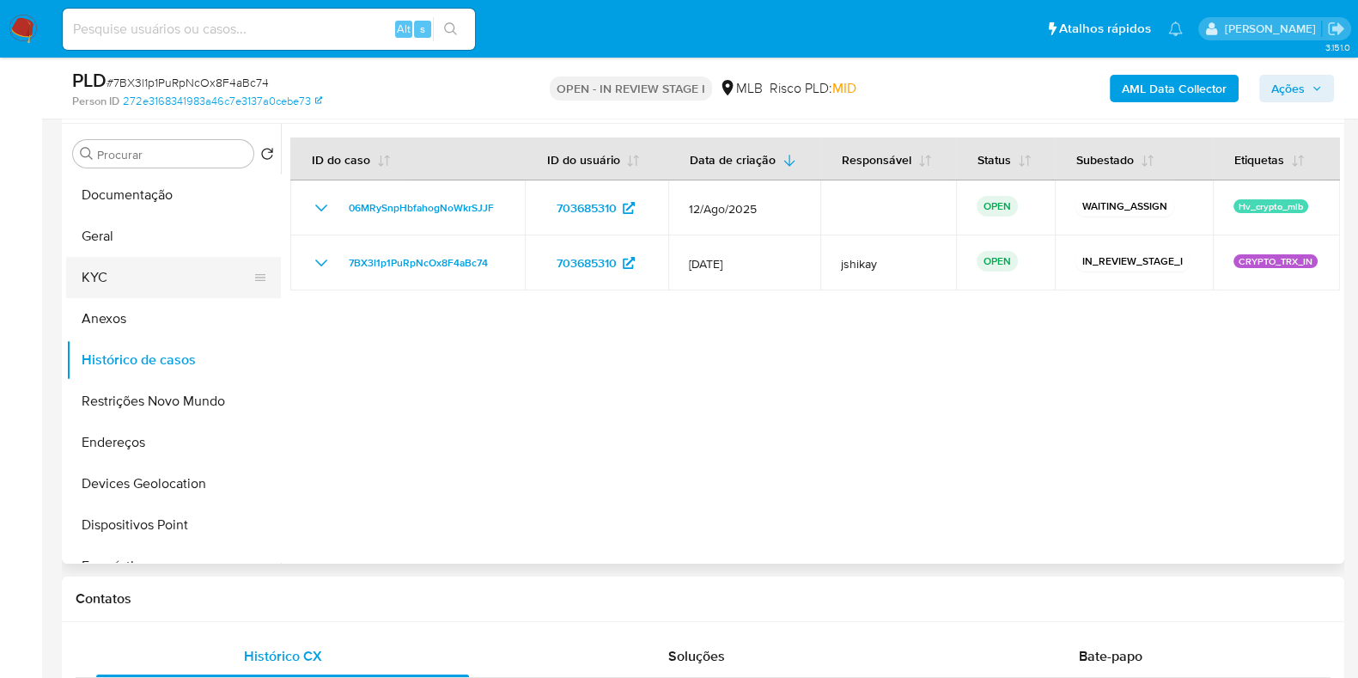
click at [122, 276] on button "KYC" at bounding box center [166, 277] width 201 height 41
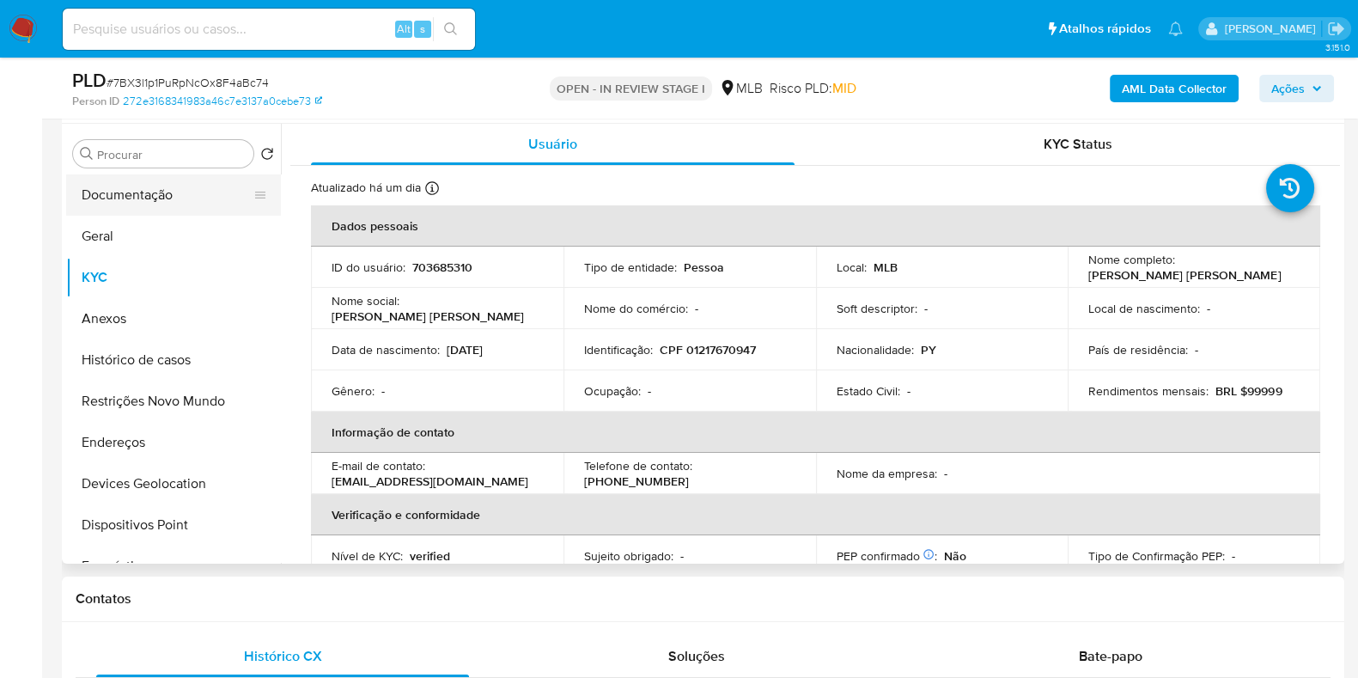
click at [158, 192] on button "Documentação" at bounding box center [166, 194] width 201 height 41
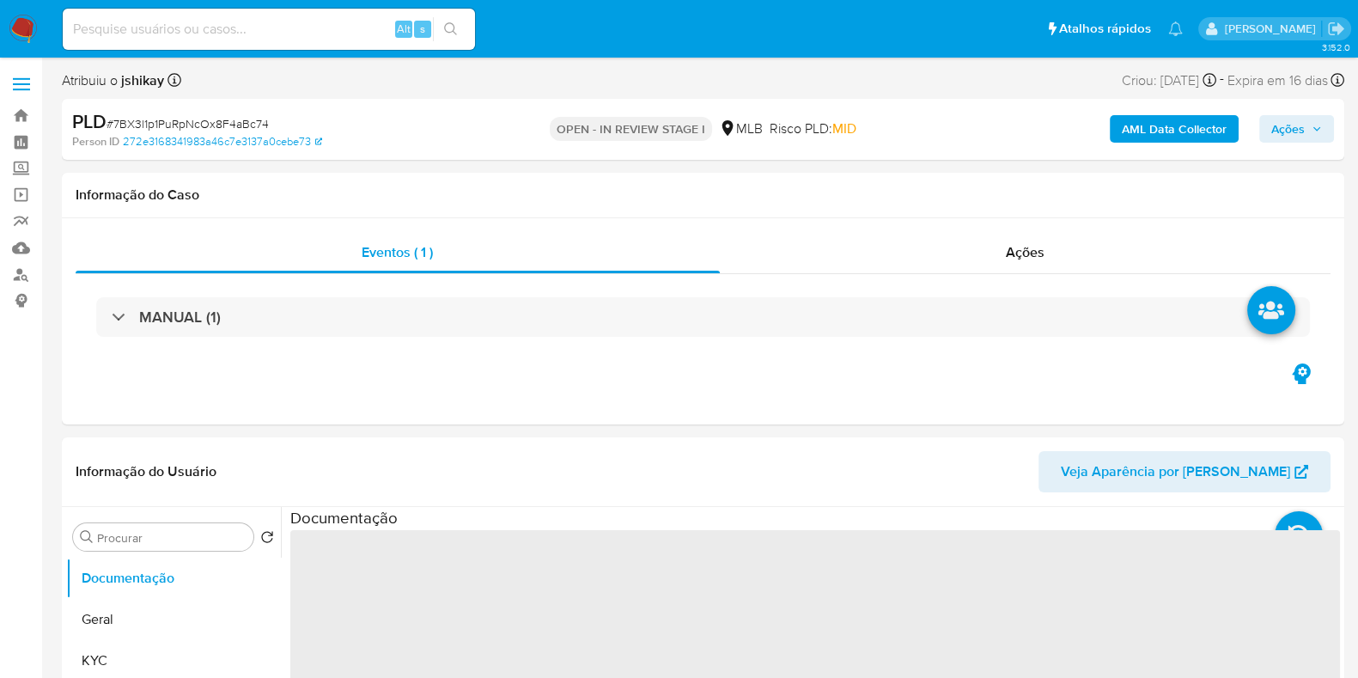
select select "10"
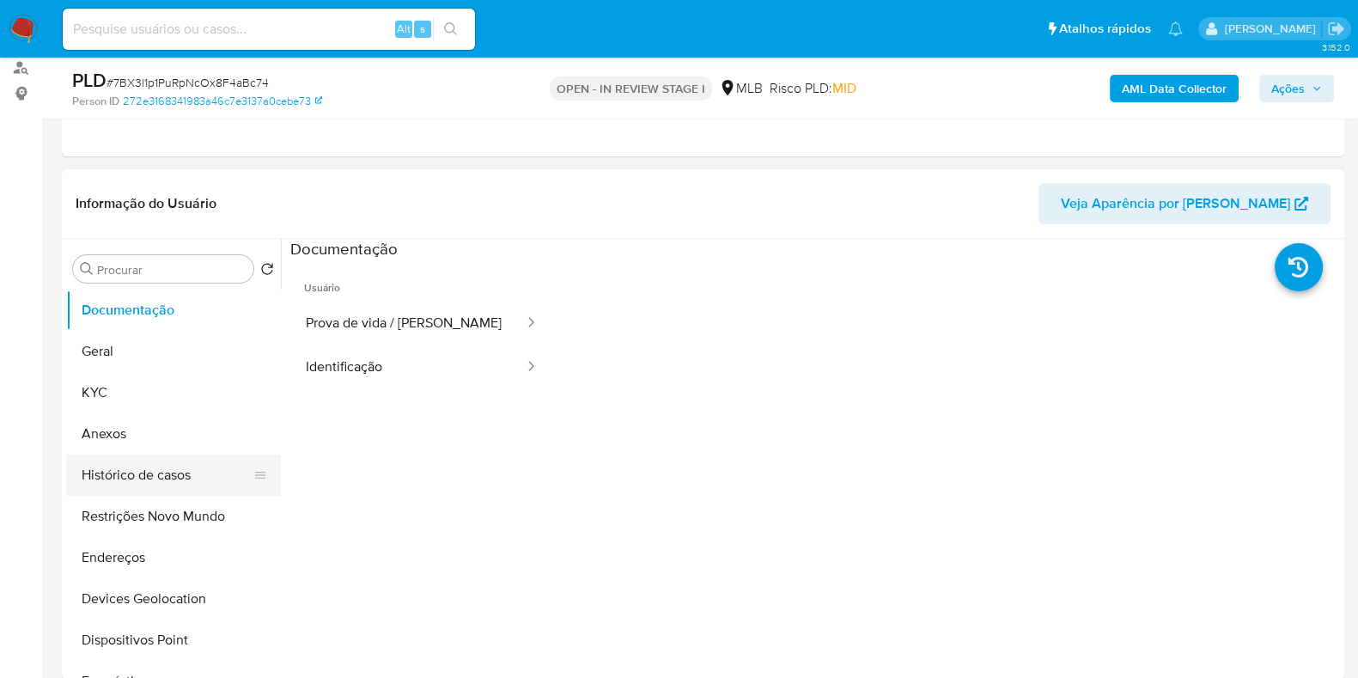
scroll to position [214, 0]
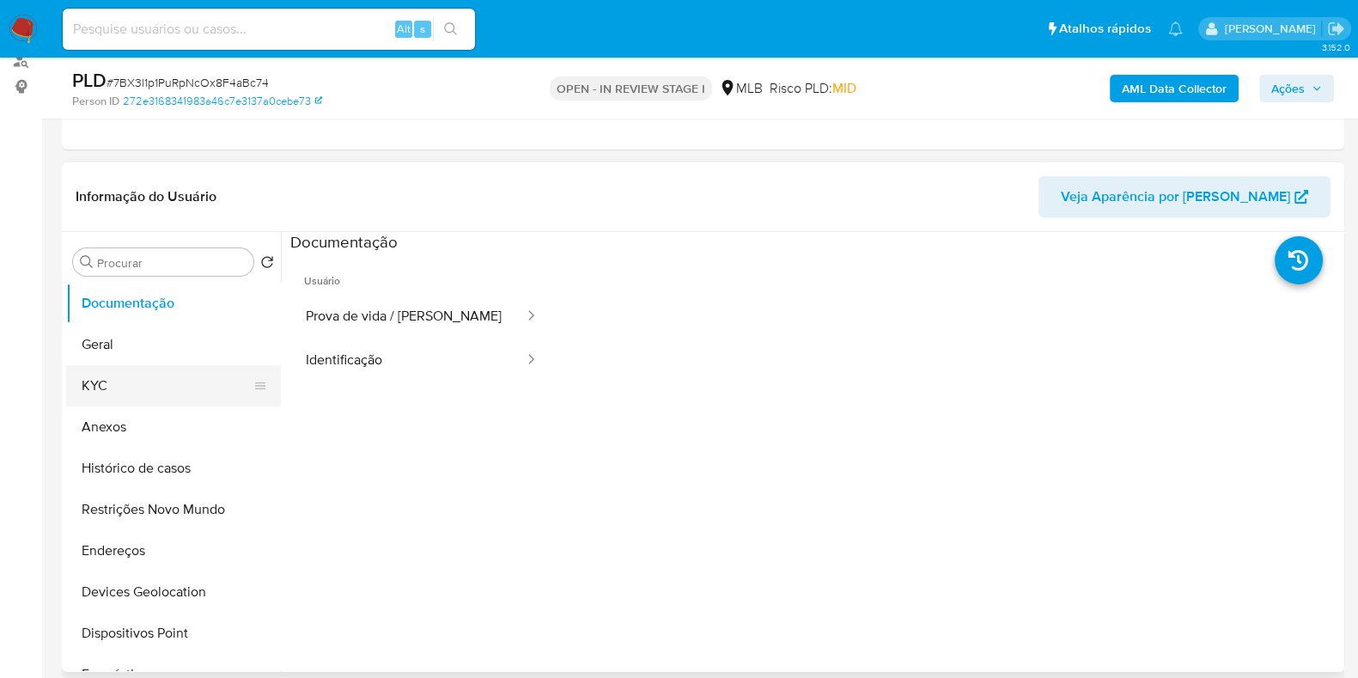
click at [119, 385] on button "KYC" at bounding box center [166, 385] width 201 height 41
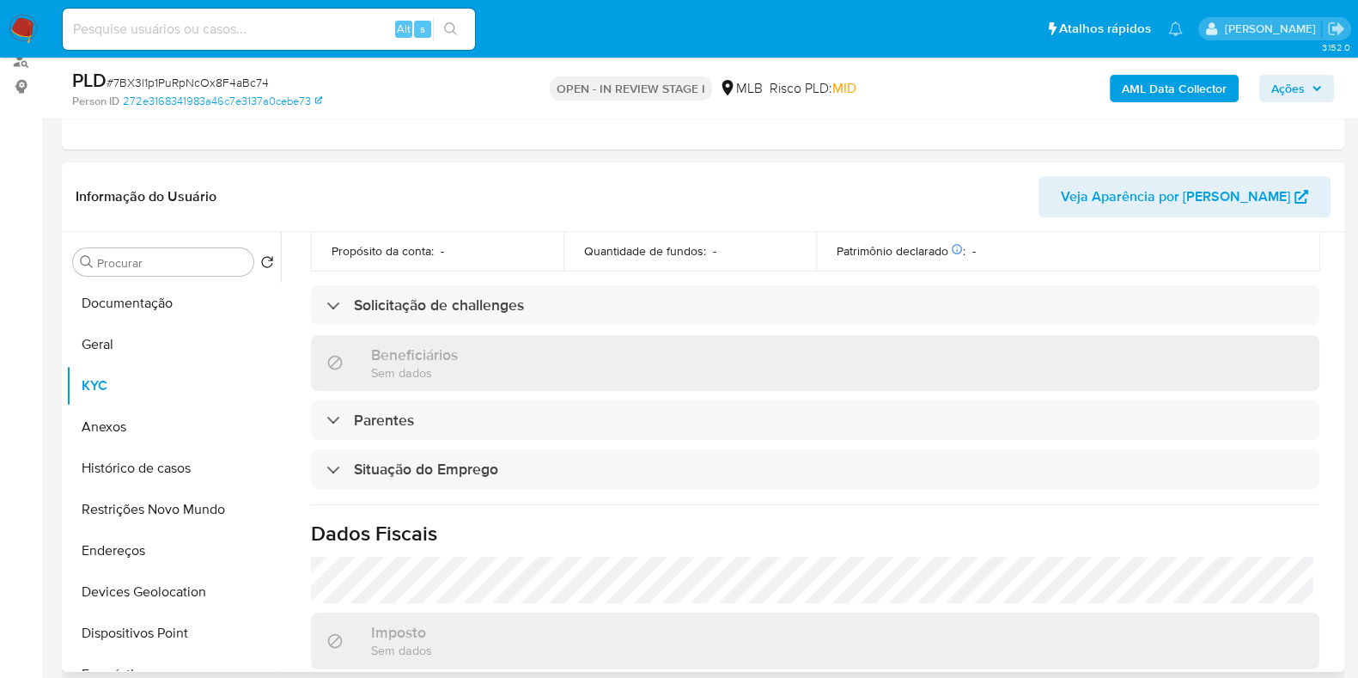
scroll to position [746, 0]
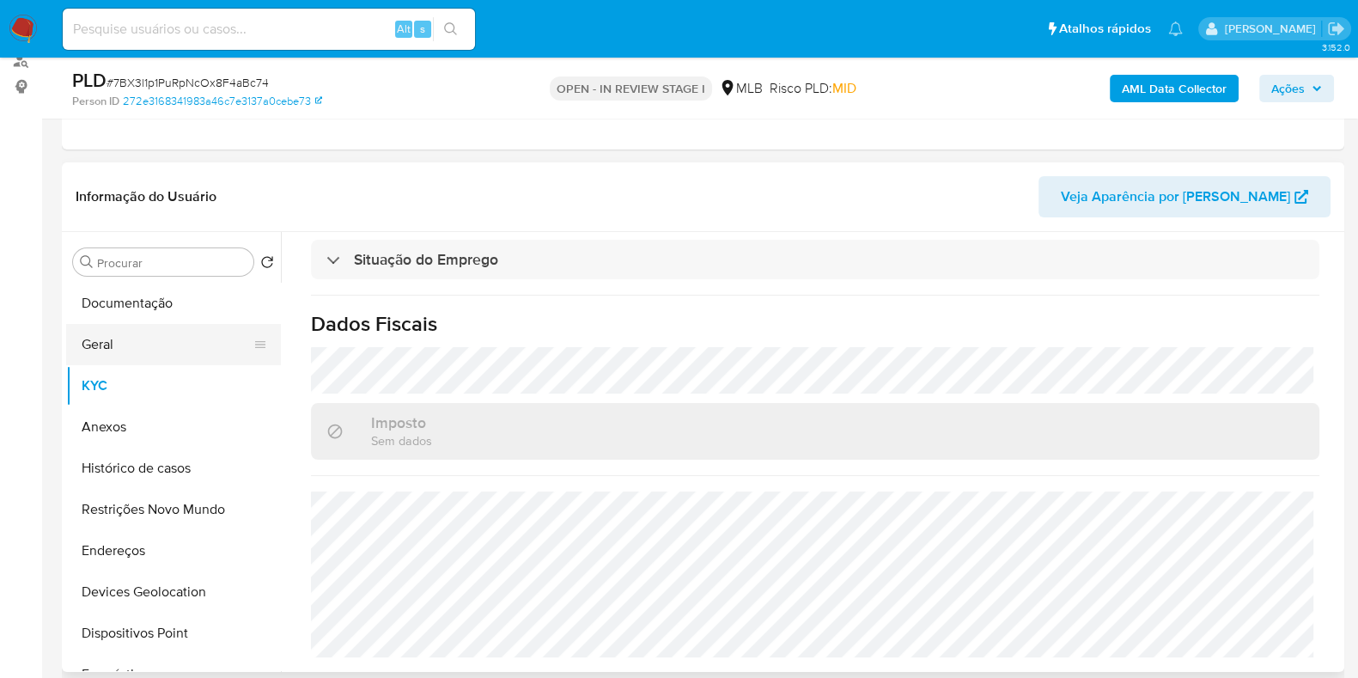
click at [110, 351] on button "Geral" at bounding box center [166, 344] width 201 height 41
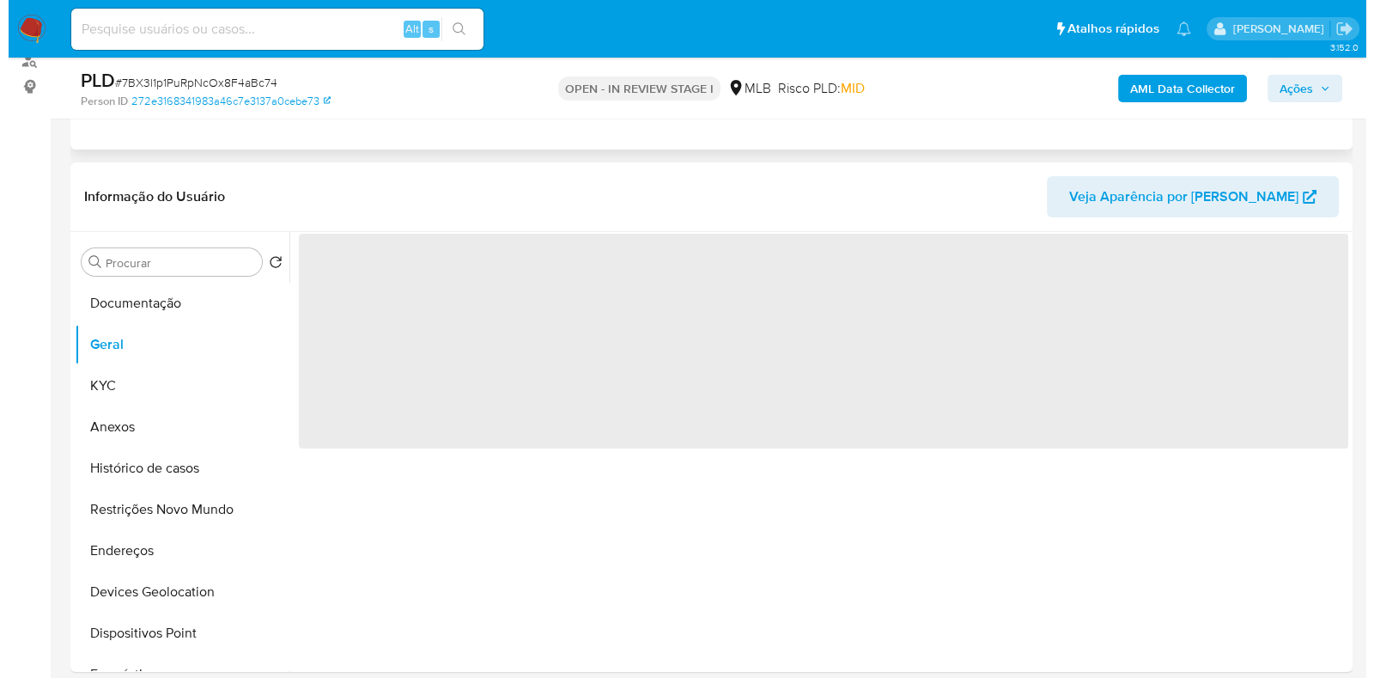
scroll to position [0, 0]
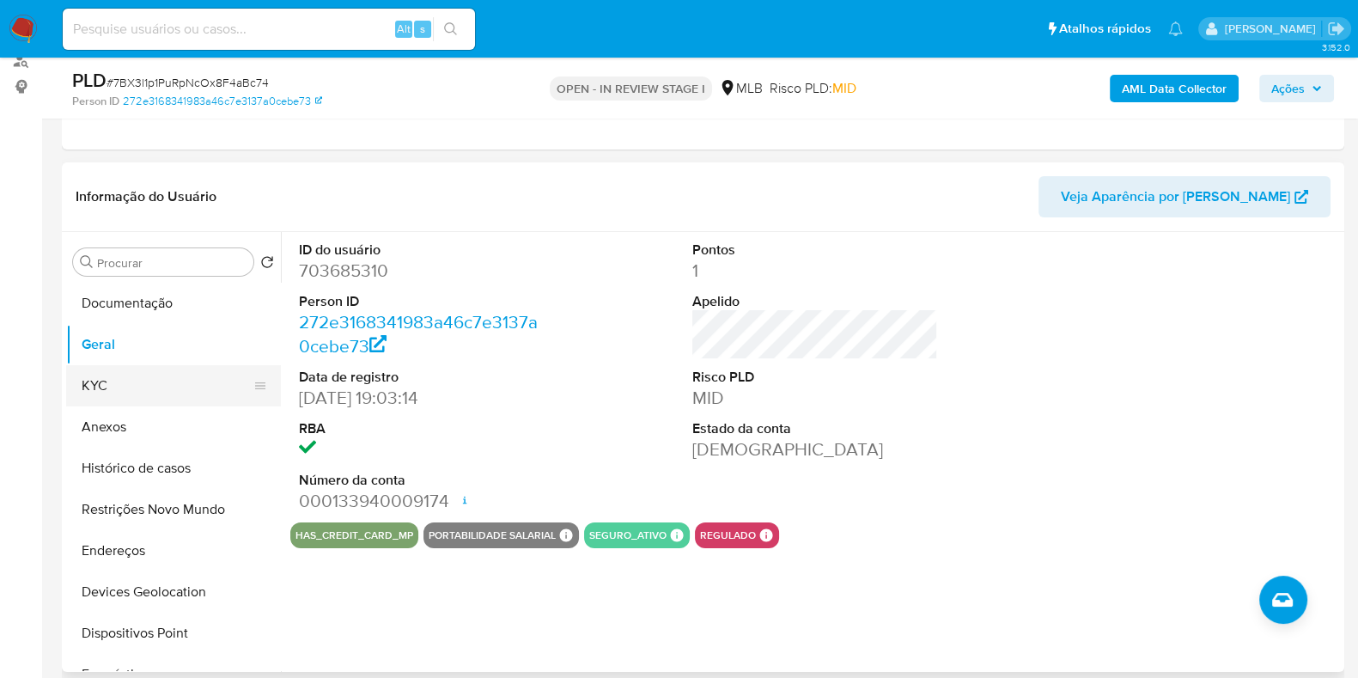
click at [193, 367] on button "KYC" at bounding box center [166, 385] width 201 height 41
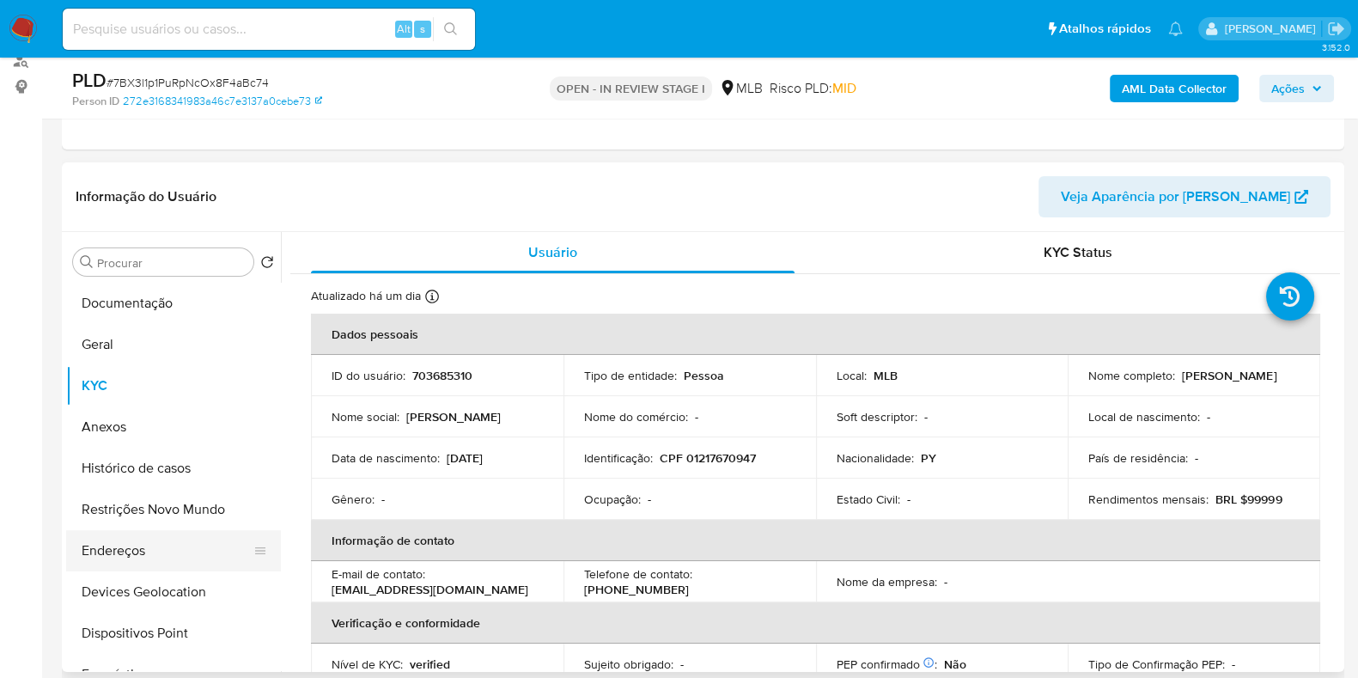
click at [136, 547] on button "Endereços" at bounding box center [166, 550] width 201 height 41
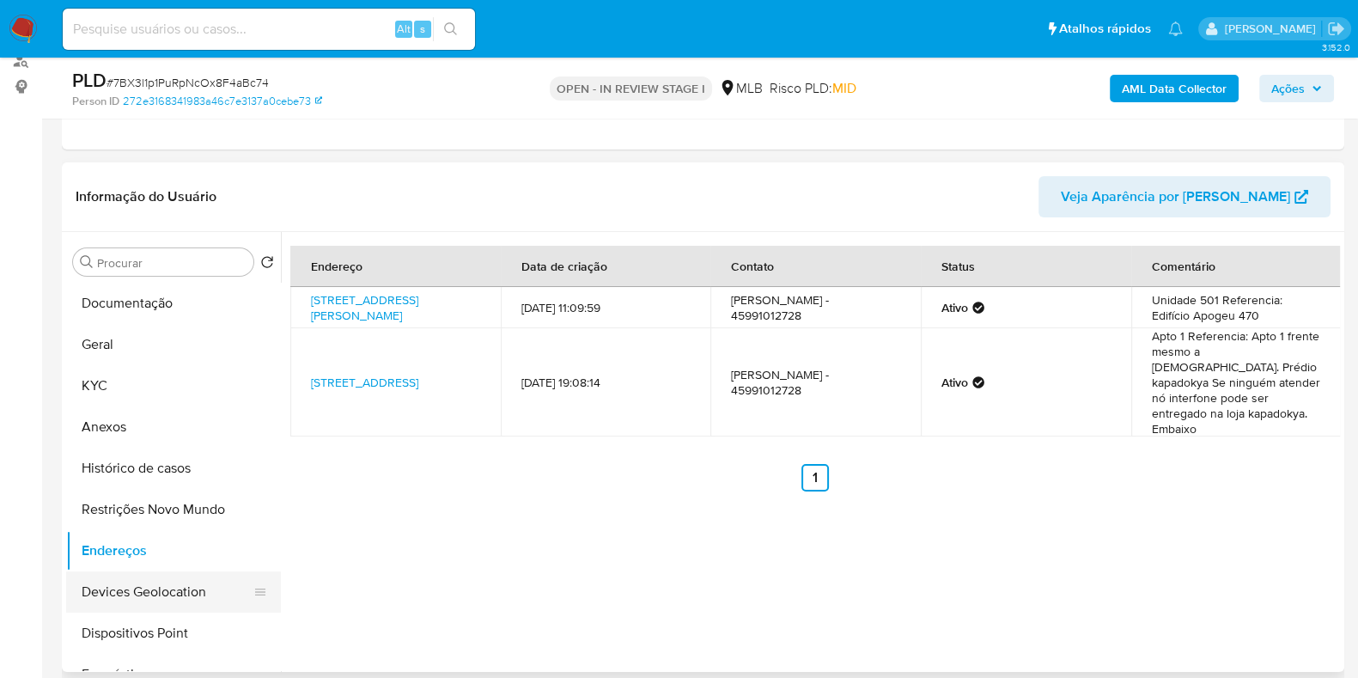
click at [201, 592] on button "Devices Geolocation" at bounding box center [166, 591] width 201 height 41
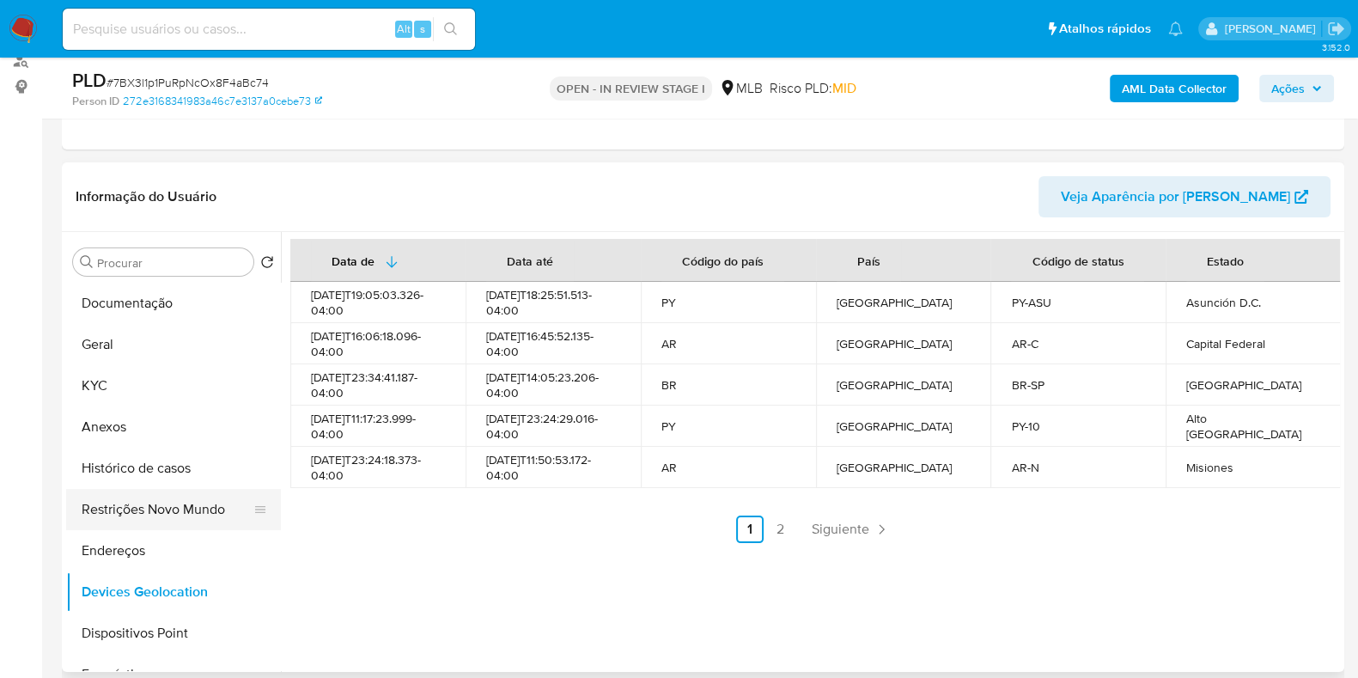
click at [137, 515] on button "Restrições Novo Mundo" at bounding box center [166, 509] width 201 height 41
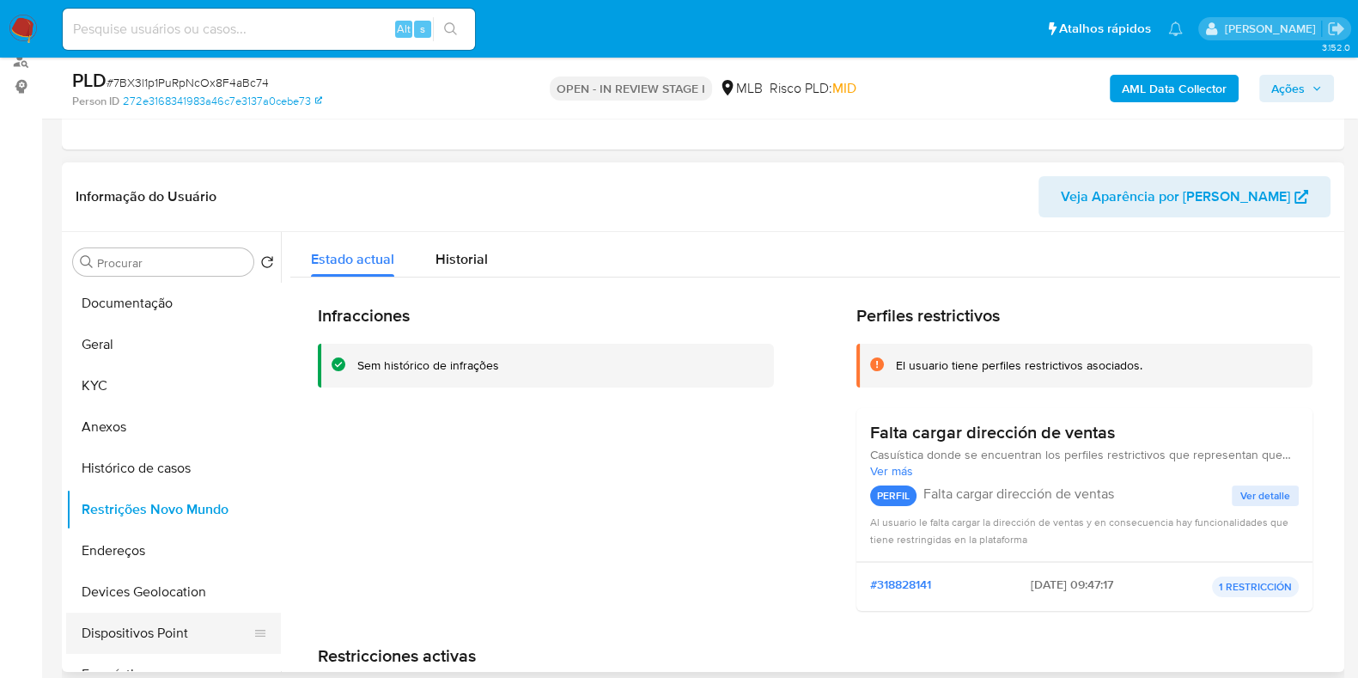
click at [195, 640] on button "Dispositivos Point" at bounding box center [166, 632] width 201 height 41
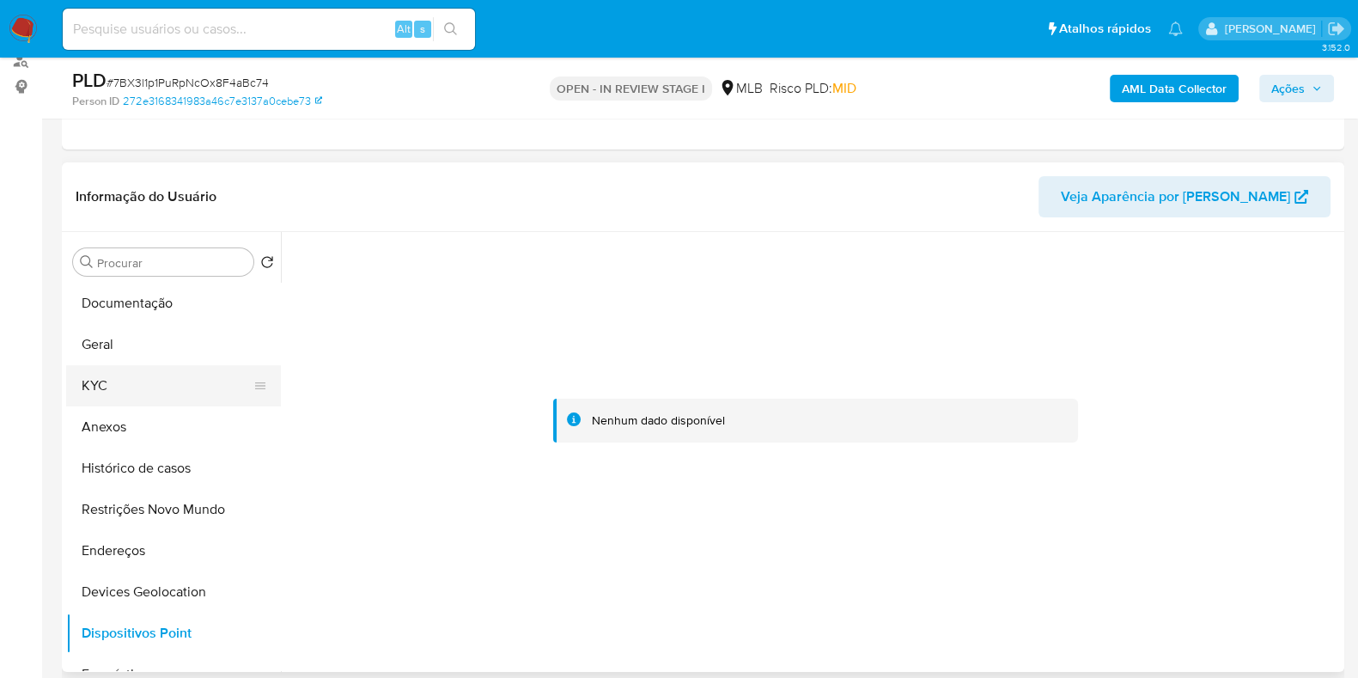
click at [129, 370] on button "KYC" at bounding box center [166, 385] width 201 height 41
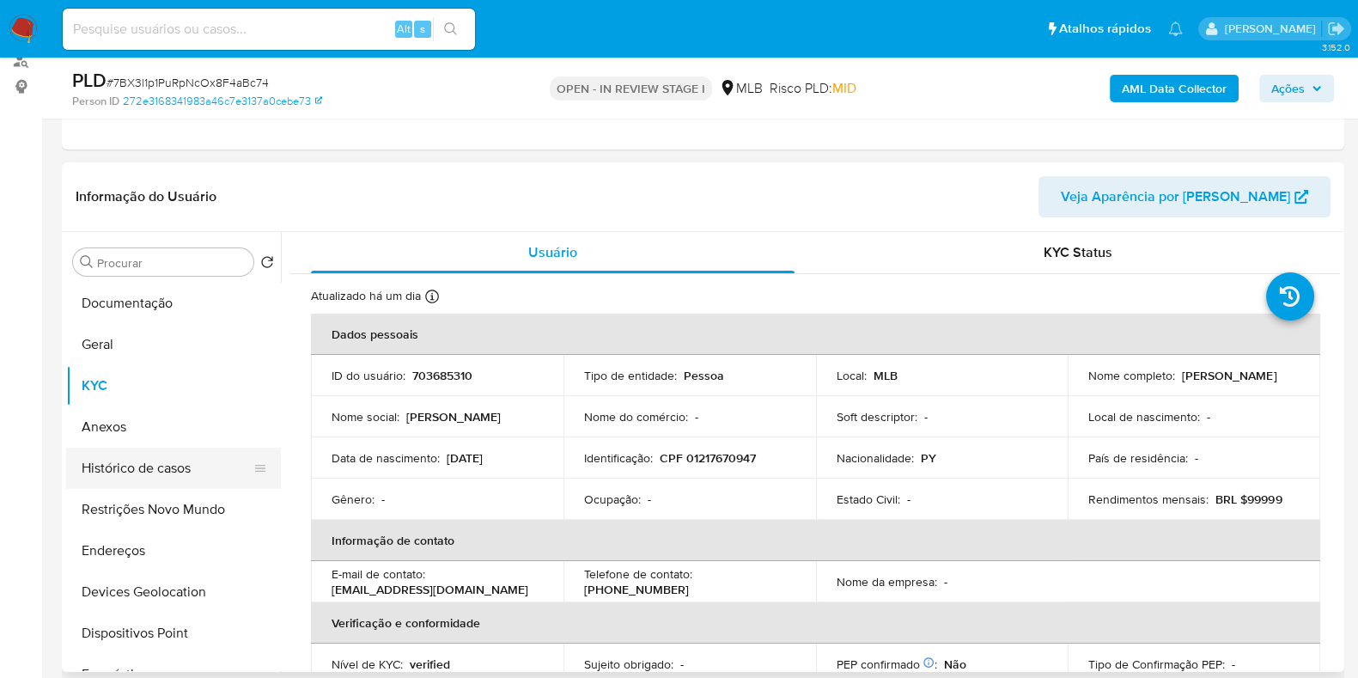
click at [102, 483] on button "Histórico de casos" at bounding box center [166, 468] width 201 height 41
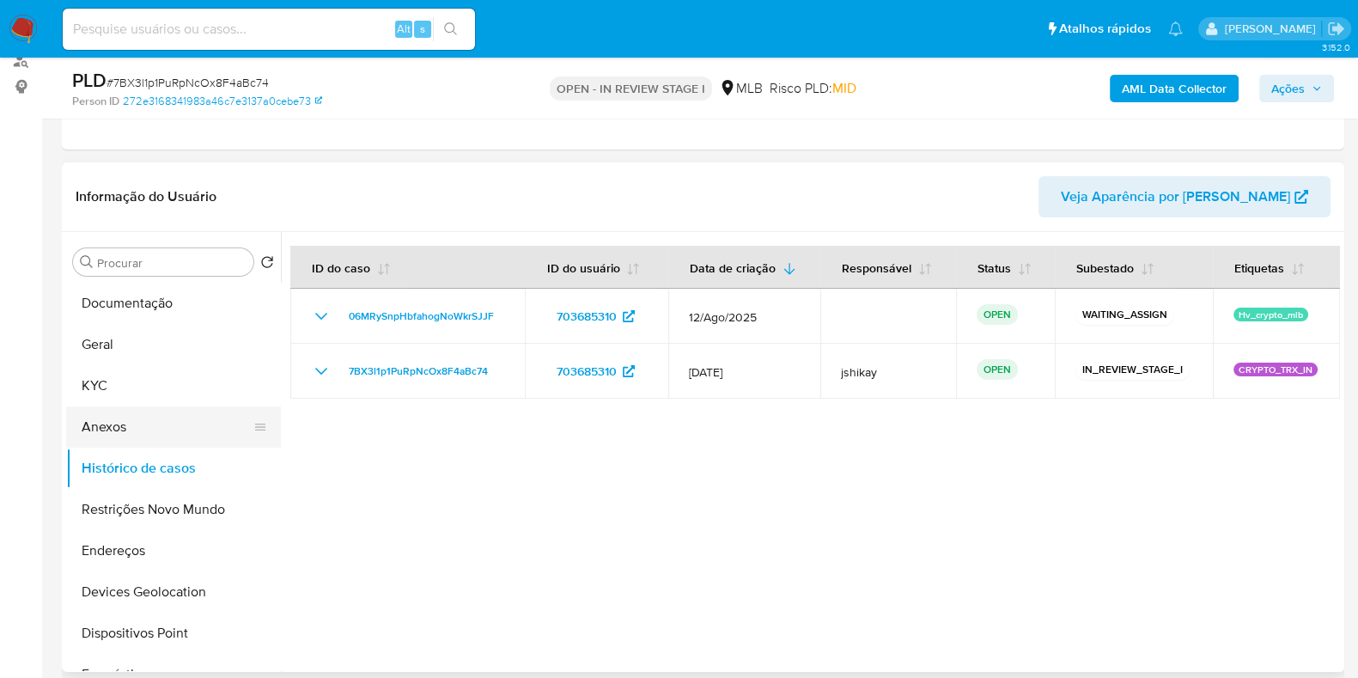
click at [155, 427] on button "Anexos" at bounding box center [166, 426] width 201 height 41
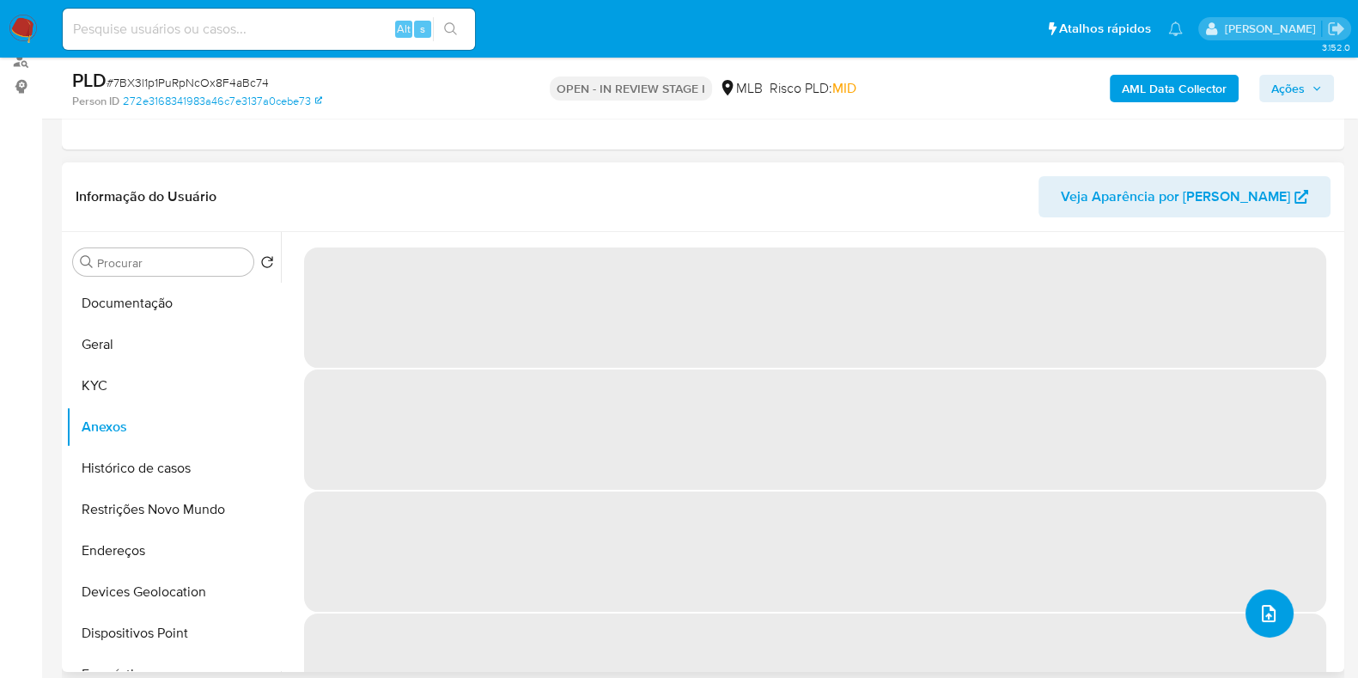
click at [1264, 620] on icon "upload-file" at bounding box center [1268, 613] width 21 height 21
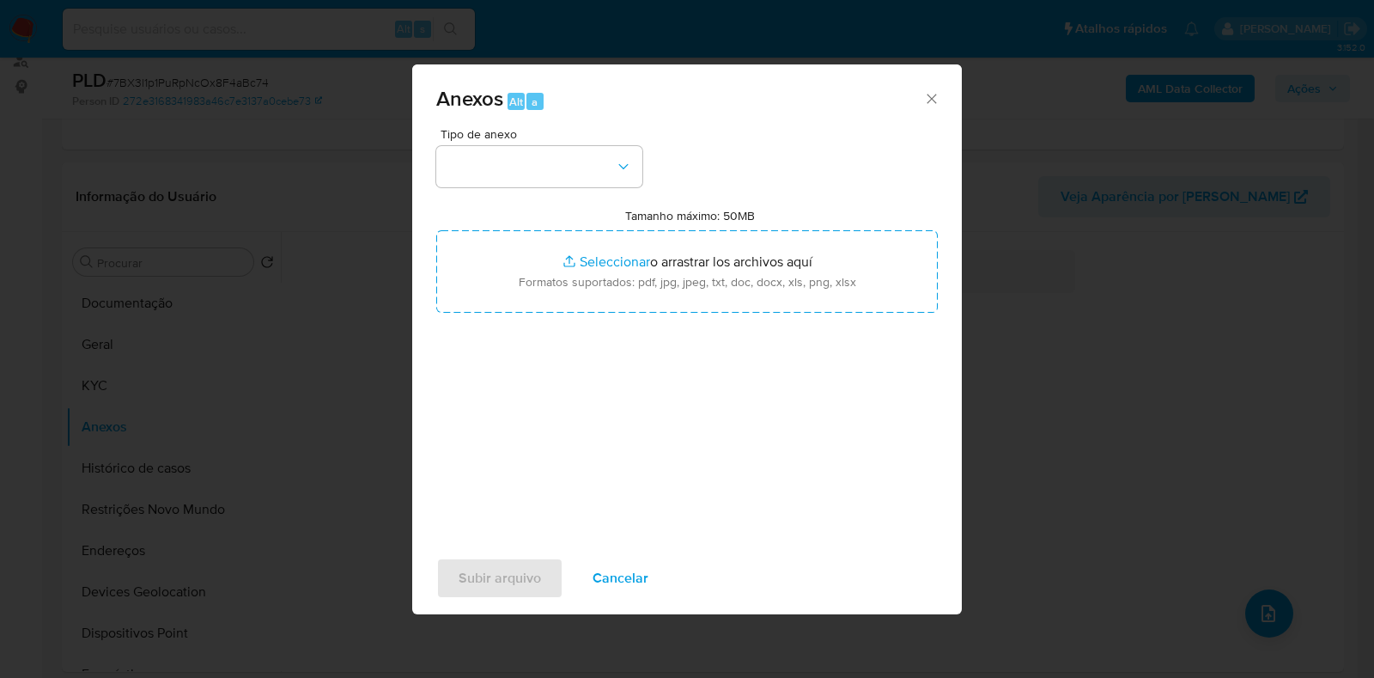
click at [531, 166] on button "button" at bounding box center [539, 166] width 206 height 41
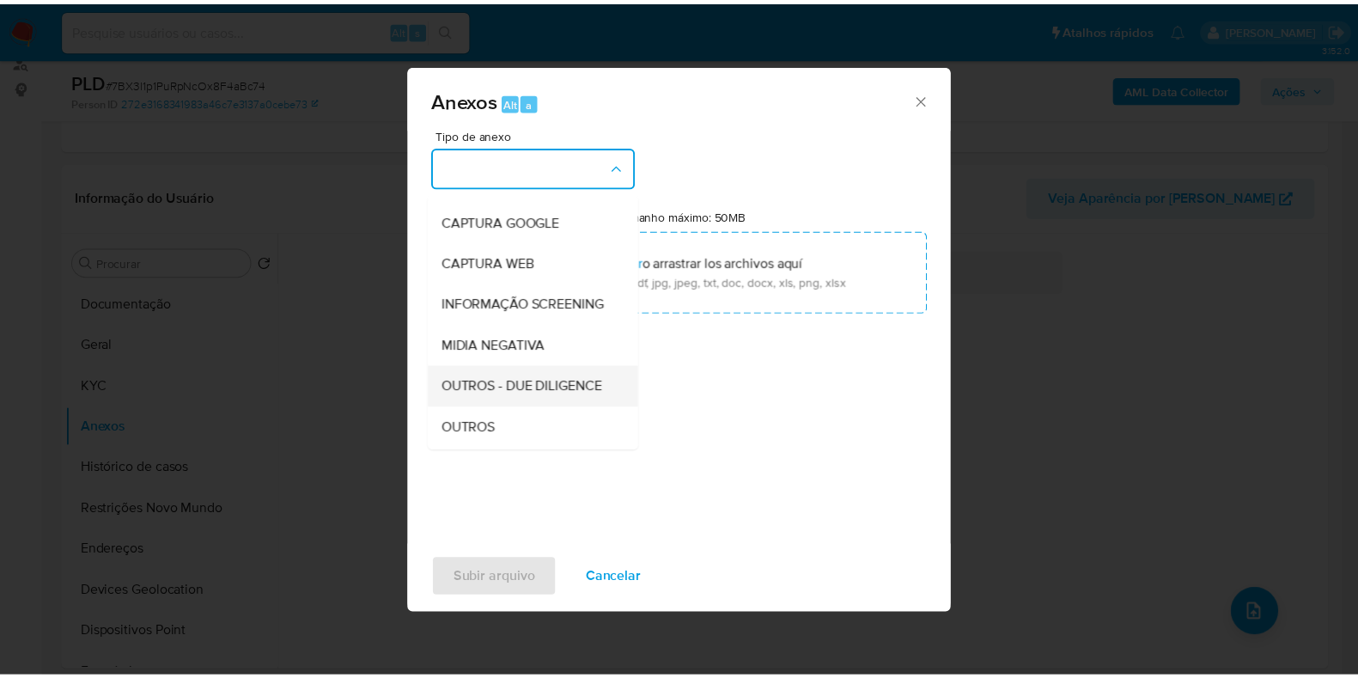
scroll to position [107, 0]
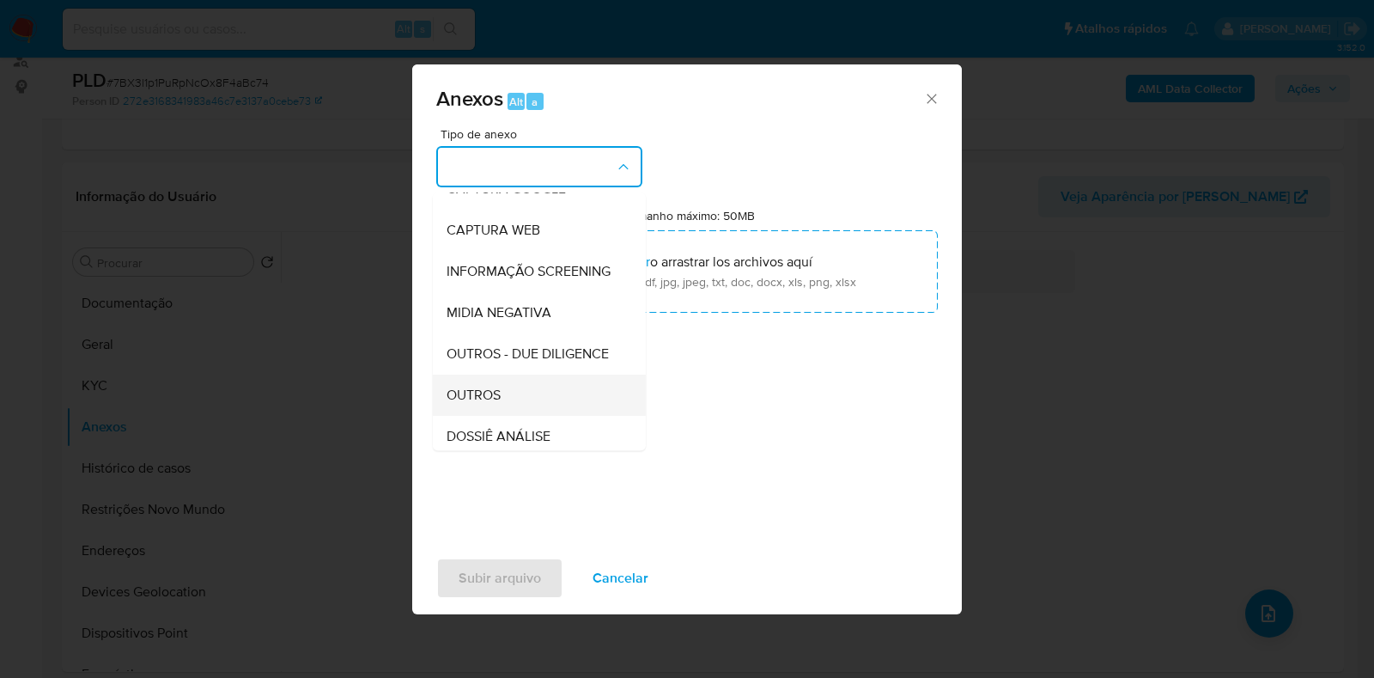
click at [490, 404] on span "OUTROS" at bounding box center [474, 395] width 54 height 17
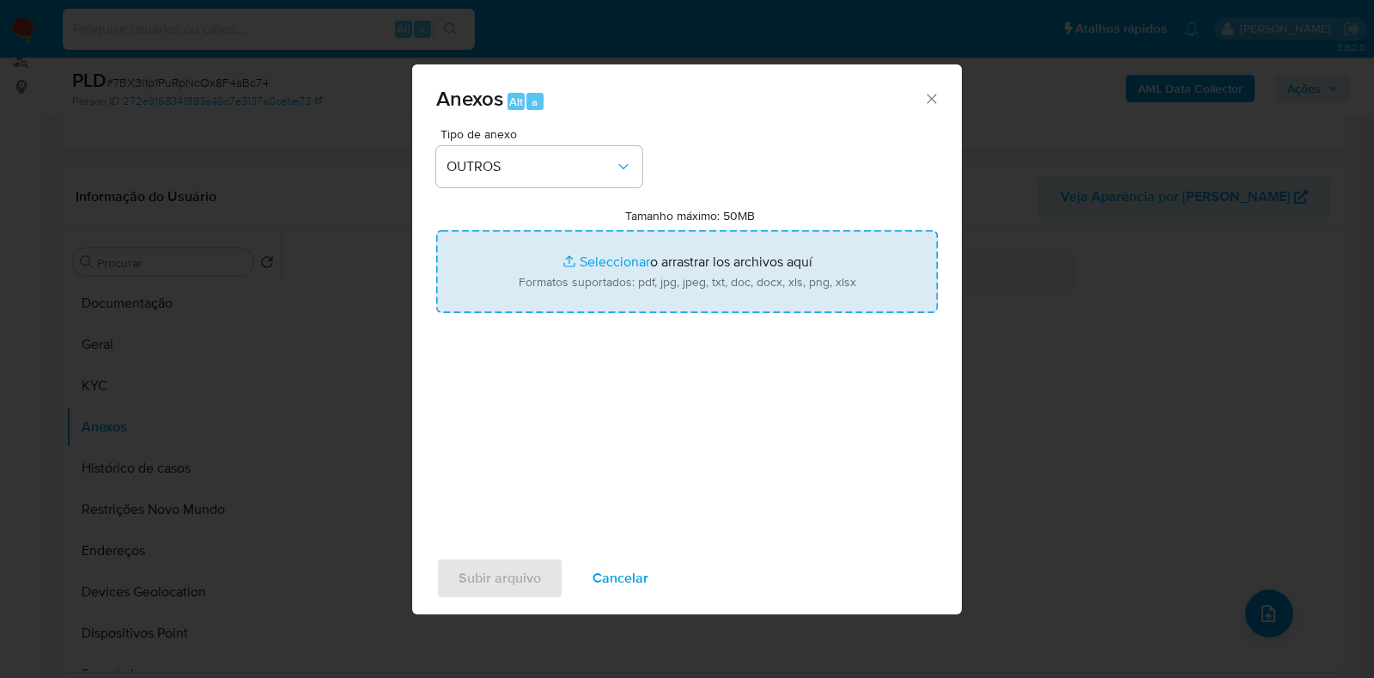
click at [685, 263] on input "Tamanho máximo: 50MB Seleccionar archivos" at bounding box center [687, 271] width 502 height 82
type input "C:\fakepath\Mulan 703685310_2025_08_12_12_04_10 - Resumen TX.pdf"
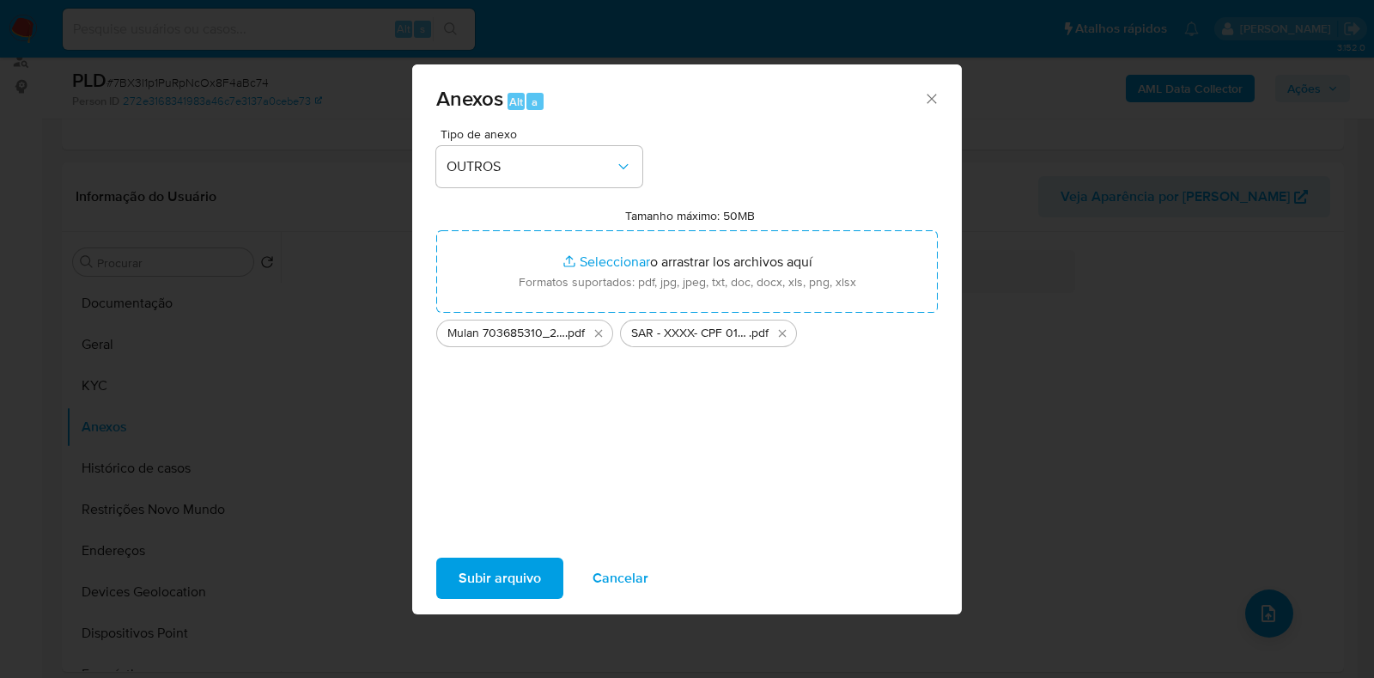
click at [509, 576] on span "Subir arquivo" at bounding box center [500, 578] width 82 height 38
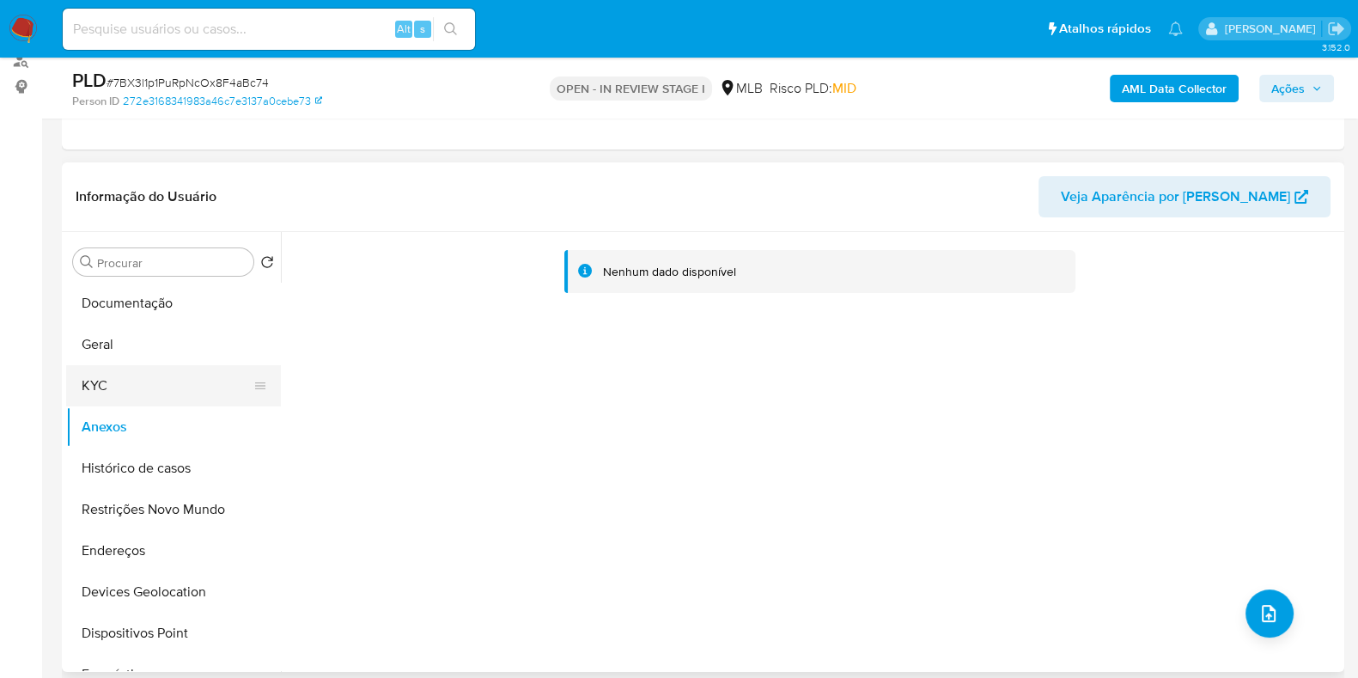
click at [178, 376] on button "KYC" at bounding box center [166, 385] width 201 height 41
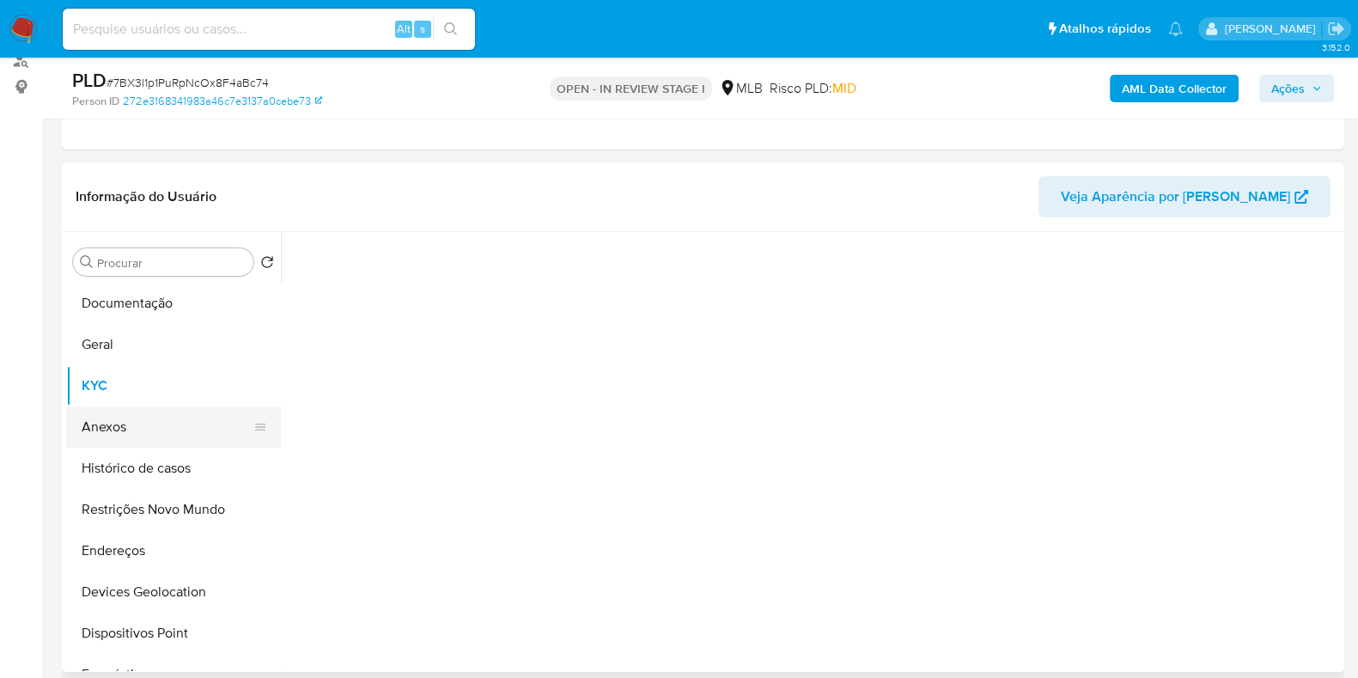
click at [137, 428] on button "Anexos" at bounding box center [166, 426] width 201 height 41
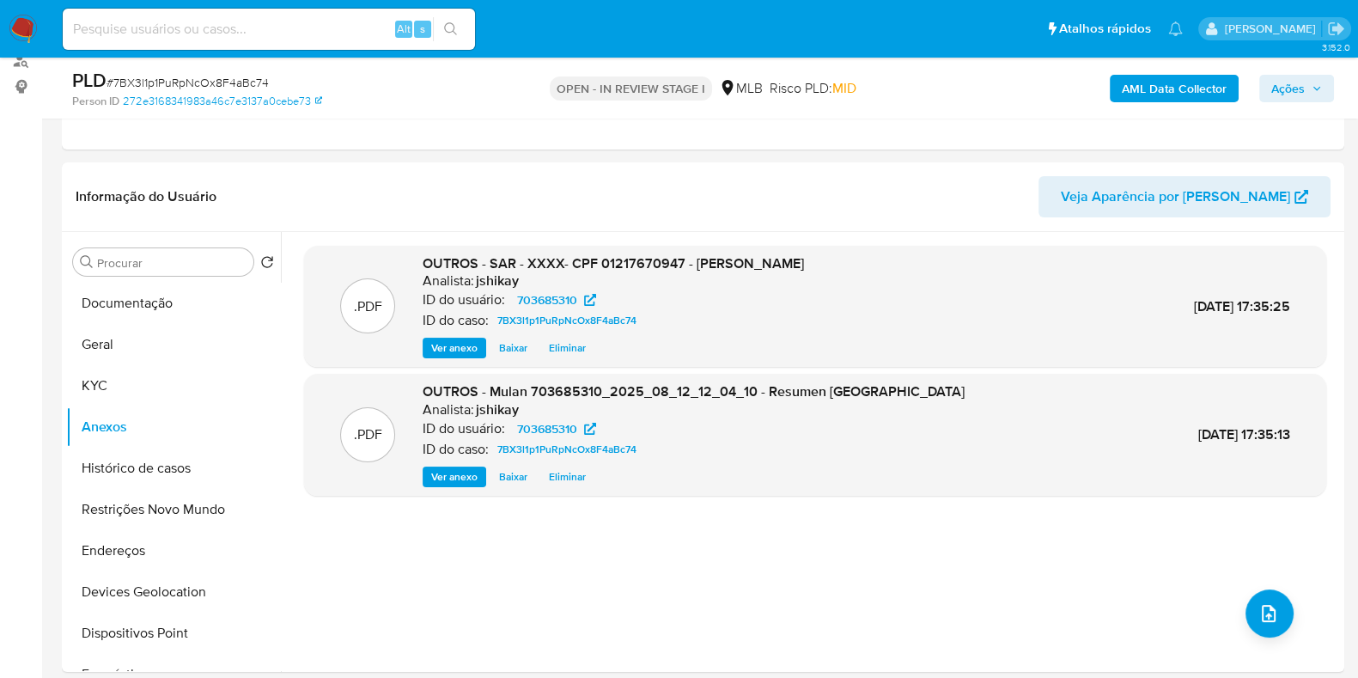
click at [1289, 85] on span "Ações" at bounding box center [1288, 88] width 34 height 27
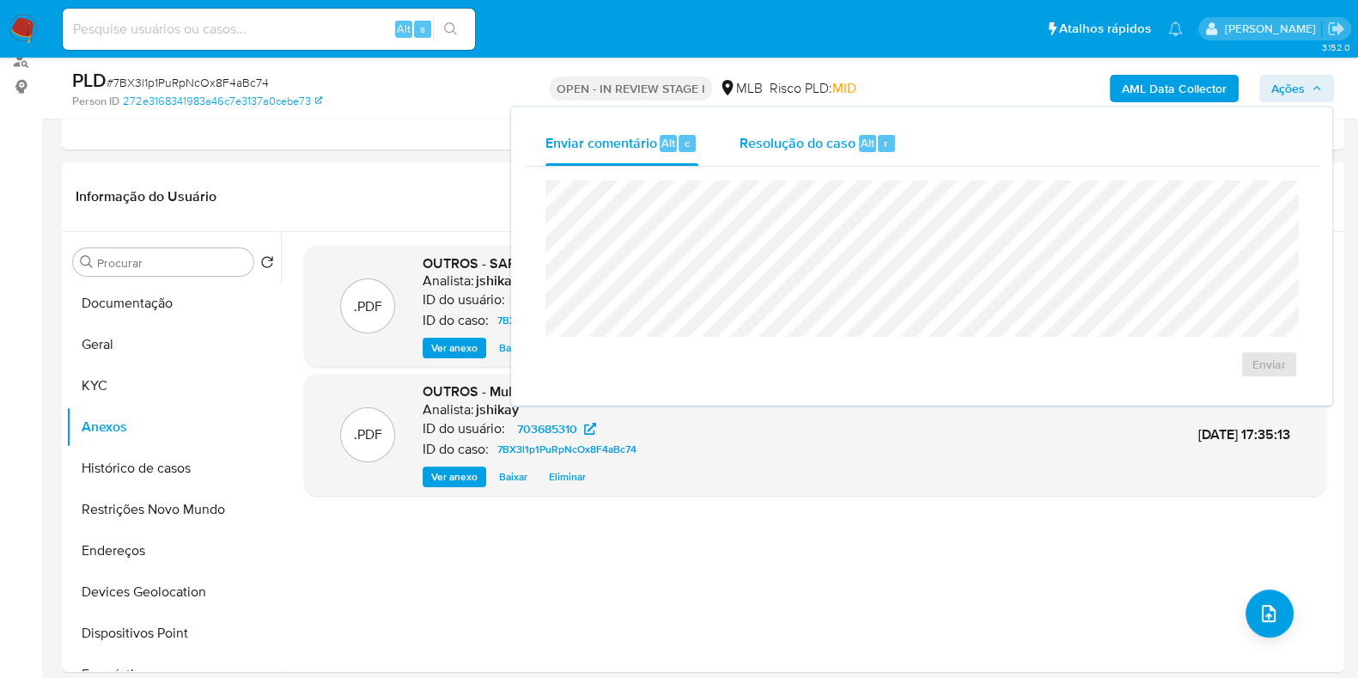
click at [724, 152] on button "Resolução do caso Alt r" at bounding box center [818, 143] width 198 height 45
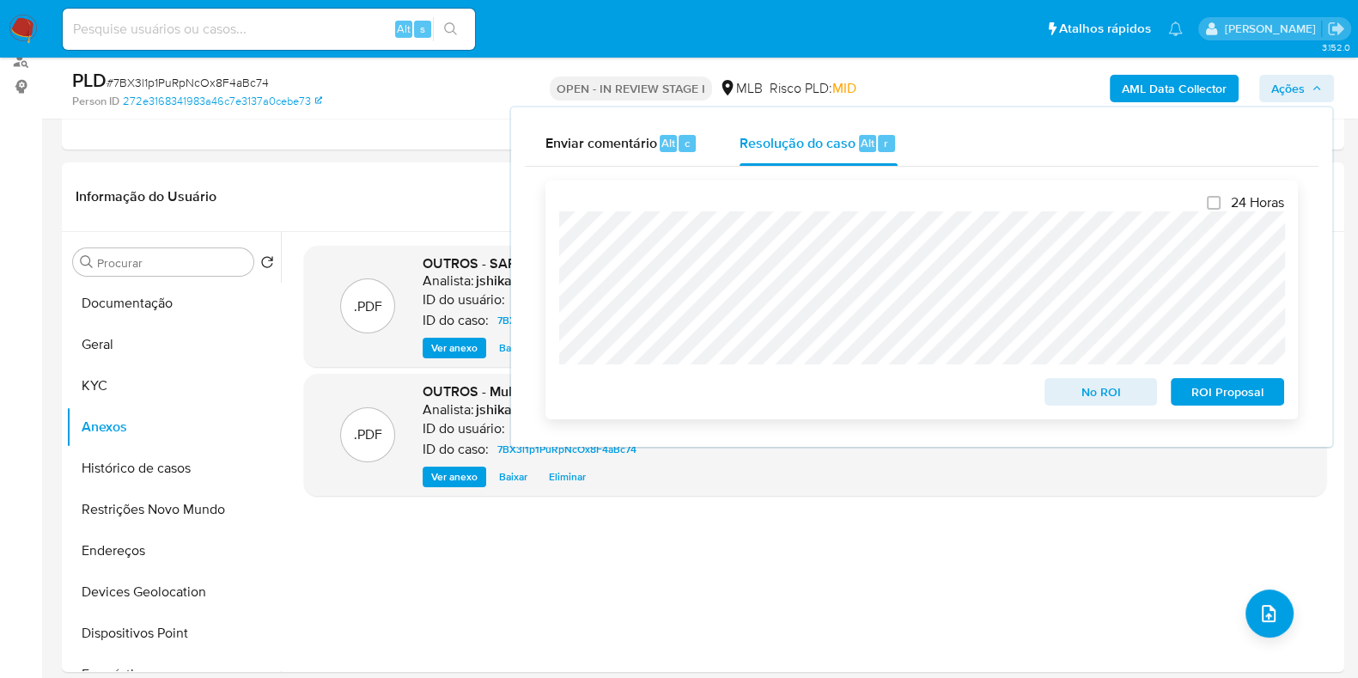
click at [1234, 398] on span "ROI Proposal" at bounding box center [1227, 392] width 89 height 24
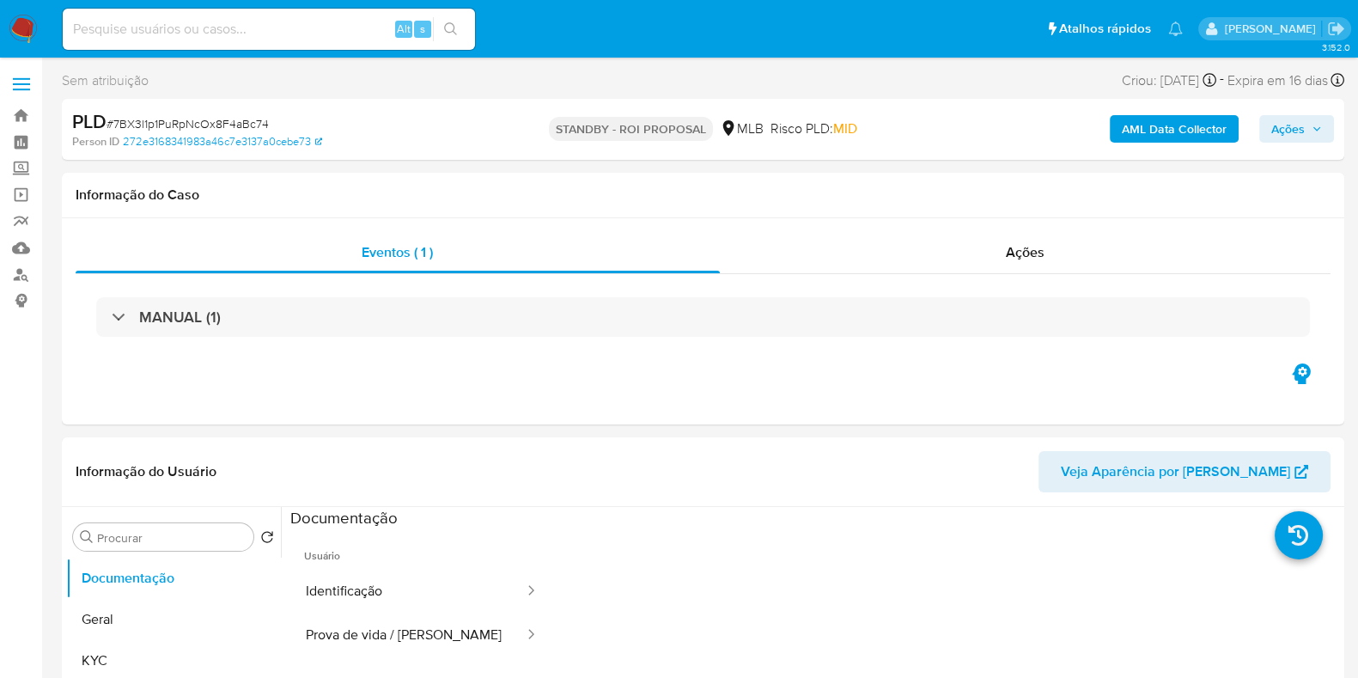
select select "10"
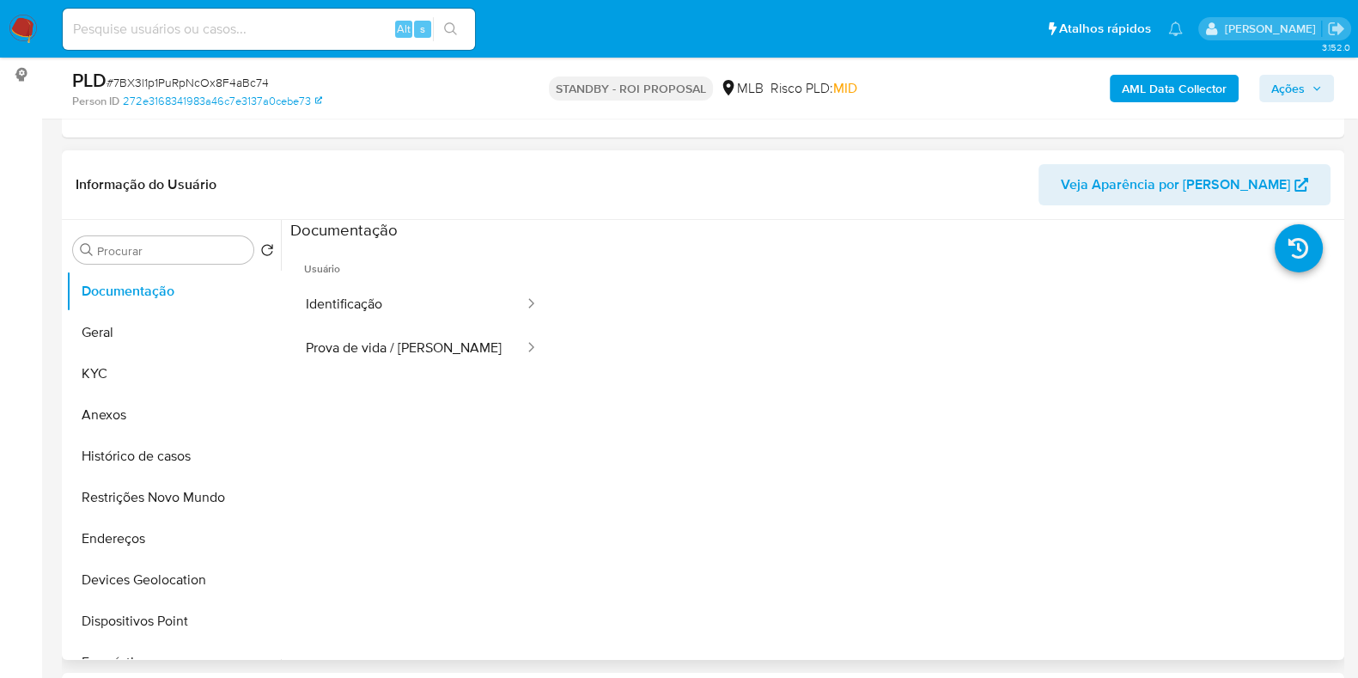
scroll to position [322, 0]
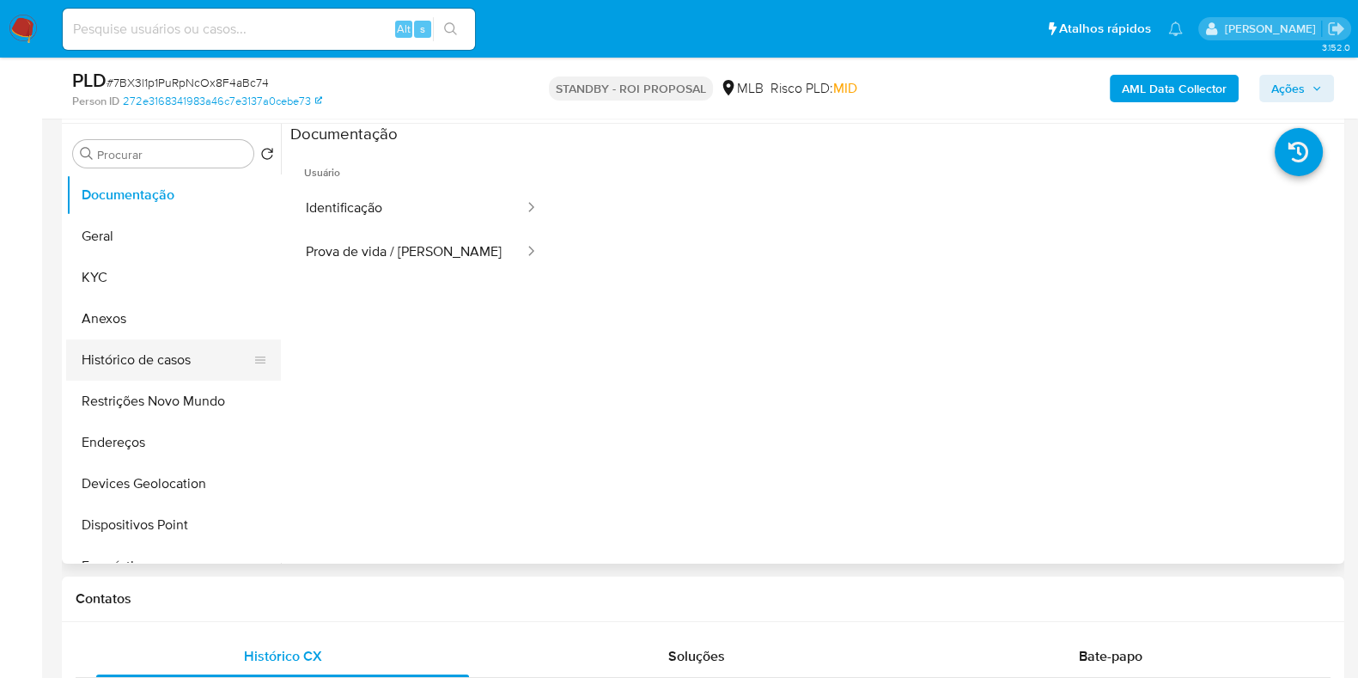
click at [168, 342] on button "Histórico de casos" at bounding box center [166, 359] width 201 height 41
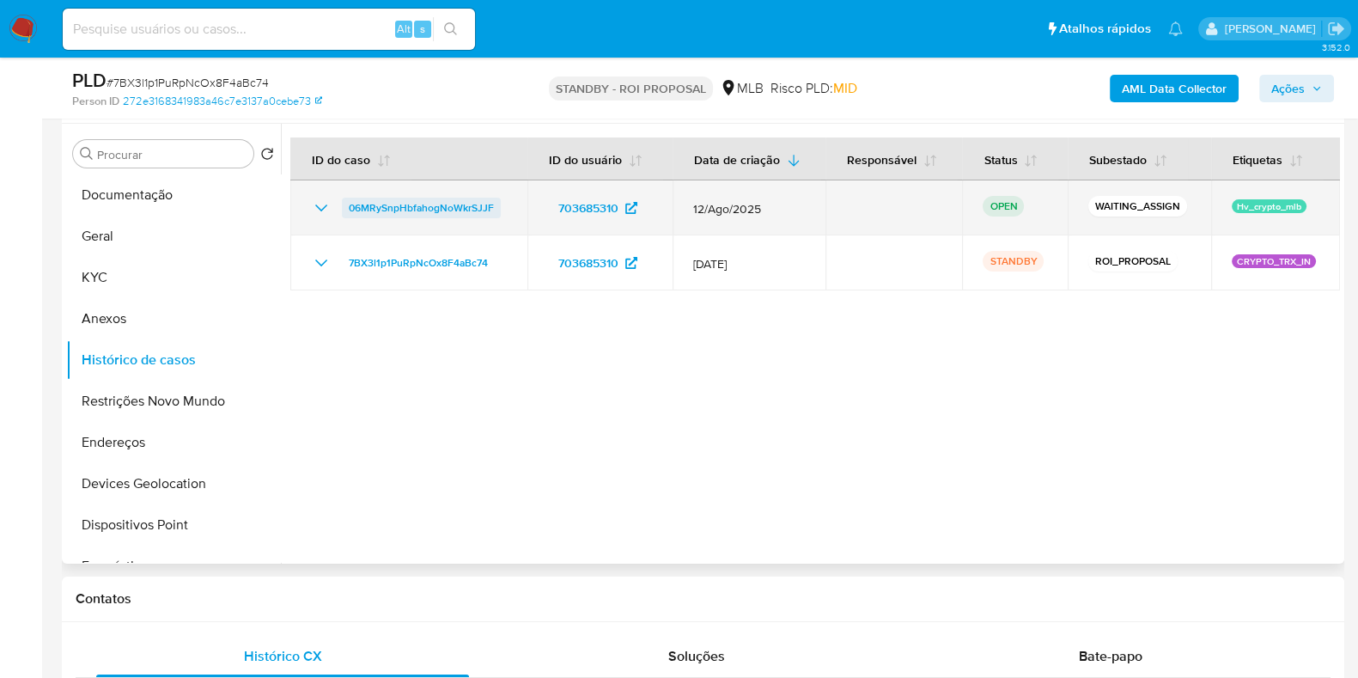
drag, startPoint x: 500, startPoint y: 203, endPoint x: 348, endPoint y: 212, distance: 152.3
click at [348, 212] on div "06MRySnpHbfahogNoWkrSJJF" at bounding box center [409, 208] width 196 height 21
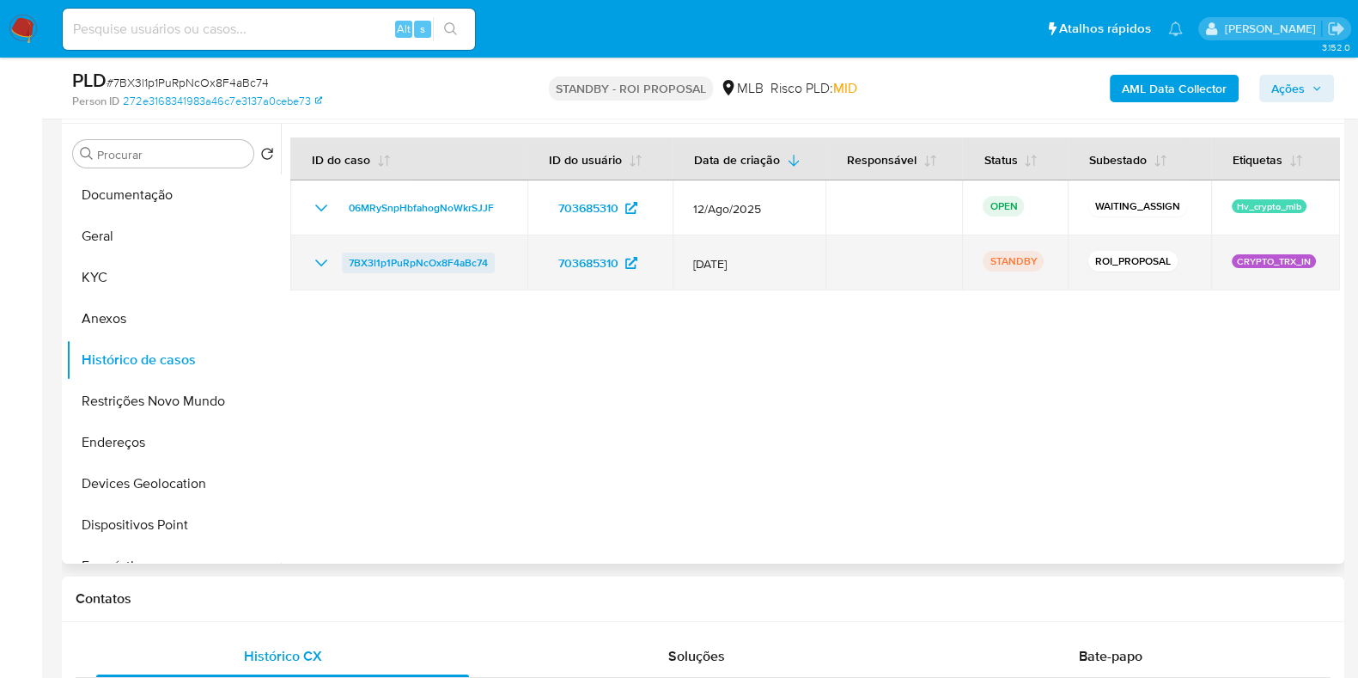
drag, startPoint x: 496, startPoint y: 264, endPoint x: 348, endPoint y: 265, distance: 147.8
click at [348, 265] on div "7BX3l1p1PuRpNcOx8F4aBc74" at bounding box center [409, 263] width 196 height 21
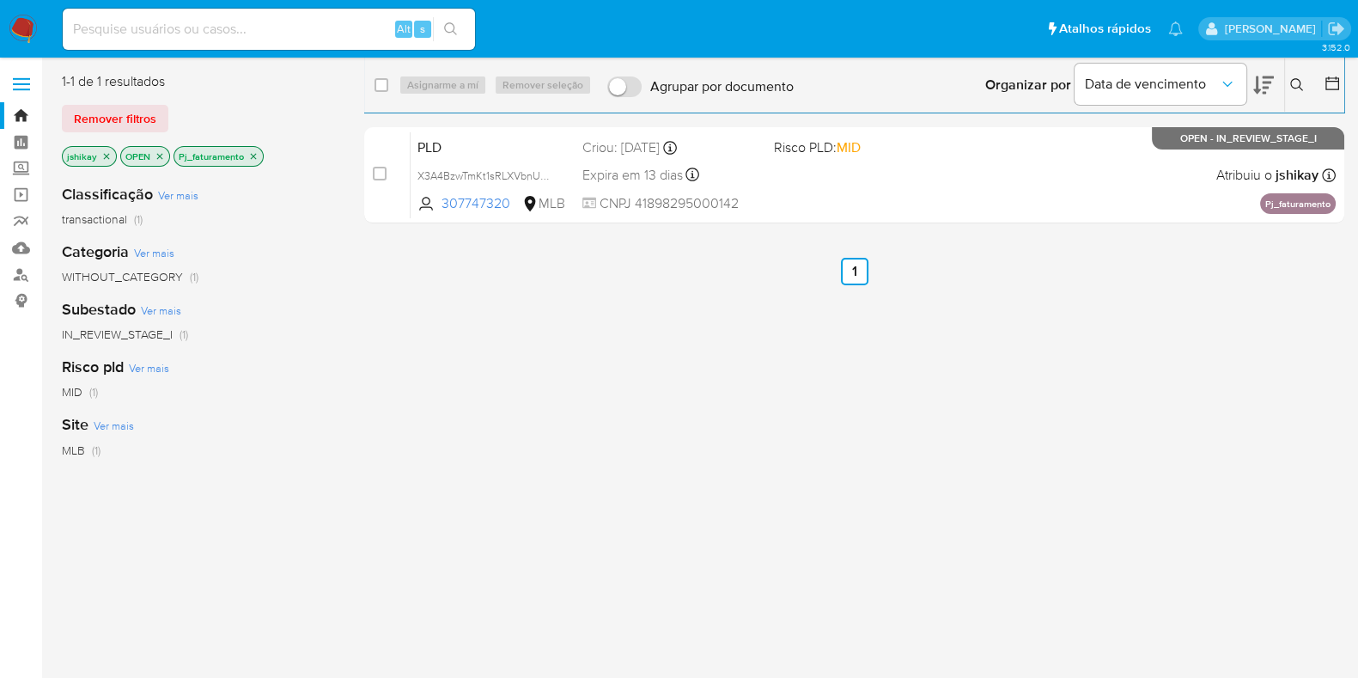
click at [1306, 88] on button at bounding box center [1299, 85] width 28 height 21
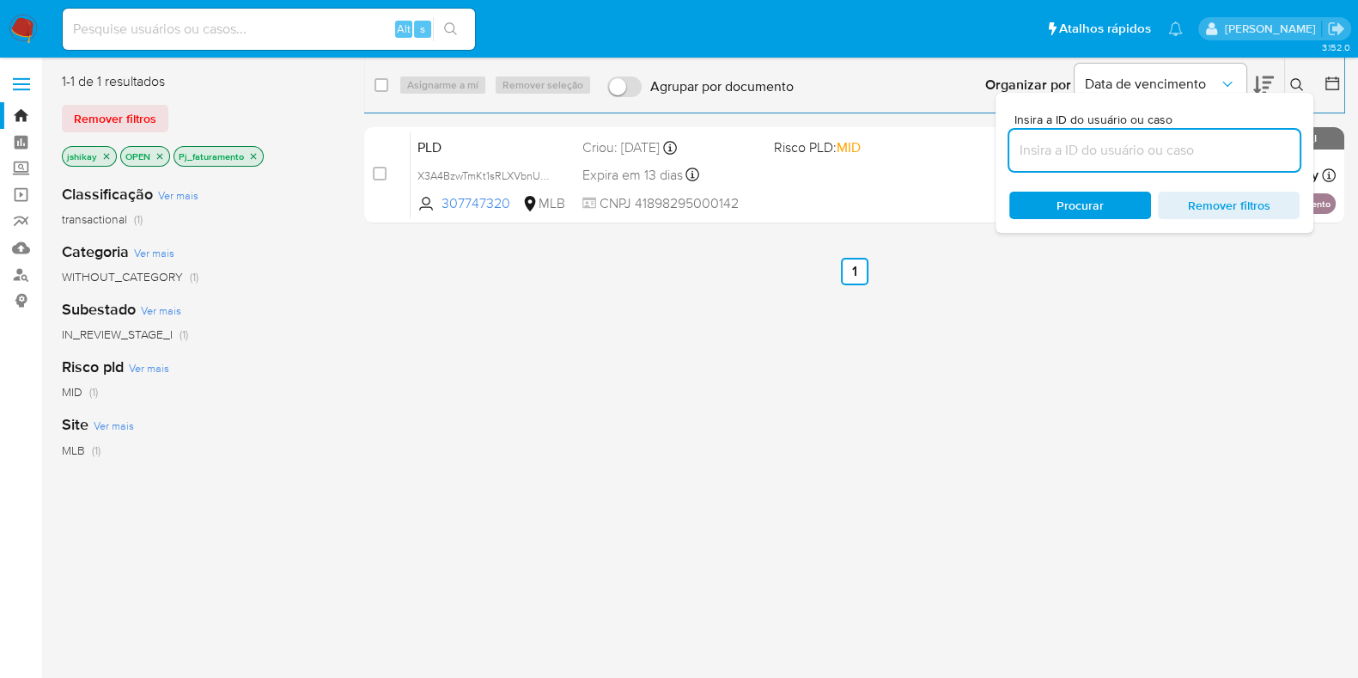
click at [1142, 149] on input at bounding box center [1154, 150] width 290 height 22
type input "06MRySnpHbfahogNoWkrSJJF"
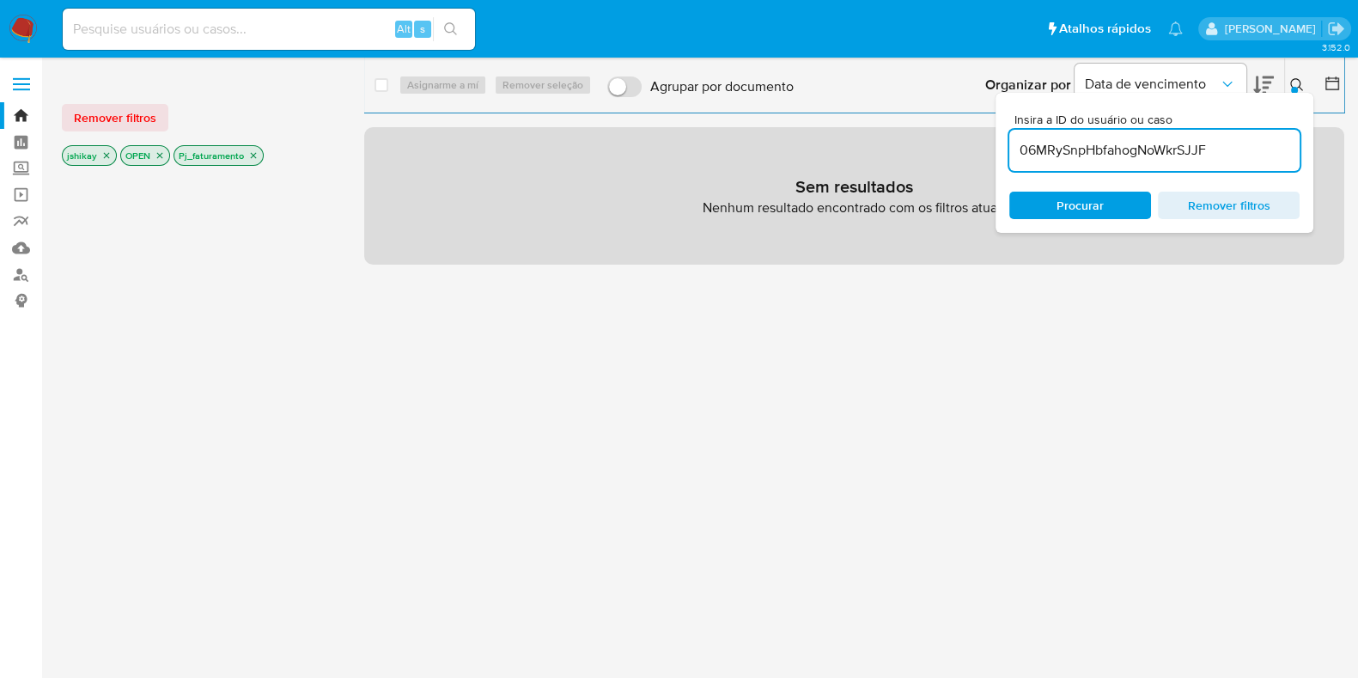
click at [251, 151] on icon "close-filter" at bounding box center [253, 155] width 10 height 10
click at [107, 156] on icon "close-filter" at bounding box center [106, 155] width 10 height 10
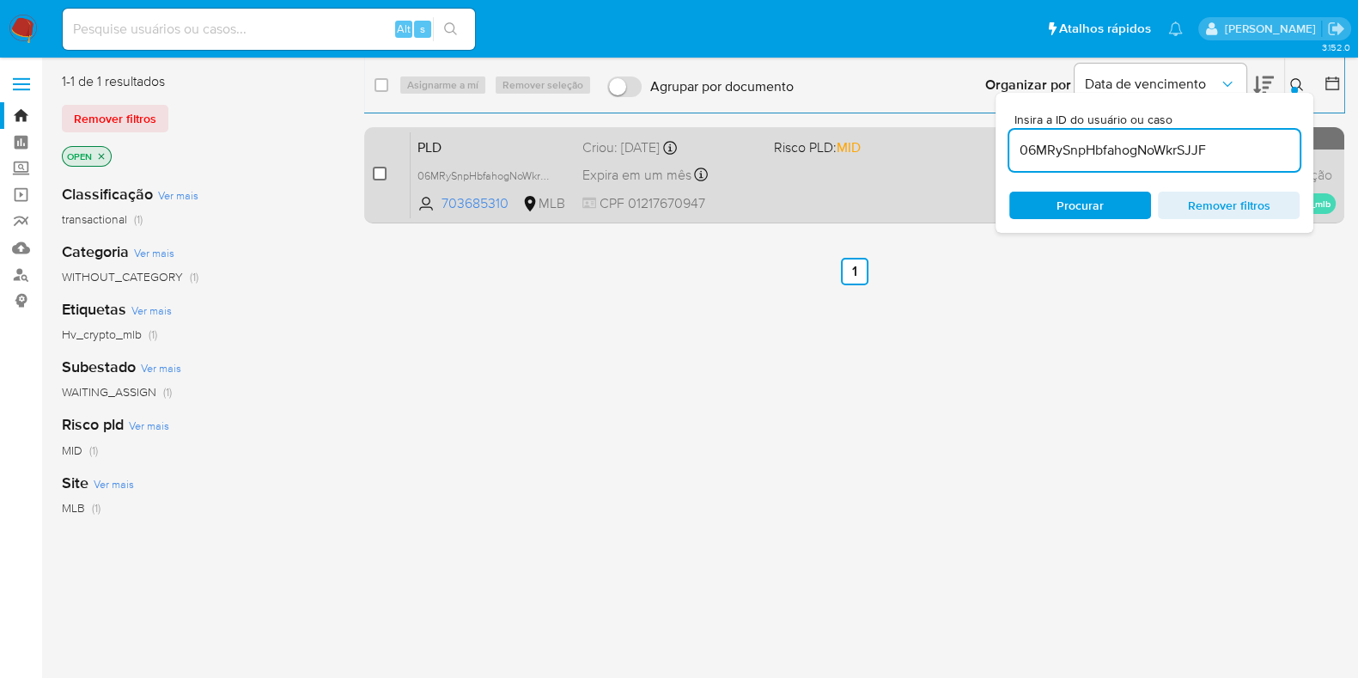
click at [376, 175] on input "checkbox" at bounding box center [380, 174] width 14 height 14
checkbox input "true"
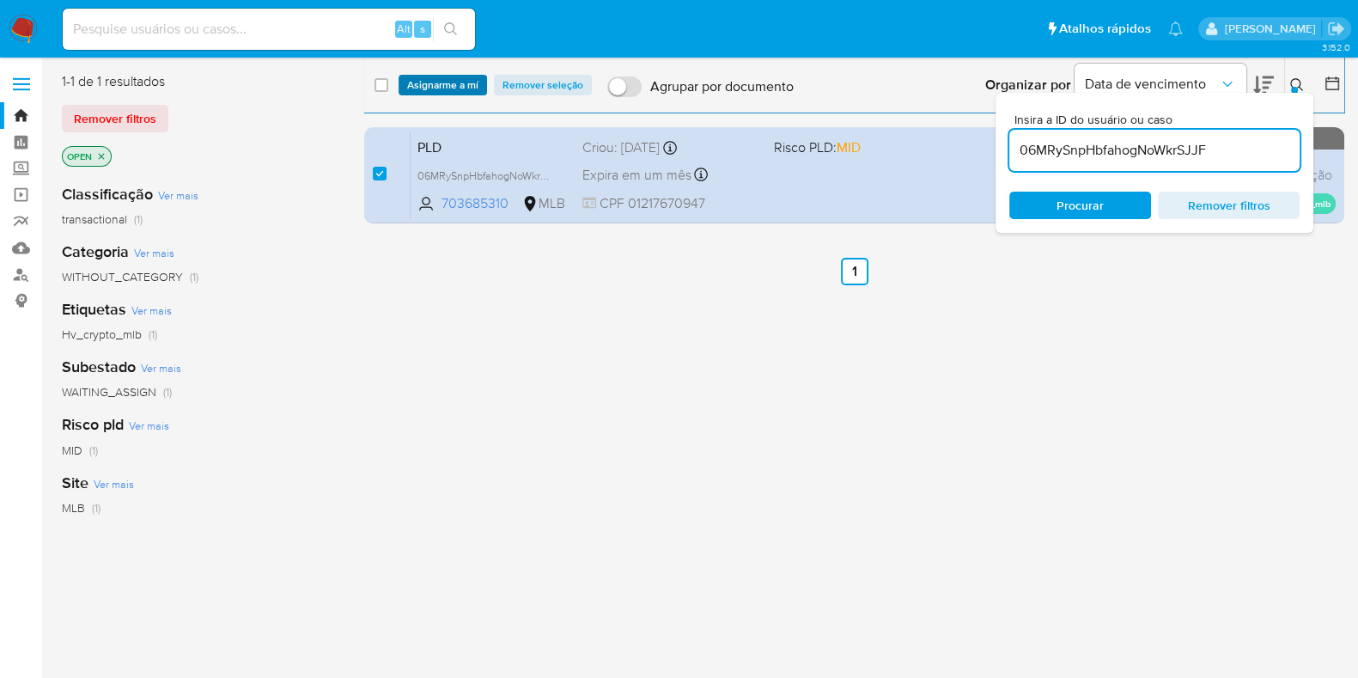
click at [447, 83] on span "Asignarme a mí" at bounding box center [442, 84] width 71 height 17
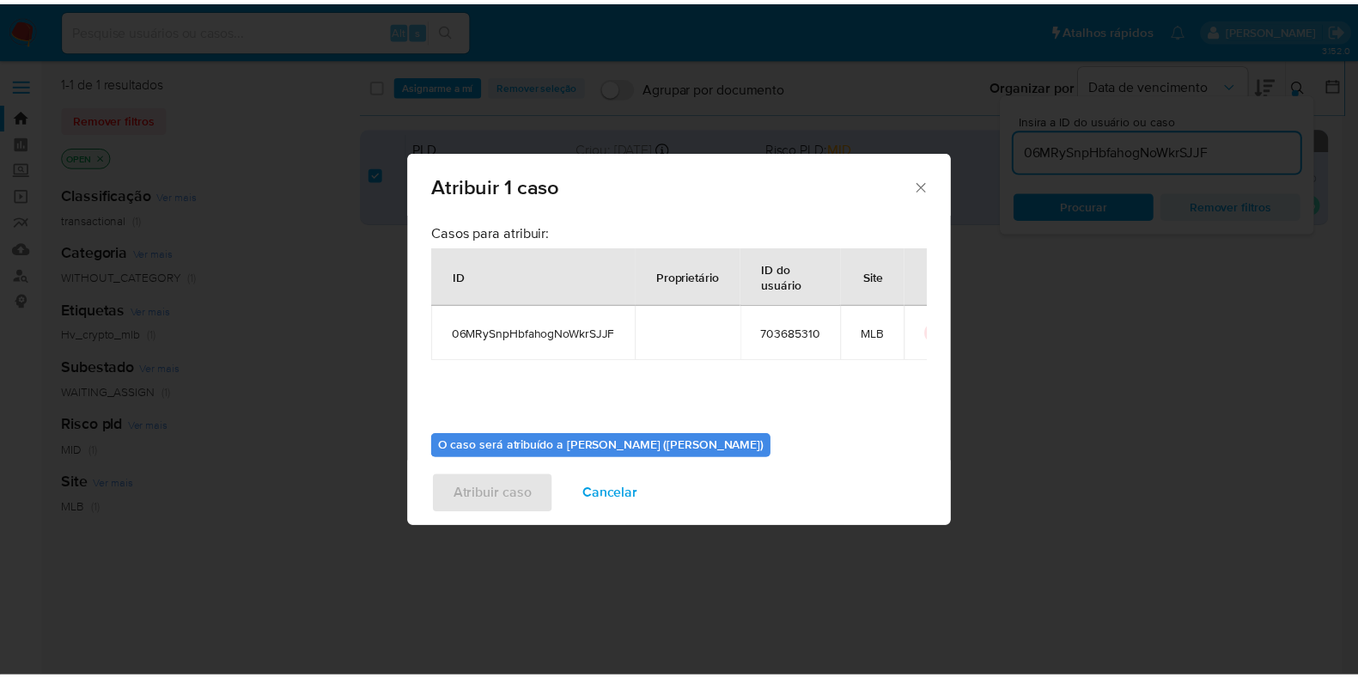
scroll to position [88, 0]
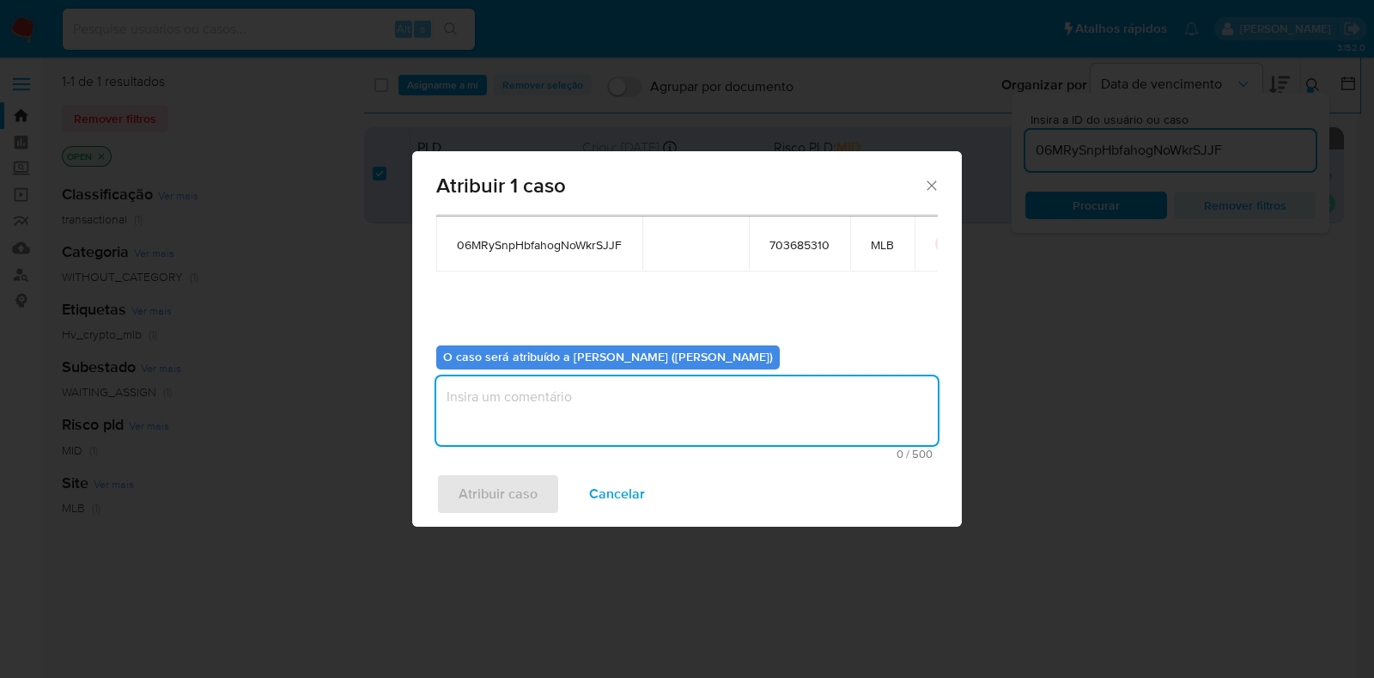
click at [547, 391] on textarea "assign-modal" at bounding box center [687, 410] width 502 height 69
type textarea "Analise"
click at [501, 482] on span "Atribuir caso" at bounding box center [498, 494] width 79 height 38
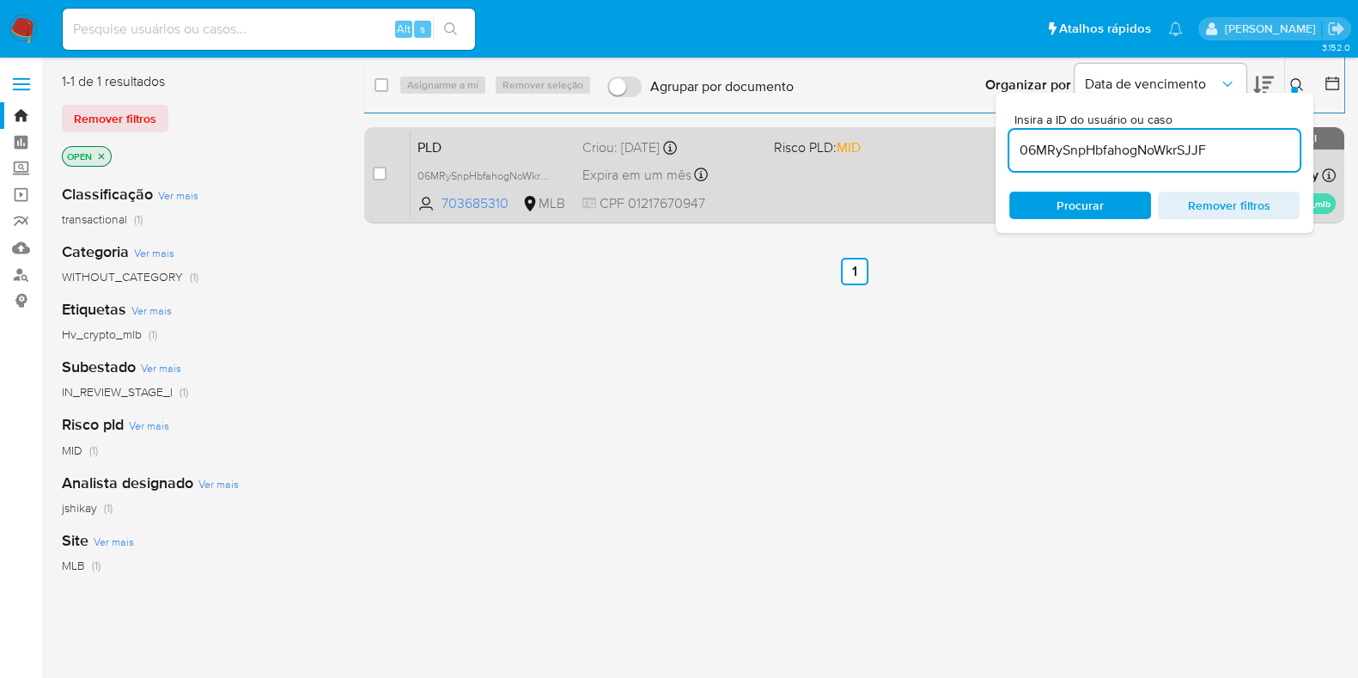
click at [760, 195] on div "PLD 06MRySnpHbfahogNoWkrSJJF 703685310 MLB Risco PLD: MID Criou: 12/08/2025 Cri…" at bounding box center [873, 174] width 925 height 87
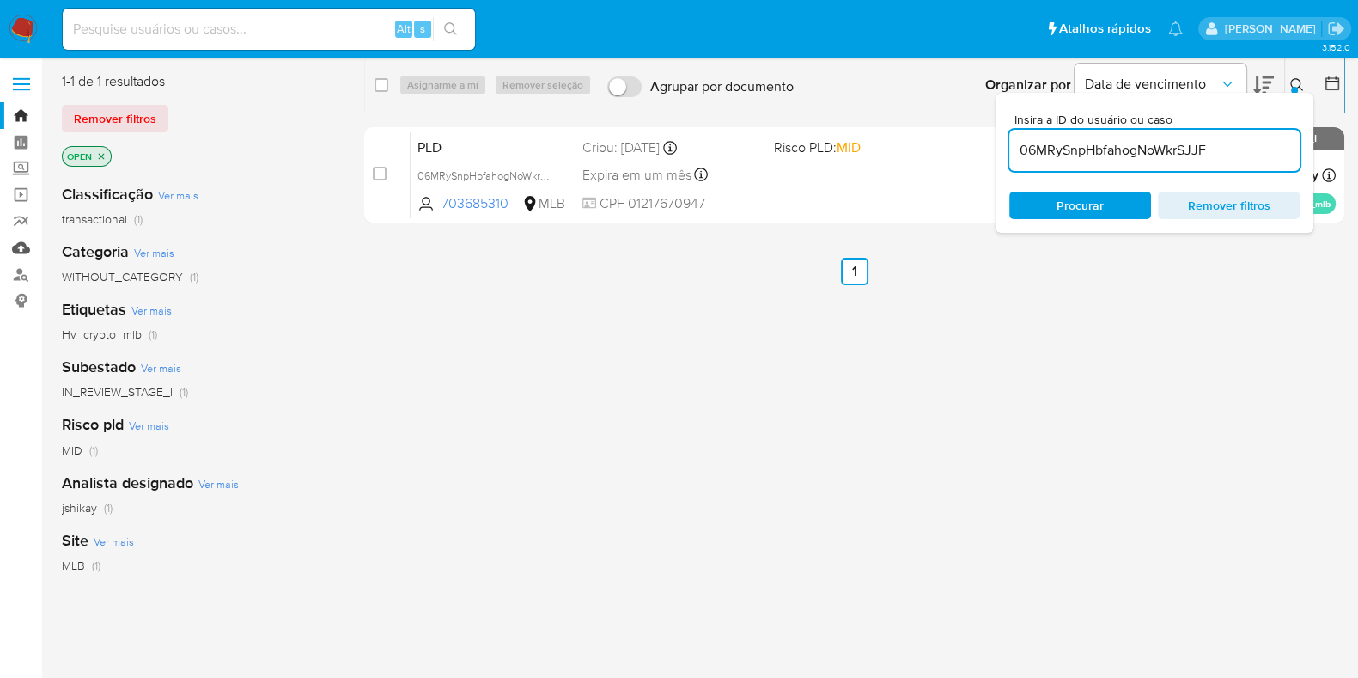
click at [16, 247] on link "Mulan" at bounding box center [102, 248] width 204 height 27
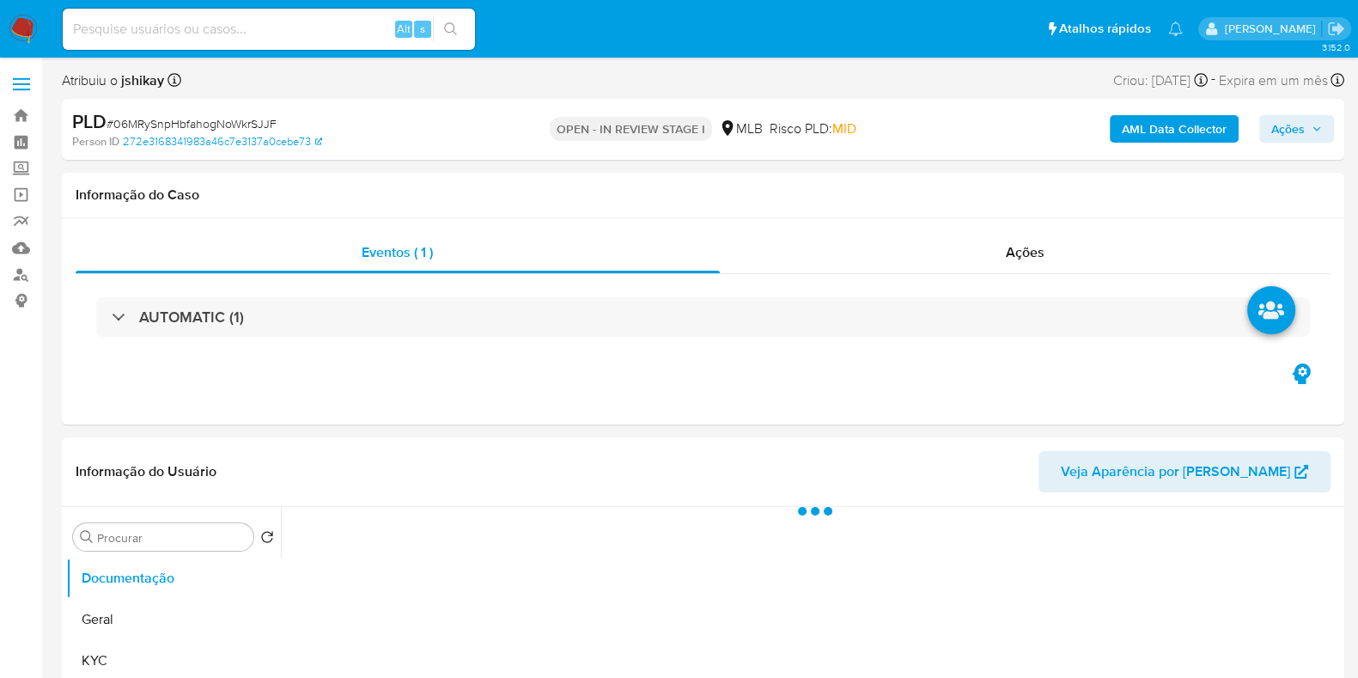
click at [1310, 129] on span "Ações" at bounding box center [1296, 129] width 51 height 24
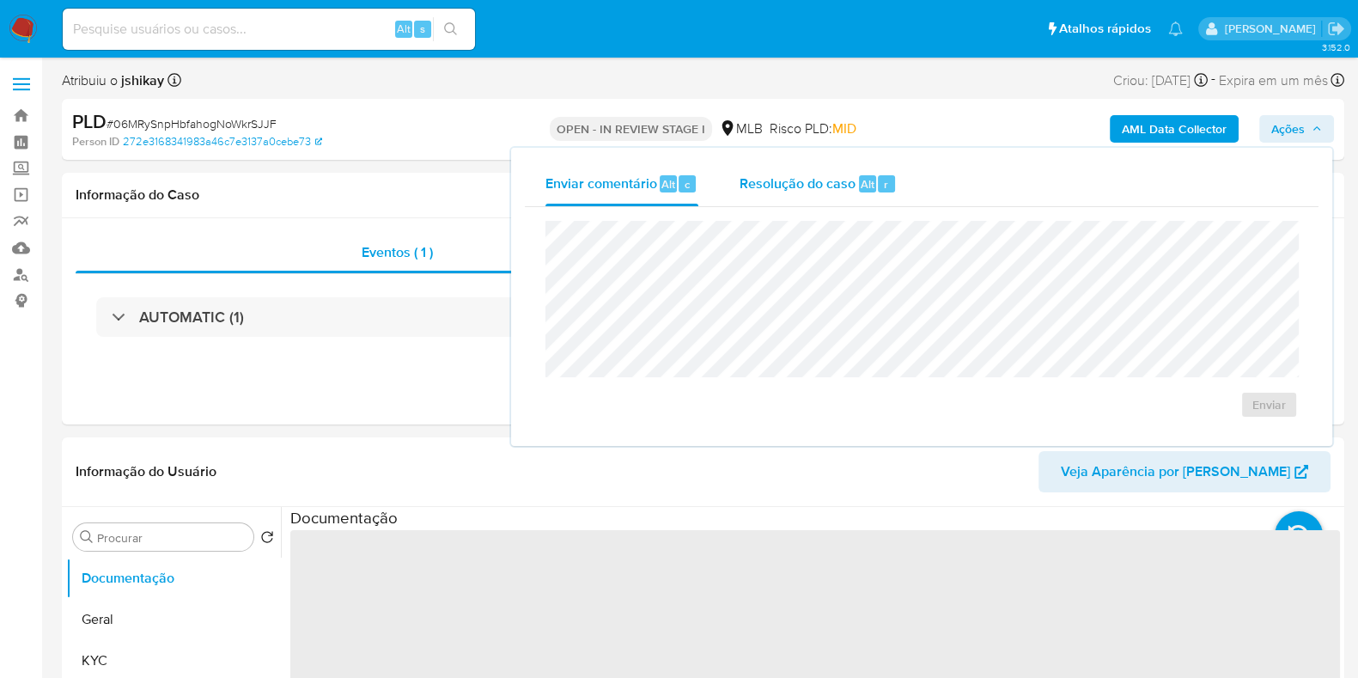
click at [861, 188] on span "Alt" at bounding box center [868, 184] width 14 height 16
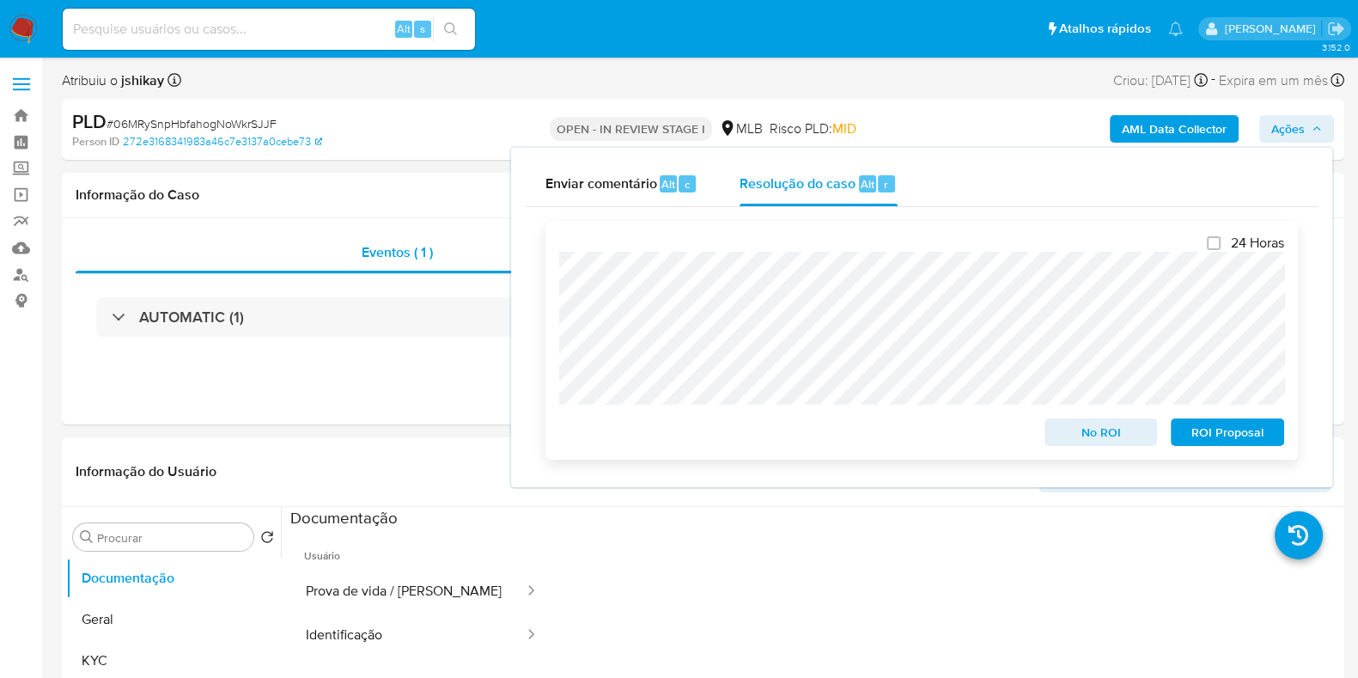
select select "10"
click at [1124, 438] on span "No ROI" at bounding box center [1101, 432] width 89 height 24
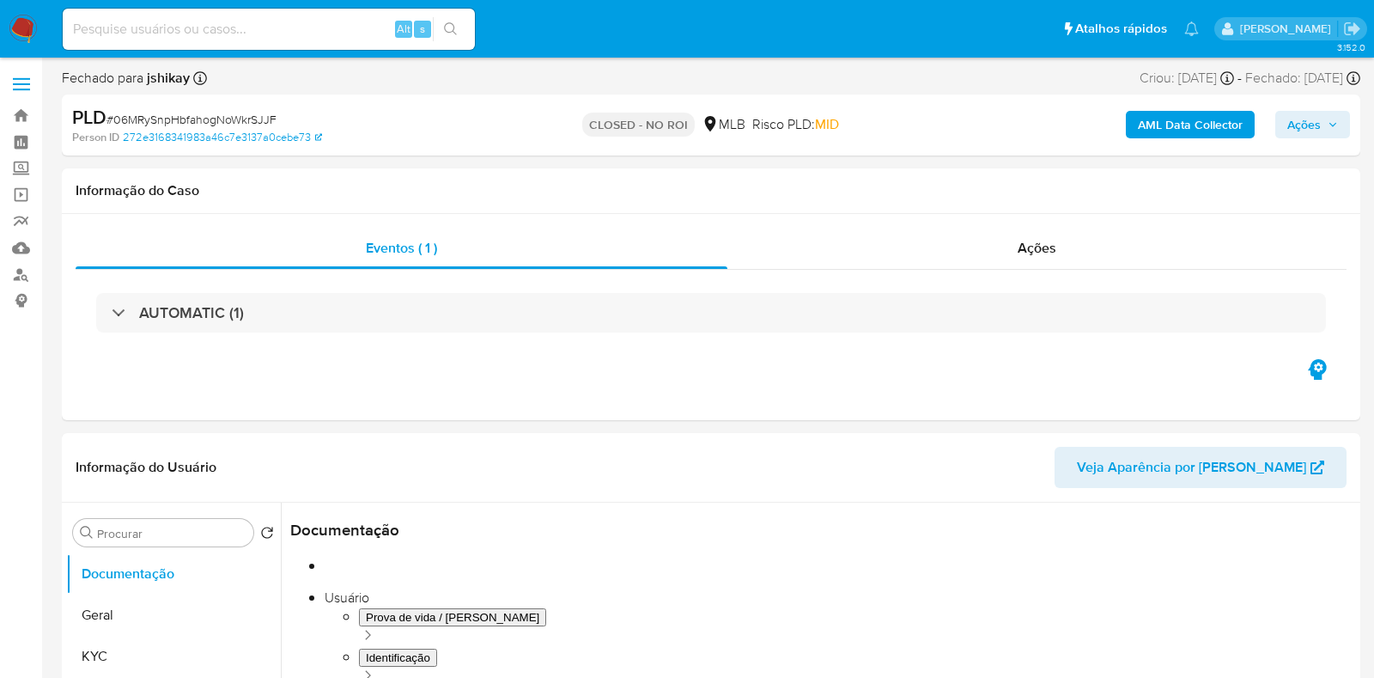
select select "10"
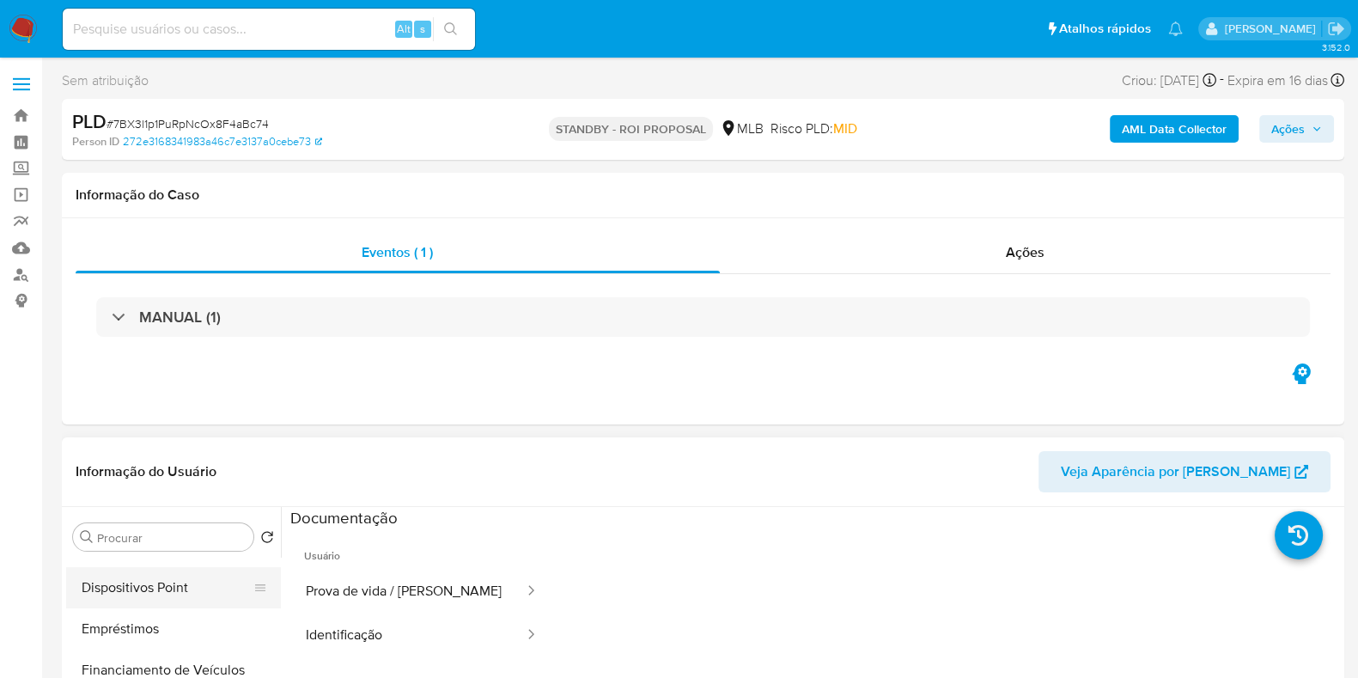
scroll to position [320, 0]
select select "10"
drag, startPoint x: 155, startPoint y: 638, endPoint x: 295, endPoint y: 405, distance: 271.2
click at [155, 638] on button "Histórico de casos" at bounding box center [173, 636] width 215 height 41
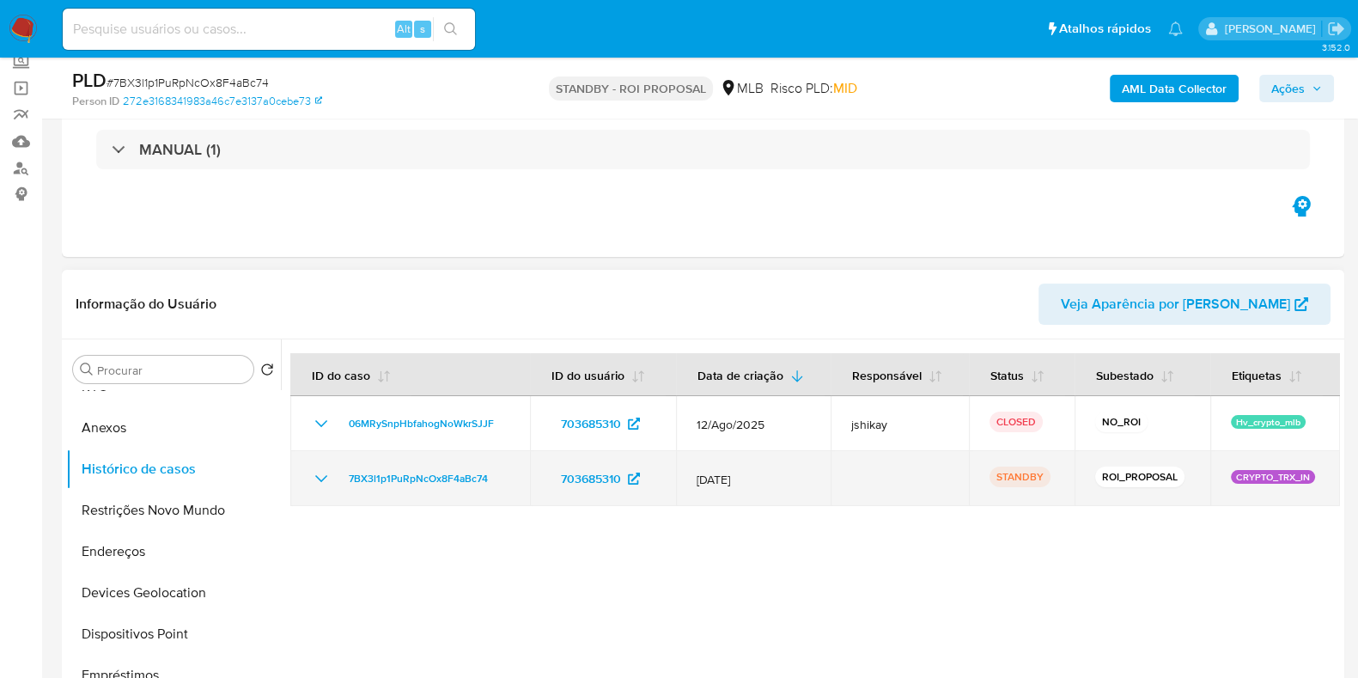
click at [323, 472] on icon "Mostrar/Ocultar" at bounding box center [321, 478] width 21 height 21
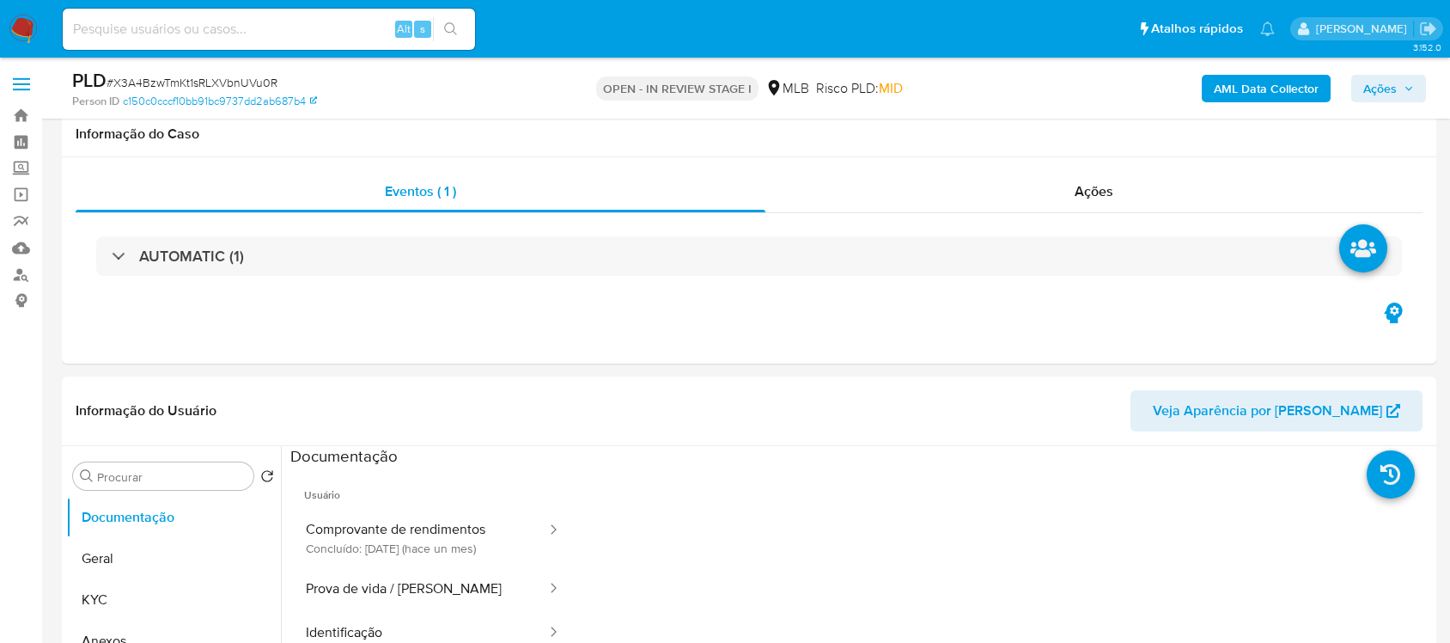
scroll to position [1933, 0]
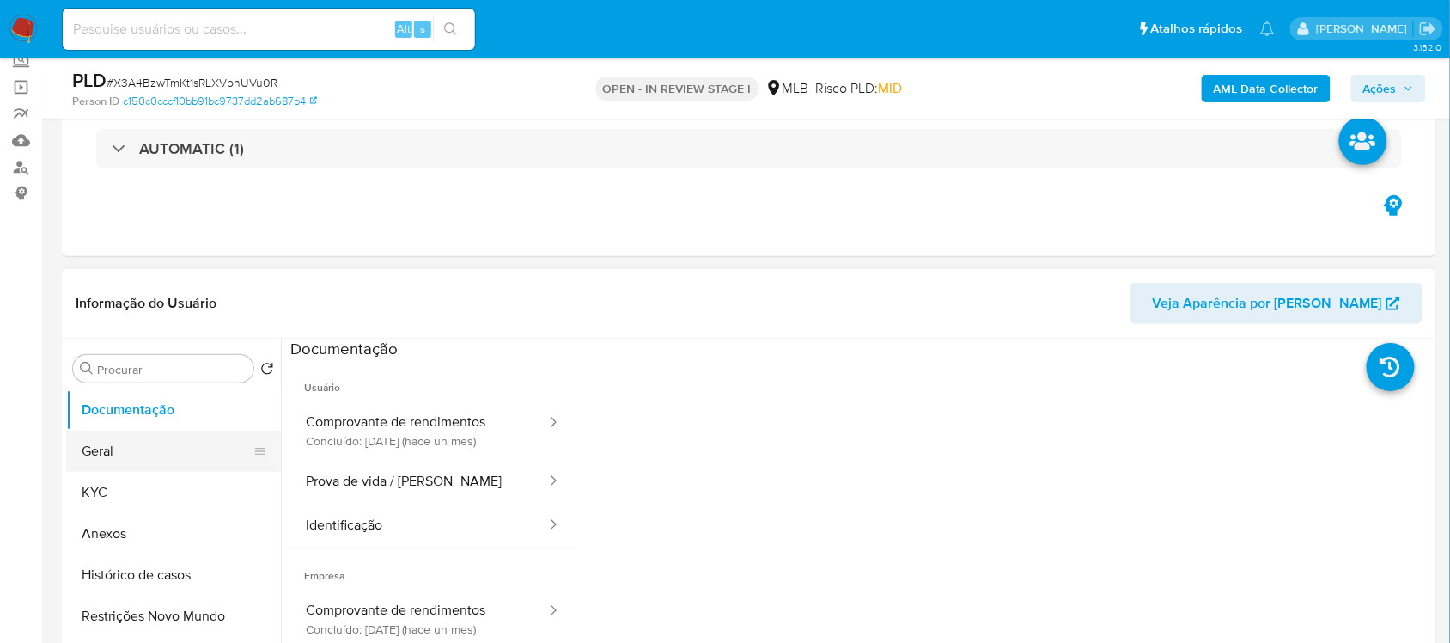
click at [144, 453] on button "Geral" at bounding box center [166, 450] width 201 height 41
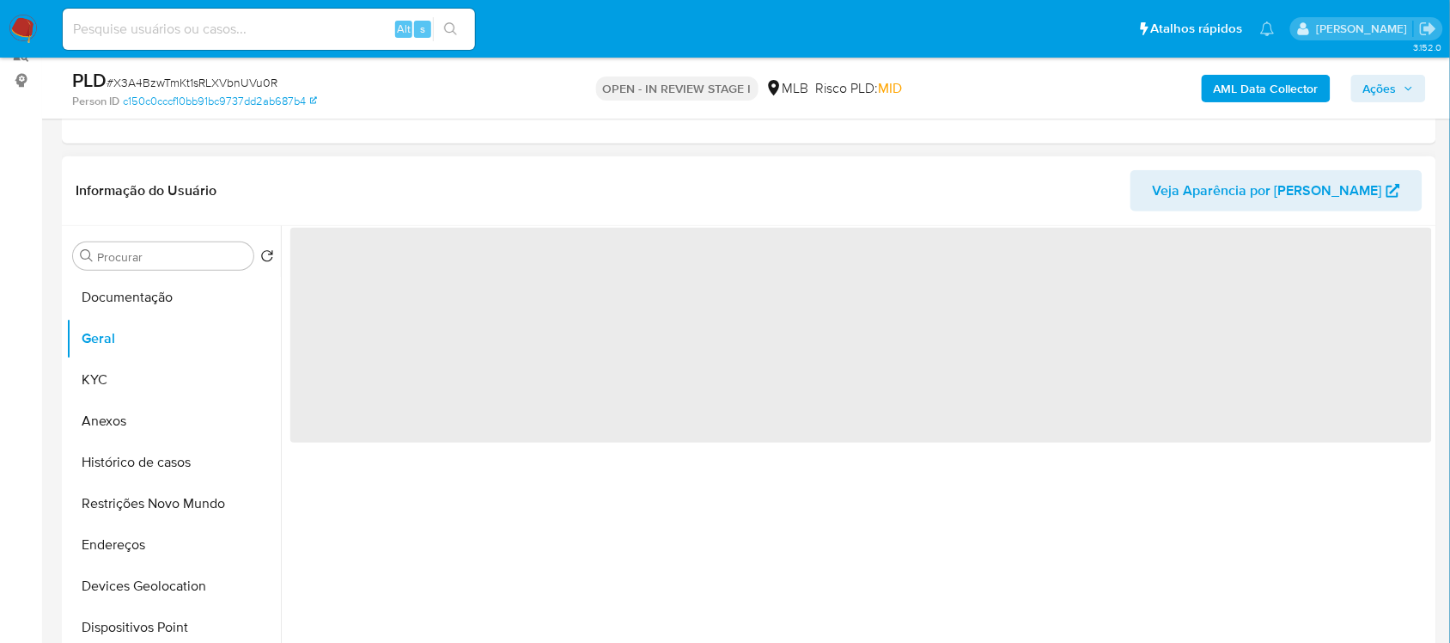
scroll to position [215, 0]
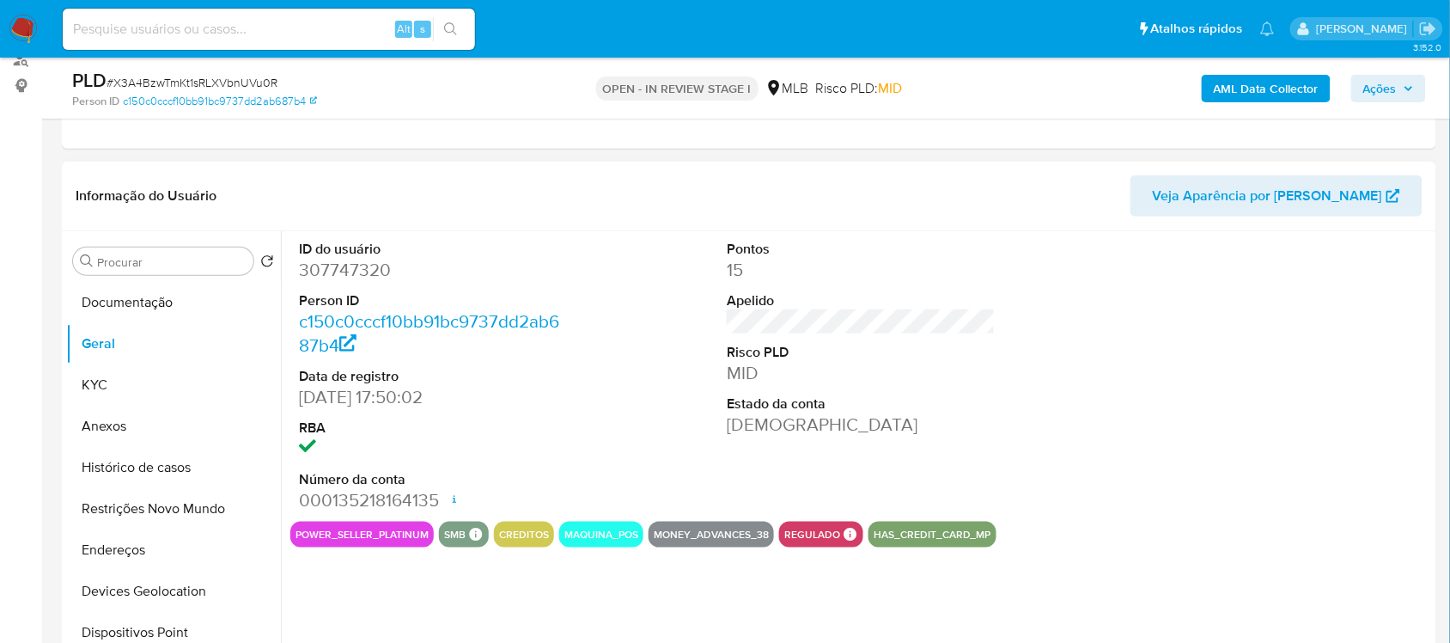
click at [352, 283] on dl "ID do usuário 307747320 Person ID c150c0cccf10bb91bc9737dd2ab687b4 Data de regi…" at bounding box center [433, 376] width 268 height 273
click at [348, 277] on dd "307747320" at bounding box center [433, 270] width 268 height 24
copy dd "307747320"
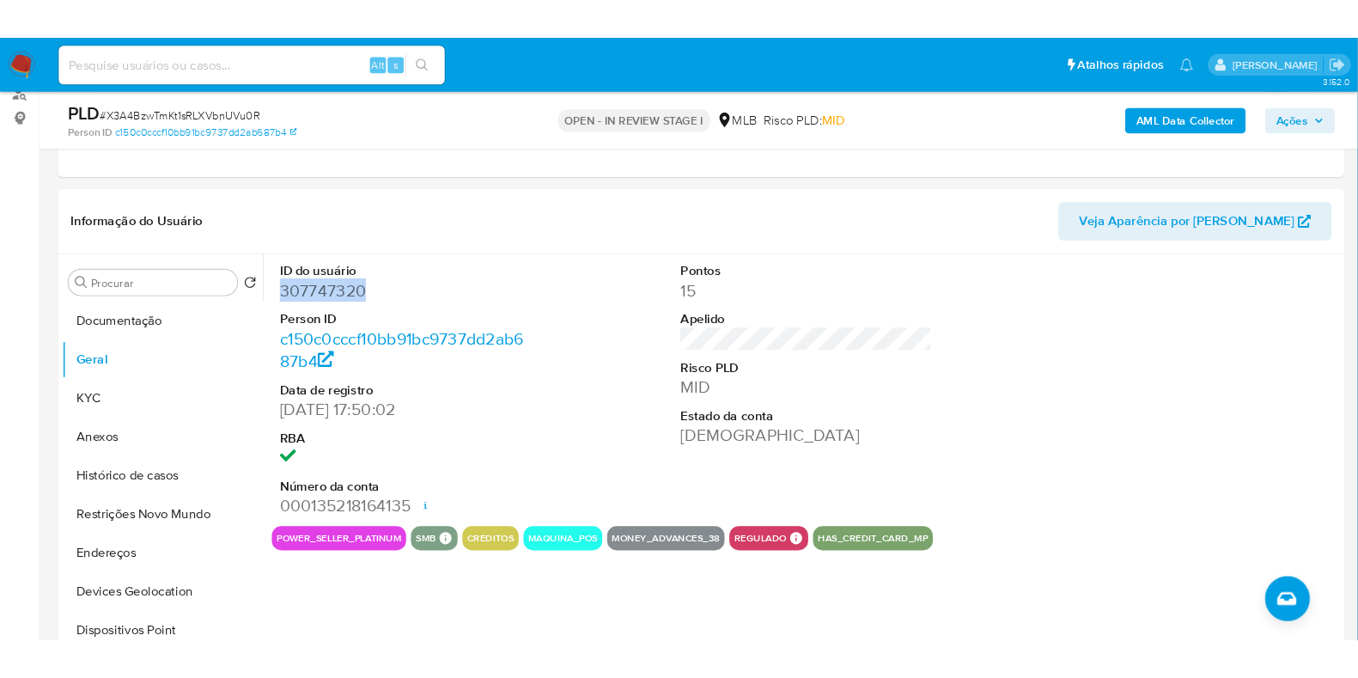
scroll to position [214, 0]
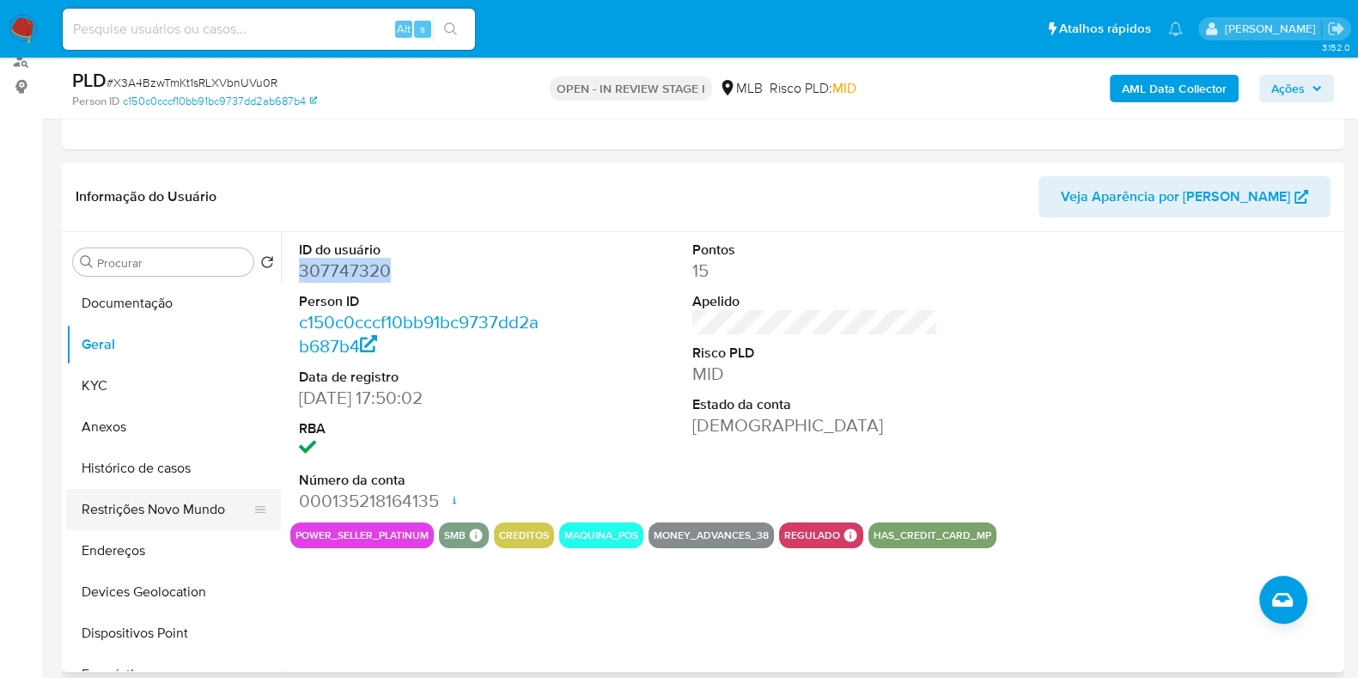
click at [174, 489] on button "Restrições Novo Mundo" at bounding box center [166, 509] width 201 height 41
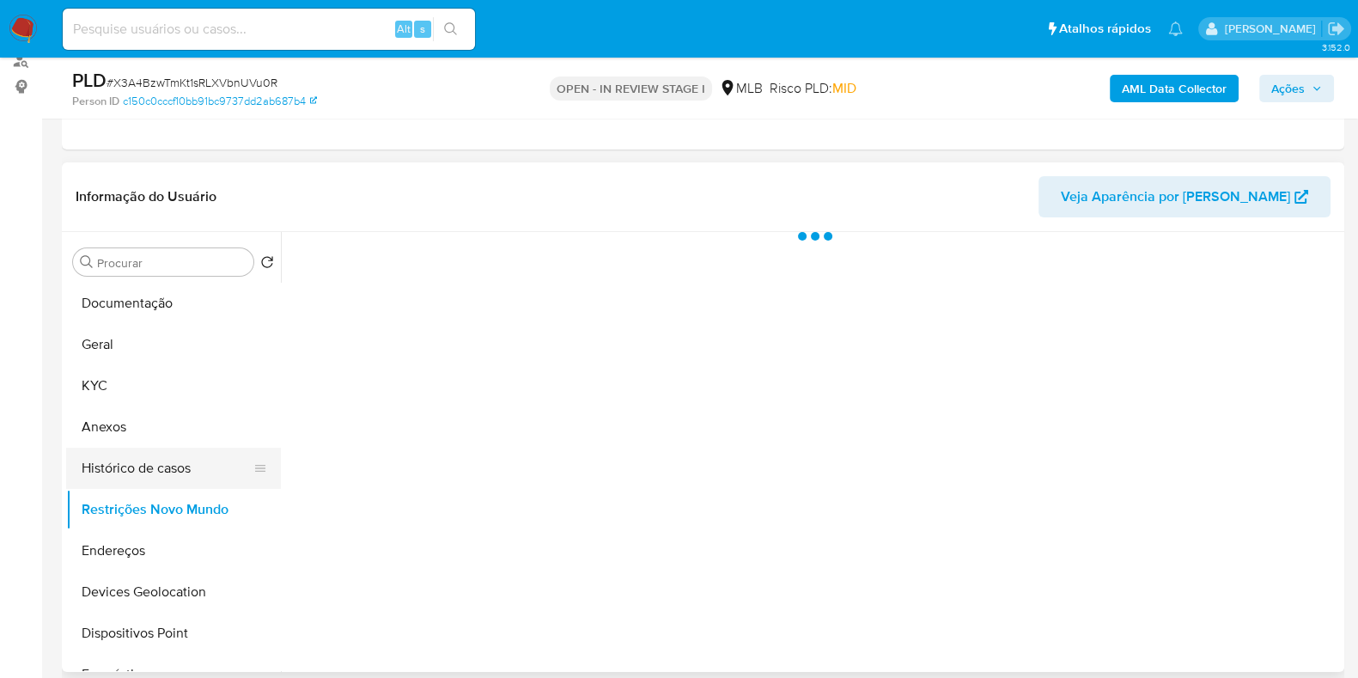
click at [174, 477] on button "Histórico de casos" at bounding box center [166, 468] width 201 height 41
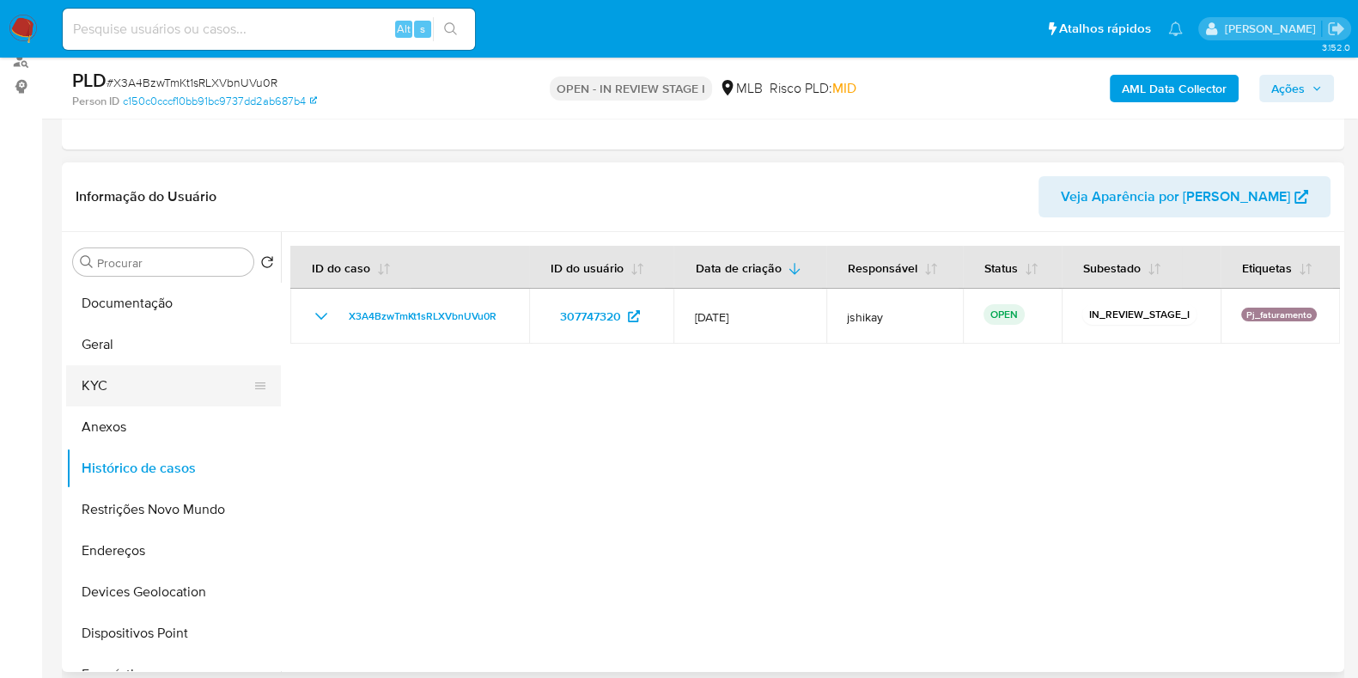
click at [154, 388] on button "KYC" at bounding box center [166, 385] width 201 height 41
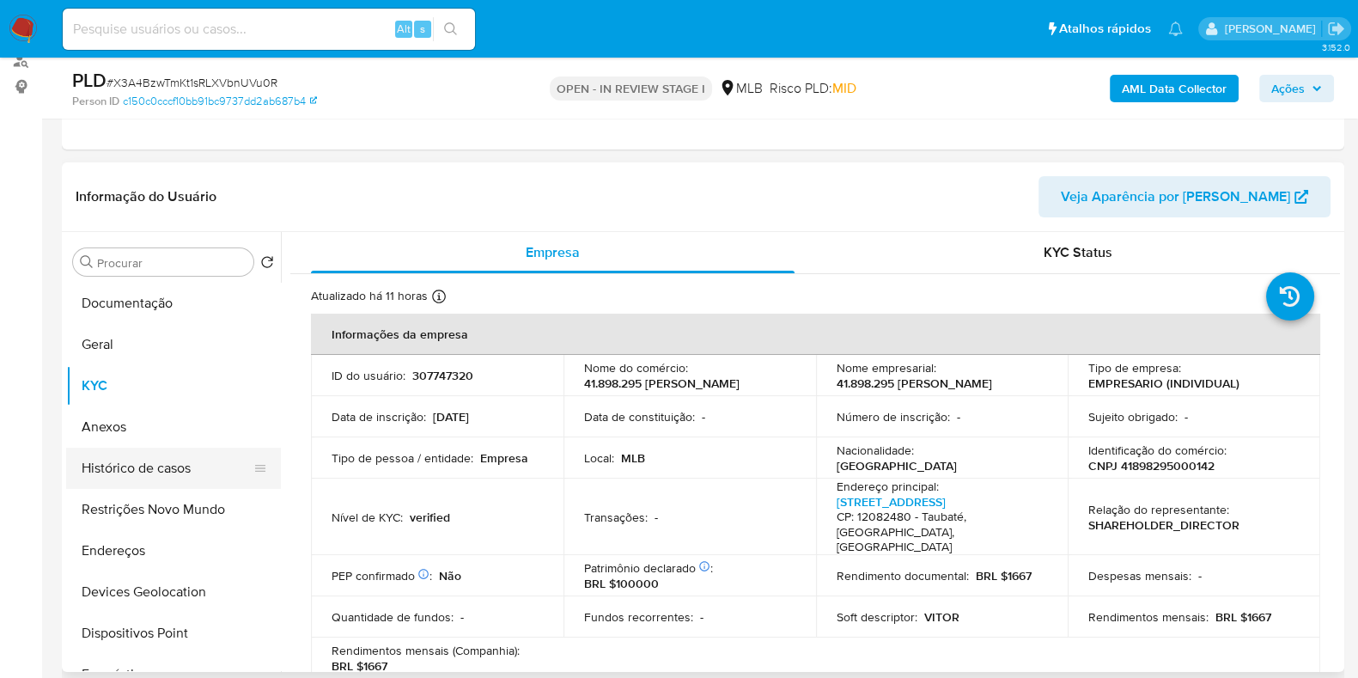
click at [168, 468] on button "Histórico de casos" at bounding box center [166, 468] width 201 height 41
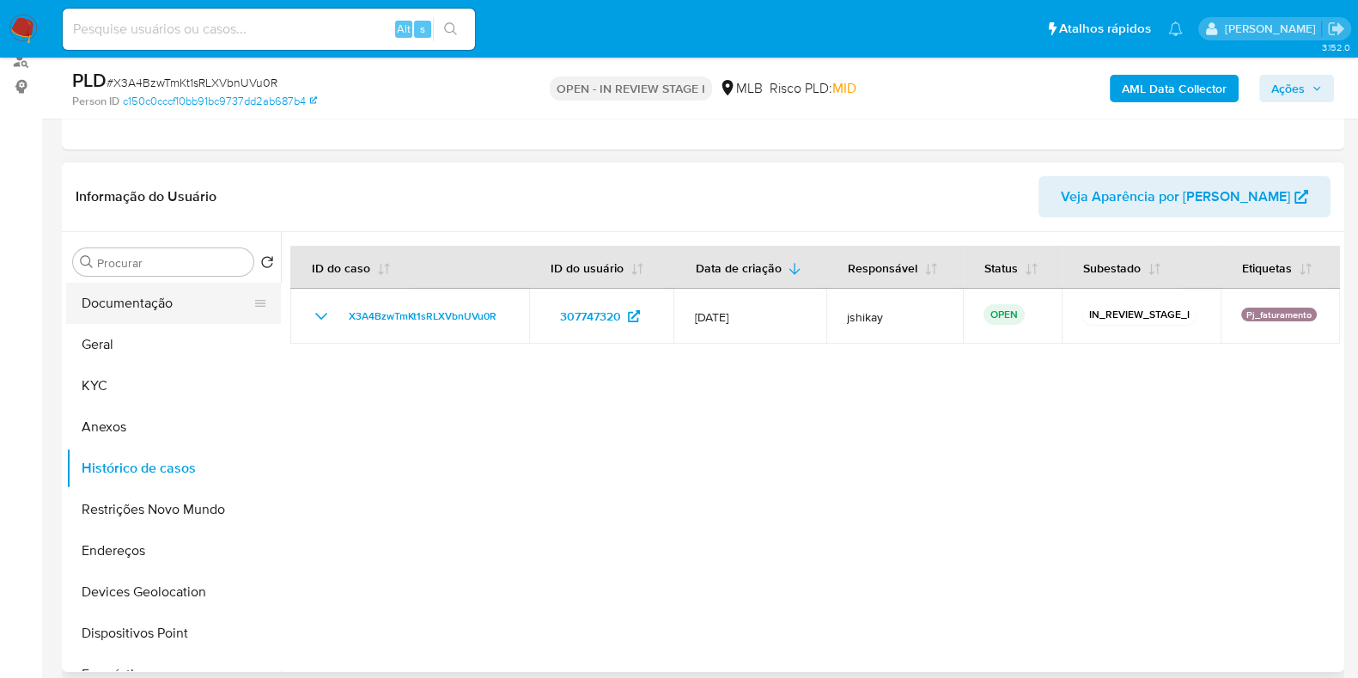
click at [99, 298] on button "Documentação" at bounding box center [166, 303] width 201 height 41
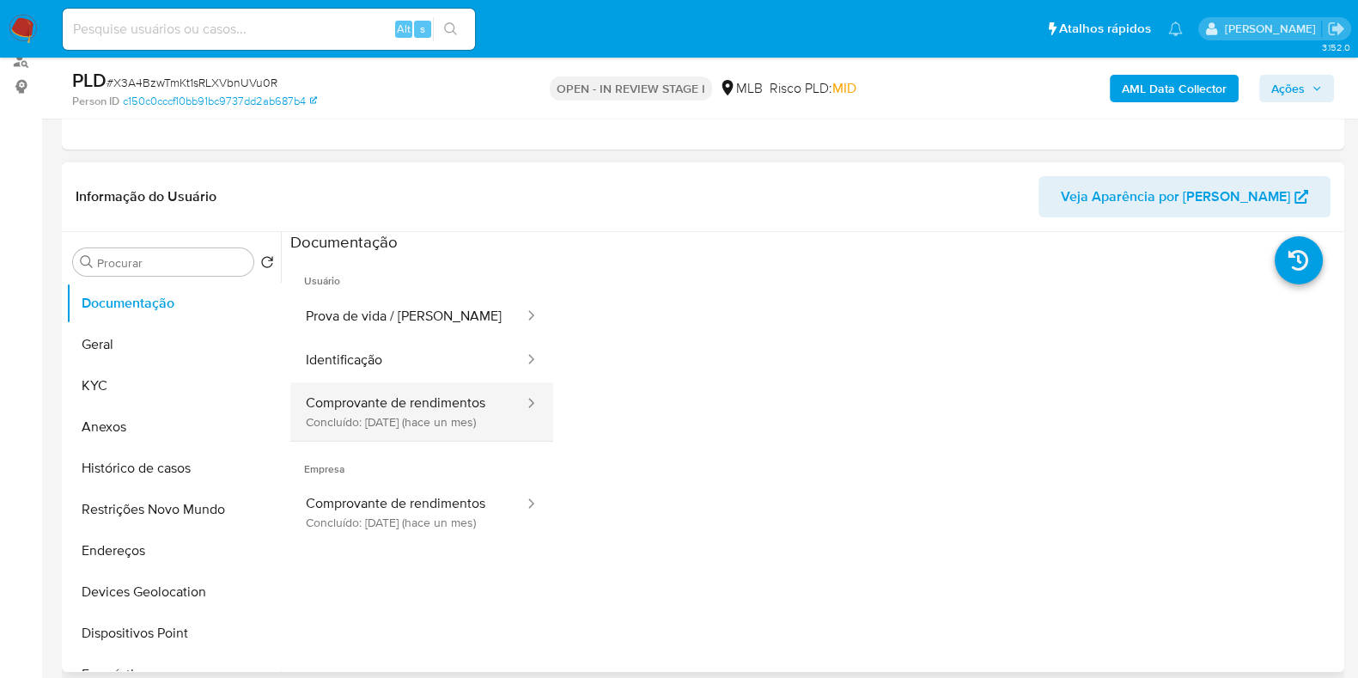
click at [402, 417] on button "Comprovante de rendimentos Concluído: [DATE] (hace un mes)" at bounding box center [407, 411] width 235 height 58
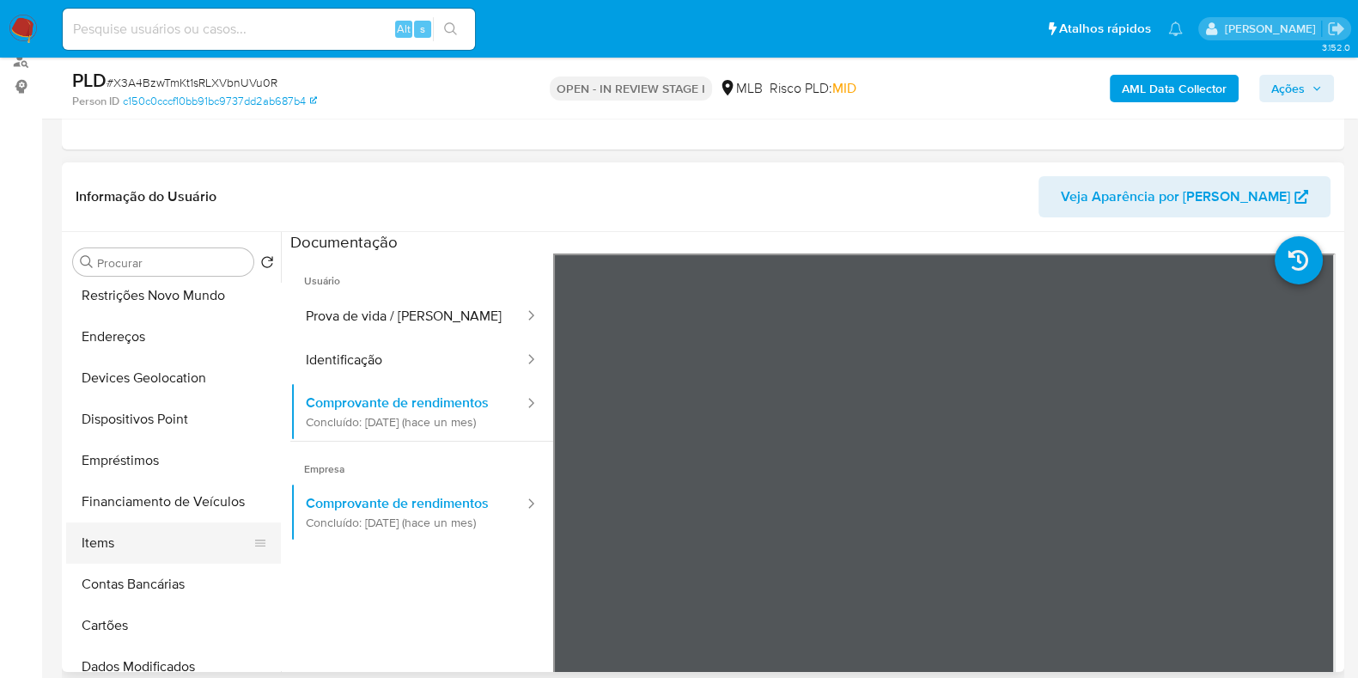
click at [163, 539] on button "Items" at bounding box center [166, 542] width 201 height 41
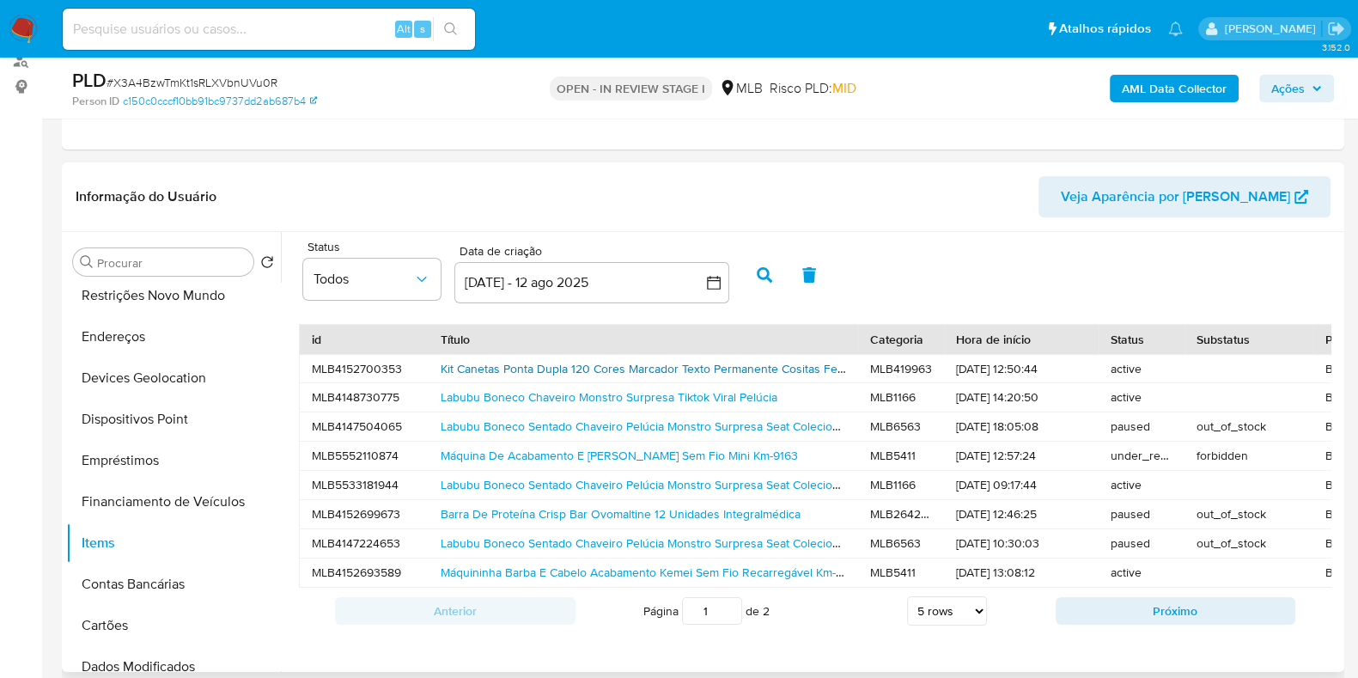
click at [517, 362] on link "Kit Canetas Ponta Dupla 120 Cores Marcador Texto Permanente Cositas Festa" at bounding box center [647, 368] width 412 height 17
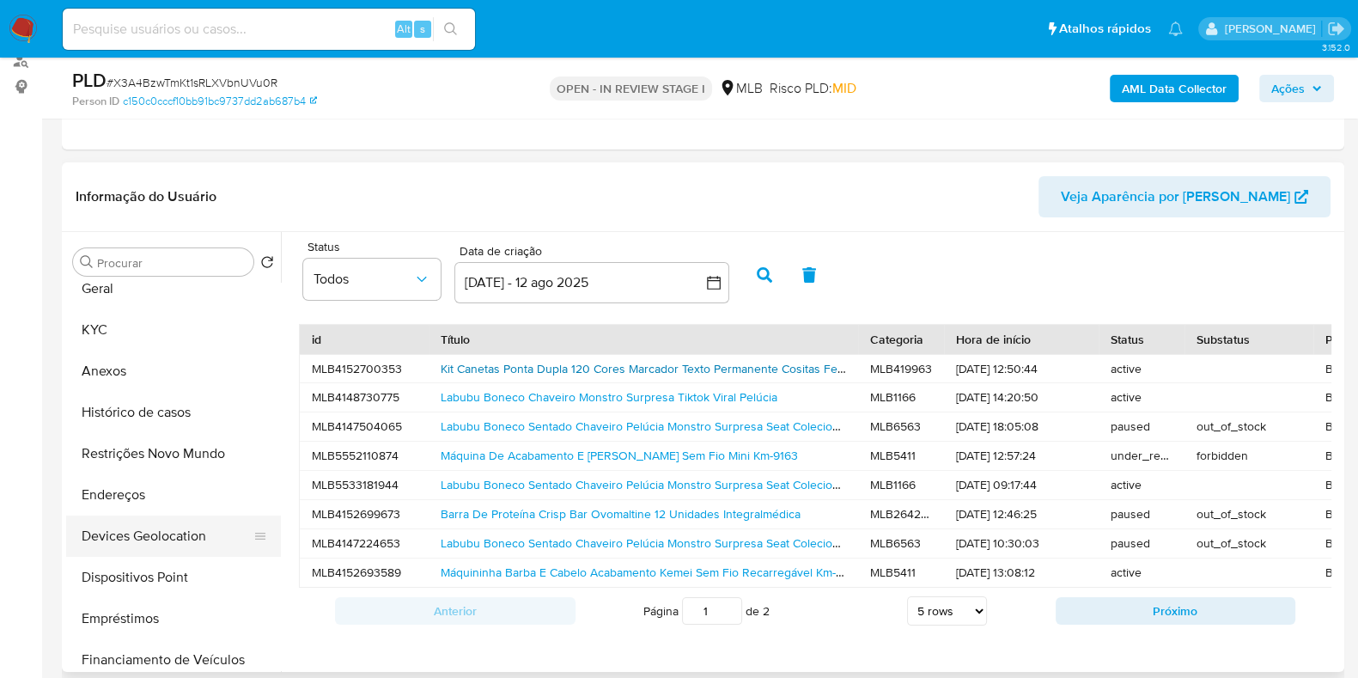
scroll to position [0, 0]
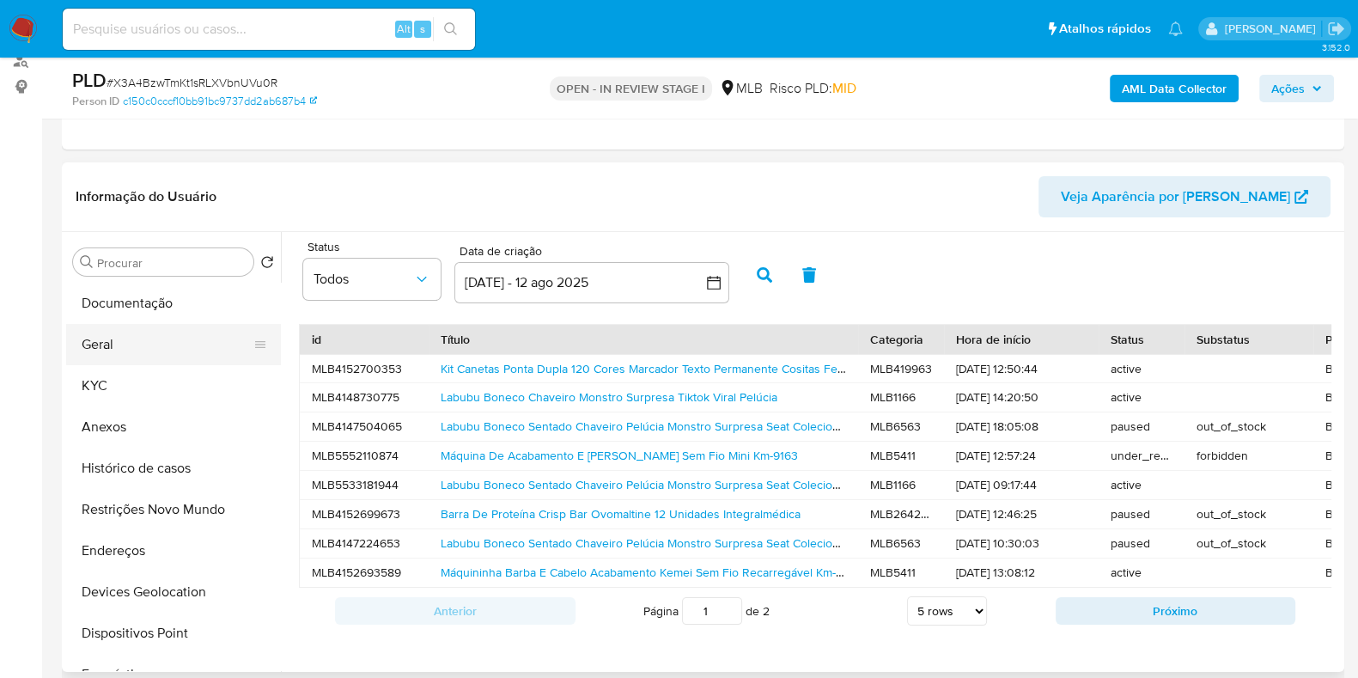
click at [144, 347] on button "Geral" at bounding box center [166, 344] width 201 height 41
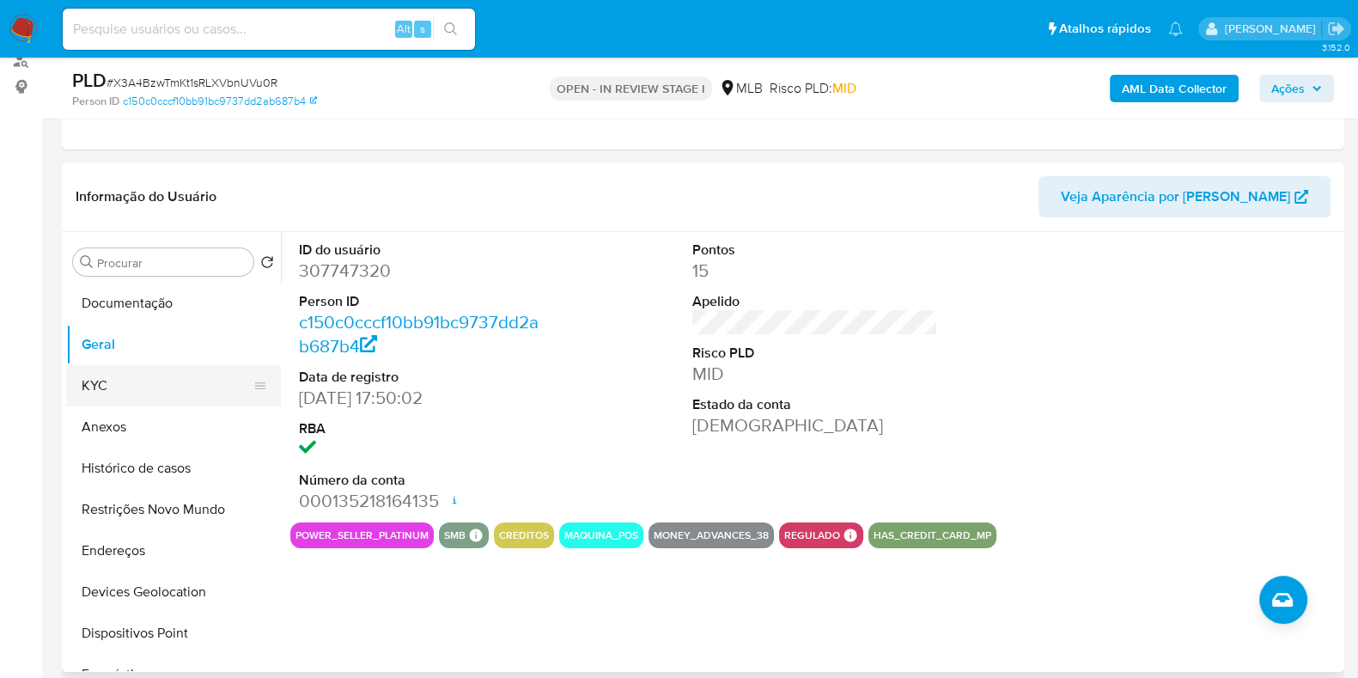
click at [162, 374] on button "KYC" at bounding box center [166, 385] width 201 height 41
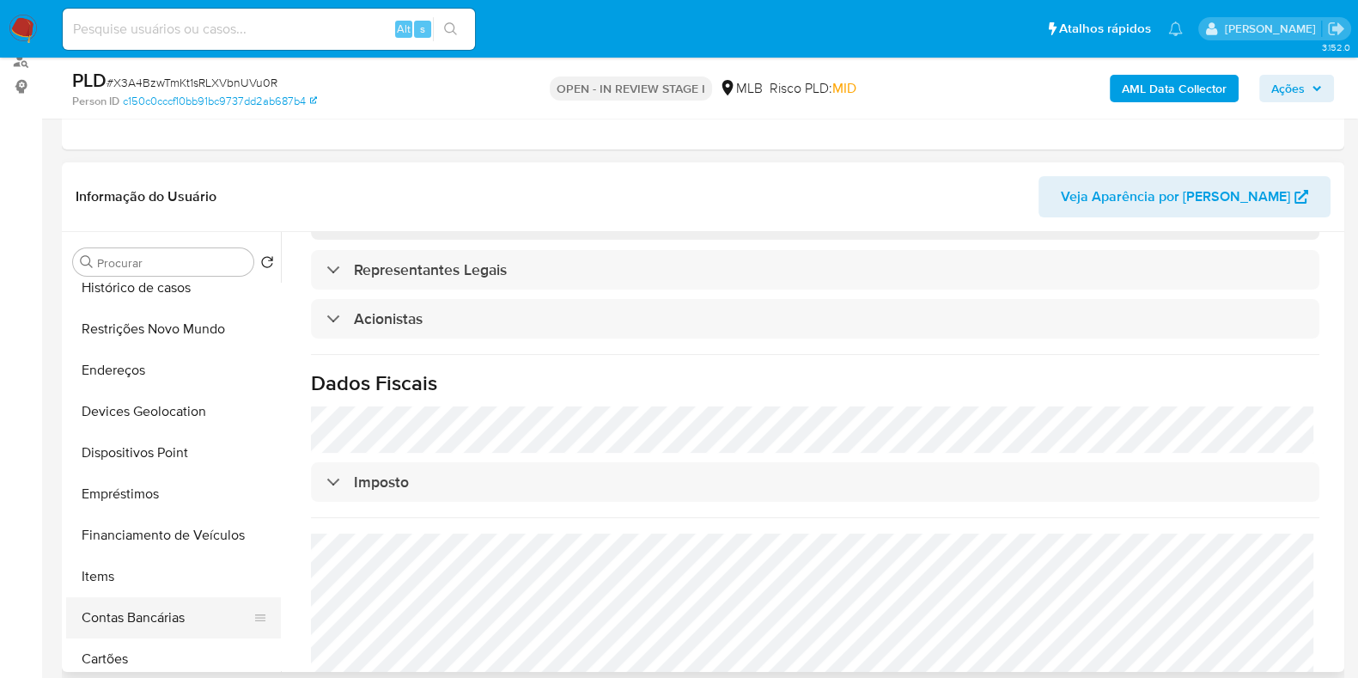
scroll to position [214, 0]
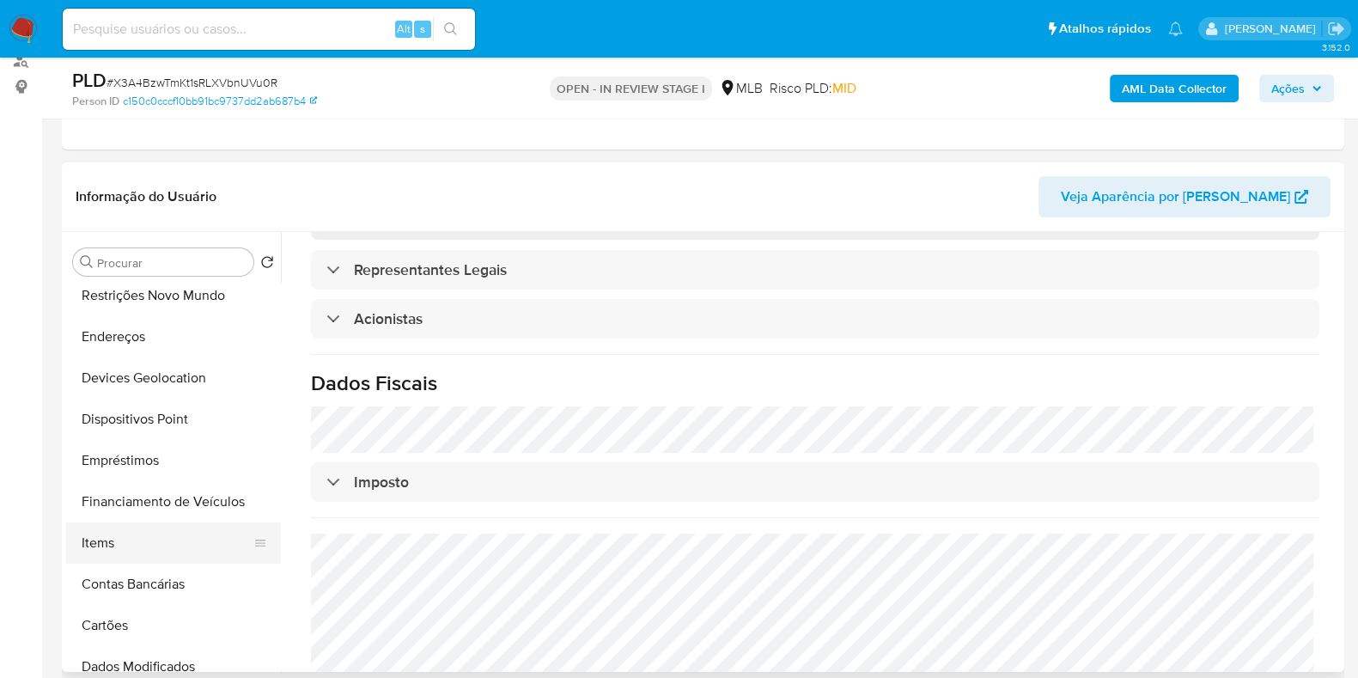
click at [131, 536] on button "Items" at bounding box center [166, 542] width 201 height 41
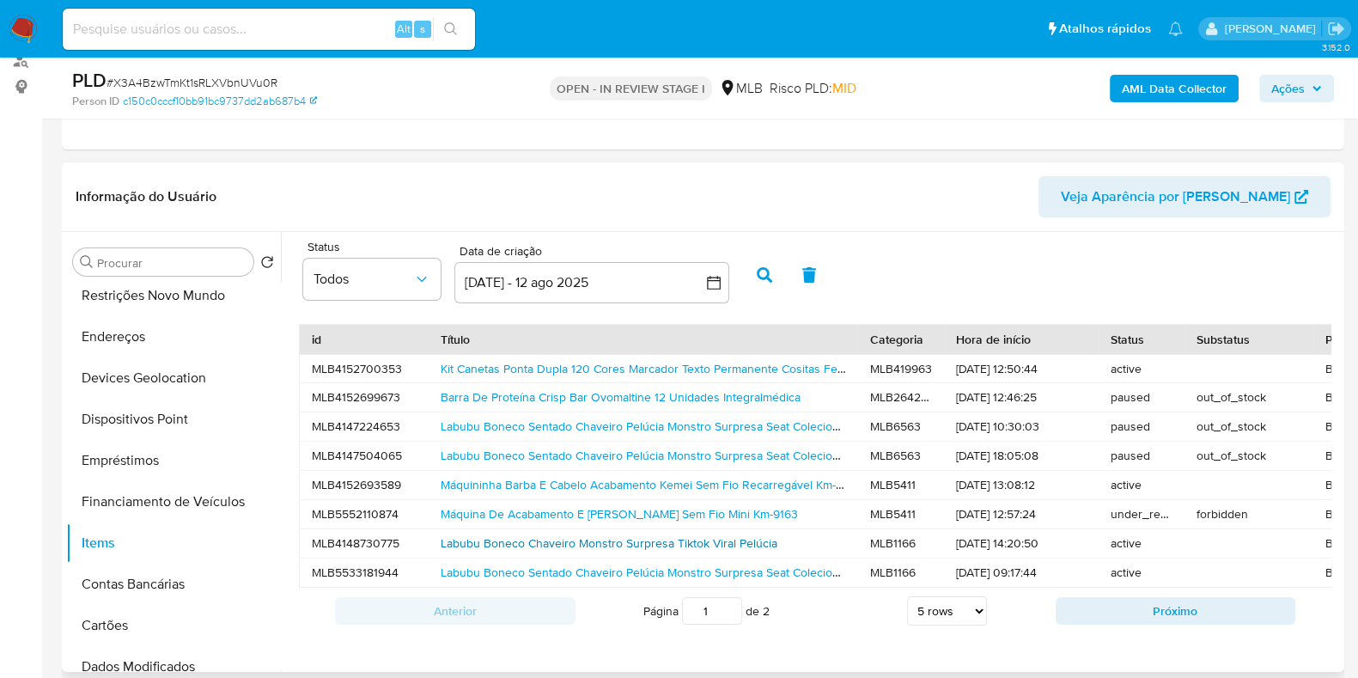
click at [672, 543] on link "Labubu Boneco Chaveiro Monstro Surpresa Tiktok Viral Pelúcia" at bounding box center [609, 542] width 337 height 17
click at [142, 334] on button "Endereços" at bounding box center [166, 336] width 201 height 41
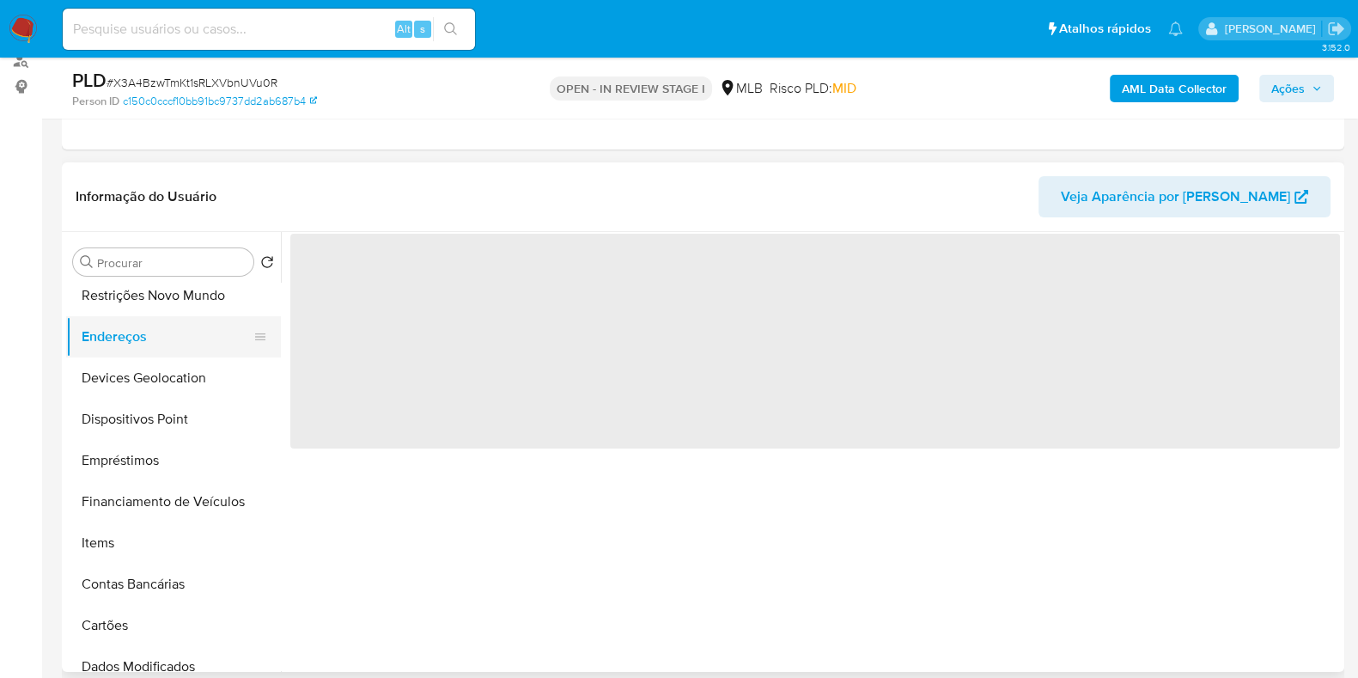
scroll to position [0, 0]
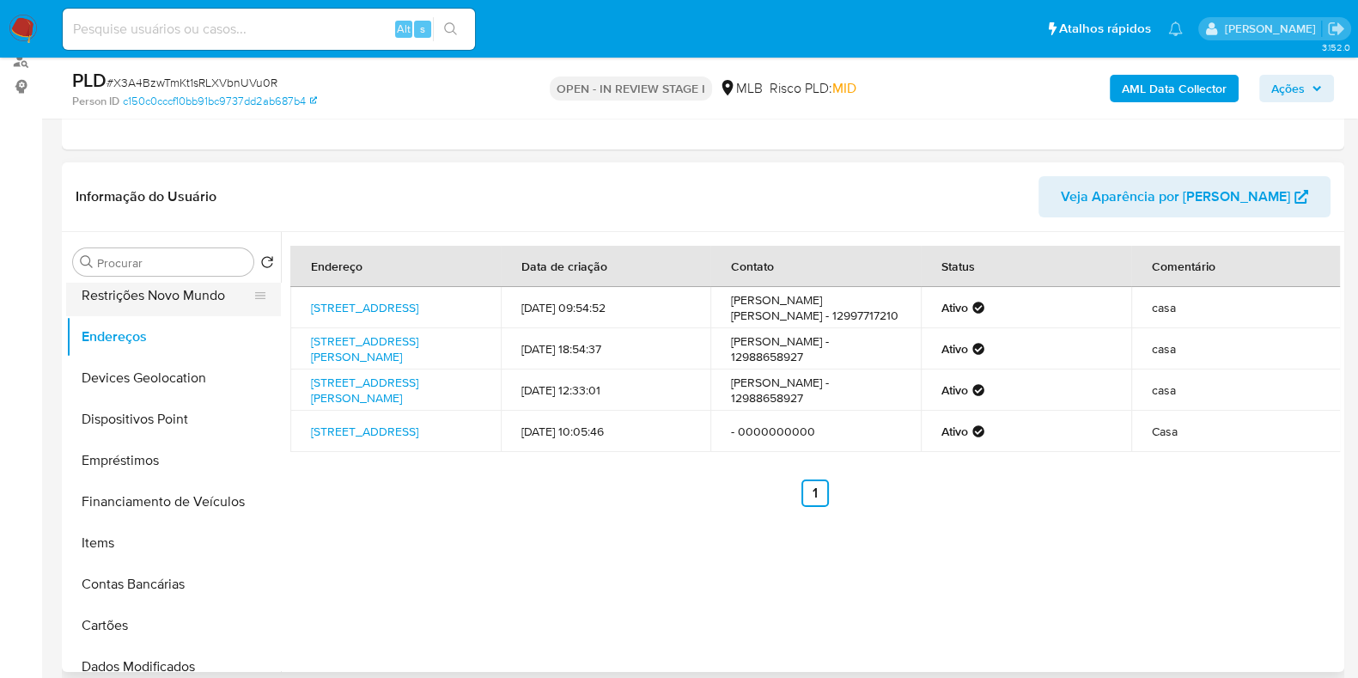
click at [173, 285] on button "Restrições Novo Mundo" at bounding box center [166, 295] width 201 height 41
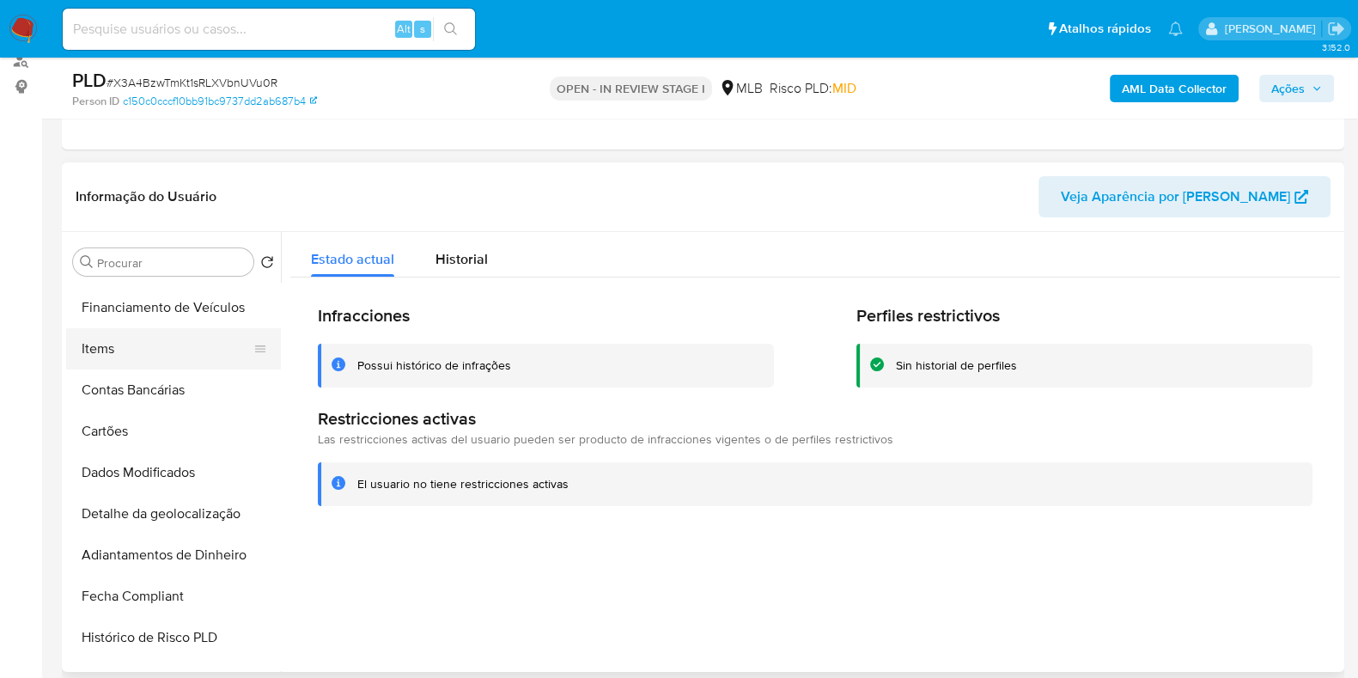
scroll to position [429, 0]
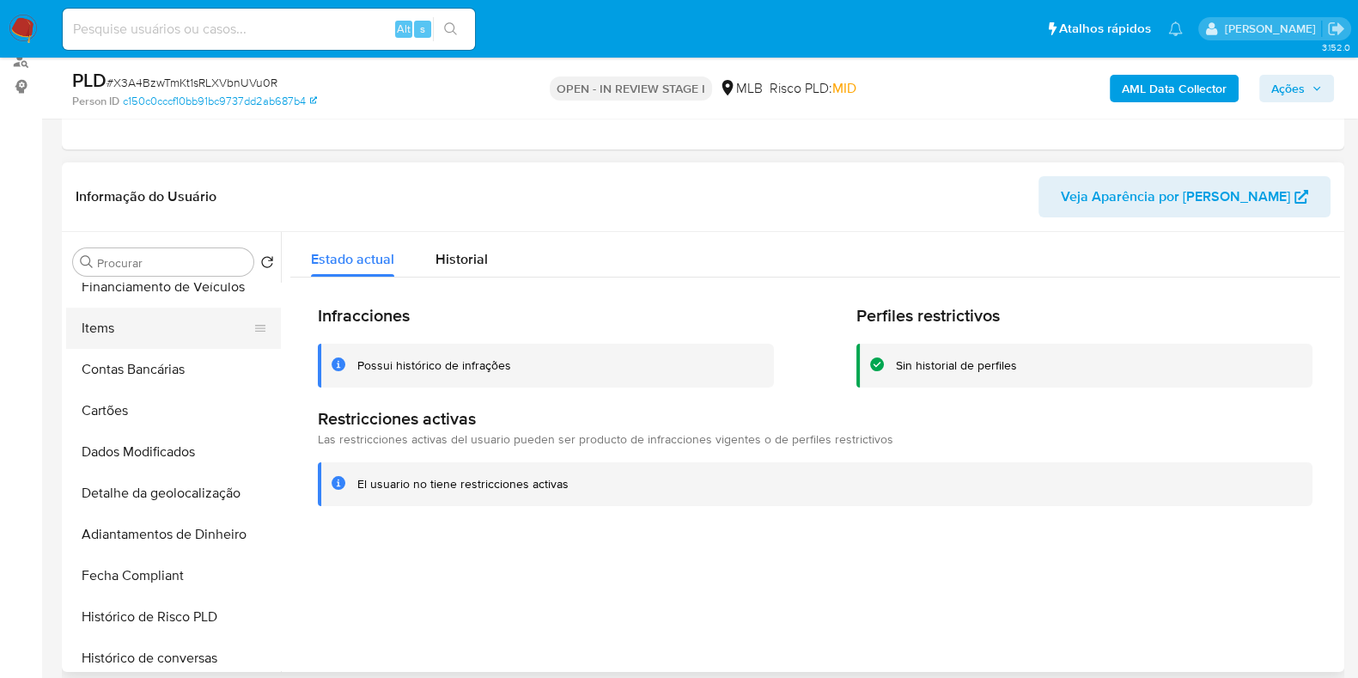
click at [144, 314] on button "Items" at bounding box center [166, 328] width 201 height 41
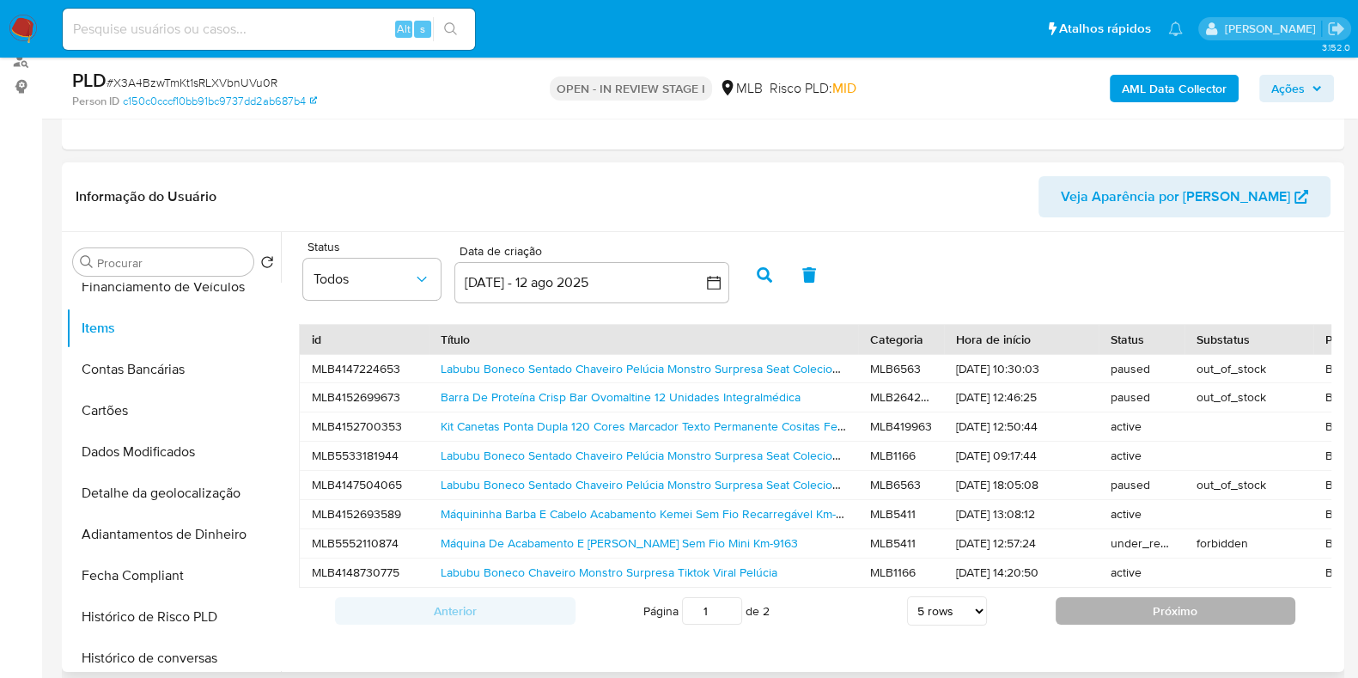
click at [1108, 624] on button "Próximo" at bounding box center [1176, 610] width 241 height 27
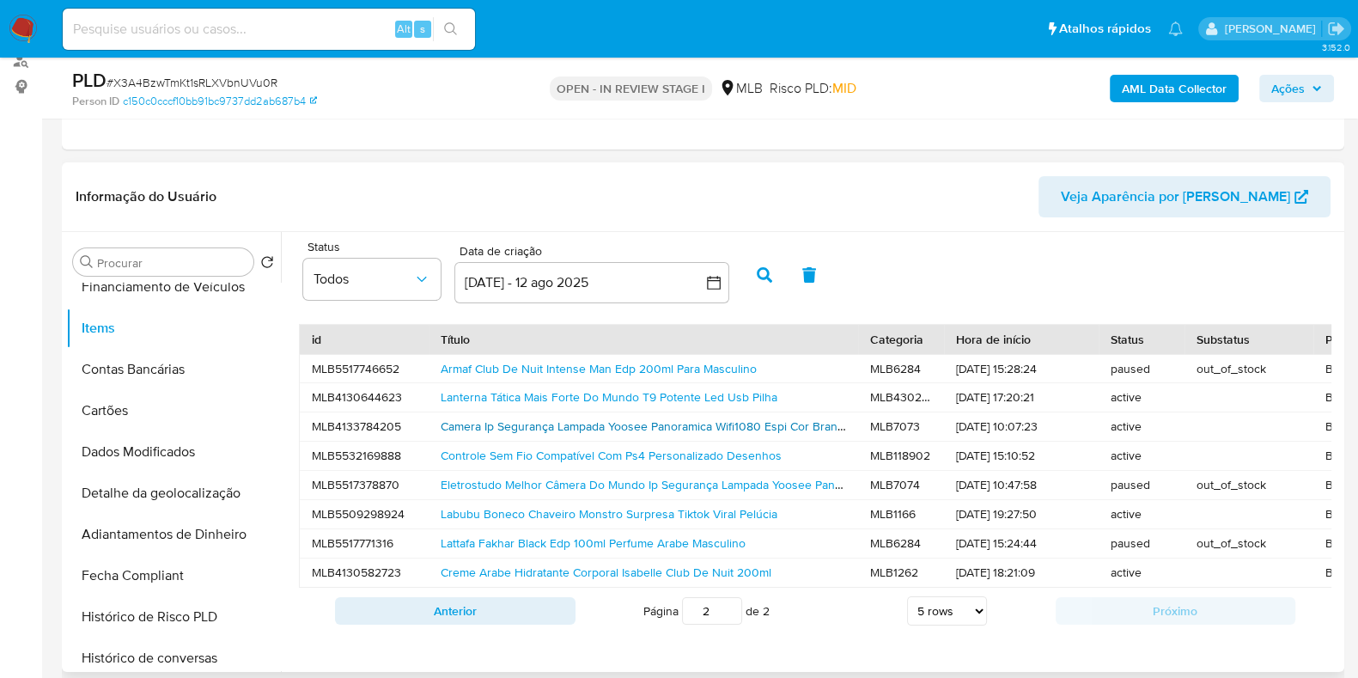
click at [700, 424] on link "Camera Ip Segurança Lampada Yoosee Panoramica Wifi1080 Espi Cor Branca" at bounding box center [645, 425] width 409 height 17
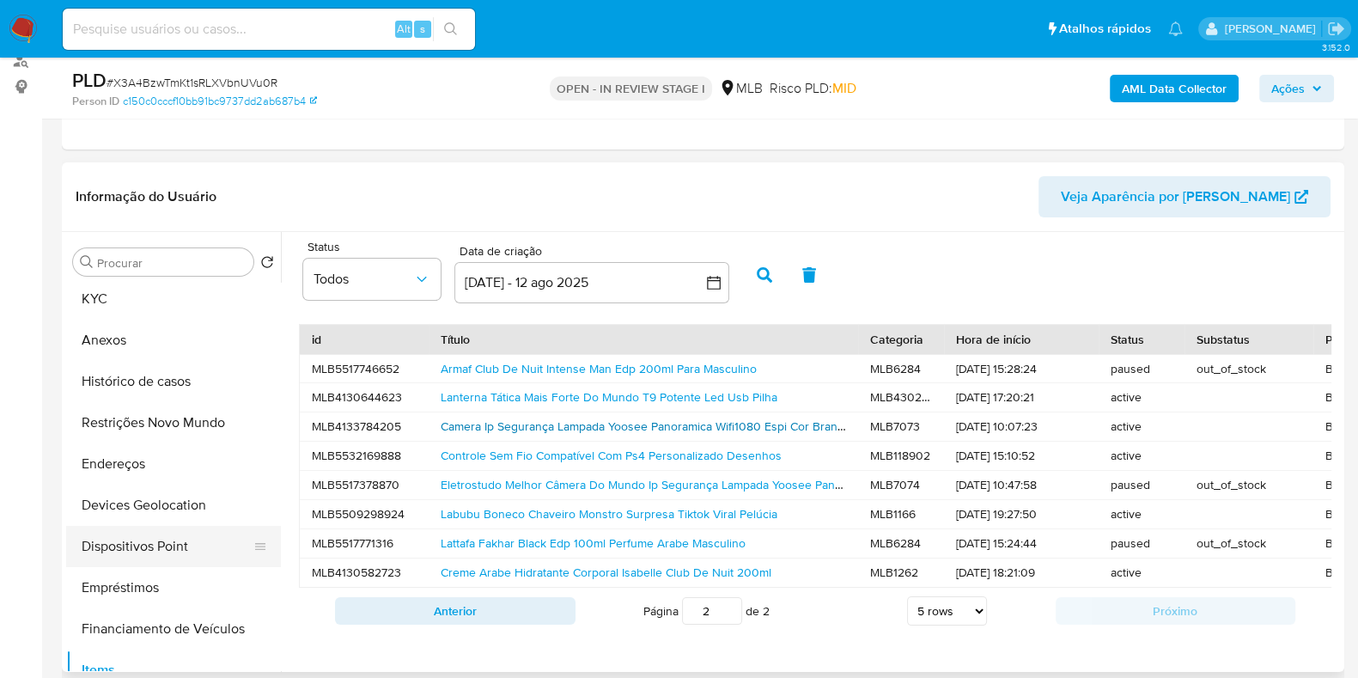
scroll to position [0, 0]
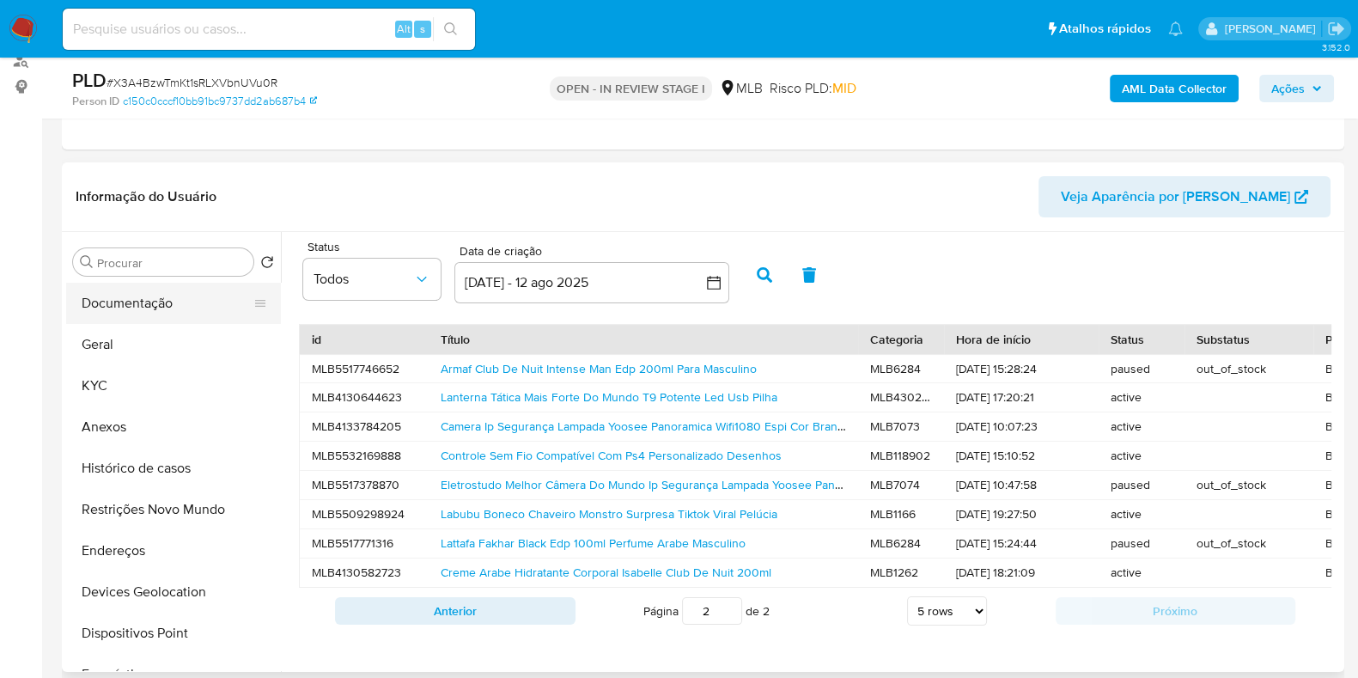
click at [162, 313] on button "Documentação" at bounding box center [166, 303] width 201 height 41
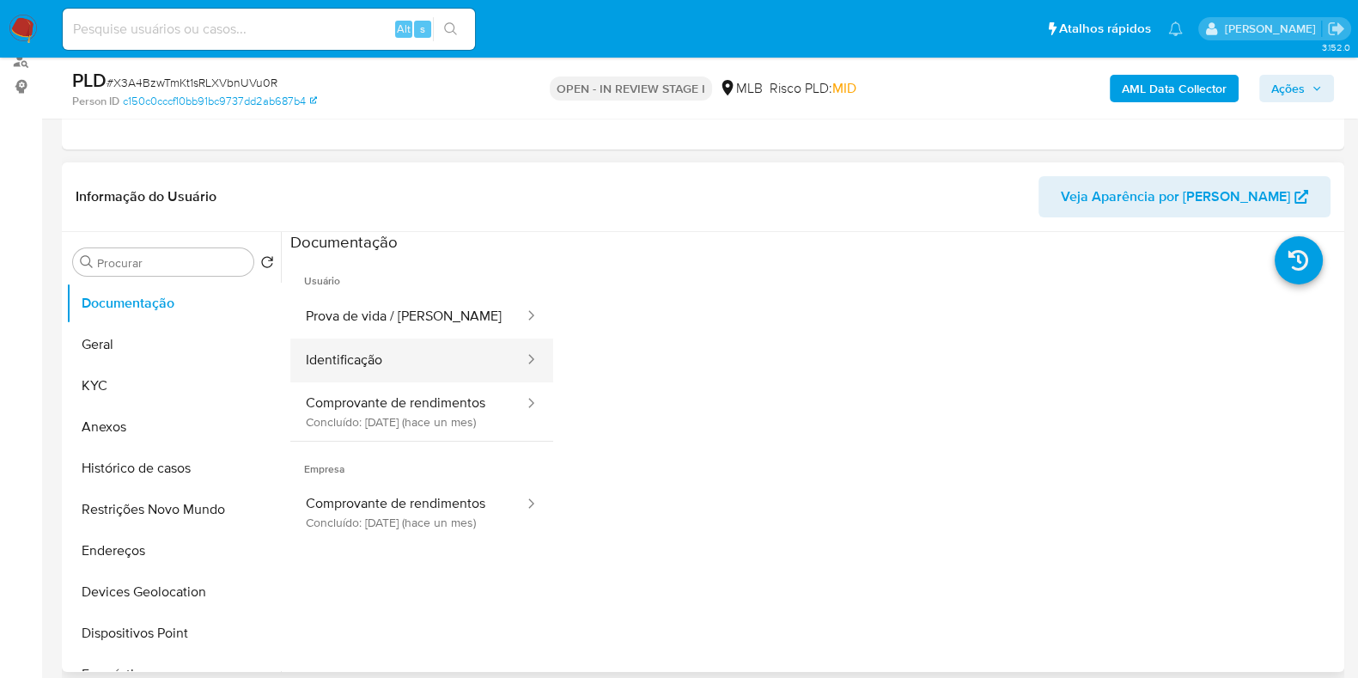
click at [365, 369] on button "Identificação" at bounding box center [407, 360] width 235 height 44
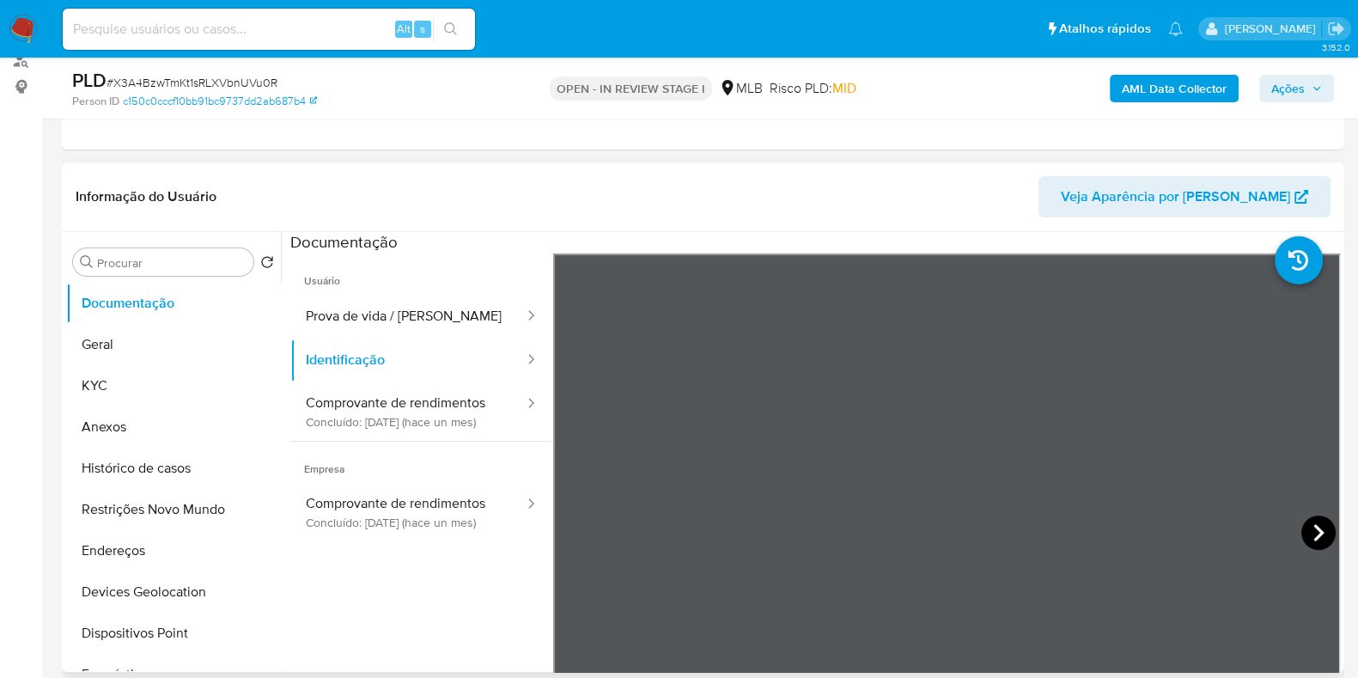
click at [1301, 525] on icon at bounding box center [1318, 532] width 34 height 34
click at [576, 521] on icon at bounding box center [574, 532] width 34 height 34
click at [101, 380] on button "KYC" at bounding box center [166, 385] width 201 height 41
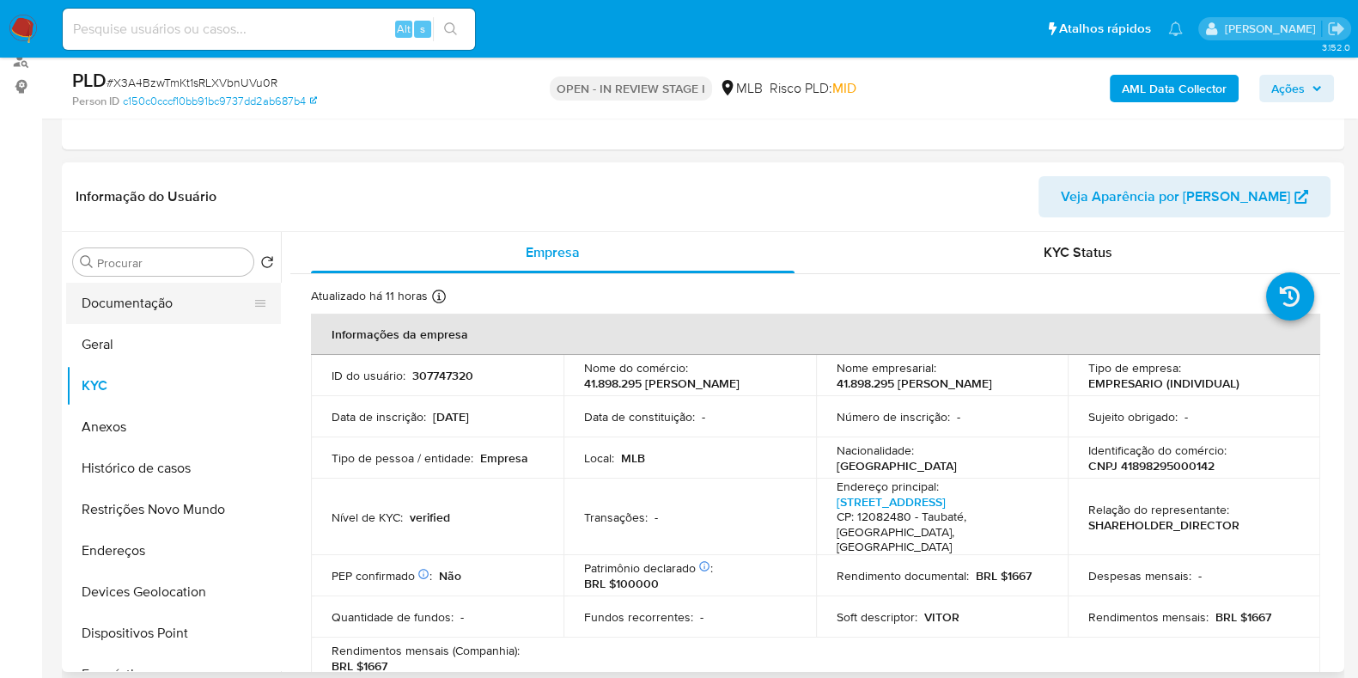
click at [143, 297] on button "Documentação" at bounding box center [166, 303] width 201 height 41
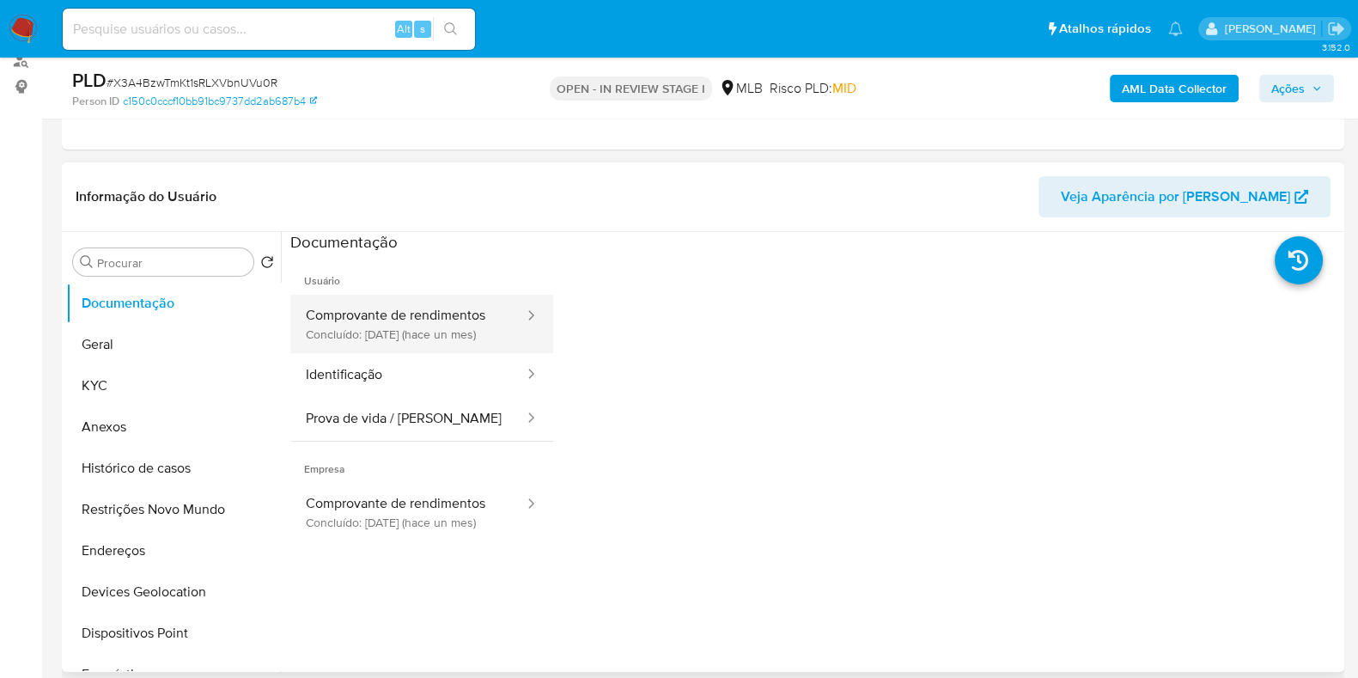
click at [432, 334] on button "Comprovante de rendimentos Concluído: [DATE] (hace un mes)" at bounding box center [407, 324] width 235 height 58
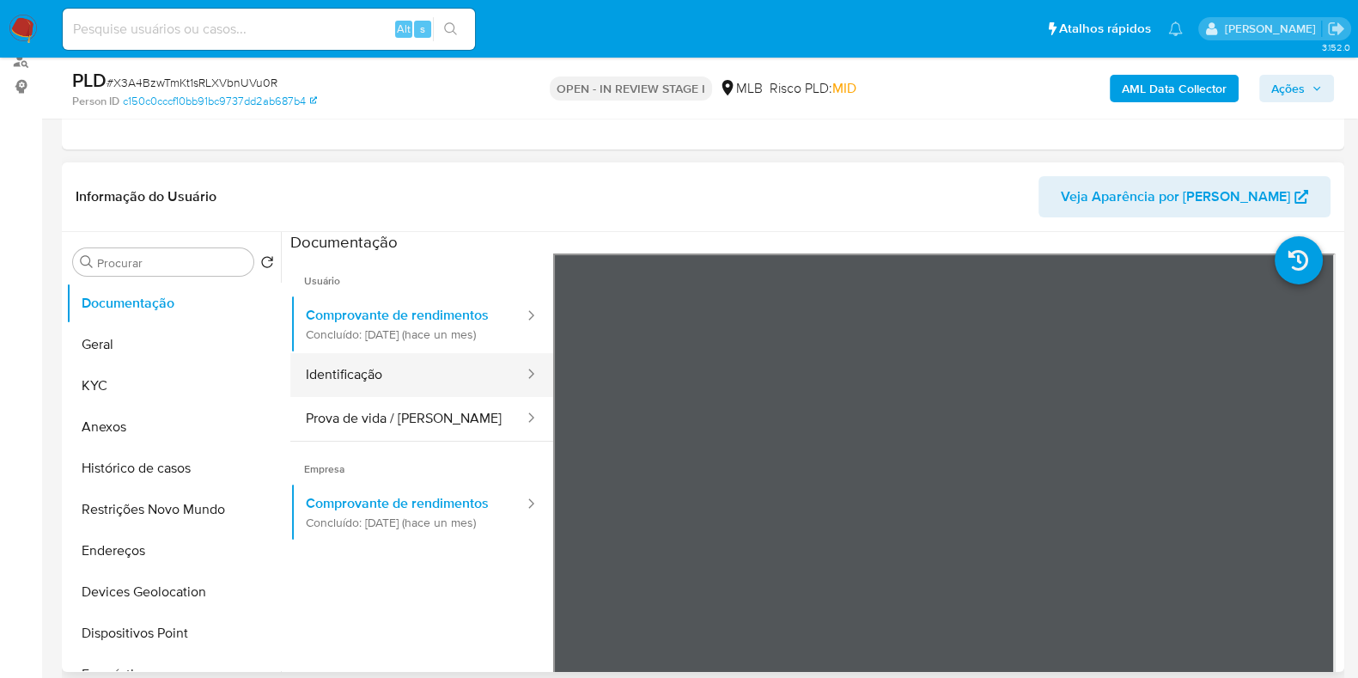
click at [425, 397] on button "Identificação" at bounding box center [407, 375] width 235 height 44
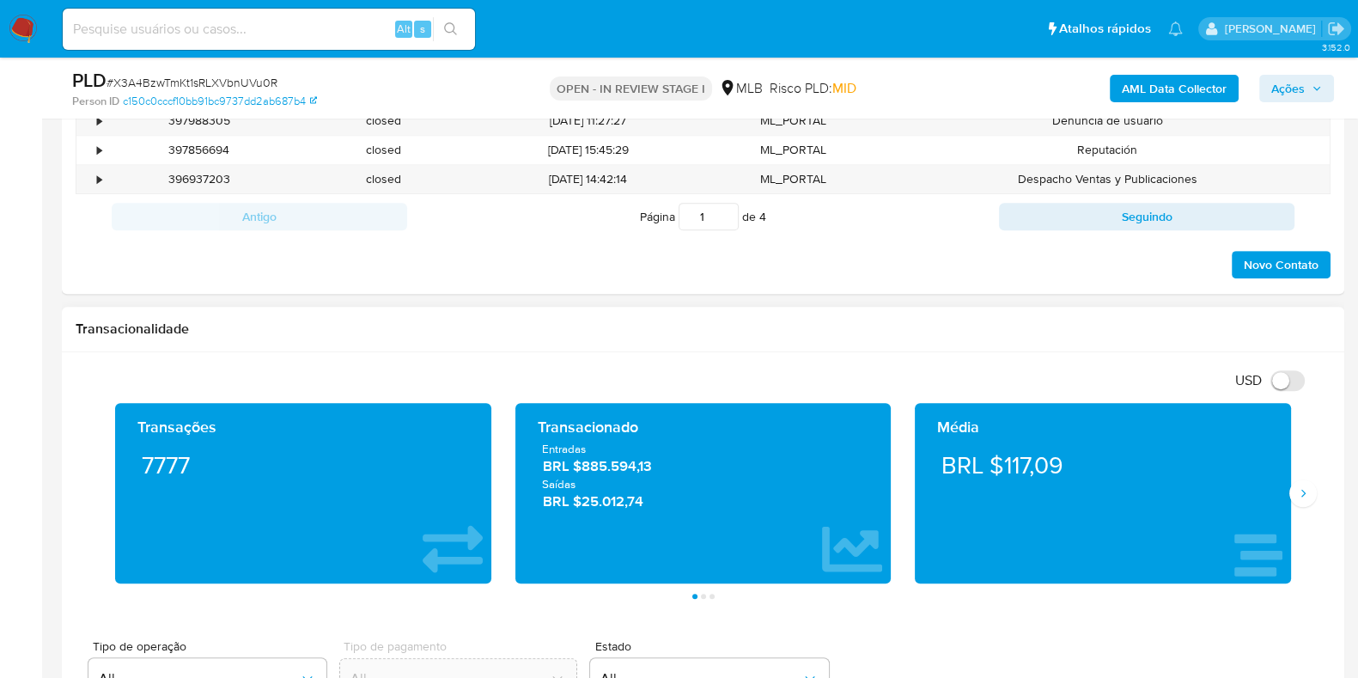
scroll to position [1074, 0]
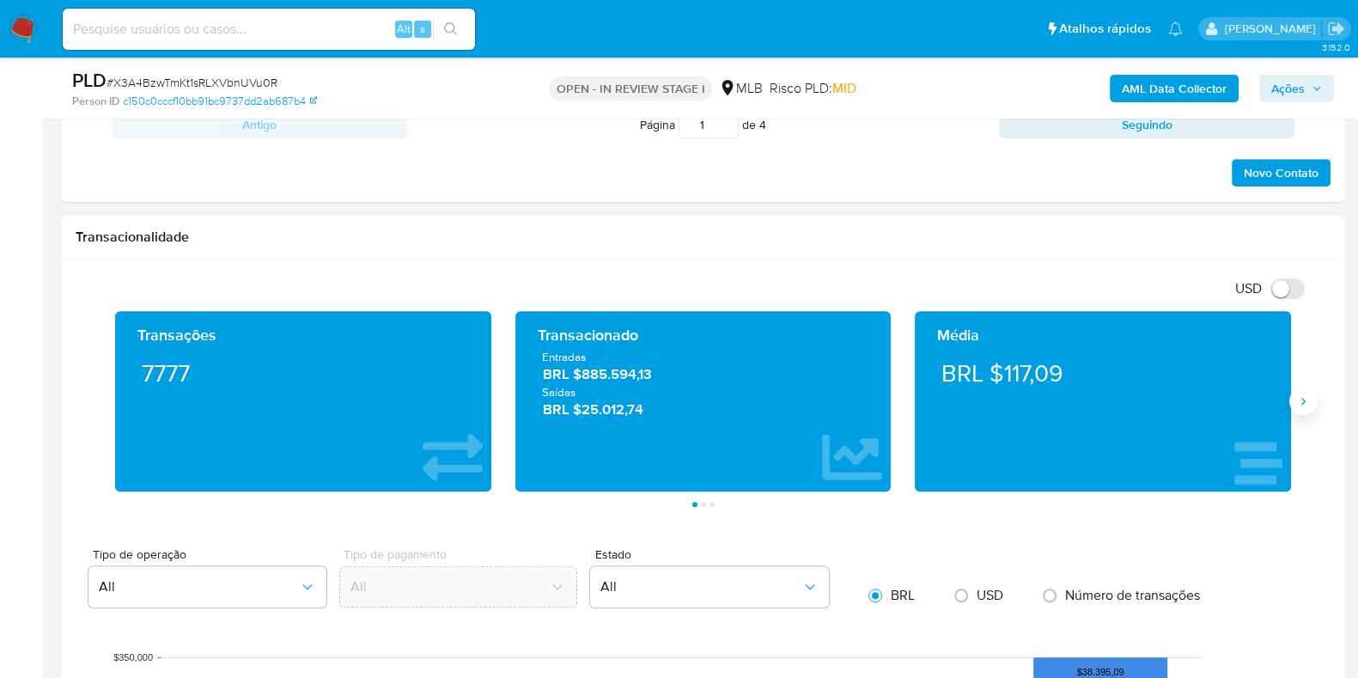
click at [1297, 401] on icon "Siguiente" at bounding box center [1303, 401] width 14 height 14
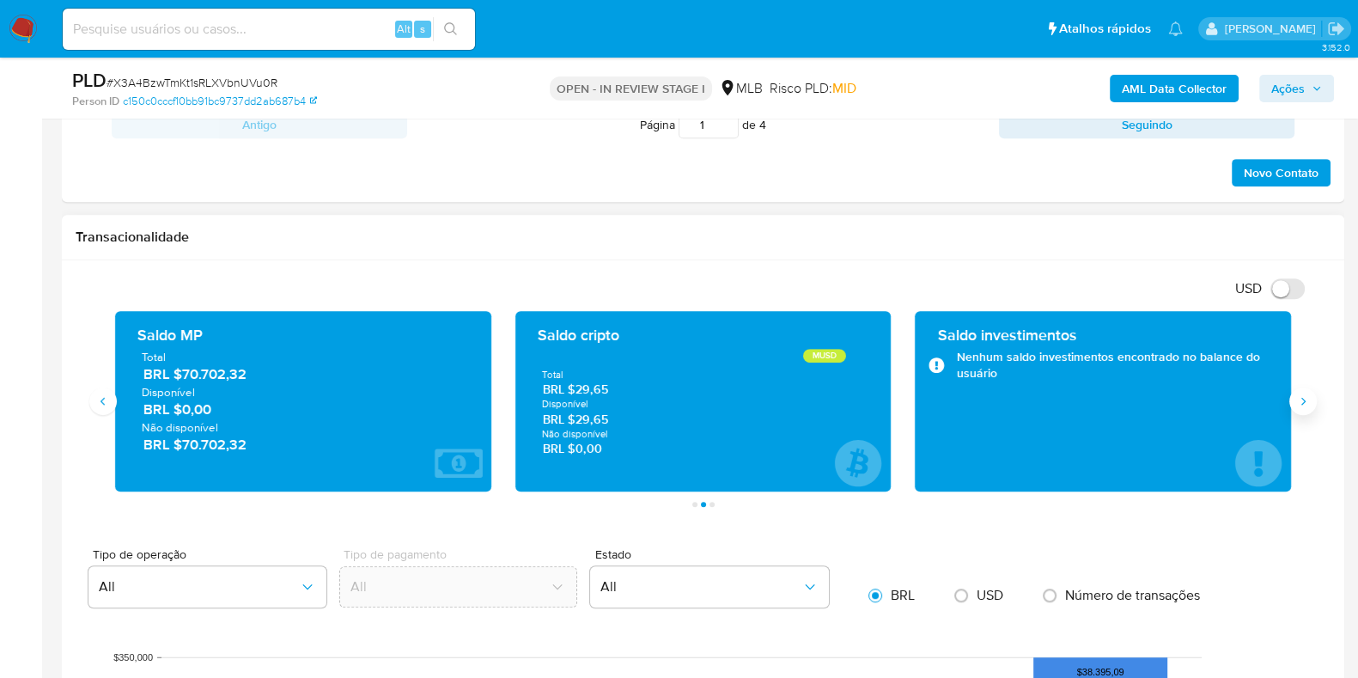
click at [1297, 401] on icon "Siguiente" at bounding box center [1303, 401] width 14 height 14
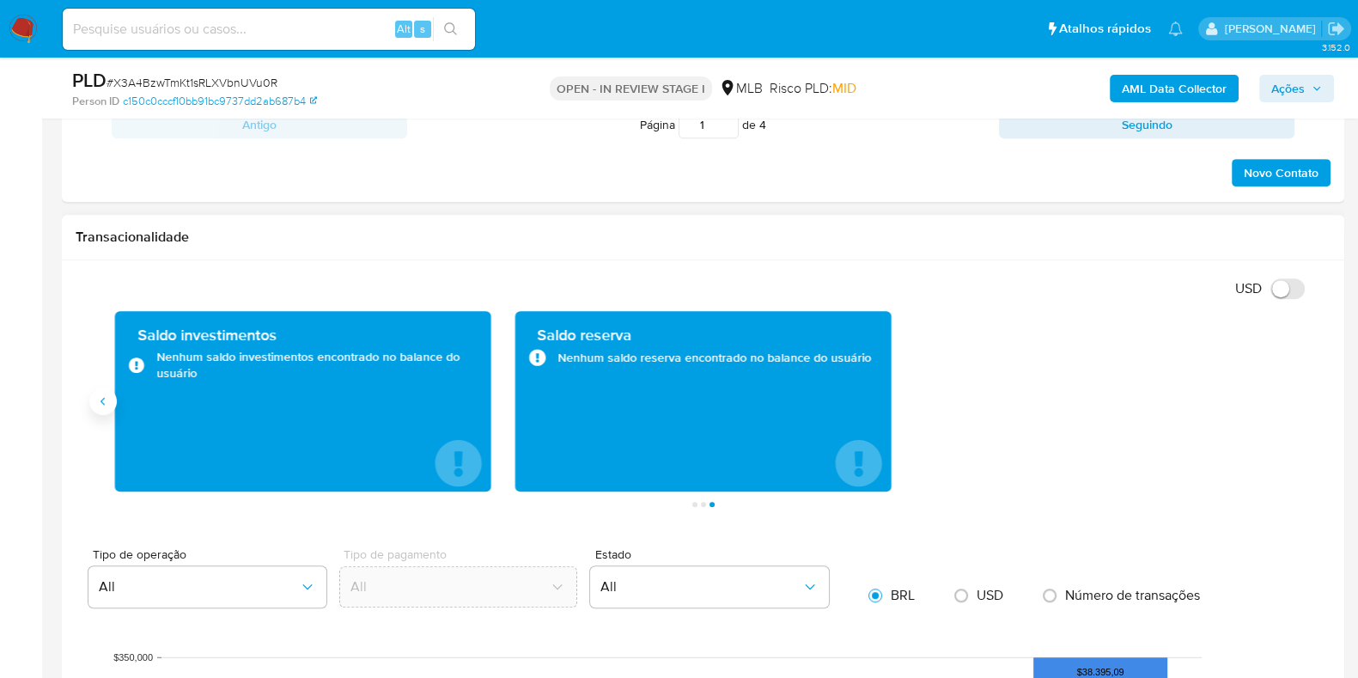
click at [103, 398] on icon "Anterior" at bounding box center [103, 401] width 4 height 8
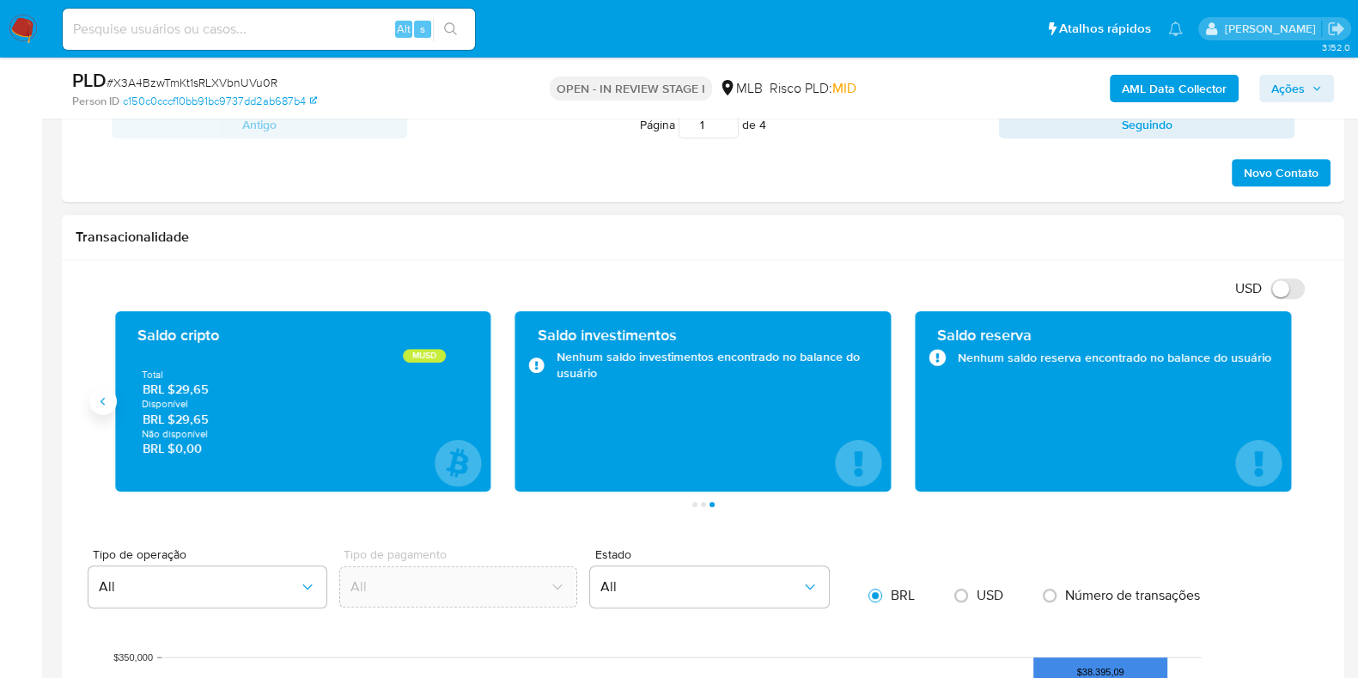
click at [90, 393] on button "Anterior" at bounding box center [102, 400] width 27 height 27
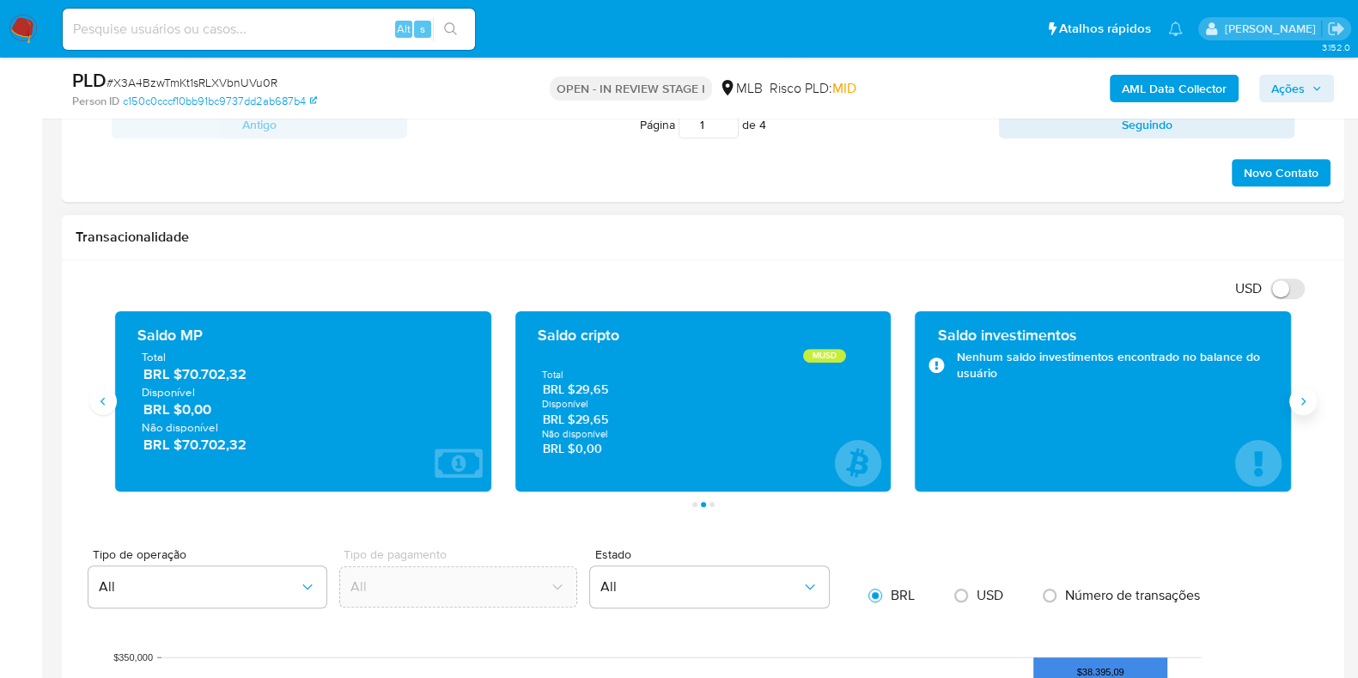
click at [1298, 397] on icon "Siguiente" at bounding box center [1303, 401] width 14 height 14
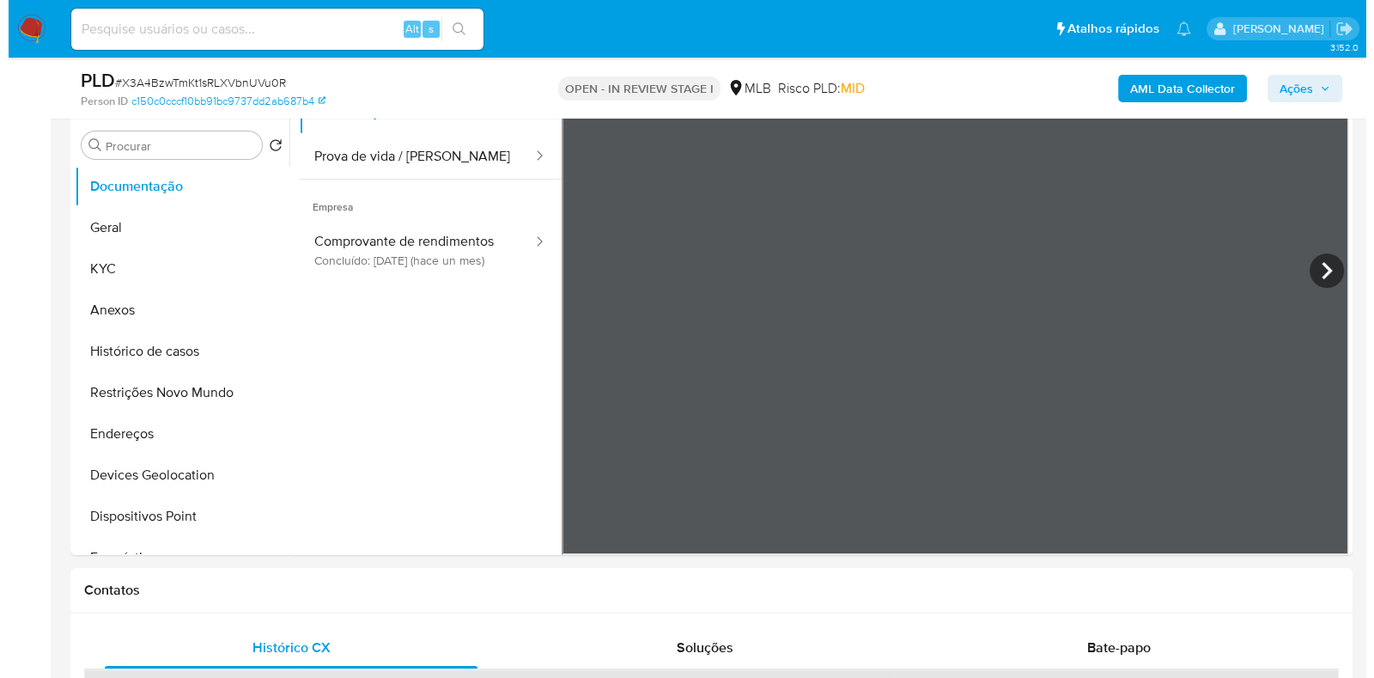
scroll to position [214, 0]
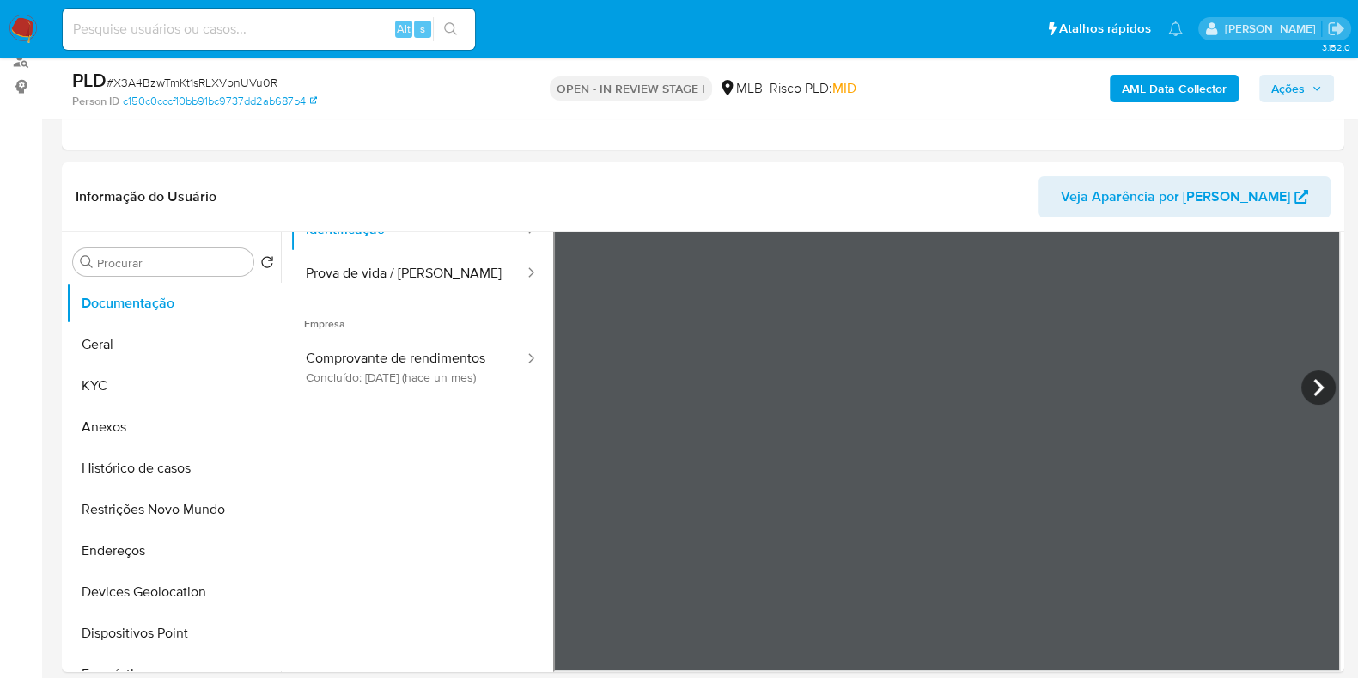
click at [1231, 100] on button "AML Data Collector" at bounding box center [1174, 88] width 129 height 27
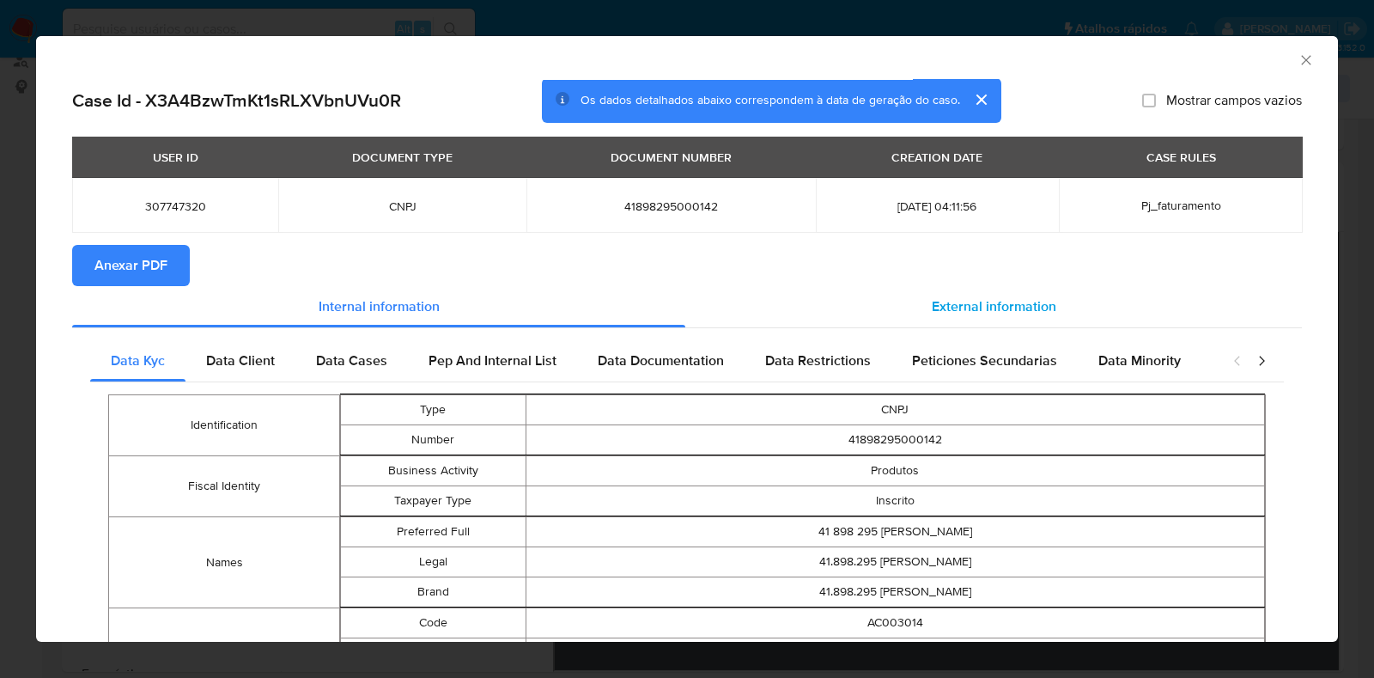
click at [1017, 295] on div "External information" at bounding box center [993, 306] width 617 height 41
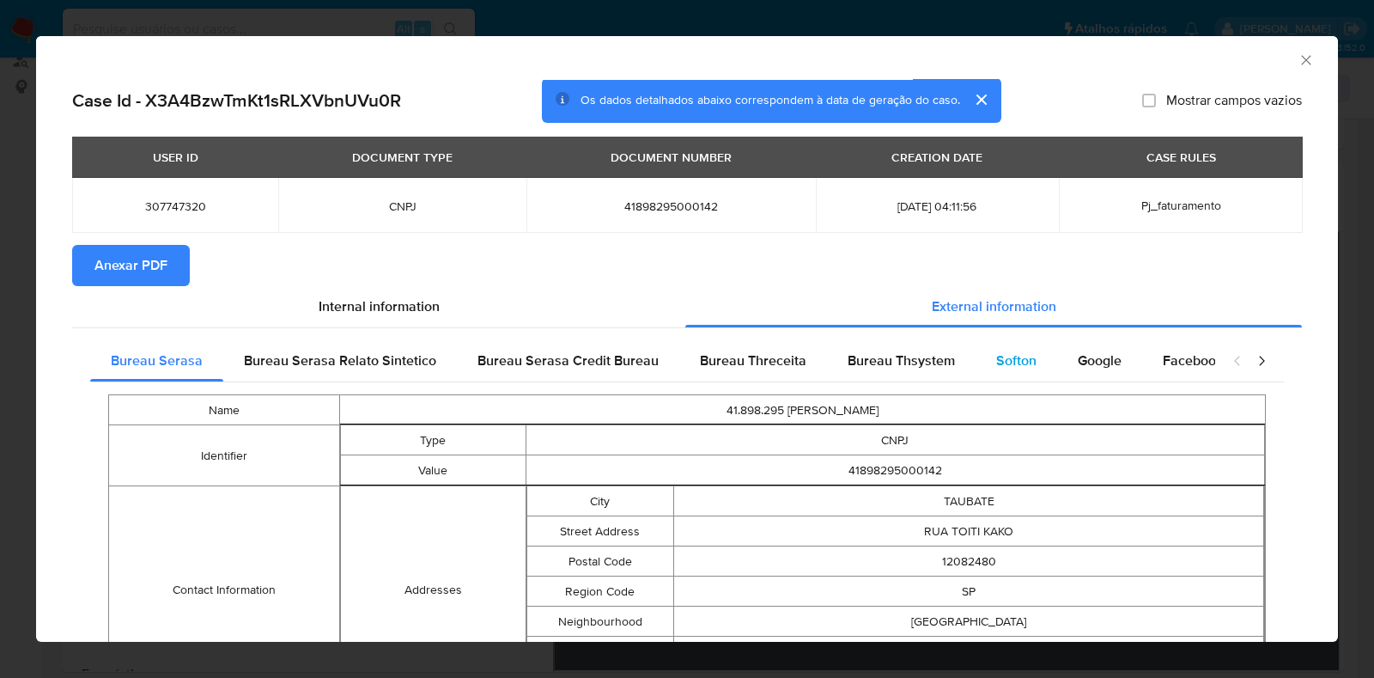
click at [1022, 363] on span "Softon" at bounding box center [1016, 360] width 40 height 20
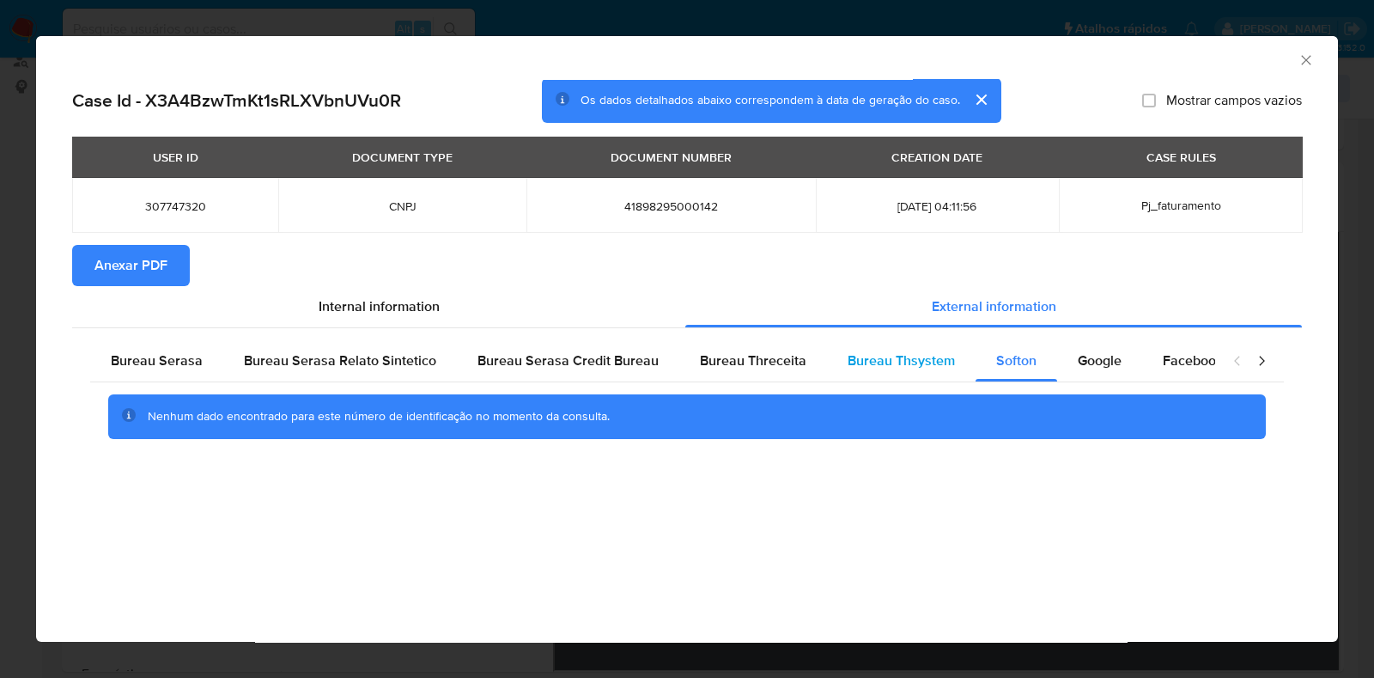
click at [855, 362] on span "Bureau Thsystem" at bounding box center [901, 360] width 107 height 20
click at [178, 360] on span "Bureau Serasa" at bounding box center [157, 360] width 92 height 20
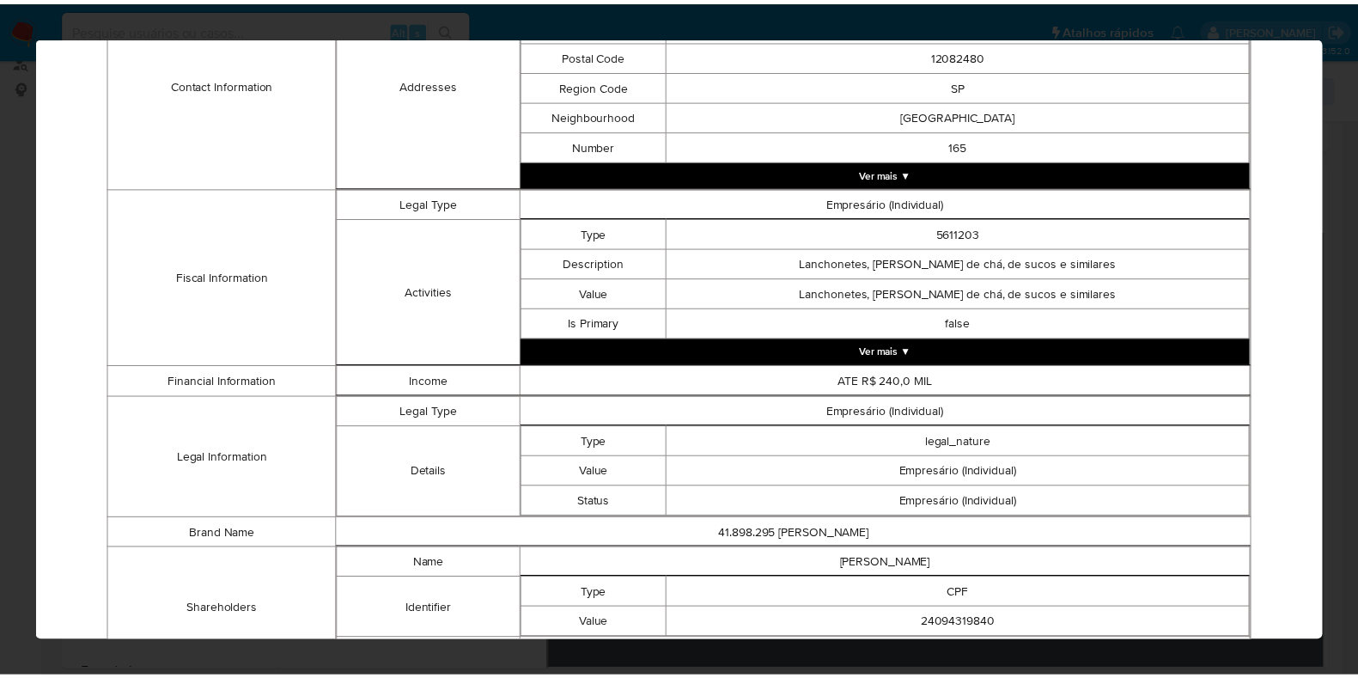
scroll to position [629, 0]
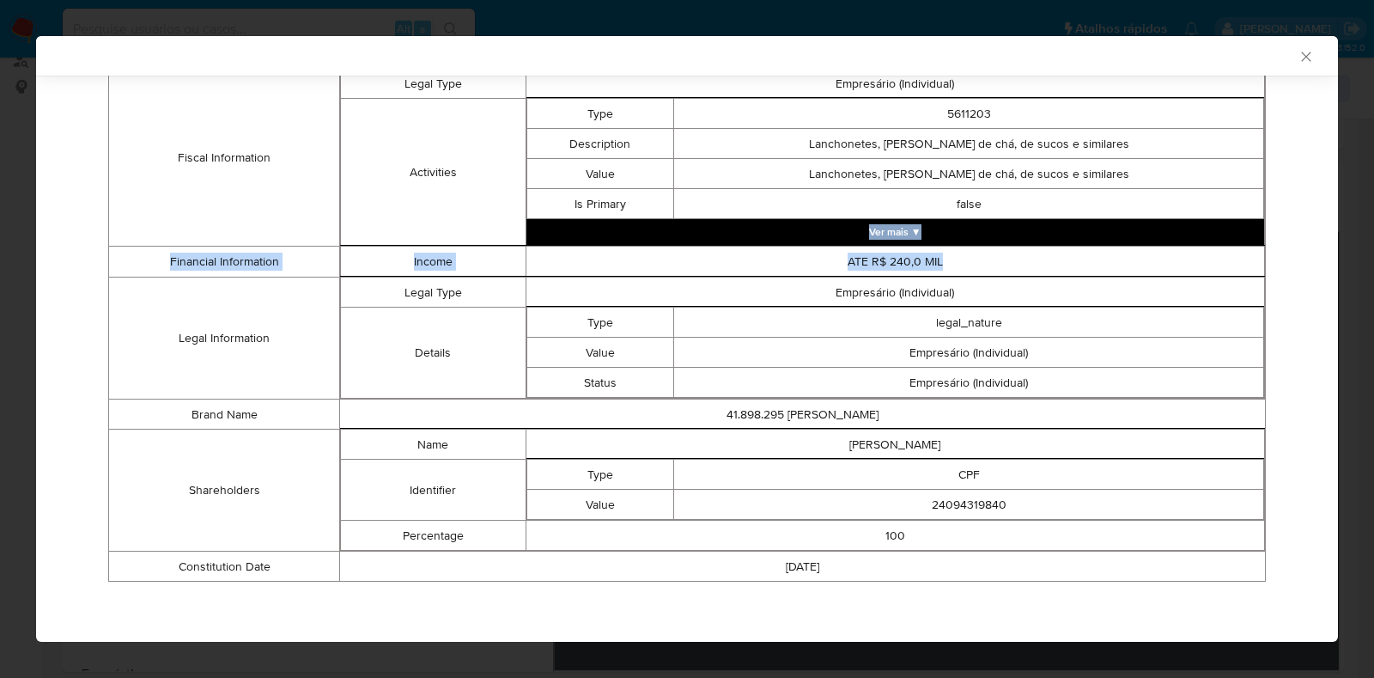
drag, startPoint x: 954, startPoint y: 263, endPoint x: 646, endPoint y: 229, distance: 310.2
click at [646, 229] on tbody "Name 41.898.295 VITOR HUGO RODRIGUES DA SILVA Identifier Type CNPJ Value 418982…" at bounding box center [687, 176] width 1157 height 812
click at [1298, 58] on icon "Fechar a janela" at bounding box center [1306, 56] width 17 height 17
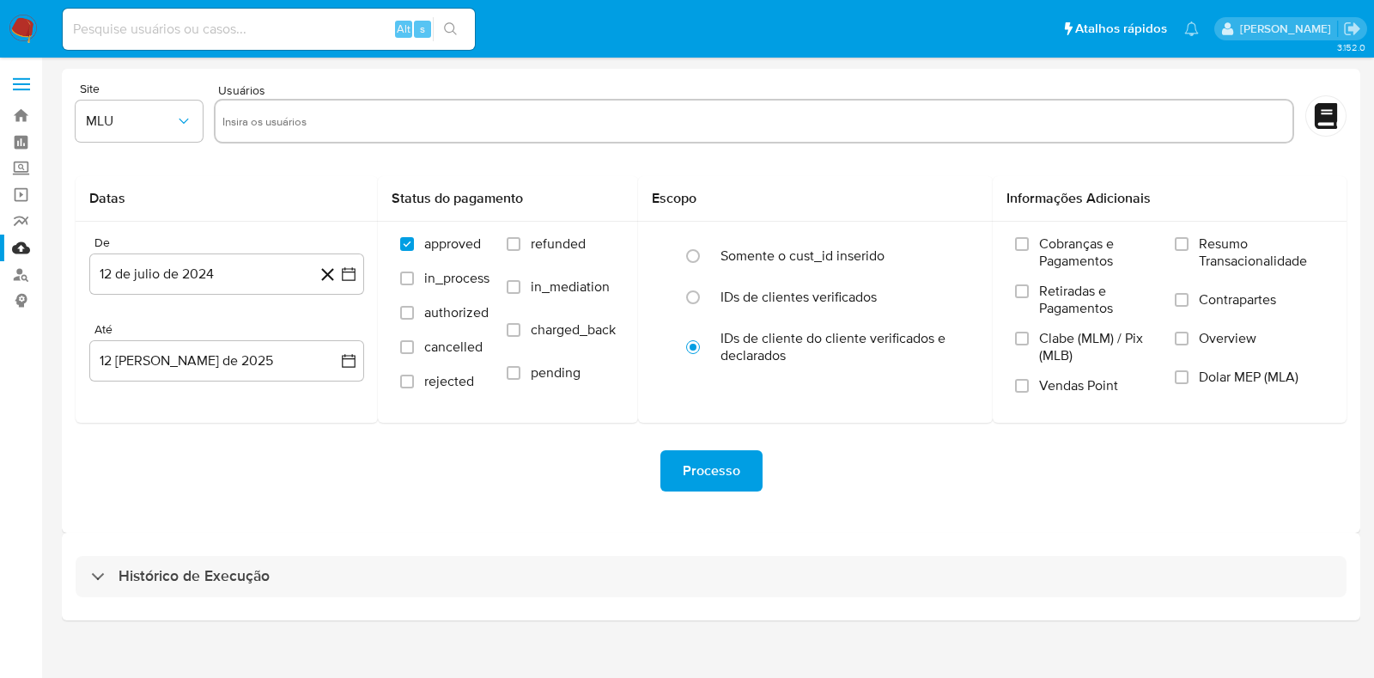
drag, startPoint x: 278, startPoint y: 593, endPoint x: 326, endPoint y: 472, distance: 129.2
click at [278, 591] on div "Histórico de Execução" at bounding box center [711, 576] width 1271 height 41
select select "10"
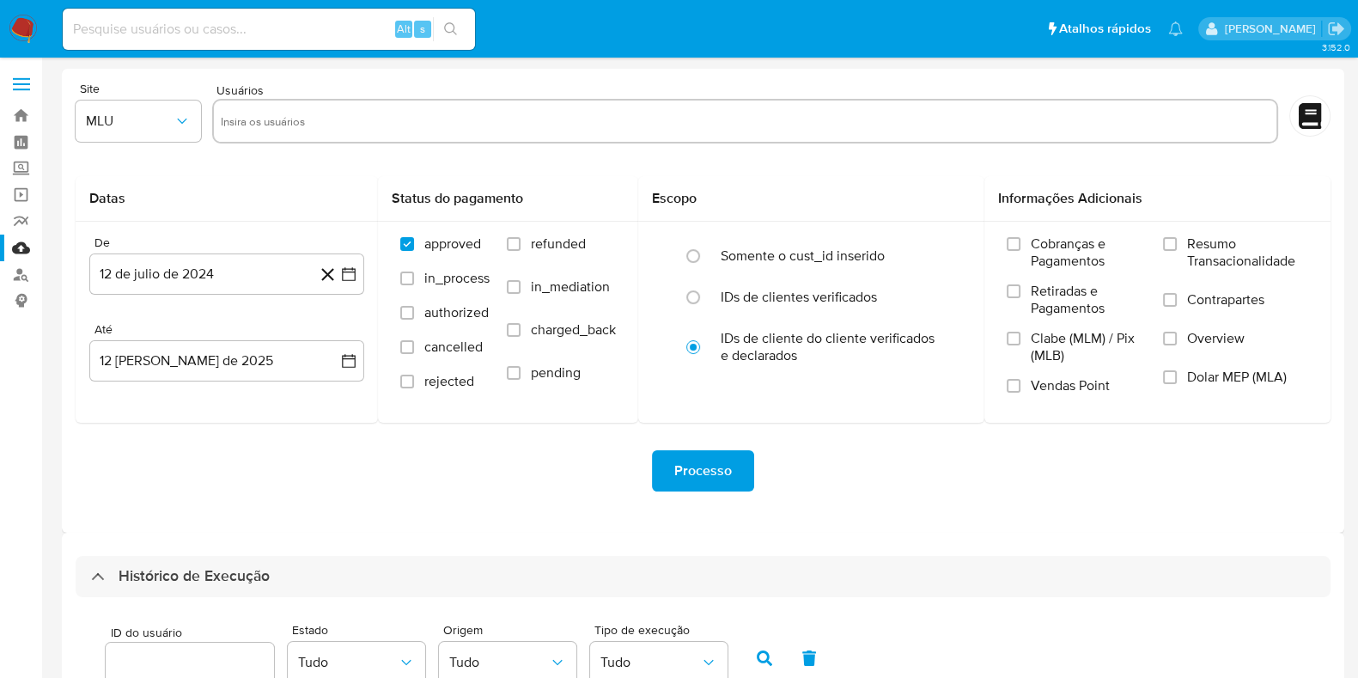
scroll to position [322, 0]
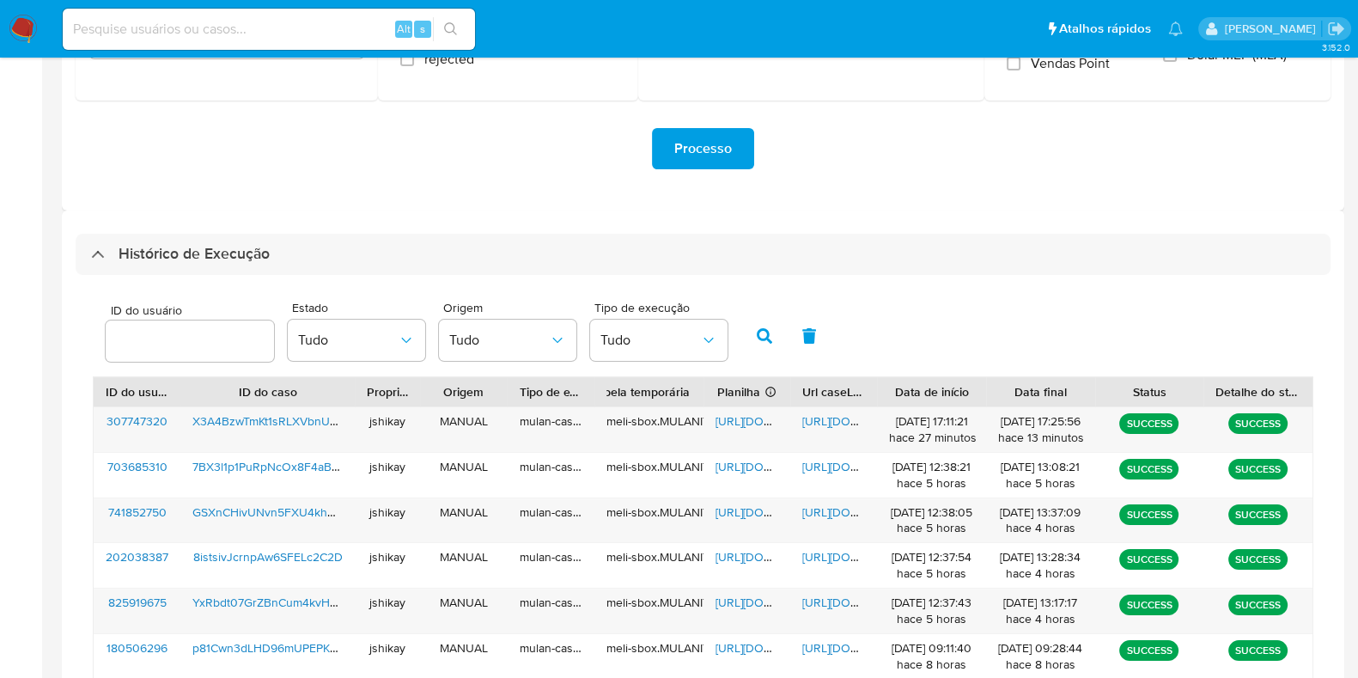
click at [1012, 331] on div "ID do usuário Estado Tudo Origem Tudo Tipo de execução Tudo" at bounding box center [703, 334] width 1221 height 84
click at [743, 420] on span "[URL][DOMAIN_NAME]" at bounding box center [775, 420] width 119 height 17
click at [820, 412] on span "[URL][DOMAIN_NAME]" at bounding box center [861, 420] width 119 height 17
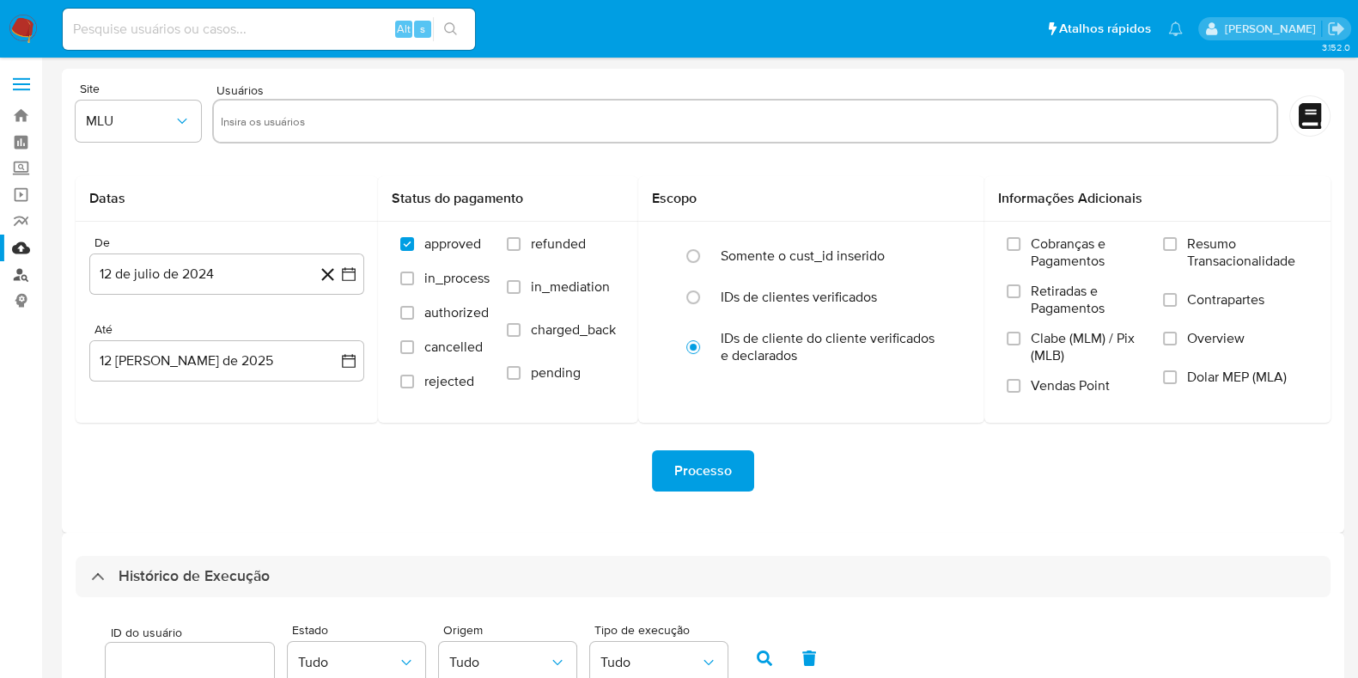
click at [17, 271] on link "Localizador de pessoas" at bounding box center [102, 274] width 204 height 27
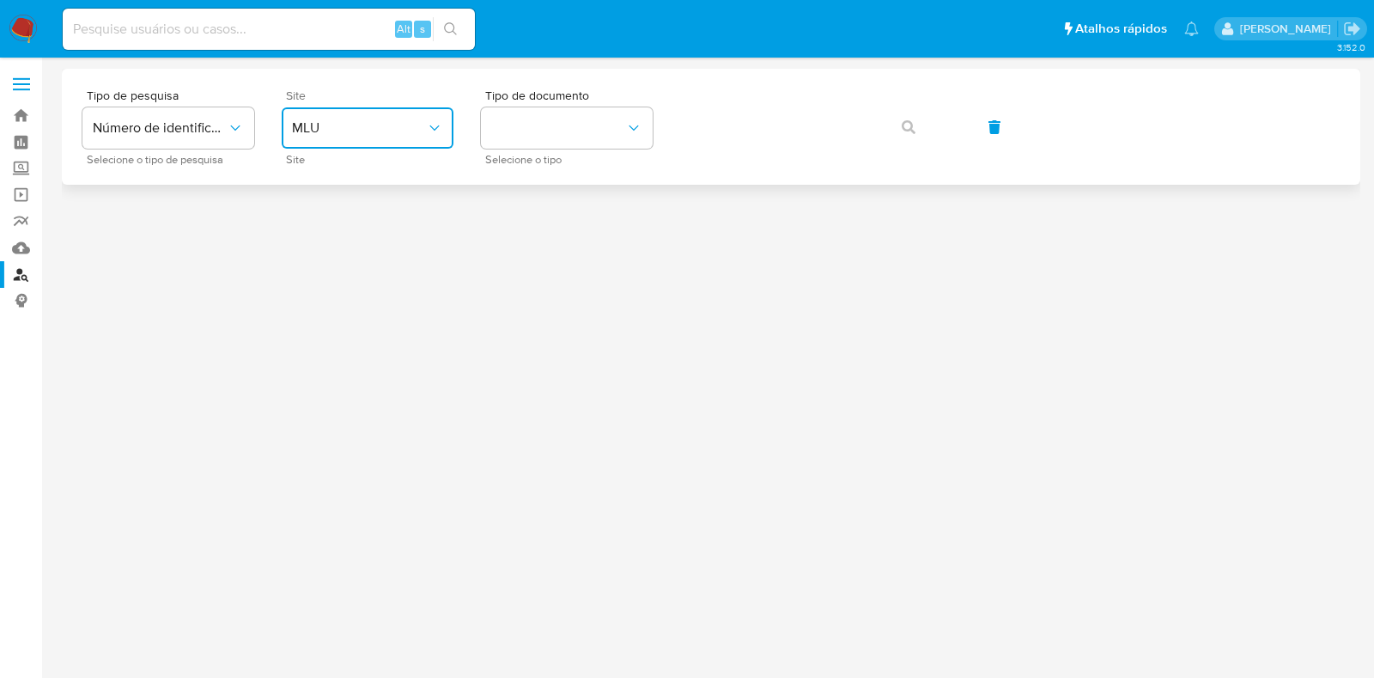
click at [351, 121] on span "MLU" at bounding box center [359, 127] width 134 height 17
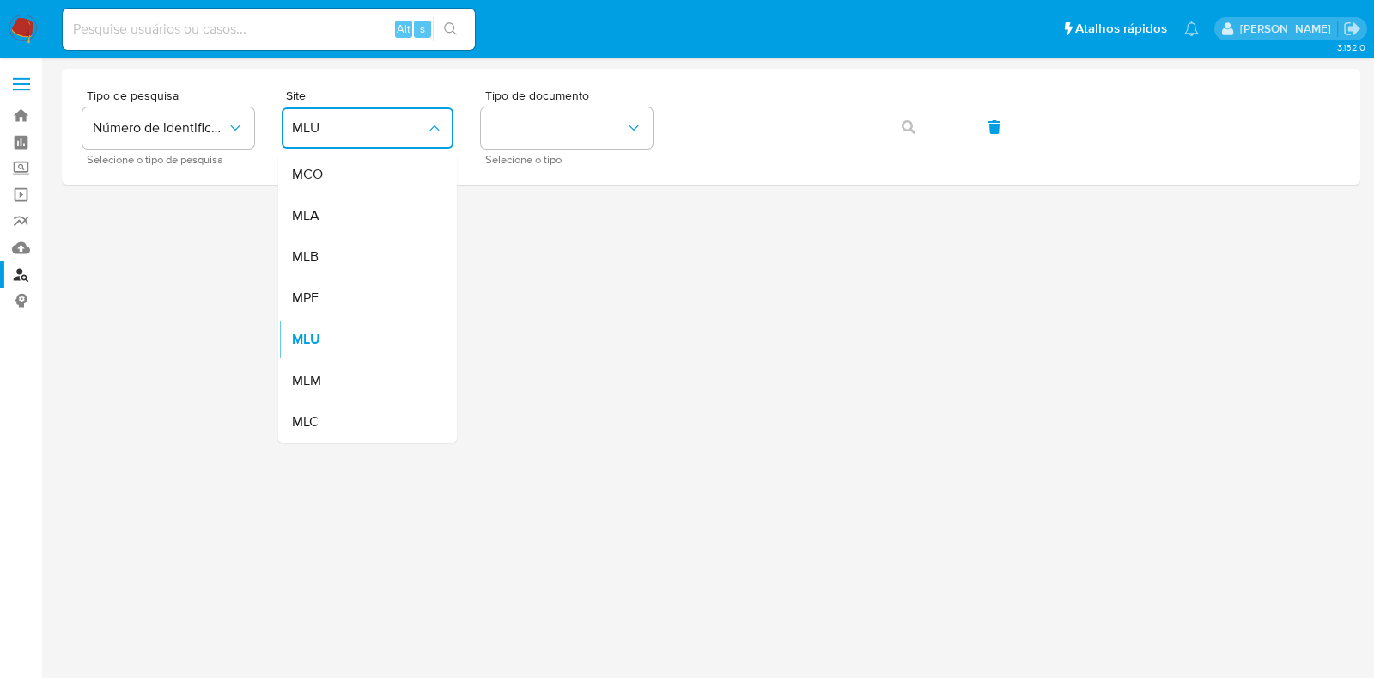
drag, startPoint x: 338, startPoint y: 258, endPoint x: 347, endPoint y: 239, distance: 21.1
click at [337, 258] on div "MLB" at bounding box center [362, 256] width 141 height 41
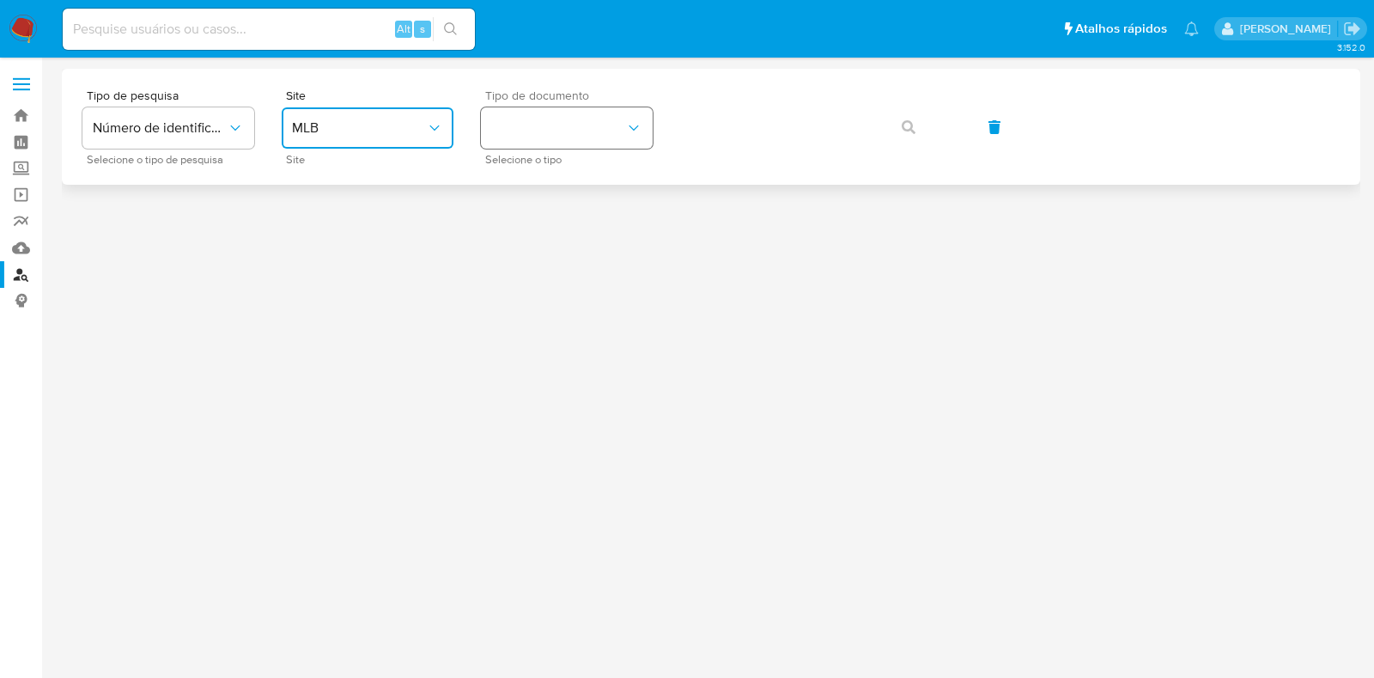
click at [513, 142] on button "identificationType" at bounding box center [567, 127] width 172 height 41
click at [532, 249] on div "CPF CPF" at bounding box center [561, 241] width 141 height 58
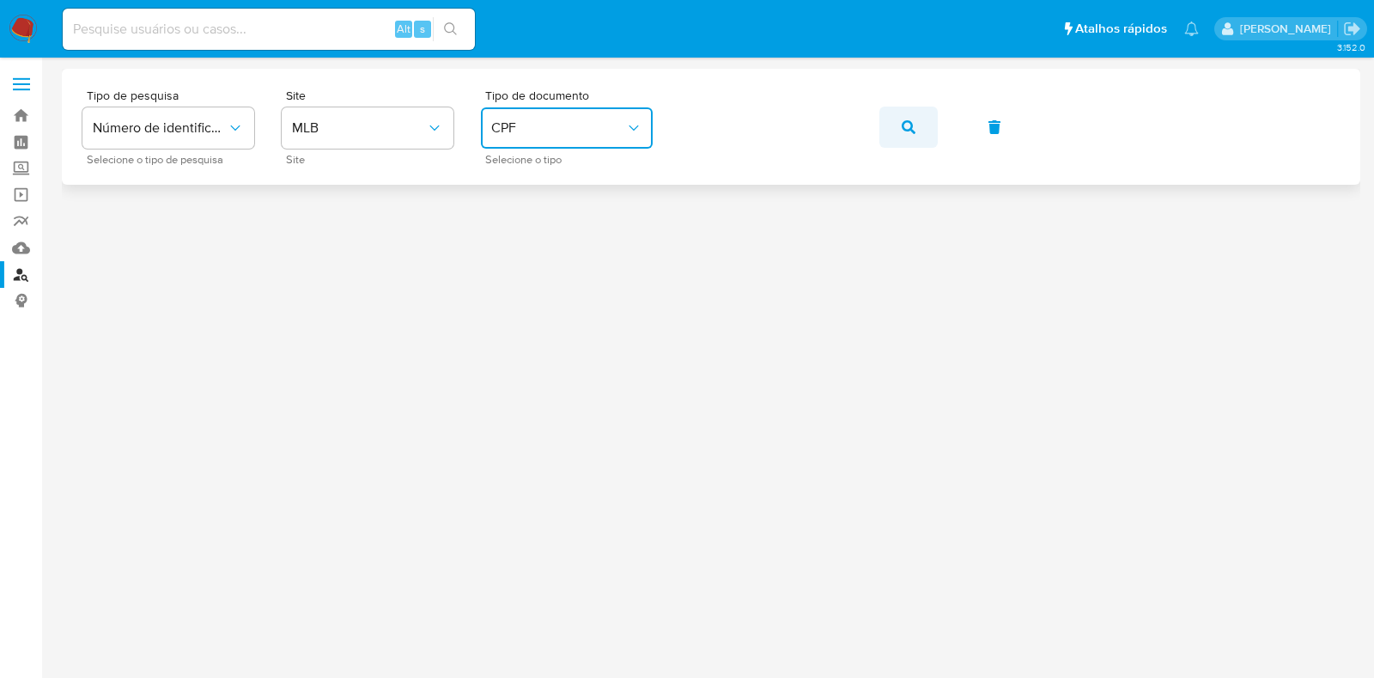
click at [892, 123] on button "button" at bounding box center [909, 127] width 58 height 41
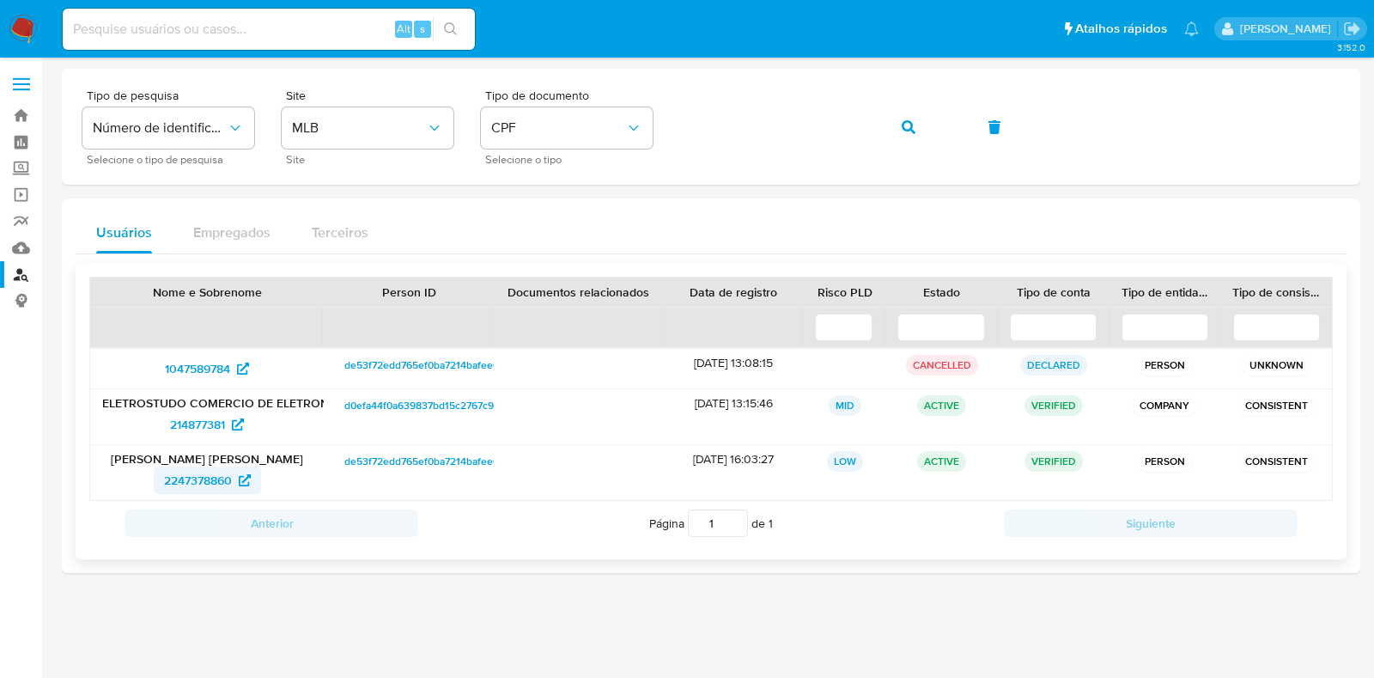
click at [198, 480] on span "2247378860" at bounding box center [198, 479] width 68 height 27
click at [194, 418] on span "214877381" at bounding box center [197, 424] width 55 height 27
click at [15, 34] on img at bounding box center [23, 29] width 29 height 29
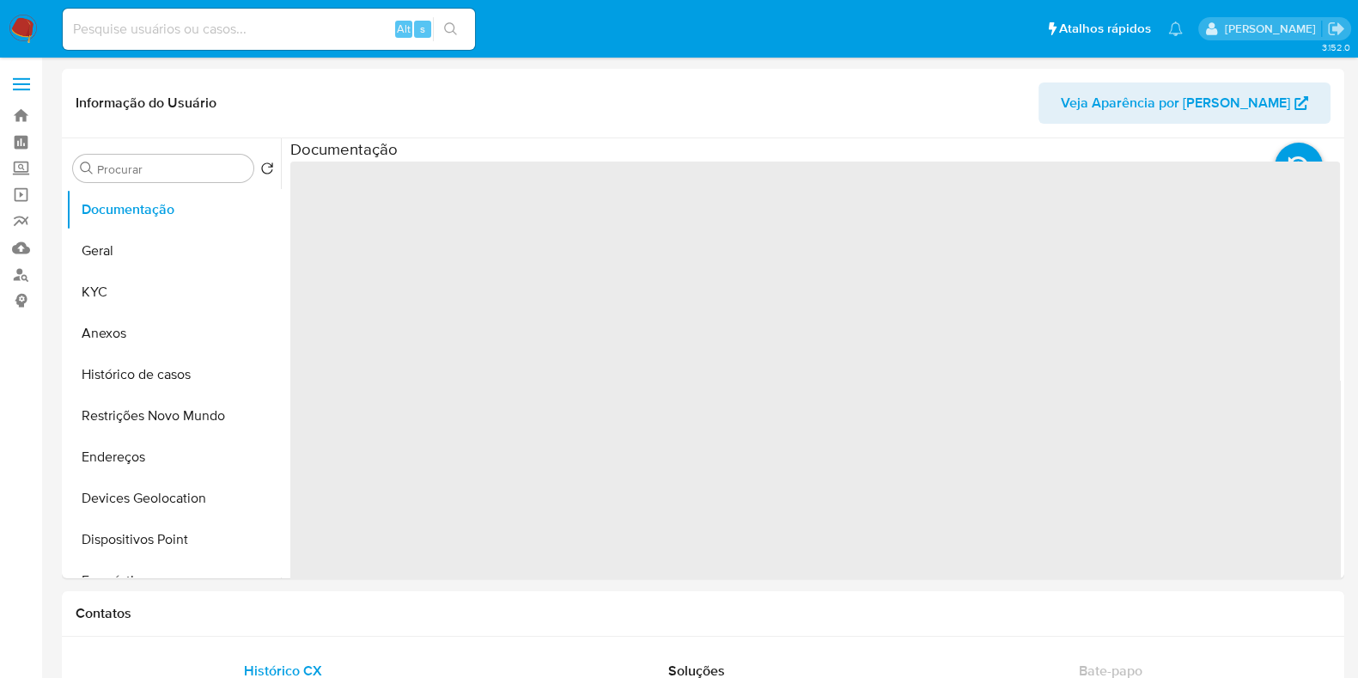
select select "10"
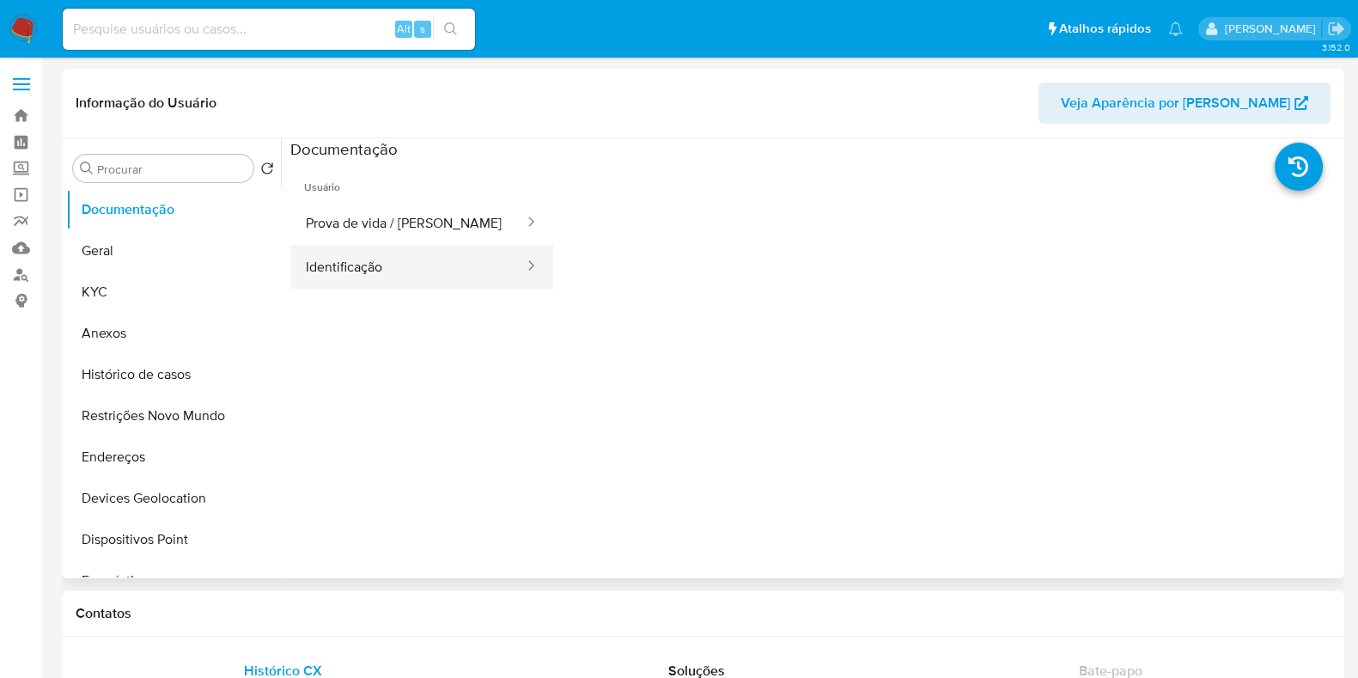
click at [415, 248] on button "Identificação" at bounding box center [407, 267] width 235 height 44
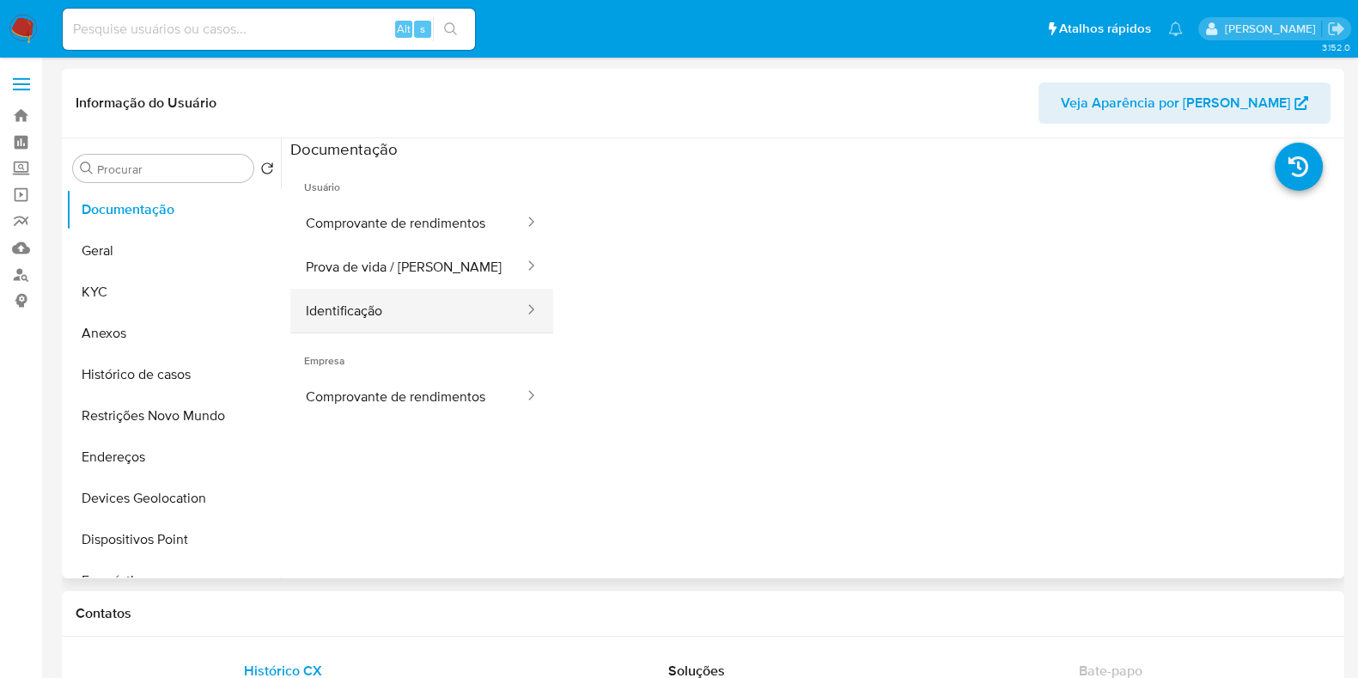
select select "10"
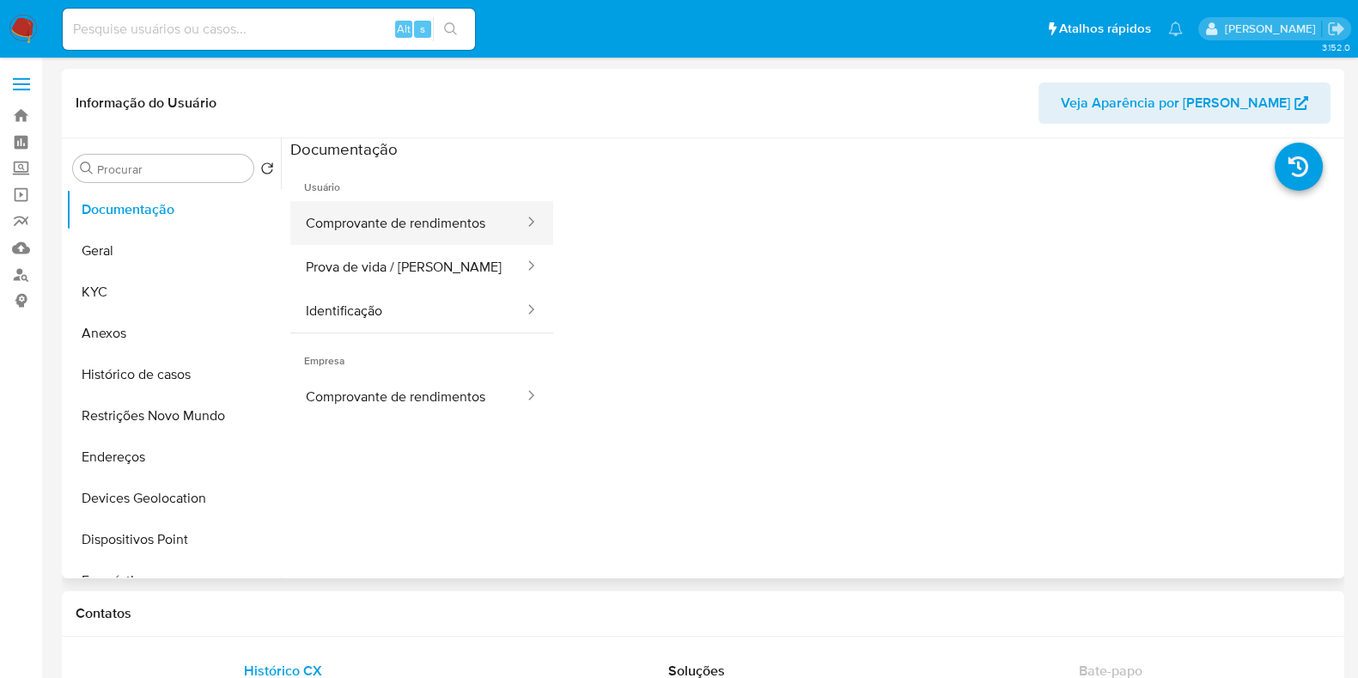
click at [472, 224] on button "Comprovante de rendimentos" at bounding box center [407, 223] width 235 height 44
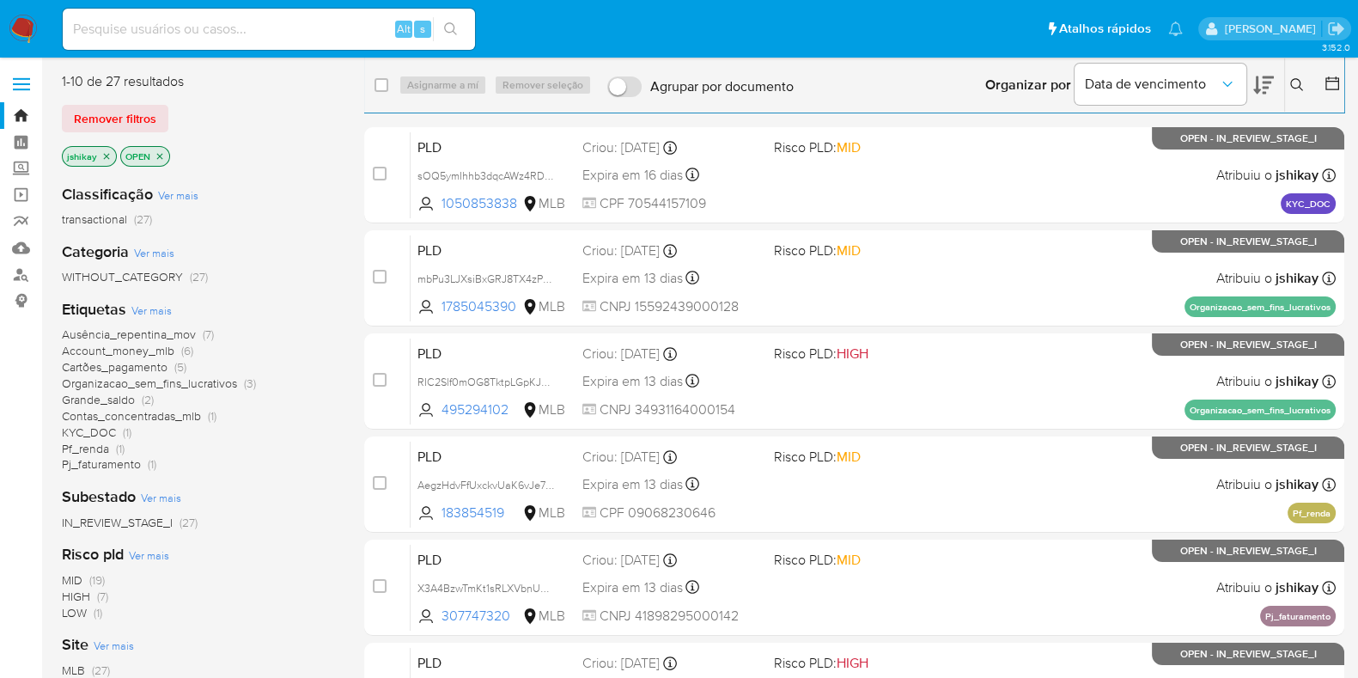
click at [166, 308] on span "Ver mais" at bounding box center [151, 309] width 40 height 15
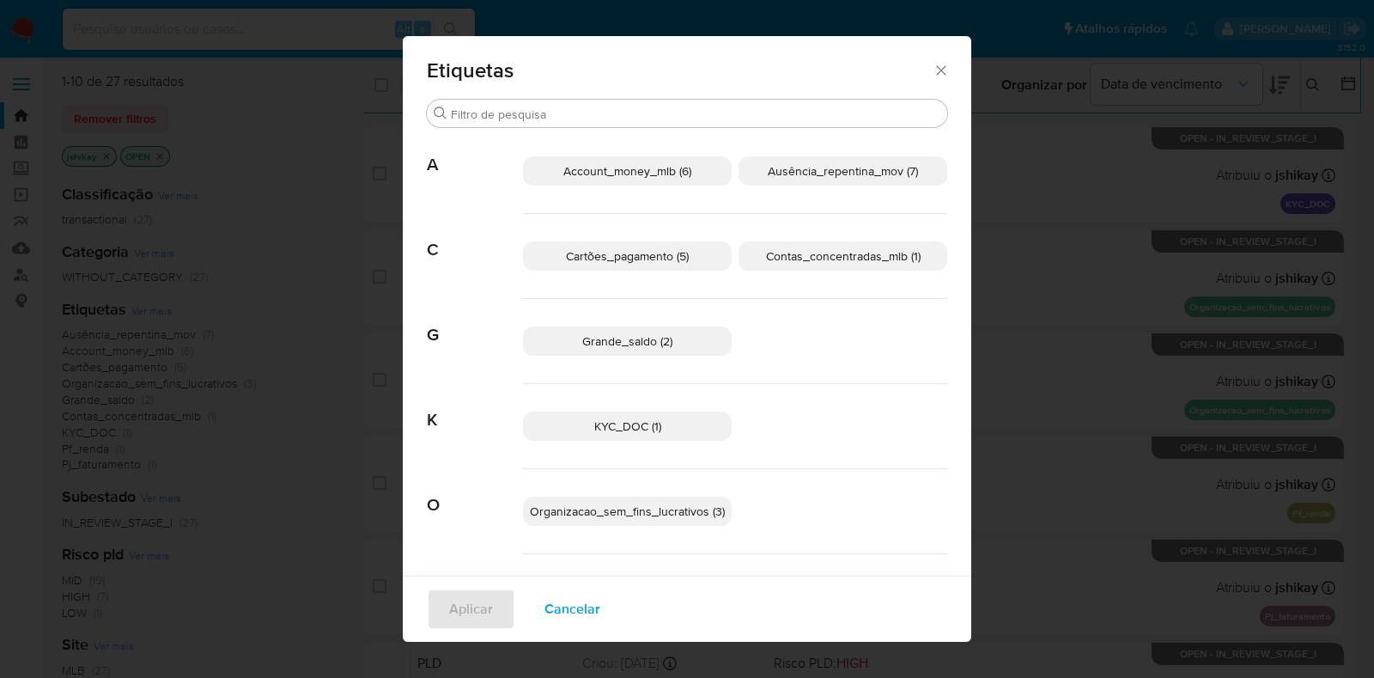
click at [636, 166] on span "Account_money_mlb (6)" at bounding box center [627, 170] width 128 height 17
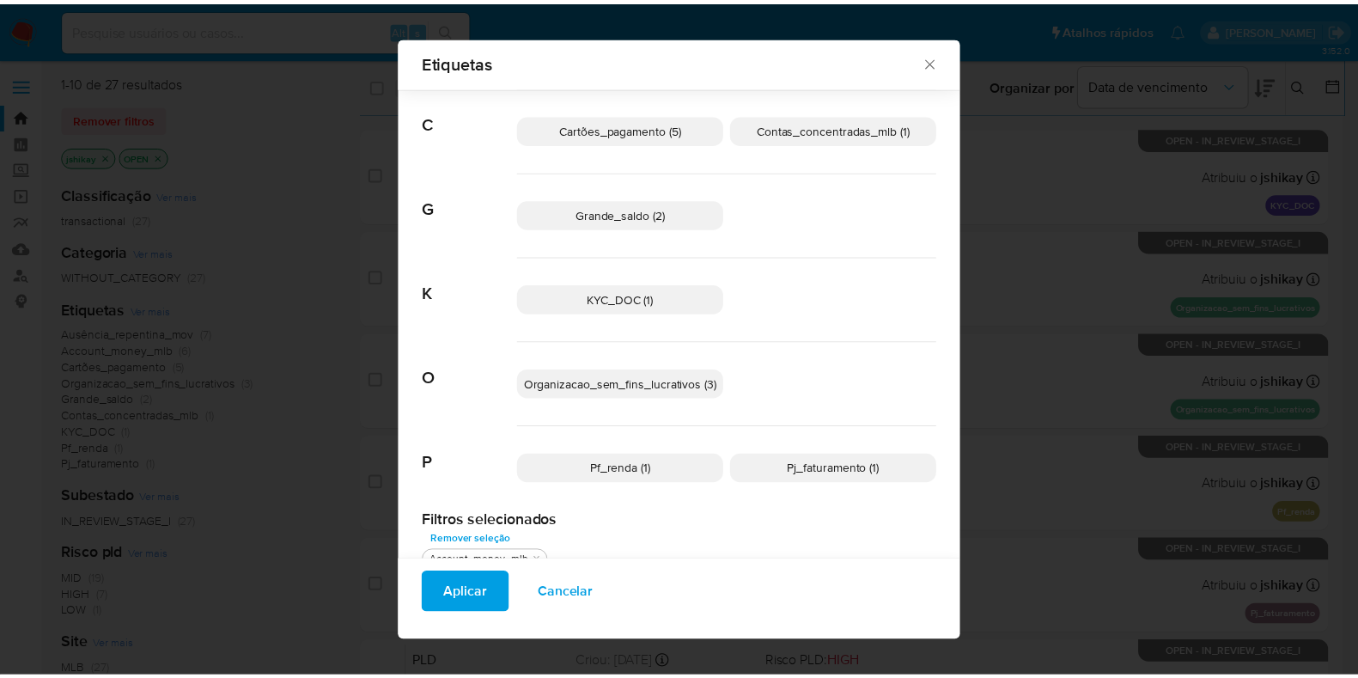
scroll to position [120, 0]
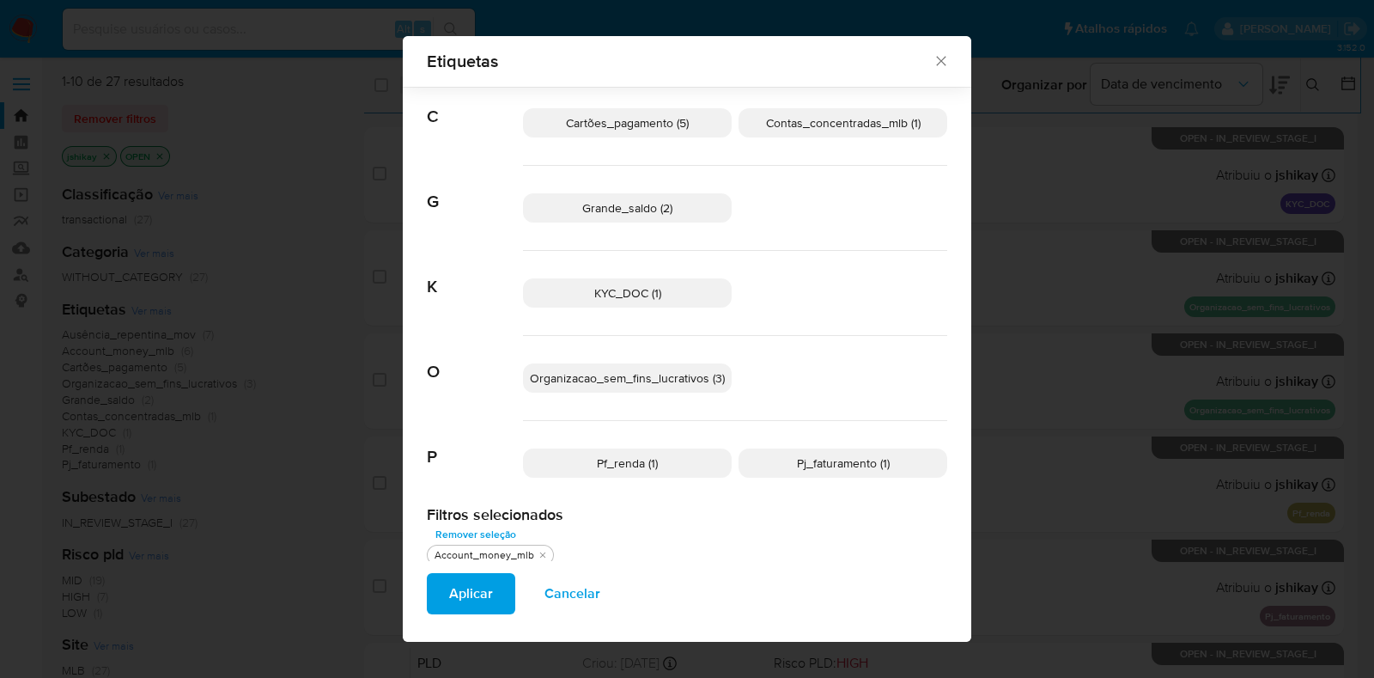
click at [466, 594] on span "Aplicar" at bounding box center [471, 594] width 44 height 38
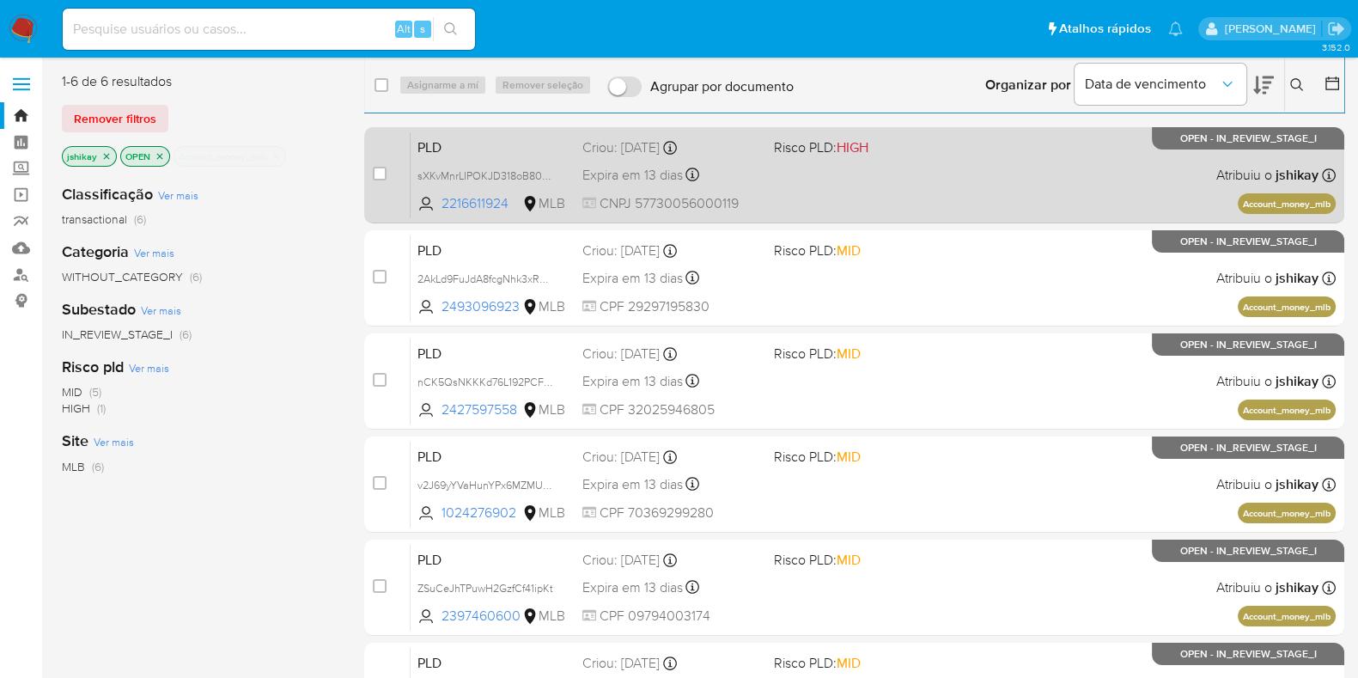
click at [958, 171] on div "PLD sXKvMnrLIPOKJD318oB808fH 2216611924 MLB Risco PLD: HIGH Criou: 12/07/2025 C…" at bounding box center [873, 174] width 925 height 87
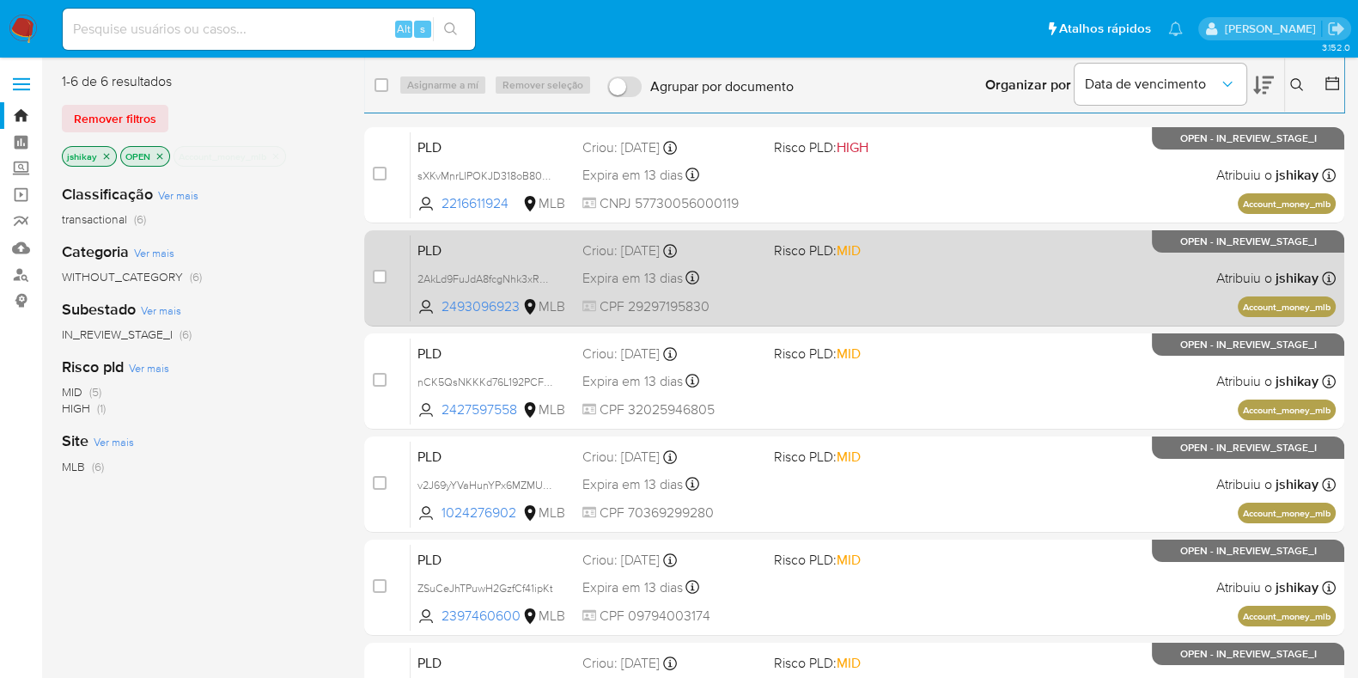
click at [938, 278] on div "PLD 2AkLd9FuJdA8fcgNhk3xRWzs 2493096923 MLB Risco PLD: MID Criou: 12/07/2025 Cr…" at bounding box center [873, 278] width 925 height 87
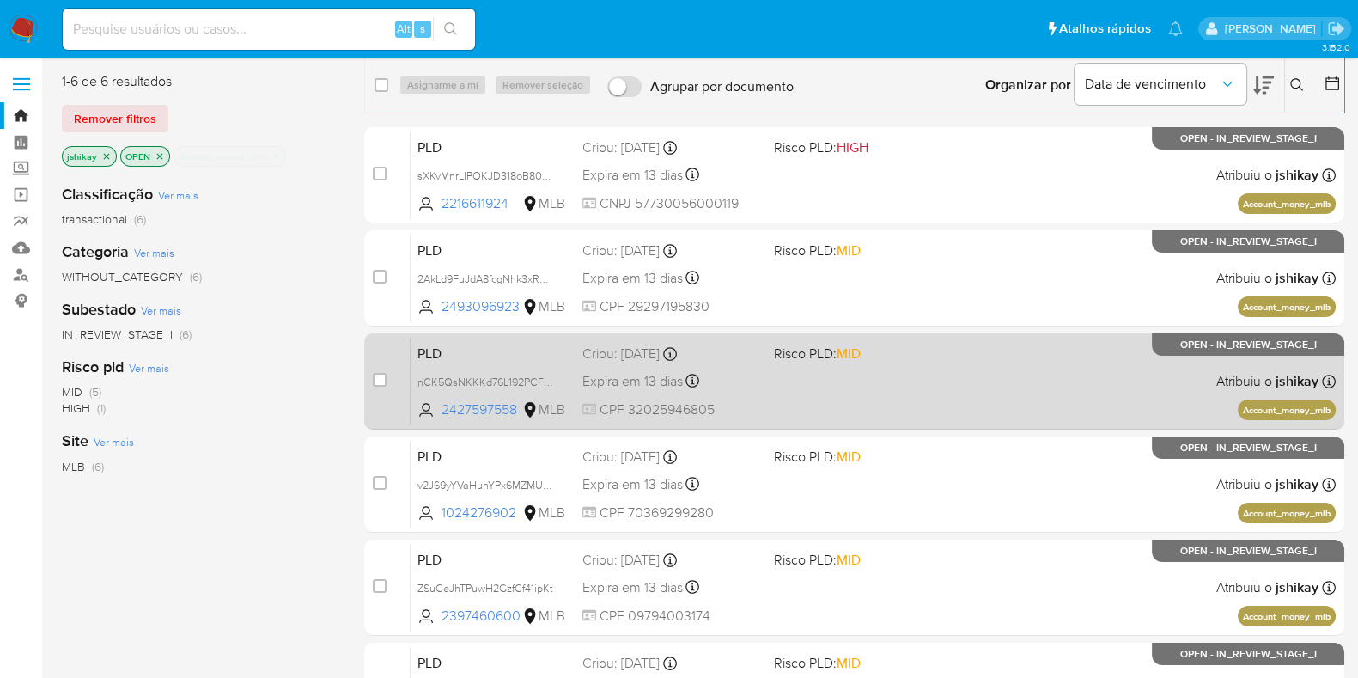
click at [927, 369] on div "PLD nCK5QsNKKKd76L192PCFqoaE 2427597558 MLB Risco PLD: MID Criou: 12/07/2025 Cr…" at bounding box center [873, 381] width 925 height 87
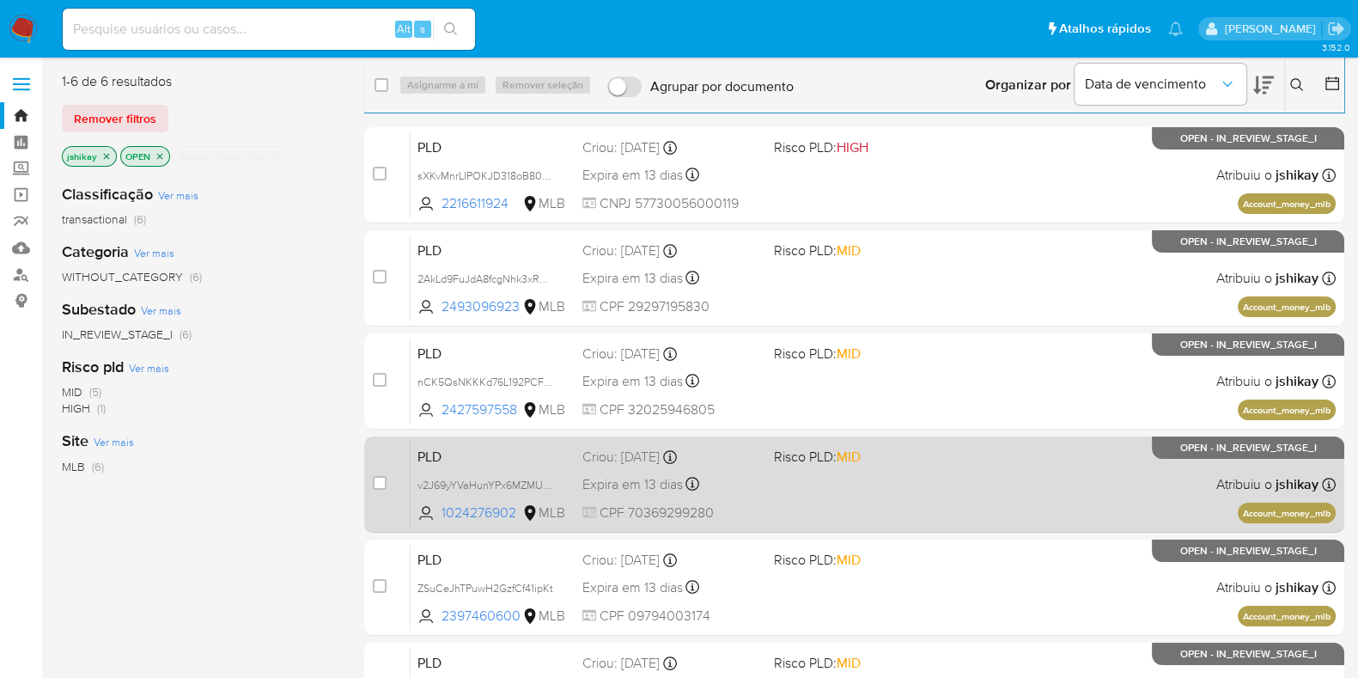
click at [895, 481] on div "PLD v2J69yYVaHunYPx6MZMUU65l 1024276902 MLB Risco PLD: MID Criou: 12/07/2025 Cr…" at bounding box center [873, 484] width 925 height 87
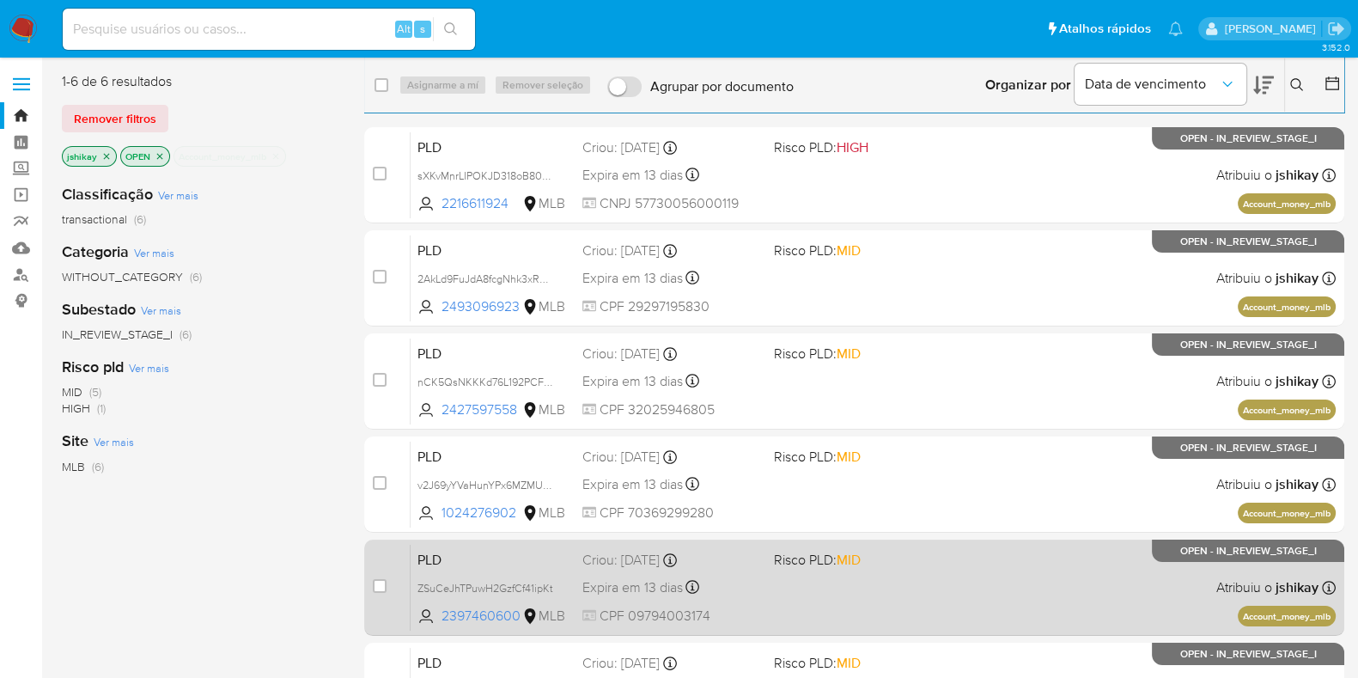
click at [878, 583] on div "PLD ZSuCeJhTPuwH2GzfCf41ipKt 2397460600 MLB Risco PLD: MID Criou: 12/07/2025 Cr…" at bounding box center [873, 587] width 925 height 87
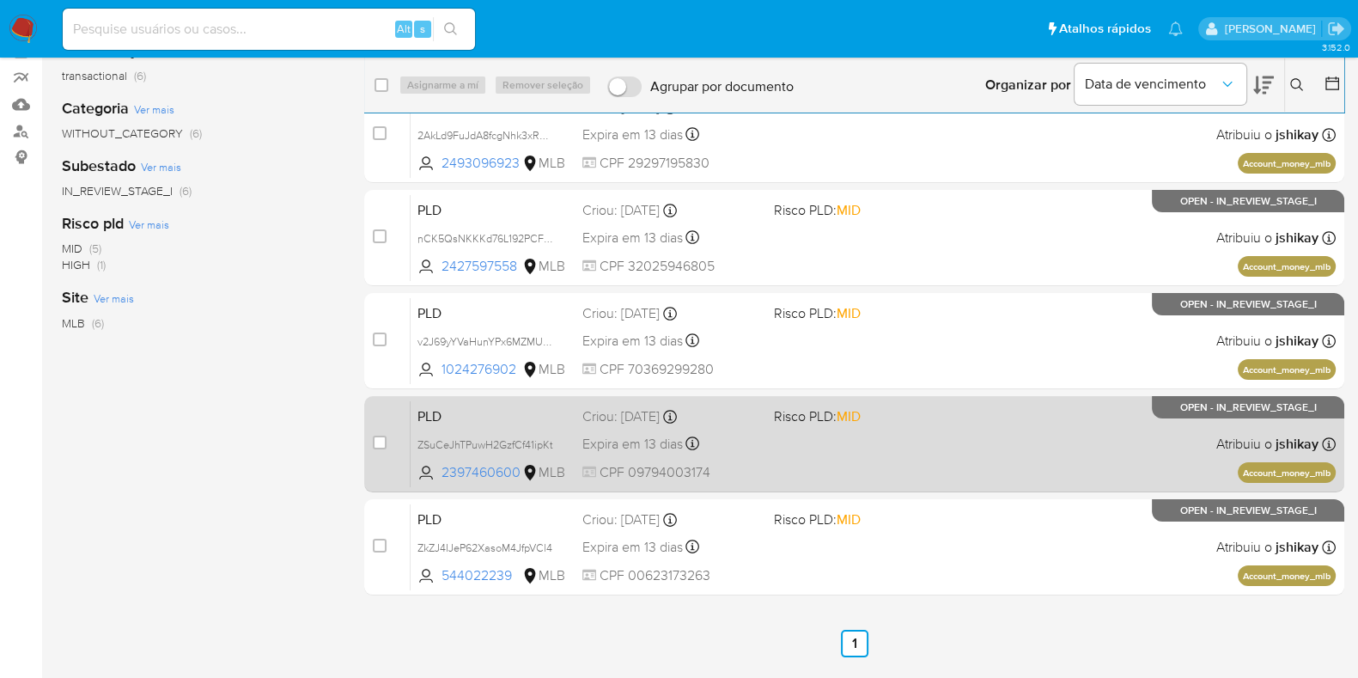
scroll to position [169, 0]
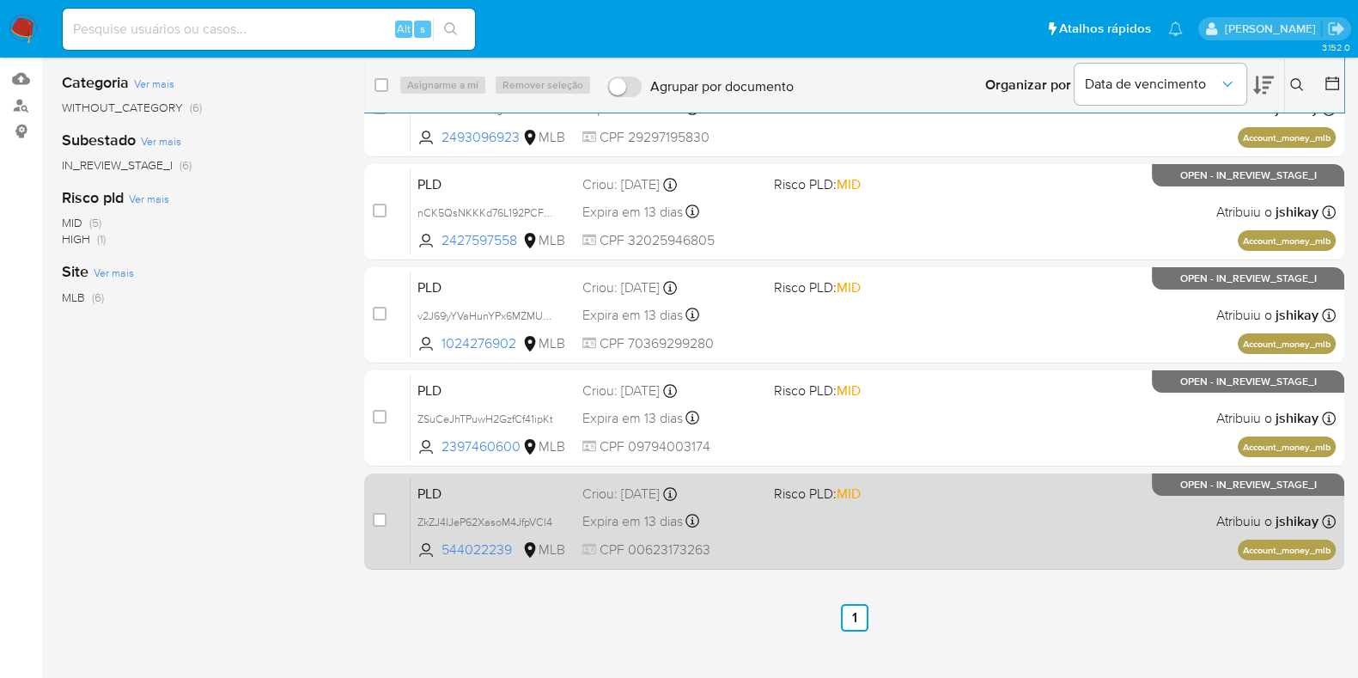
click at [902, 506] on div "PLD ZkZJ4IJeP62XasoM4JfpVCl4 544022239 MLB Risco PLD: MID Criou: 12/07/2025 Cri…" at bounding box center [873, 521] width 925 height 87
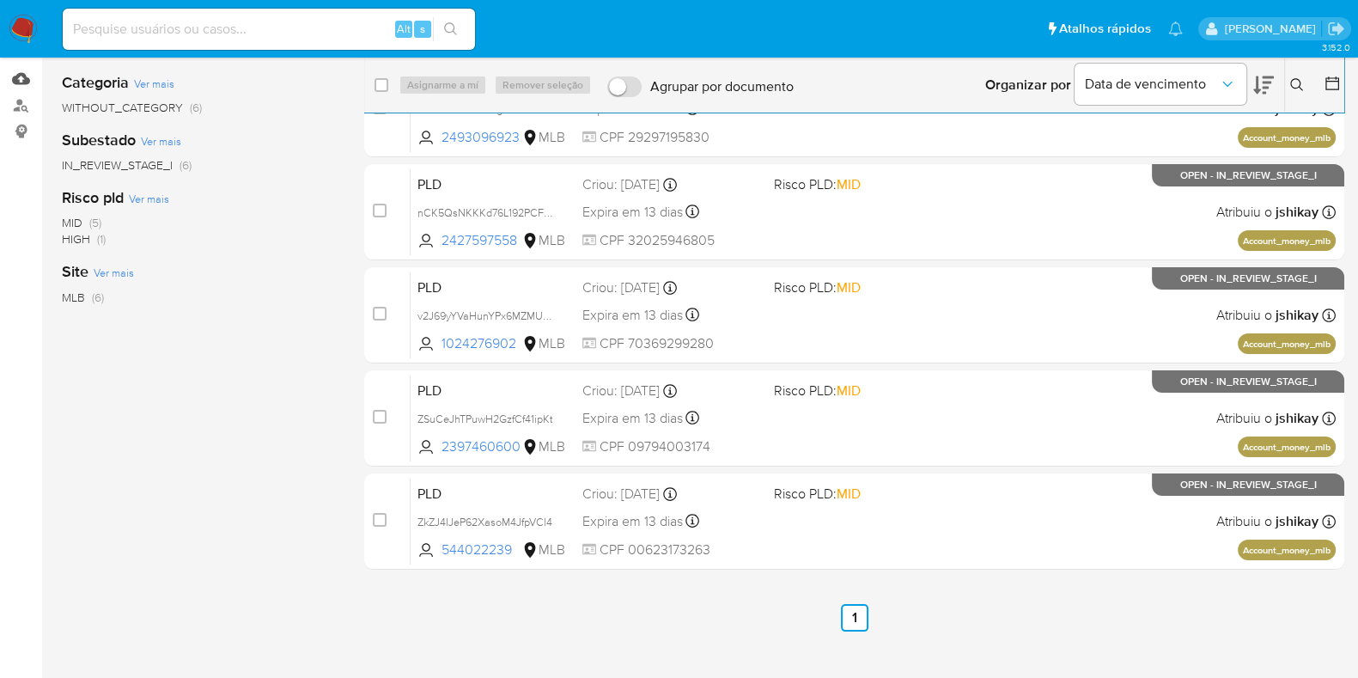
click at [26, 82] on link "Mulan" at bounding box center [102, 78] width 204 height 27
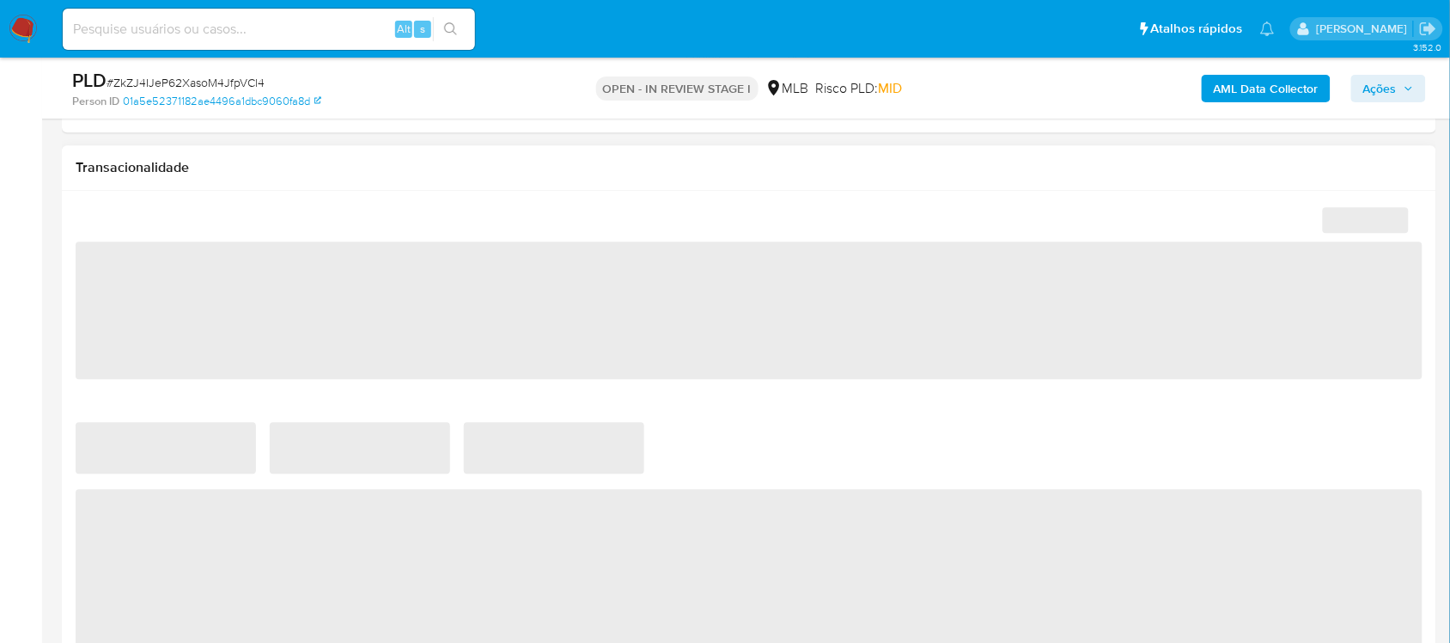
scroll to position [1181, 0]
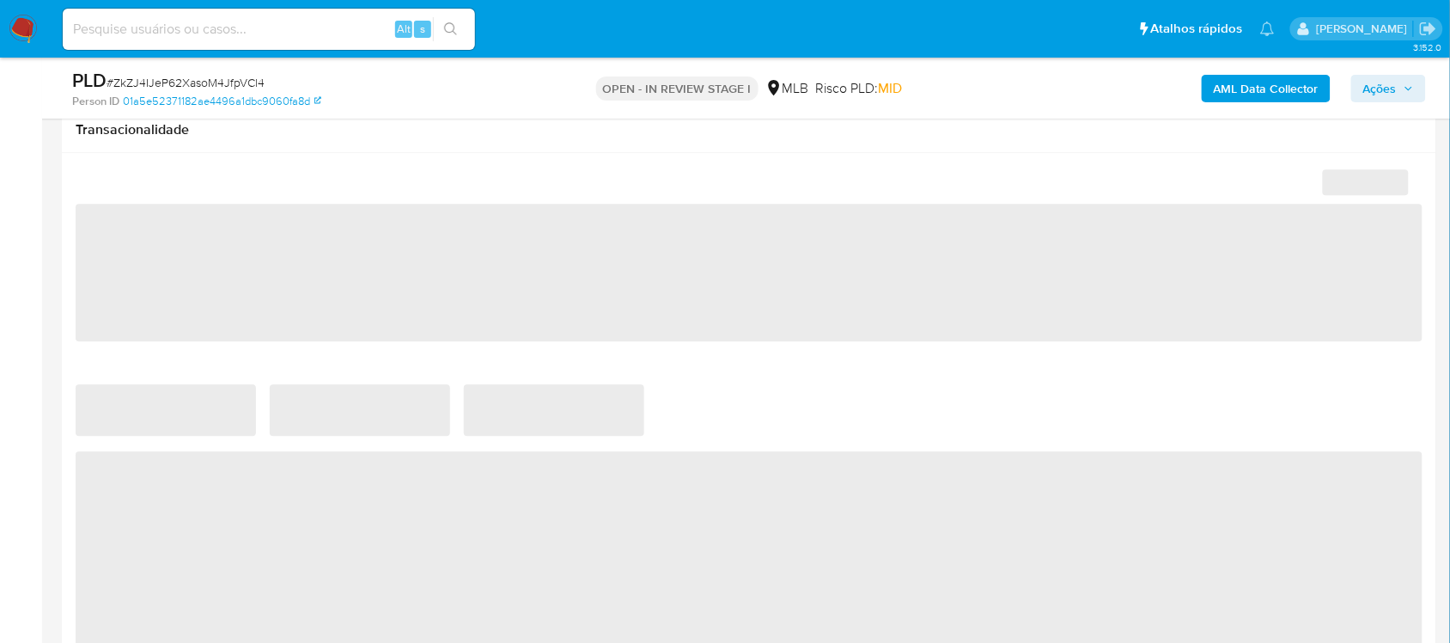
select select "10"
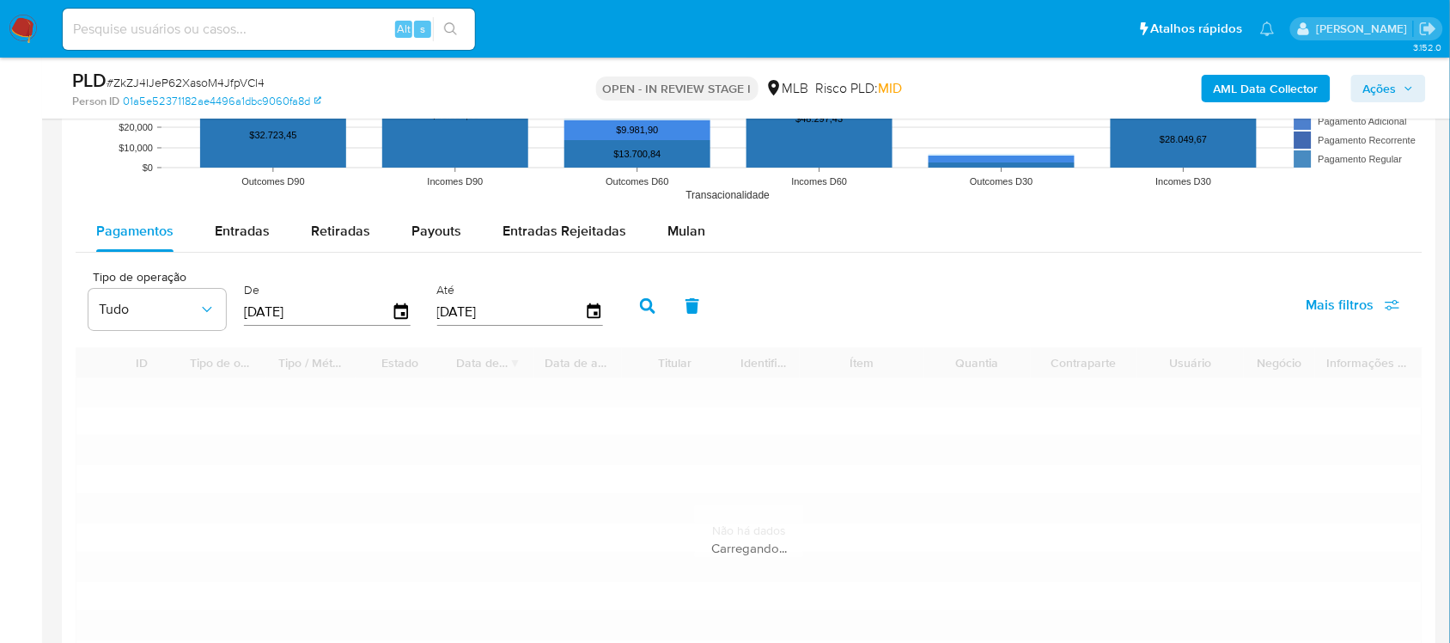
scroll to position [1825, 0]
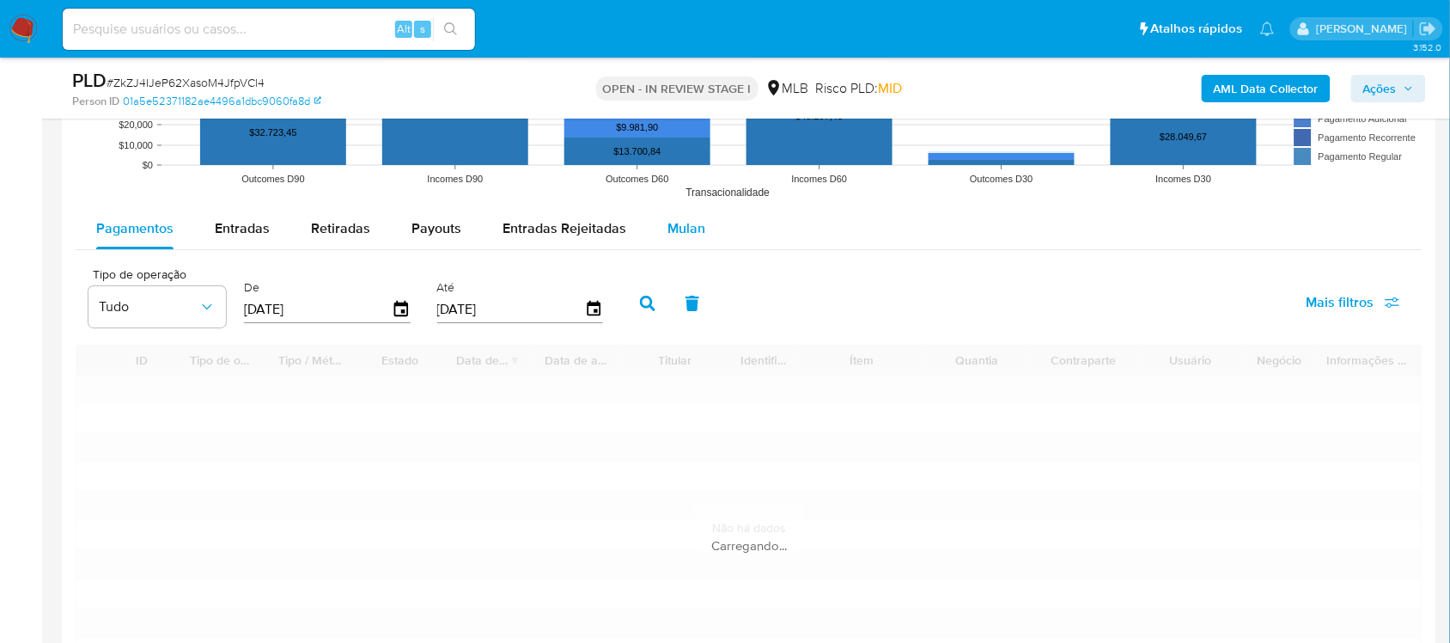
click at [688, 230] on span "Mulan" at bounding box center [686, 228] width 38 height 20
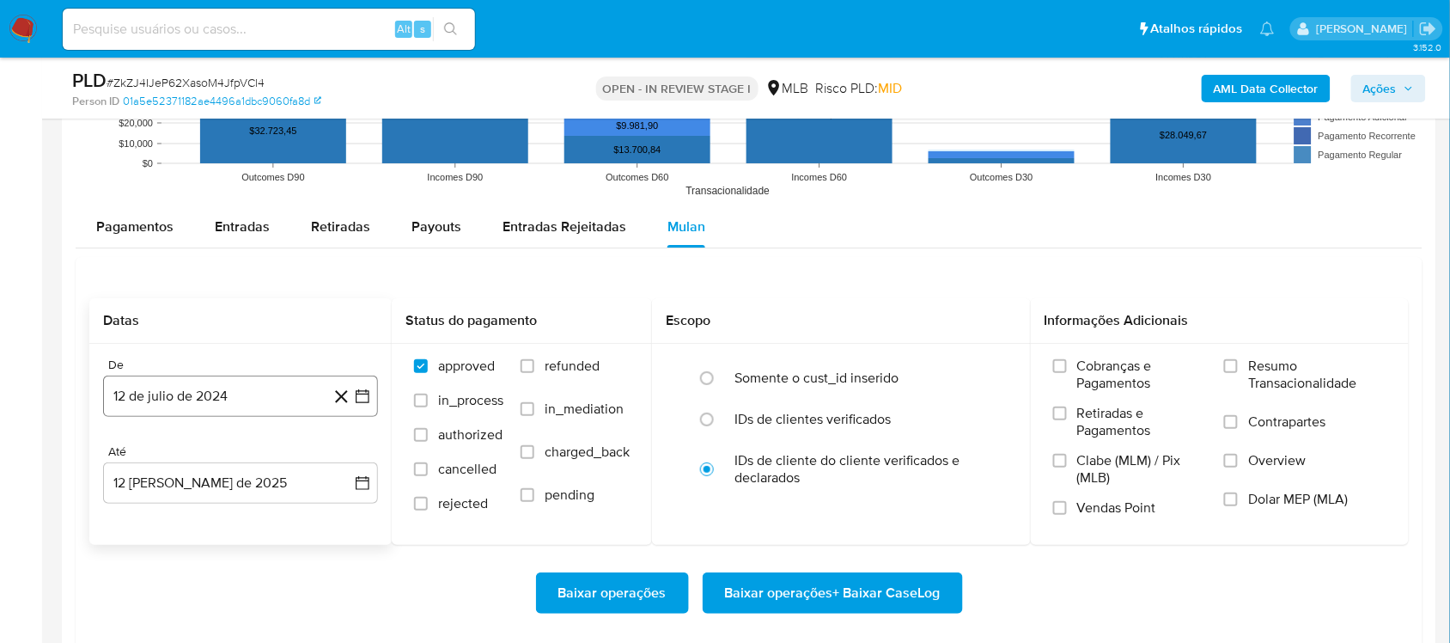
click at [362, 393] on icon "button" at bounding box center [363, 396] width 14 height 14
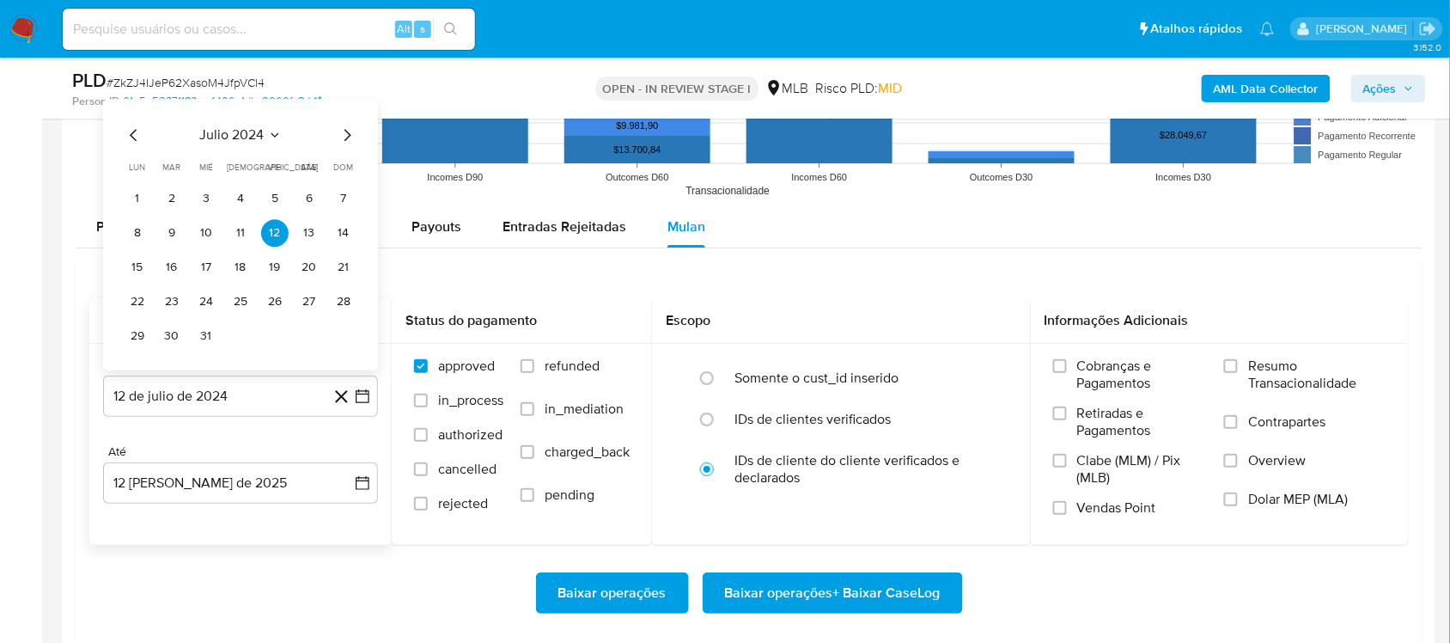
click at [241, 139] on span "julio 2024" at bounding box center [232, 134] width 64 height 17
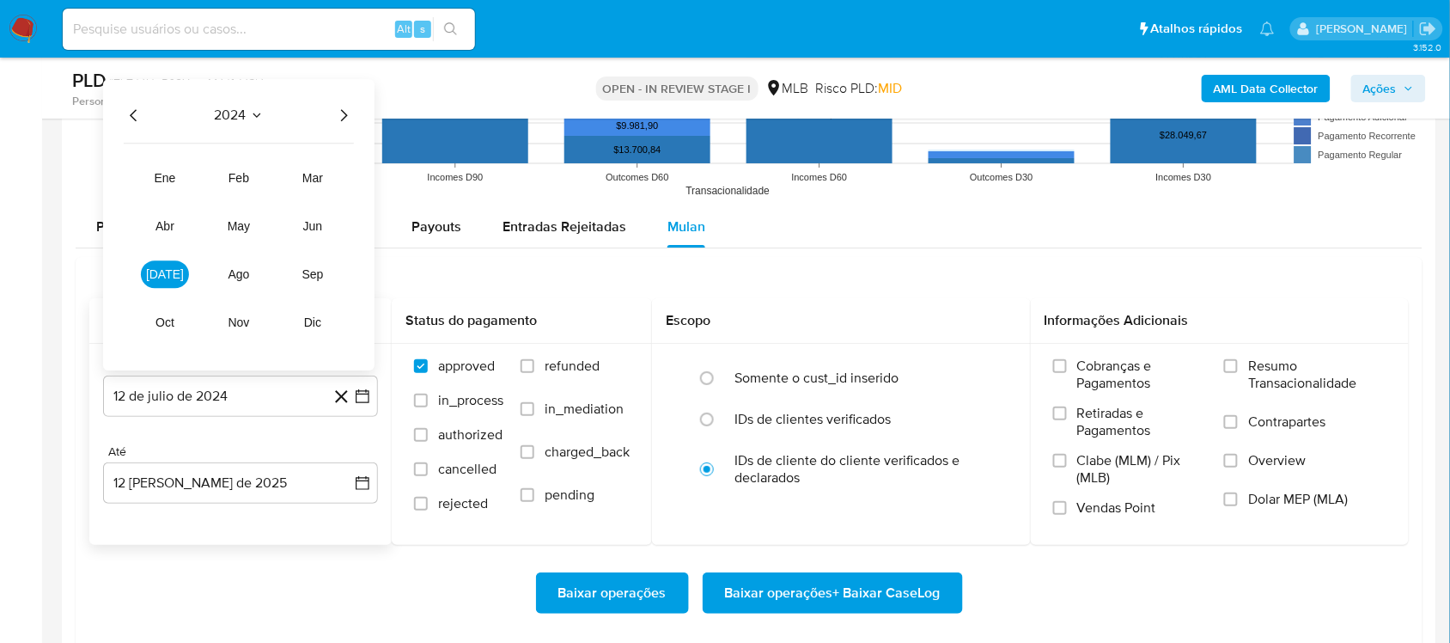
click at [342, 120] on icon "Año siguiente" at bounding box center [343, 115] width 21 height 21
click at [314, 222] on span "jun" at bounding box center [315, 226] width 20 height 14
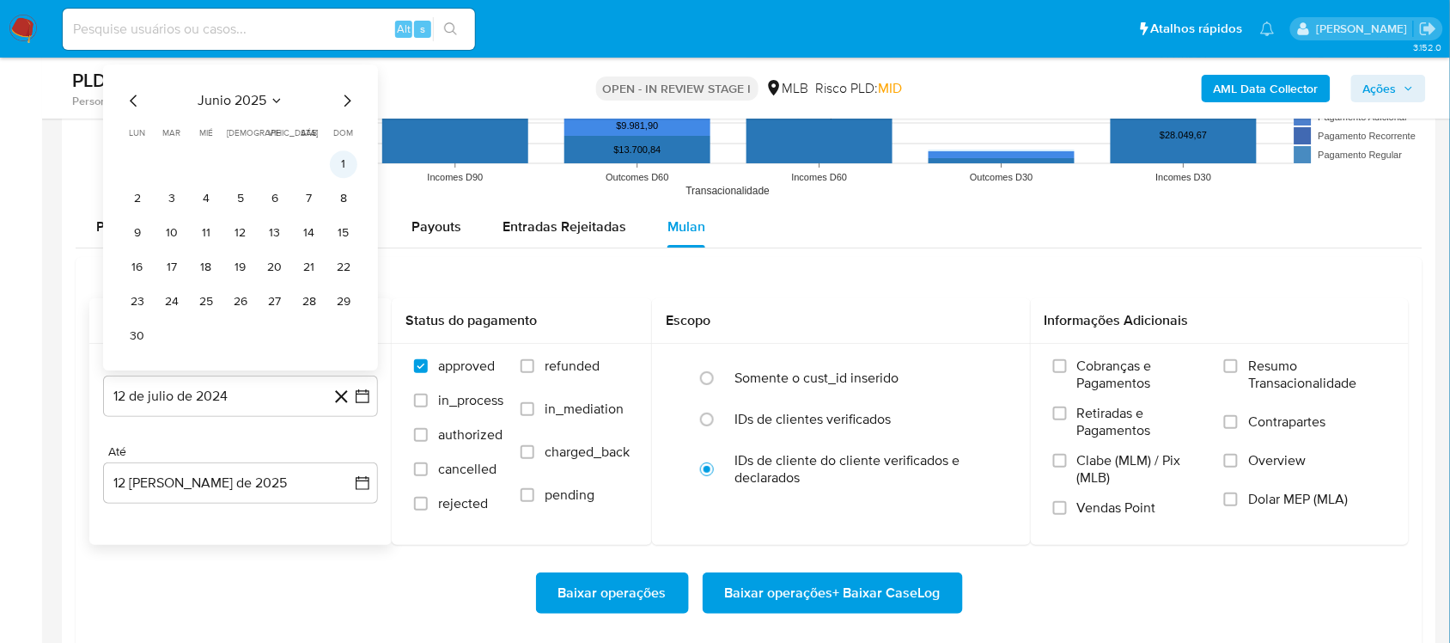
click at [344, 156] on button "1" at bounding box center [343, 163] width 27 height 27
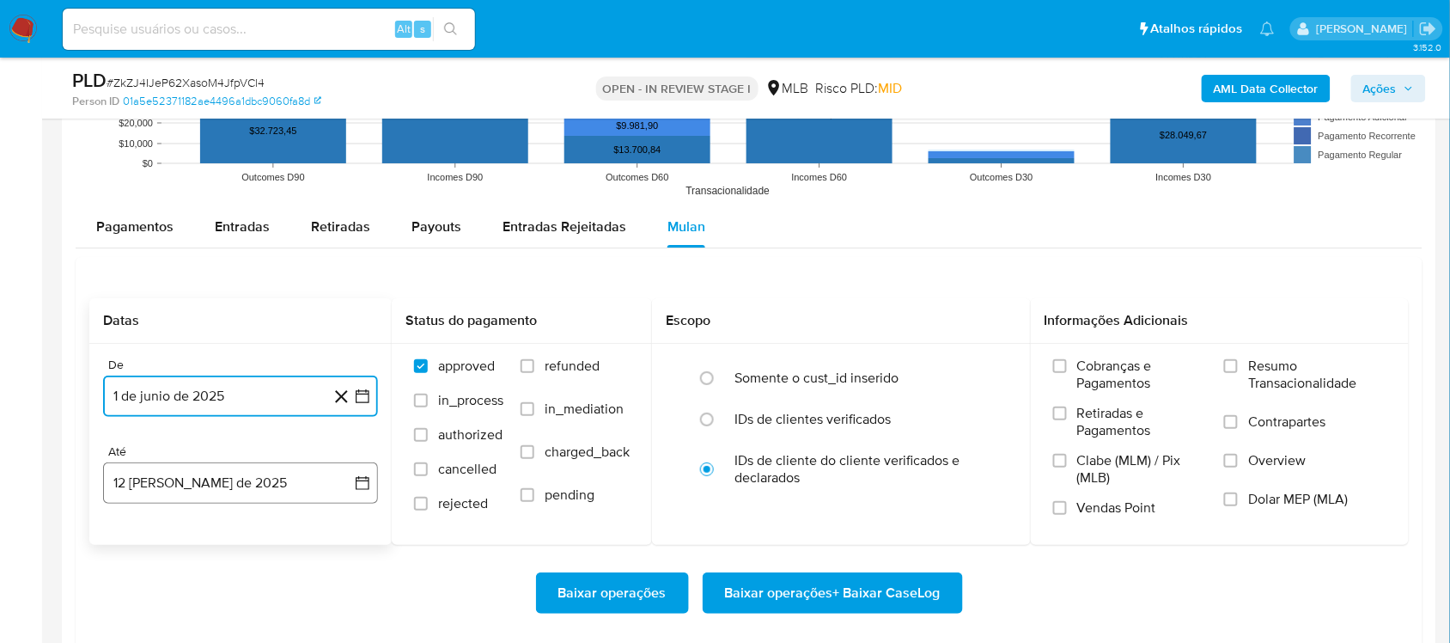
click at [369, 477] on icon "button" at bounding box center [362, 482] width 17 height 17
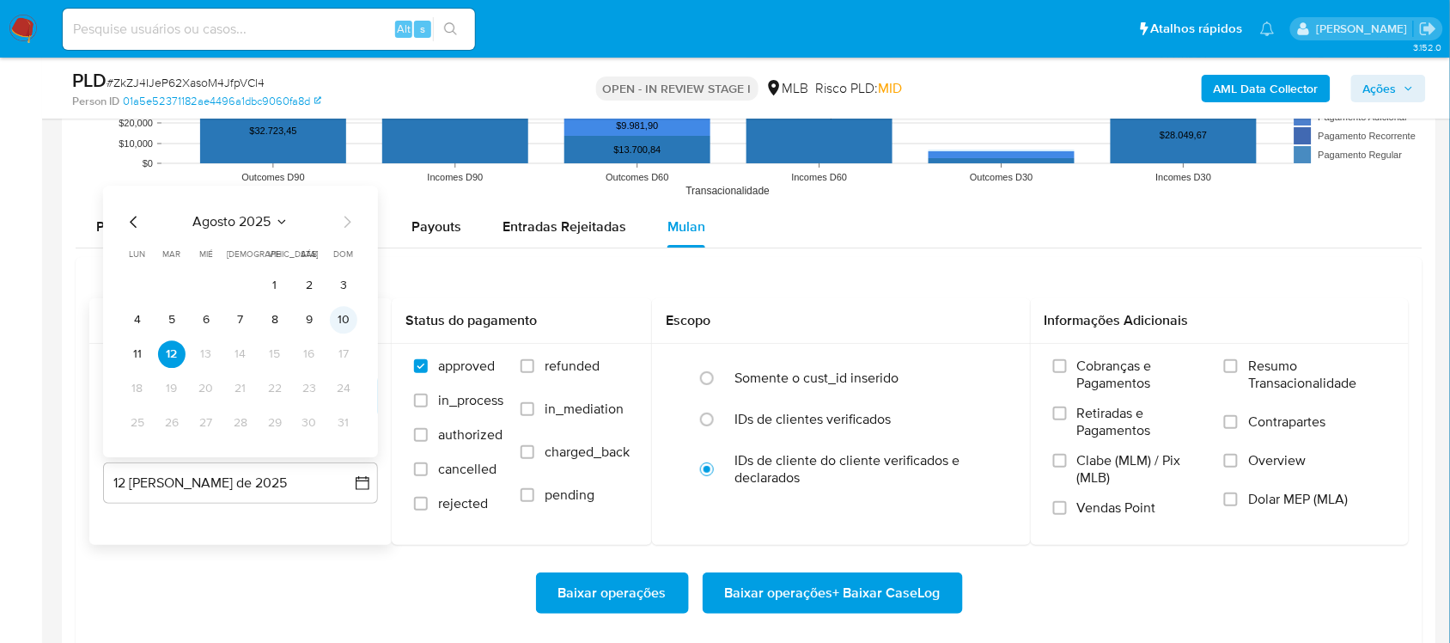
click at [348, 322] on button "10" at bounding box center [343, 319] width 27 height 27
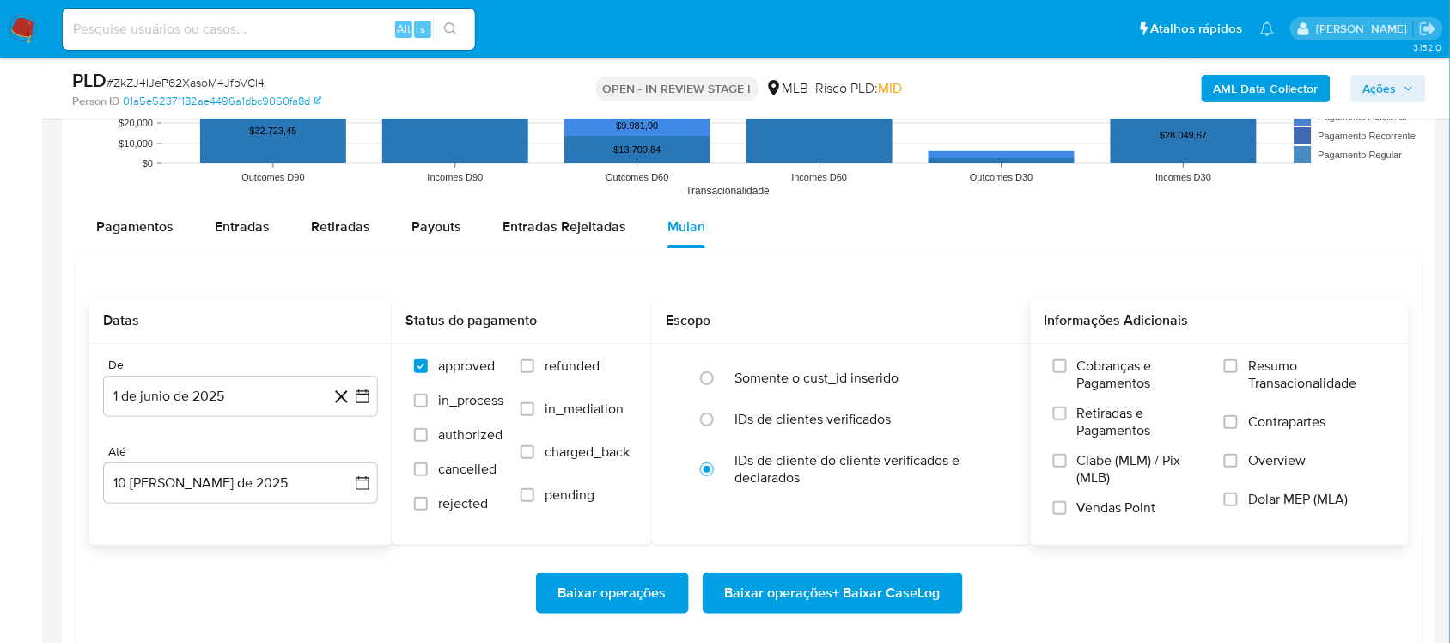
click at [1265, 368] on span "Resumo Transacionalidade" at bounding box center [1317, 374] width 138 height 34
click at [1238, 368] on input "Resumo Transacionalidade" at bounding box center [1231, 366] width 14 height 14
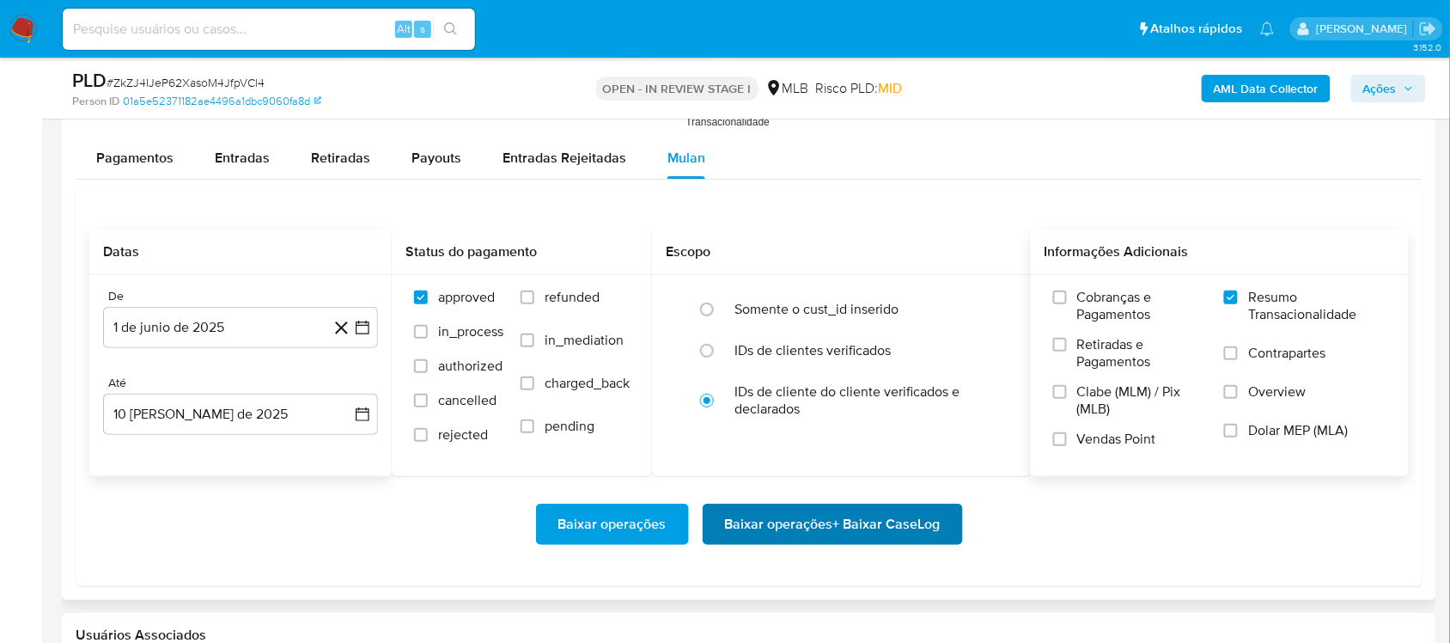
scroll to position [1933, 0]
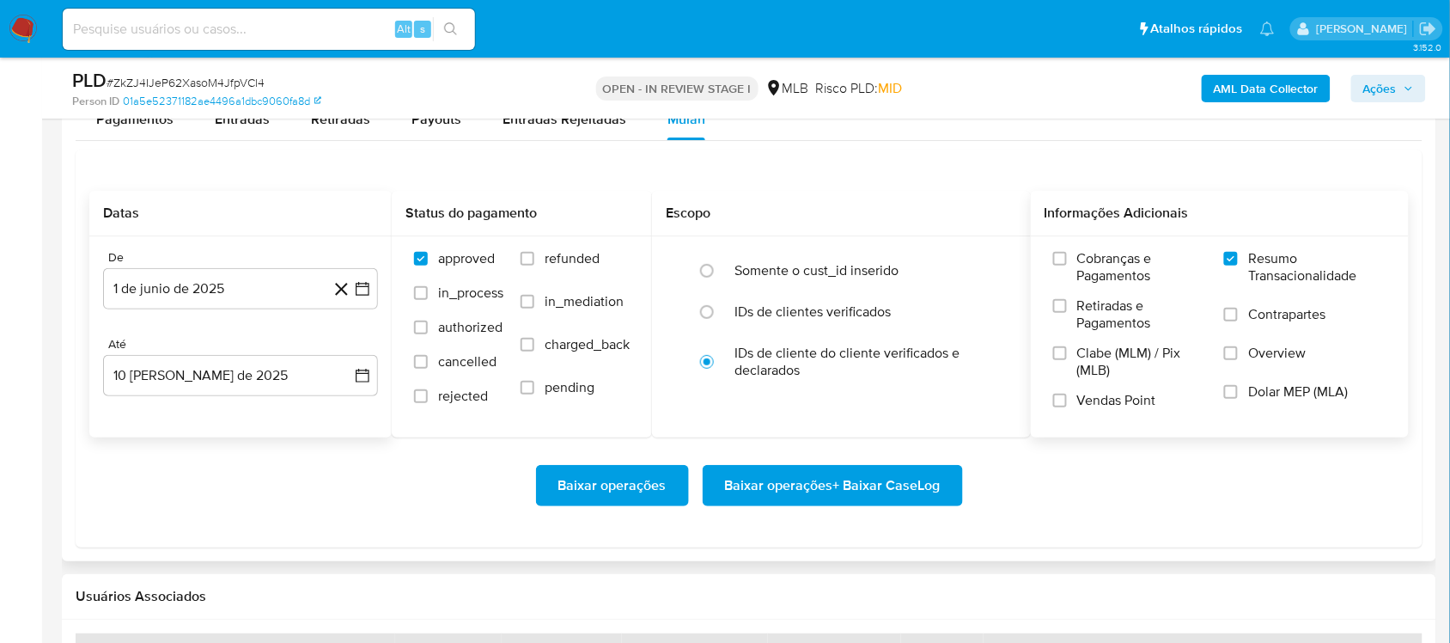
click at [807, 472] on span "Baixar operações + Baixar CaseLog" at bounding box center [833, 485] width 216 height 38
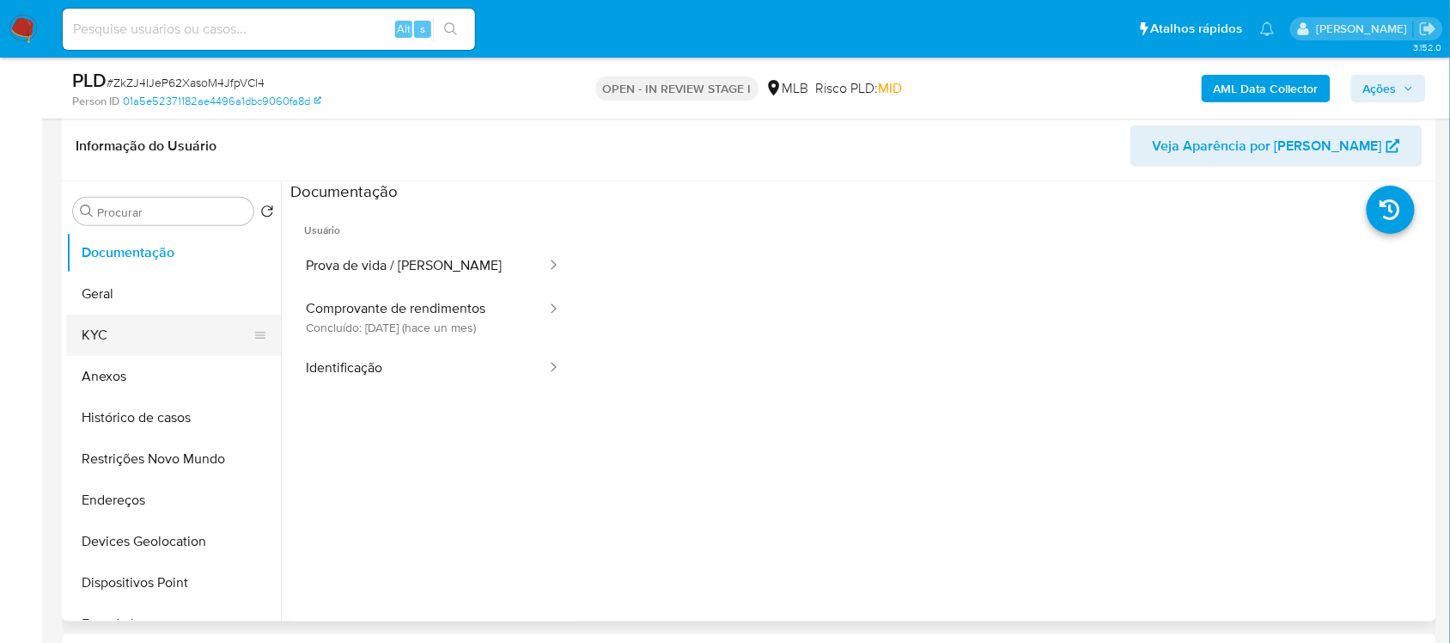
scroll to position [215, 0]
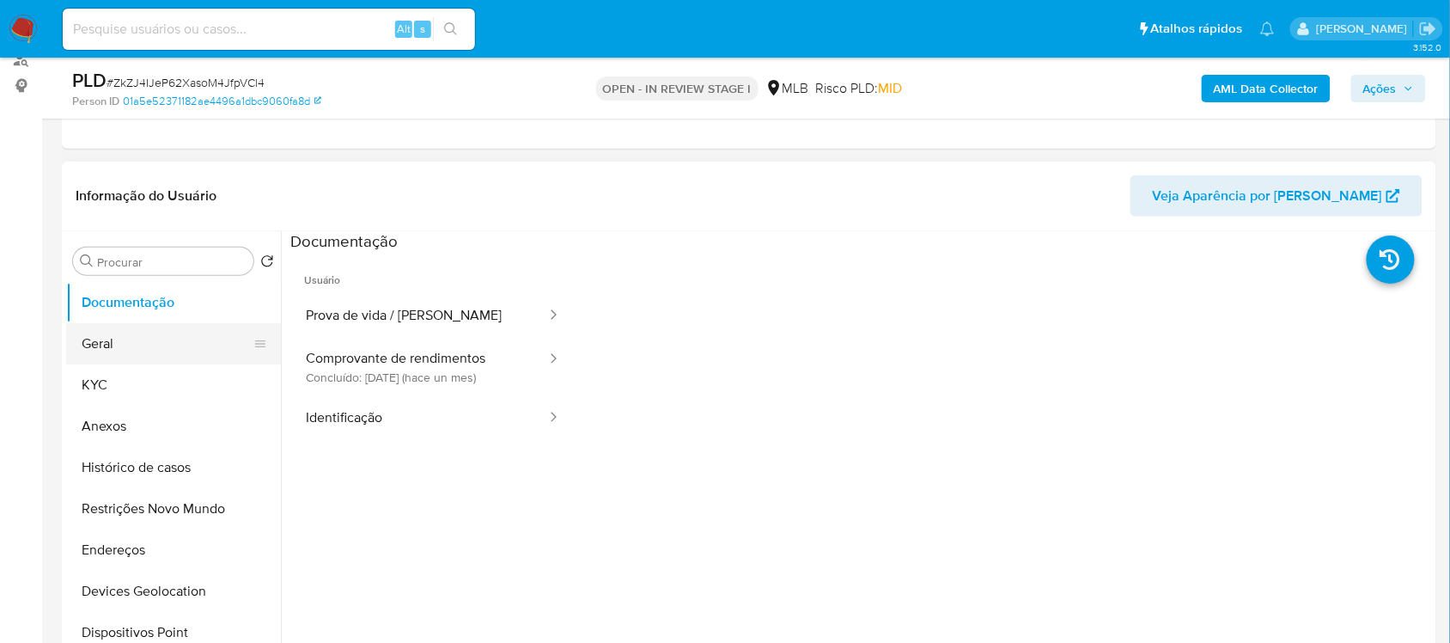
click at [153, 342] on button "Geral" at bounding box center [166, 343] width 201 height 41
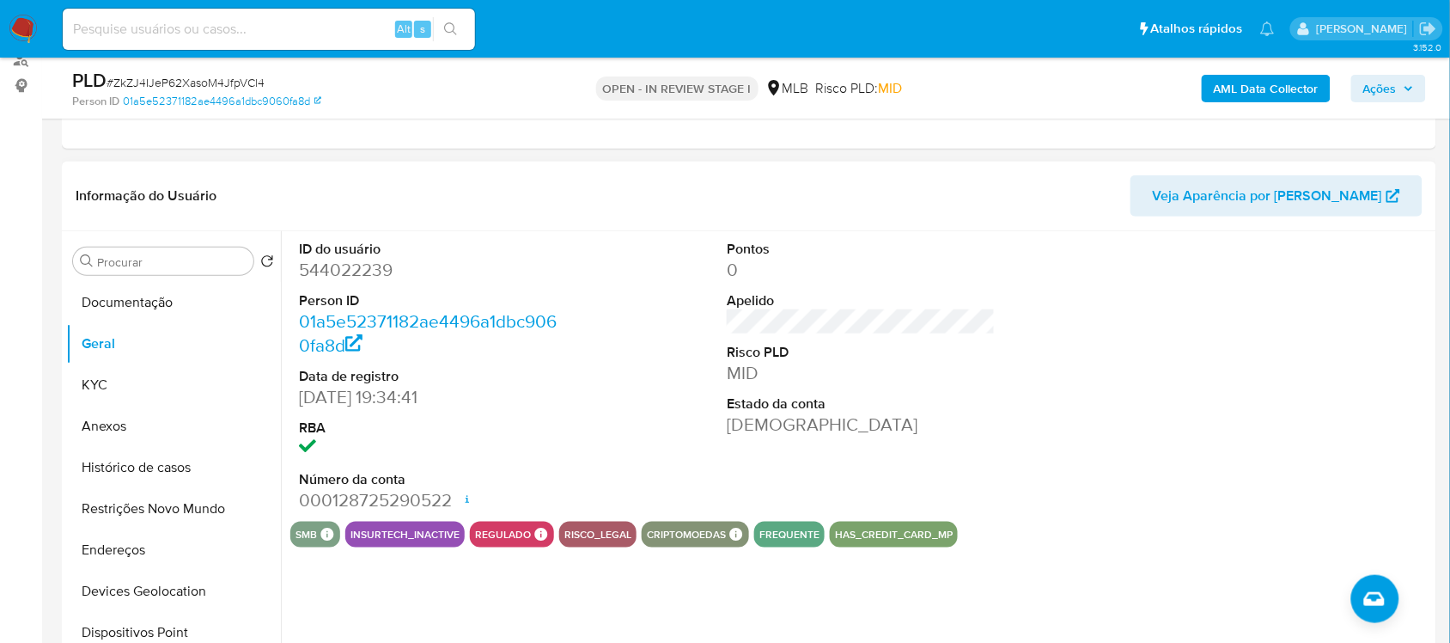
click at [345, 273] on dd "544022239" at bounding box center [433, 270] width 268 height 24
copy dd "544022239"
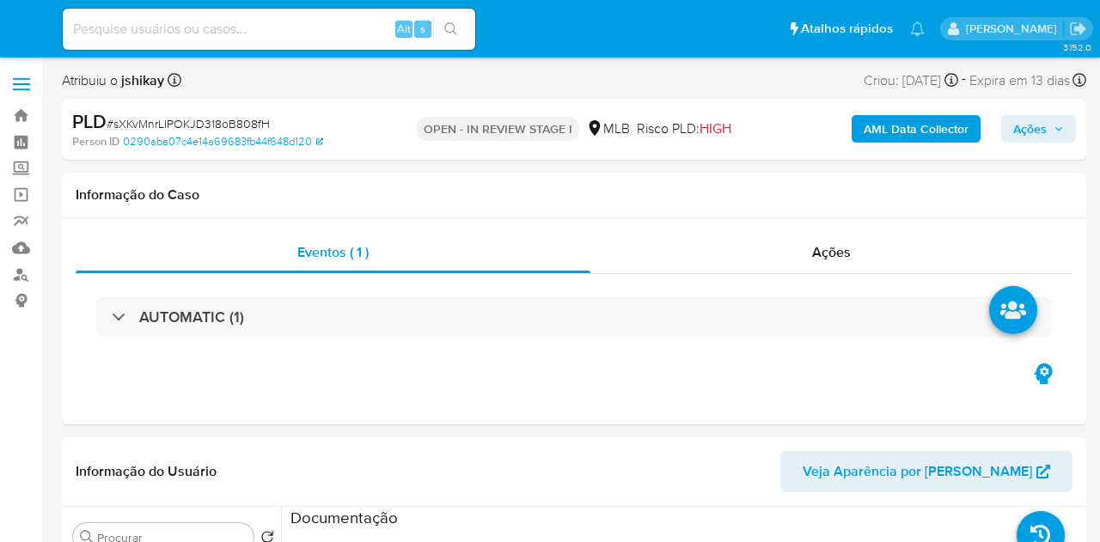
select select "10"
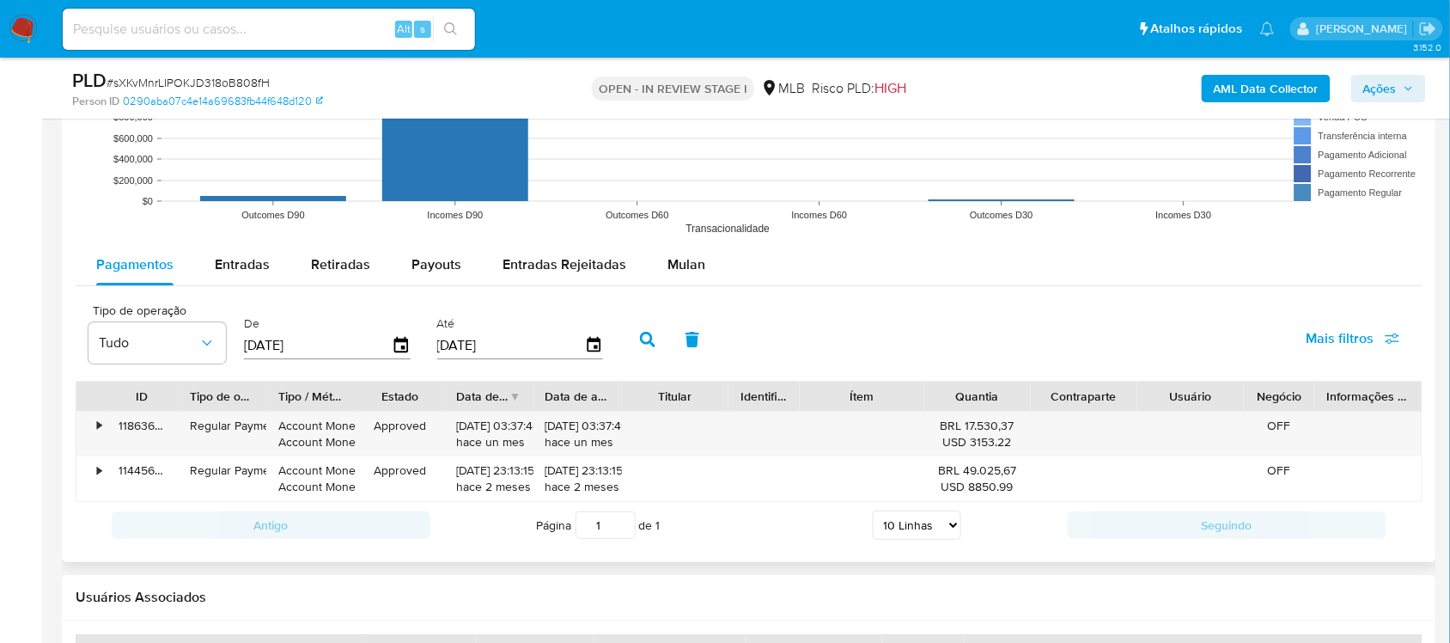
scroll to position [1825, 0]
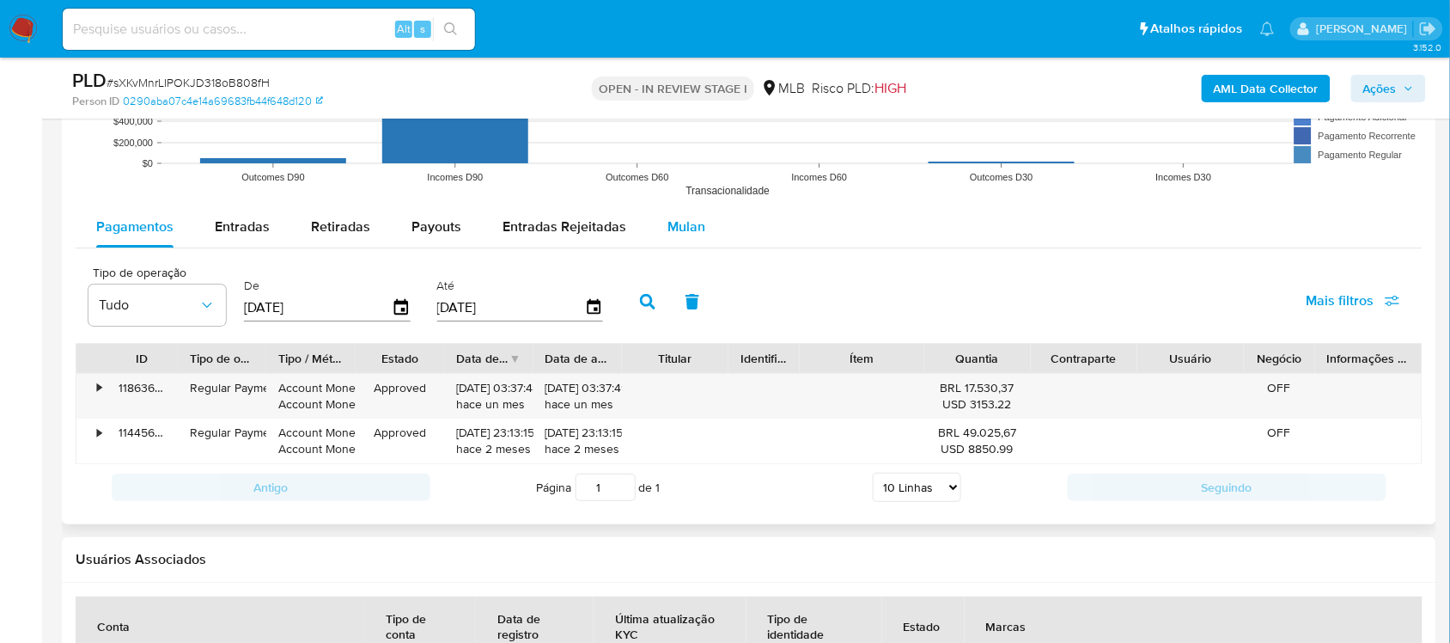
click at [687, 236] on span "Mulan" at bounding box center [686, 226] width 38 height 20
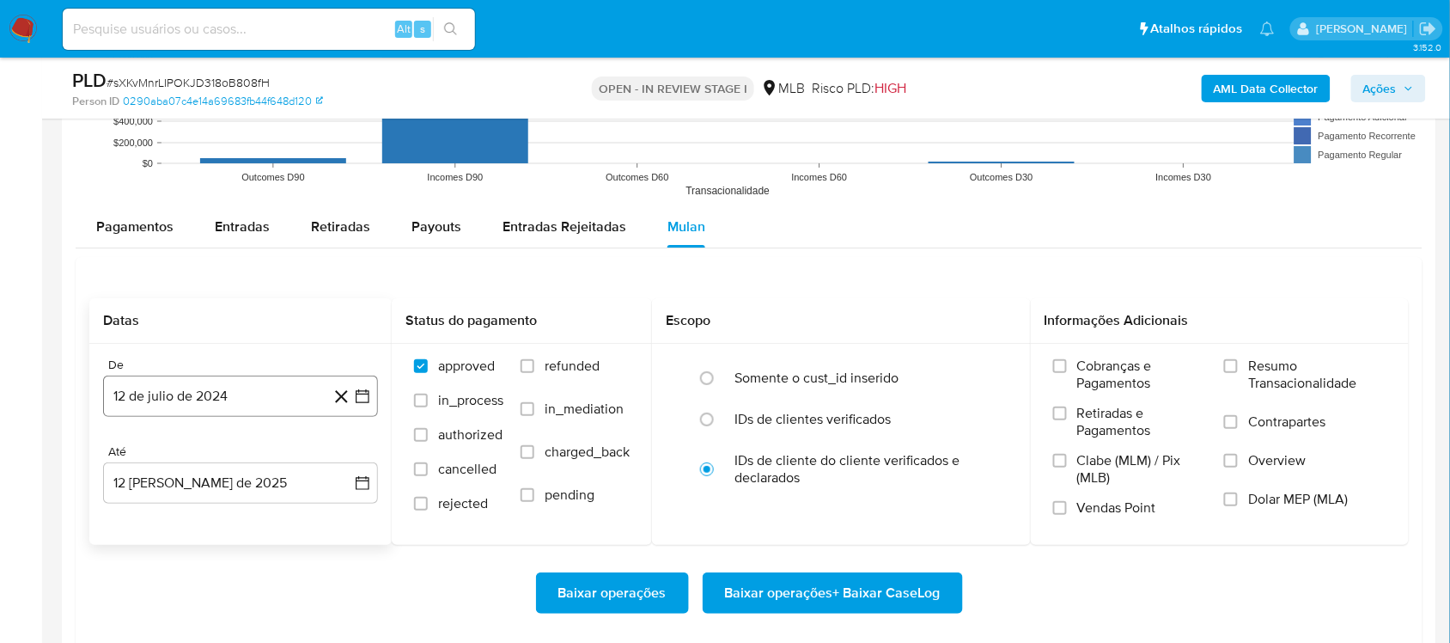
click at [359, 399] on icon "button" at bounding box center [362, 395] width 17 height 17
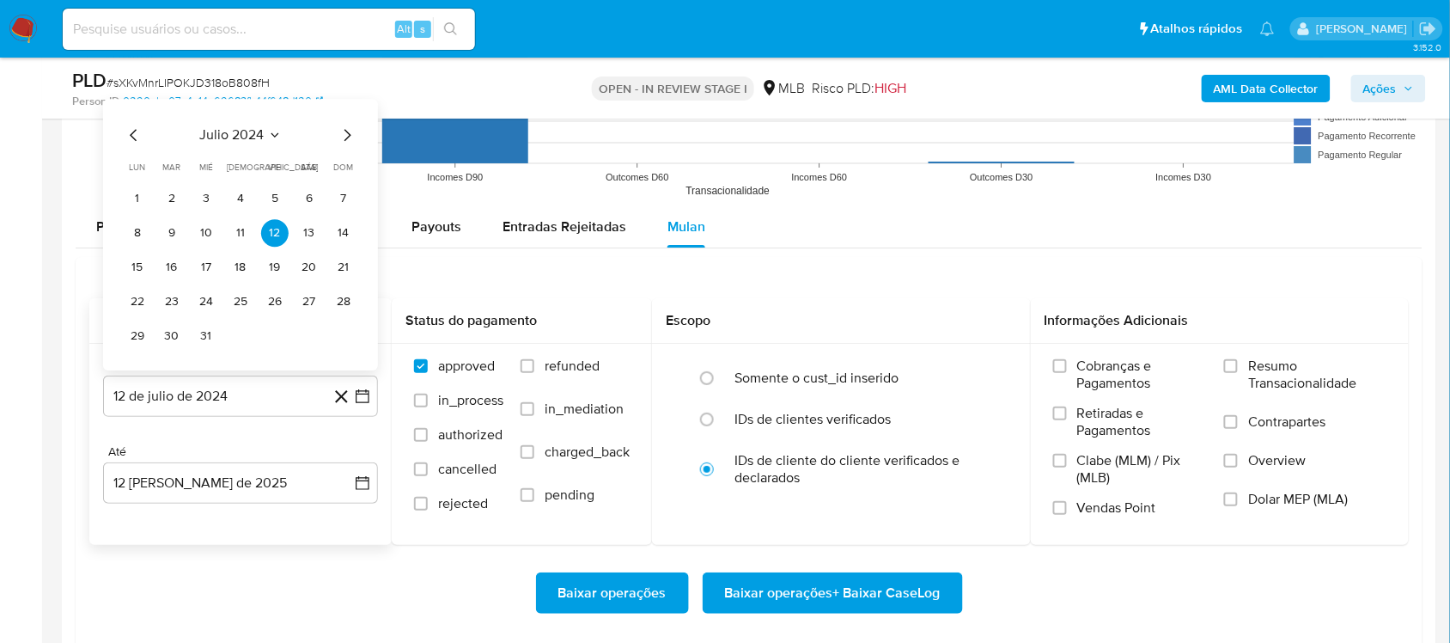
click at [234, 136] on span "julio 2024" at bounding box center [232, 134] width 64 height 17
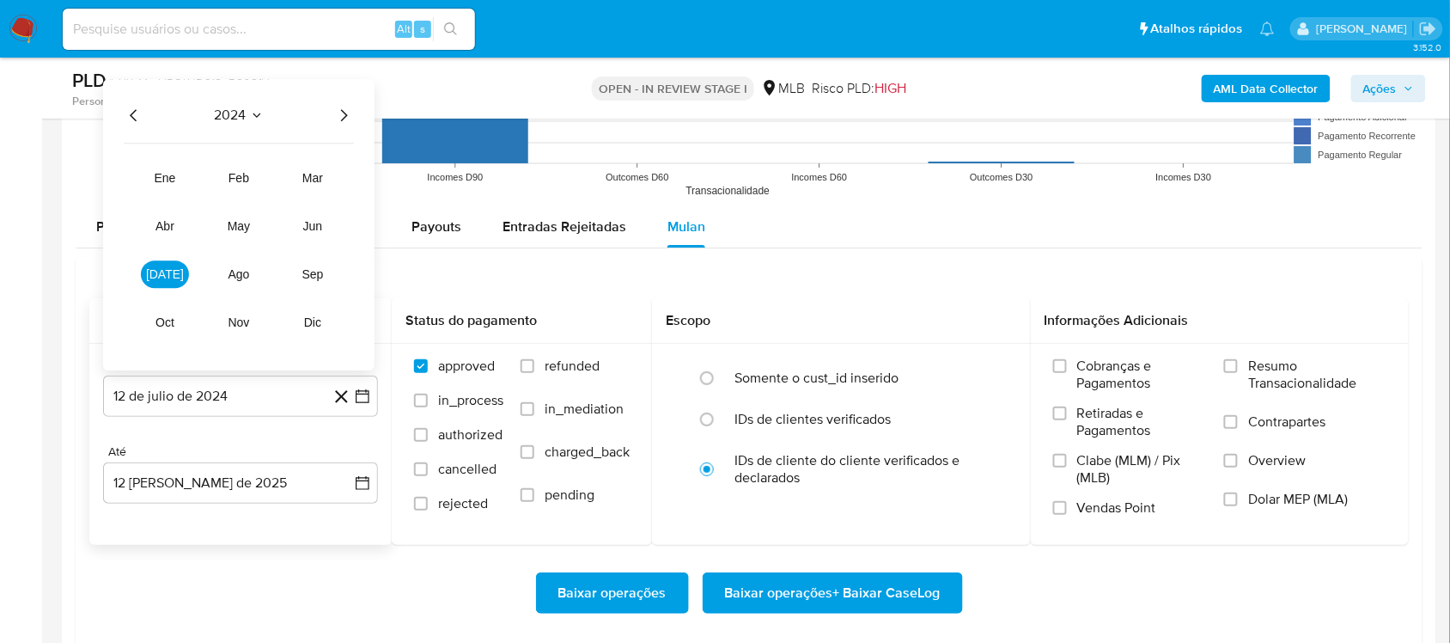
click at [361, 110] on div "2024 2024 ene feb mar abr may jun [DATE] ago sep oct nov dic" at bounding box center [238, 224] width 271 height 291
click at [350, 113] on icon "Año siguiente" at bounding box center [343, 115] width 21 height 21
click at [314, 232] on span "jun" at bounding box center [313, 226] width 20 height 14
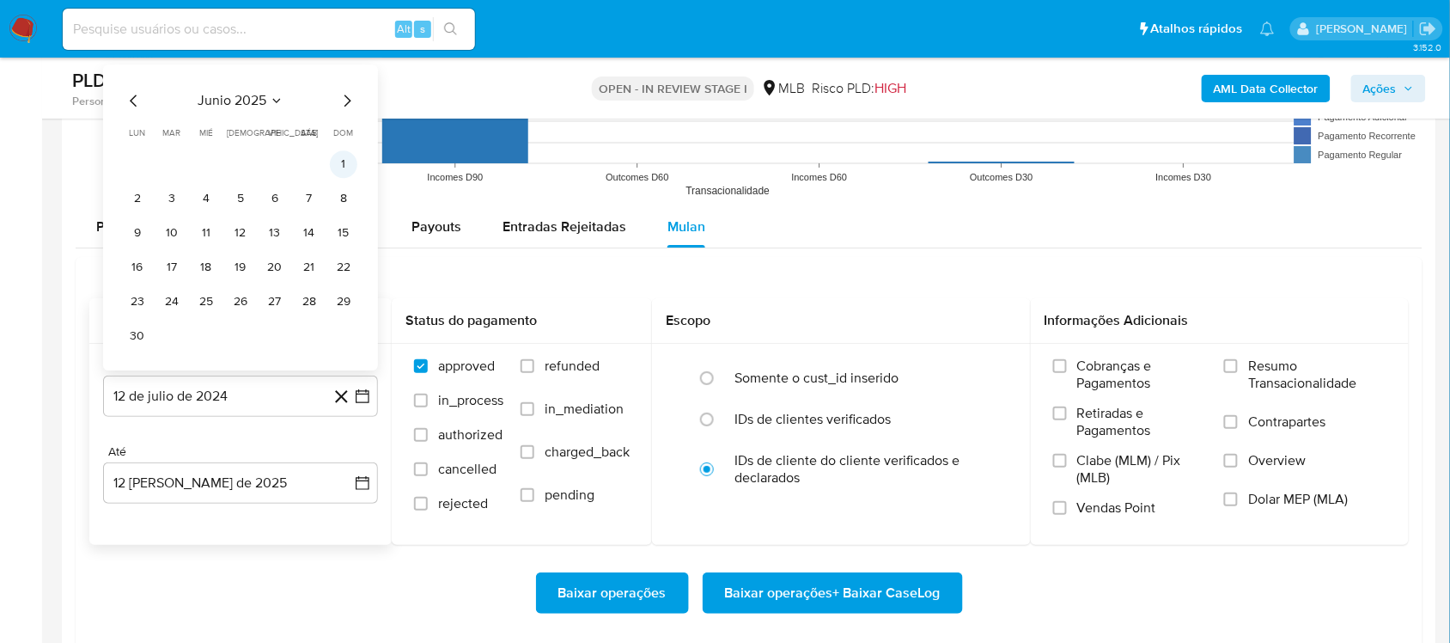
drag, startPoint x: 361, startPoint y: 168, endPoint x: 346, endPoint y: 161, distance: 16.1
click at [359, 168] on div "junio 2025 junio 2025 lun lunes mar martes mié miércoles jue jueves vie viernes…" at bounding box center [240, 217] width 275 height 306
click at [346, 161] on button "1" at bounding box center [343, 163] width 27 height 27
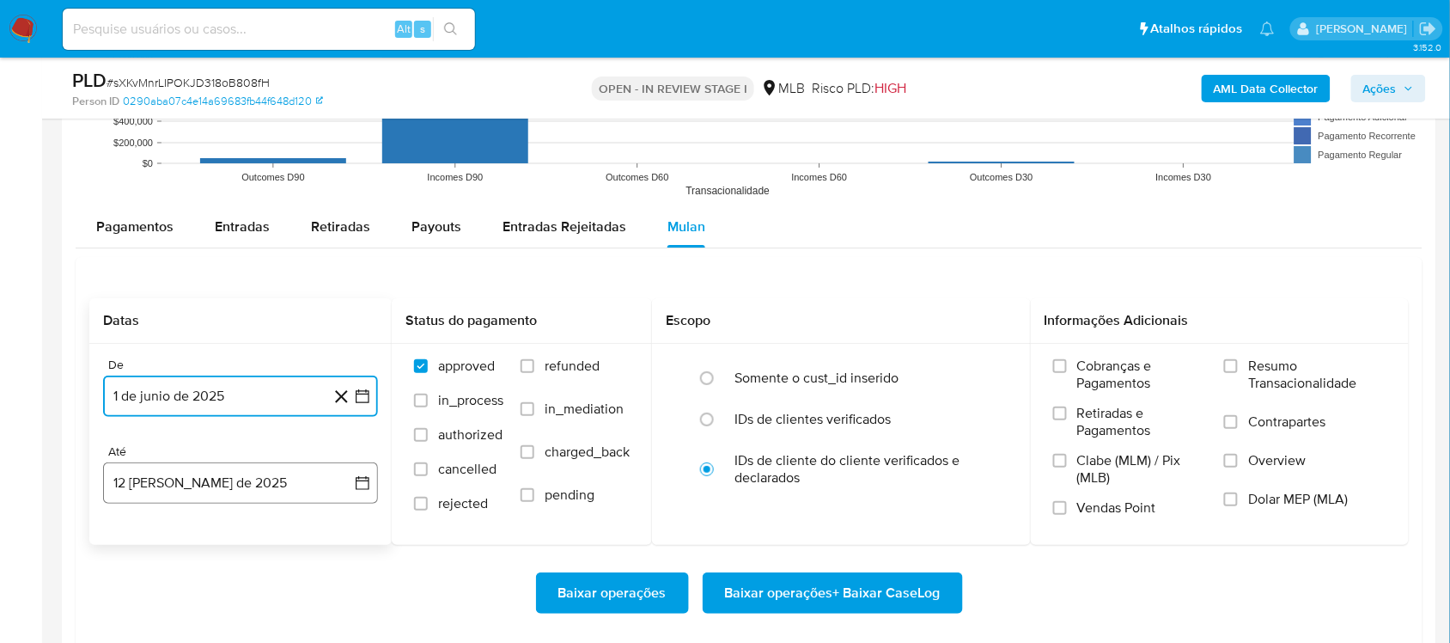
click at [362, 483] on icon "button" at bounding box center [363, 483] width 14 height 14
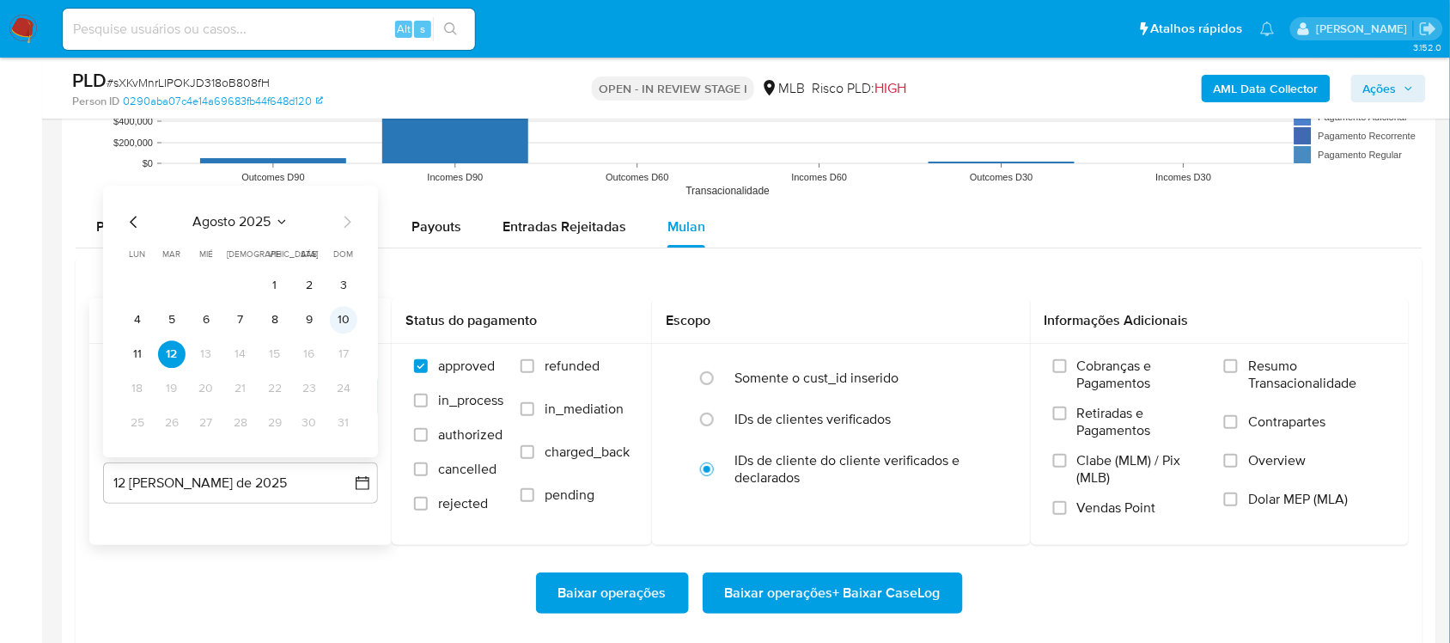
click at [336, 322] on button "10" at bounding box center [343, 319] width 27 height 27
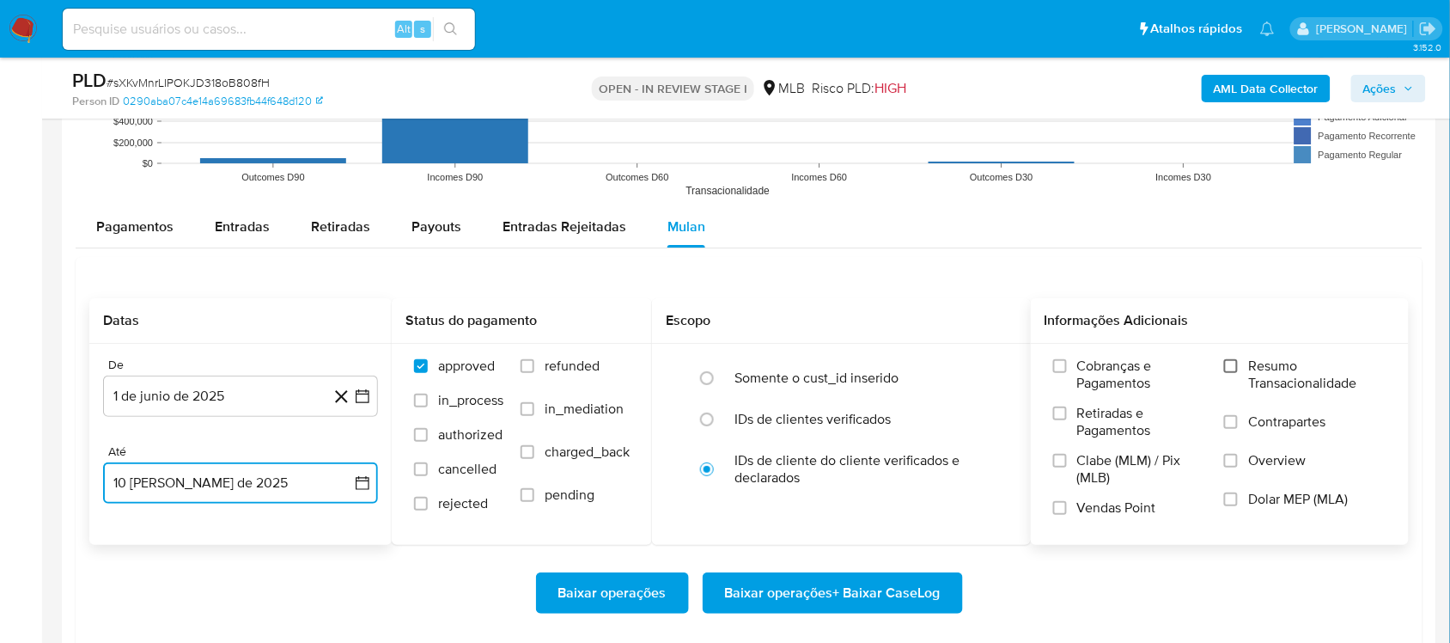
click at [1099, 370] on input "Resumo Transacionalidade" at bounding box center [1231, 366] width 14 height 14
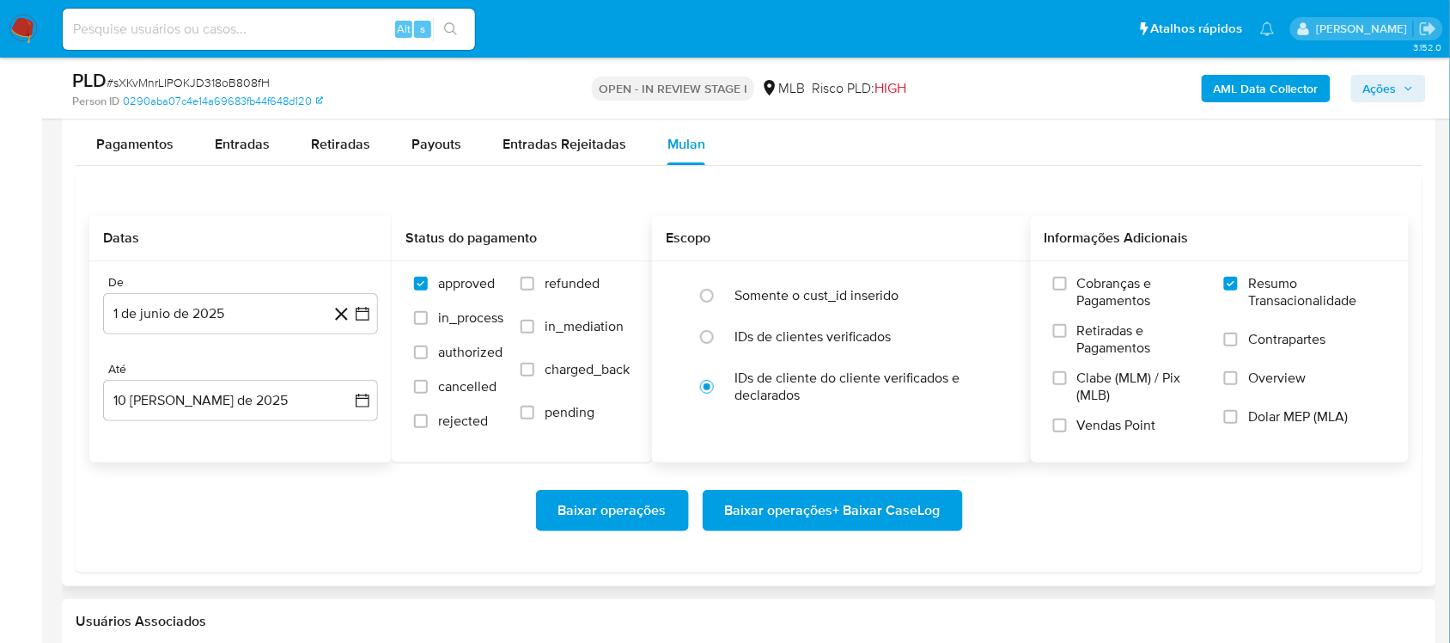
scroll to position [1933, 0]
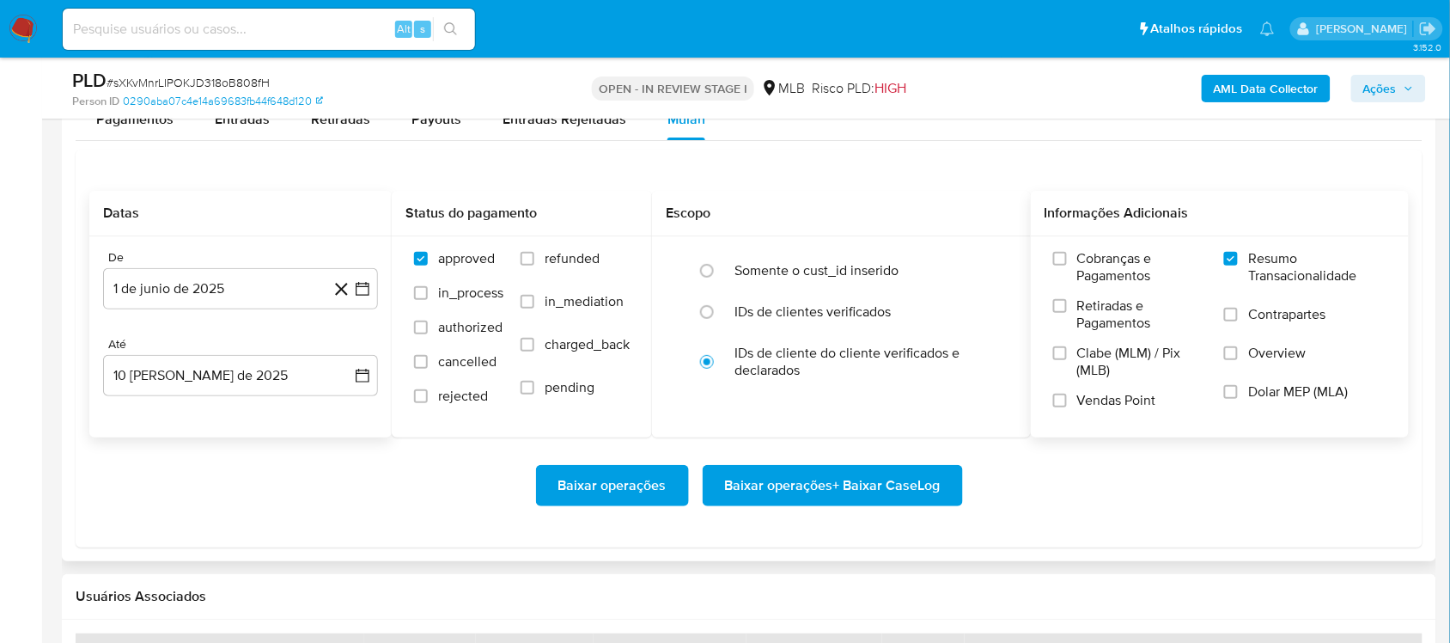
click at [801, 490] on span "Baixar operações + Baixar CaseLog" at bounding box center [833, 485] width 216 height 38
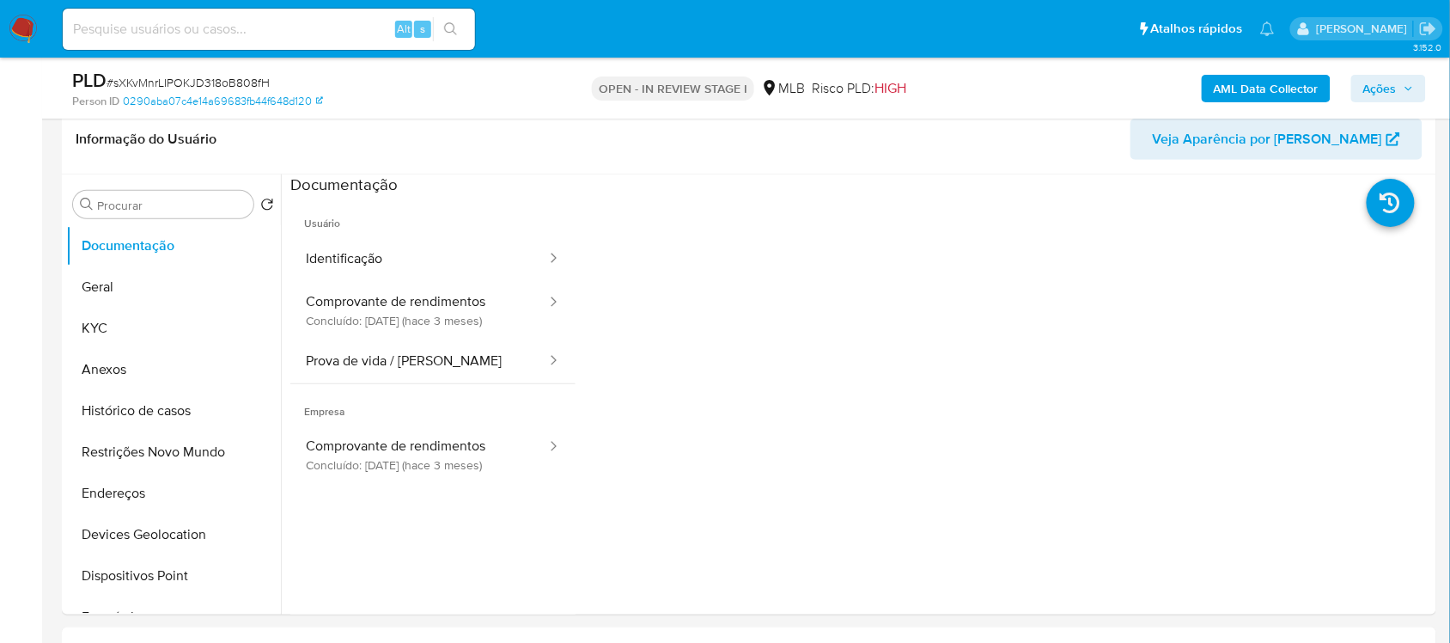
scroll to position [107, 0]
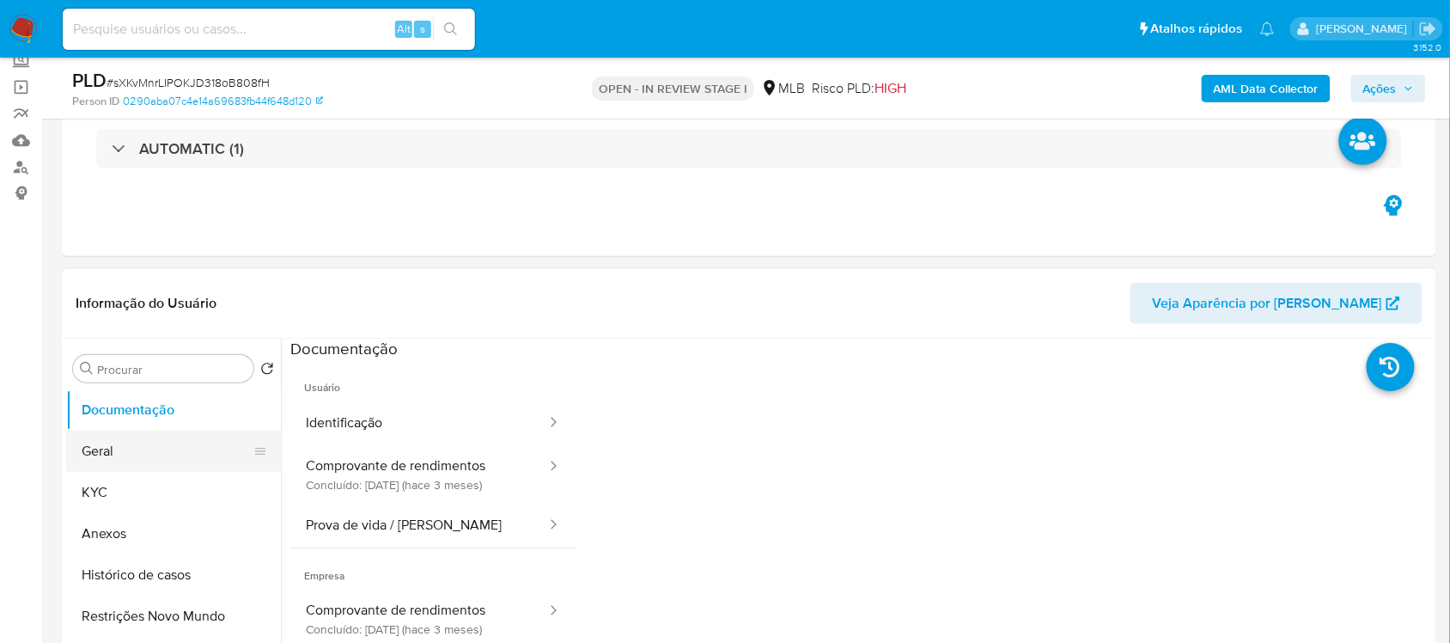
drag, startPoint x: 133, startPoint y: 461, endPoint x: 156, endPoint y: 469, distance: 24.4
click at [131, 464] on button "Geral" at bounding box center [166, 450] width 201 height 41
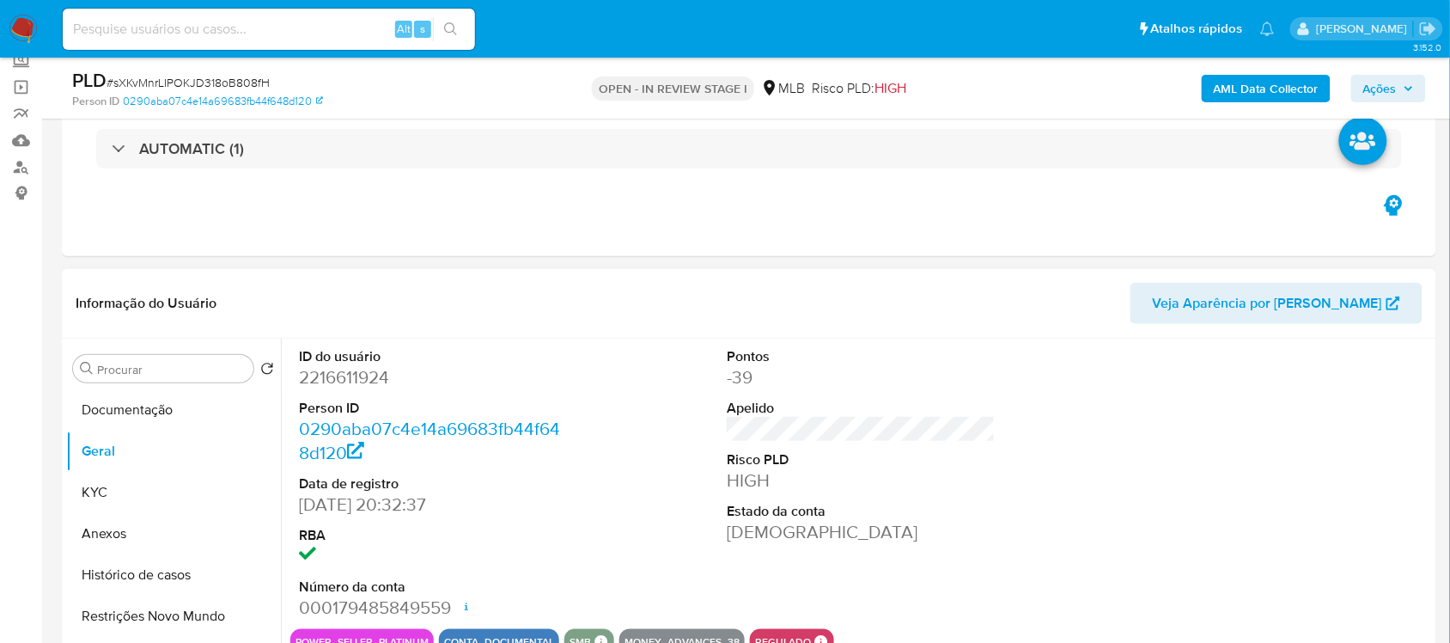
click at [333, 375] on dd "2216611924" at bounding box center [433, 377] width 268 height 24
copy dd "2216611924"
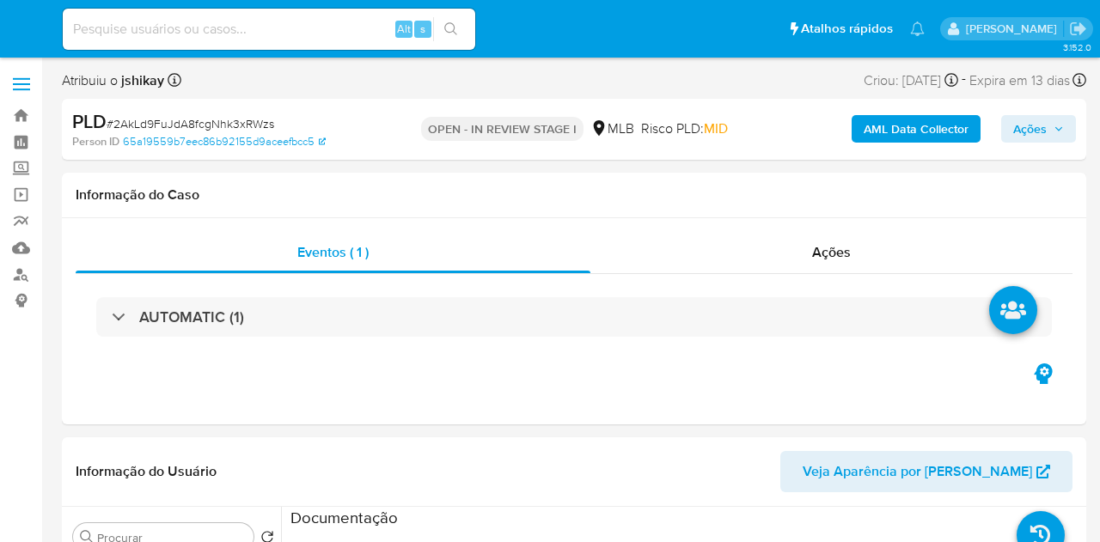
select select "10"
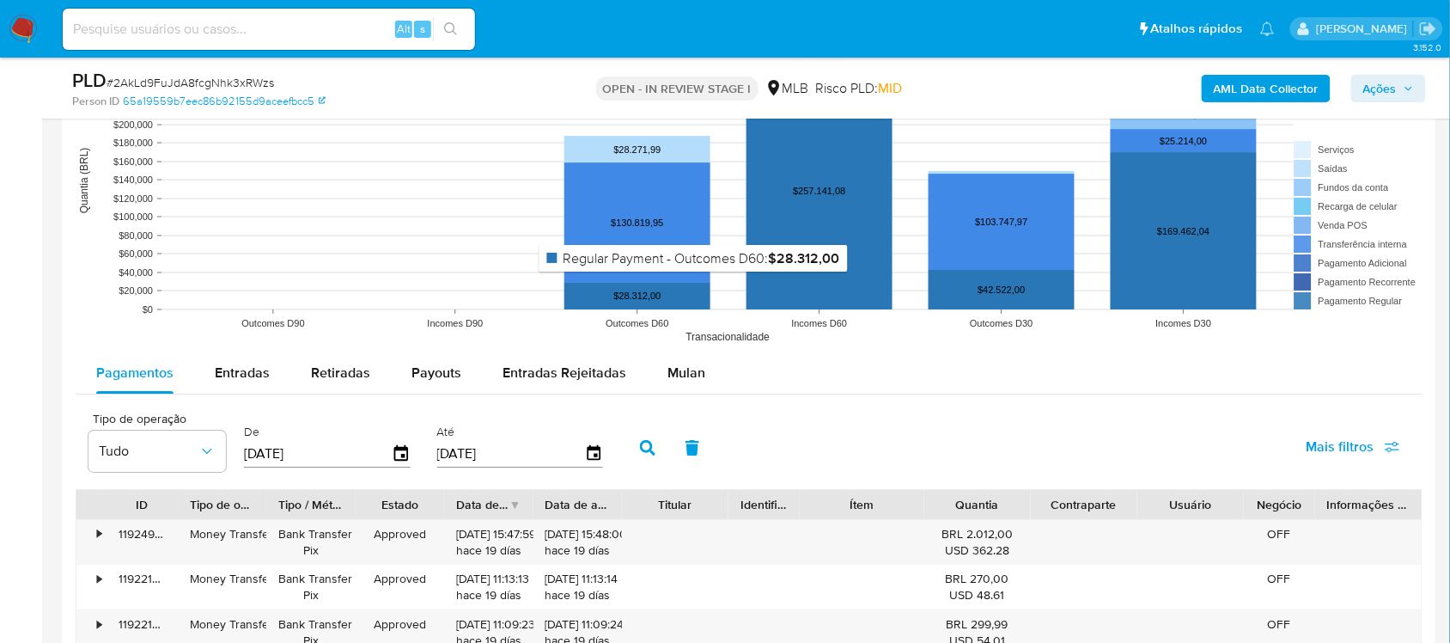
scroll to position [1718, 0]
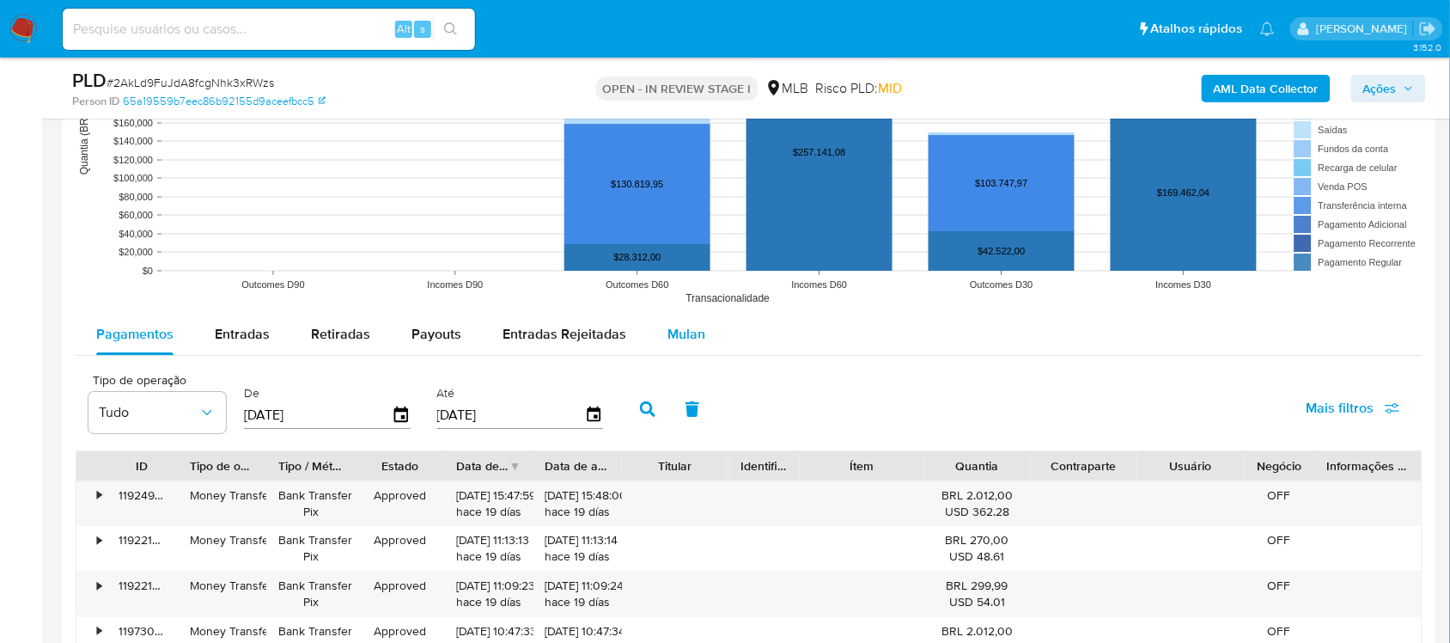
click at [683, 341] on span "Mulan" at bounding box center [686, 334] width 38 height 20
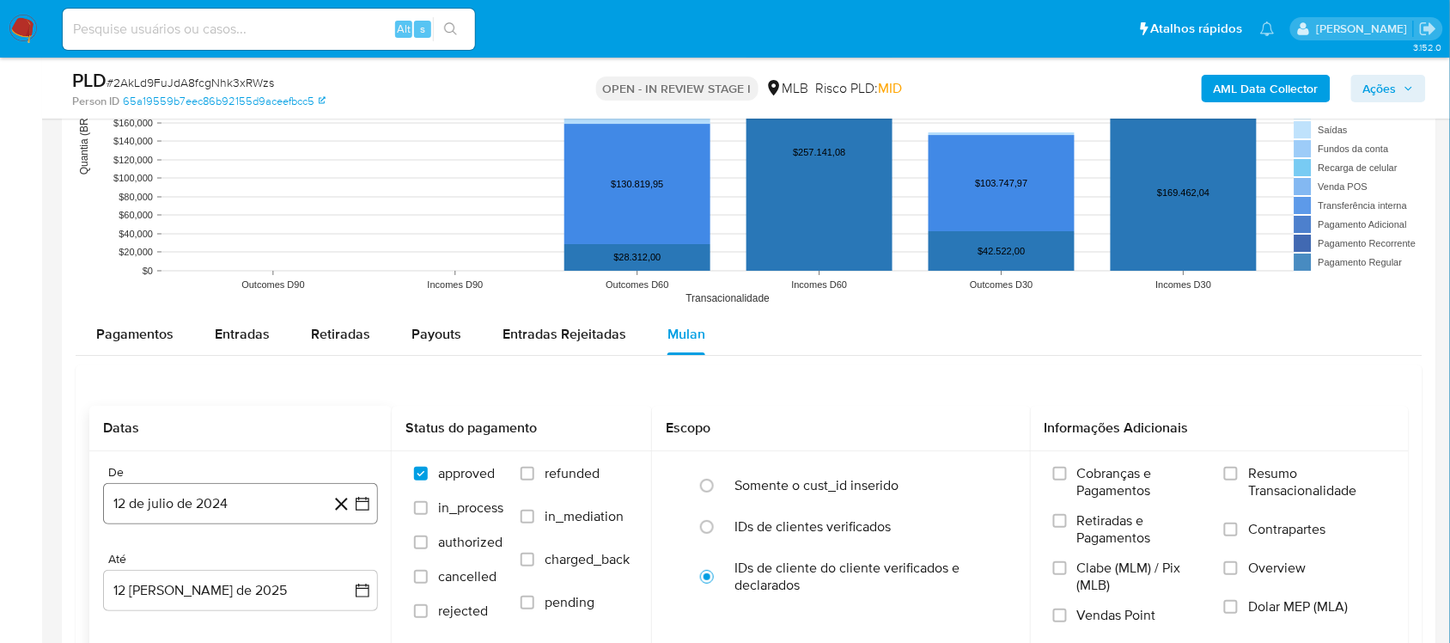
click at [367, 503] on icon "button" at bounding box center [363, 503] width 14 height 14
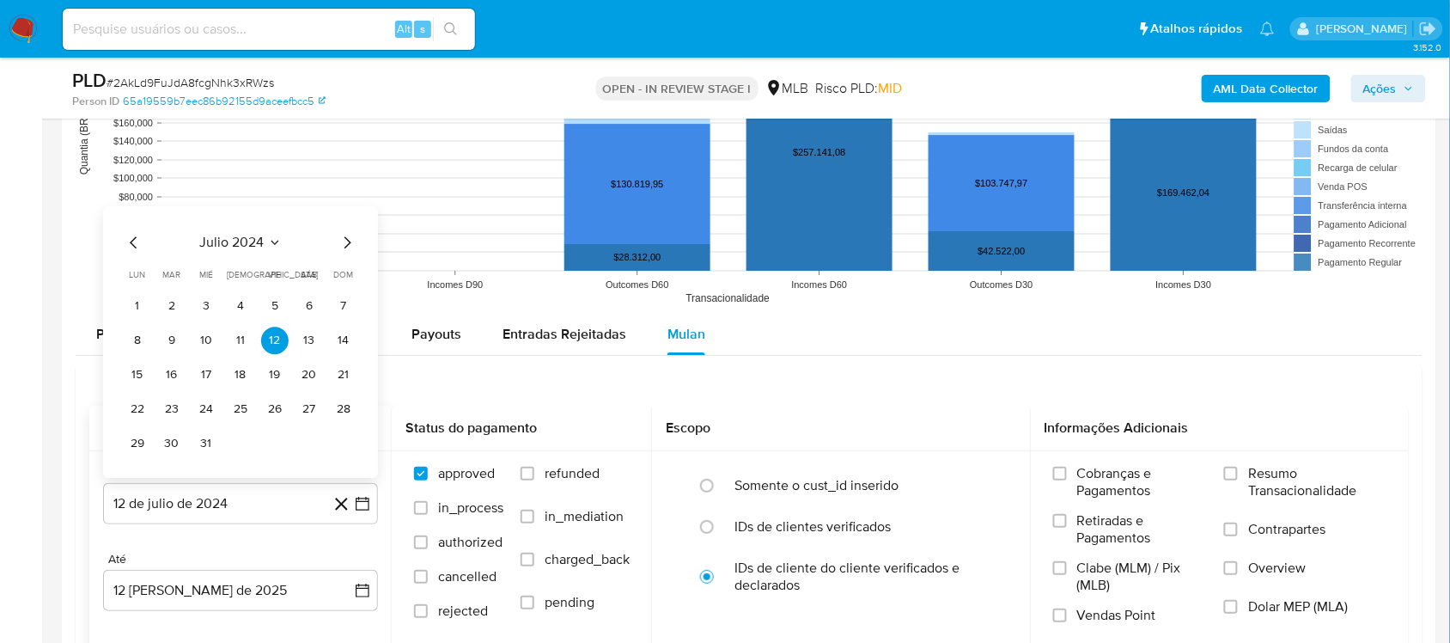
click at [277, 238] on icon "Seleccionar mes y año" at bounding box center [275, 242] width 14 height 14
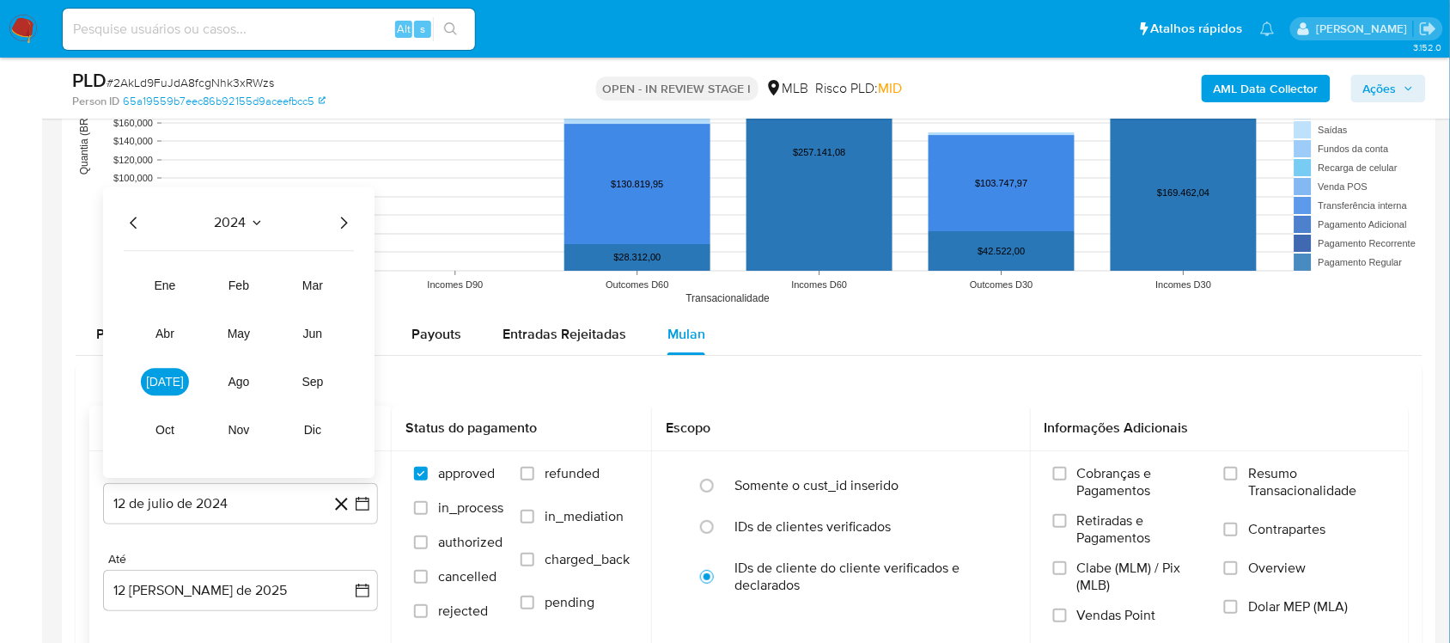
click at [269, 235] on div "2024 2024 ene feb mar abr may jun jul ago sep oct nov dic" at bounding box center [238, 331] width 271 height 291
click at [336, 224] on icon "Año siguiente" at bounding box center [343, 222] width 21 height 21
click at [315, 339] on span "jun" at bounding box center [313, 333] width 20 height 14
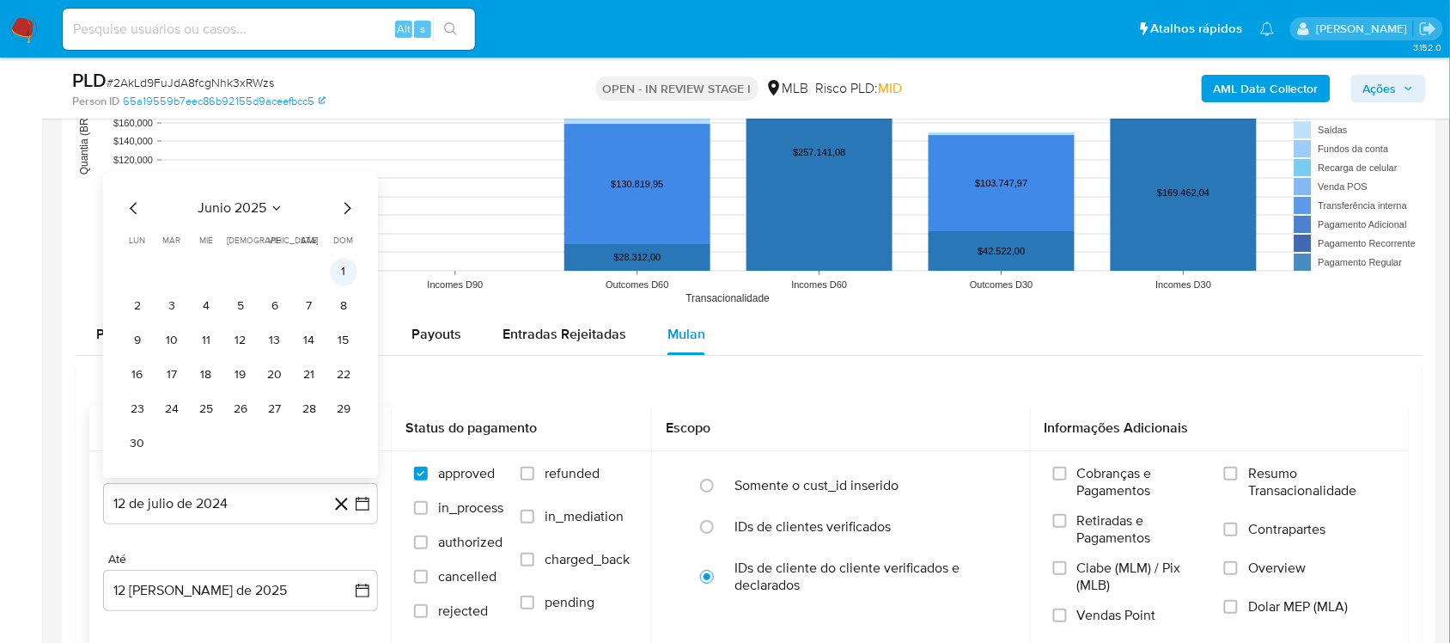
click at [330, 284] on td "1" at bounding box center [343, 271] width 27 height 27
click at [336, 280] on button "1" at bounding box center [343, 271] width 27 height 27
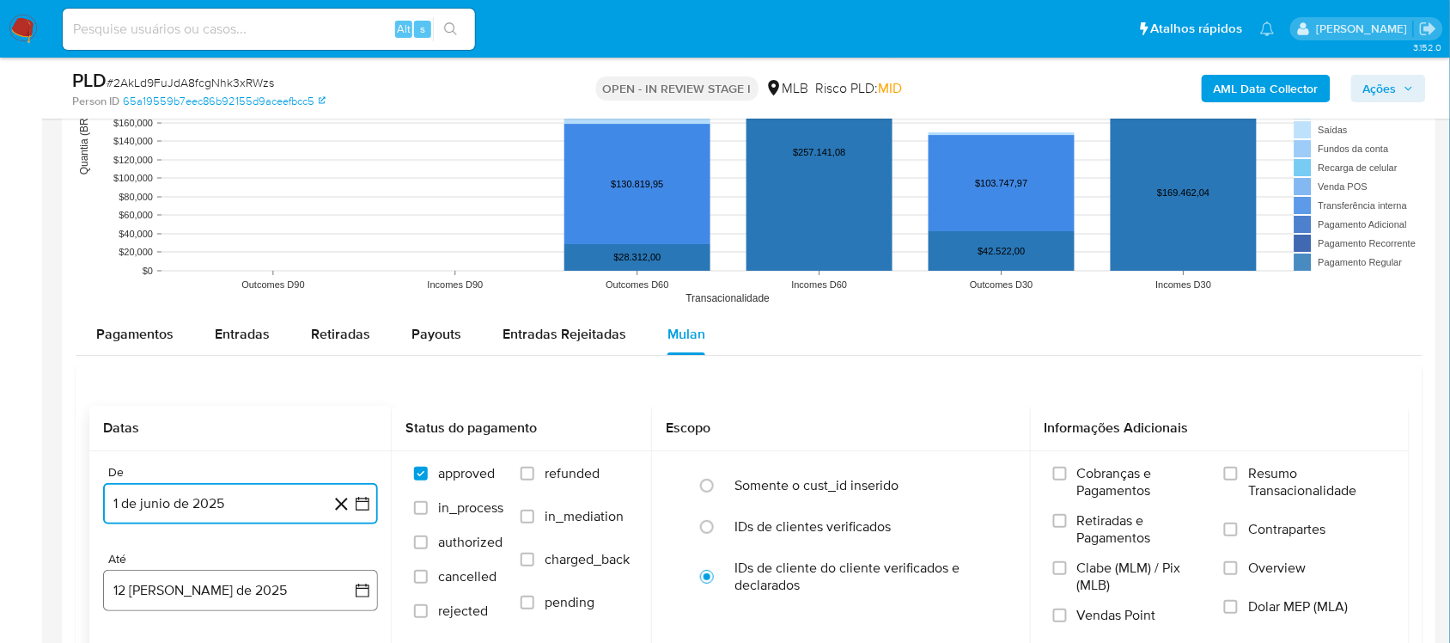
click at [356, 541] on icon "button" at bounding box center [363, 590] width 14 height 14
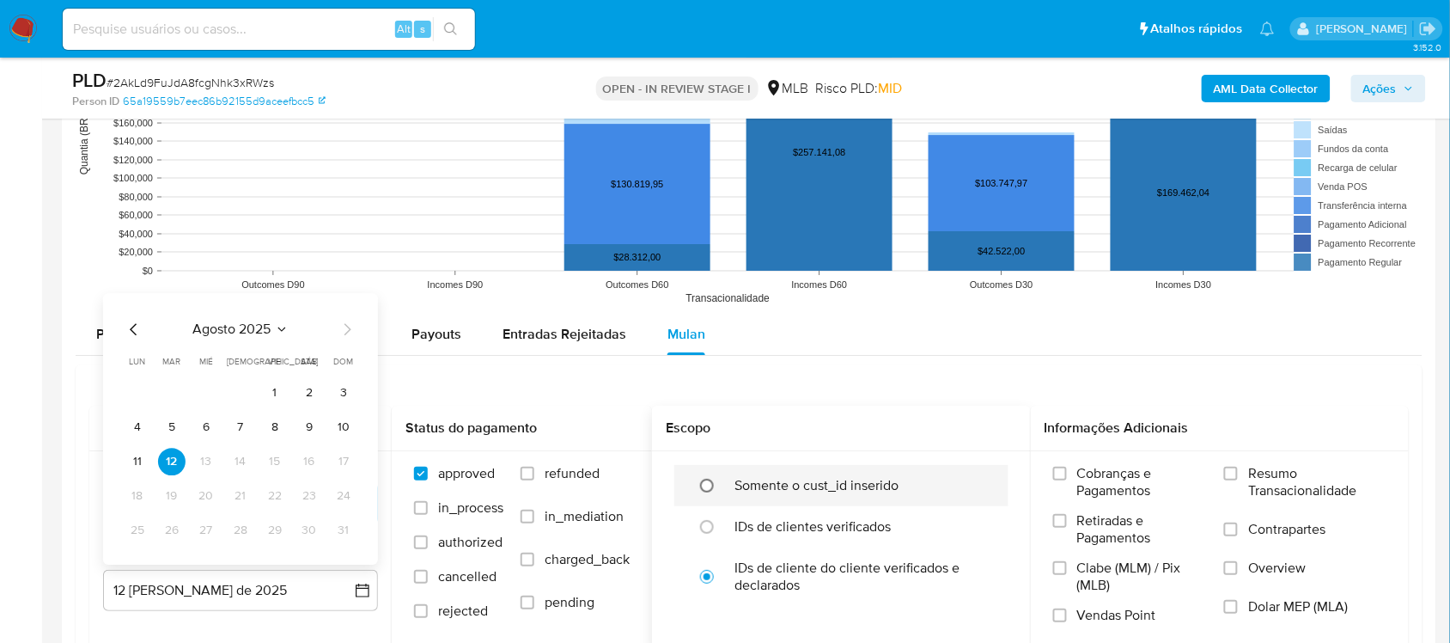
drag, startPoint x: 339, startPoint y: 429, endPoint x: 697, endPoint y: 485, distance: 361.7
click at [340, 429] on button "10" at bounding box center [343, 426] width 27 height 27
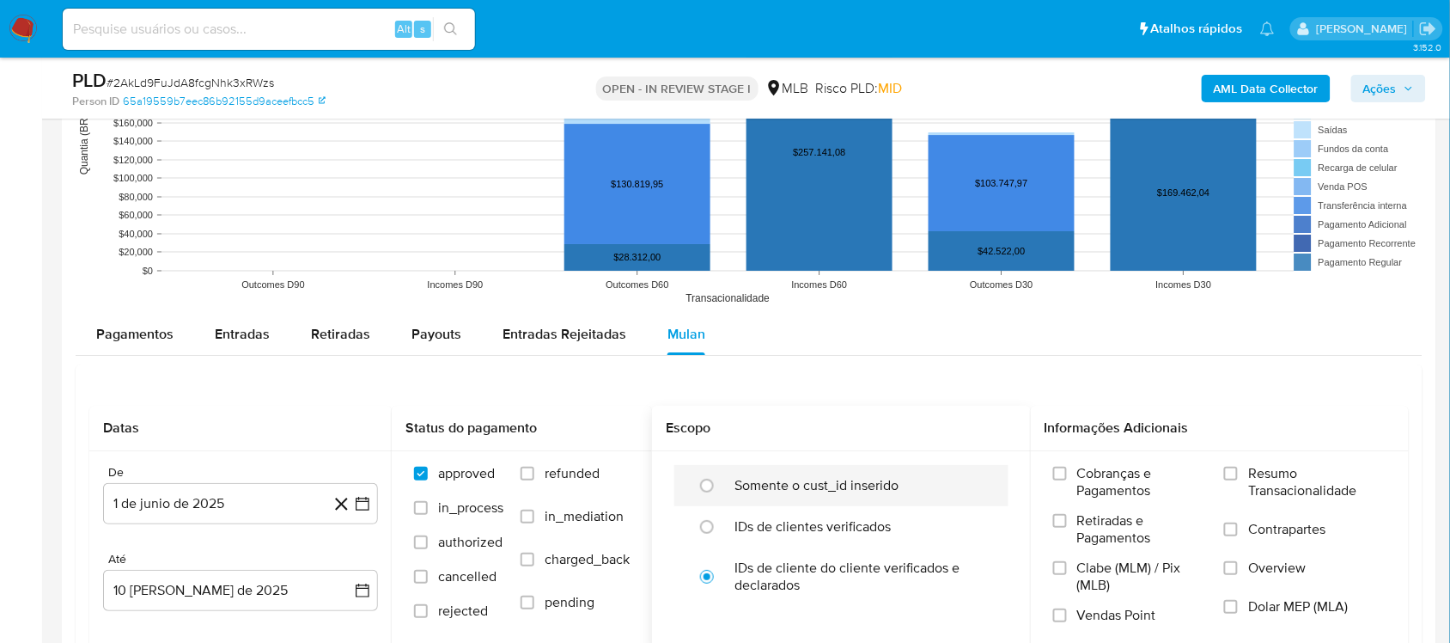
drag, startPoint x: 1286, startPoint y: 478, endPoint x: 879, endPoint y: 472, distance: 407.2
click at [1099, 478] on span "Resumo Transacionalidade" at bounding box center [1317, 482] width 138 height 34
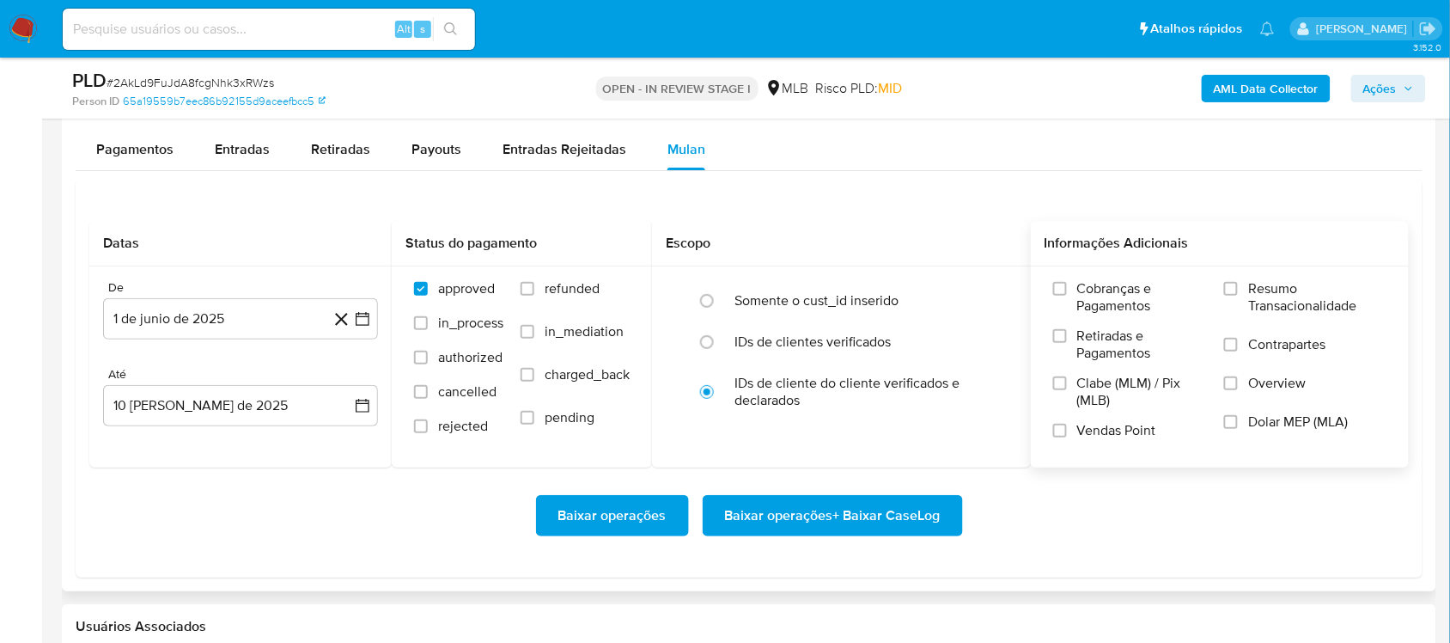
scroll to position [1933, 0]
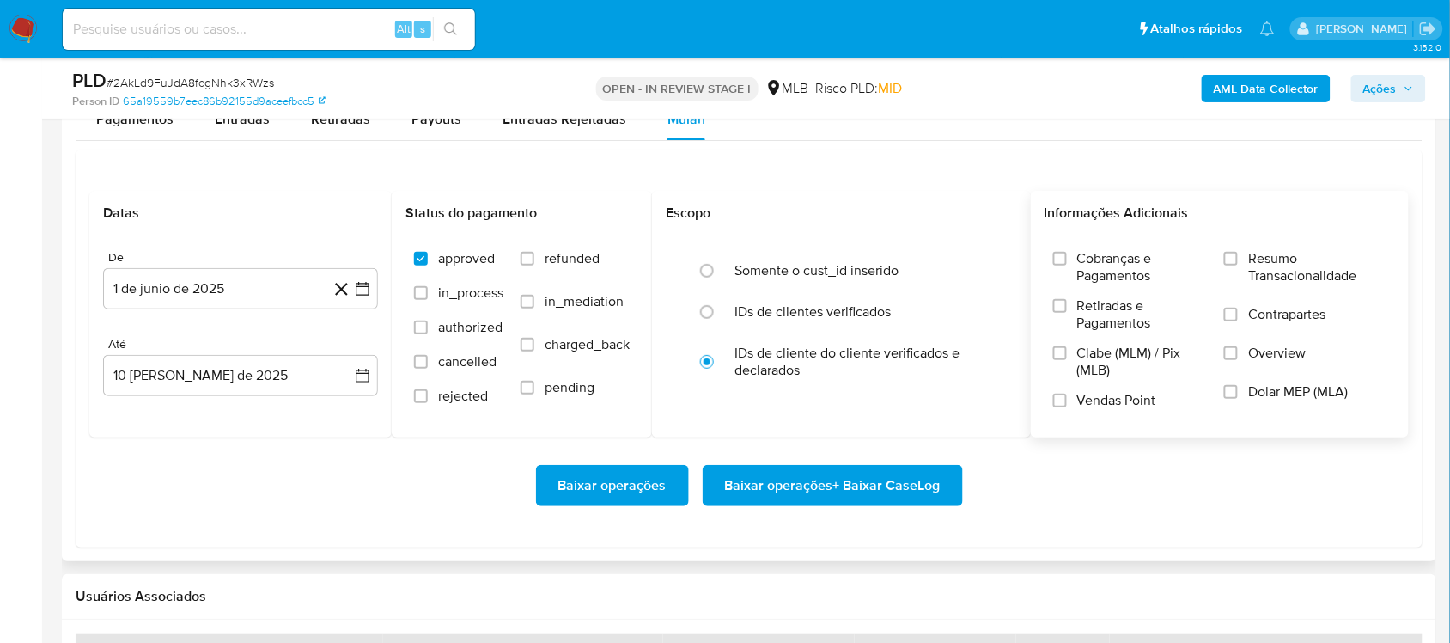
click at [1099, 282] on span "Resumo Transacionalidade" at bounding box center [1317, 267] width 138 height 34
click at [1099, 265] on input "Resumo Transacionalidade" at bounding box center [1231, 259] width 14 height 14
click at [820, 490] on span "Baixar operações + Baixar CaseLog" at bounding box center [833, 485] width 216 height 38
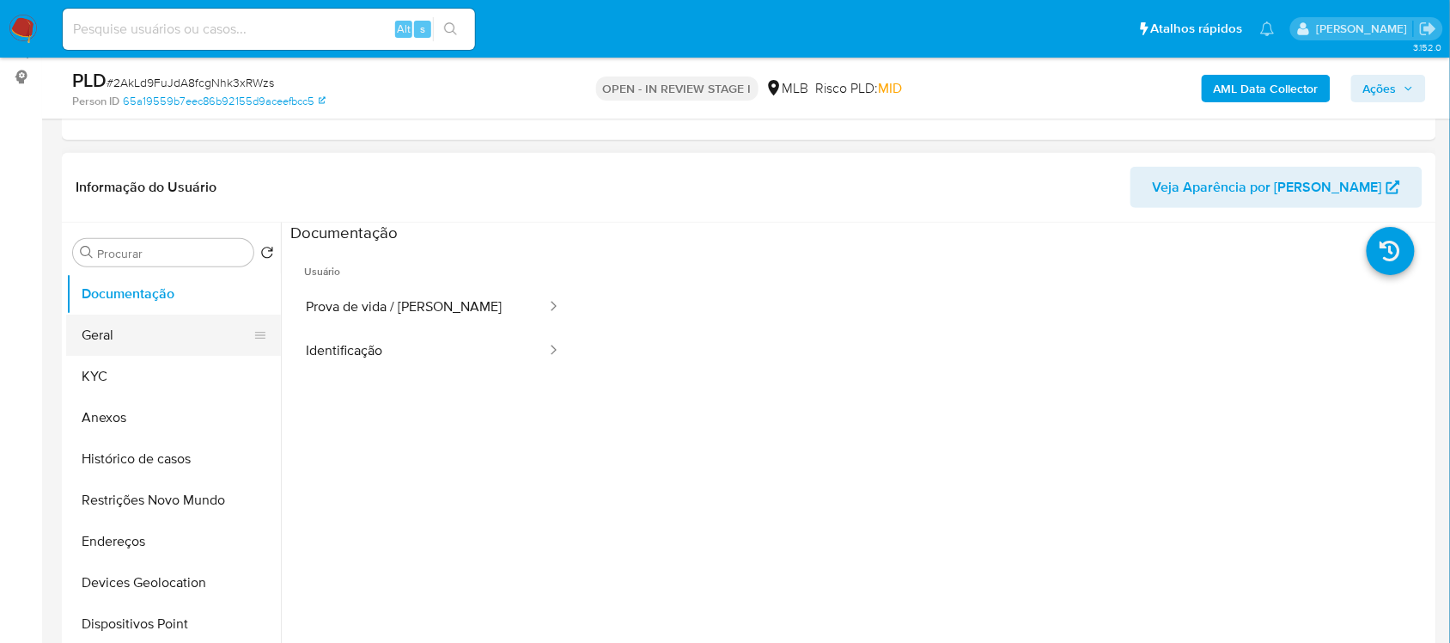
scroll to position [215, 0]
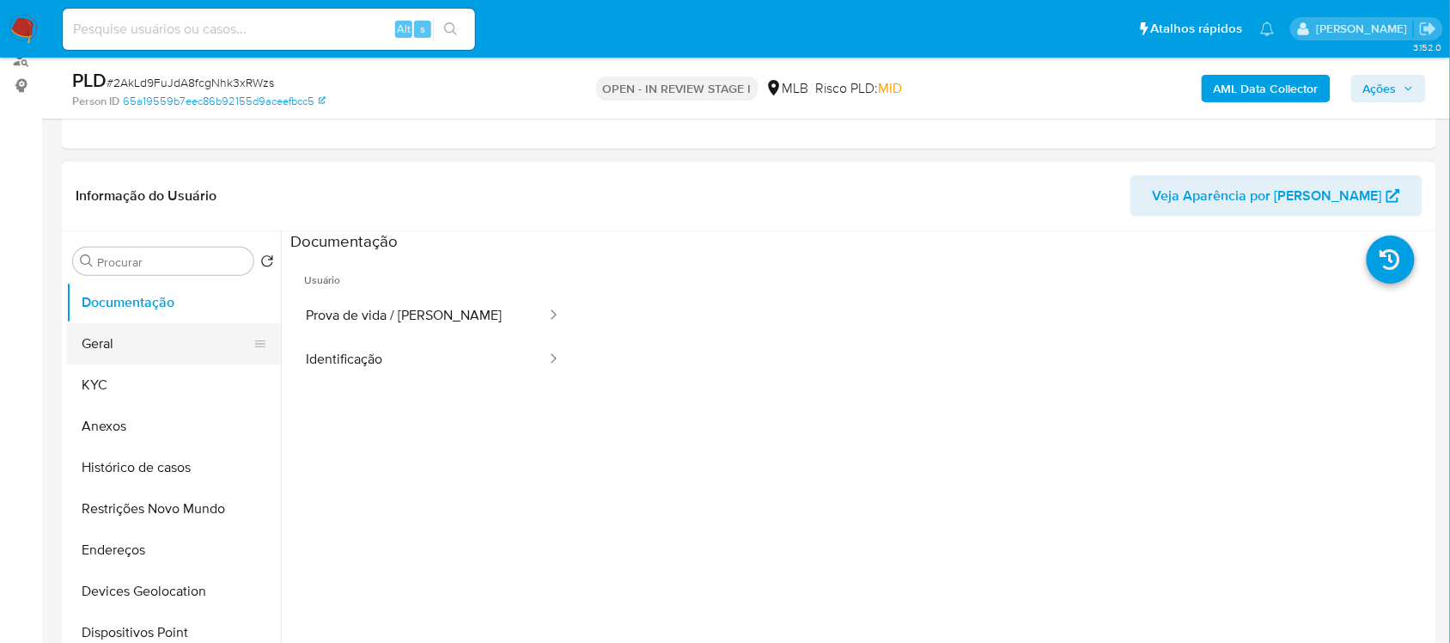
click at [168, 335] on button "Geral" at bounding box center [166, 343] width 201 height 41
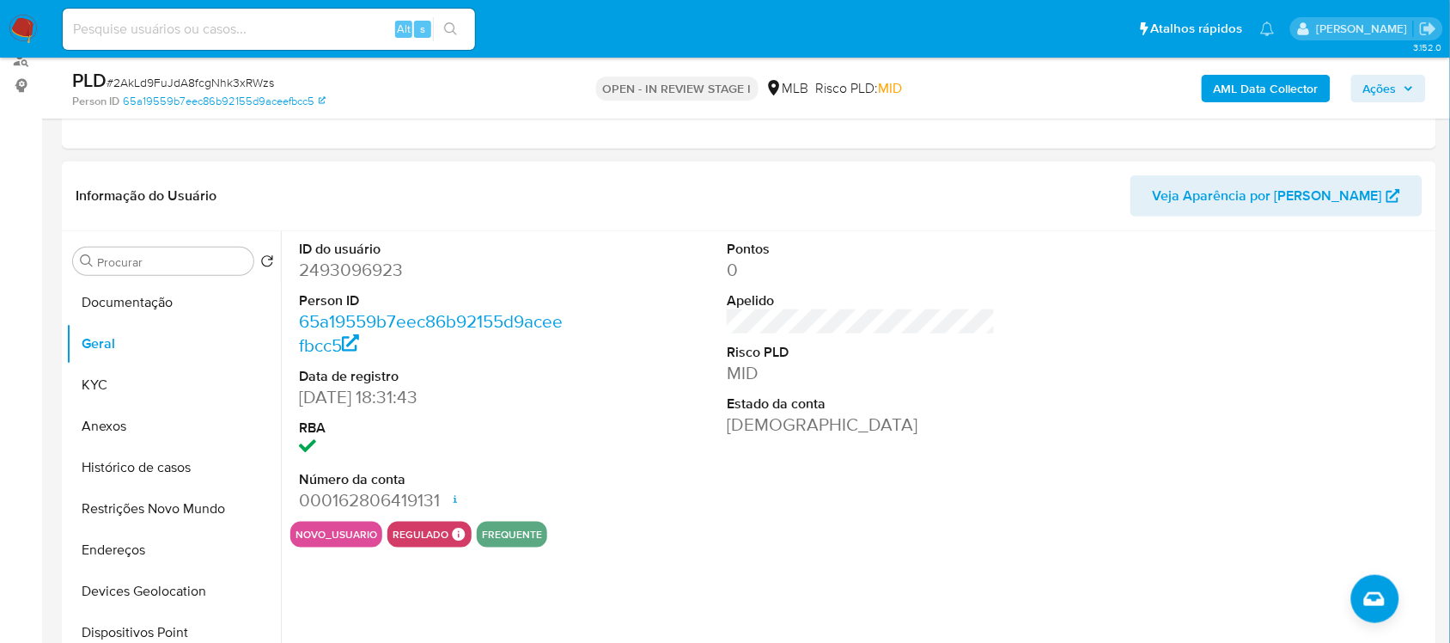
click at [341, 277] on dd "2493096923" at bounding box center [433, 270] width 268 height 24
copy dd "2493096923"
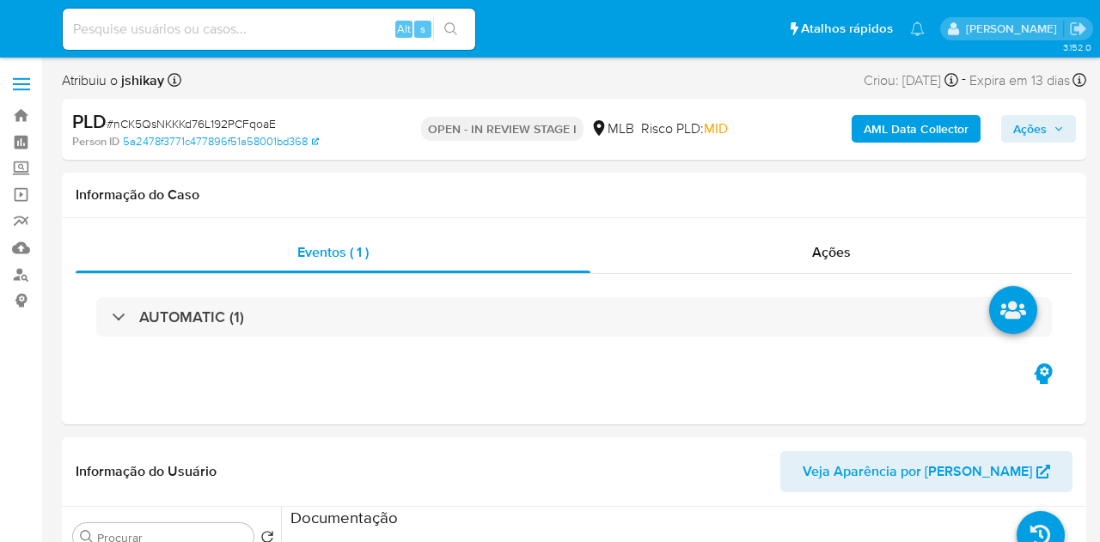
select select "10"
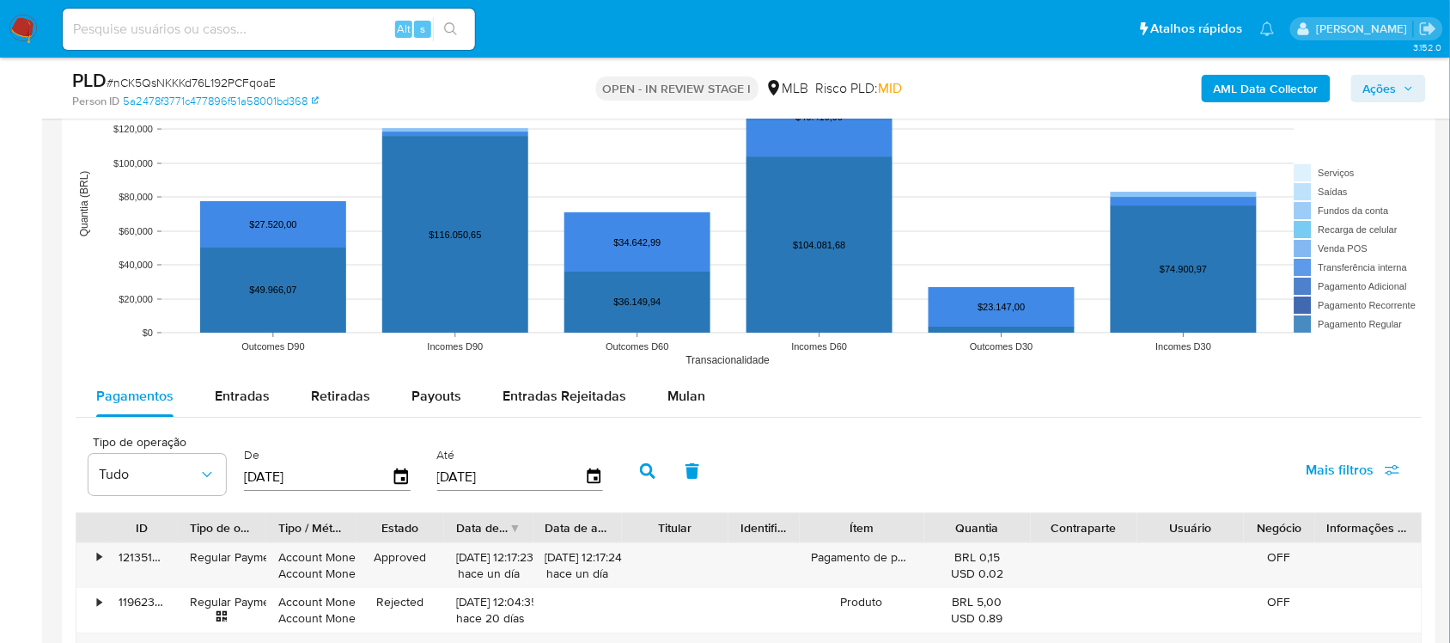
scroll to position [1718, 0]
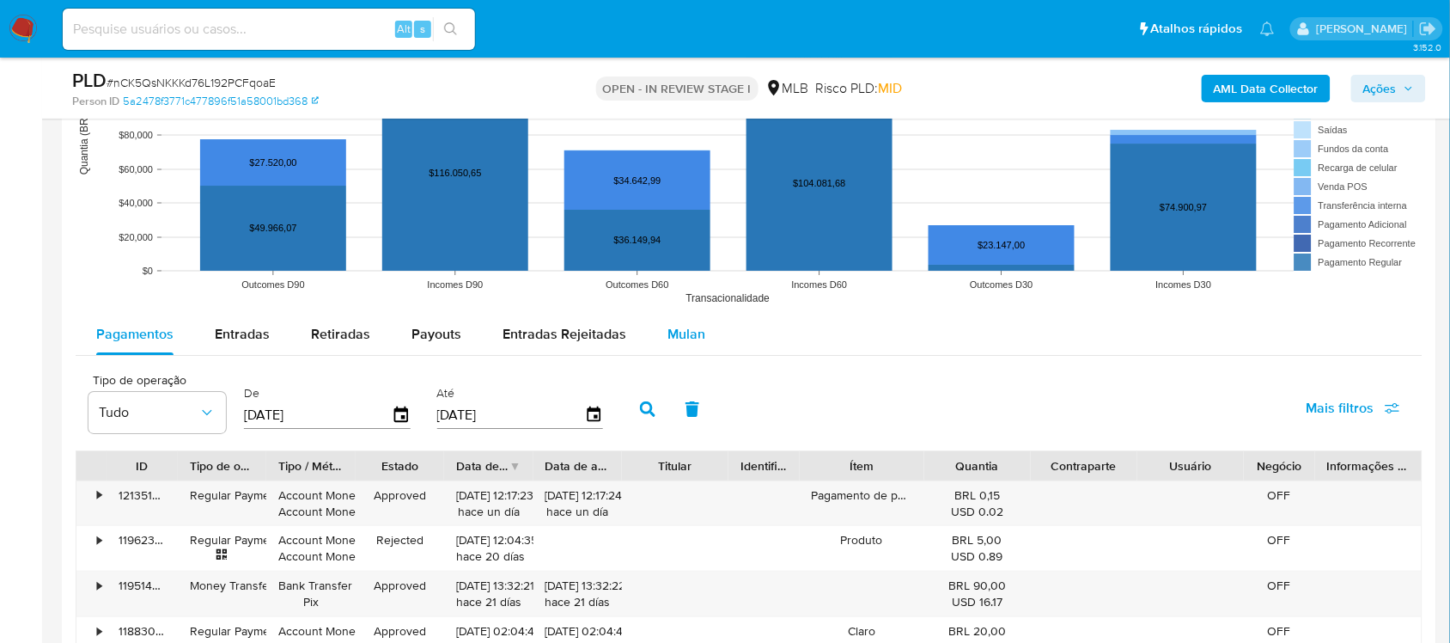
click at [688, 339] on span "Mulan" at bounding box center [686, 334] width 38 height 20
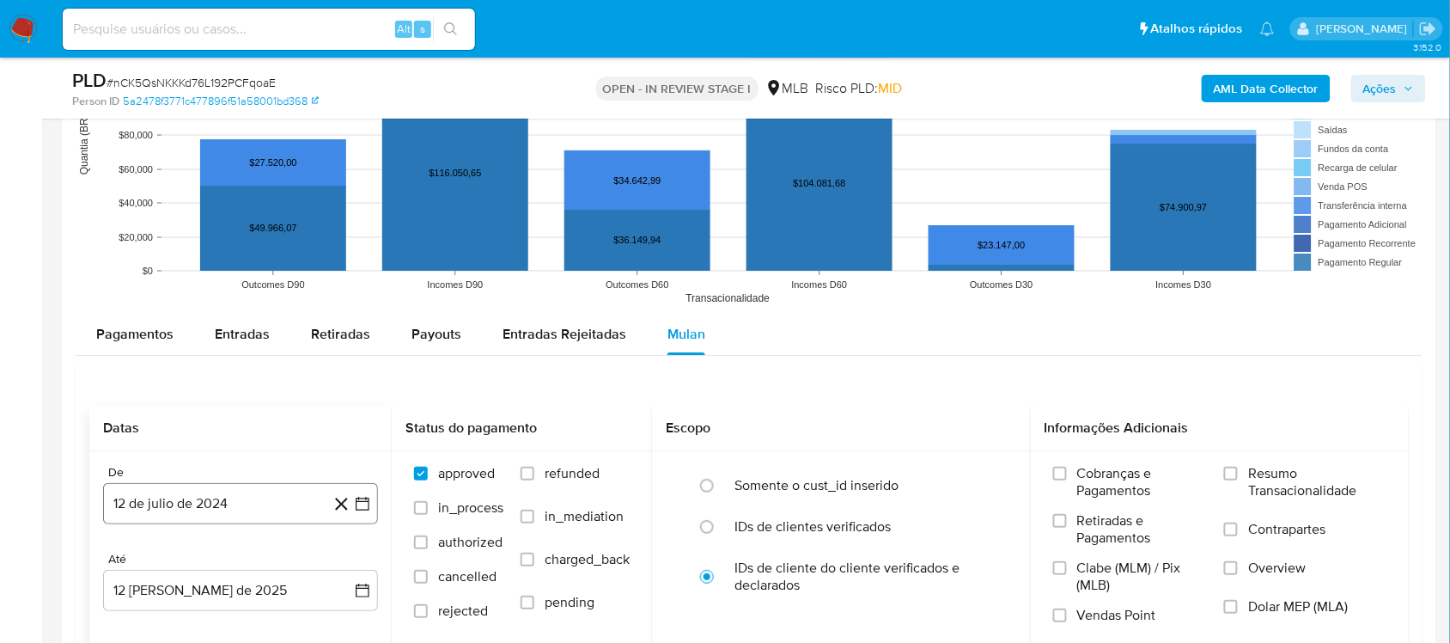
click at [362, 503] on icon "button" at bounding box center [362, 503] width 17 height 17
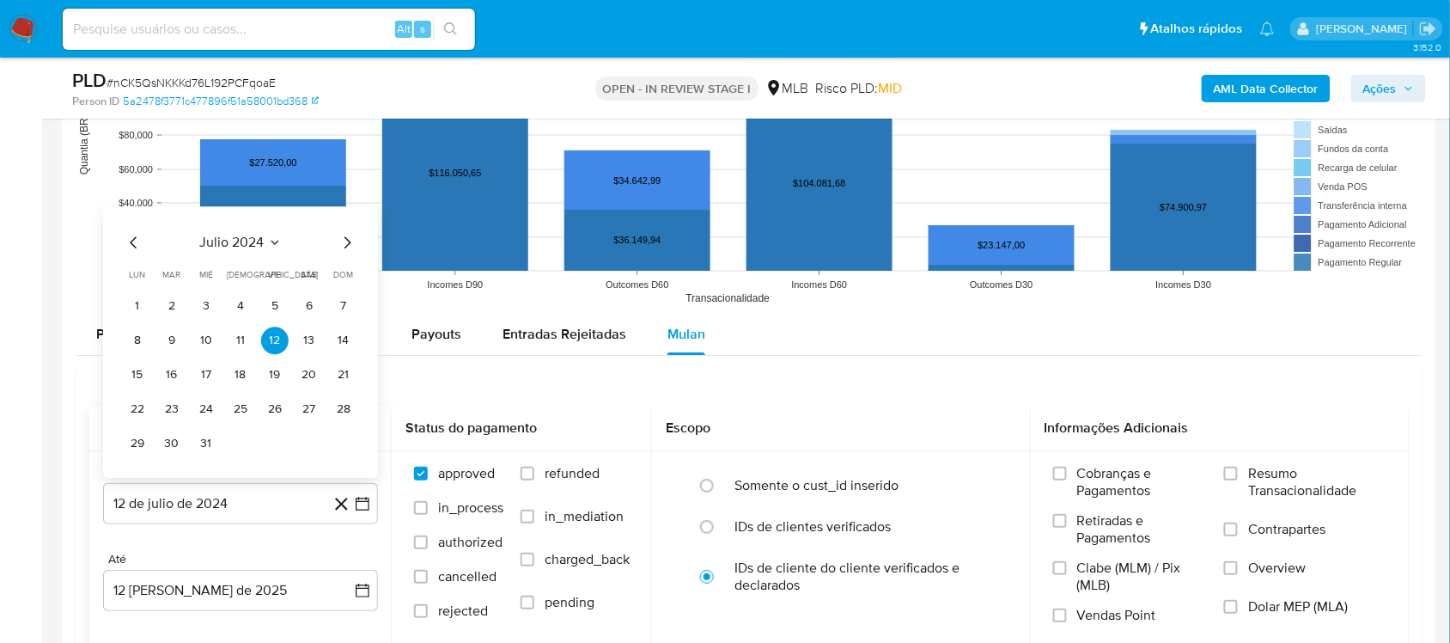
click at [235, 228] on div "julio 2024 julio 2024 lun lunes mar martes mié miércoles jue jueves vie viernes…" at bounding box center [240, 341] width 275 height 271
click at [247, 243] on span "julio 2024" at bounding box center [232, 242] width 64 height 17
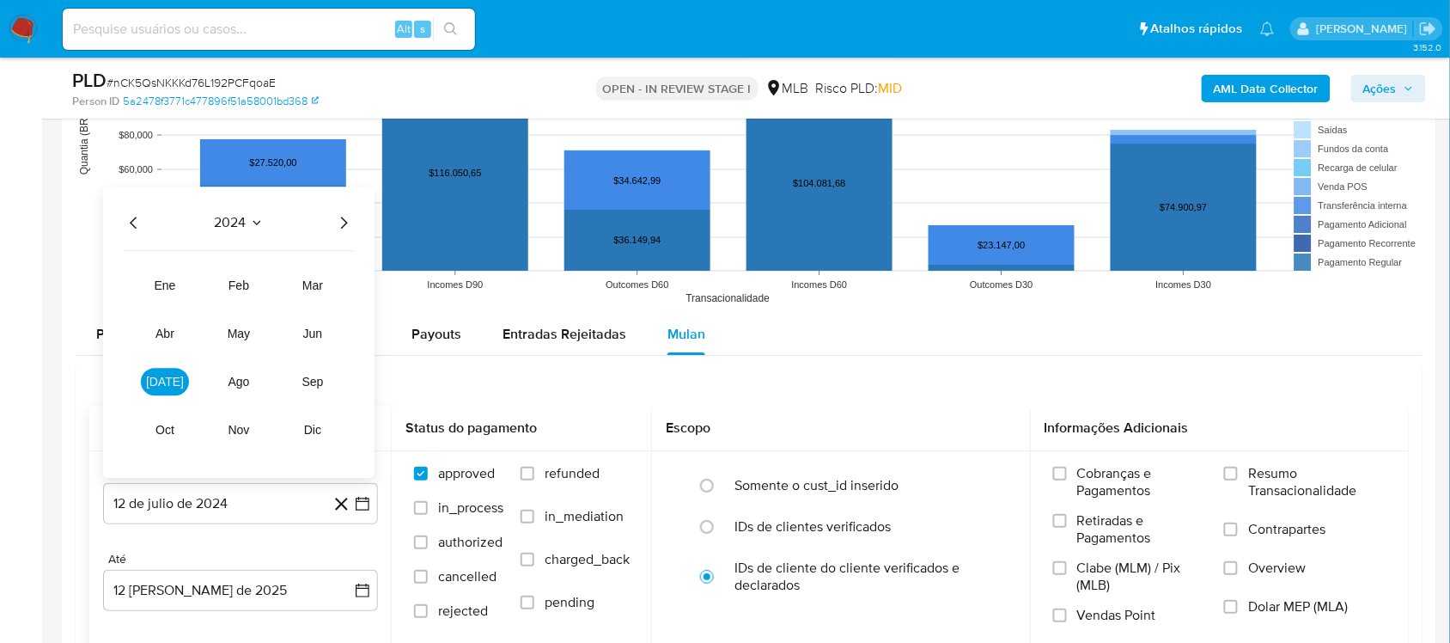
click at [337, 225] on icon "Año siguiente" at bounding box center [343, 222] width 21 height 21
click at [315, 336] on span "jun" at bounding box center [313, 333] width 20 height 14
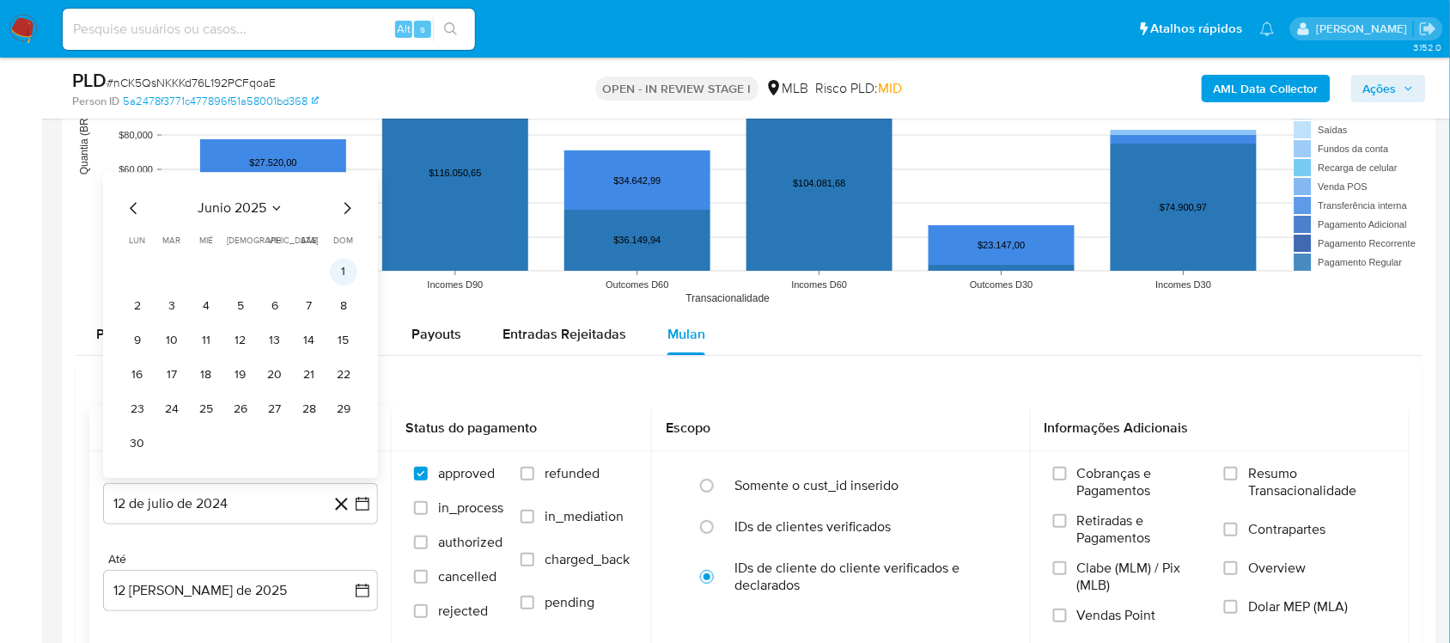
click at [339, 268] on button "1" at bounding box center [343, 271] width 27 height 27
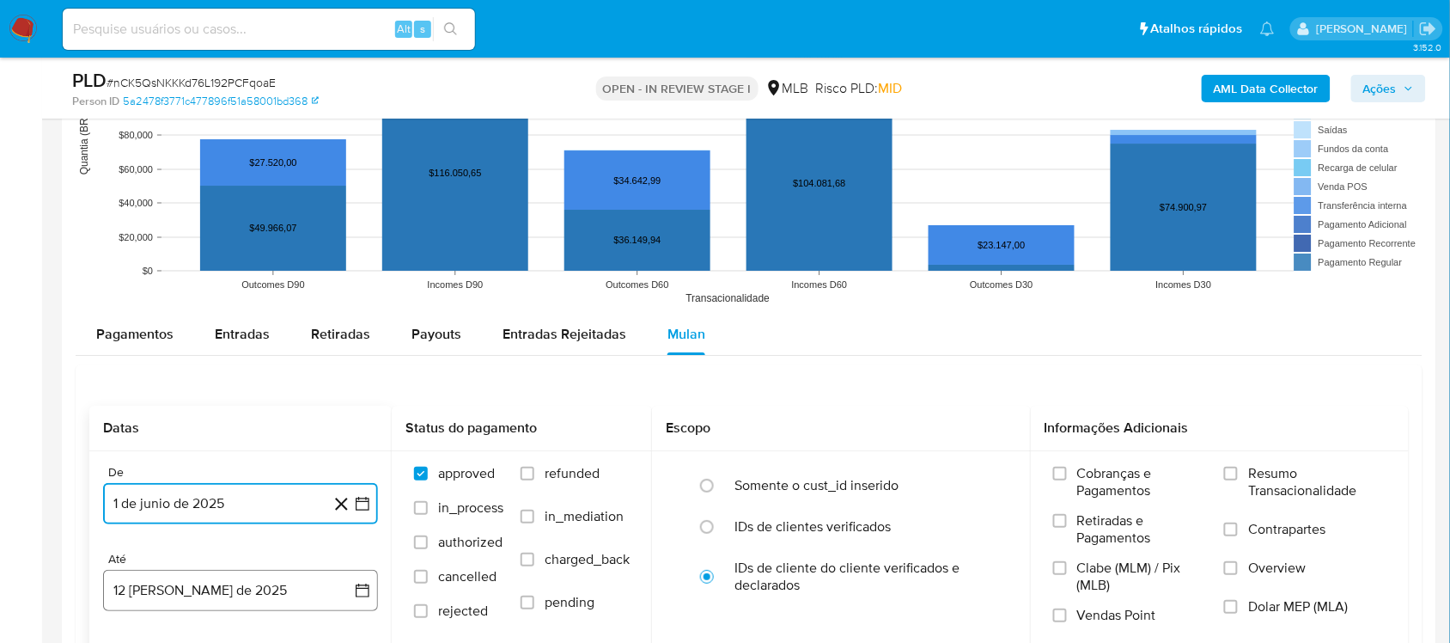
drag, startPoint x: 358, startPoint y: 593, endPoint x: 345, endPoint y: 578, distance: 19.5
click at [358, 541] on icon "button" at bounding box center [362, 590] width 17 height 17
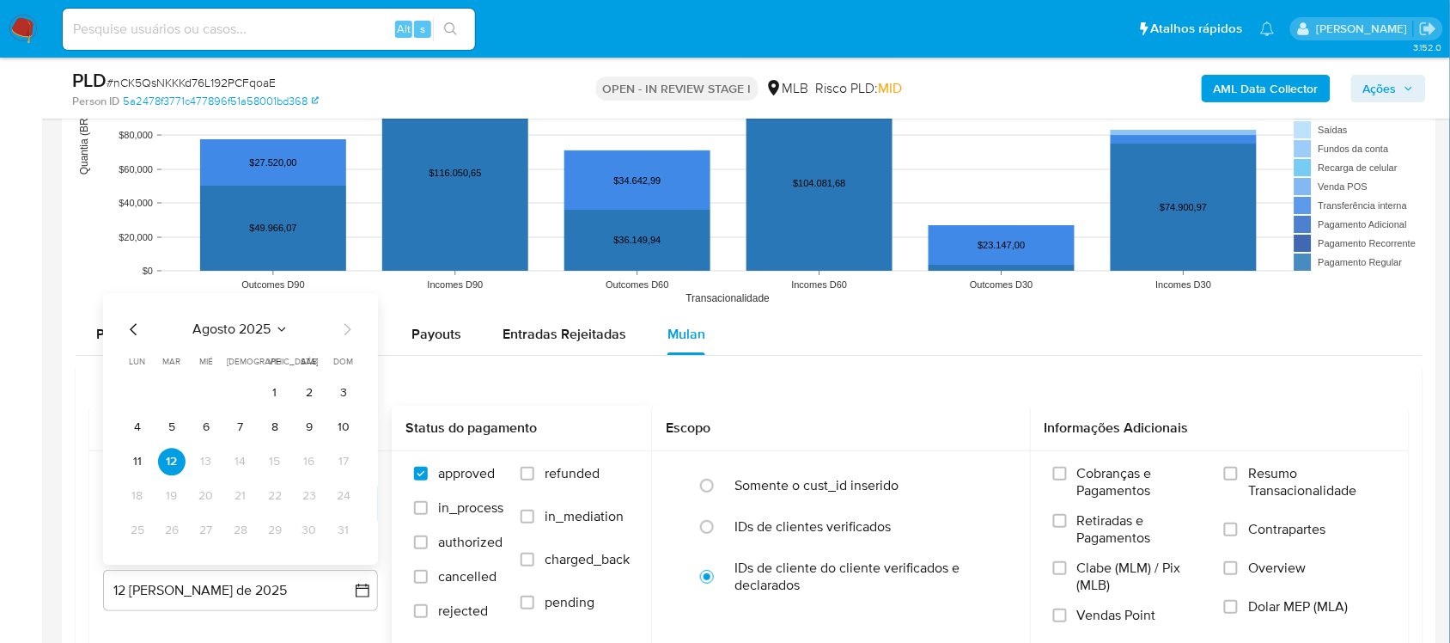
drag, startPoint x: 341, startPoint y: 431, endPoint x: 483, endPoint y: 478, distance: 149.4
click at [342, 431] on button "10" at bounding box center [343, 426] width 27 height 27
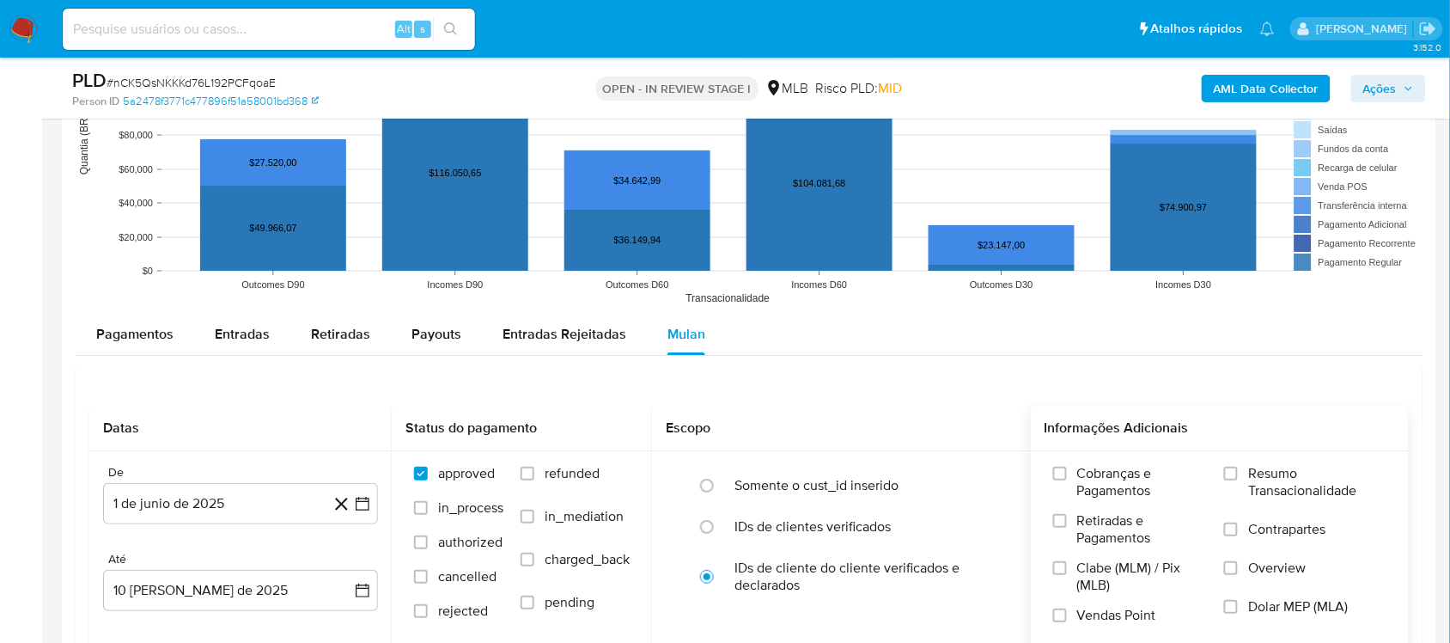
click at [1099, 461] on div "Cobranças e Pagamentos Retiradas e Pagamentos Clabe (MLM) / Pix (MLB) Vendas Po…" at bounding box center [1220, 550] width 379 height 199
click at [1099, 478] on span "Resumo Transacionalidade" at bounding box center [1317, 482] width 138 height 34
click at [1099, 478] on input "Resumo Transacionalidade" at bounding box center [1231, 473] width 14 height 14
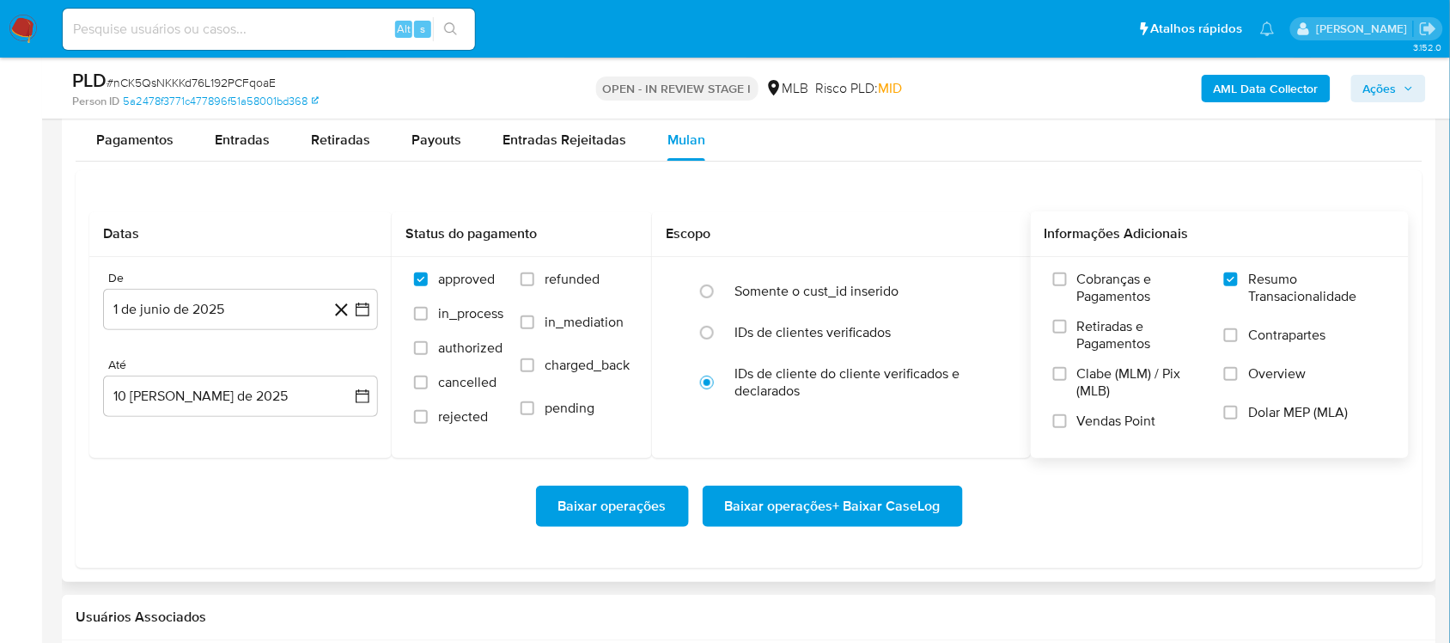
scroll to position [1933, 0]
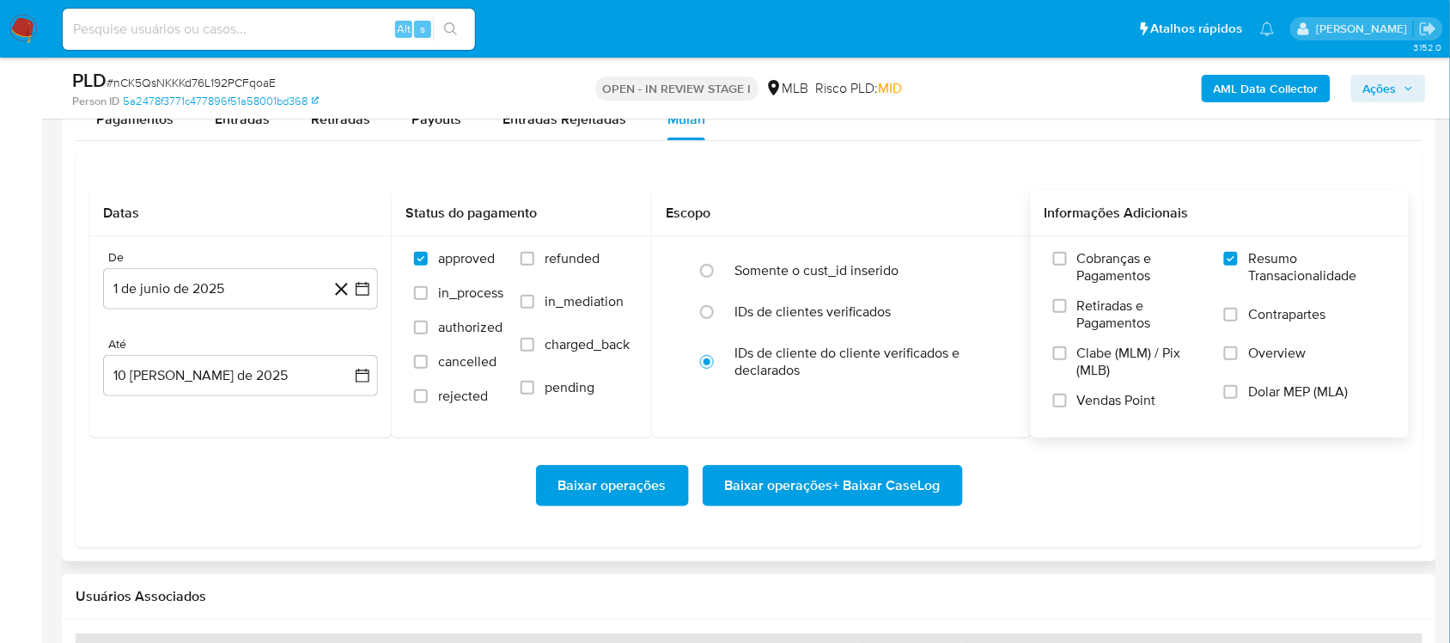
click at [822, 491] on span "Baixar operações + Baixar CaseLog" at bounding box center [833, 485] width 216 height 38
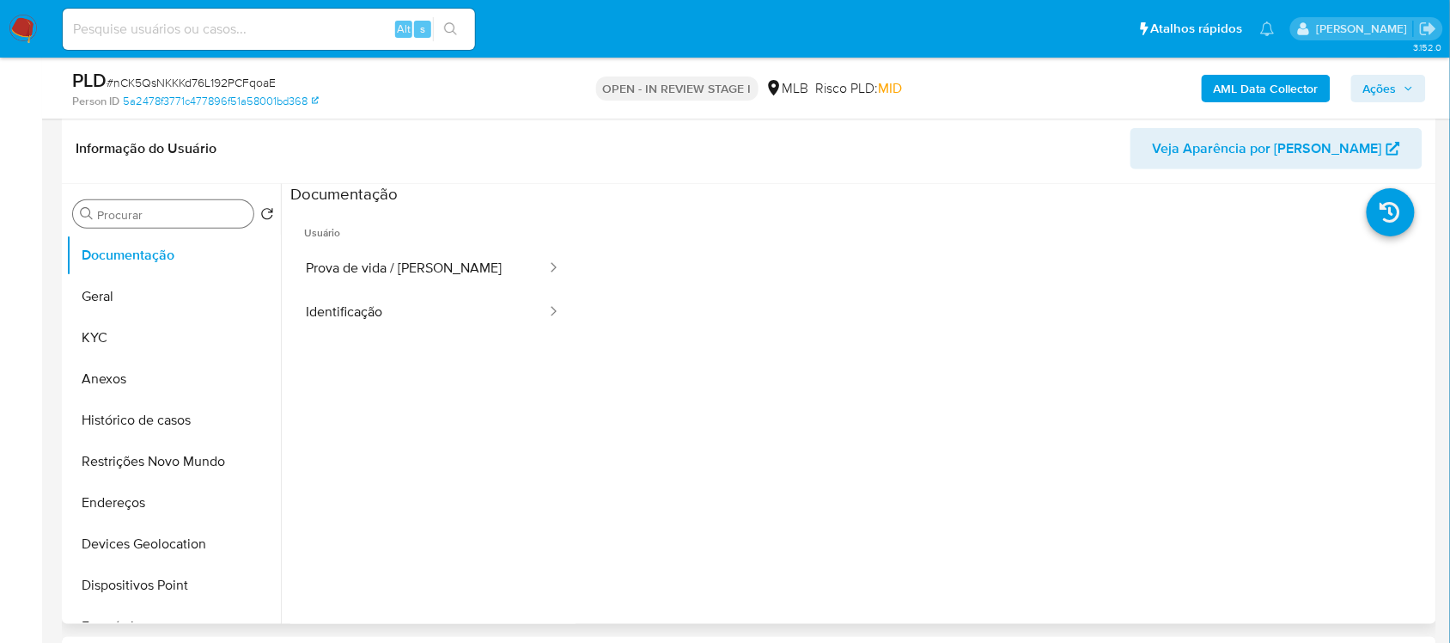
scroll to position [215, 0]
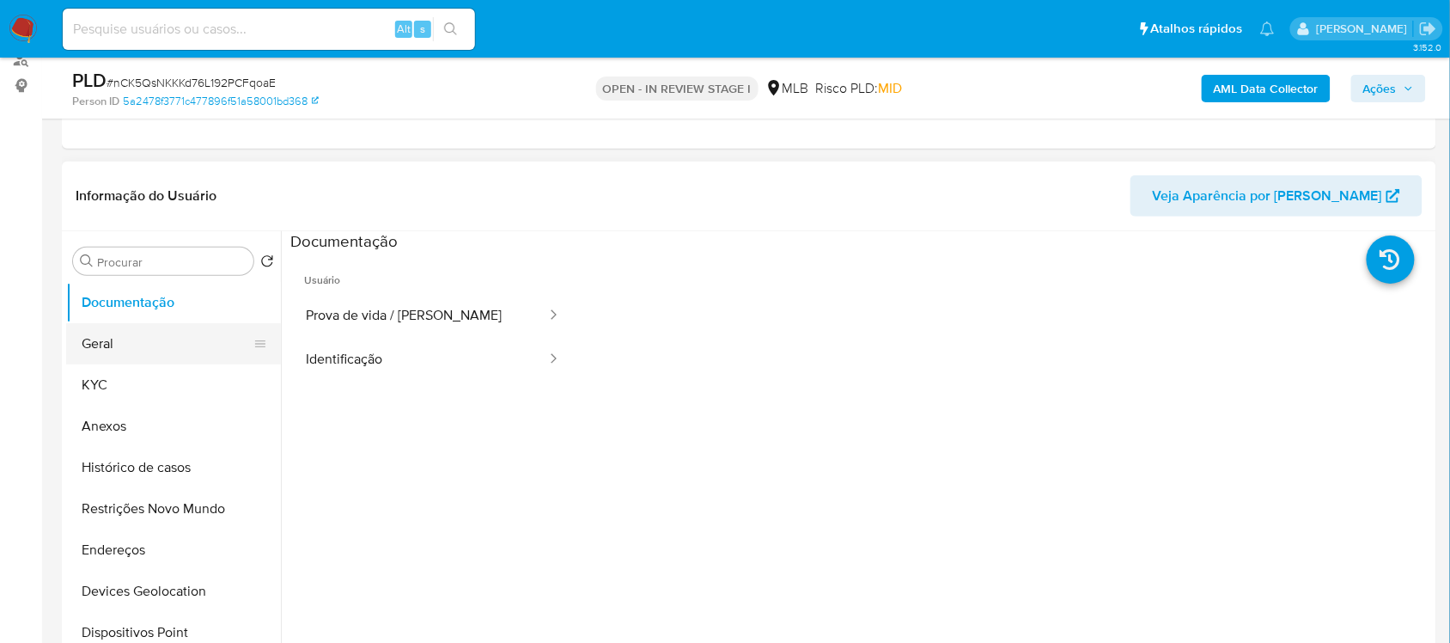
click at [169, 344] on button "Geral" at bounding box center [166, 343] width 201 height 41
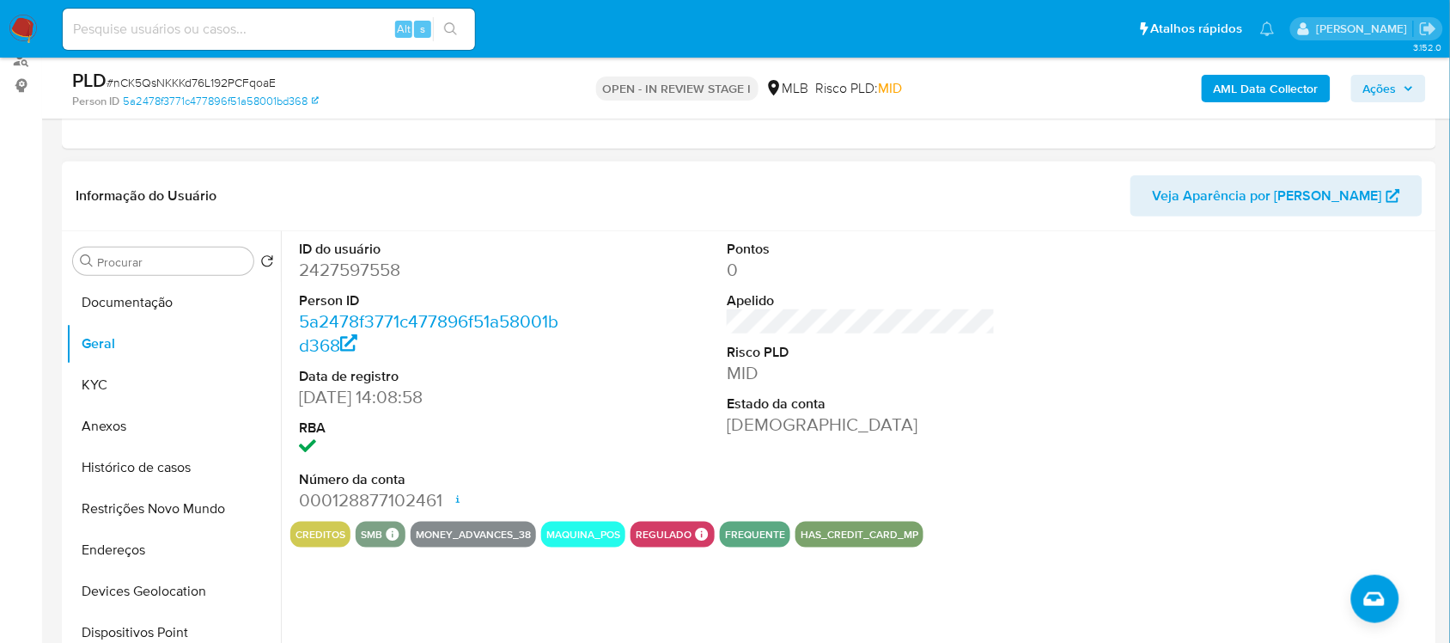
click at [319, 277] on dd "2427597558" at bounding box center [433, 270] width 268 height 24
copy dd "2427597558"
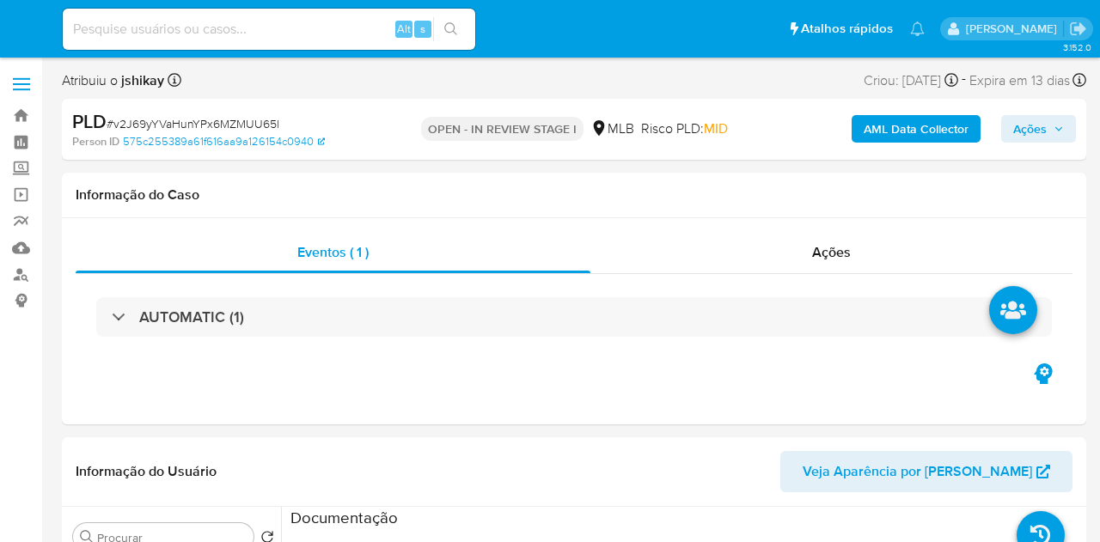
select select "10"
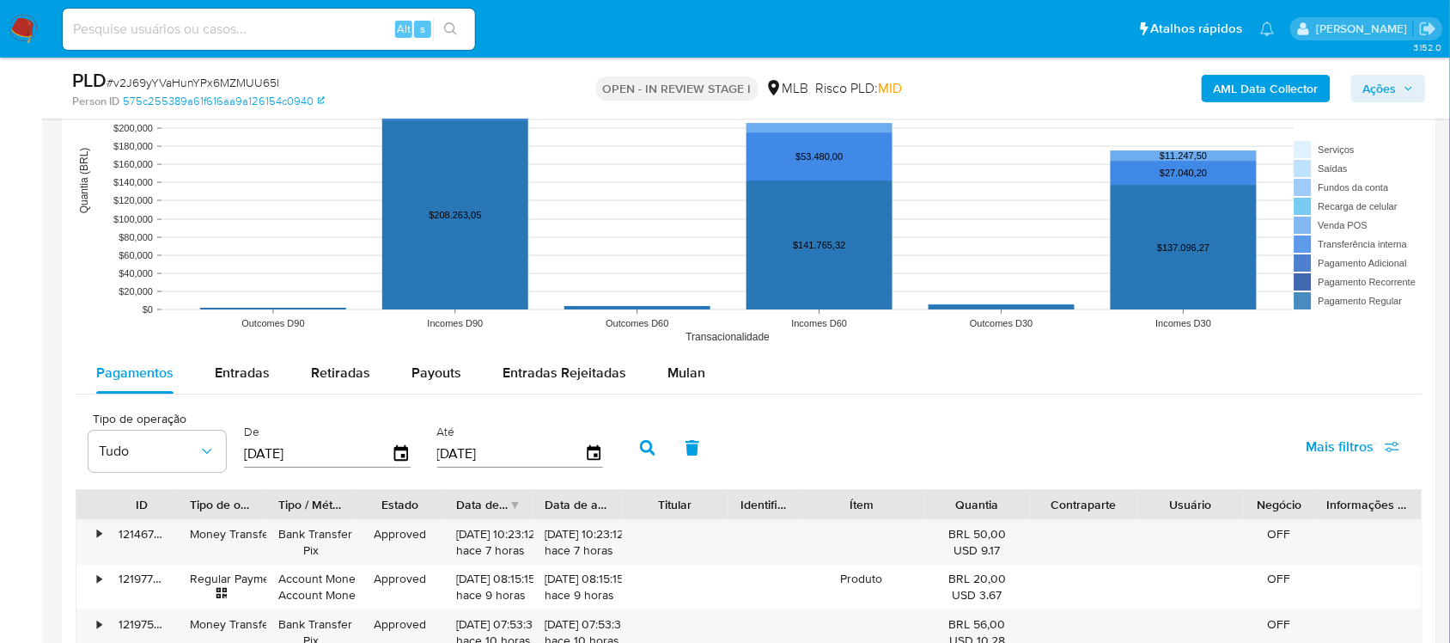
scroll to position [1718, 0]
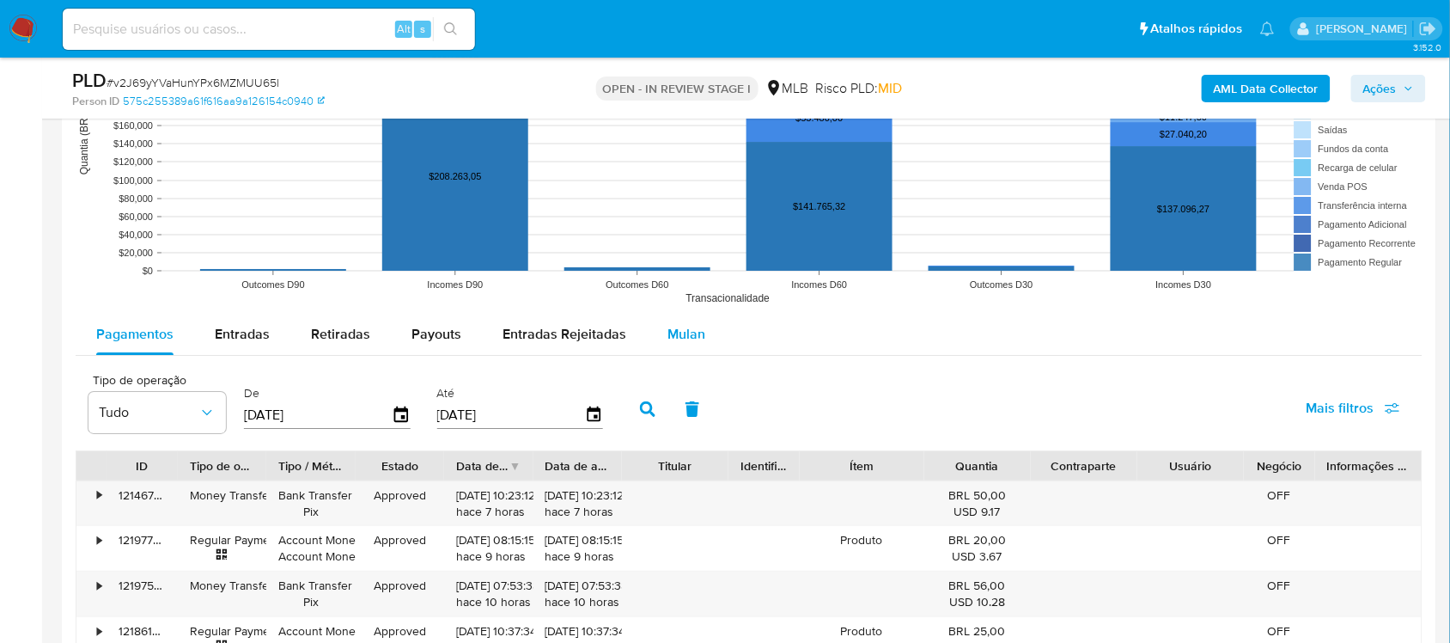
click at [677, 325] on span "Mulan" at bounding box center [686, 334] width 38 height 20
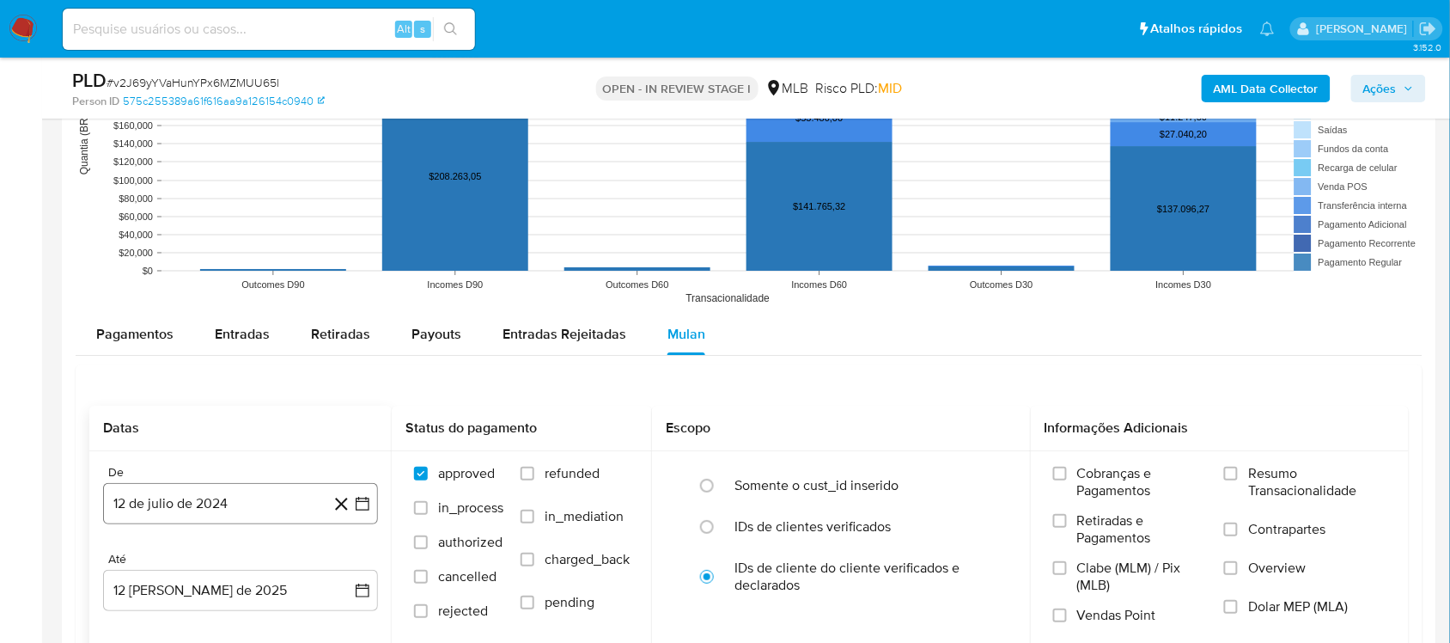
click at [363, 503] on icon "button" at bounding box center [362, 503] width 17 height 17
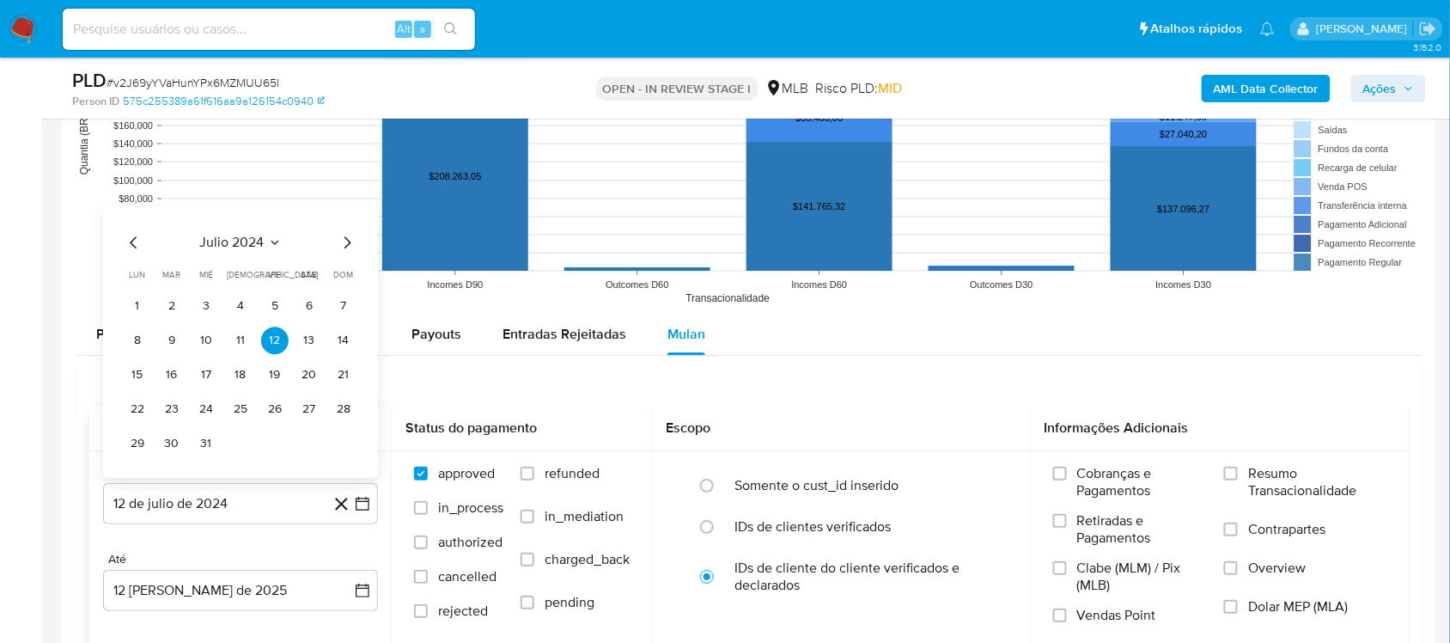
click at [272, 233] on div "julio 2024 julio 2024 lun lunes mar martes mié miércoles jue jueves vie viernes…" at bounding box center [240, 341] width 275 height 271
click at [272, 241] on icon "Seleccionar mes y año" at bounding box center [275, 242] width 14 height 14
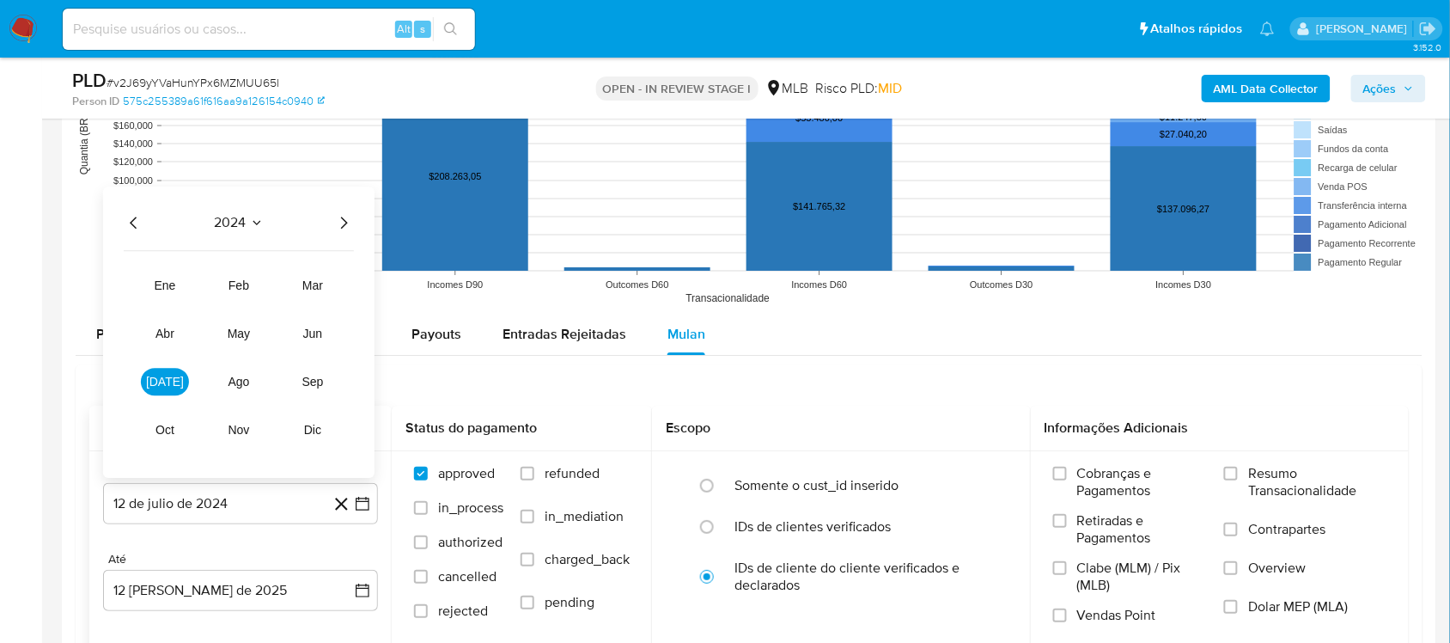
click at [348, 225] on icon "Año siguiente" at bounding box center [343, 222] width 21 height 21
click at [323, 336] on button "jun" at bounding box center [313, 333] width 48 height 27
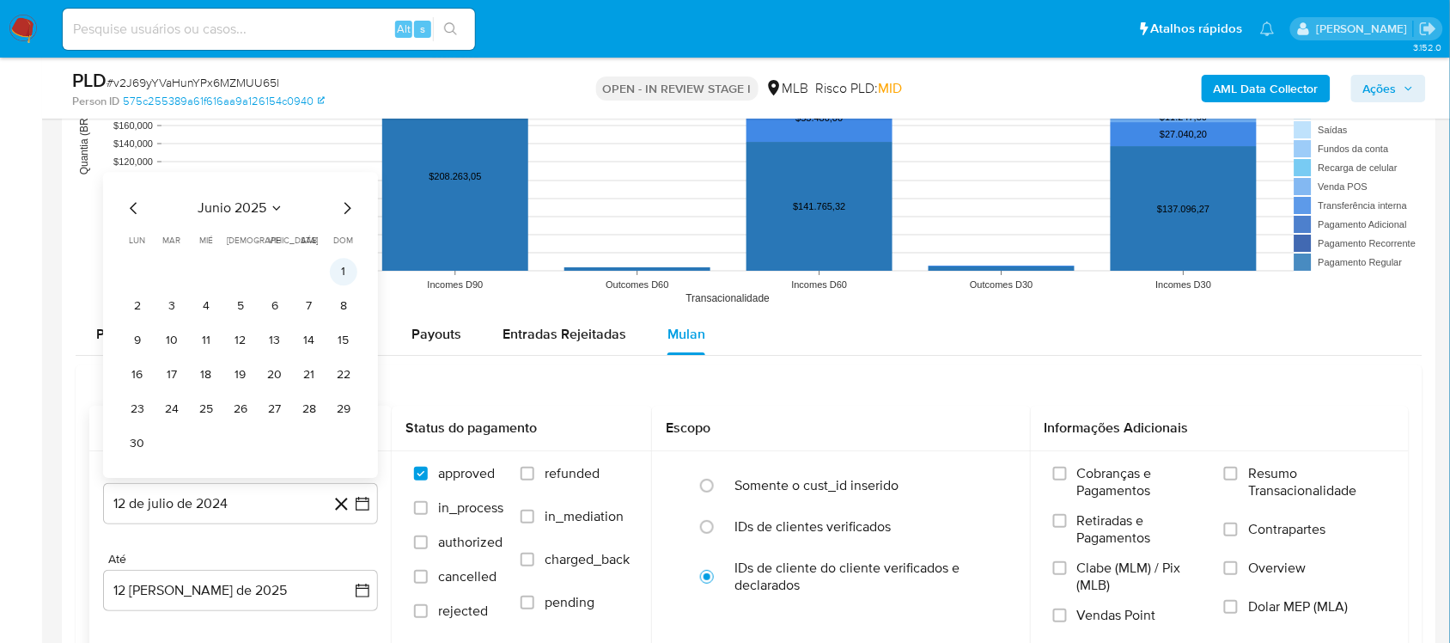
click at [344, 269] on button "1" at bounding box center [343, 271] width 27 height 27
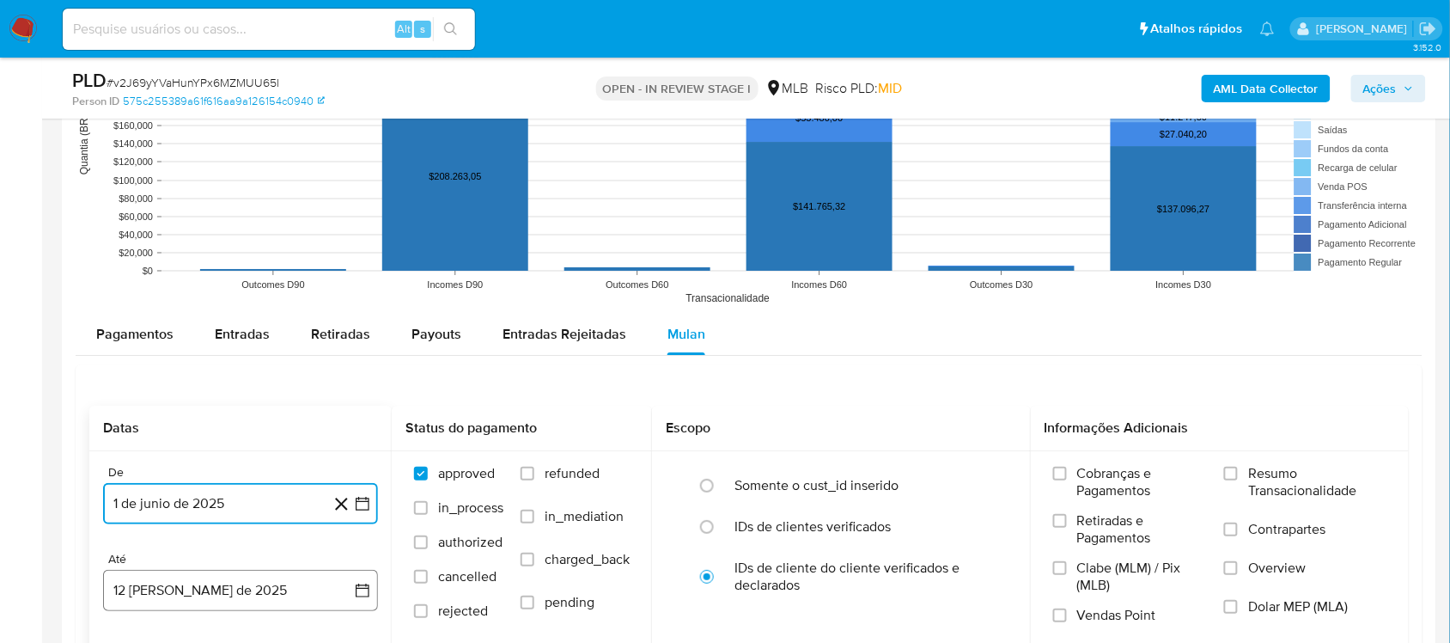
click at [363, 541] on button "12 de agosto de 2025" at bounding box center [240, 590] width 275 height 41
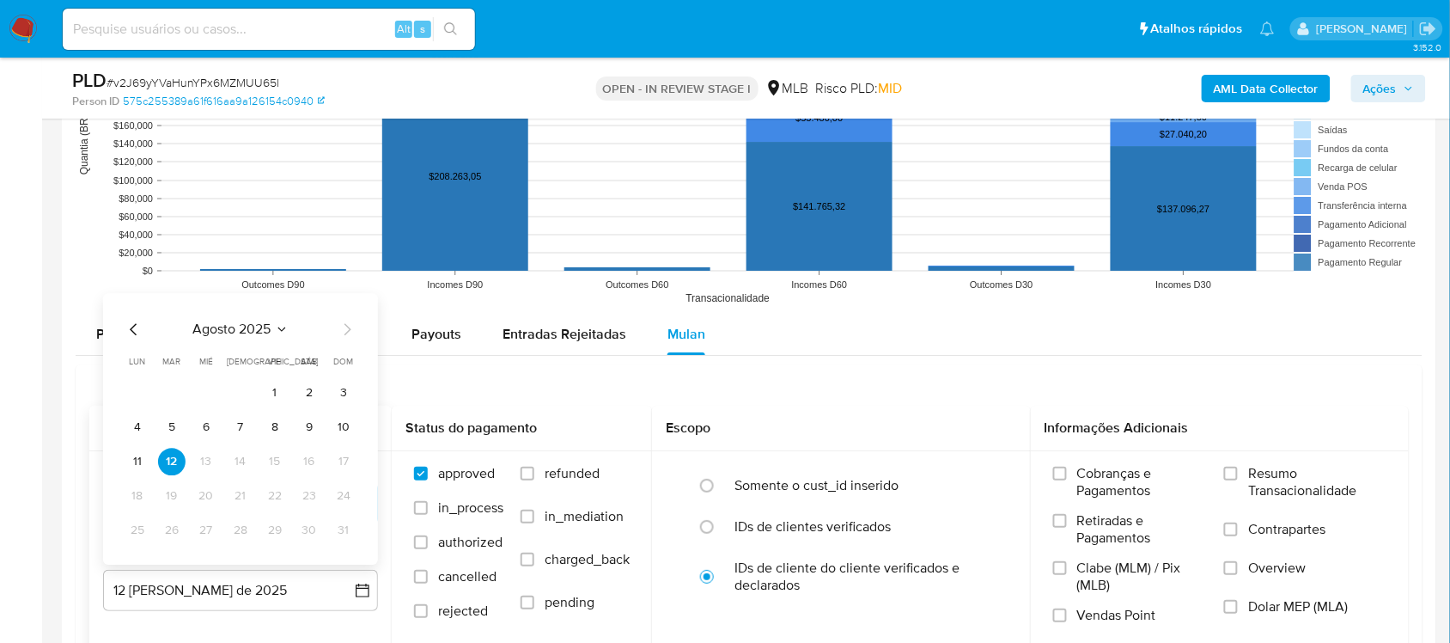
click at [345, 438] on button "10" at bounding box center [343, 426] width 27 height 27
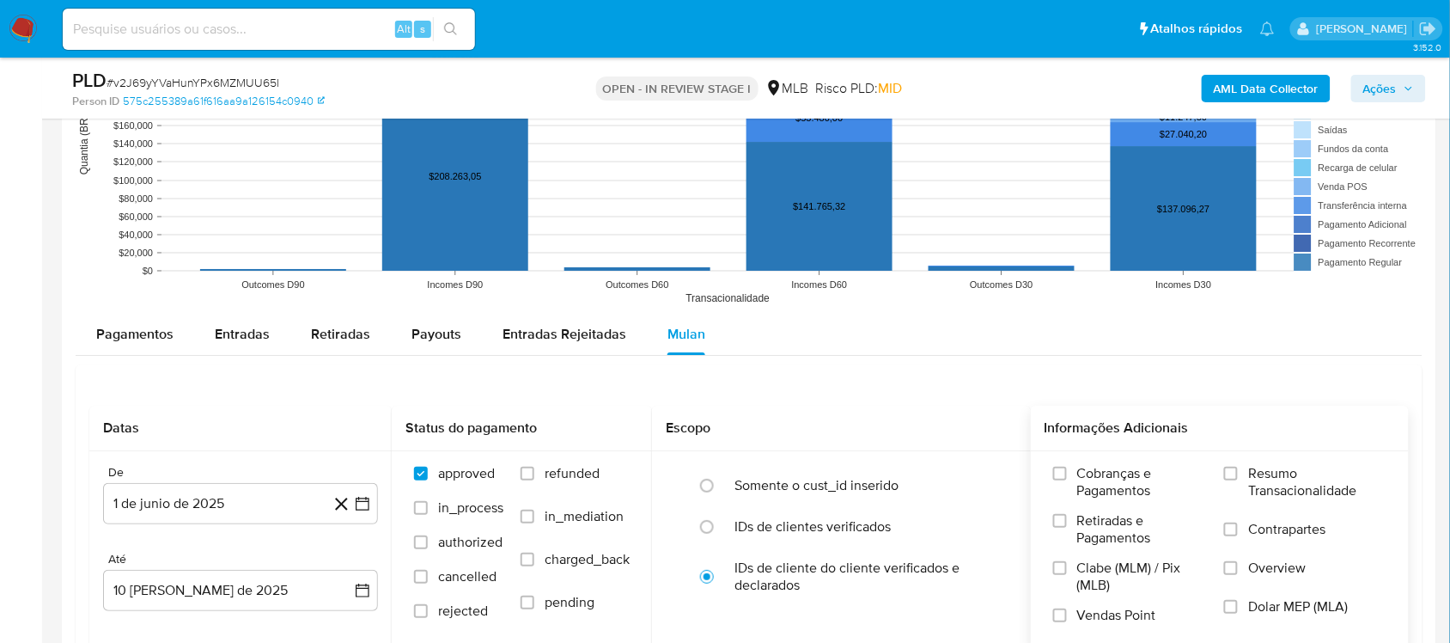
drag, startPoint x: 1254, startPoint y: 475, endPoint x: 1053, endPoint y: 409, distance: 211.6
click at [1099, 475] on span "Resumo Transacionalidade" at bounding box center [1317, 482] width 138 height 34
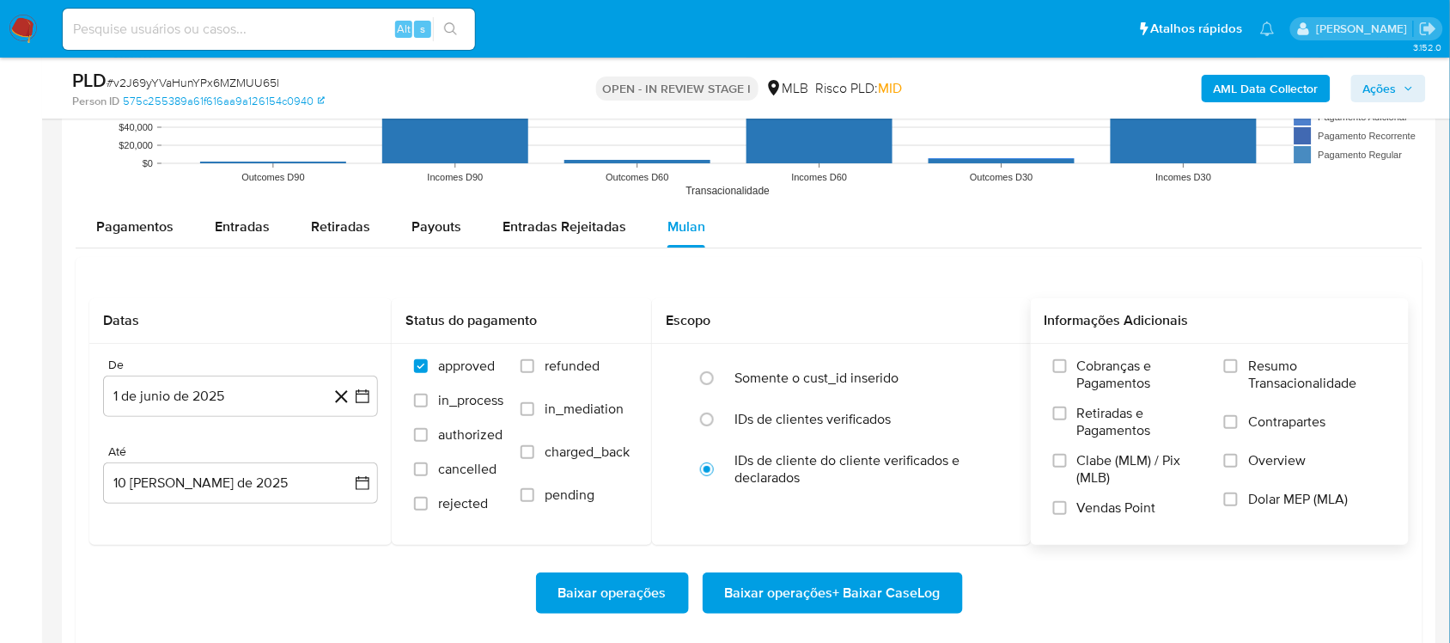
click at [1099, 361] on span "Resumo Transacionalidade" at bounding box center [1317, 374] width 138 height 34
click at [1099, 361] on input "Resumo Transacionalidade" at bounding box center [1231, 366] width 14 height 14
click at [818, 541] on span "Baixar operações + Baixar CaseLog" at bounding box center [833, 593] width 216 height 38
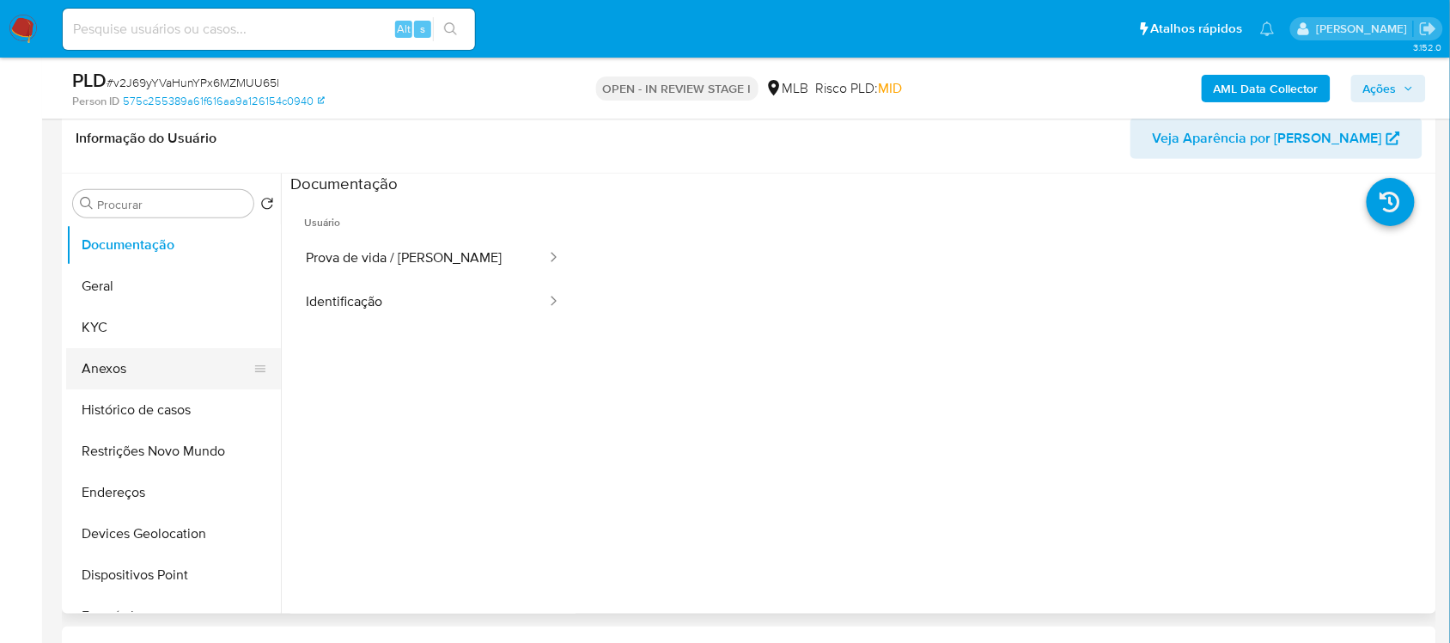
scroll to position [215, 0]
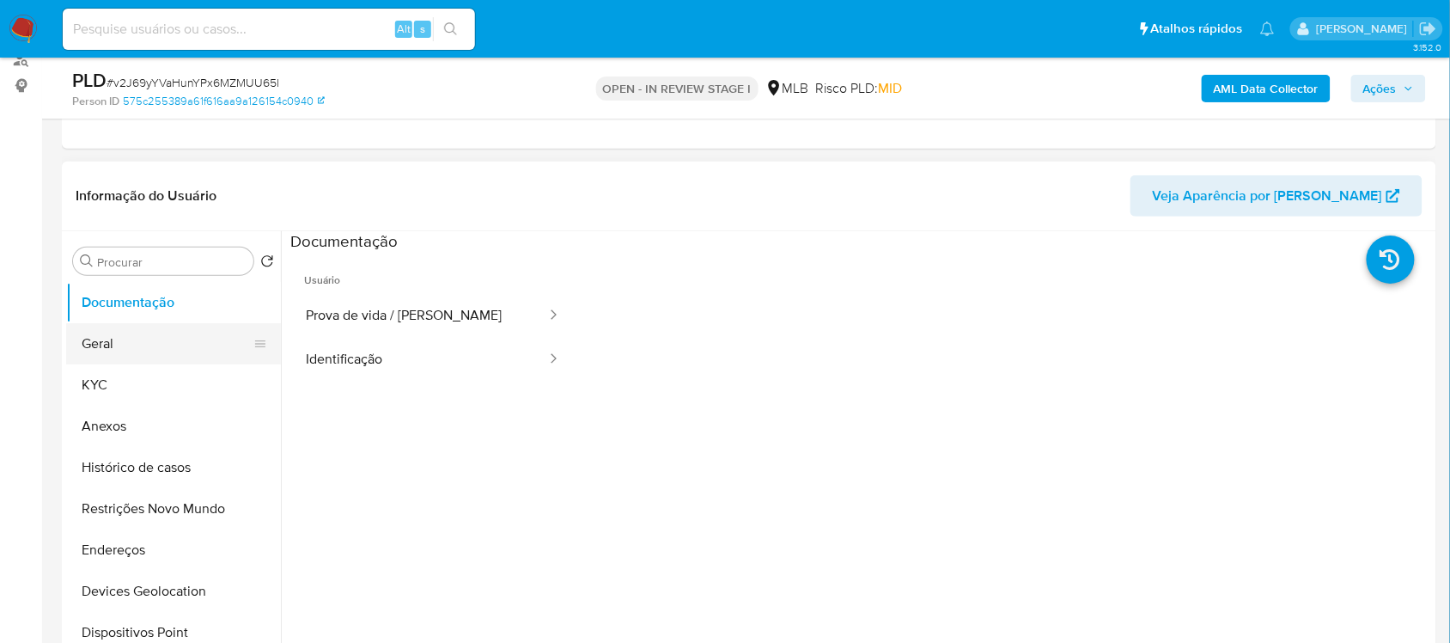
click at [174, 350] on button "Geral" at bounding box center [166, 343] width 201 height 41
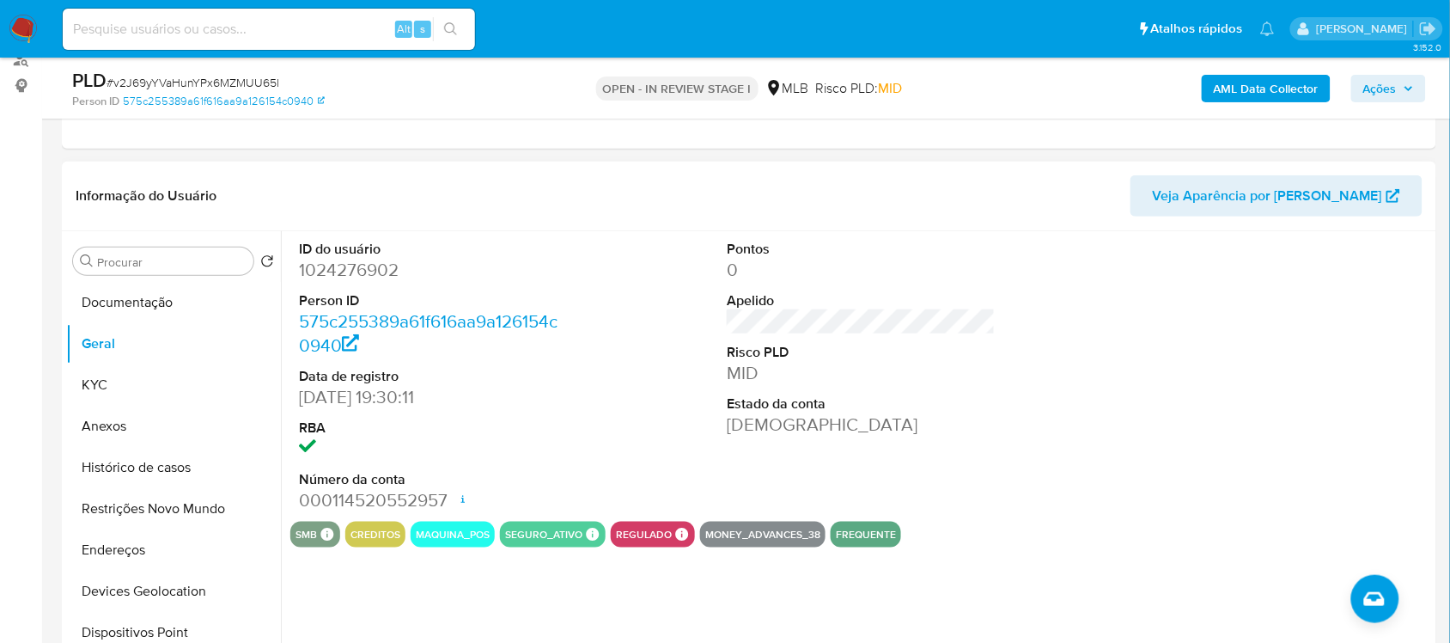
click at [353, 281] on dd "1024276902" at bounding box center [433, 270] width 268 height 24
copy dd "1024276902"
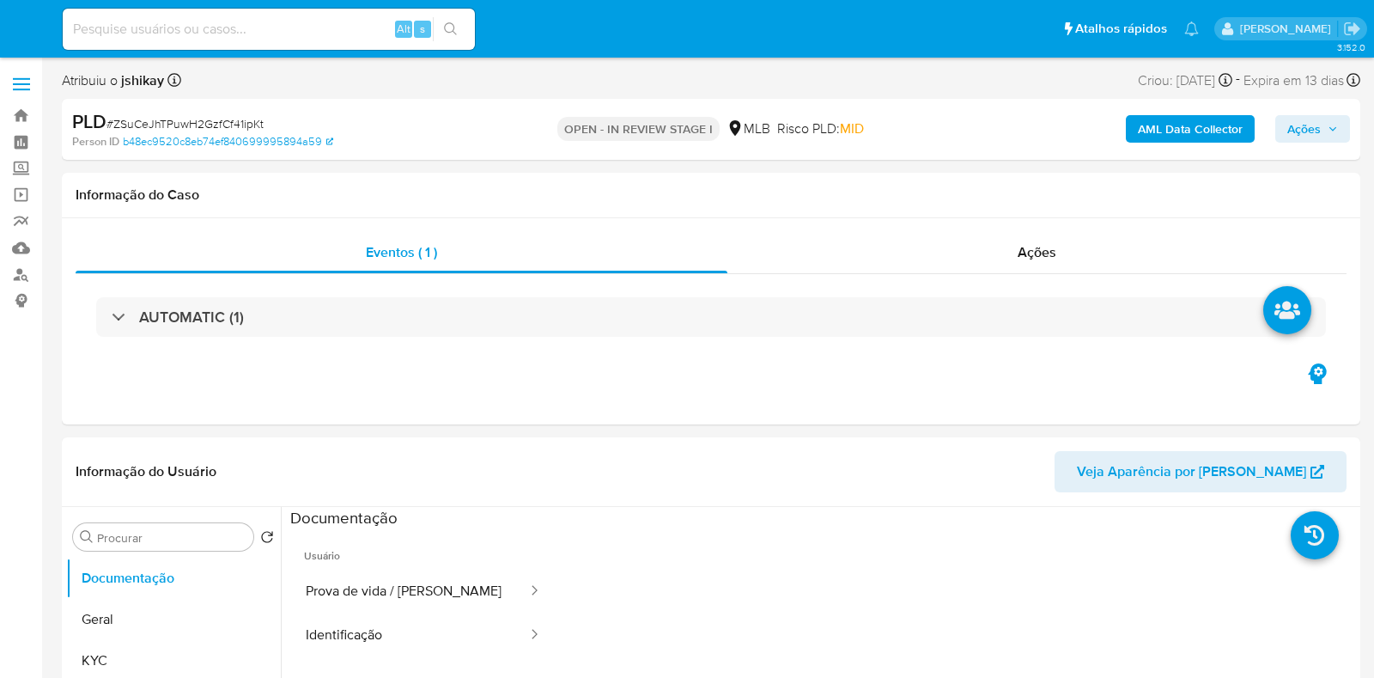
select select "10"
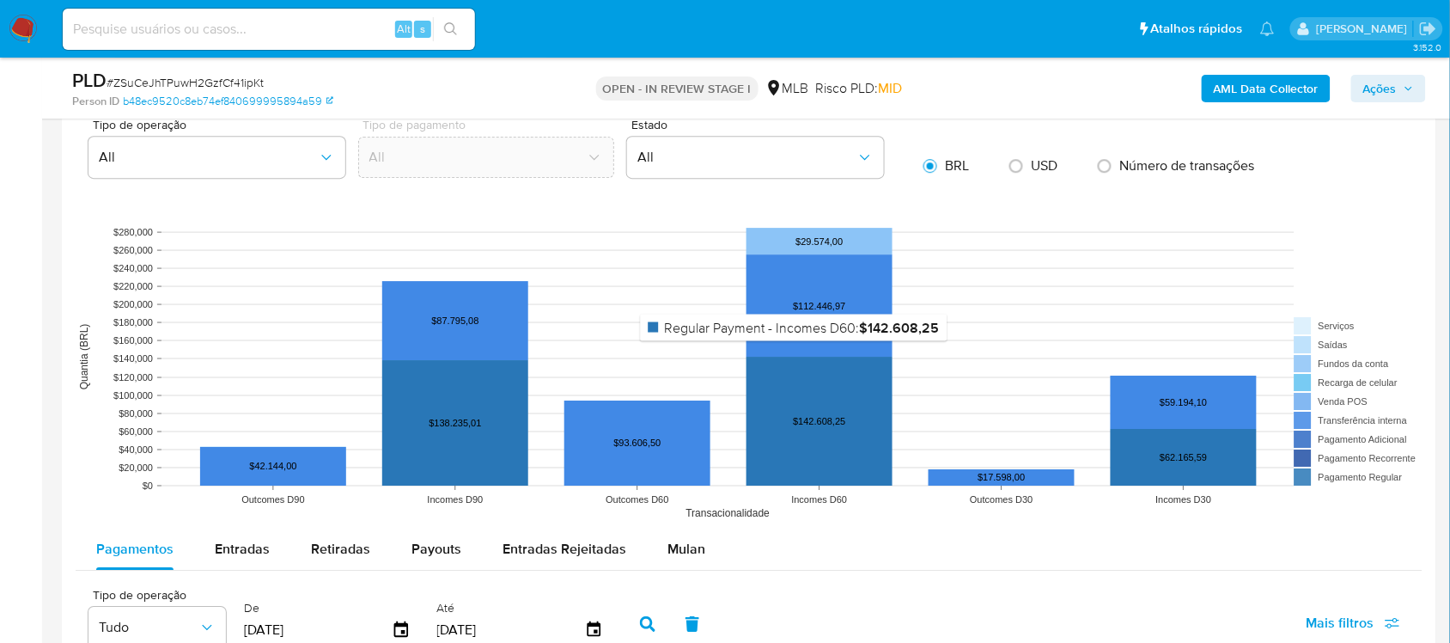
scroll to position [1718, 0]
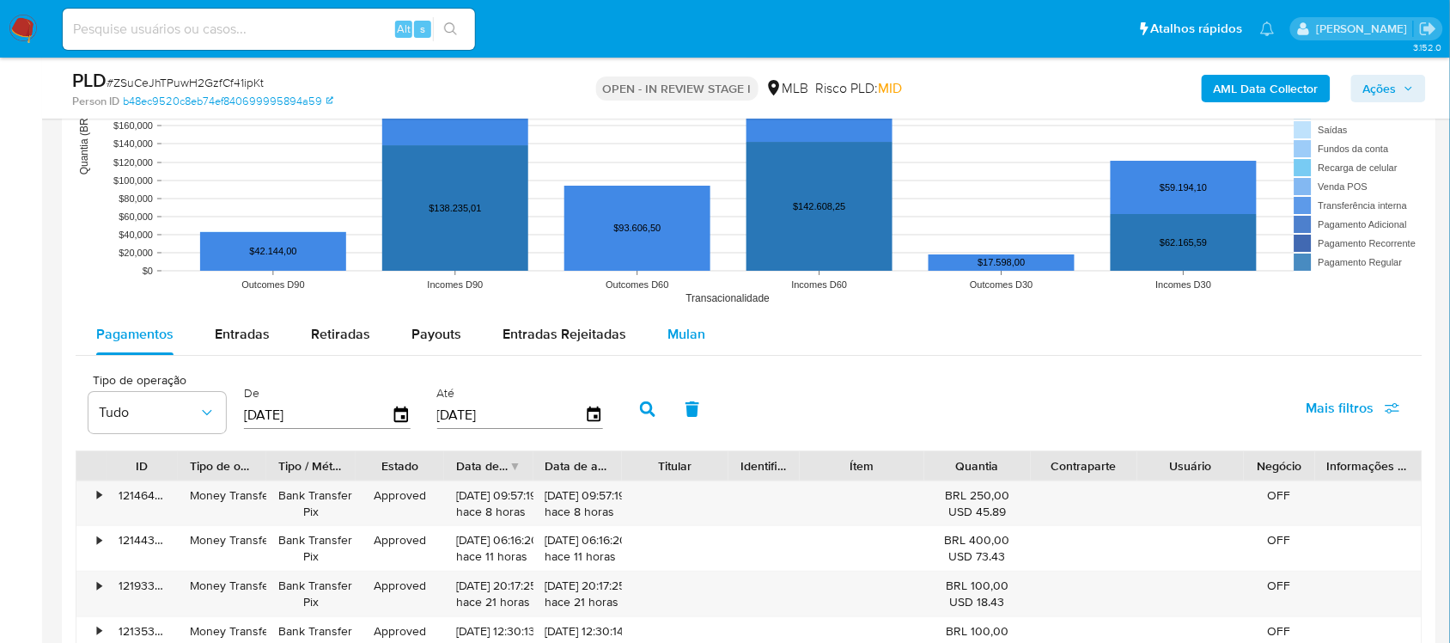
click at [673, 324] on span "Mulan" at bounding box center [686, 334] width 38 height 20
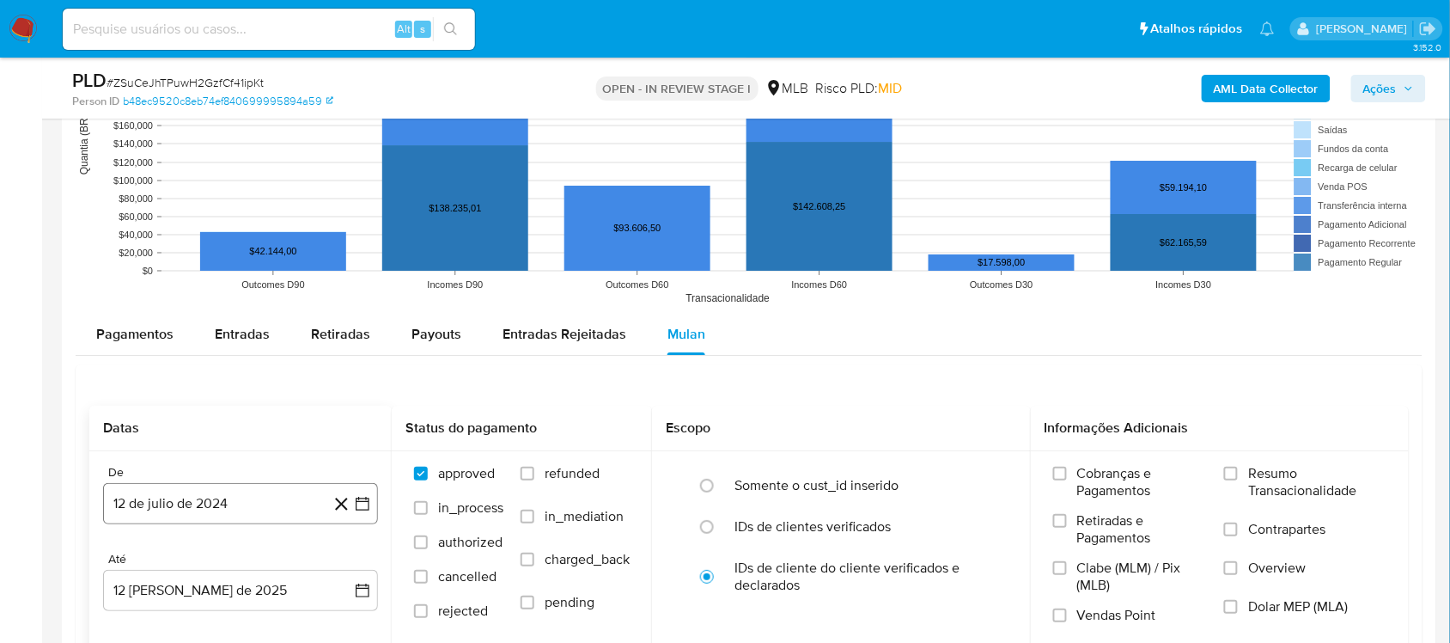
click at [362, 505] on icon "button" at bounding box center [362, 503] width 17 height 17
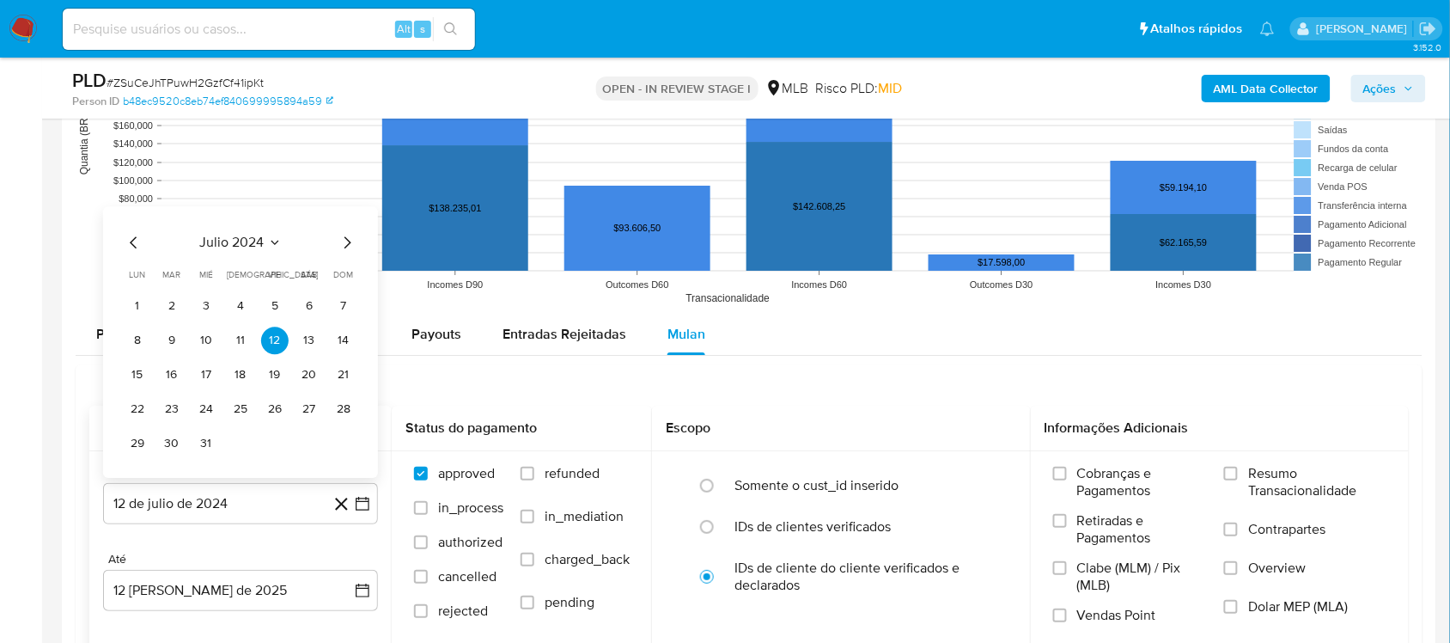
click at [241, 232] on div "julio 2024 julio 2024 lun lunes mar martes mié miércoles jue jueves vie viernes…" at bounding box center [240, 341] width 275 height 271
click at [245, 241] on span "julio 2024" at bounding box center [232, 242] width 64 height 17
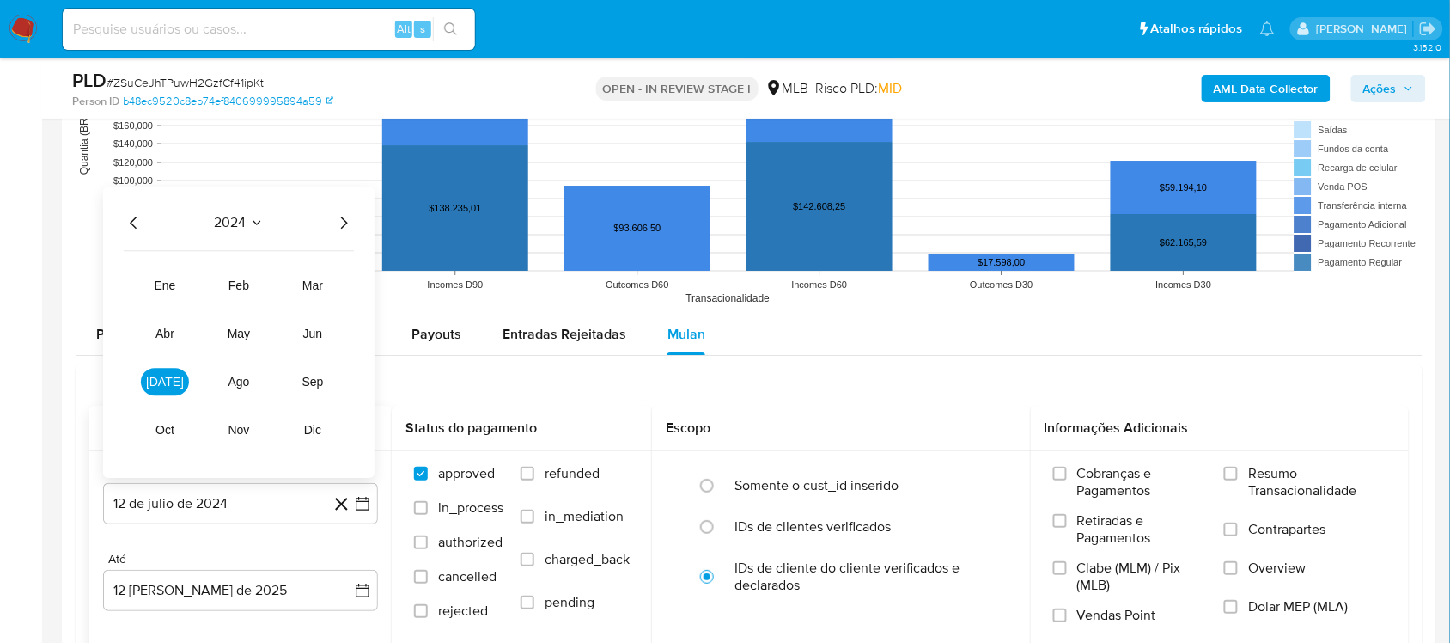
click at [350, 216] on icon "Año siguiente" at bounding box center [343, 222] width 21 height 21
click at [315, 340] on span "jun" at bounding box center [313, 333] width 20 height 14
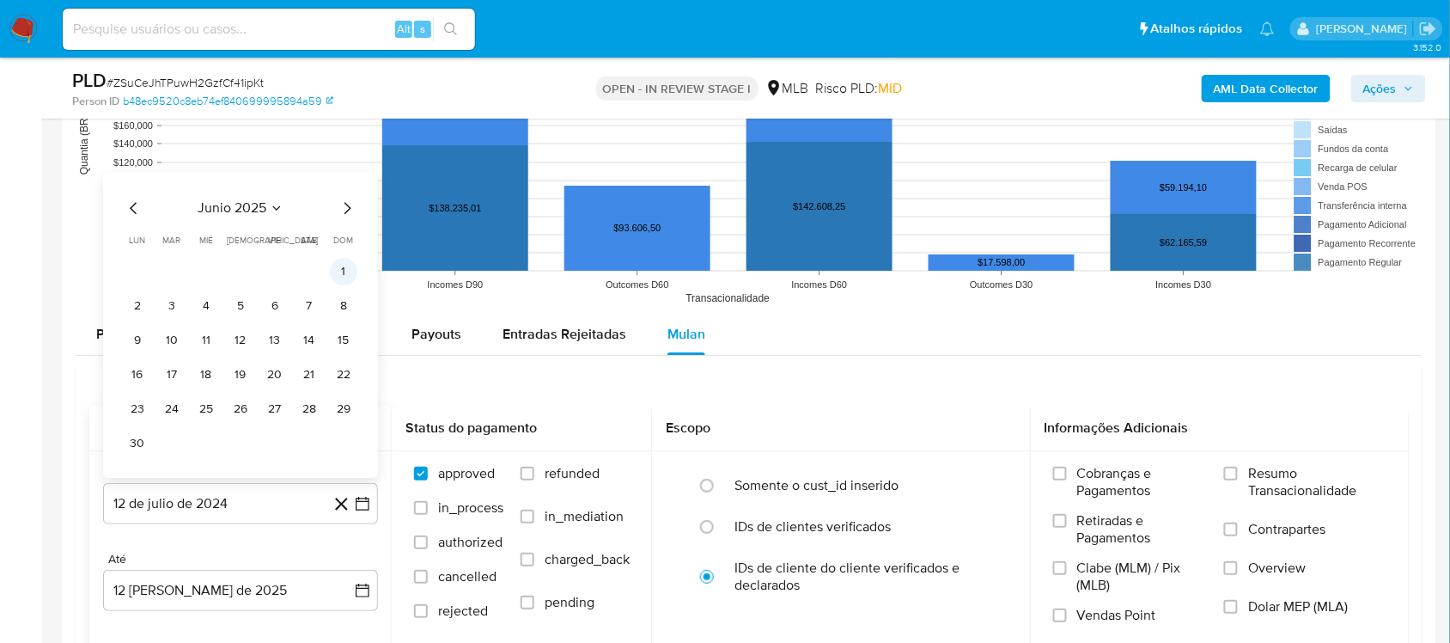
click at [337, 276] on button "1" at bounding box center [343, 271] width 27 height 27
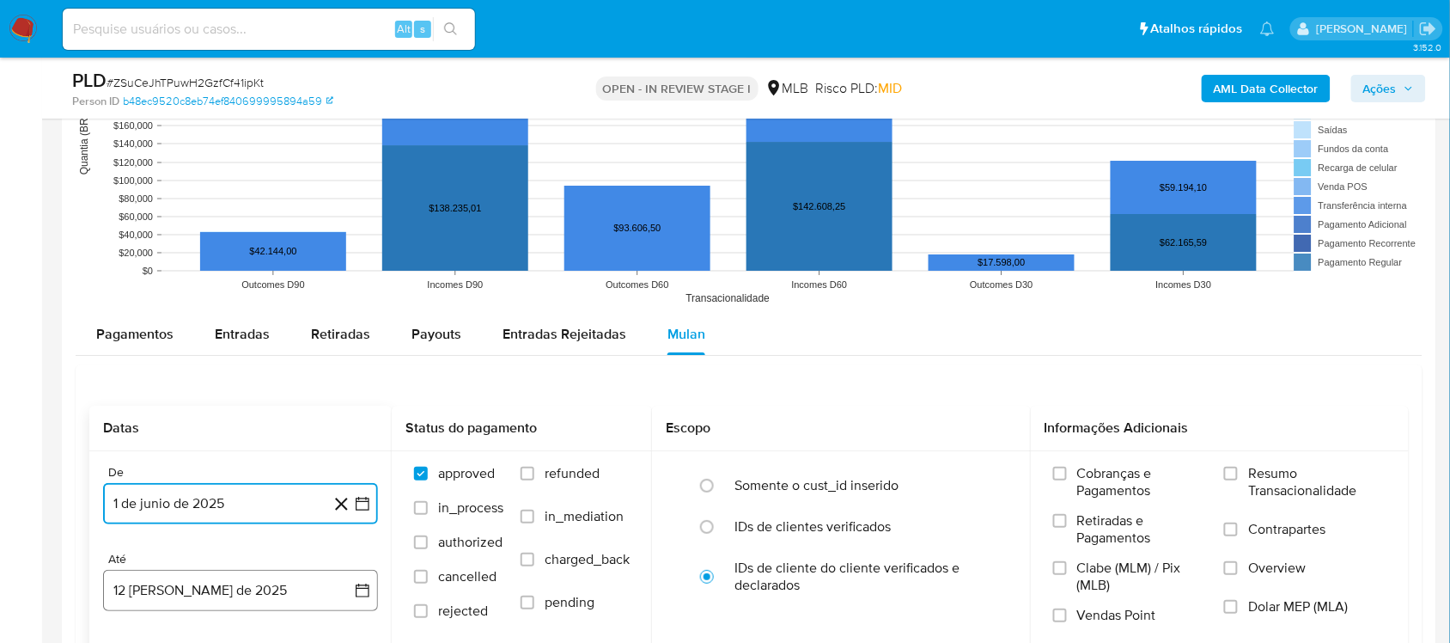
click at [361, 576] on button "12 [PERSON_NAME] de 2025" at bounding box center [240, 590] width 275 height 41
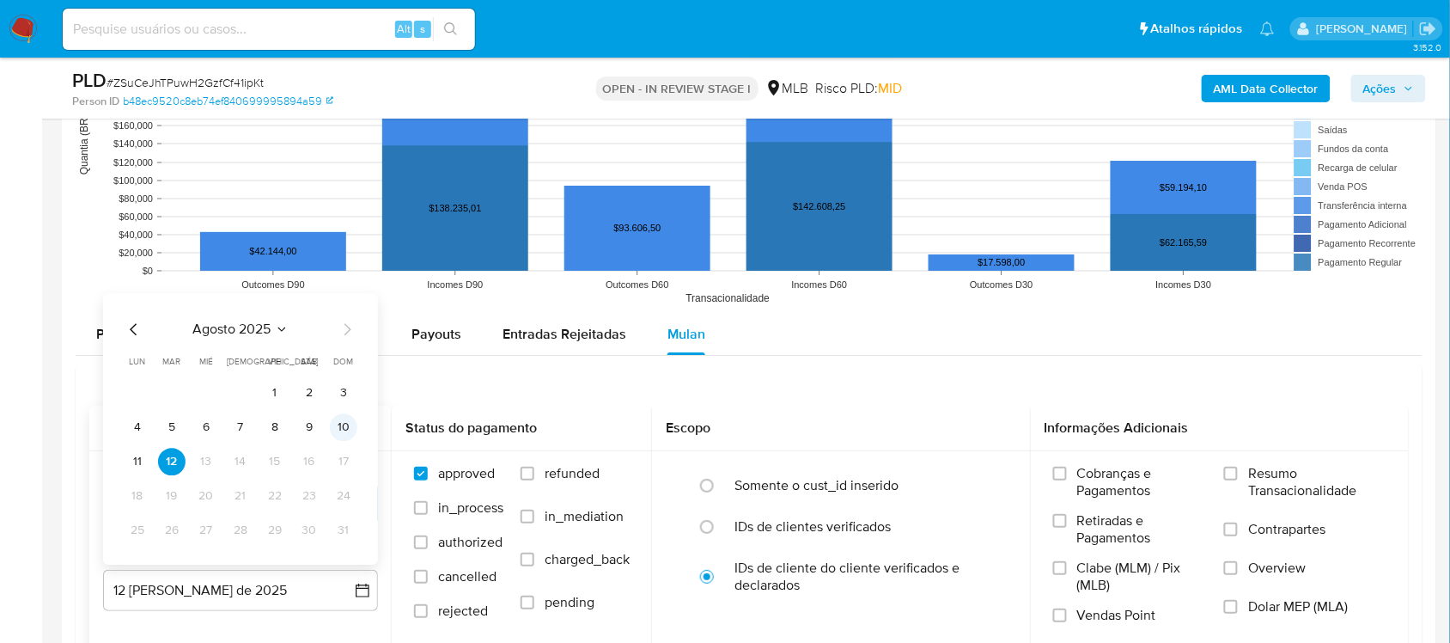
click at [341, 434] on button "10" at bounding box center [343, 426] width 27 height 27
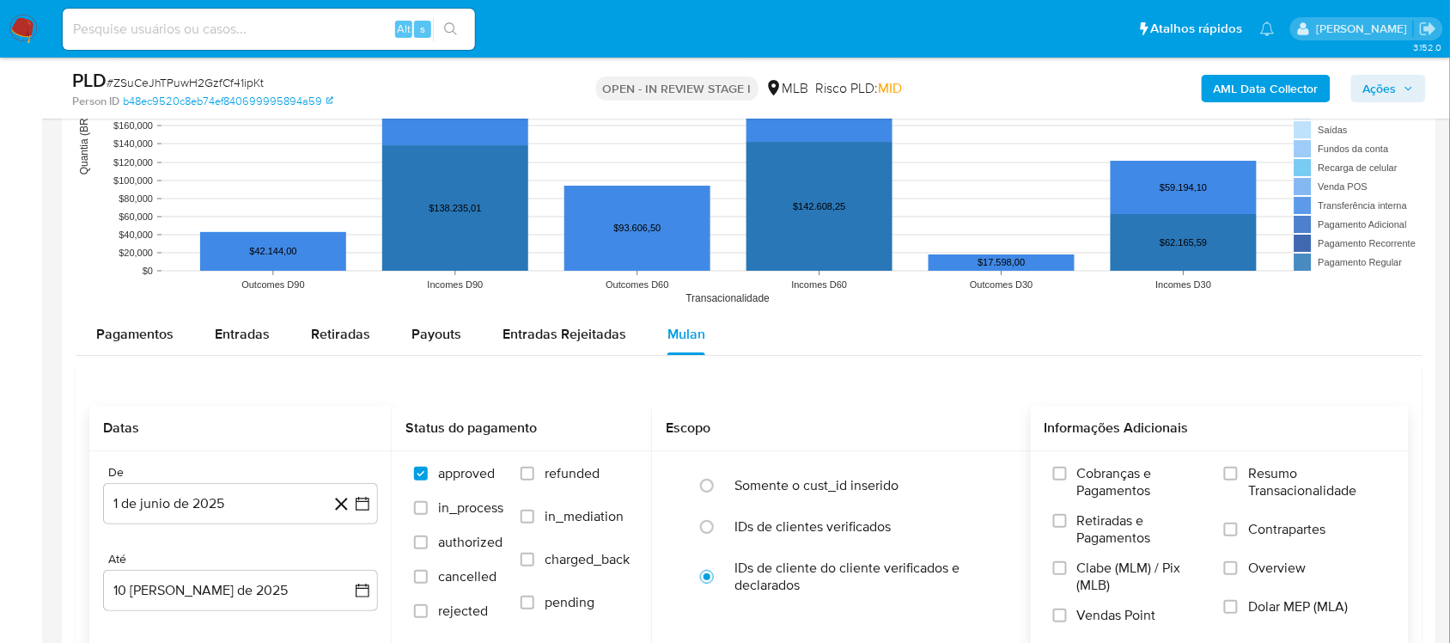
click at [1286, 503] on label "Resumo Transacionalidade" at bounding box center [1305, 493] width 162 height 56
click at [1238, 480] on input "Resumo Transacionalidade" at bounding box center [1231, 473] width 14 height 14
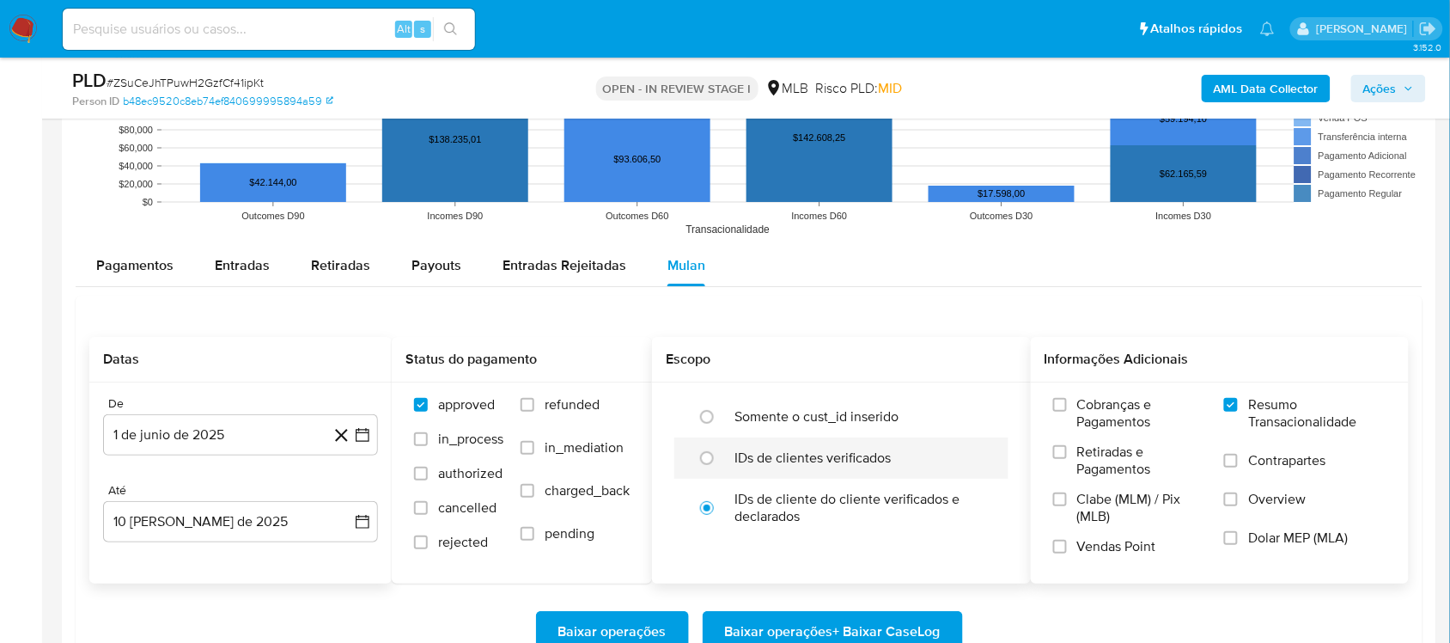
scroll to position [1825, 0]
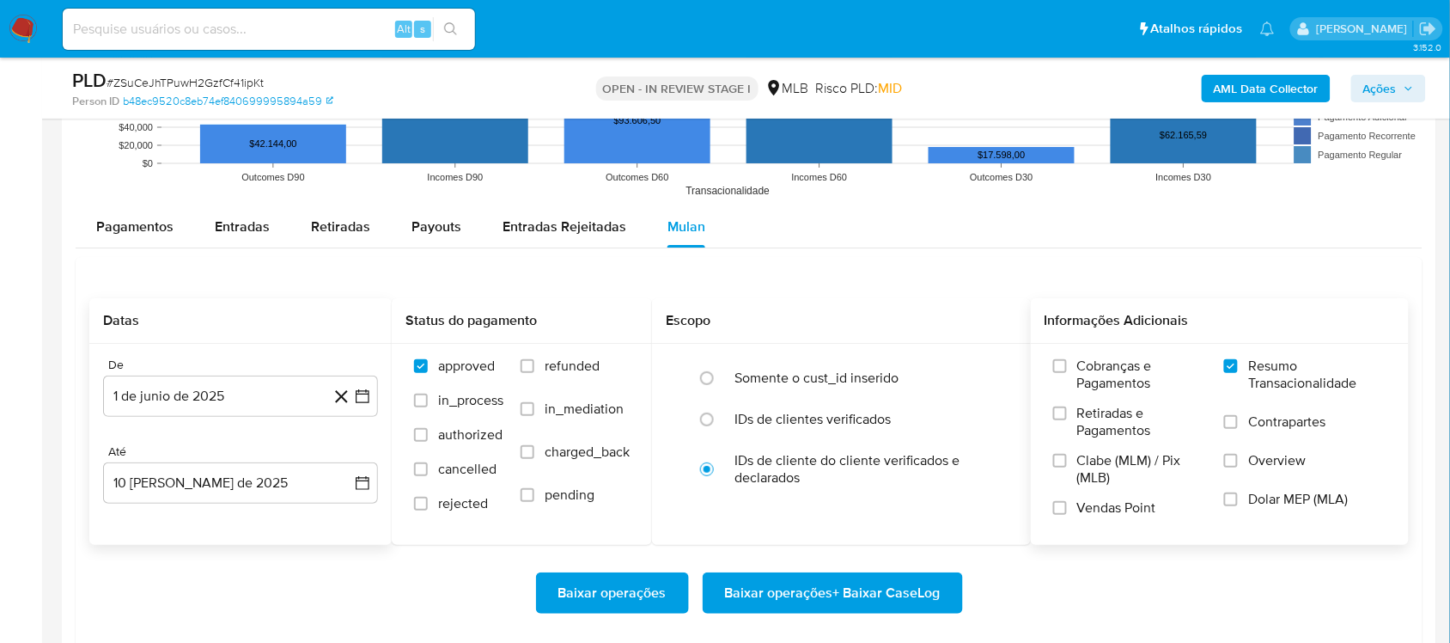
click at [813, 586] on span "Baixar operações + Baixar CaseLog" at bounding box center [833, 593] width 216 height 38
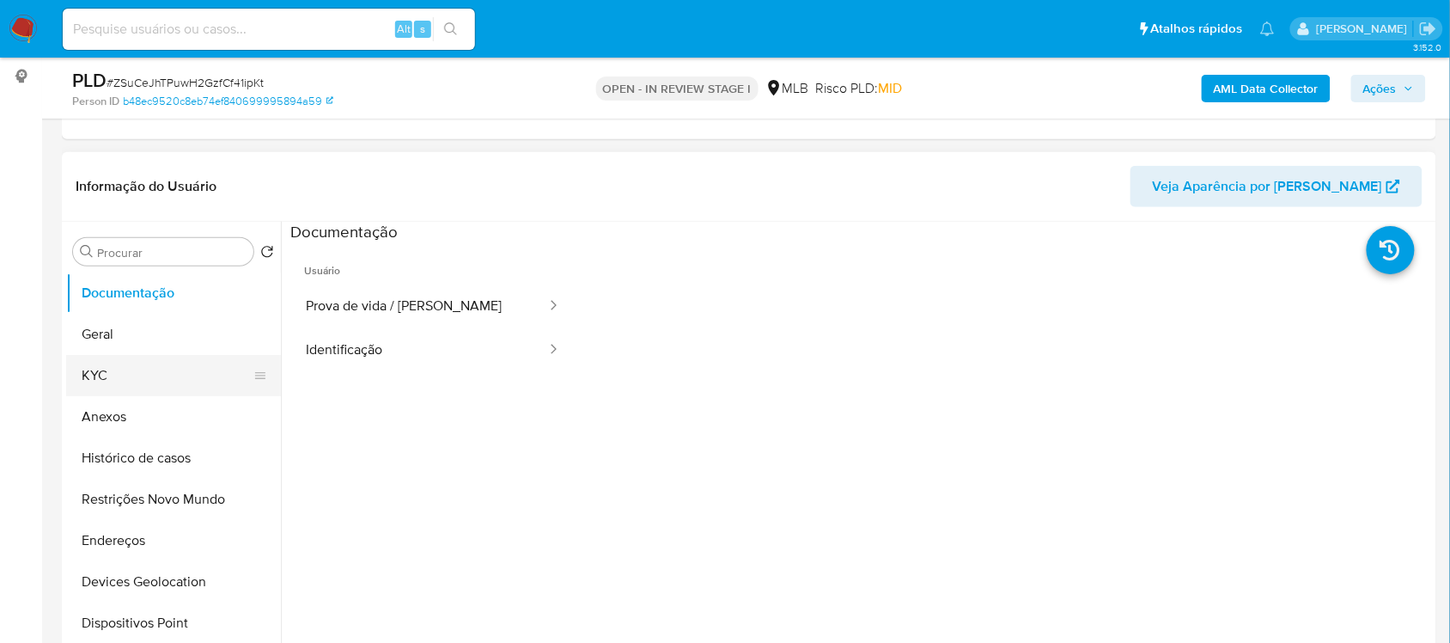
scroll to position [215, 0]
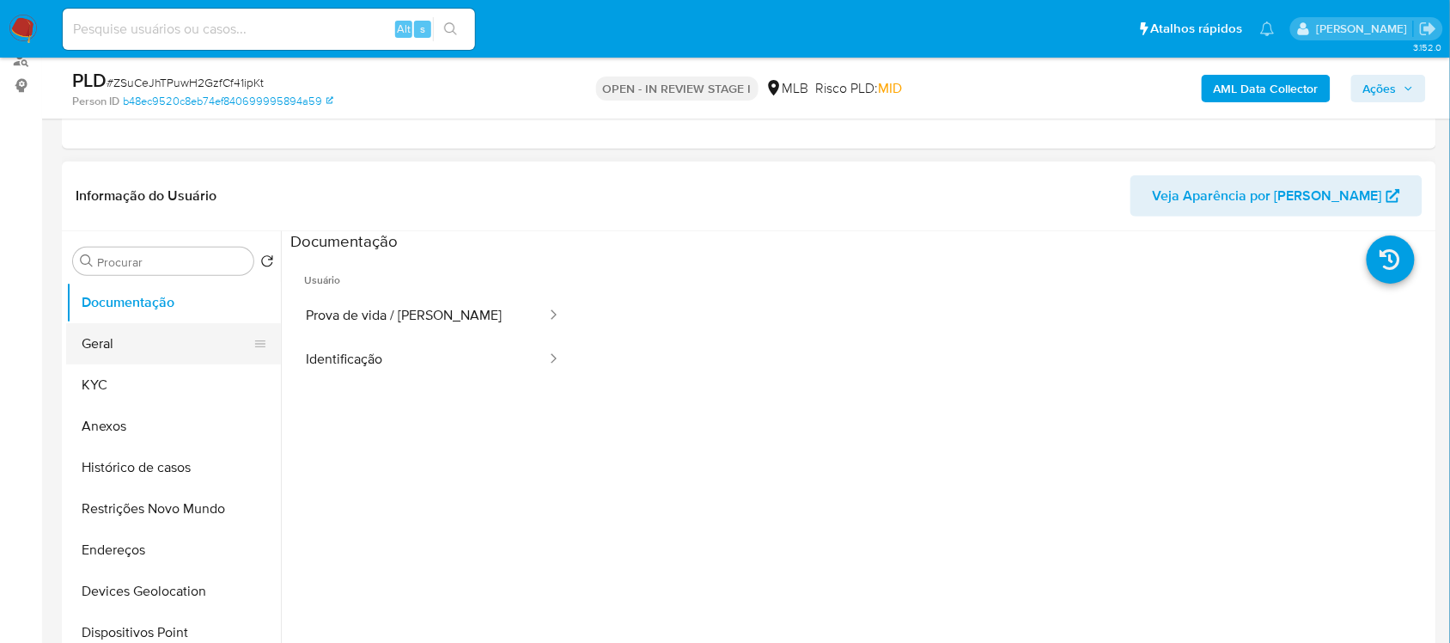
click at [186, 339] on button "Geral" at bounding box center [166, 343] width 201 height 41
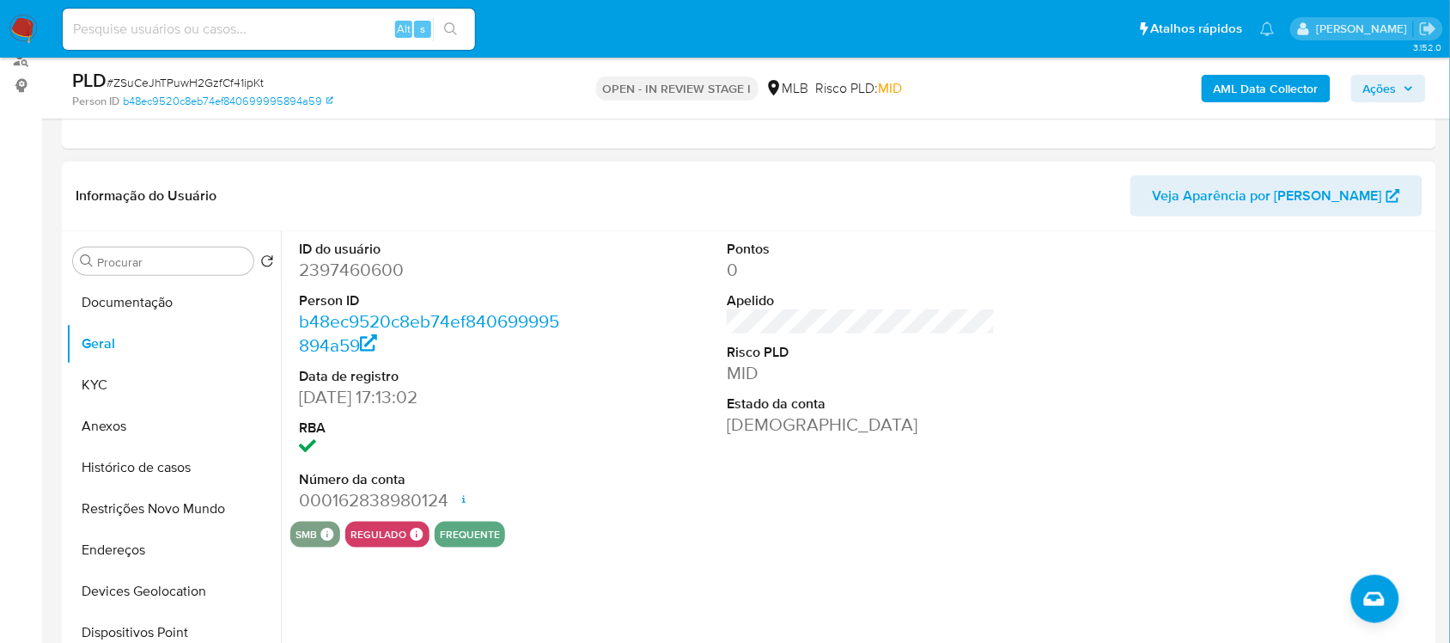
click at [363, 277] on dd "2397460600" at bounding box center [433, 270] width 268 height 24
copy dd "2397460600"
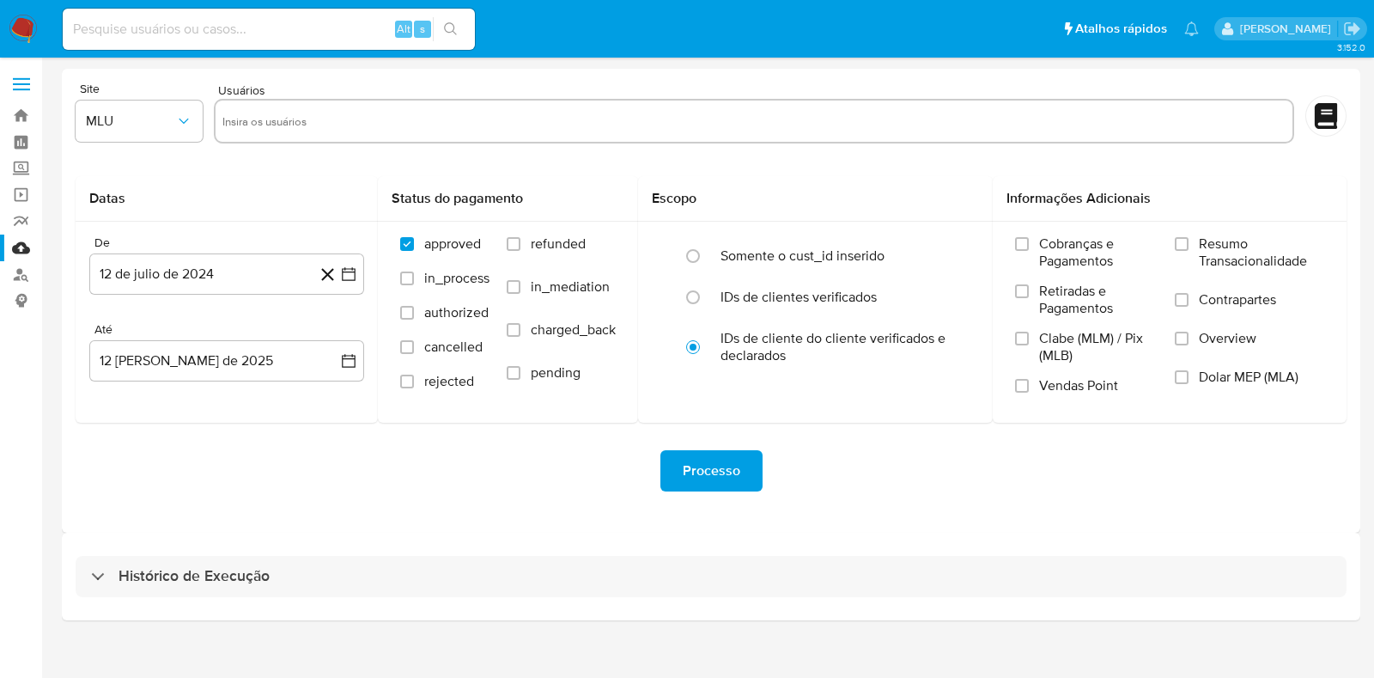
drag, startPoint x: 325, startPoint y: 572, endPoint x: 343, endPoint y: 540, distance: 36.5
click at [325, 571] on div "Histórico de Execução" at bounding box center [711, 576] width 1271 height 41
select select "10"
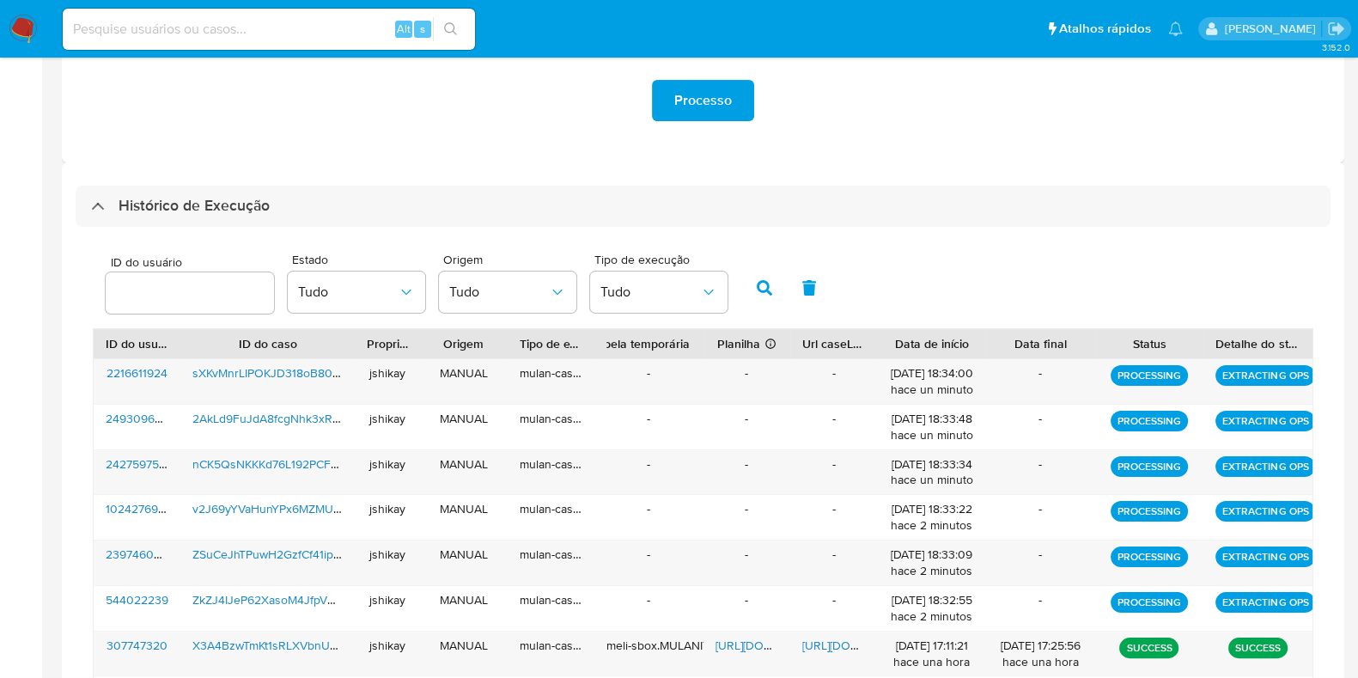
scroll to position [322, 0]
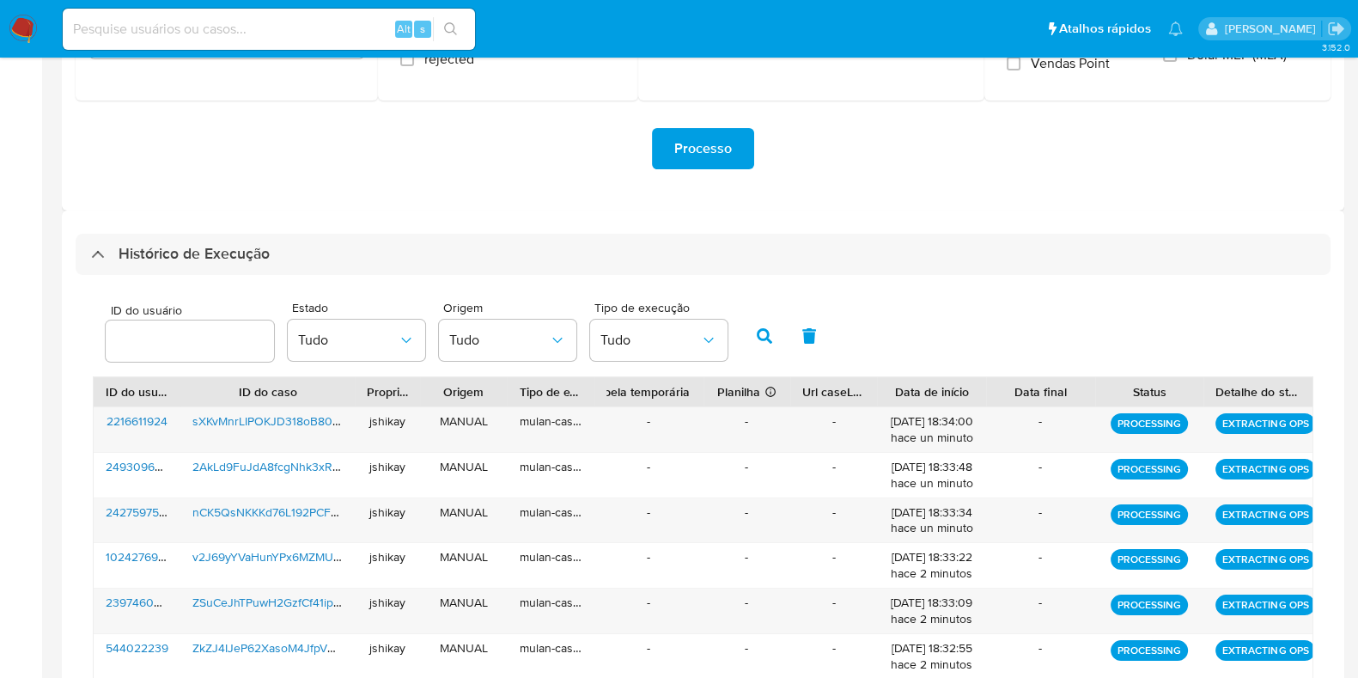
click at [198, 225] on div "Histórico de Execução ID do usuário Estado Tudo Origem Tudo Tipo de execução Tu…" at bounding box center [703, 578] width 1282 height 737
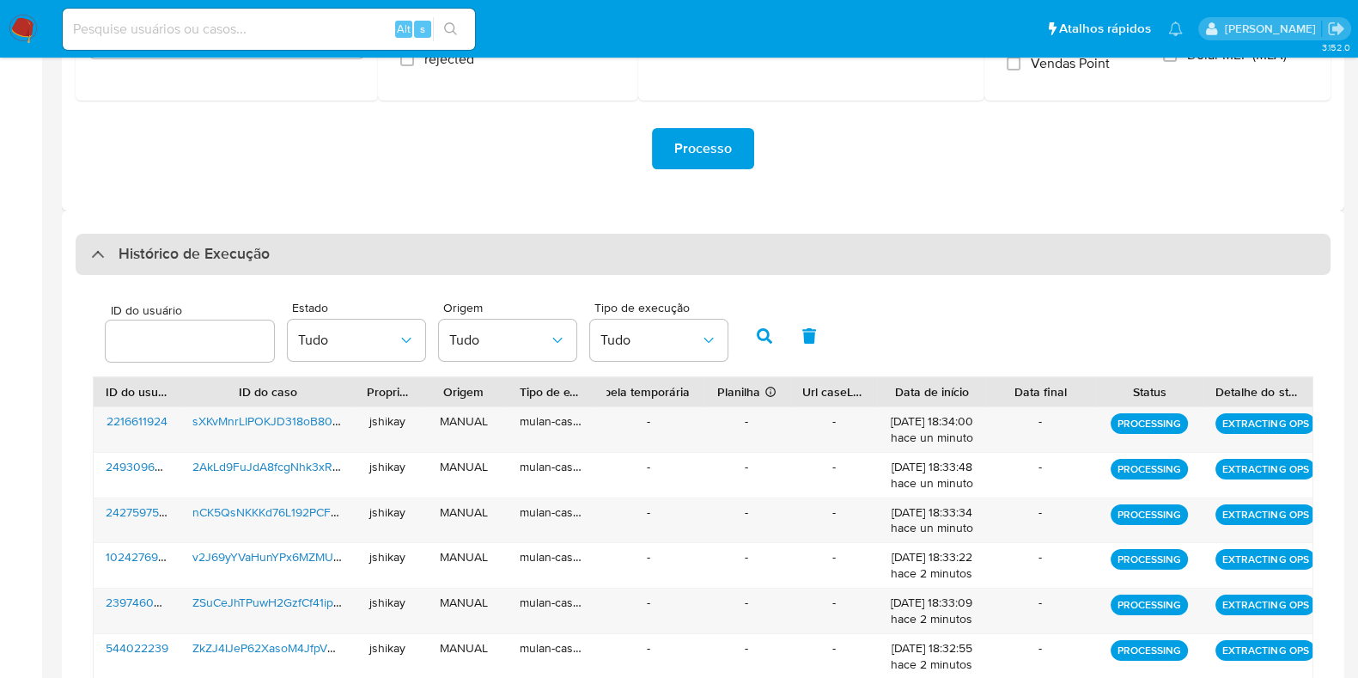
click at [204, 244] on h3 "Histórico de Execução" at bounding box center [194, 254] width 151 height 21
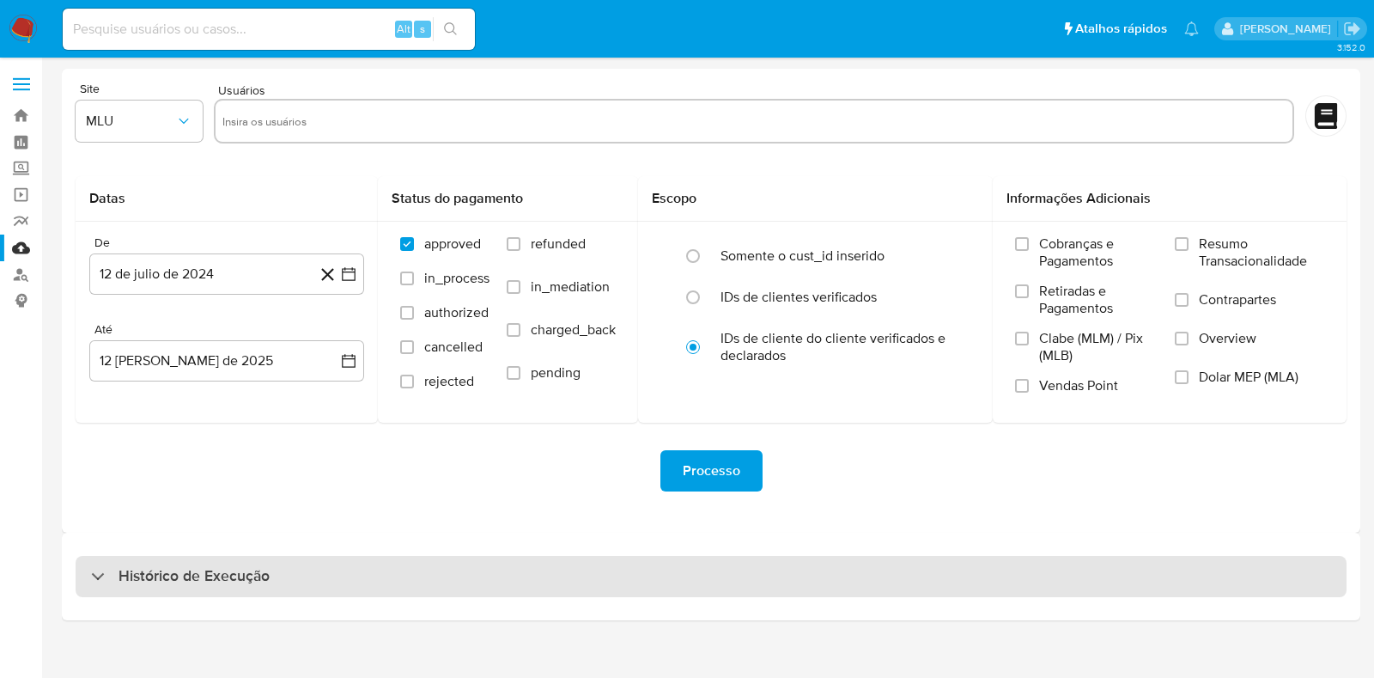
click at [190, 568] on h3 "Histórico de Execução" at bounding box center [194, 576] width 151 height 21
select select "10"
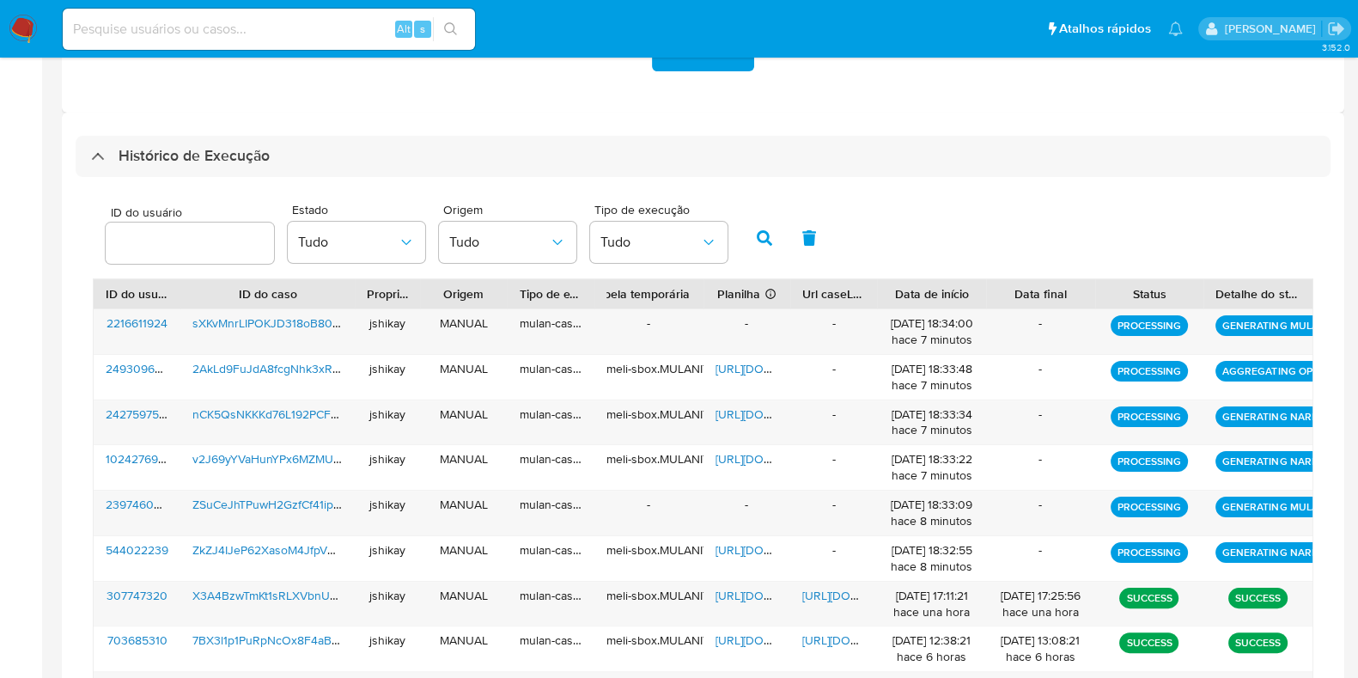
scroll to position [429, 0]
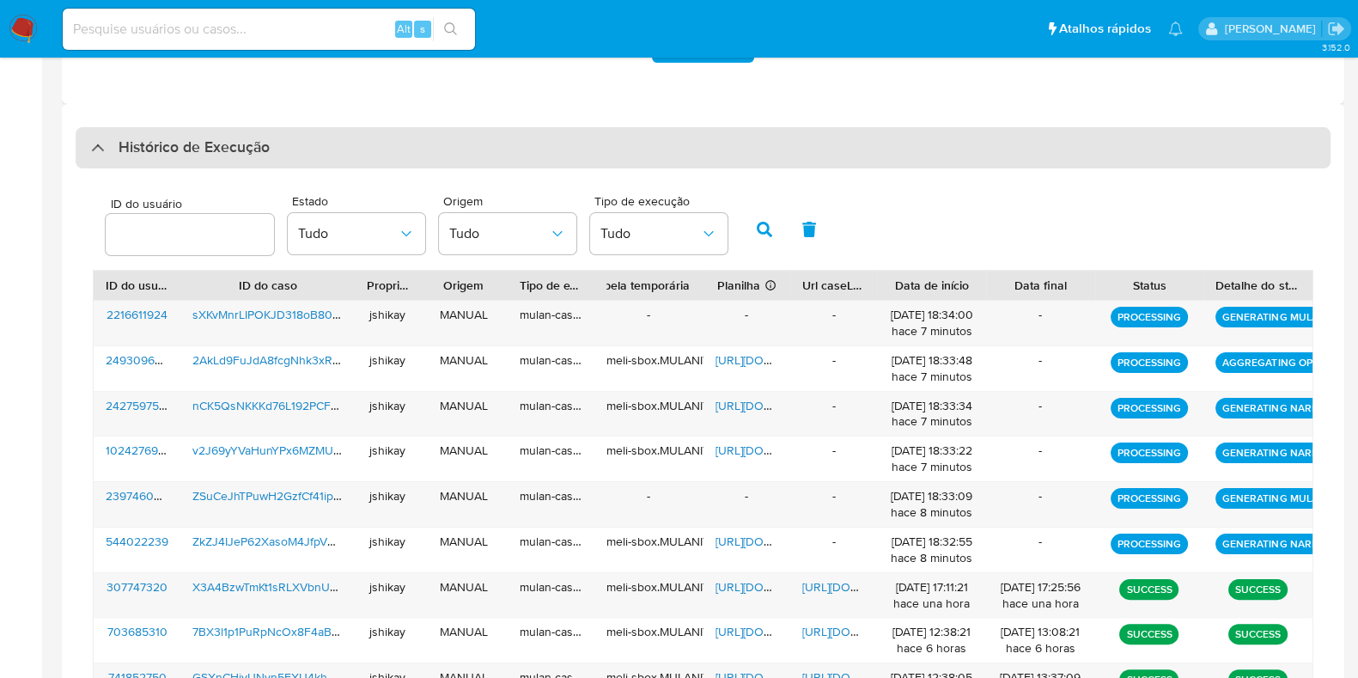
click at [198, 151] on h3 "Histórico de Execução" at bounding box center [194, 147] width 151 height 21
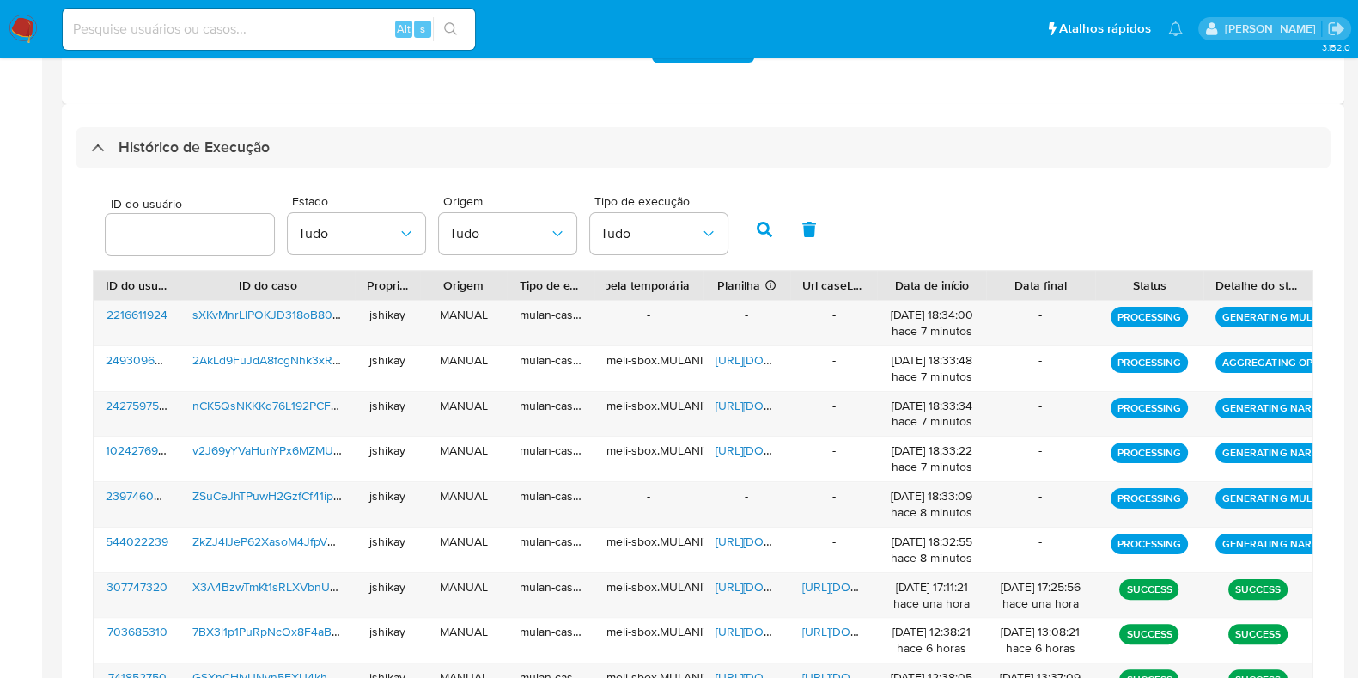
scroll to position [0, 0]
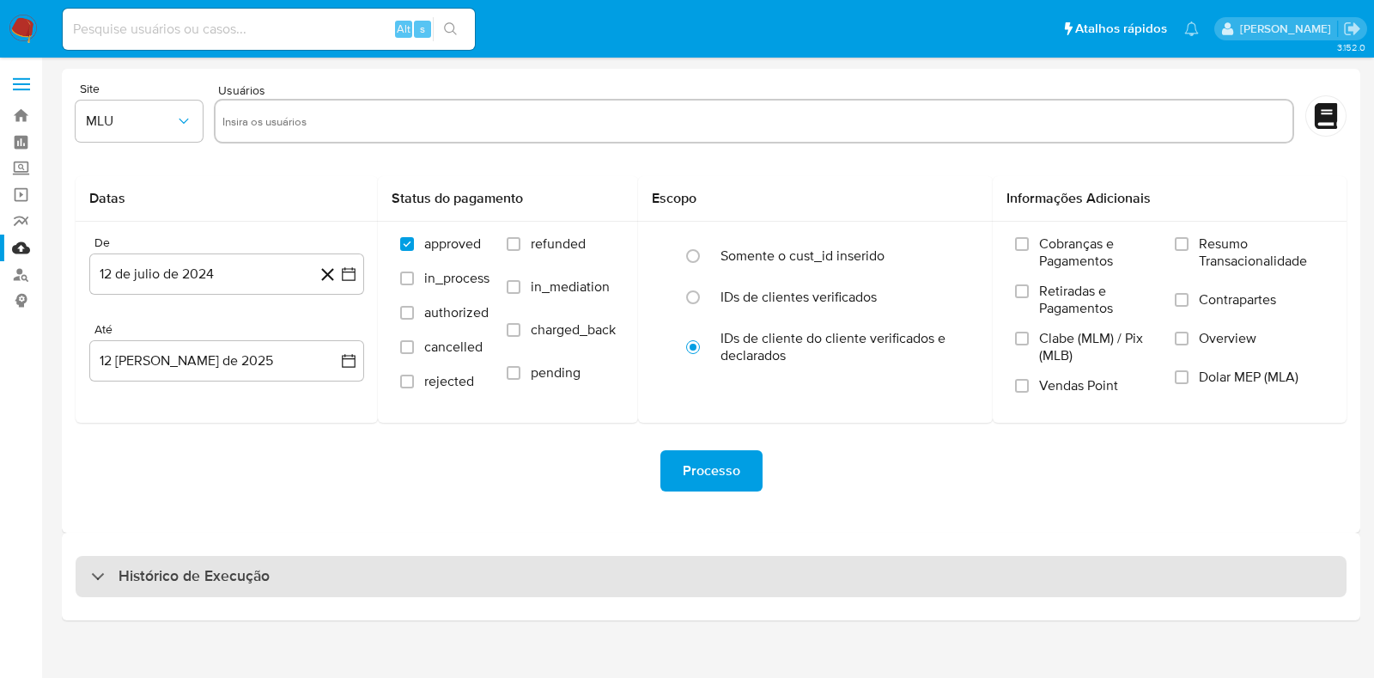
click at [164, 569] on h3 "Histórico de Execução" at bounding box center [194, 576] width 151 height 21
select select "10"
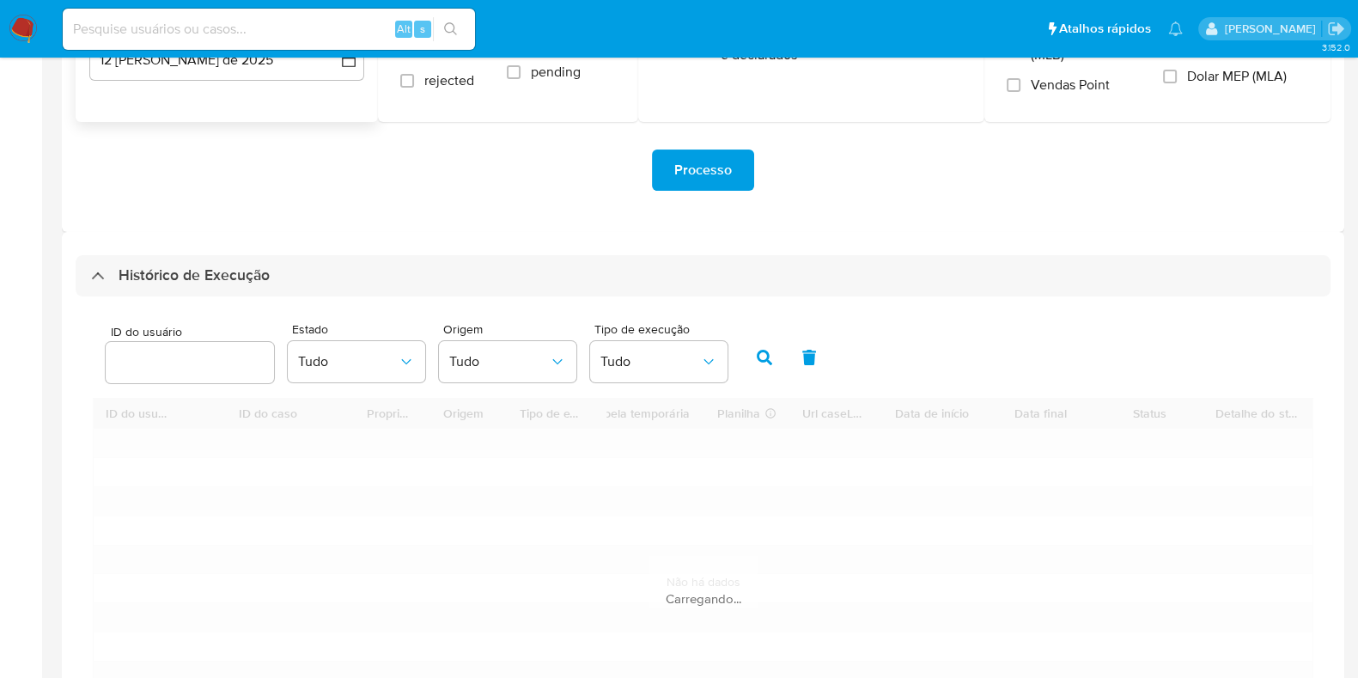
scroll to position [437, 0]
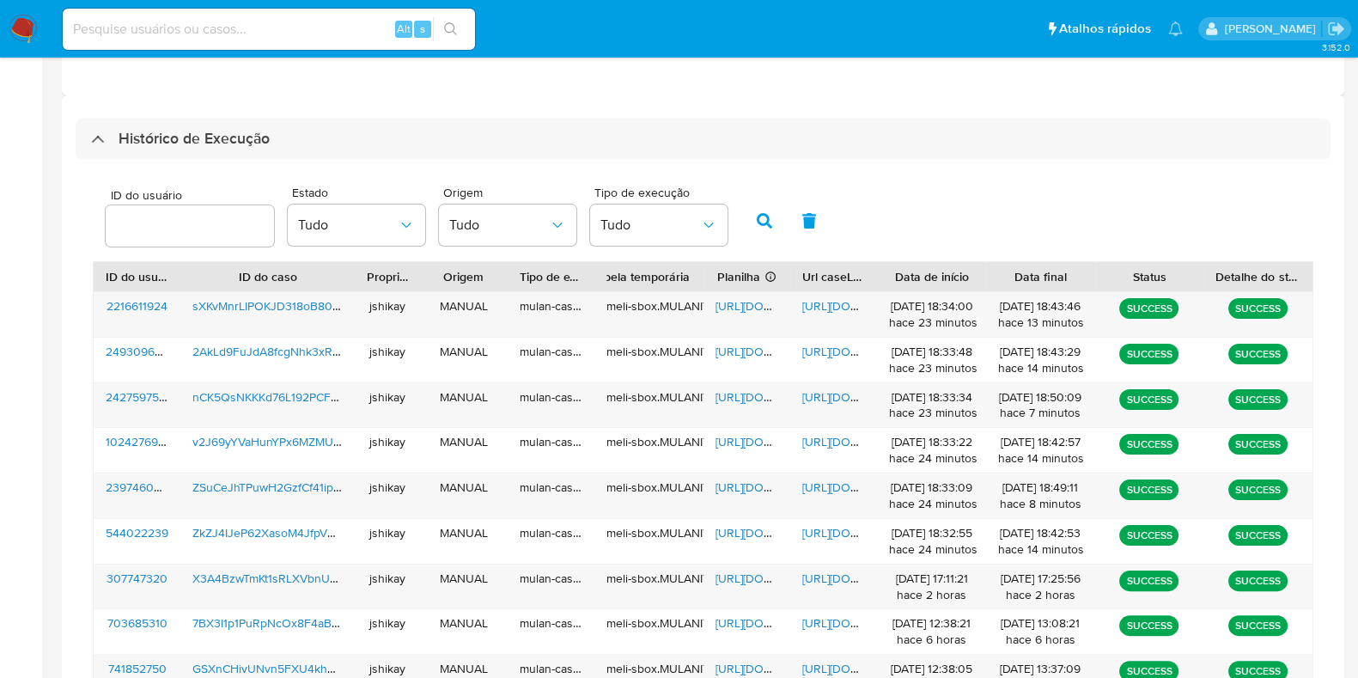
click at [969, 225] on div "ID do usuário Estado Tudo Origem Tudo Tipo de execução Tudo" at bounding box center [703, 219] width 1221 height 84
drag, startPoint x: 969, startPoint y: 225, endPoint x: 902, endPoint y: 299, distance: 99.7
click at [909, 289] on div "ID do usuário Estado Tudo Origem Tudo Tipo de execução Tudo ID do usuário ID do…" at bounding box center [703, 484] width 1255 height 649
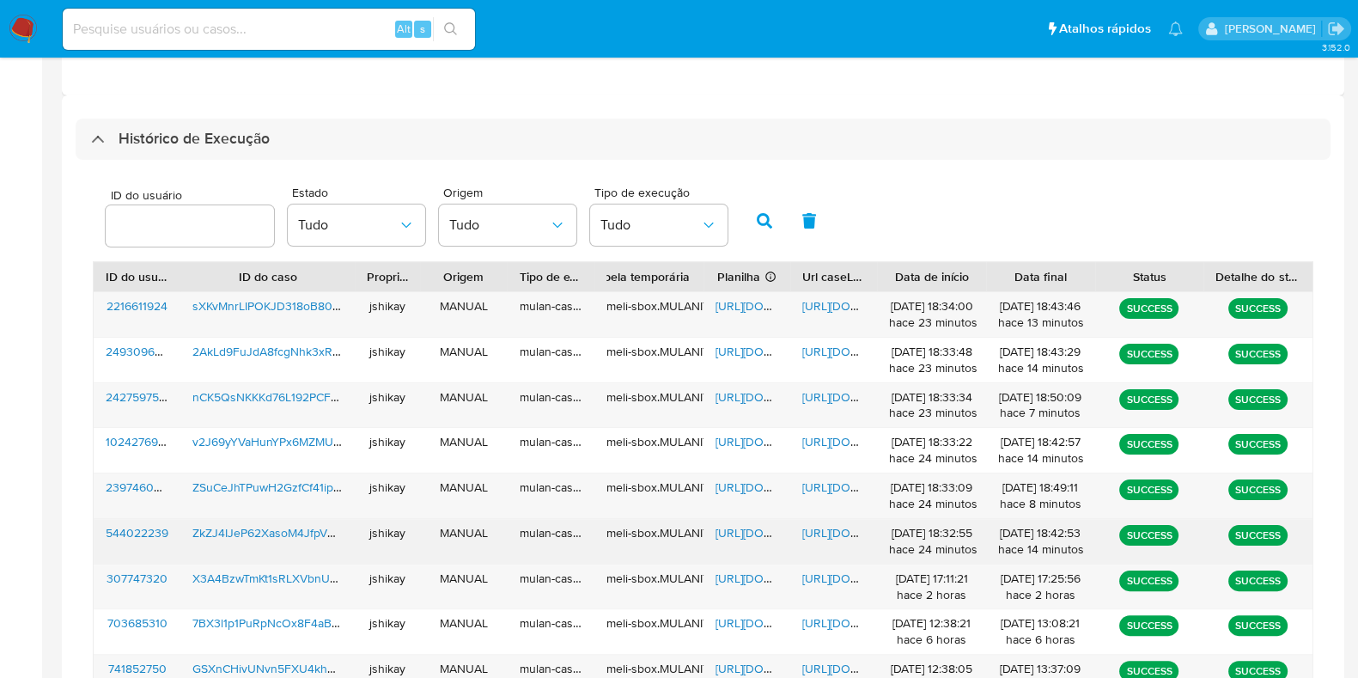
click at [727, 530] on span "[URL][DOMAIN_NAME]" at bounding box center [775, 532] width 119 height 17
click at [841, 533] on span "[URL][DOMAIN_NAME]" at bounding box center [861, 532] width 119 height 17
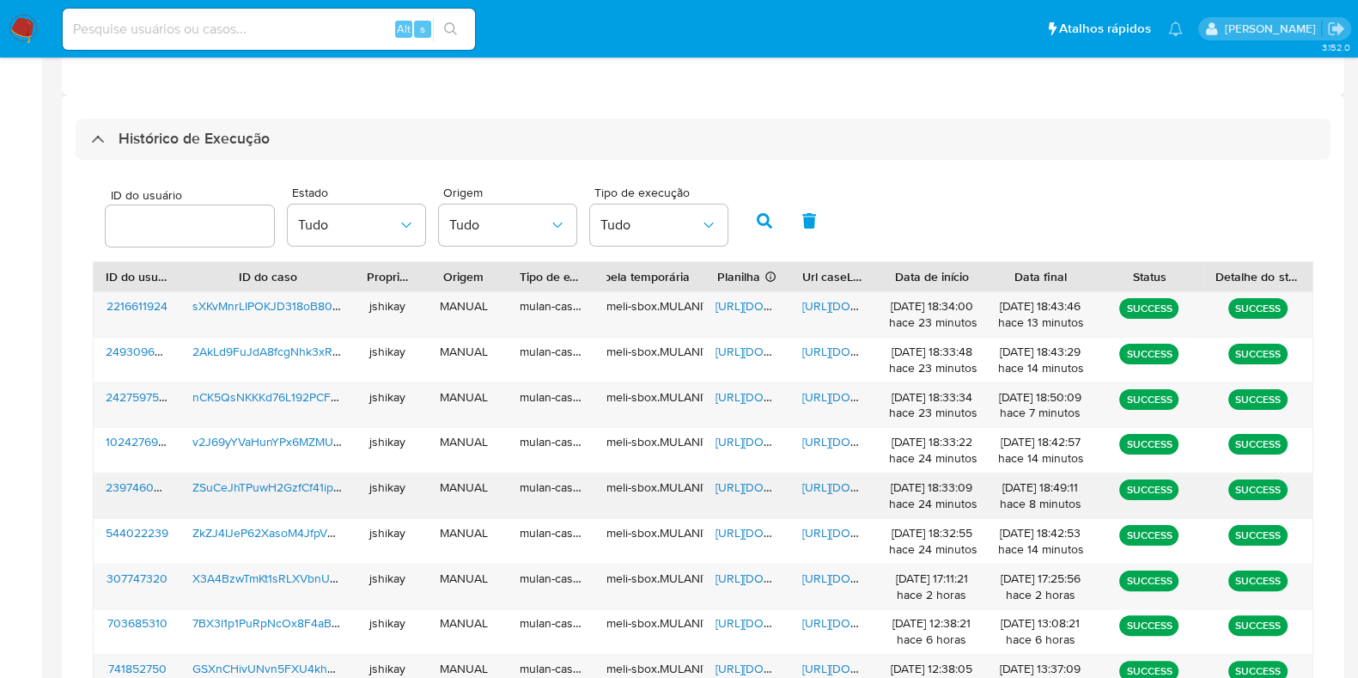
click at [732, 487] on span "[URL][DOMAIN_NAME]" at bounding box center [775, 486] width 119 height 17
click at [838, 478] on span "https://docs.google.com/document/d/1bRNQvwyvmGPml_mE12WK6RZgpJGt7pfyle-p4mBxUFA…" at bounding box center [861, 486] width 119 height 17
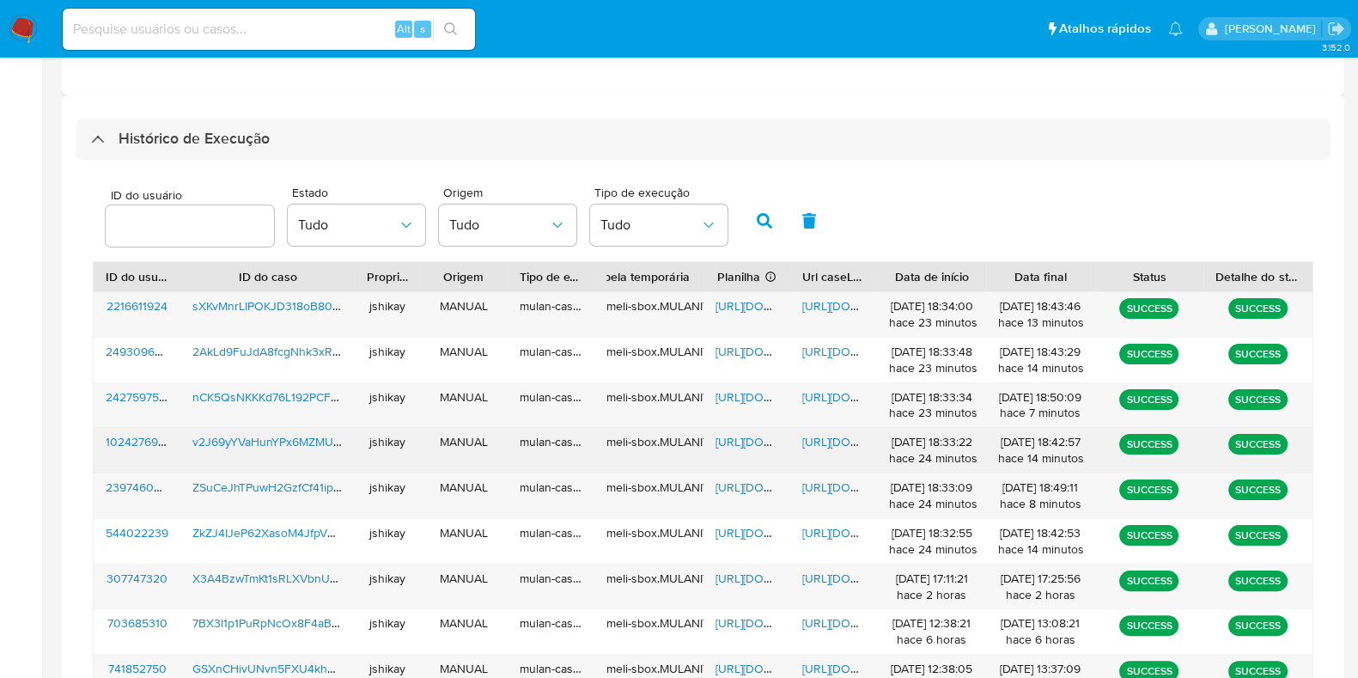
click at [747, 435] on span "https://docs.google.com/spreadsheets/d/1IpcqpbGqjcrV8D4I2sOkA-ePEBMUhoPK68kUrrV…" at bounding box center [775, 441] width 119 height 17
click at [823, 433] on span "https://docs.google.com/document/d/11iZn9BdC4fzmgs5Cgr7rs-3BACVnEOearjphn2IsYtc…" at bounding box center [861, 441] width 119 height 17
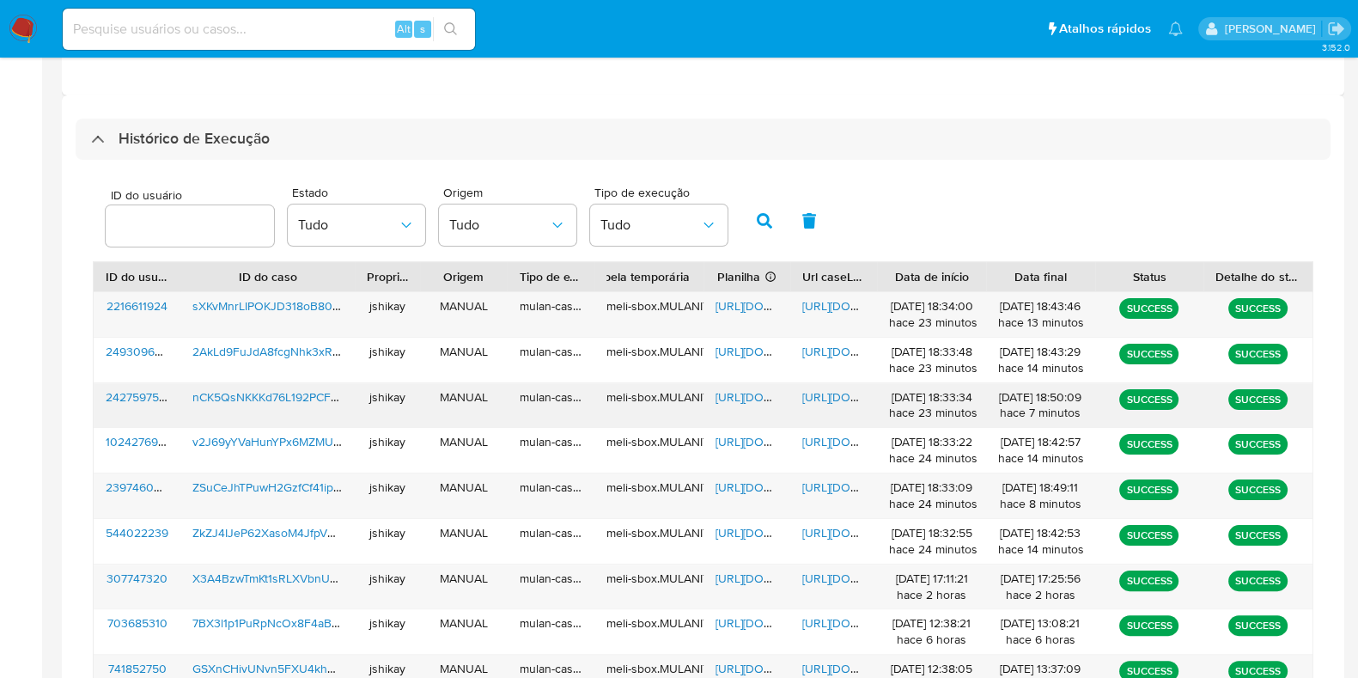
click at [734, 396] on span "https://docs.google.com/spreadsheets/d/1jD0AG45o0G7dw-Fa-wyuN1G7feOxC3_5OdZj5G3…" at bounding box center [775, 396] width 119 height 17
click at [820, 400] on span "https://docs.google.com/document/d/1d5d2Mzq1lqaXeXA5YEZQlmNnHnyJMI-CKdR7riA97nw…" at bounding box center [861, 396] width 119 height 17
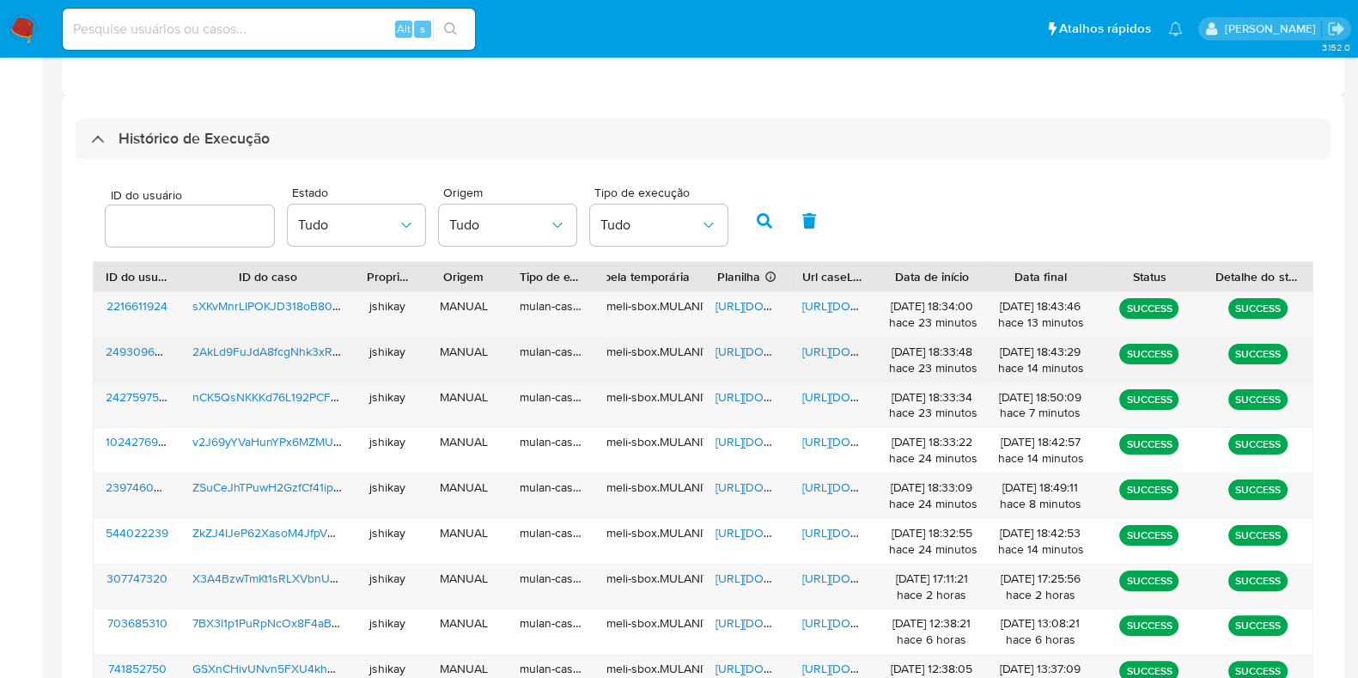
drag, startPoint x: 733, startPoint y: 354, endPoint x: 768, endPoint y: 356, distance: 35.3
click at [739, 356] on span "https://docs.google.com/spreadsheets/d/1TBZkm8VL5YGC0wKEoZoi3RHb7xa4iK5_BIrVziF…" at bounding box center [775, 351] width 119 height 17
click at [839, 350] on span "https://docs.google.com/document/d/1PKxuUHWEuPcF5BLbpDYJWvBKwJSRI-LZFM0tlnLwt-E…" at bounding box center [861, 351] width 119 height 17
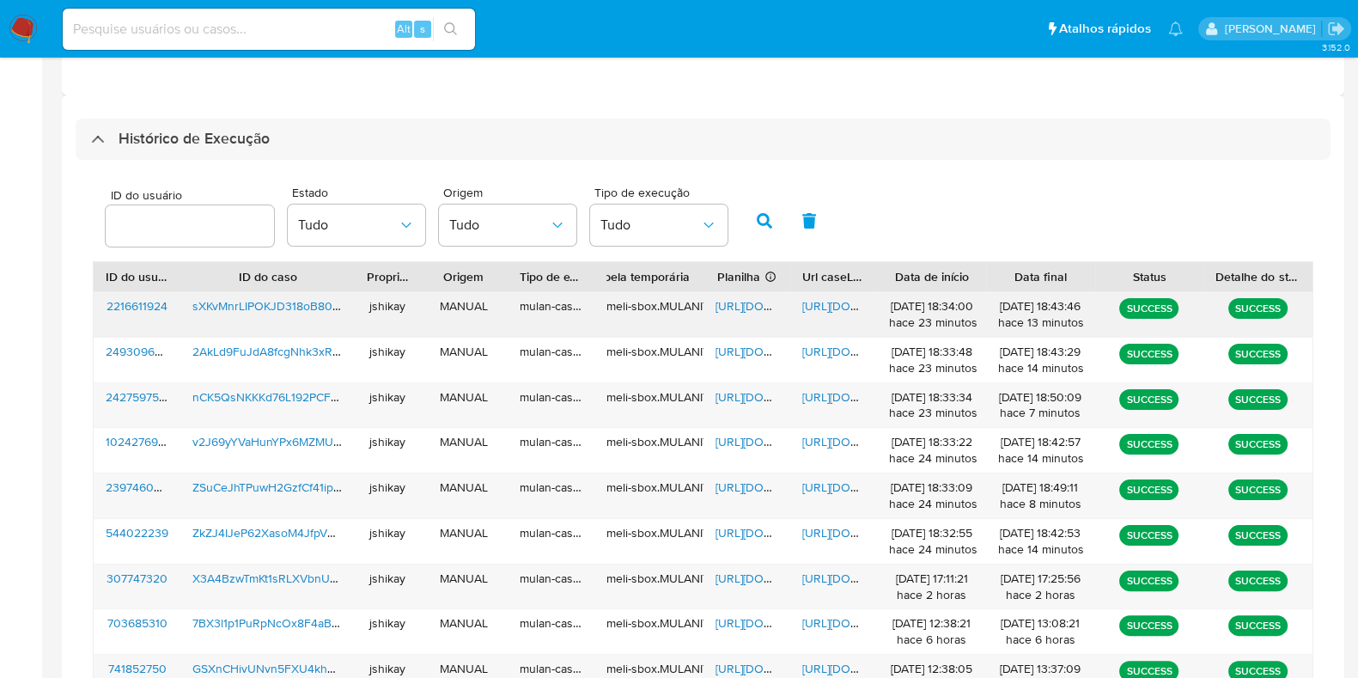
click at [756, 298] on span "https://docs.google.com/spreadsheets/d/1kx8JuZQn7UaD6AZrSTgQkdwwnog5W341hMKzFEC…" at bounding box center [775, 305] width 119 height 17
click at [807, 308] on span "https://docs.google.com/document/d/1gdfTf1m4yBH7eFchNwhyaolIQ6TIzXzO9tq0YTTVnKU…" at bounding box center [861, 305] width 119 height 17
click at [20, 23] on img at bounding box center [23, 29] width 29 height 29
